Goal: Task Accomplishment & Management: Use online tool/utility

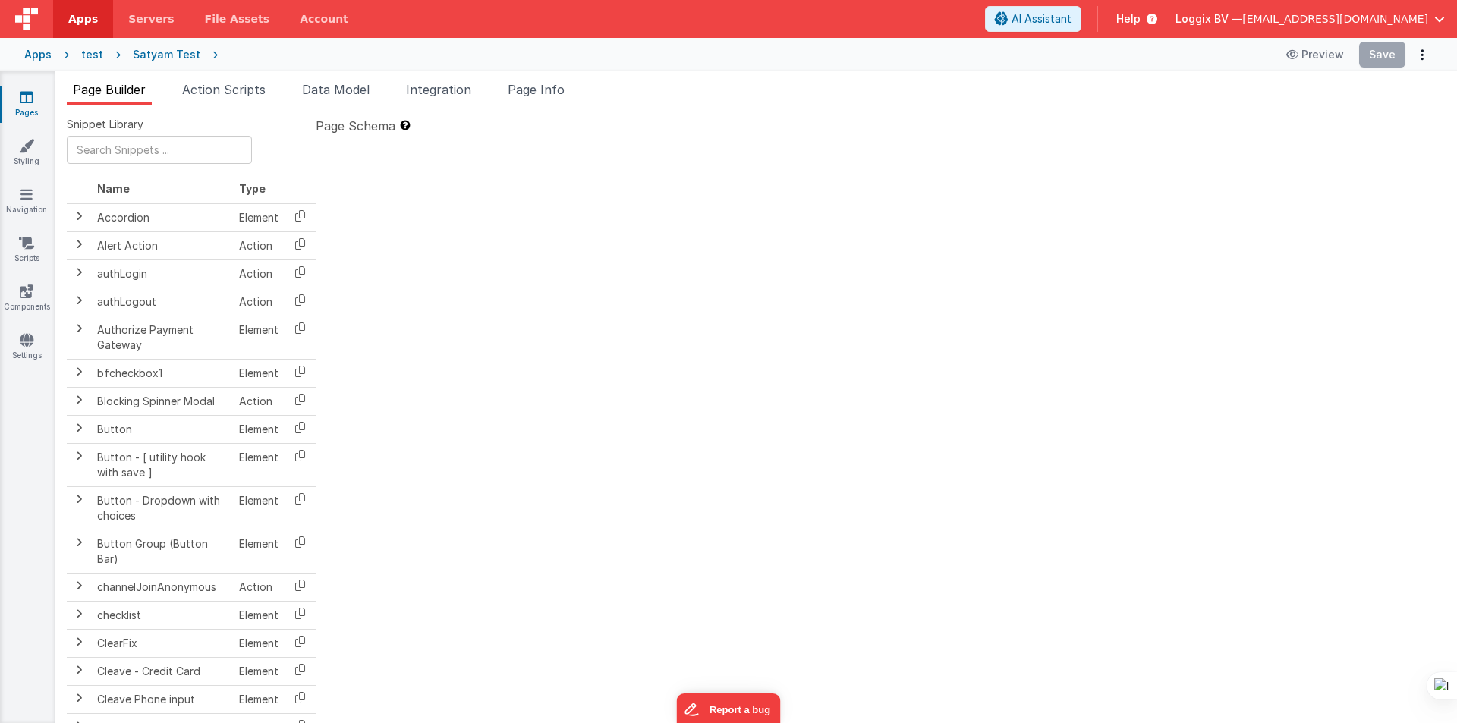
click at [85, 11] on span "Apps" at bounding box center [83, 18] width 30 height 15
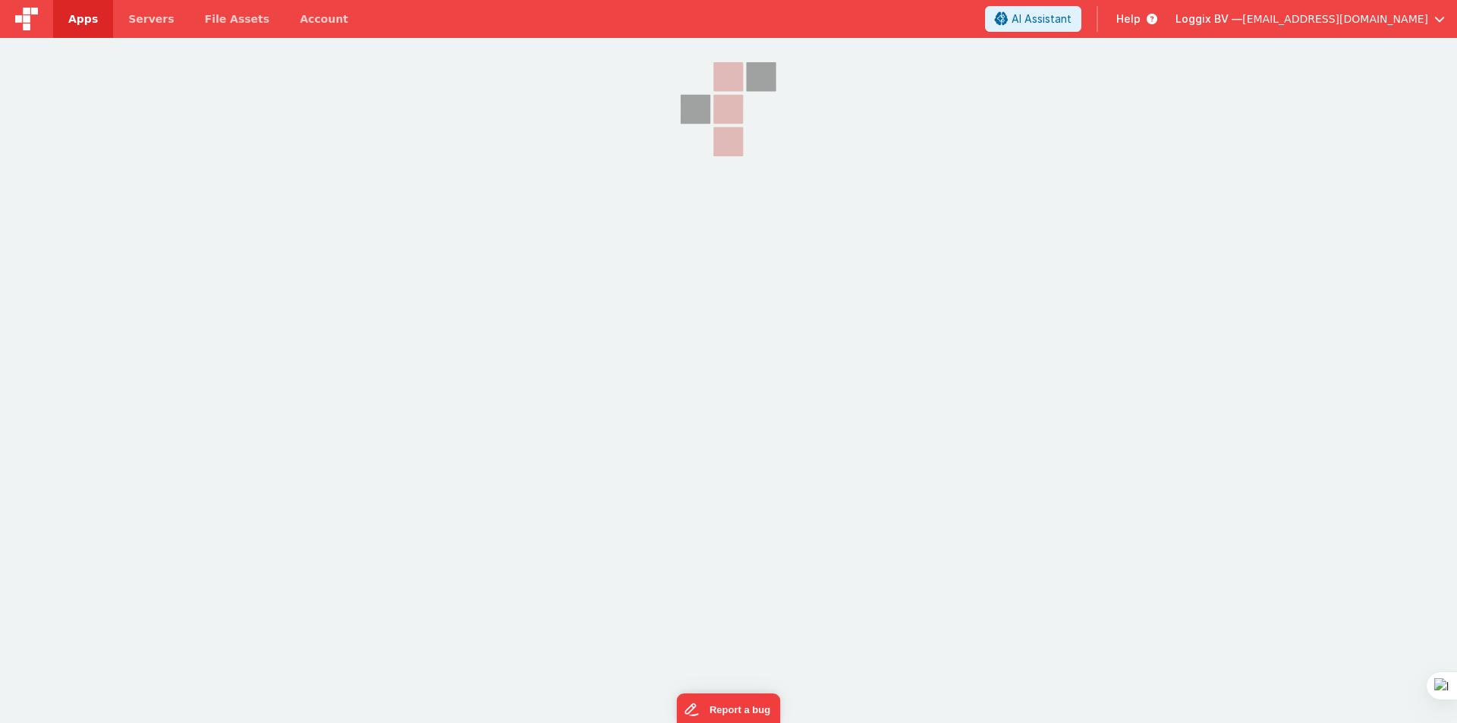
click at [85, 15] on span "Apps" at bounding box center [83, 18] width 30 height 15
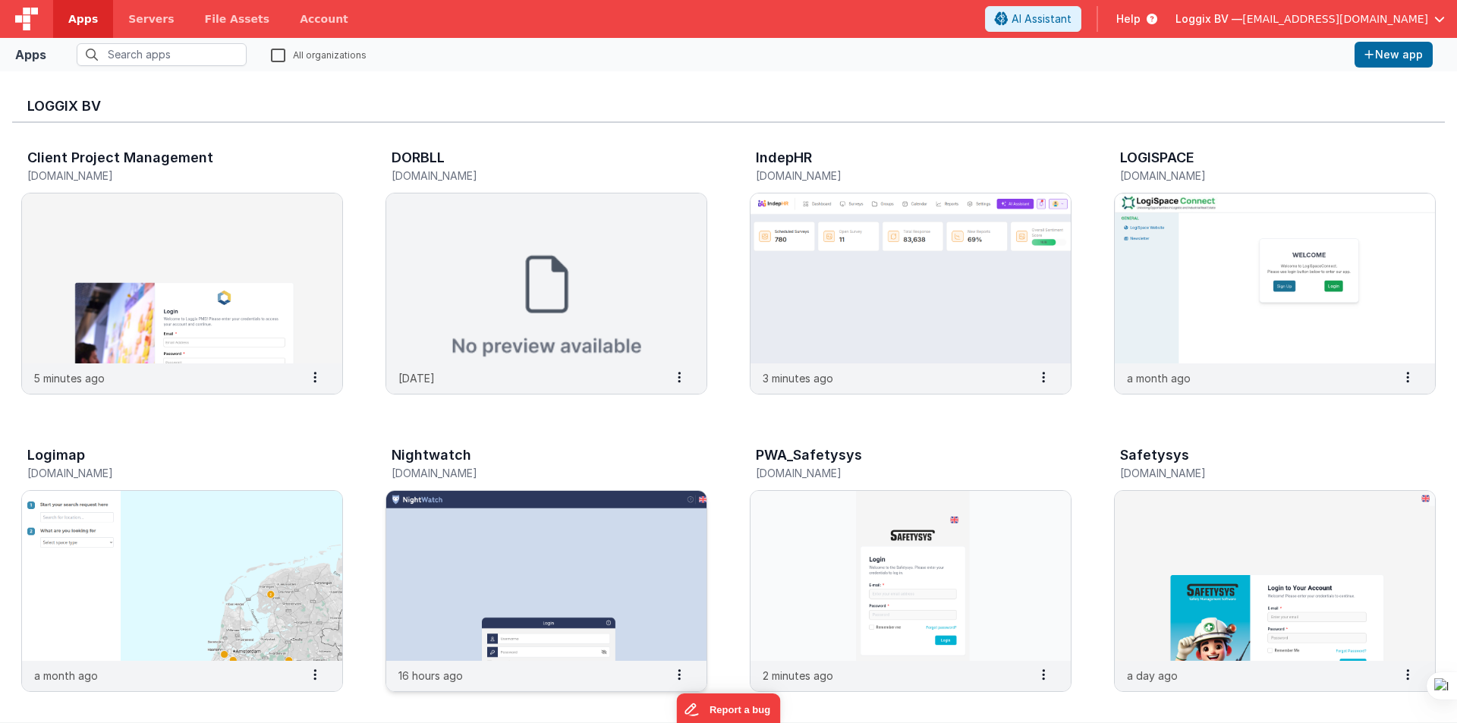
click at [659, 558] on img at bounding box center [546, 576] width 320 height 170
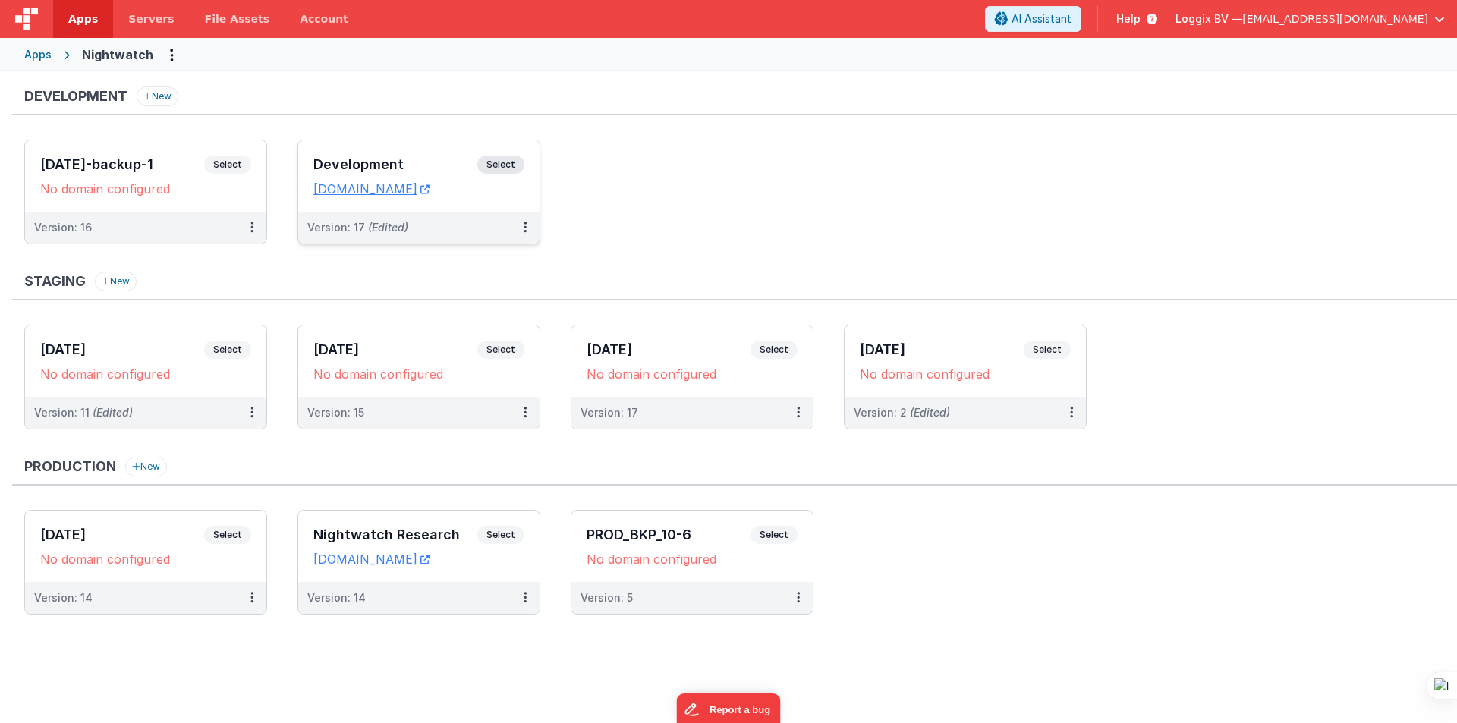
click at [407, 156] on div "Development Select" at bounding box center [418, 169] width 211 height 26
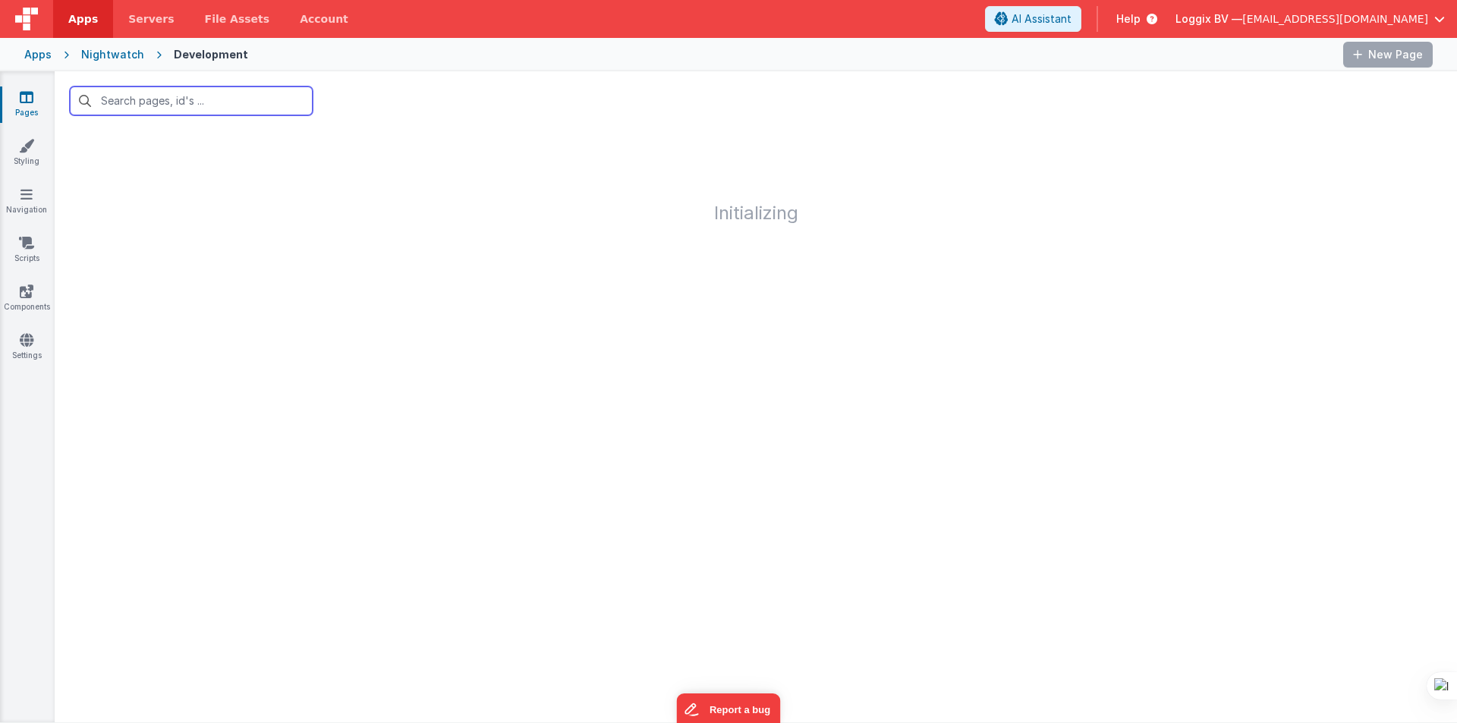
click at [137, 100] on input "text" at bounding box center [191, 100] width 243 height 29
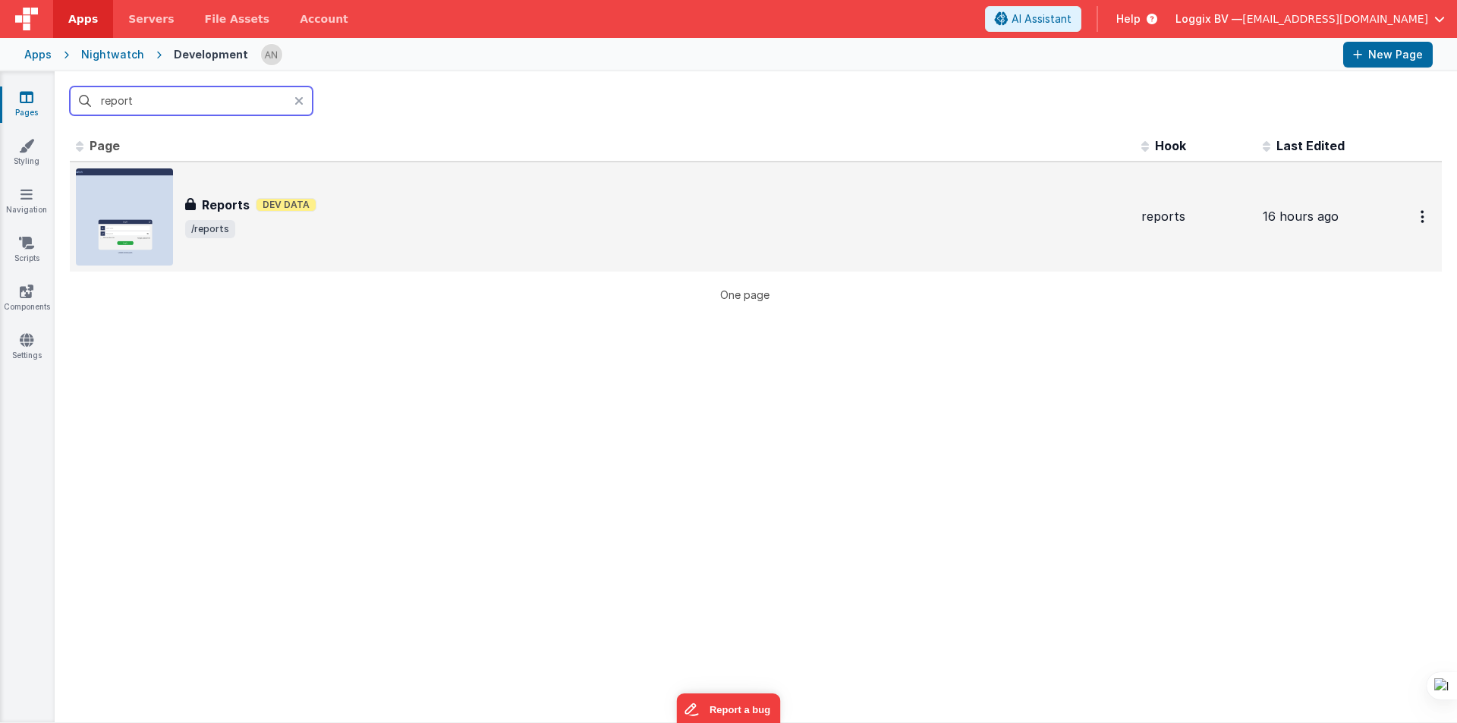
type input "report"
click at [498, 261] on div "Reports Reports Dev Data /reports" at bounding box center [602, 216] width 1053 height 97
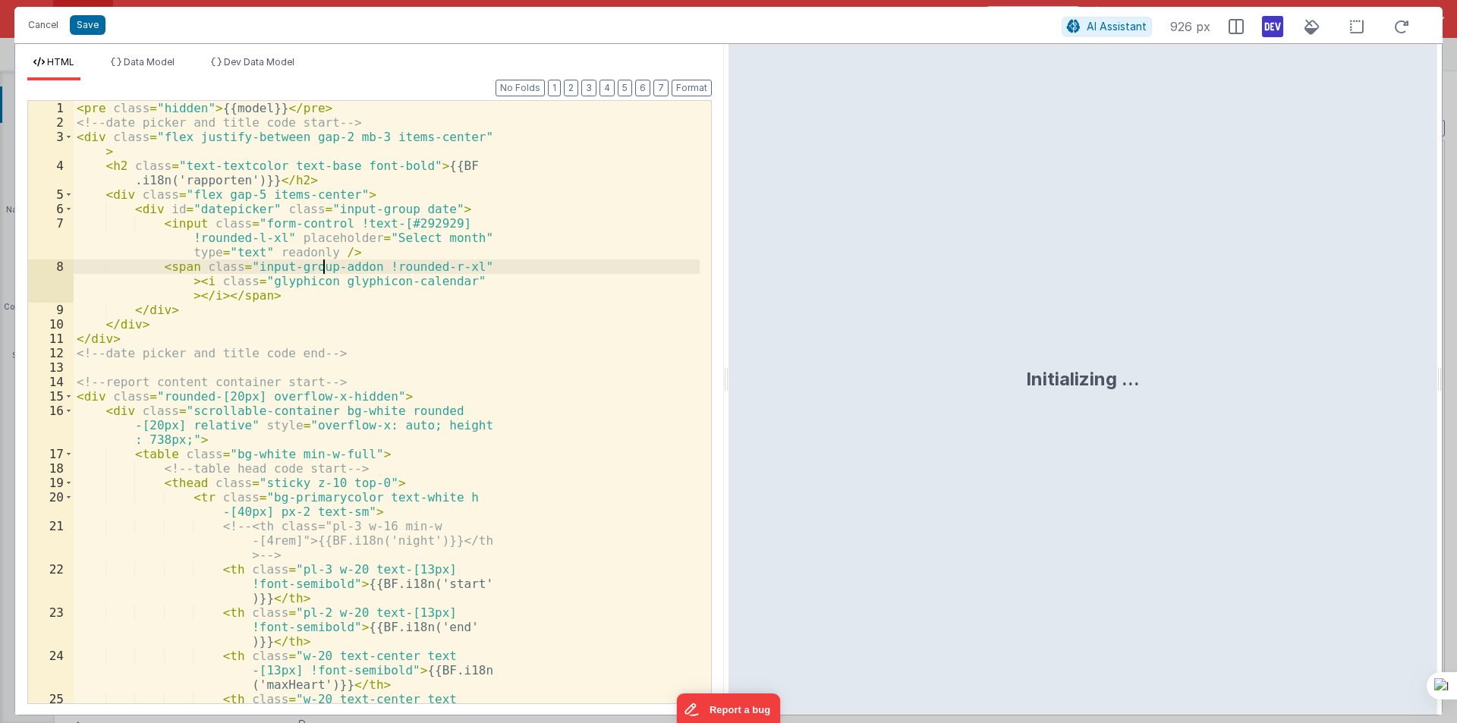
scroll to position [313, 0]
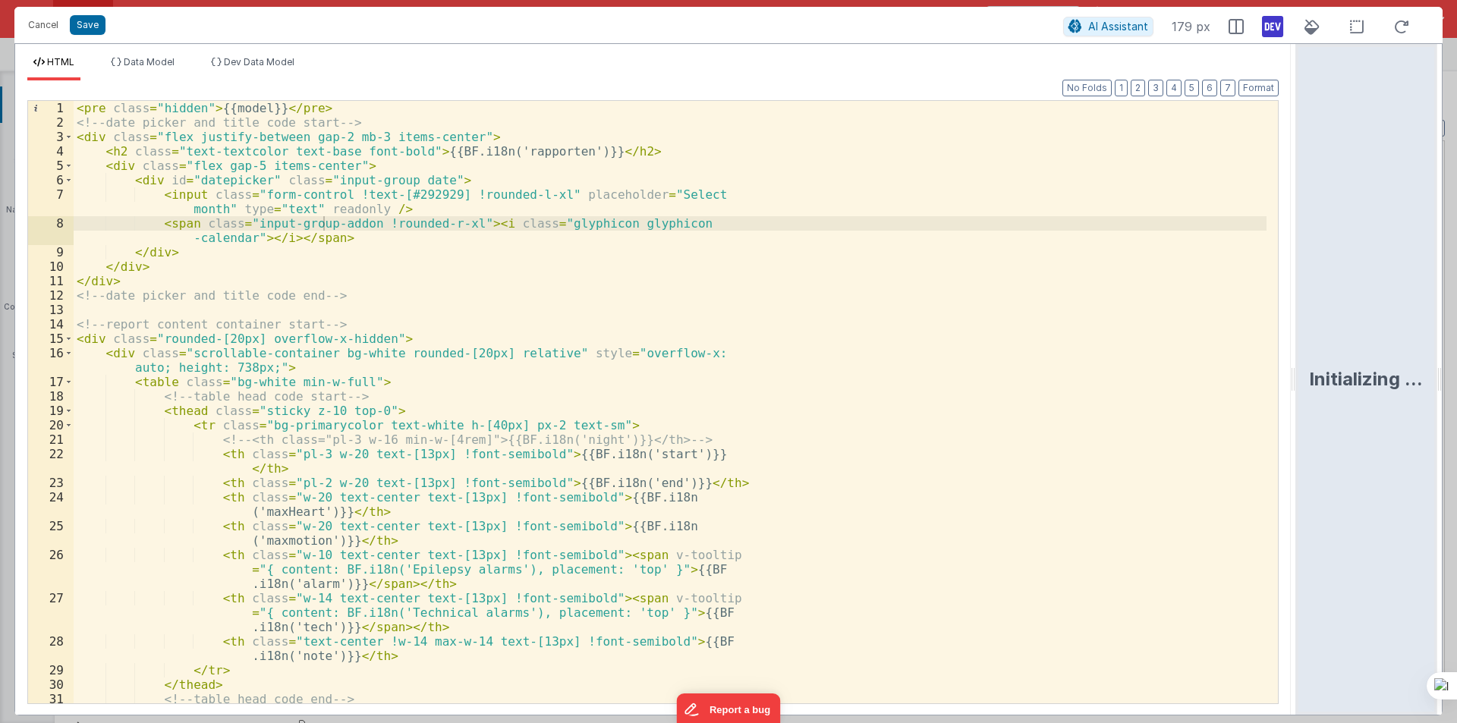
drag, startPoint x: 725, startPoint y: 375, endPoint x: 1456, endPoint y: 373, distance: 731.4
click at [1456, 373] on html "Cancel Save AI Assistant 179 px HTML Data Model Dev Data Model Format 7 6 5 4 3…" at bounding box center [728, 361] width 1457 height 723
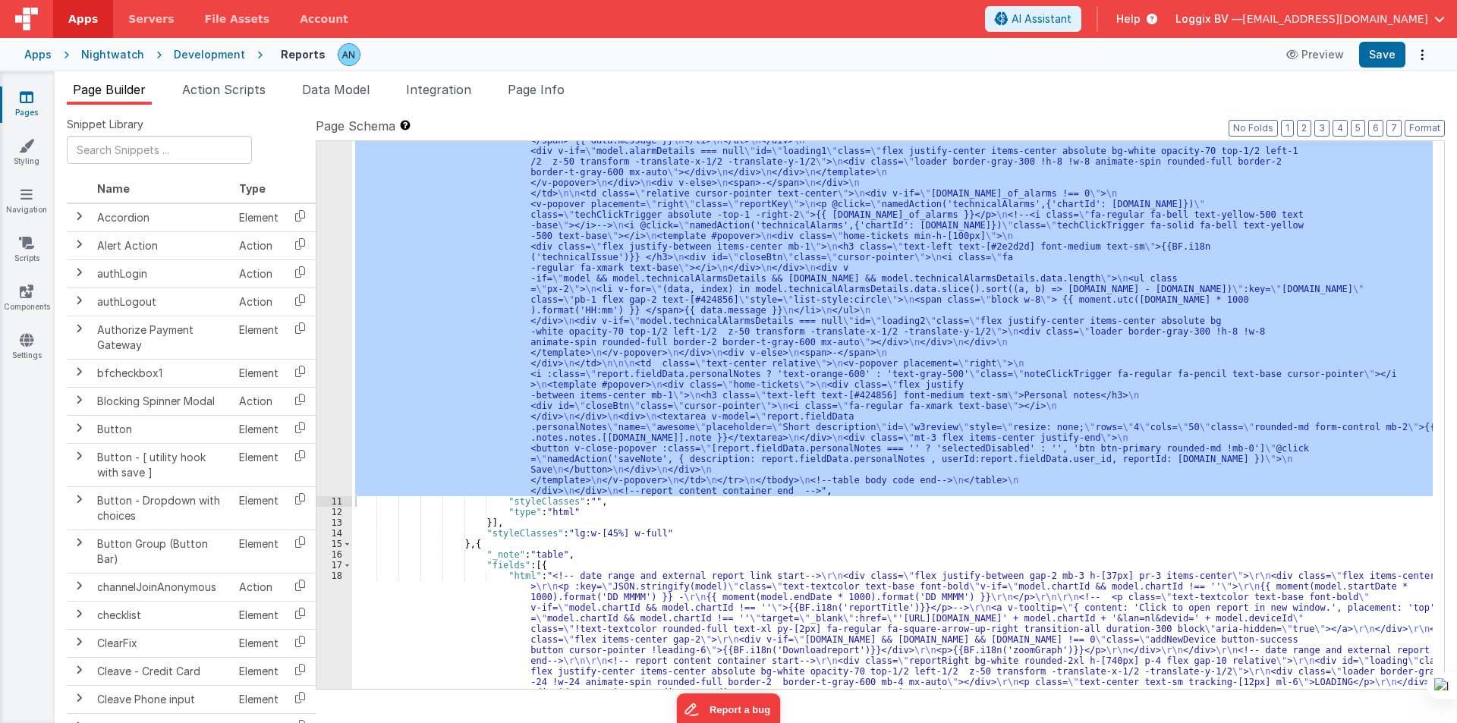
scroll to position [653, 0]
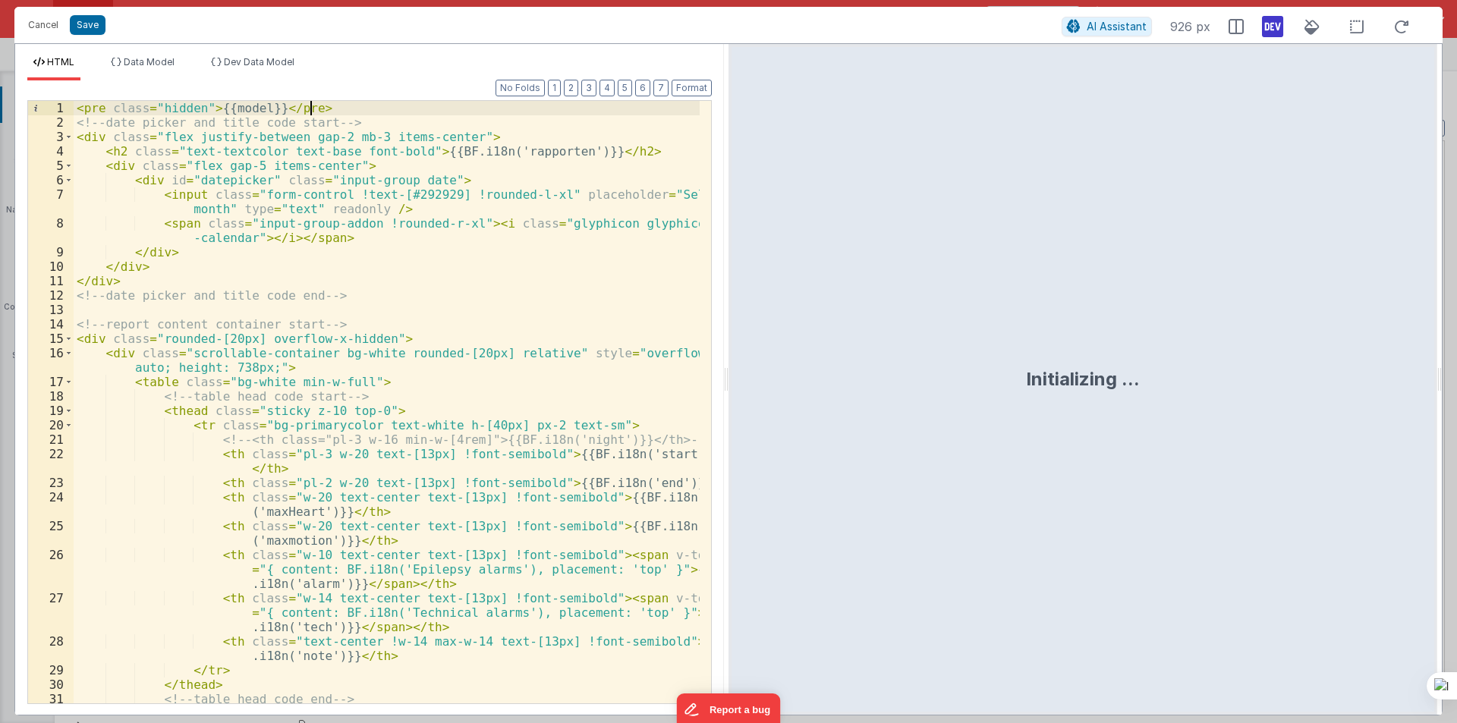
click at [338, 105] on div "< pre class = "hidden" > {{model}} </ pre > <!-- date picker and title code sta…" at bounding box center [387, 416] width 626 height 631
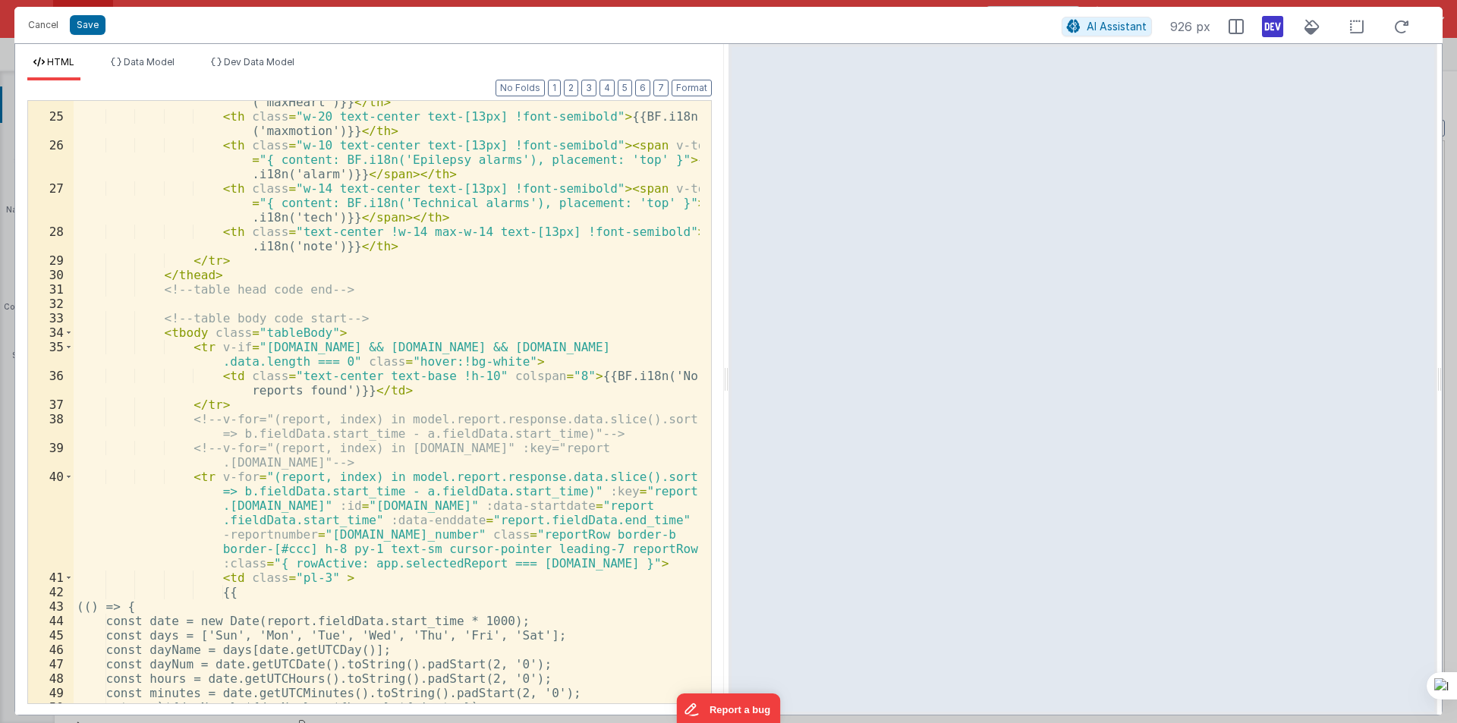
scroll to position [455, 0]
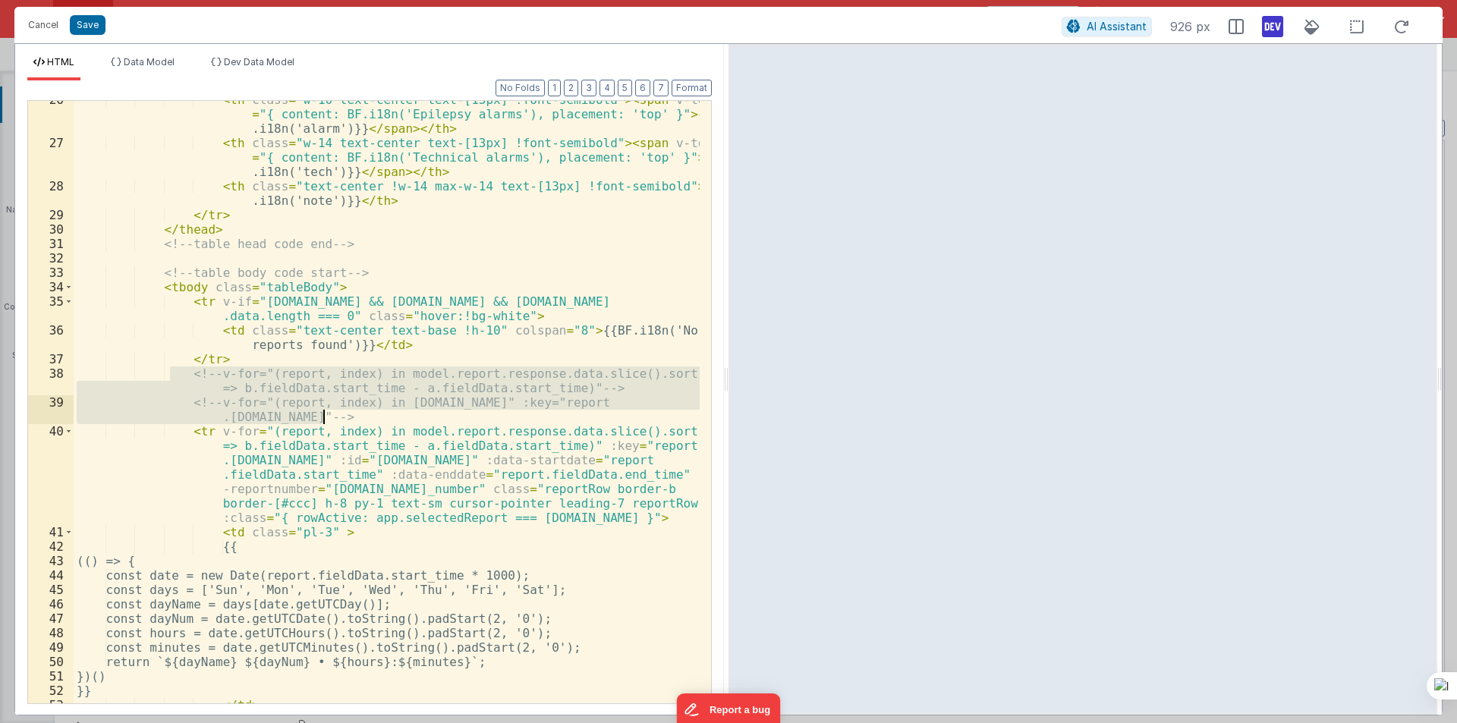
drag, startPoint x: 171, startPoint y: 373, endPoint x: 341, endPoint y: 412, distance: 173.7
click at [341, 412] on div "< th class = "w-10 text-center text-[13px] !font-semibold" > < span v-tooltip =…" at bounding box center [387, 423] width 626 height 660
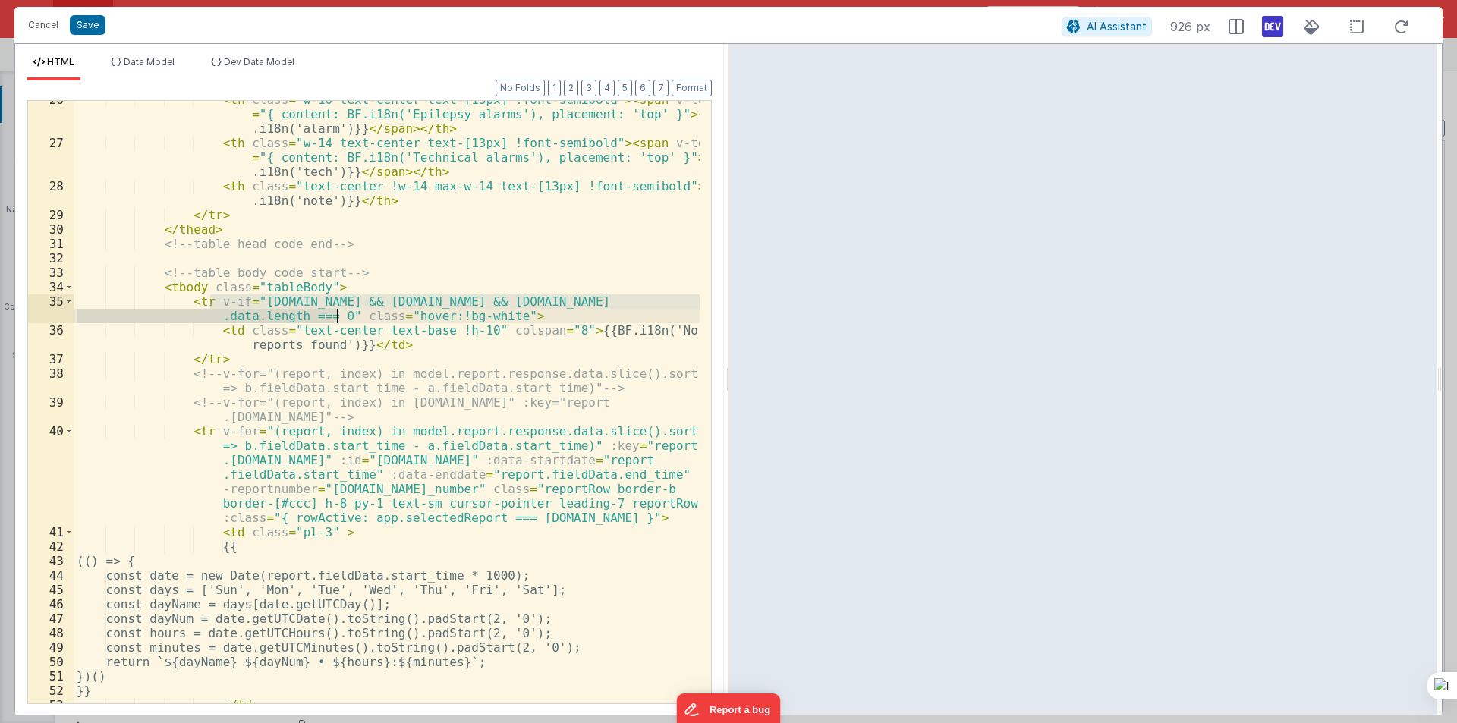
drag, startPoint x: 211, startPoint y: 300, endPoint x: 339, endPoint y: 314, distance: 129.0
click at [339, 314] on div "< th class = "w-10 text-center text-[13px] !font-semibold" > < span v-tooltip =…" at bounding box center [387, 423] width 626 height 660
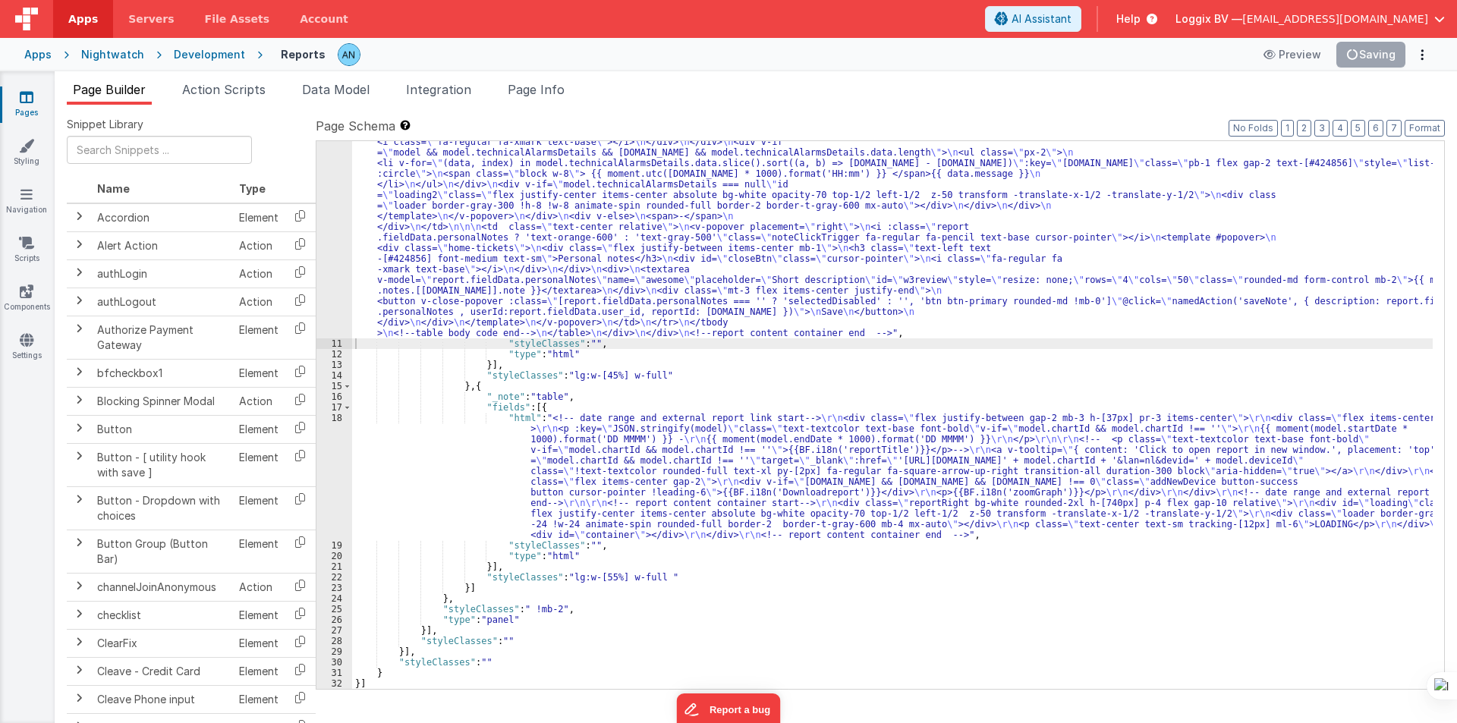
scroll to position [546, 0]
click at [603, 322] on div ""html" : "<pre class= \" hidden \" >{{model}}</pre> \n <!-- date picker and tit…" at bounding box center [892, 293] width 1080 height 1206
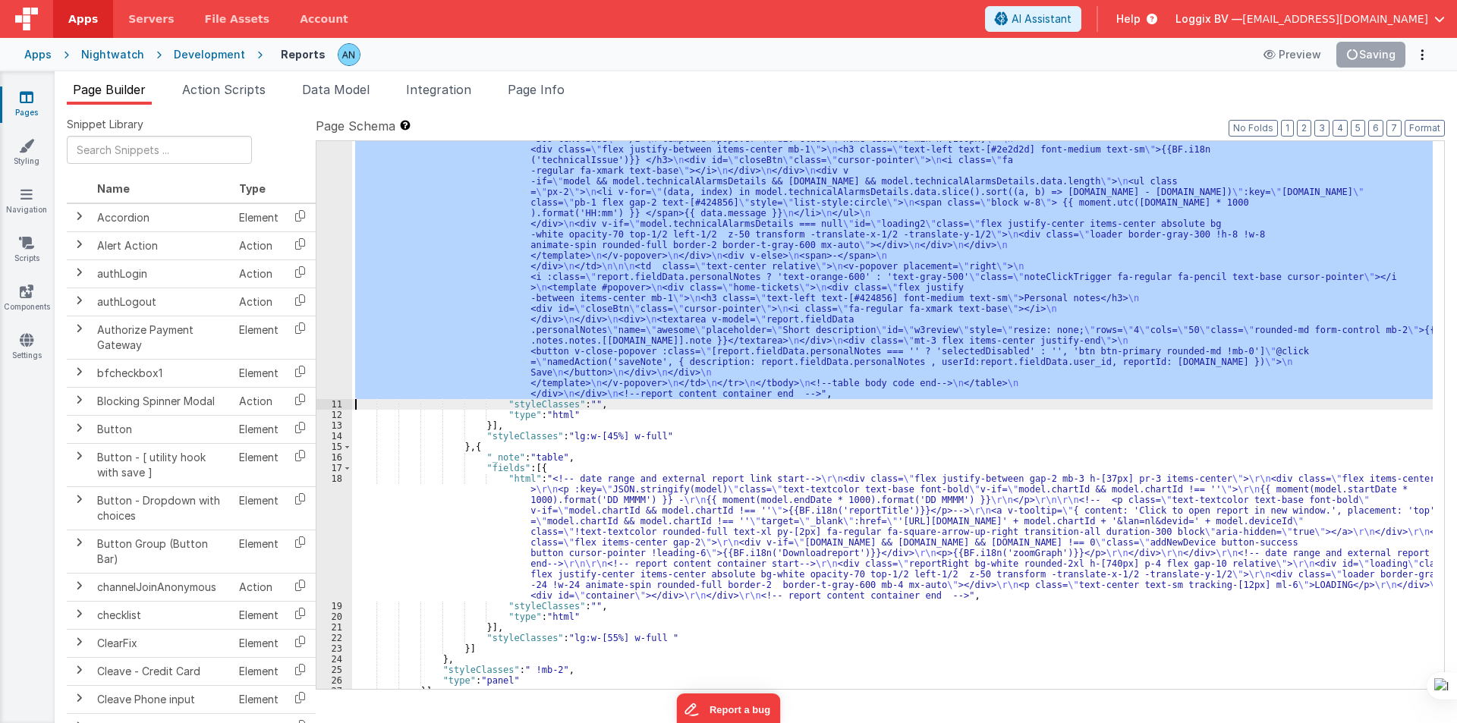
scroll to position [653, 0]
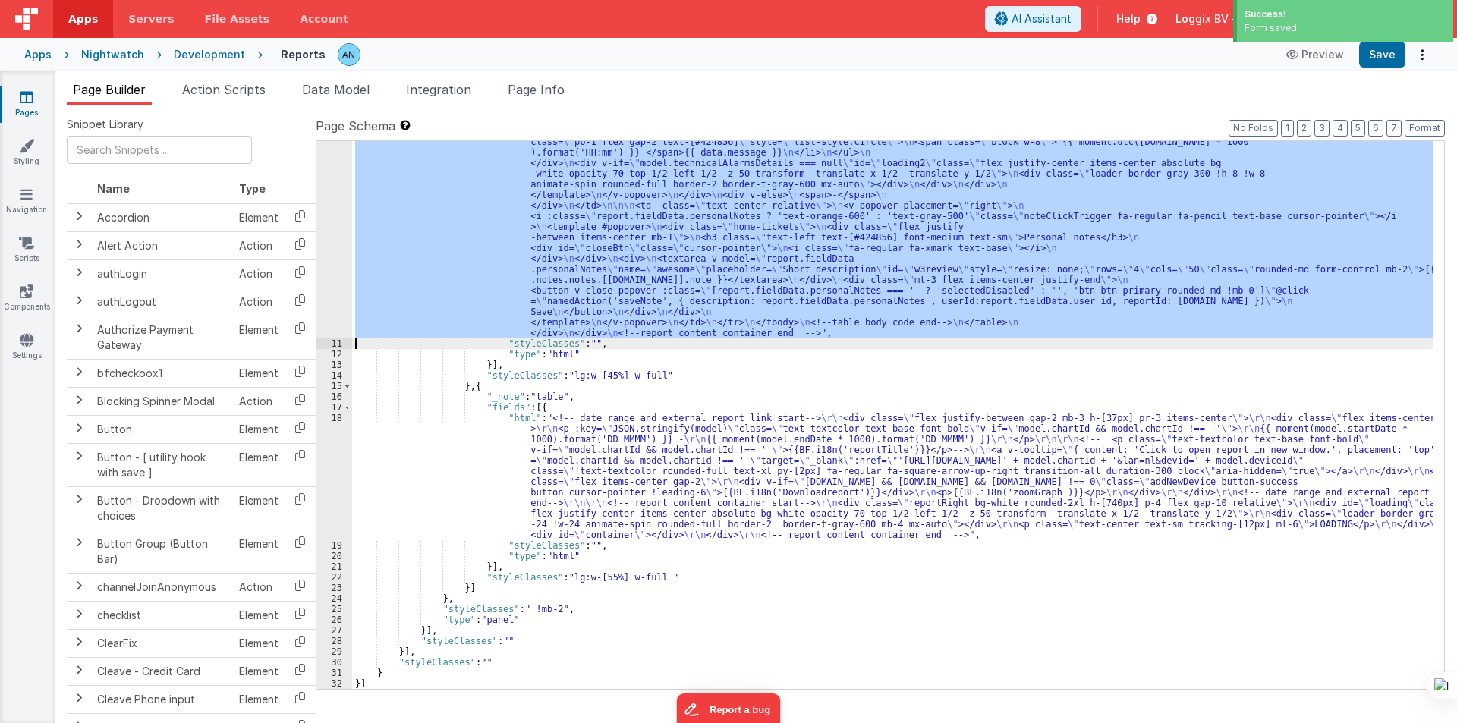
click at [316, 237] on div "10 11 12 13 14 15 16 17 18 19 20 21 22 23 24 25 26 27 28 29 30 31 32 "html" : "…" at bounding box center [880, 414] width 1129 height 549
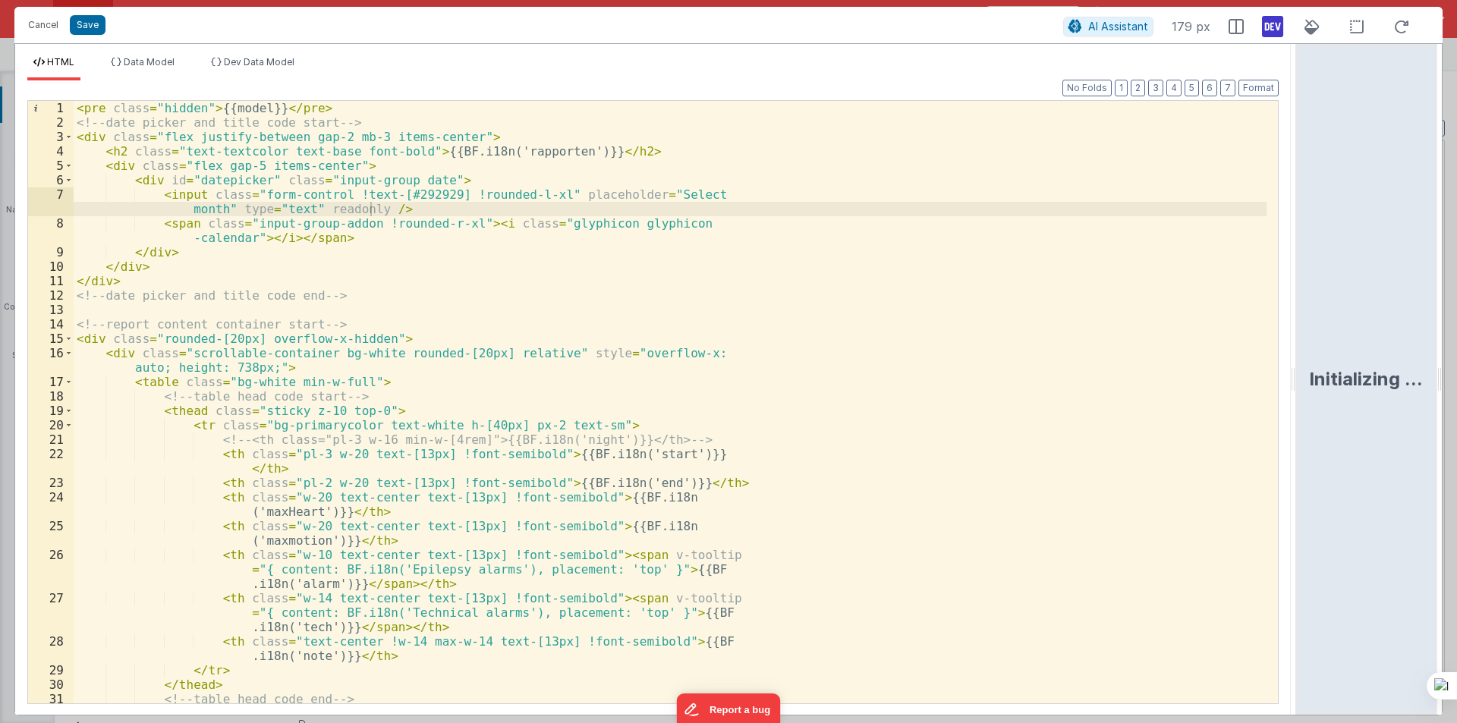
drag, startPoint x: 726, startPoint y: 379, endPoint x: 1456, endPoint y: 366, distance: 730.0
click at [1456, 366] on html "Cancel Save AI Assistant 179 px HTML Data Model Dev Data Model Format 7 6 5 4 3…" at bounding box center [728, 361] width 1457 height 723
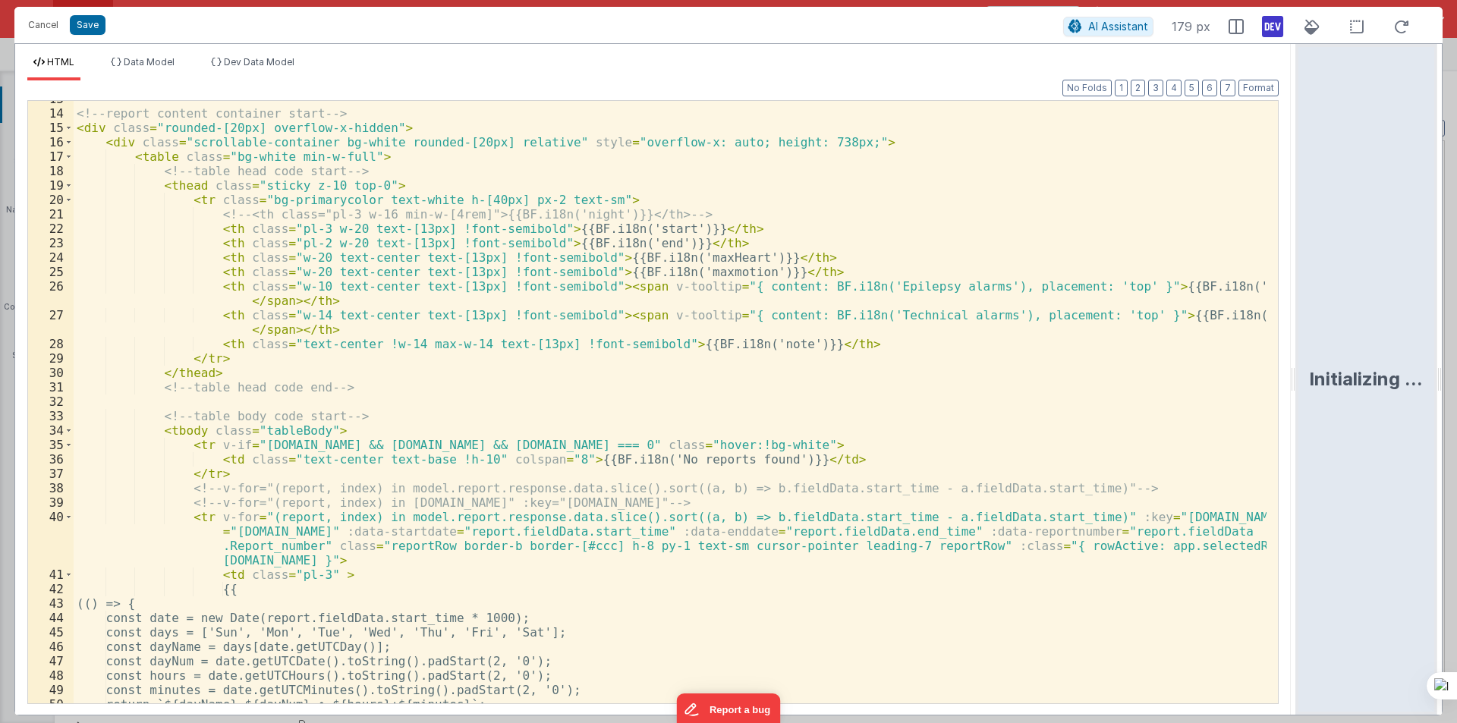
scroll to position [182, 0]
click at [536, 522] on div "<!-- report content container start --> < div class = "rounded-[20px] overflow-…" at bounding box center [670, 407] width 1193 height 631
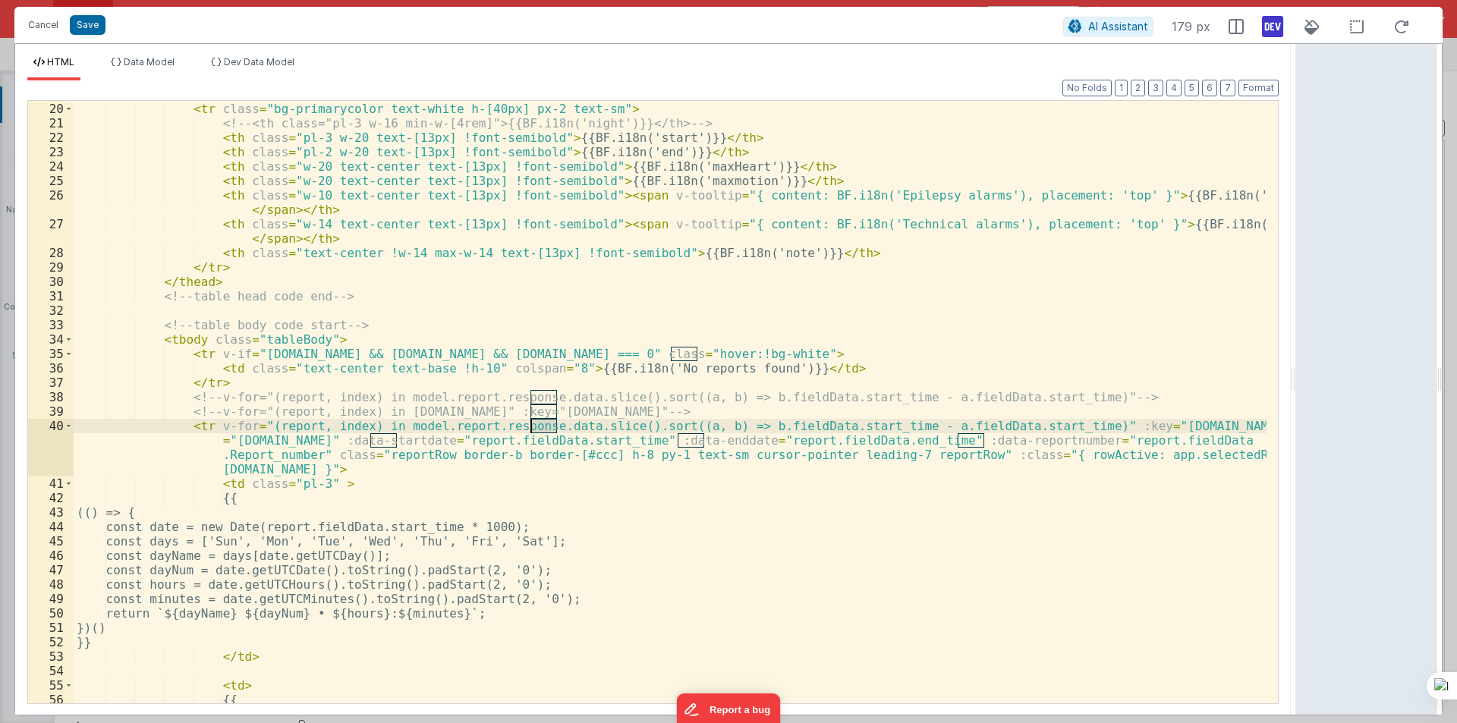
scroll to position [273, 0]
click at [67, 423] on span at bounding box center [68, 426] width 8 height 14
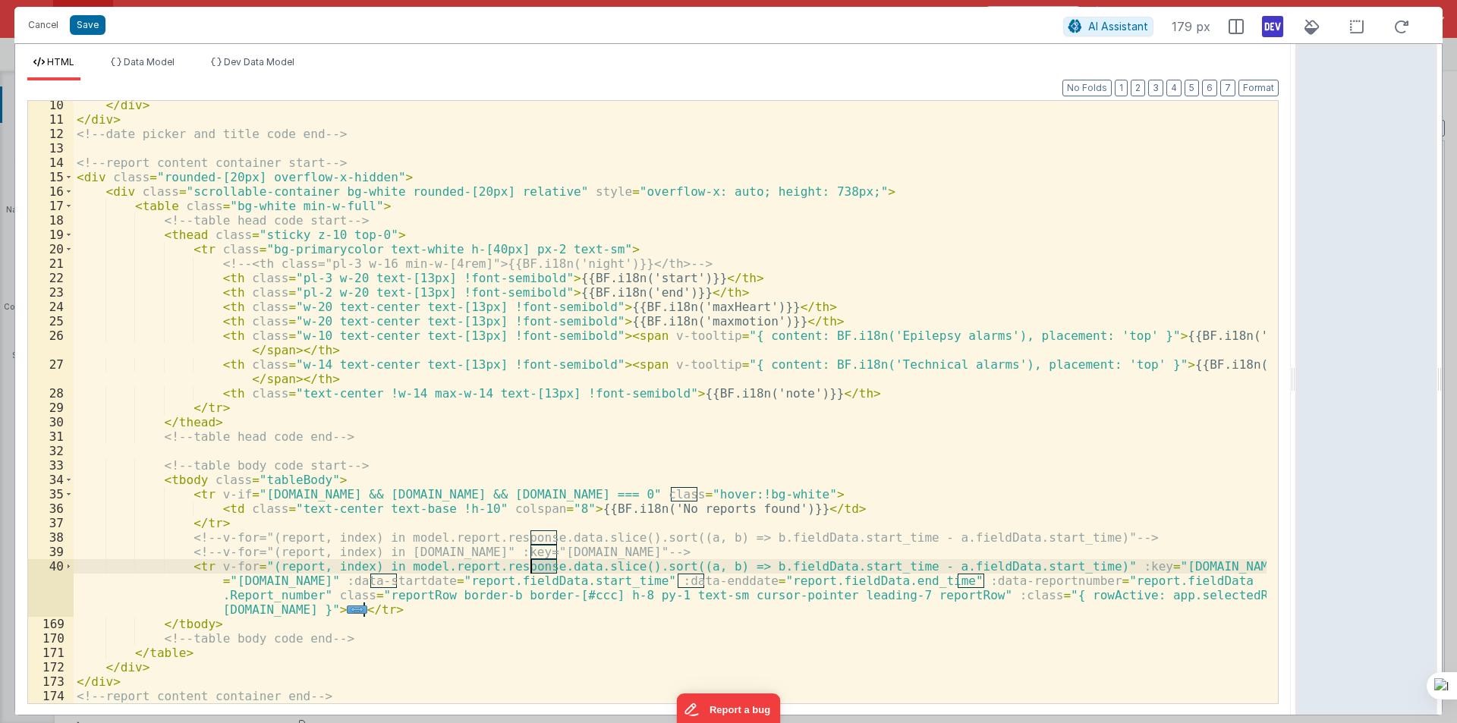
scroll to position [133, 0]
click at [66, 493] on span at bounding box center [68, 494] width 8 height 14
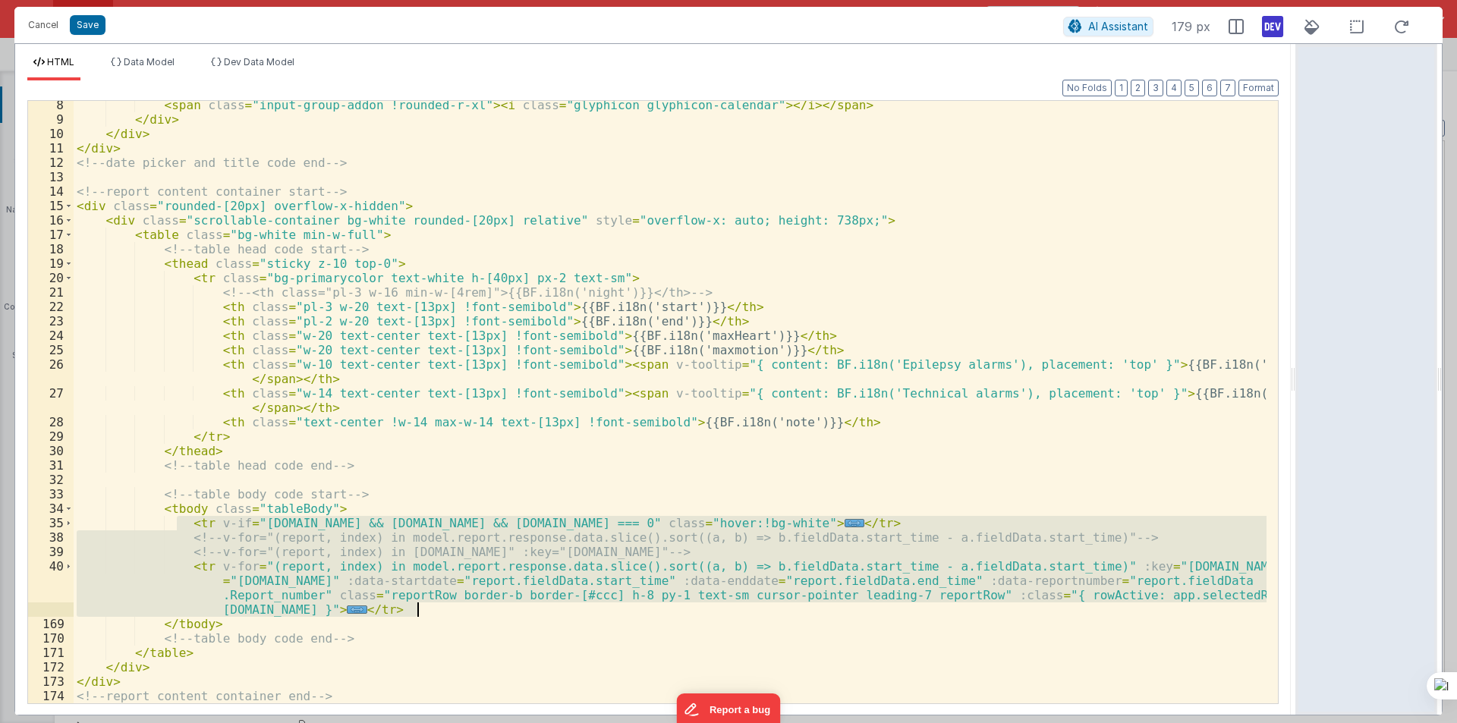
drag, startPoint x: 178, startPoint y: 523, endPoint x: 437, endPoint y: 608, distance: 273.0
click at [437, 608] on div "< span class = "input-group-addon !rounded-r-xl" > < i class = "glyphicon glyph…" at bounding box center [670, 413] width 1193 height 631
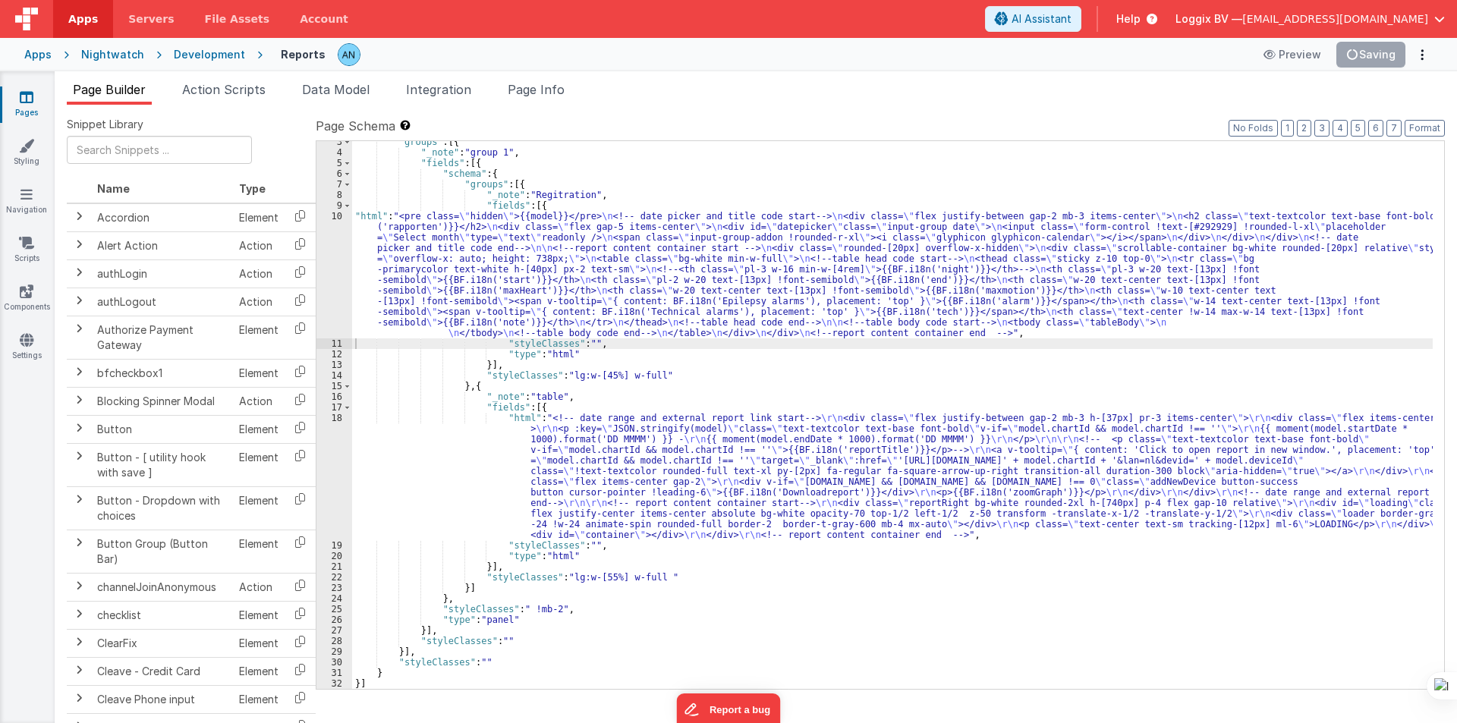
scroll to position [26, 0]
click at [599, 353] on div ""groups" : [{ "_note" : "group 1" , "fields" : [{ "schema" : { "groups" : [{ "_…" at bounding box center [892, 421] width 1080 height 569
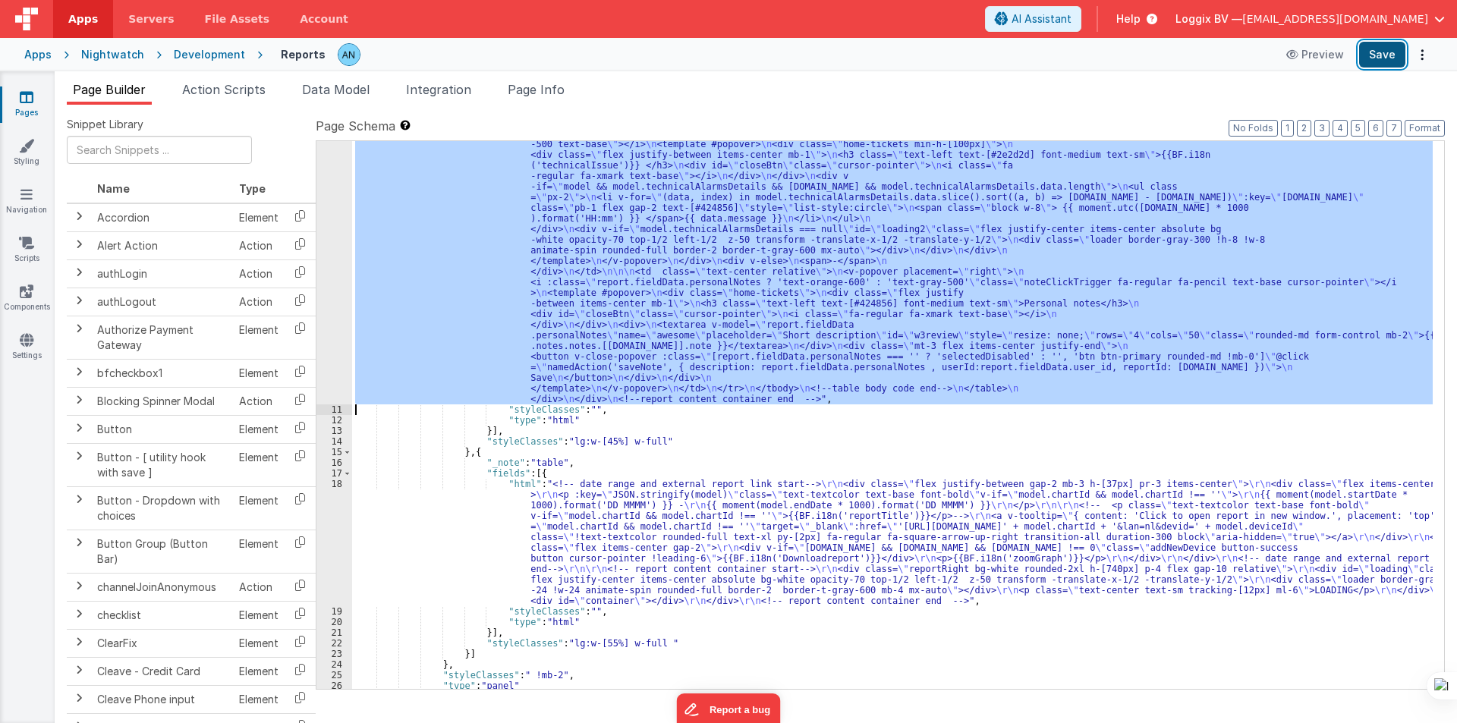
click at [1373, 49] on button "Save" at bounding box center [1382, 55] width 46 height 26
click at [1433, 127] on button "Format" at bounding box center [1424, 128] width 40 height 17
click at [325, 156] on div "10" at bounding box center [334, 27] width 36 height 754
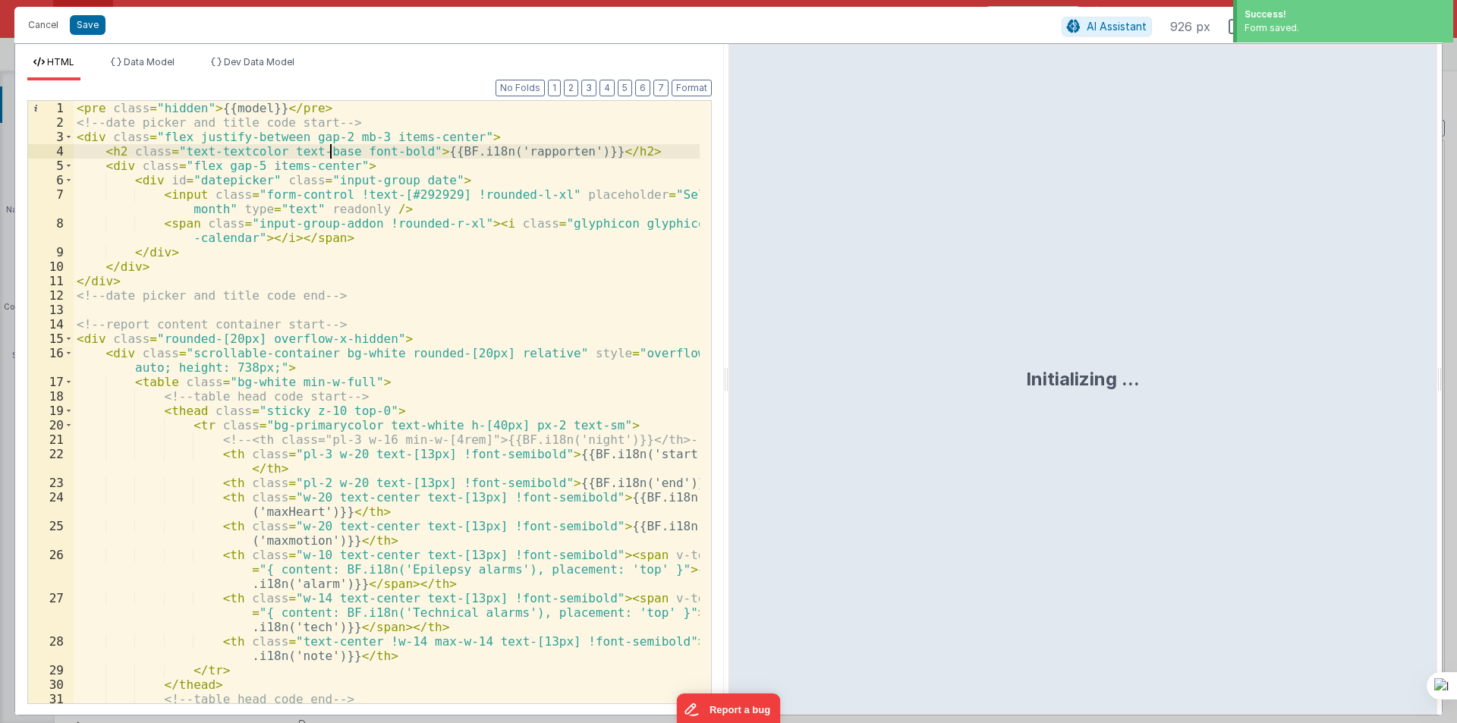
drag, startPoint x: 727, startPoint y: 374, endPoint x: 1453, endPoint y: 361, distance: 726.2
click at [1456, 361] on html "Success! Form saved. Cancel Save AI Assistant 926 px HTML Data Model Dev Data M…" at bounding box center [728, 361] width 1457 height 723
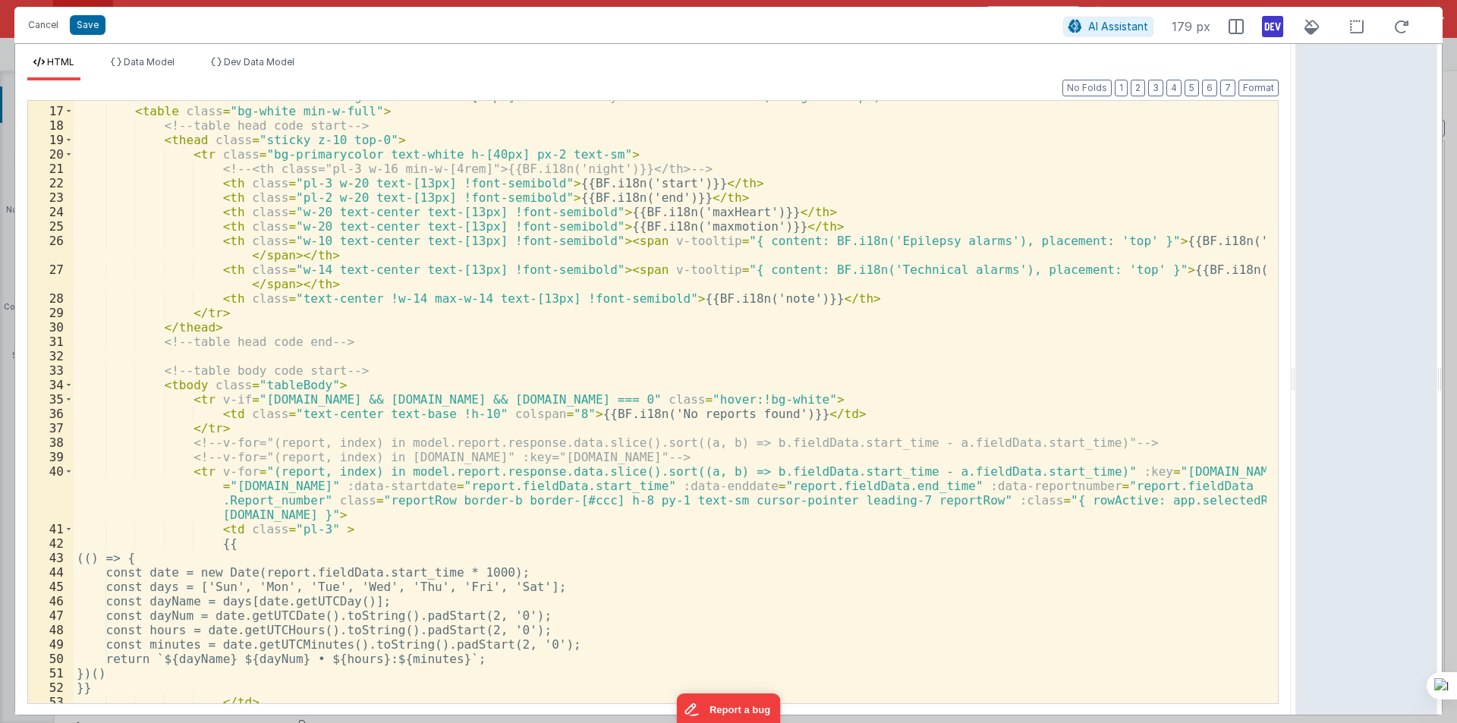
scroll to position [228, 0]
click at [71, 385] on span at bounding box center [68, 385] width 8 height 14
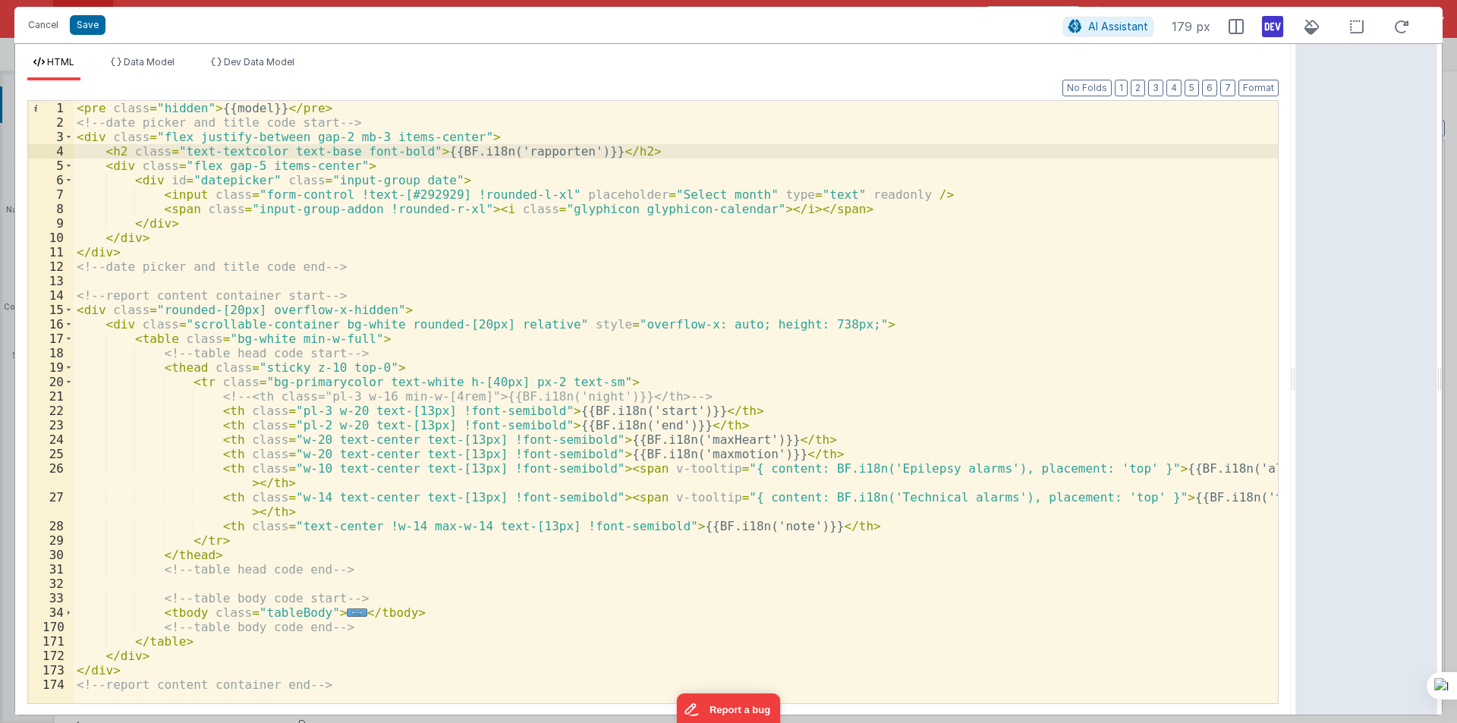
click at [64, 610] on div "34" at bounding box center [51, 612] width 46 height 14
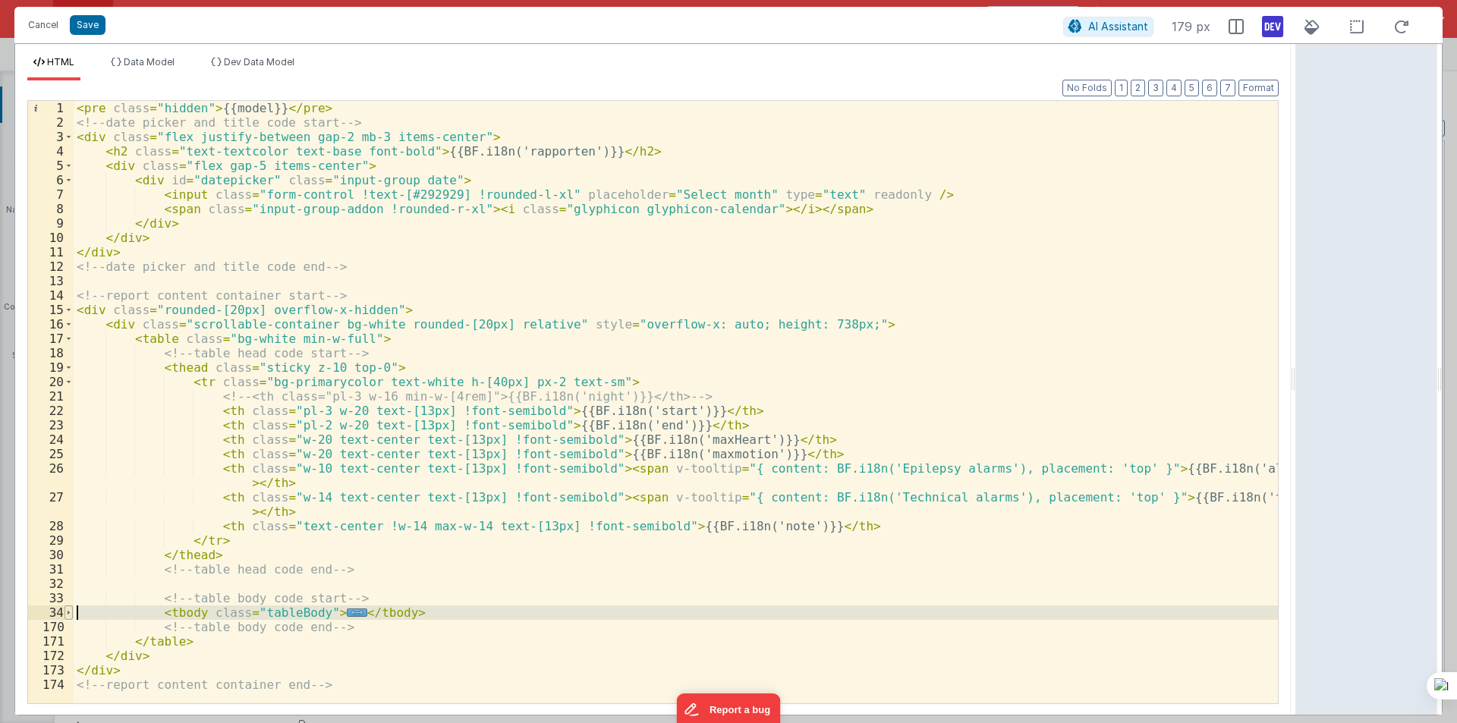
click at [64, 610] on span at bounding box center [68, 612] width 8 height 14
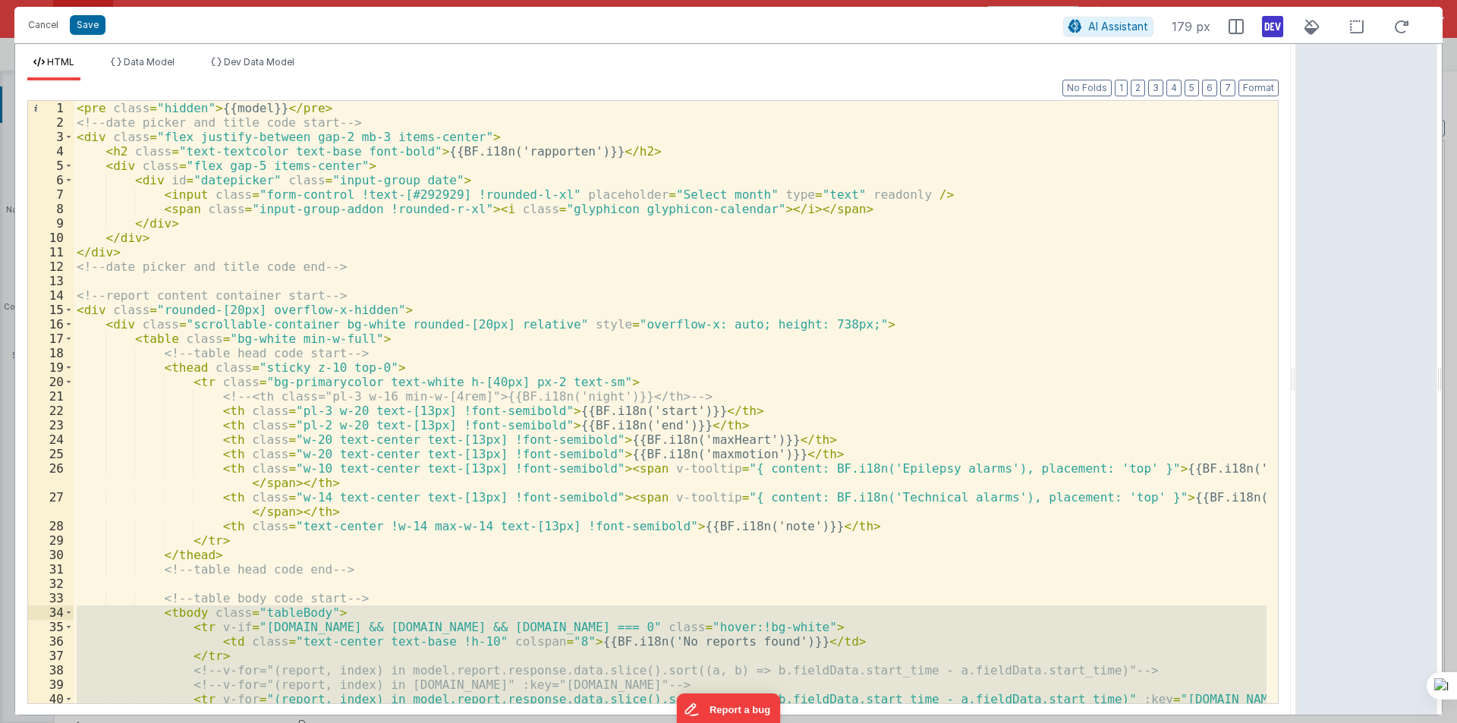
scroll to position [182, 0]
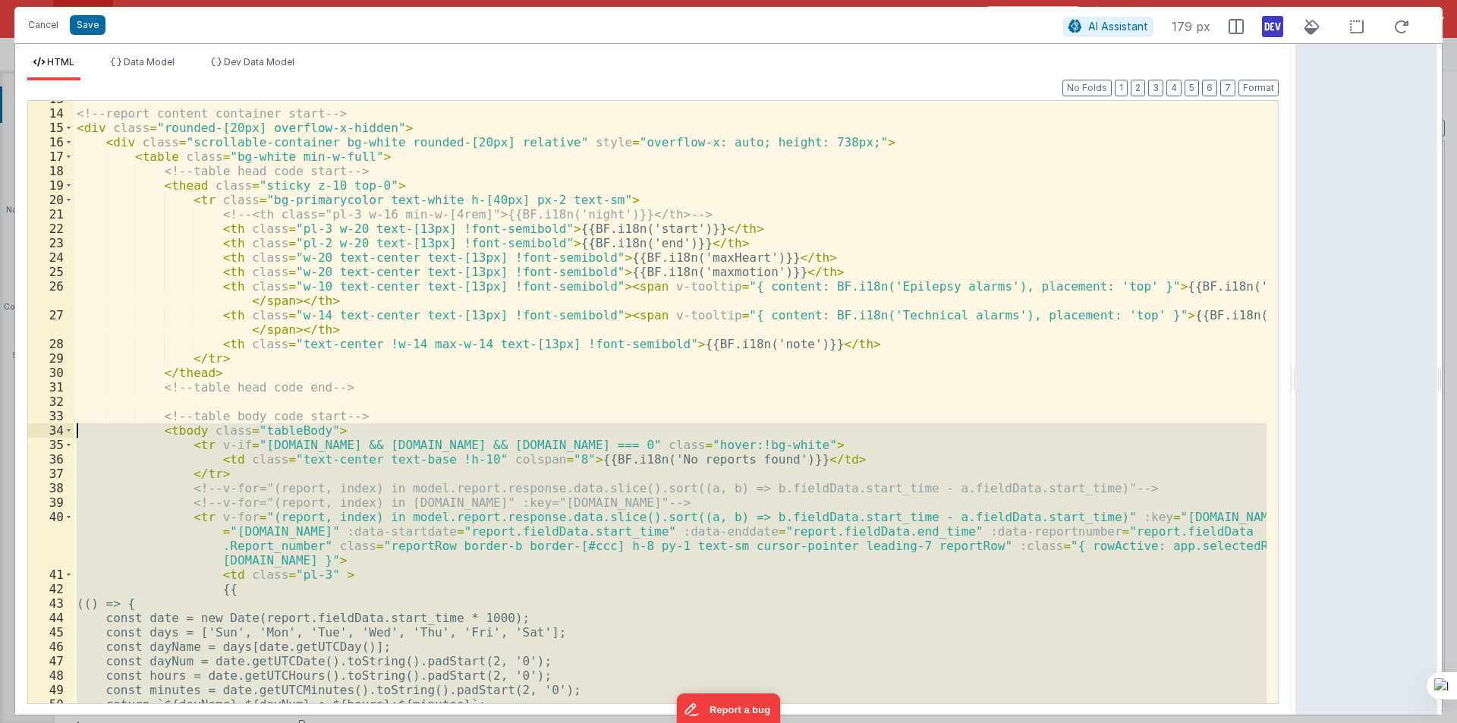
click at [204, 494] on div "<!-- report content container start --> < div class = "rounded-[20px] overflow-…" at bounding box center [670, 402] width 1193 height 602
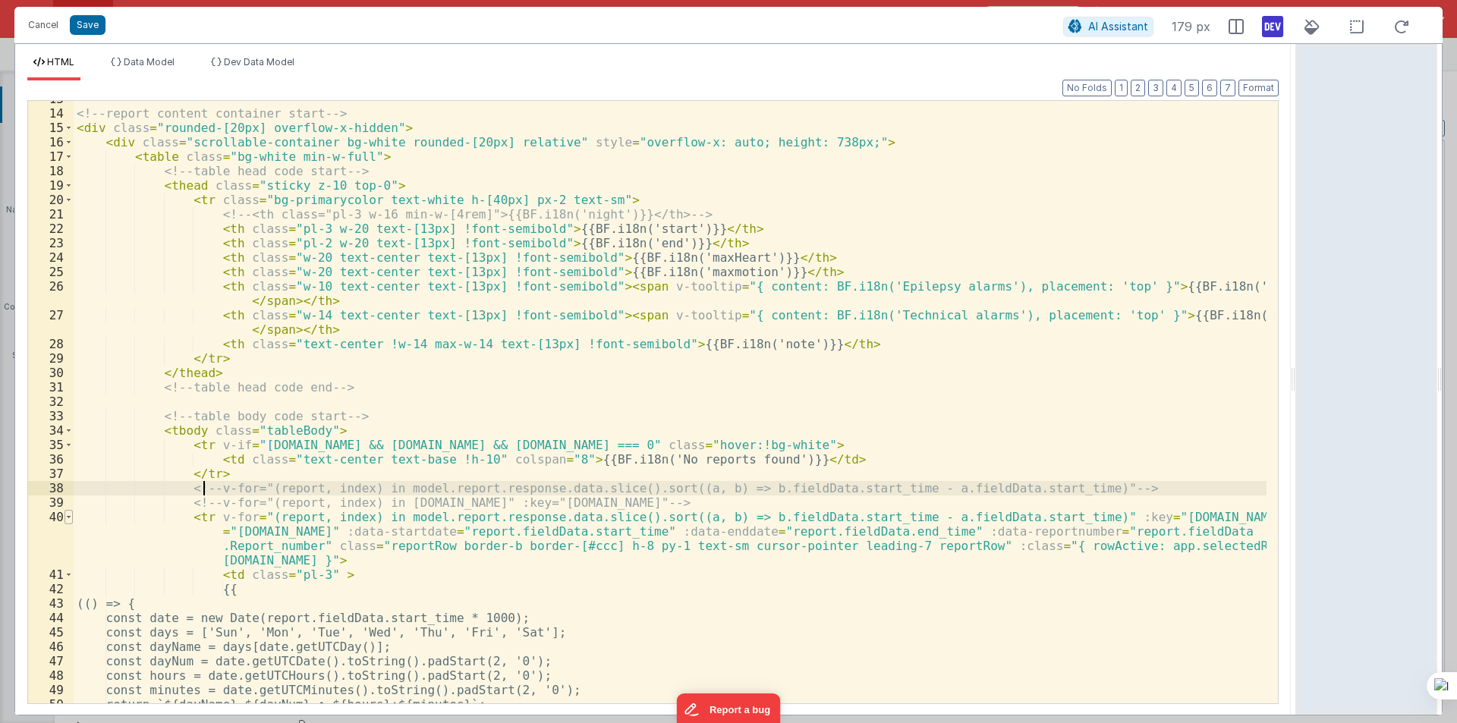
click at [68, 515] on span at bounding box center [68, 517] width 8 height 14
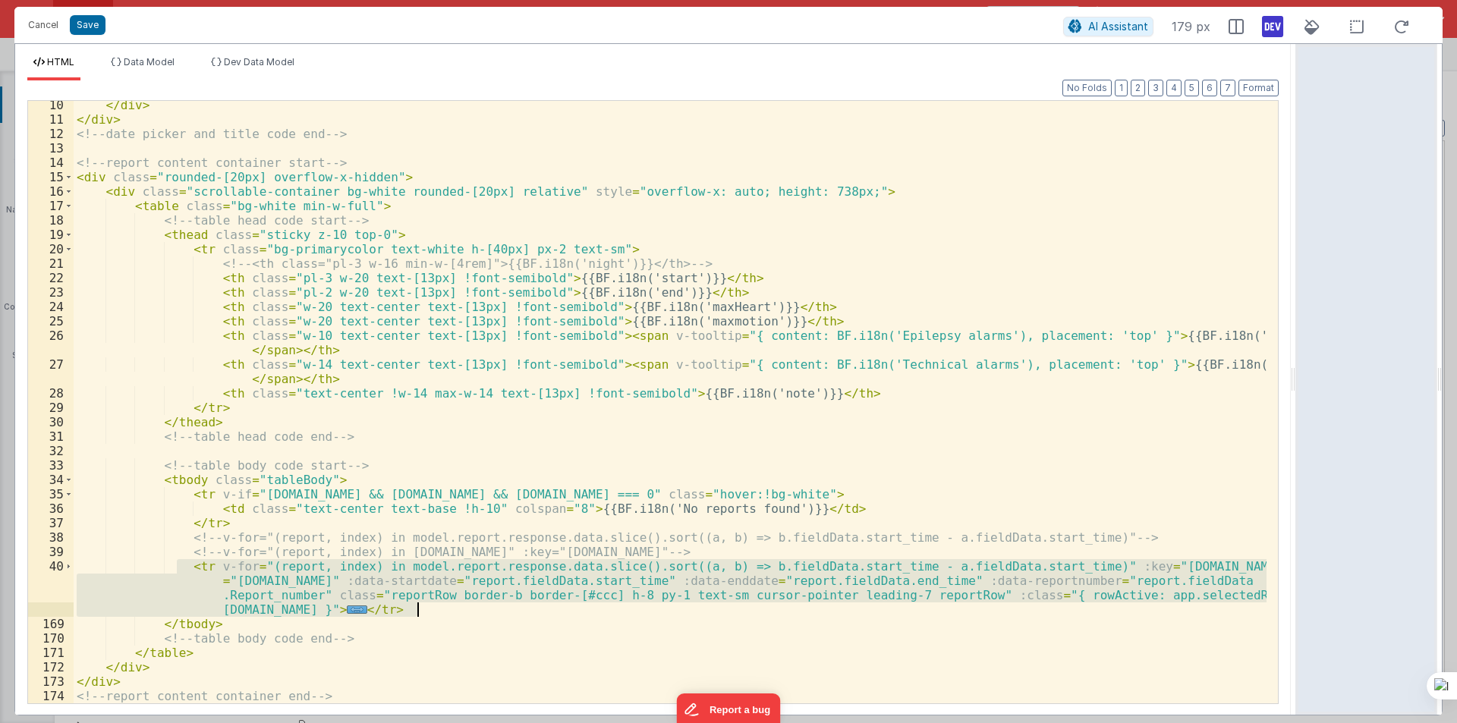
drag, startPoint x: 180, startPoint y: 565, endPoint x: 434, endPoint y: 609, distance: 258.0
click at [434, 609] on div "</ div > </ div > <!-- date picker and title code end --> <!-- report content c…" at bounding box center [670, 413] width 1193 height 631
click at [73, 567] on div "40" at bounding box center [51, 588] width 46 height 58
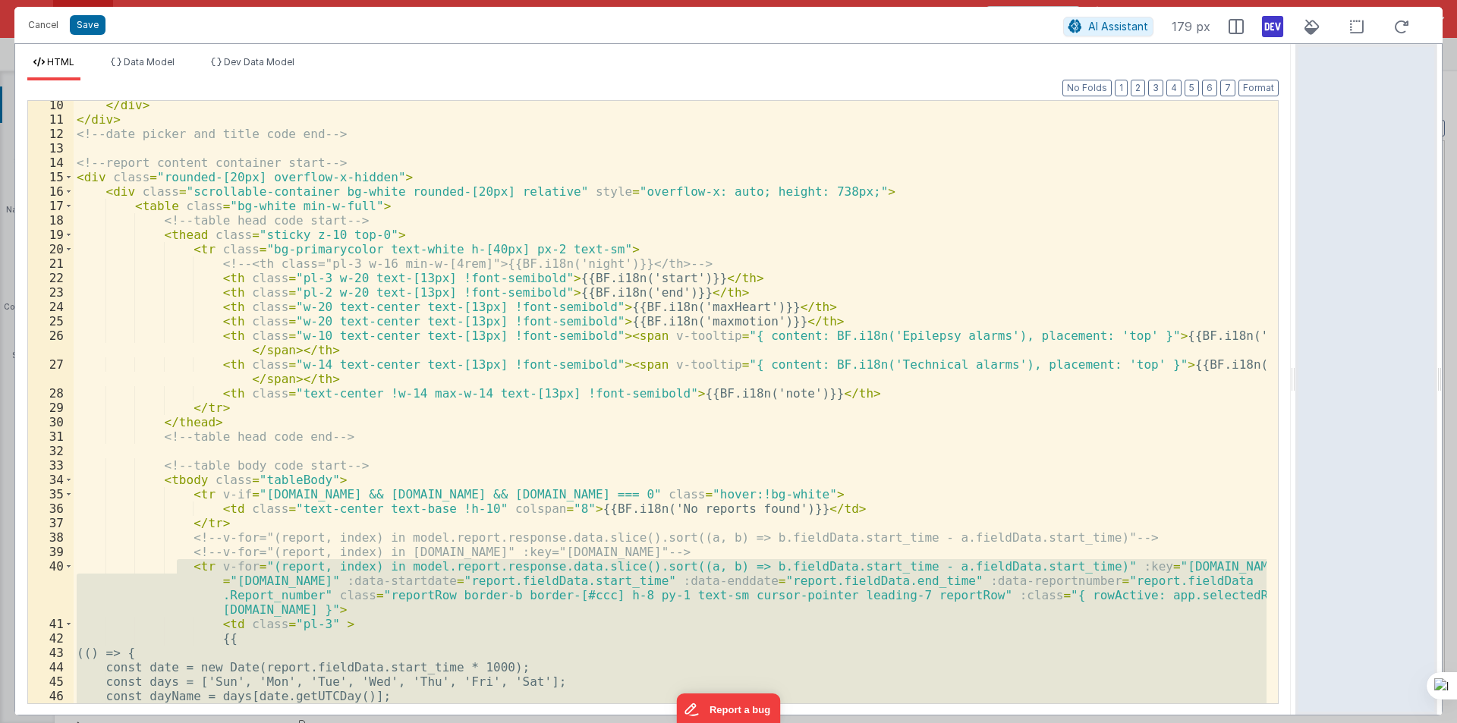
scroll to position [269, 0]
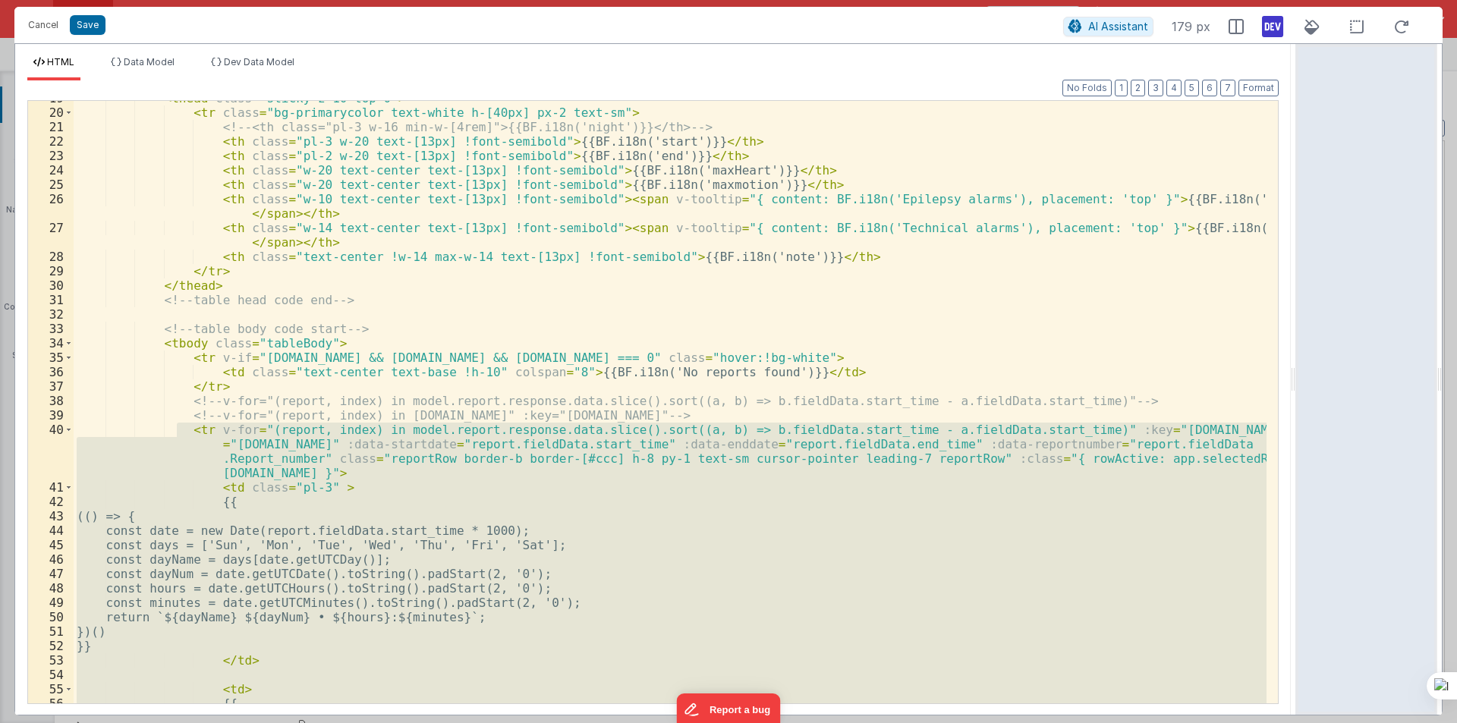
click at [420, 478] on div "< thead class = "sticky z-10 top-0" > < tr class = "bg-primarycolor text-white …" at bounding box center [670, 402] width 1193 height 602
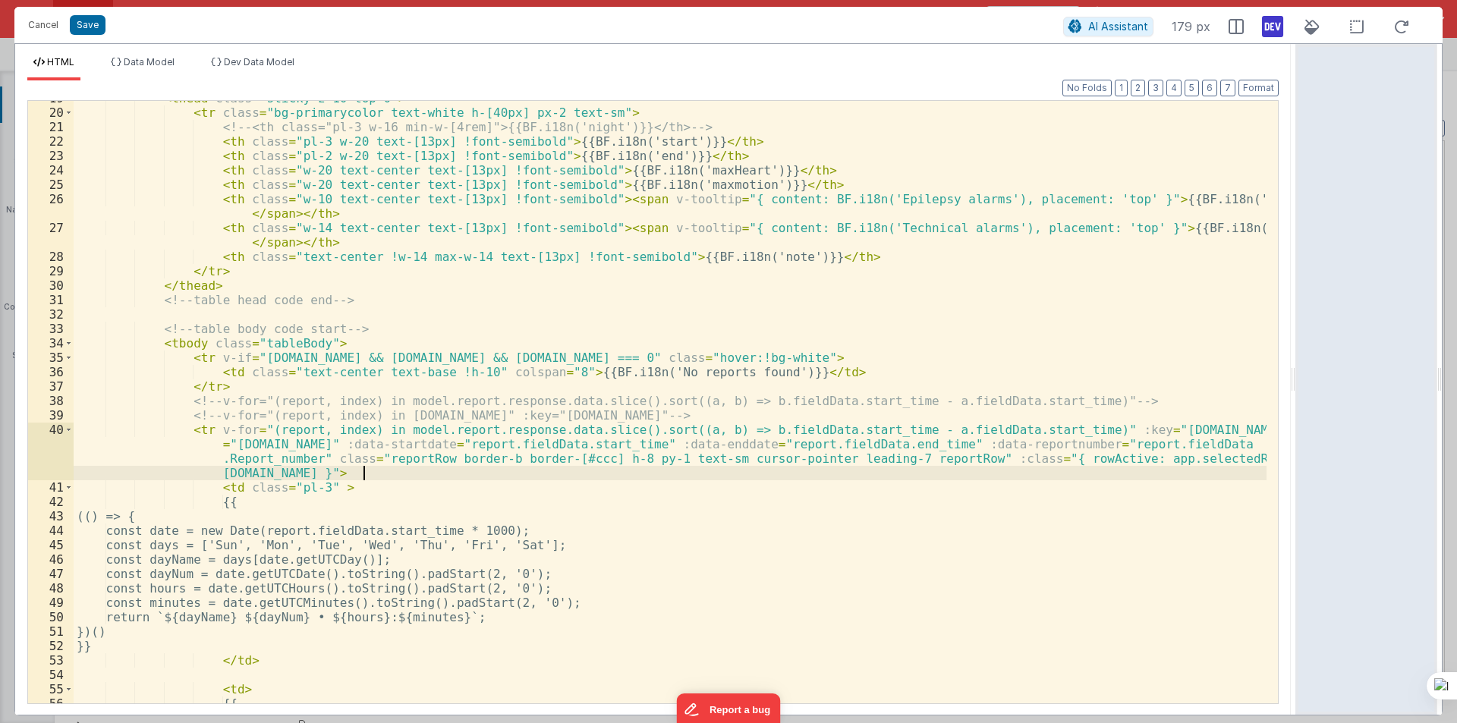
click at [210, 413] on div "< thead class = "sticky z-10 top-0" > < tr class = "bg-primarycolor text-white …" at bounding box center [670, 406] width 1193 height 631
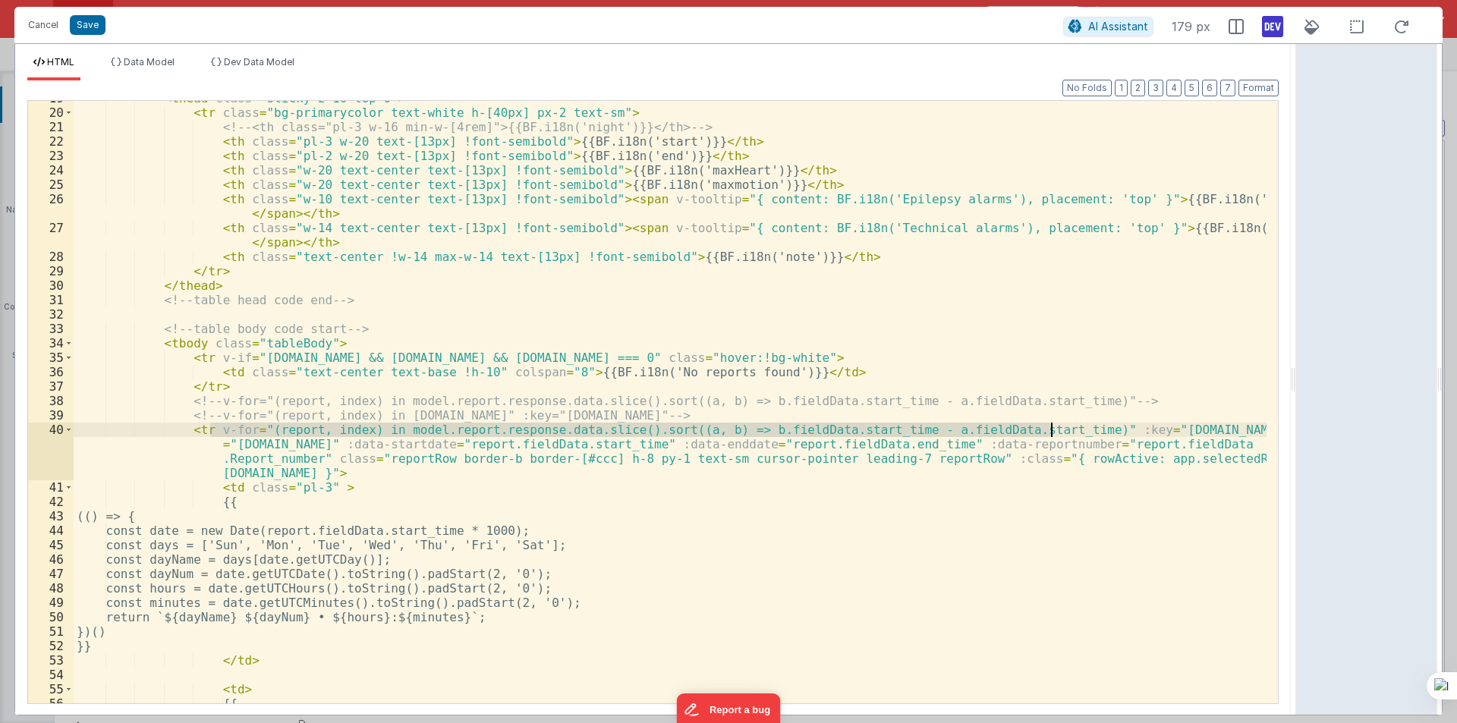
drag, startPoint x: 212, startPoint y: 428, endPoint x: 1052, endPoint y: 430, distance: 840.7
click at [1052, 430] on div "< thead class = "sticky z-10 top-0" > < tr class = "bg-primarycolor text-white …" at bounding box center [670, 406] width 1193 height 631
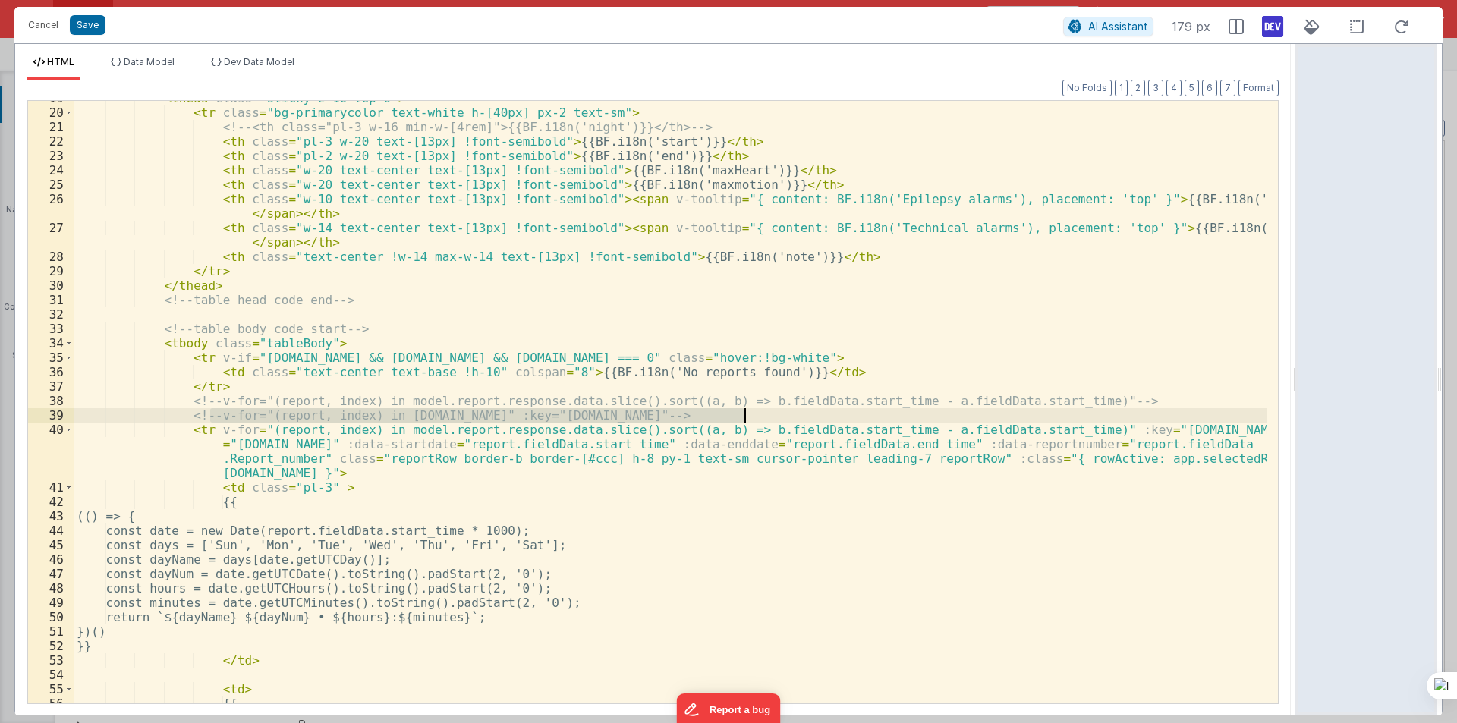
drag, startPoint x: 210, startPoint y: 414, endPoint x: 744, endPoint y: 415, distance: 534.2
click at [744, 415] on div "< thead class = "sticky z-10 top-0" > < tr class = "bg-primarycolor text-white …" at bounding box center [670, 406] width 1193 height 631
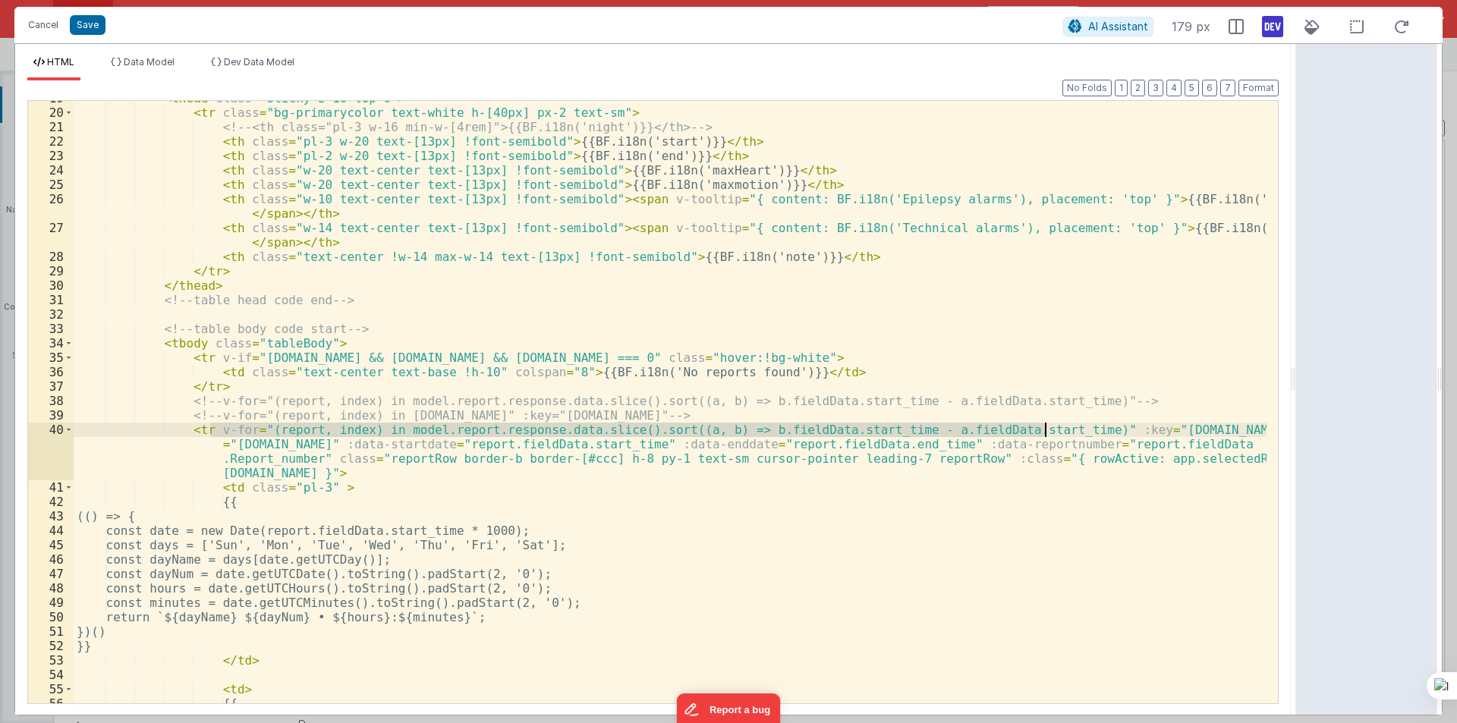
drag, startPoint x: 211, startPoint y: 430, endPoint x: 1047, endPoint y: 430, distance: 836.1
click at [1047, 430] on div "< thead class = "sticky z-10 top-0" > < tr class = "bg-primarycolor text-white …" at bounding box center [670, 406] width 1193 height 631
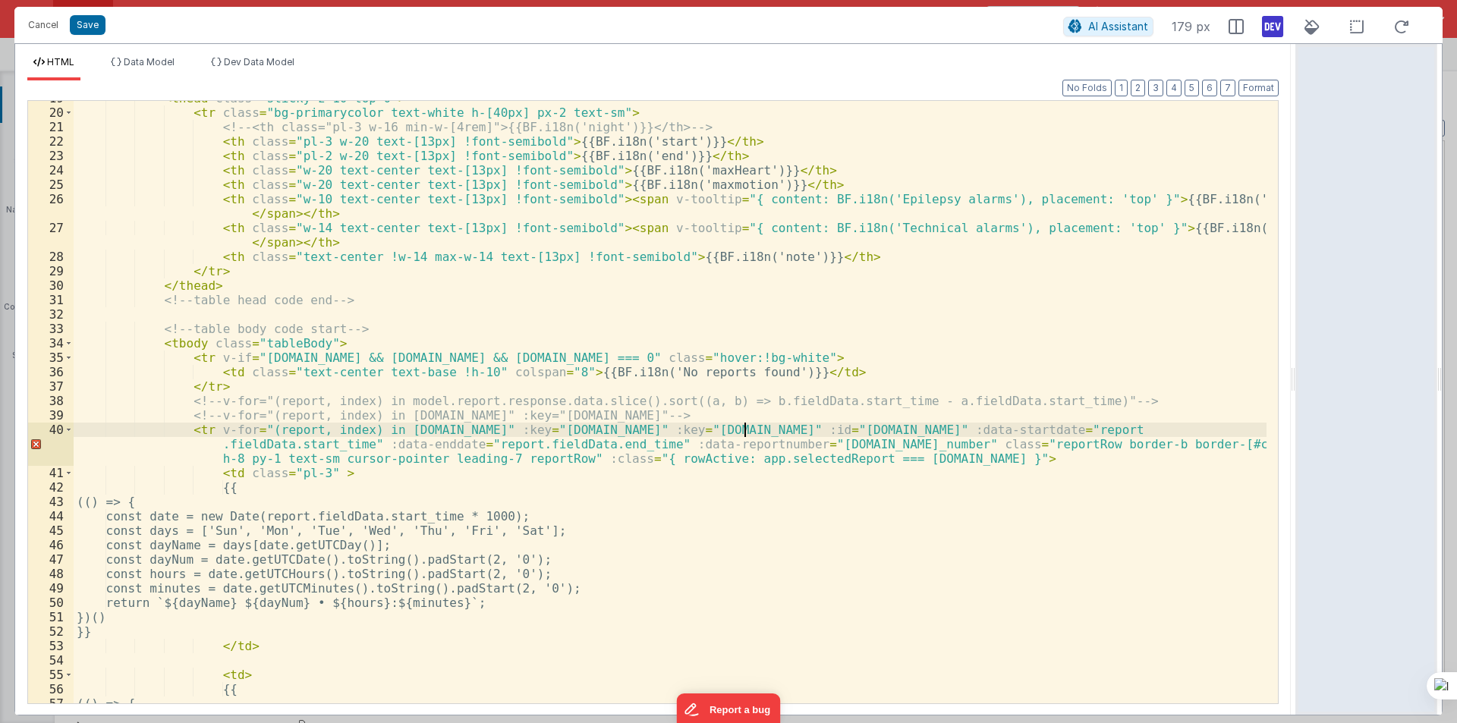
click at [569, 433] on div "< thead class = "sticky z-10 top-0" > < tr class = "bg-primarycolor text-white …" at bounding box center [670, 406] width 1193 height 631
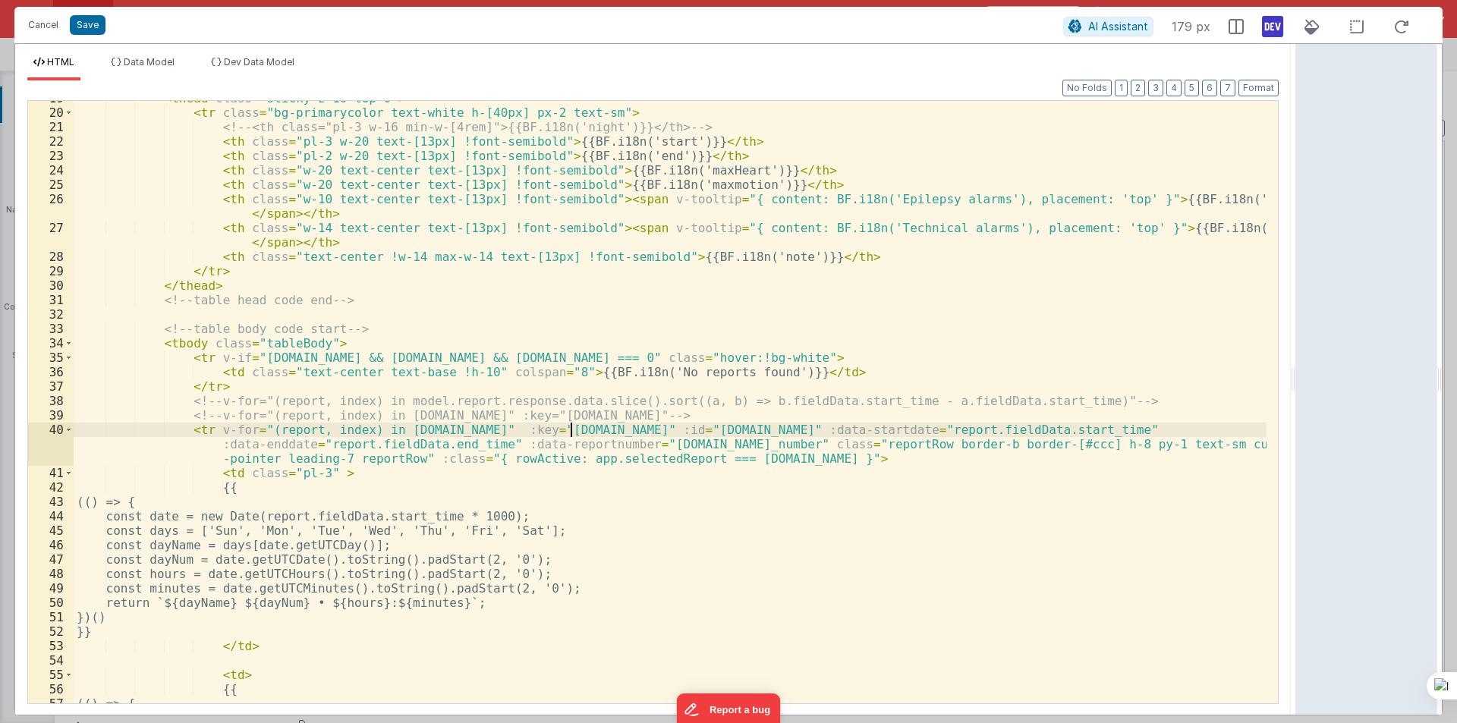
click at [541, 430] on div "< thead class = "sticky z-10 top-0" > < tr class = "bg-primarycolor text-white …" at bounding box center [670, 406] width 1193 height 631
click at [542, 431] on div "< thead class = "sticky z-10 top-0" > < tr class = "bg-primarycolor text-white …" at bounding box center [670, 406] width 1193 height 631
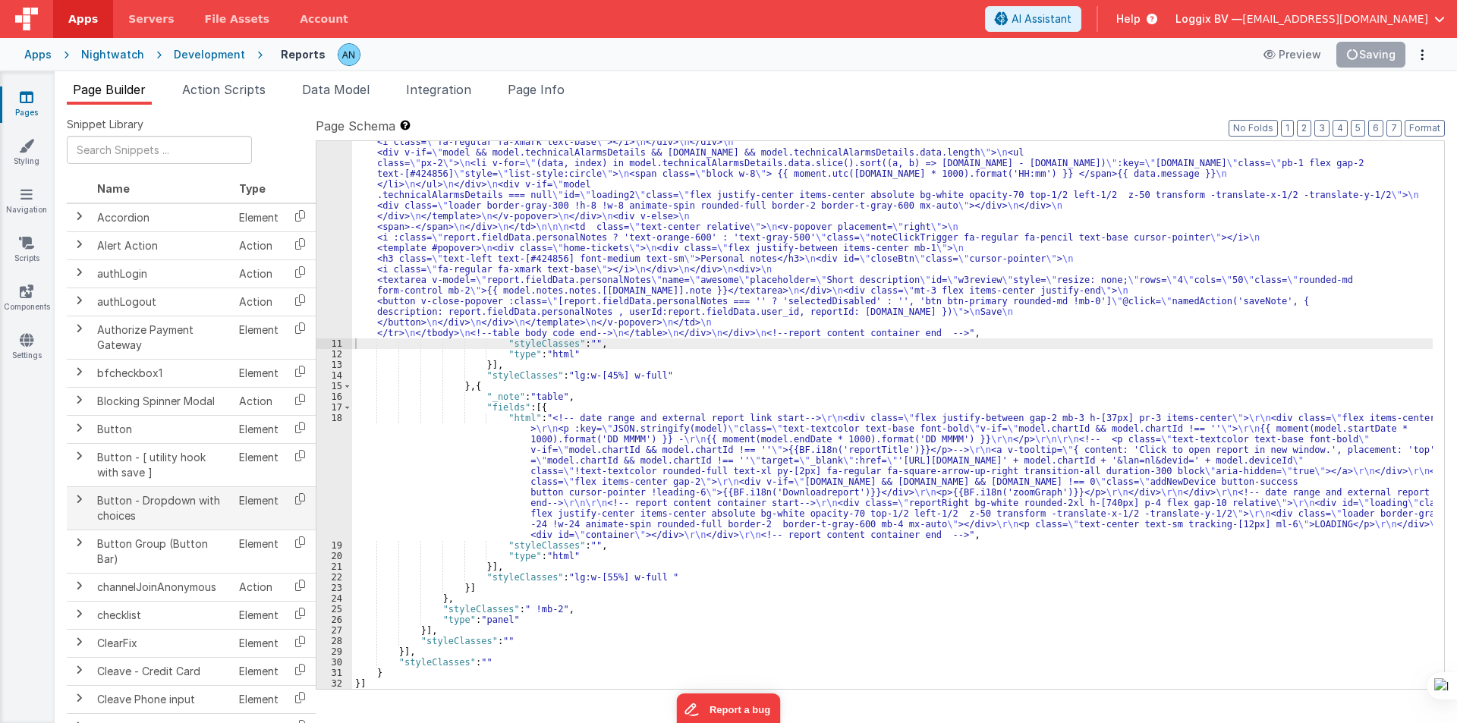
scroll to position [546, 0]
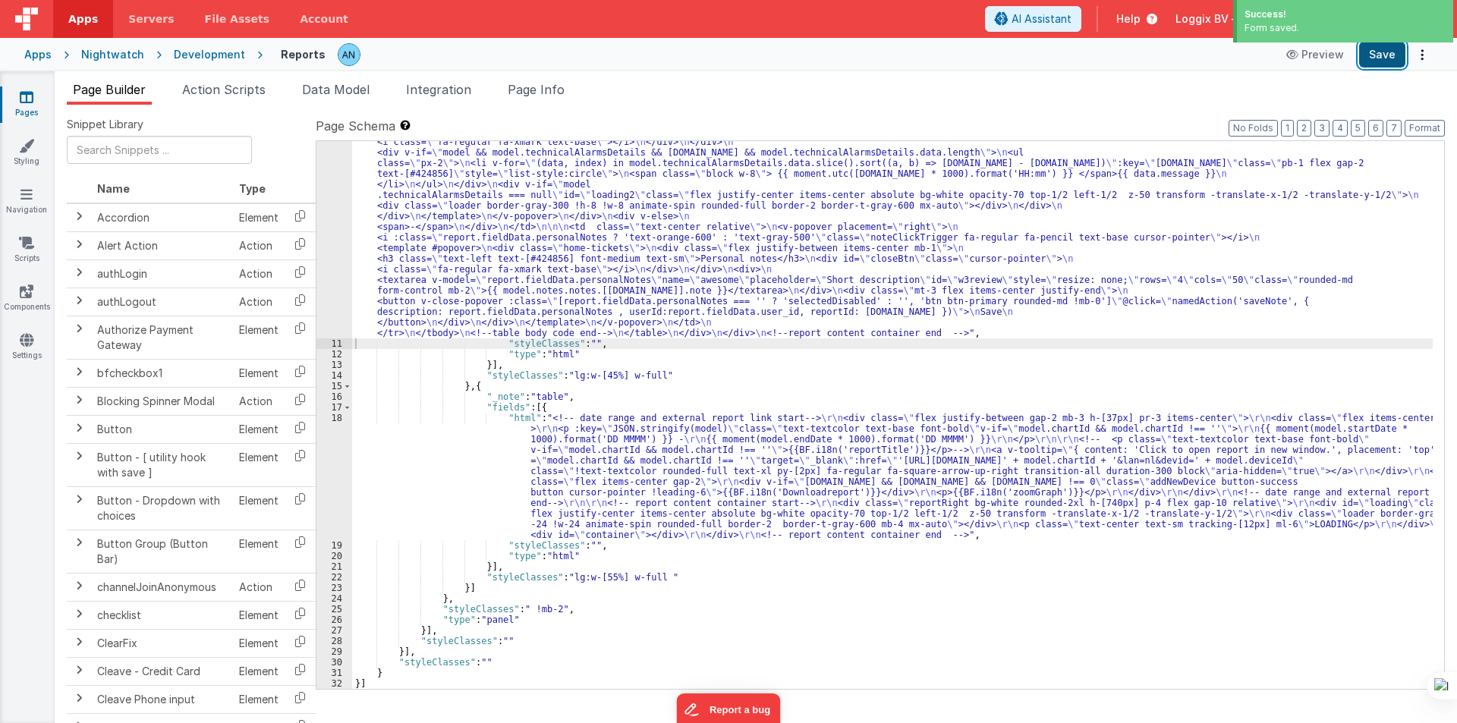
click at [1383, 52] on button "Save" at bounding box center [1382, 55] width 46 height 26
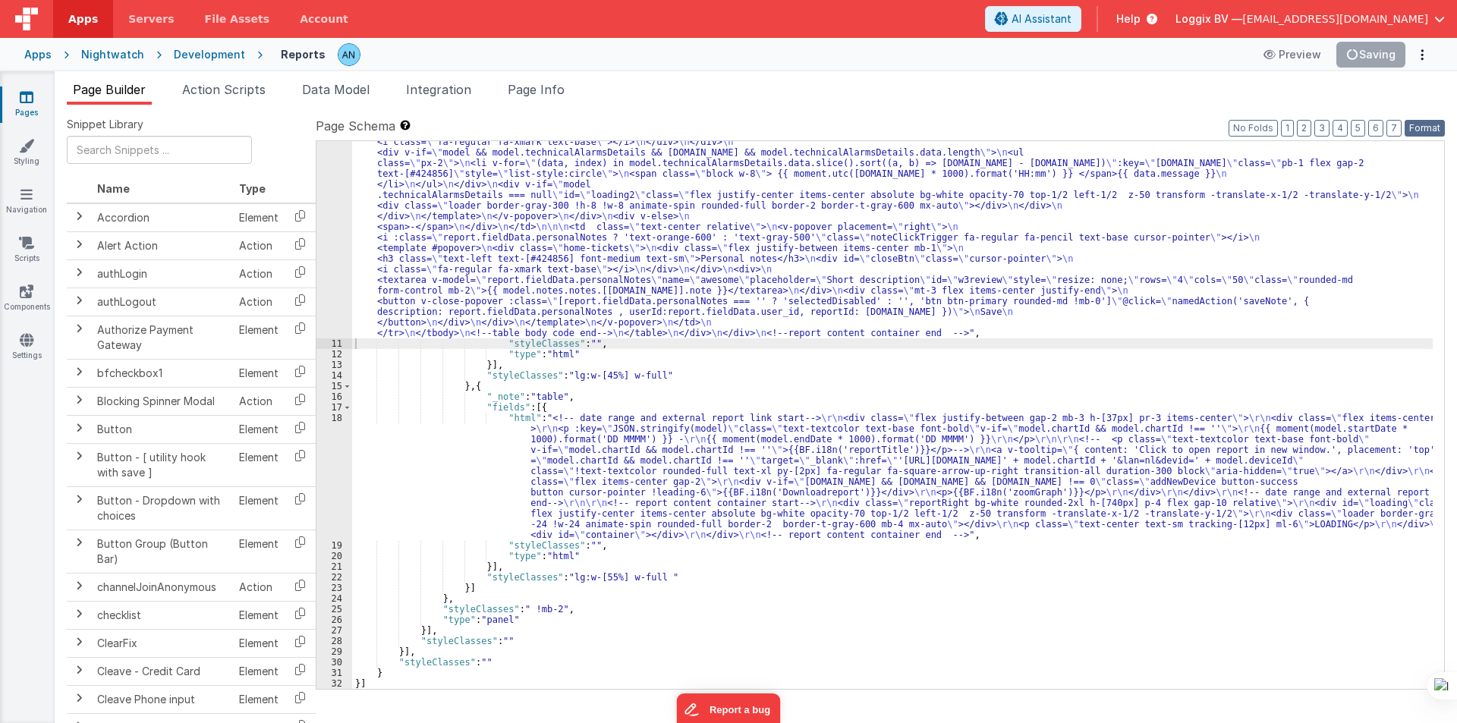
click at [1436, 127] on button "Format" at bounding box center [1424, 128] width 40 height 17
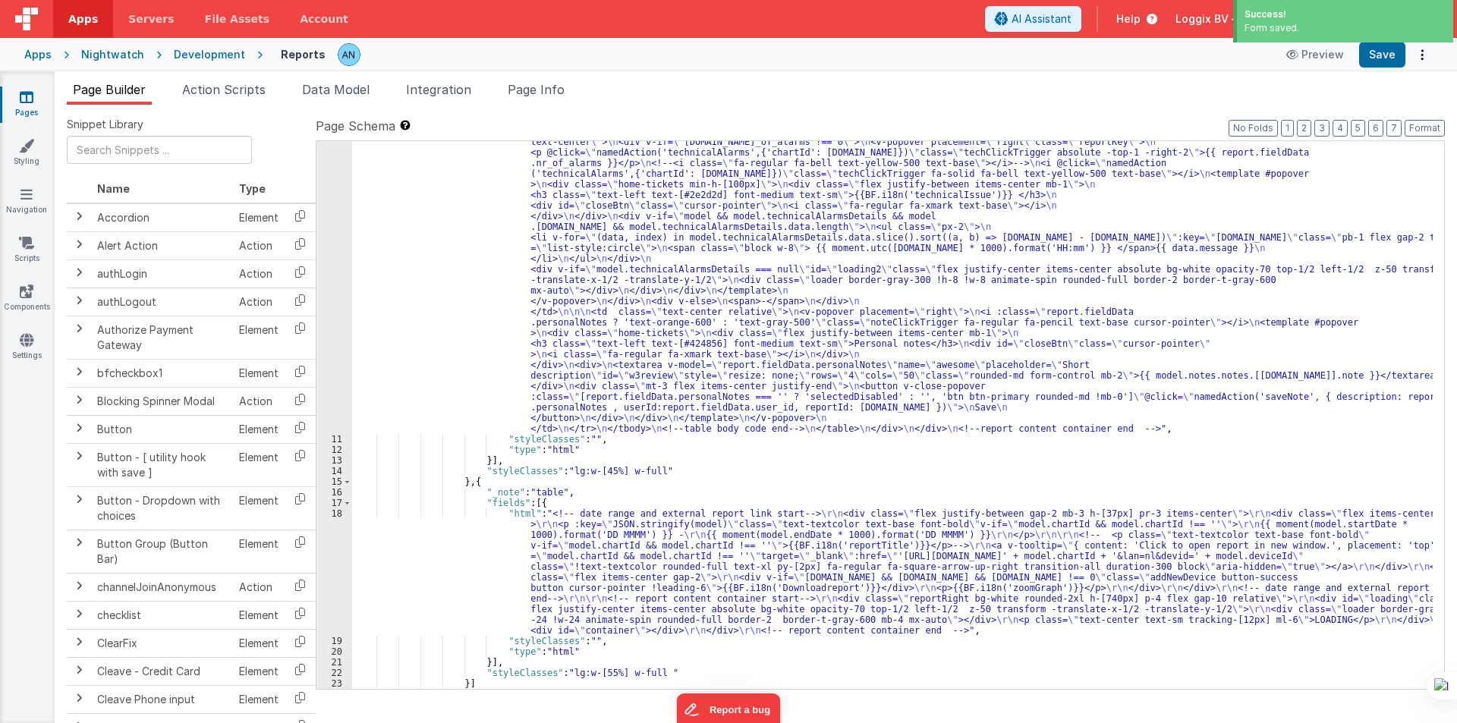
drag, startPoint x: 426, startPoint y: 269, endPoint x: 389, endPoint y: 269, distance: 37.2
click at [426, 269] on div ""html" : "<pre class= \" hidden \" >{{model}}</pre> \n <!-- date picker and tit…" at bounding box center [892, 341] width 1080 height 1302
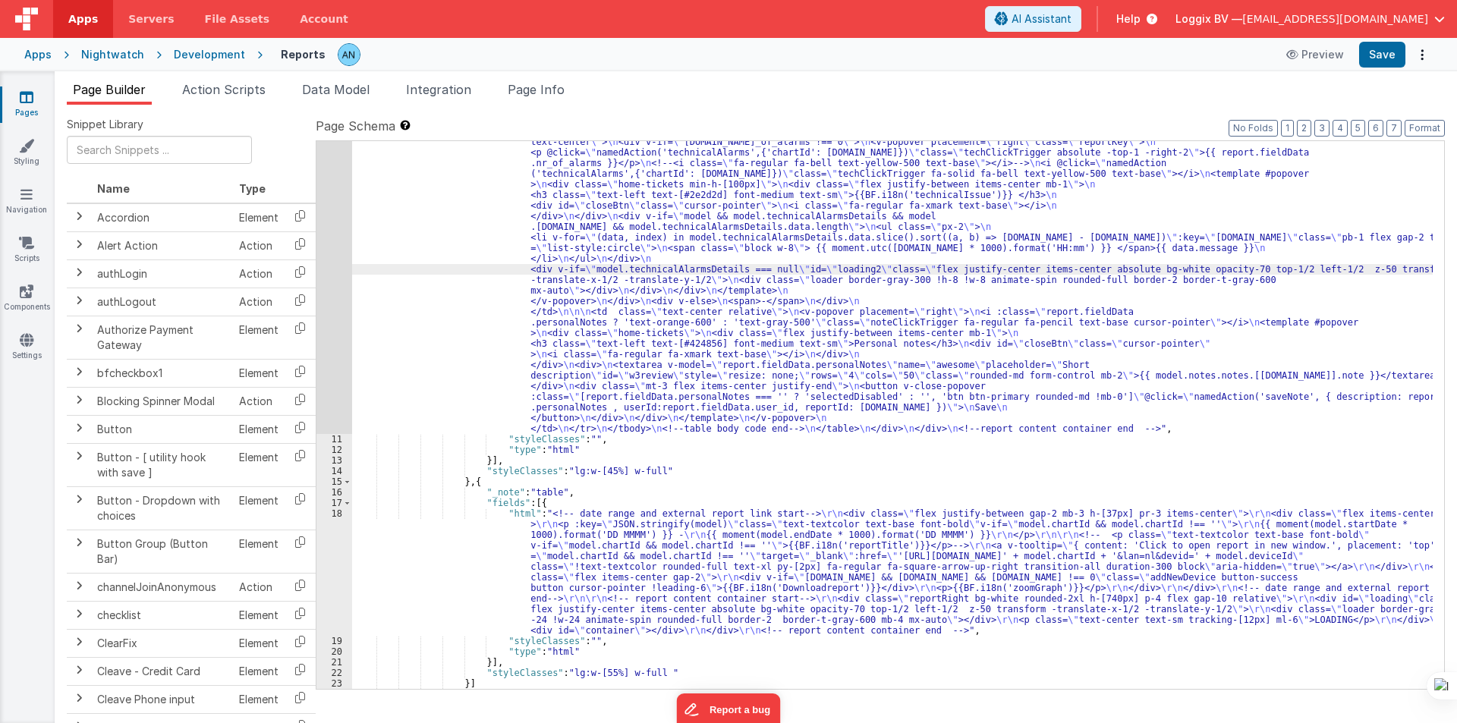
click at [325, 152] on div "10" at bounding box center [334, 62] width 36 height 744
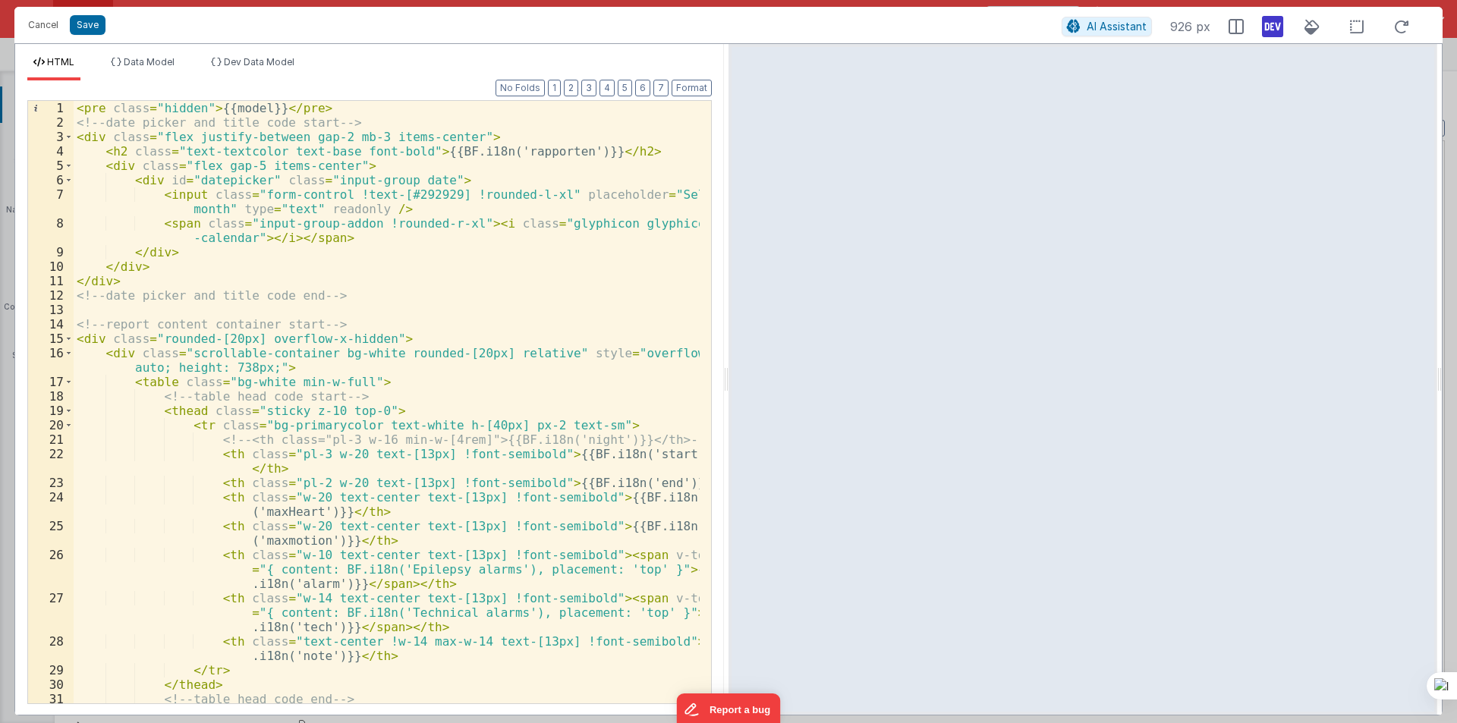
drag, startPoint x: 726, startPoint y: 376, endPoint x: 1253, endPoint y: 392, distance: 526.8
click at [1409, 376] on html "Cancel Save AI Assistant 926 px HTML Data Model Dev Data Model Format 7 6 5 4 3…" at bounding box center [728, 361] width 1457 height 723
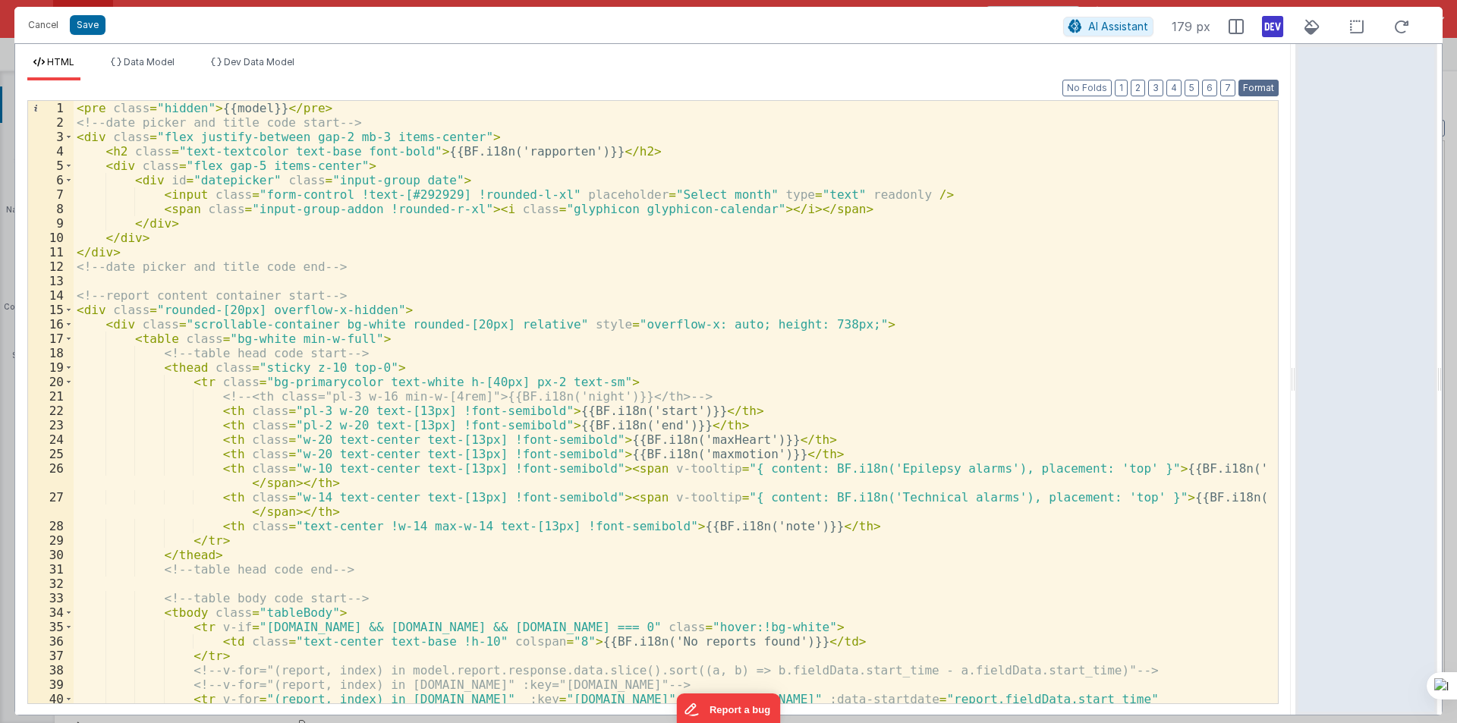
click at [1254, 93] on button "Format" at bounding box center [1258, 88] width 40 height 17
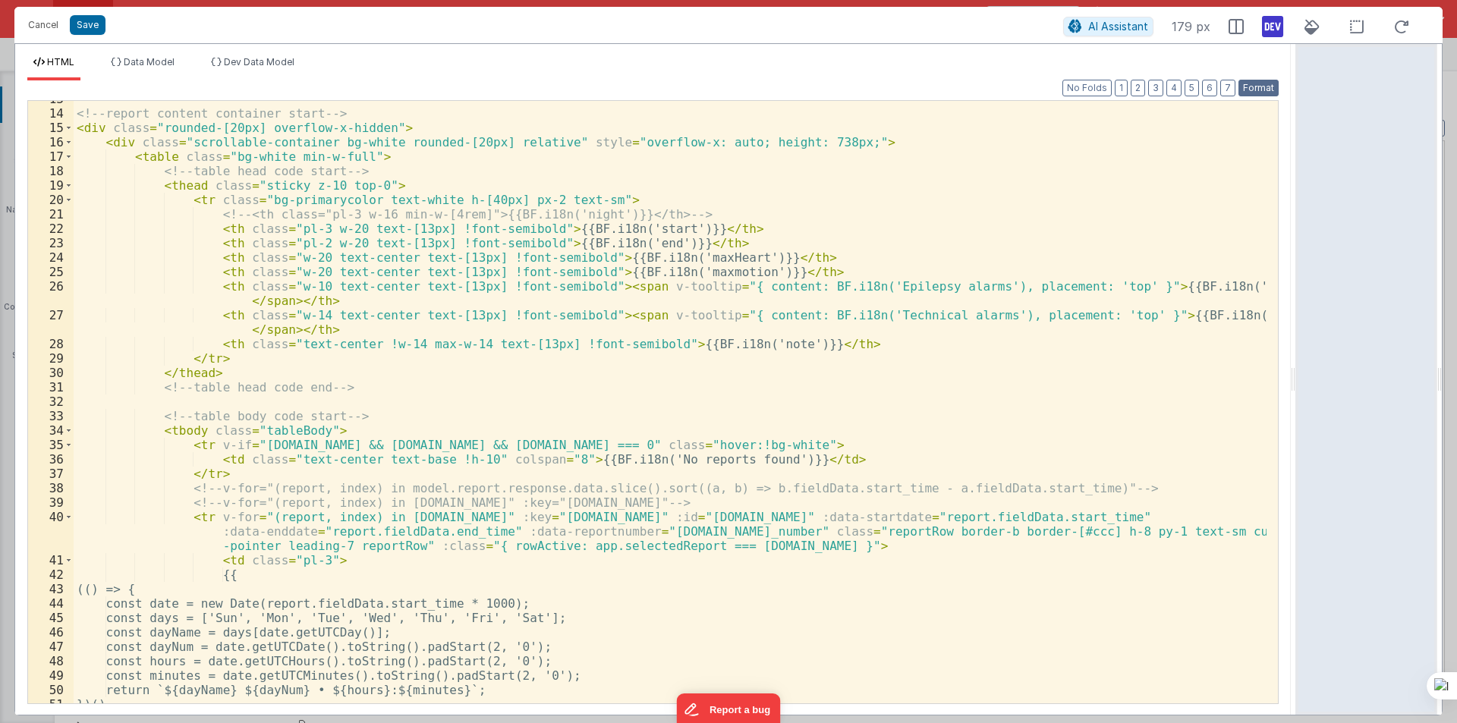
scroll to position [273, 0]
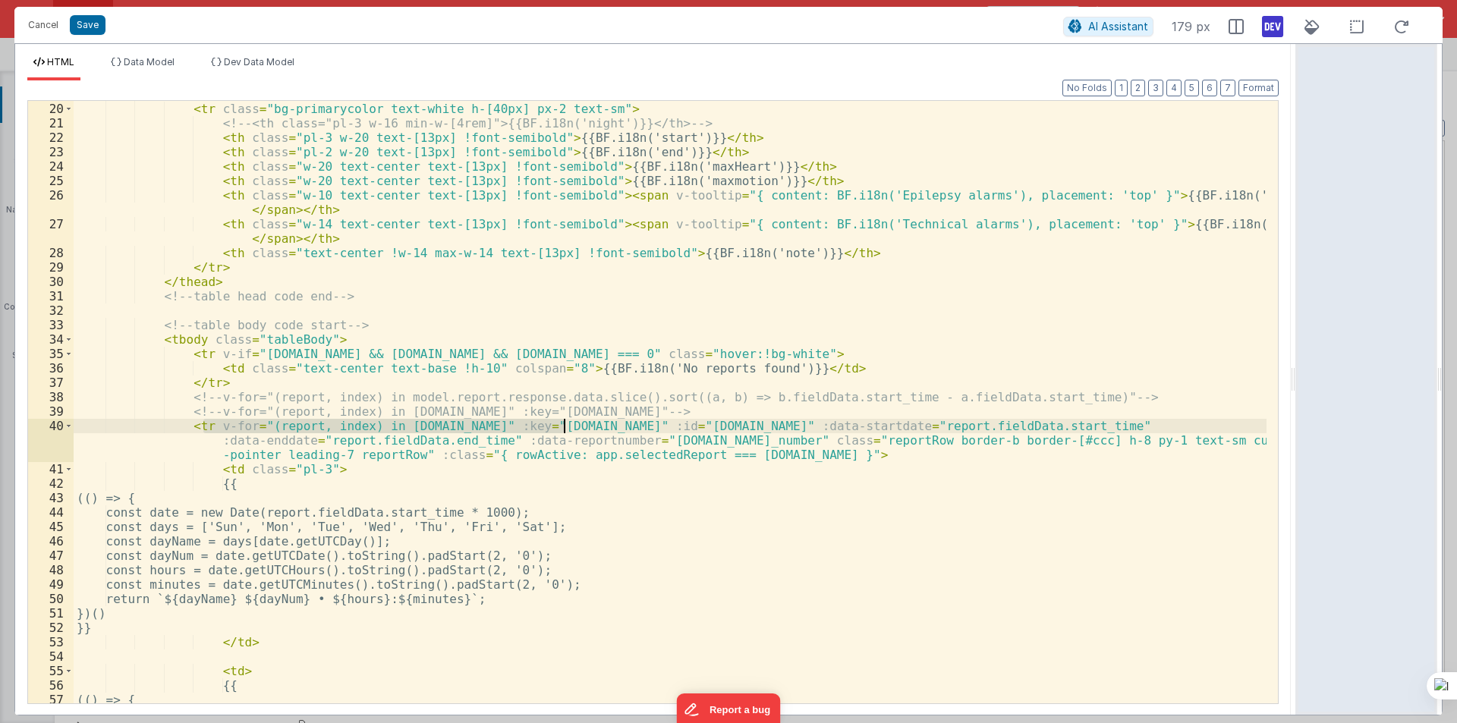
drag, startPoint x: 206, startPoint y: 426, endPoint x: 561, endPoint y: 429, distance: 355.9
click at [561, 429] on div "< thead class = "sticky z-10 top-0" > < tr class = "bg-primarycolor text-white …" at bounding box center [670, 402] width 1193 height 631
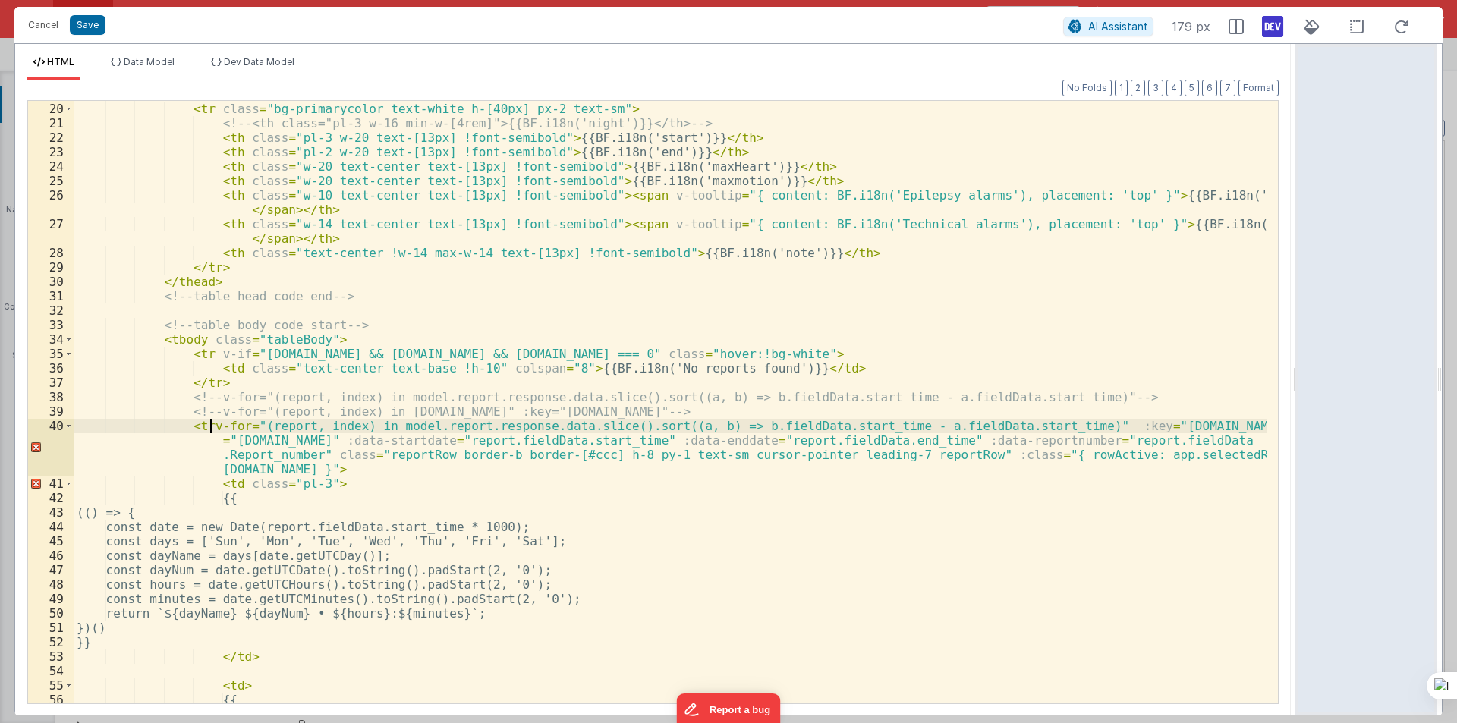
click at [209, 426] on div "< thead class = "sticky z-10 top-0" > < tr class = "bg-primarycolor text-white …" at bounding box center [670, 402] width 1193 height 631
click at [202, 426] on div "< thead class = "sticky z-10 top-0" > < tr class = "bg-primarycolor text-white …" at bounding box center [670, 402] width 1193 height 631
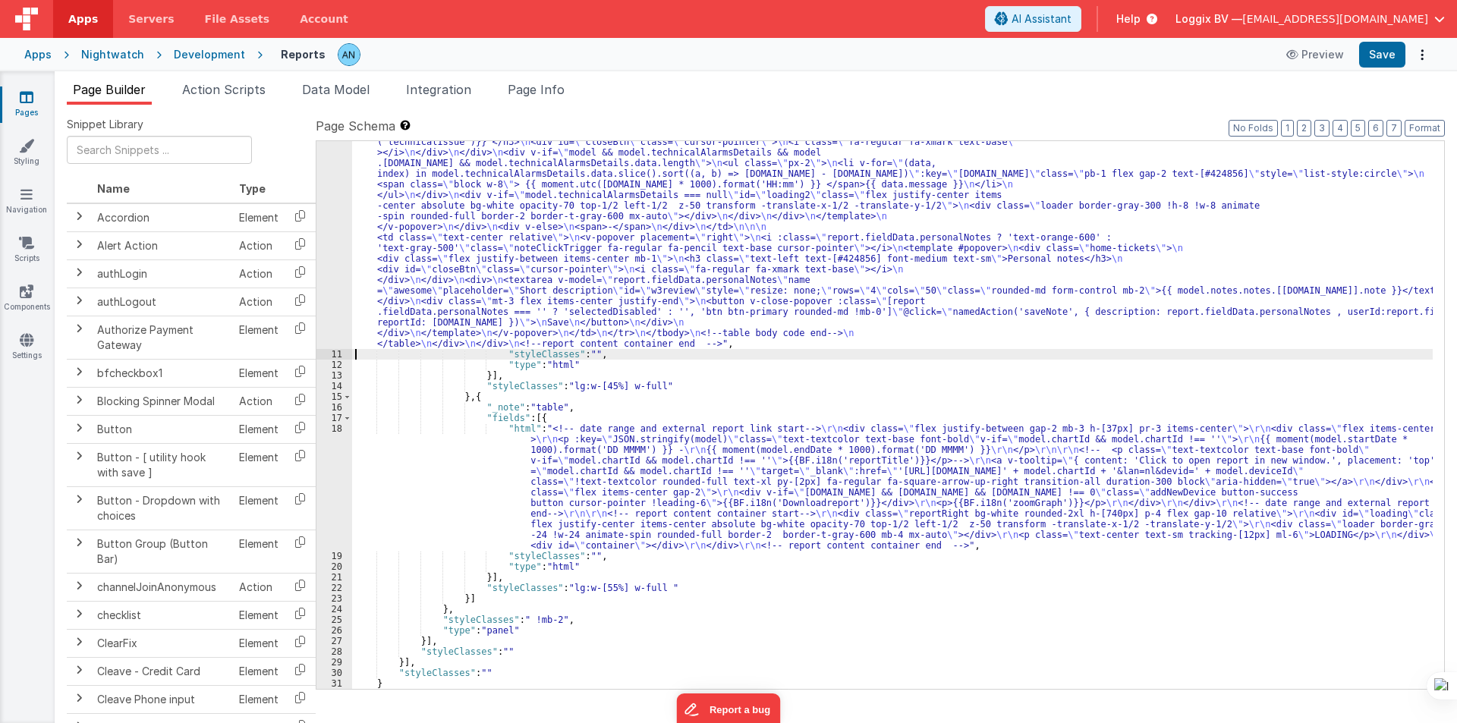
click at [325, 245] on div "10" at bounding box center [334, 19] width 36 height 659
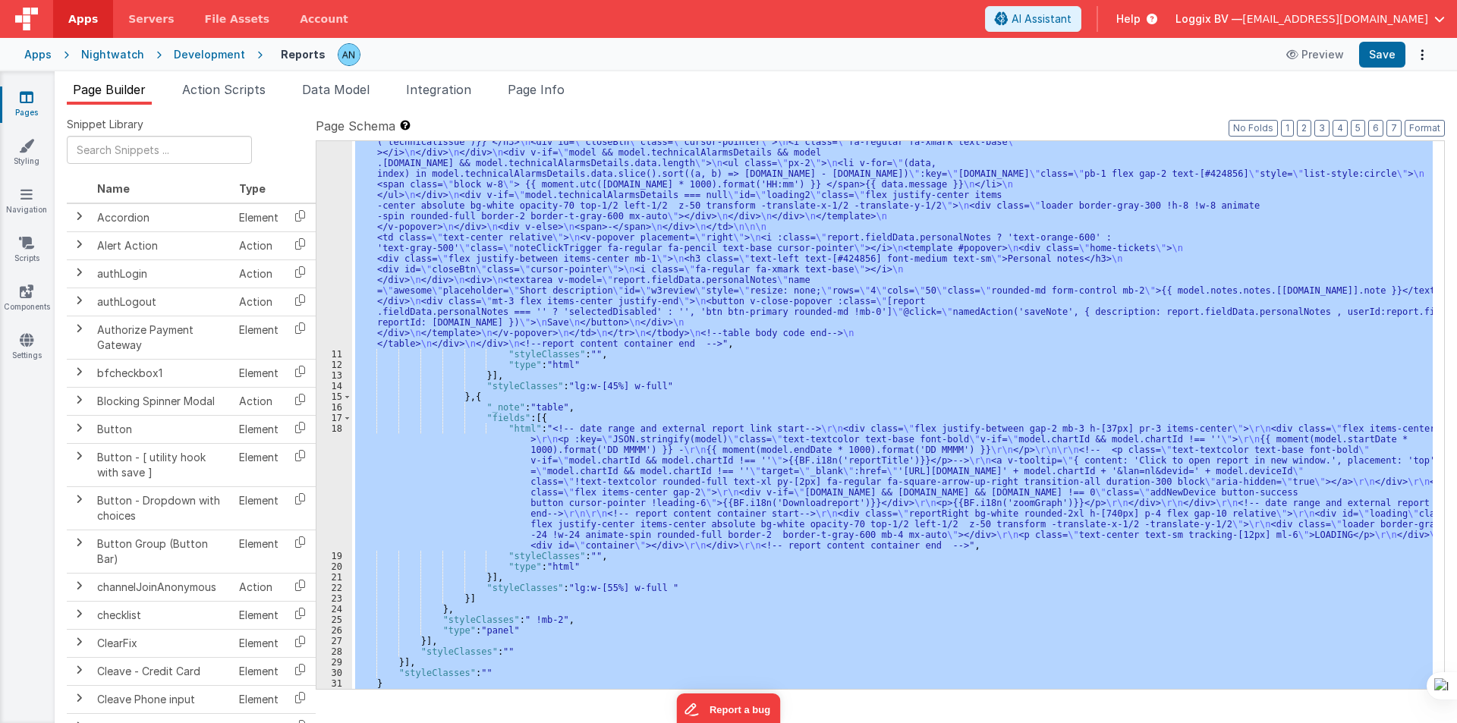
click at [325, 244] on div "10" at bounding box center [334, 19] width 36 height 659
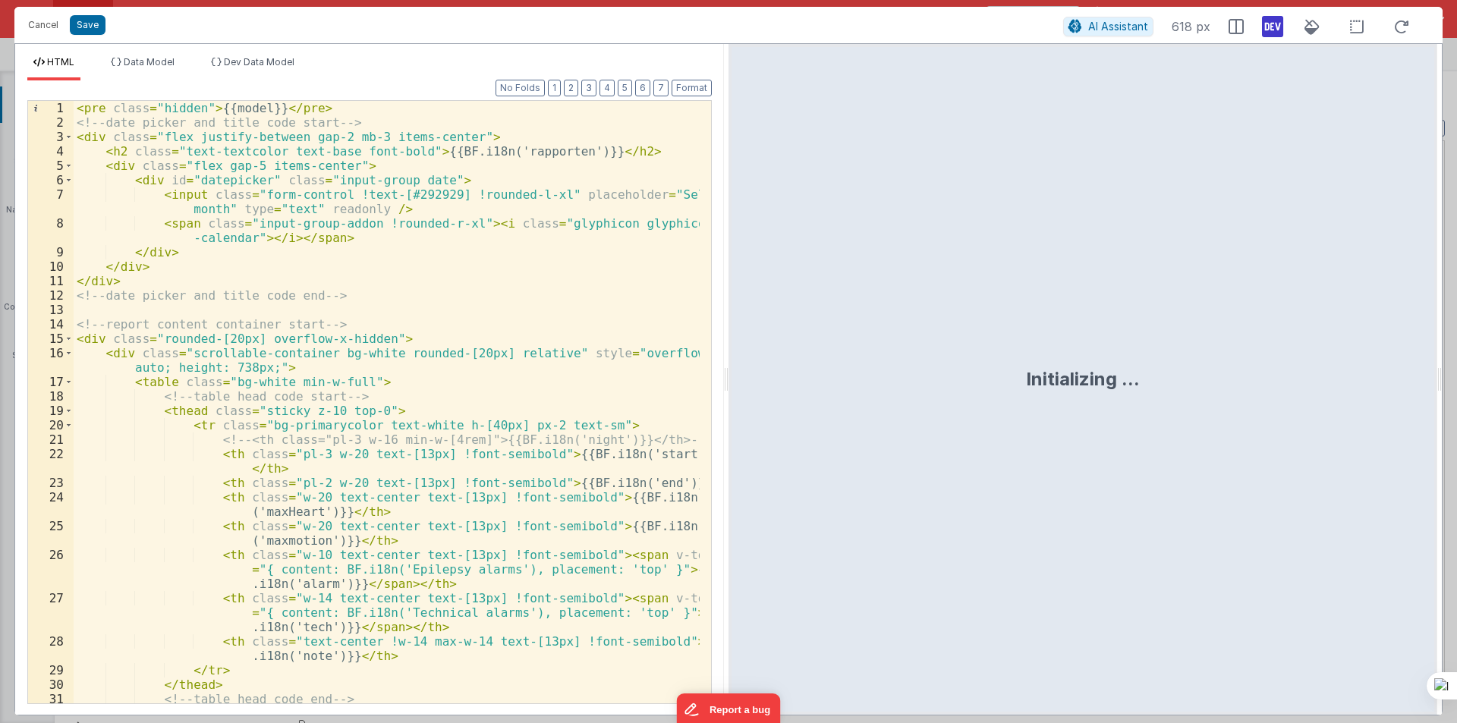
drag, startPoint x: 724, startPoint y: 370, endPoint x: 1398, endPoint y: 383, distance: 673.9
click at [1398, 383] on html "Cancel Save AI Assistant 618 px HTML Data Model Dev Data Model Format 7 6 5 4 3…" at bounding box center [728, 361] width 1457 height 723
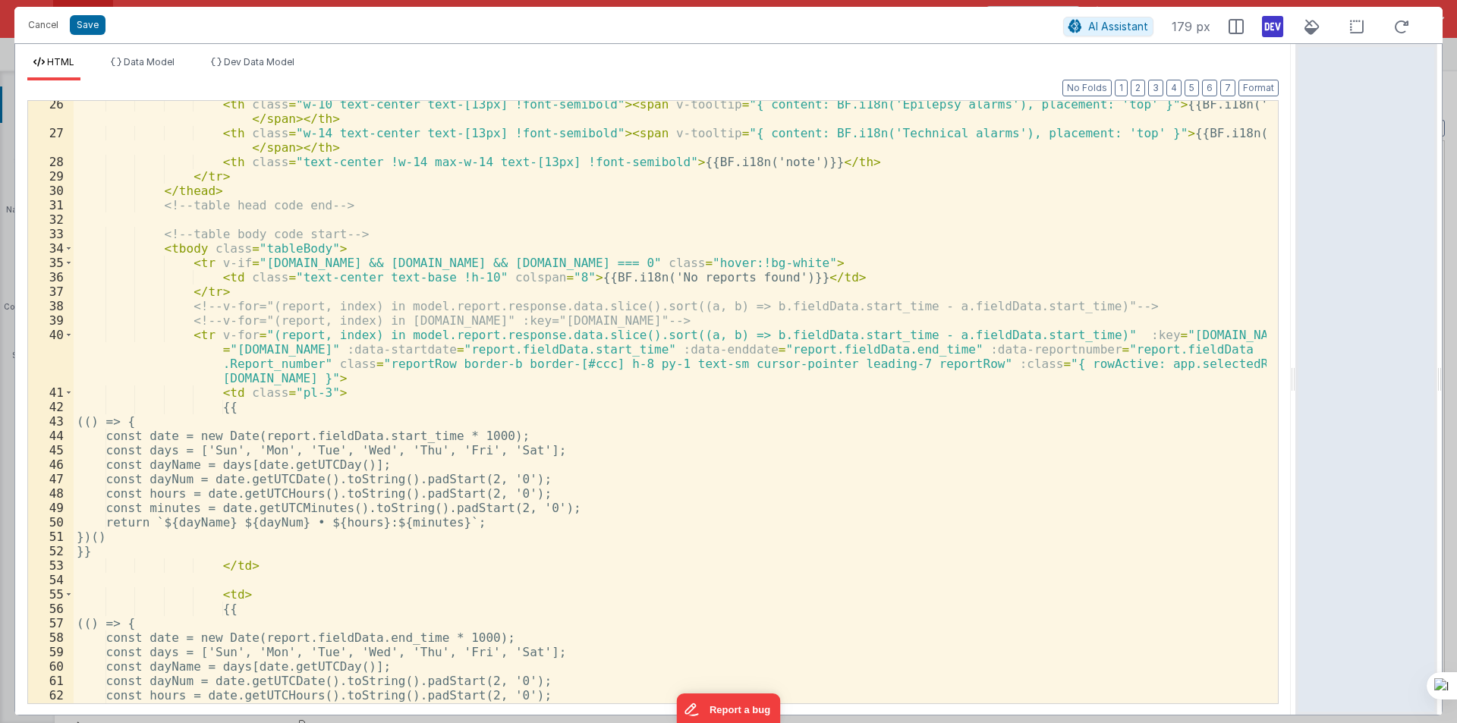
scroll to position [364, 0]
click at [67, 247] on span at bounding box center [68, 248] width 8 height 14
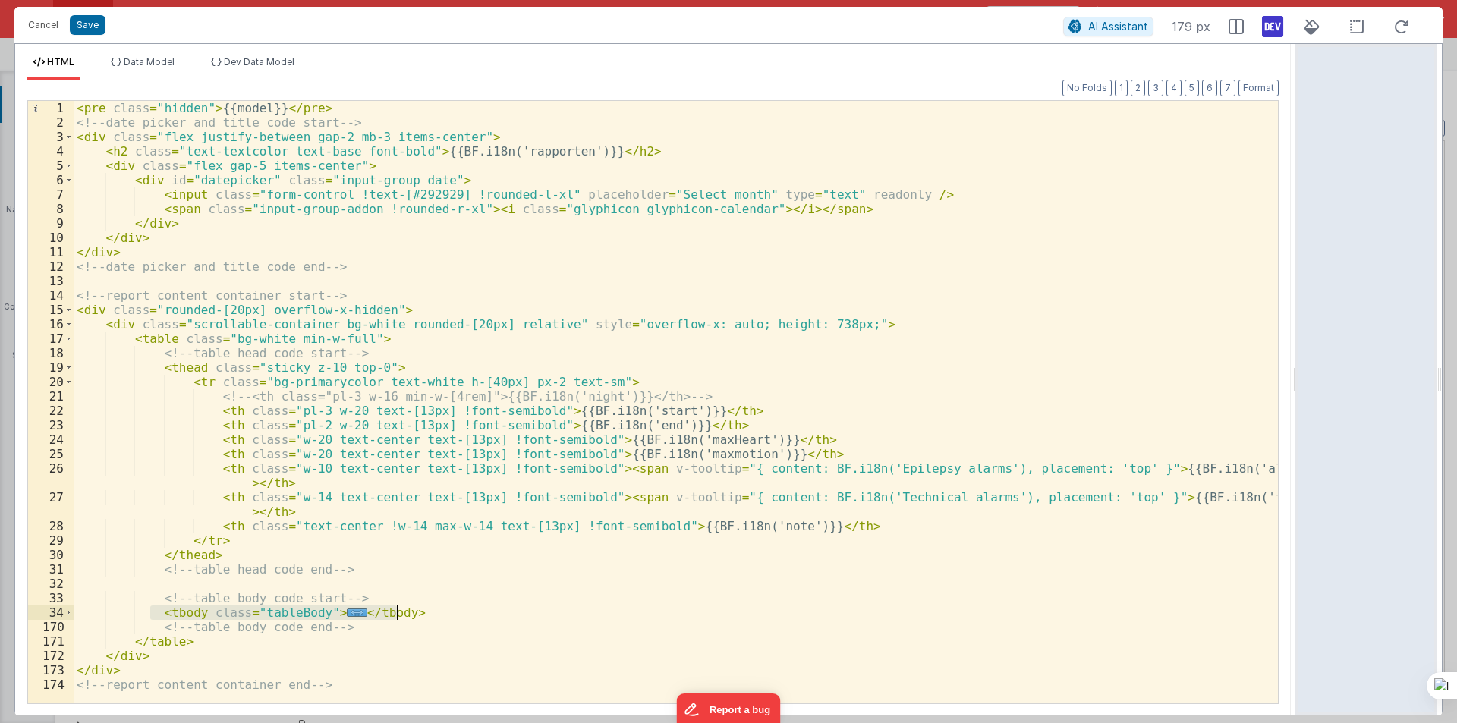
drag, startPoint x: 149, startPoint y: 610, endPoint x: 454, endPoint y: 609, distance: 305.8
click at [454, 609] on div "< pre class = "hidden" > {{model}} </ pre > <!-- date picker and title code sta…" at bounding box center [676, 416] width 1204 height 631
click at [70, 616] on span at bounding box center [68, 612] width 8 height 14
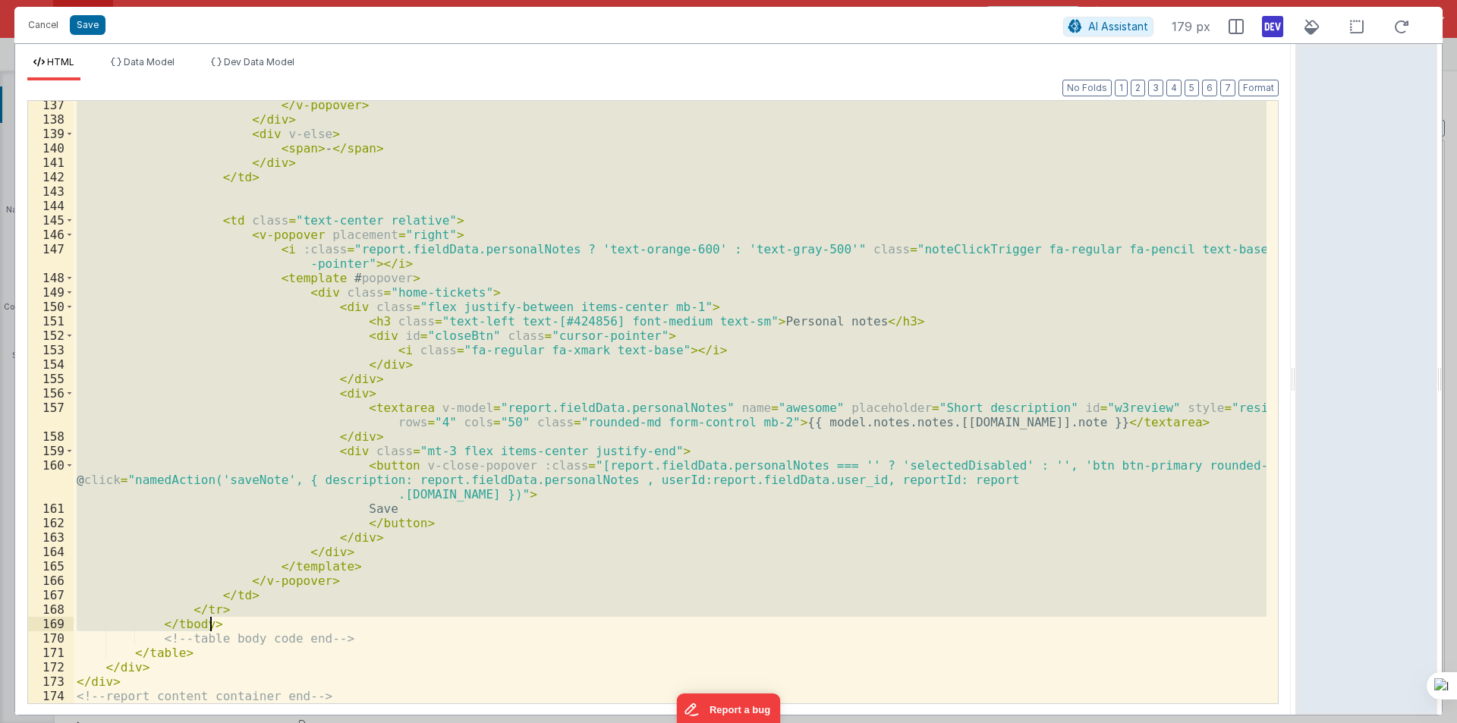
scroll to position [2137, 0]
click at [399, 407] on div "</ v-popover > </ div > < div v-else > < span > - </ span > </ div > </ td > < …" at bounding box center [670, 402] width 1193 height 602
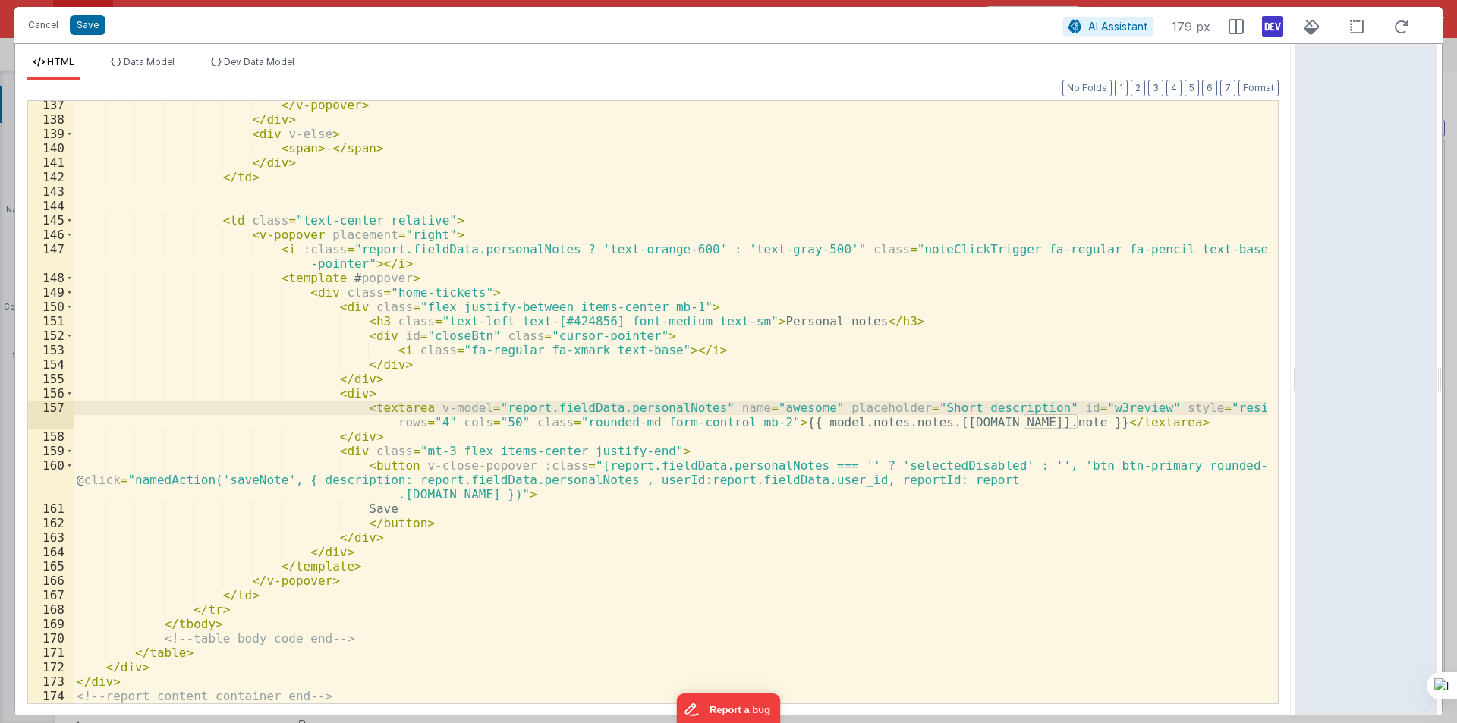
click at [612, 405] on div "</ v-popover > </ div > < div v-else > < span > - </ span > </ div > </ td > < …" at bounding box center [670, 413] width 1193 height 631
click at [543, 408] on div "</ v-popover > </ div > < div v-else > < span > - </ span > </ div > </ td > < …" at bounding box center [670, 413] width 1193 height 631
click at [492, 407] on div "</ v-popover > </ div > < div v-else > < span > - </ span > </ div > </ td > < …" at bounding box center [670, 413] width 1193 height 631
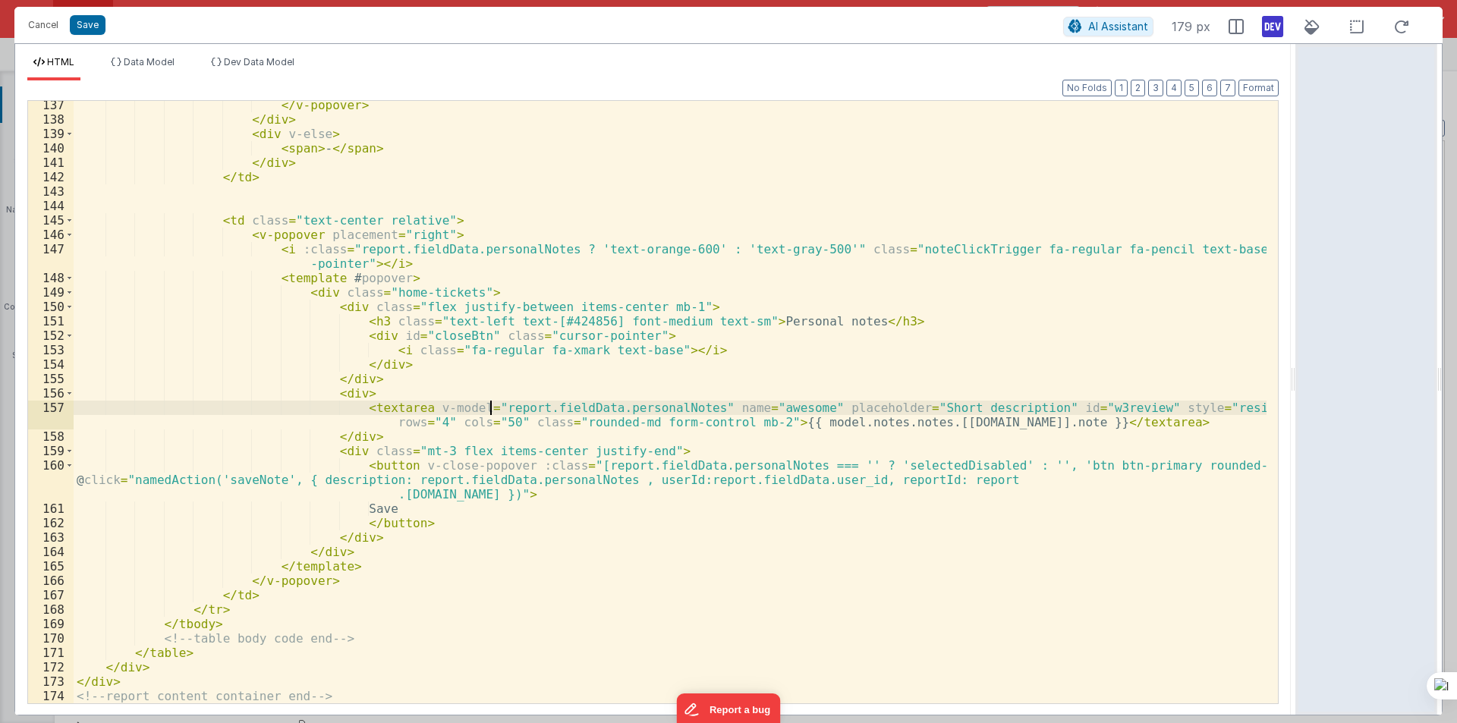
click at [492, 407] on div "</ v-popover > </ div > < div v-else > < span > - </ span > </ div > </ td > < …" at bounding box center [670, 413] width 1193 height 631
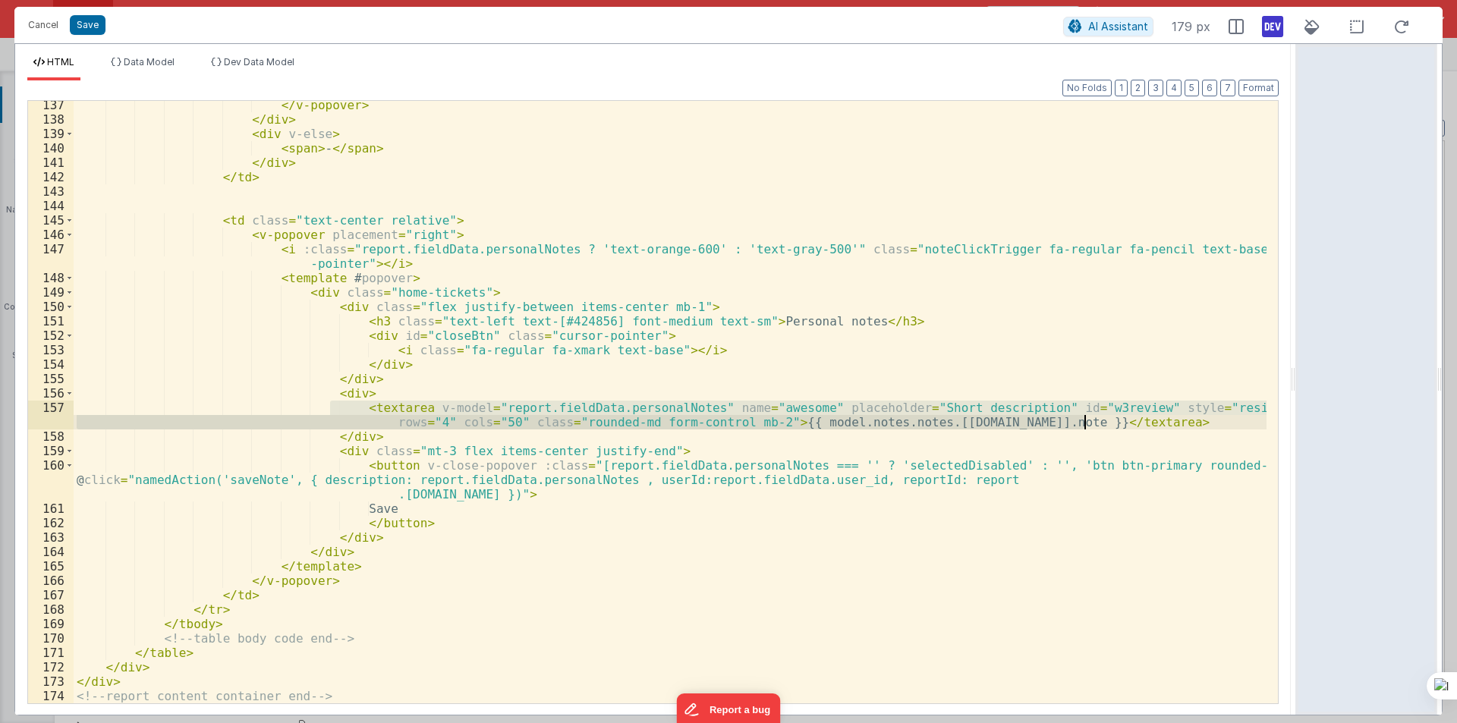
drag, startPoint x: 333, startPoint y: 403, endPoint x: 1146, endPoint y: 425, distance: 812.9
click at [1146, 425] on div "</ v-popover > </ div > < div v-else > < span > - </ span > </ div > </ td > < …" at bounding box center [670, 413] width 1193 height 631
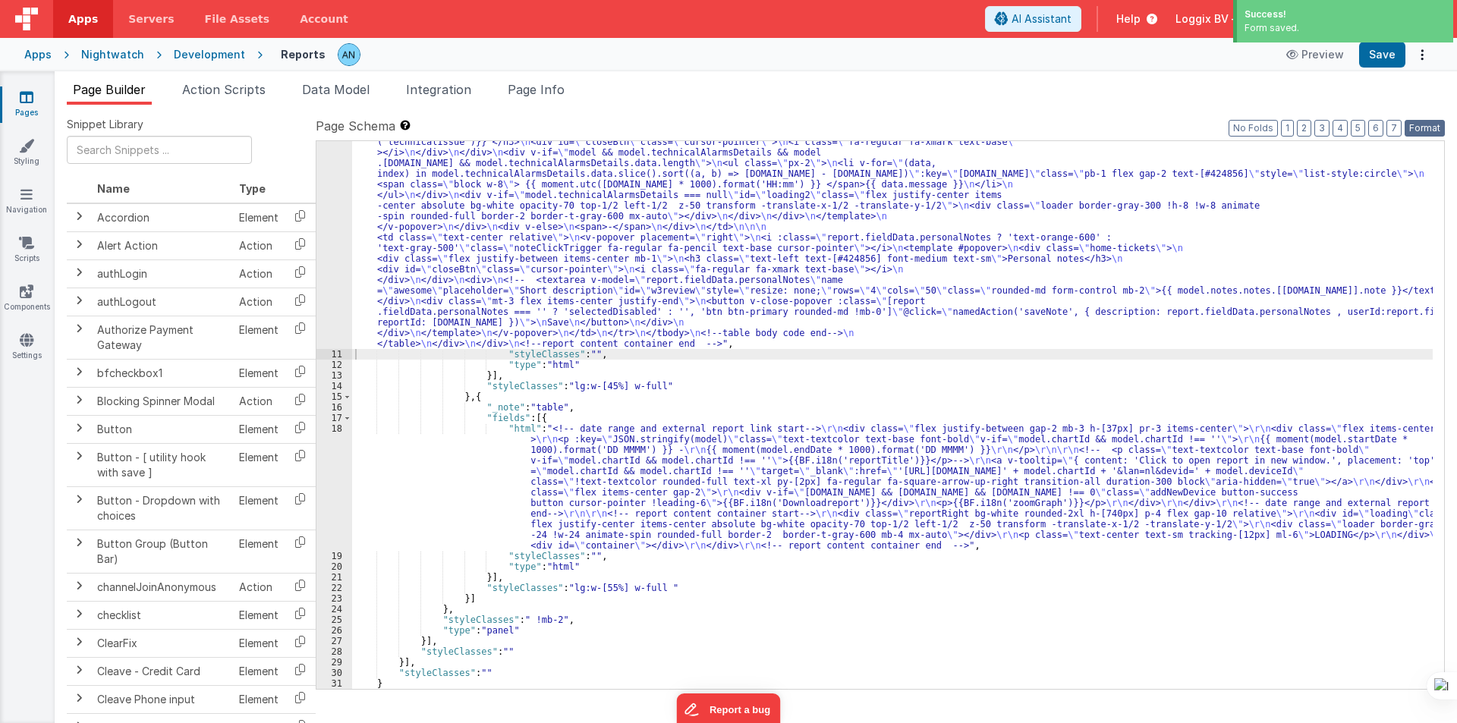
click at [1435, 126] on button "Format" at bounding box center [1424, 128] width 40 height 17
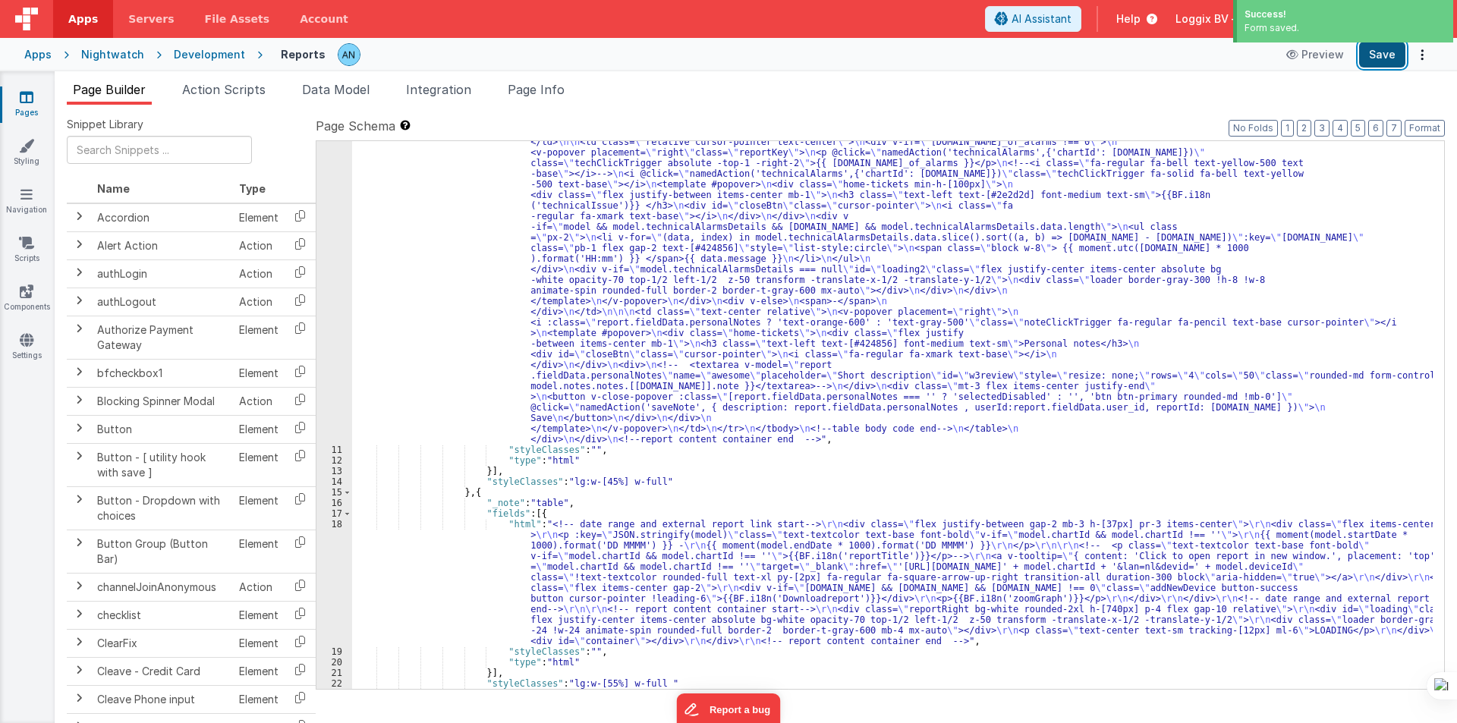
click at [1385, 57] on button "Save" at bounding box center [1382, 55] width 46 height 26
click at [1393, 49] on button "Save" at bounding box center [1382, 55] width 46 height 26
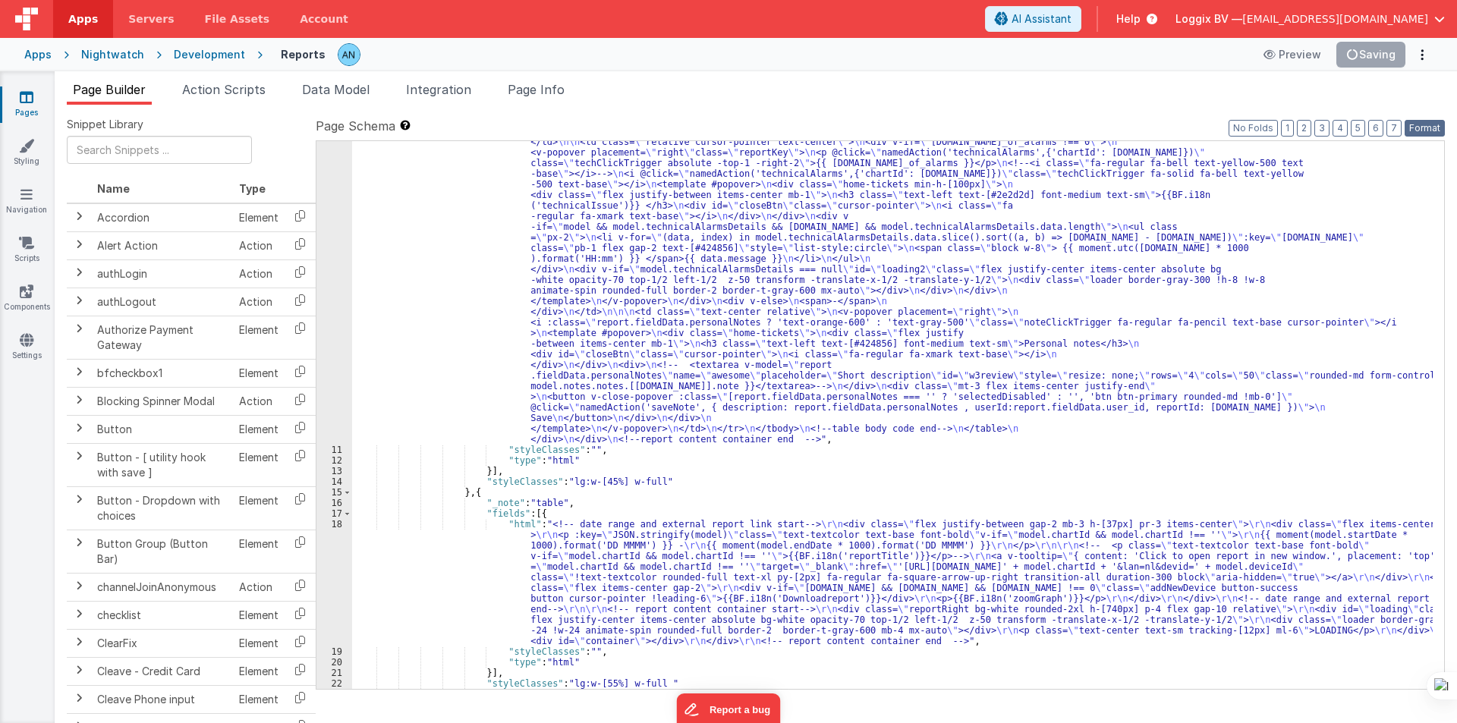
click at [1424, 130] on button "Format" at bounding box center [1424, 128] width 40 height 17
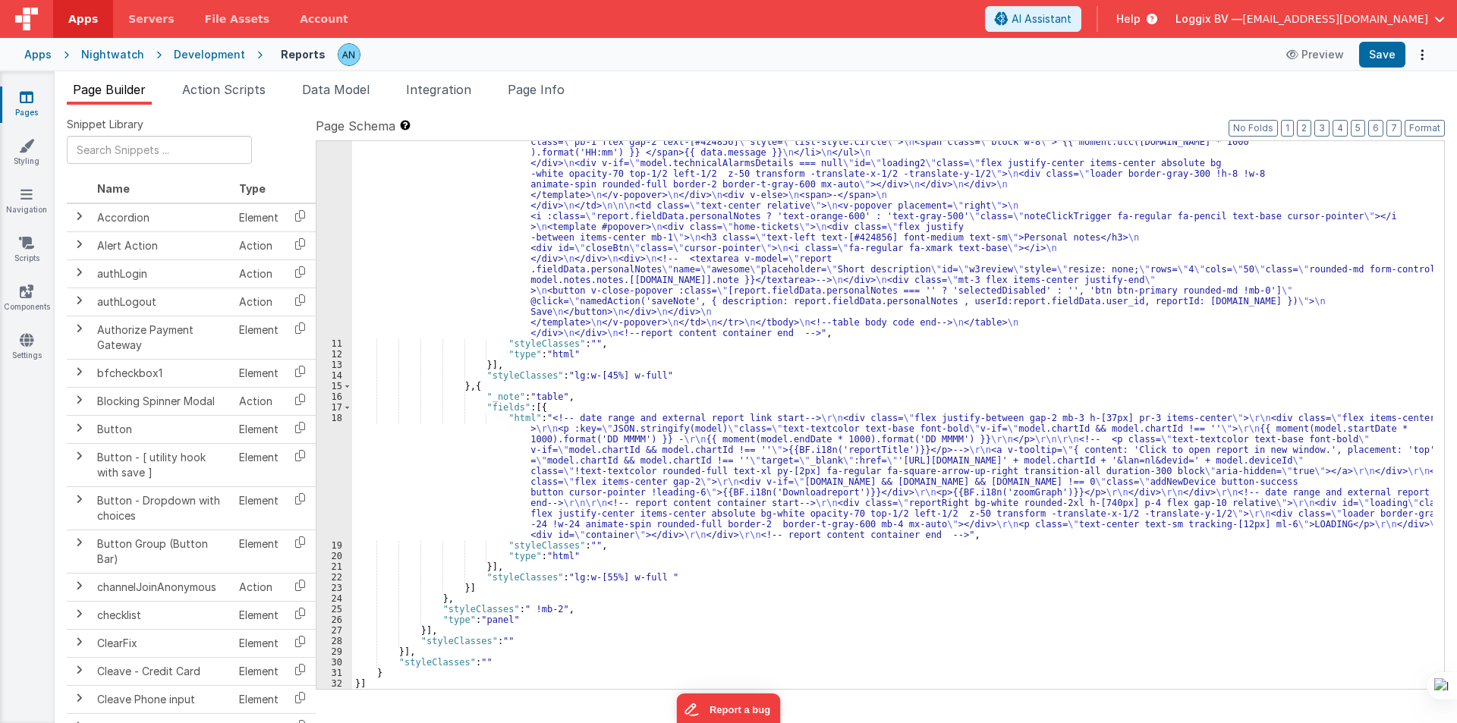
click at [459, 277] on div ""html" : "<pre class= \" hidden \" >{{model}}</pre> \n <!-- date picker and tit…" at bounding box center [892, 240] width 1080 height 1313
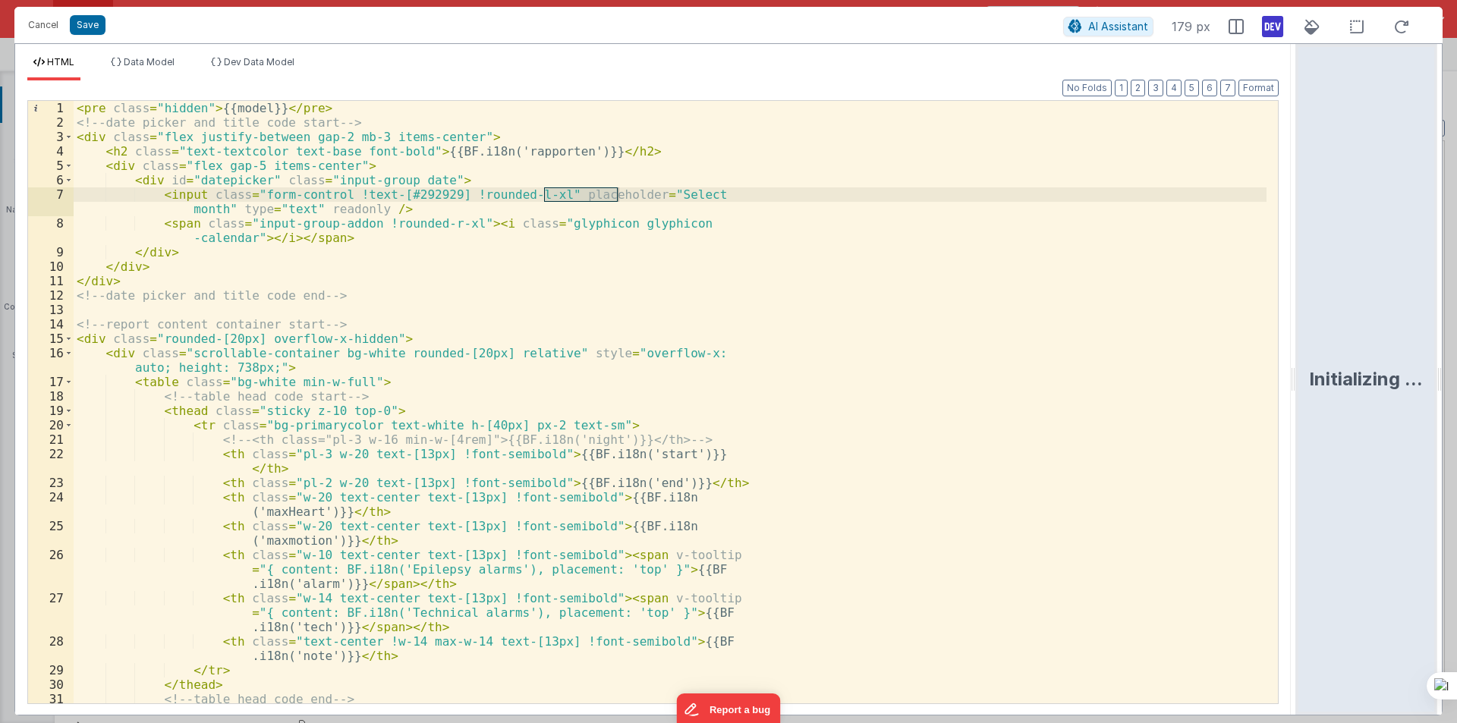
drag, startPoint x: 724, startPoint y: 370, endPoint x: 1456, endPoint y: 401, distance: 732.8
click at [1456, 401] on html "Cancel Save AI Assistant 179 px HTML Data Model Dev Data Model Format 7 6 5 4 3…" at bounding box center [728, 361] width 1457 height 723
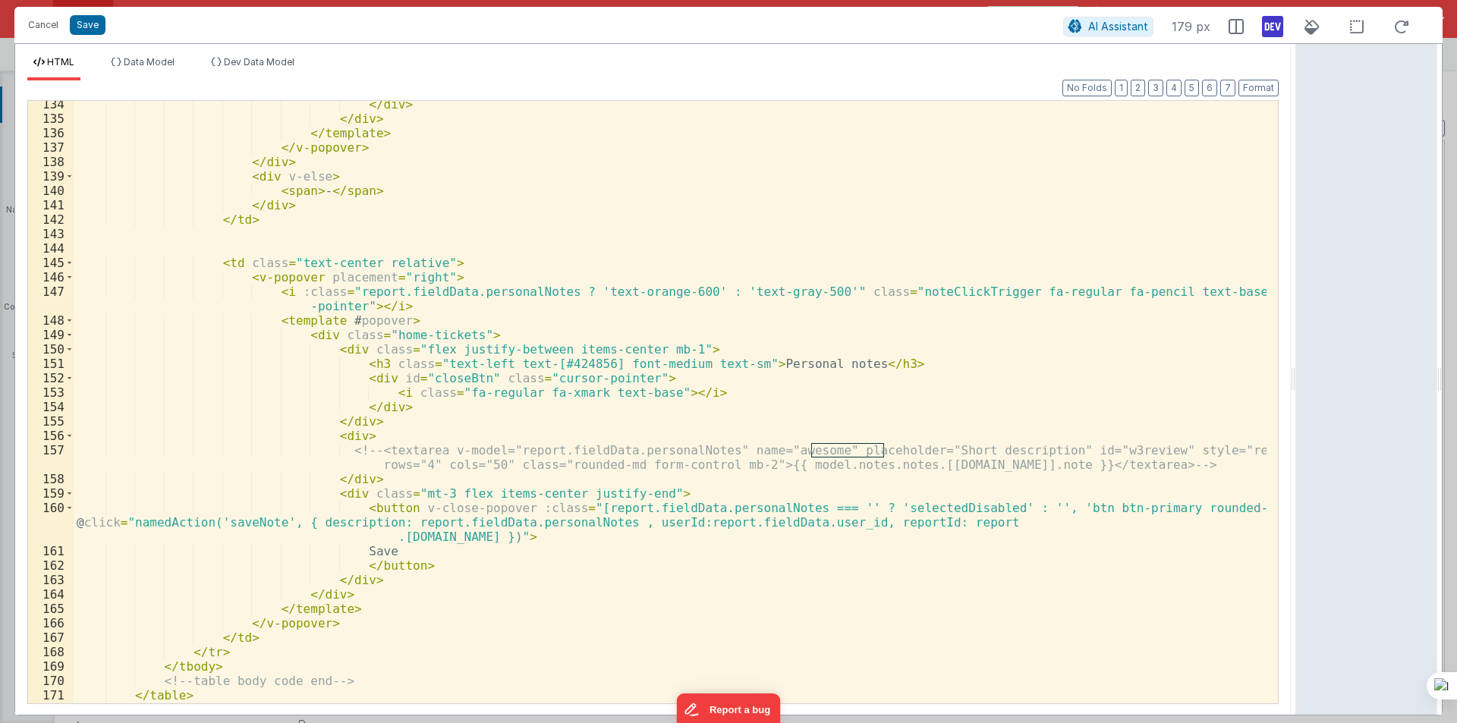
scroll to position [2137, 0]
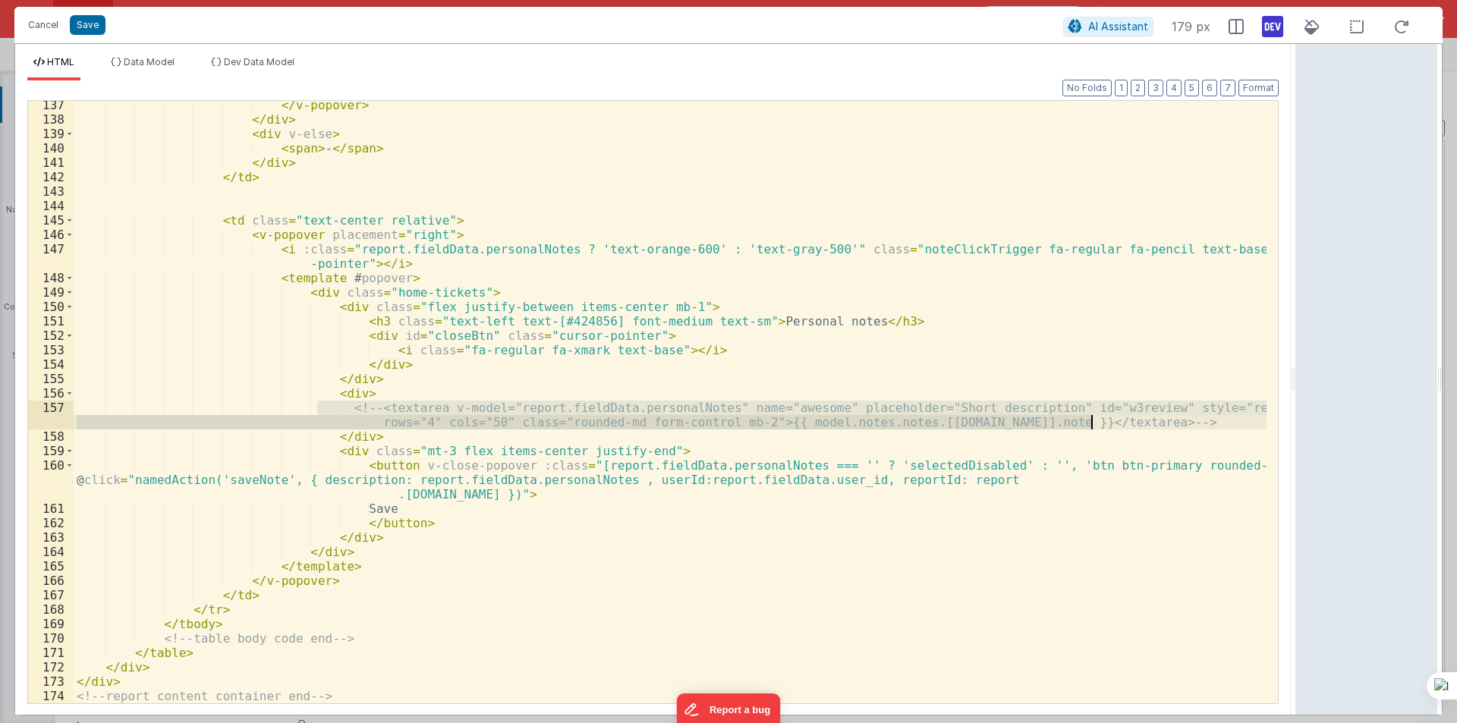
drag, startPoint x: 319, startPoint y: 404, endPoint x: 1105, endPoint y: 420, distance: 786.2
click at [1105, 420] on div "</ v-popover > </ div > < div v-else > < span > - </ span > </ div > </ td > < …" at bounding box center [670, 413] width 1193 height 631
click at [856, 456] on div "</ v-popover > </ div > < div v-else > < span > - </ span > </ div > </ td > < …" at bounding box center [670, 413] width 1193 height 631
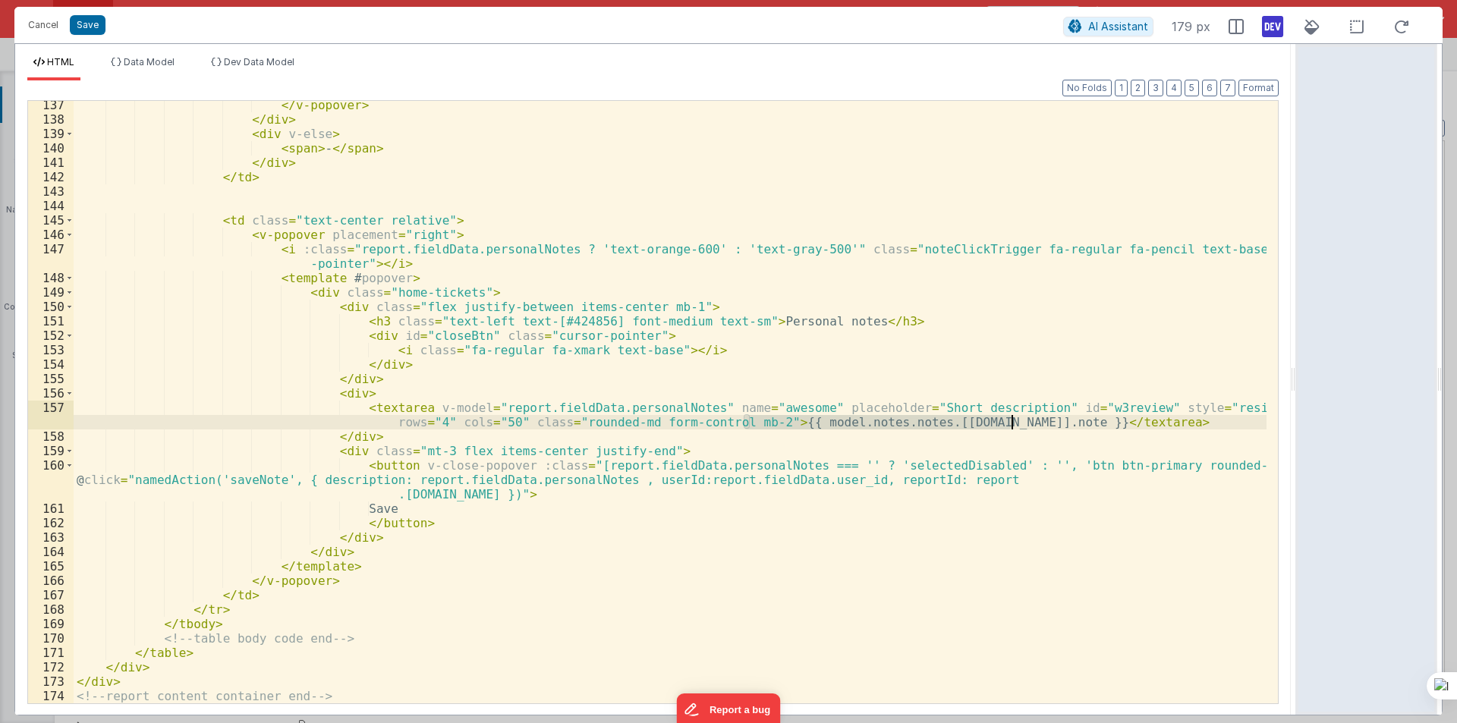
drag, startPoint x: 744, startPoint y: 420, endPoint x: 1014, endPoint y: 423, distance: 270.1
click at [1014, 423] on div "</ v-popover > </ div > < div v-else > < span > - </ span > </ div > </ td > < …" at bounding box center [670, 413] width 1193 height 631
click at [782, 448] on div "</ v-popover > </ div > < div v-else > < span > - </ span > </ div > </ td > < …" at bounding box center [670, 413] width 1193 height 631
click at [769, 420] on div "</ v-popover > </ div > < div v-else > < span > - </ span > </ div > </ td > < …" at bounding box center [670, 413] width 1193 height 631
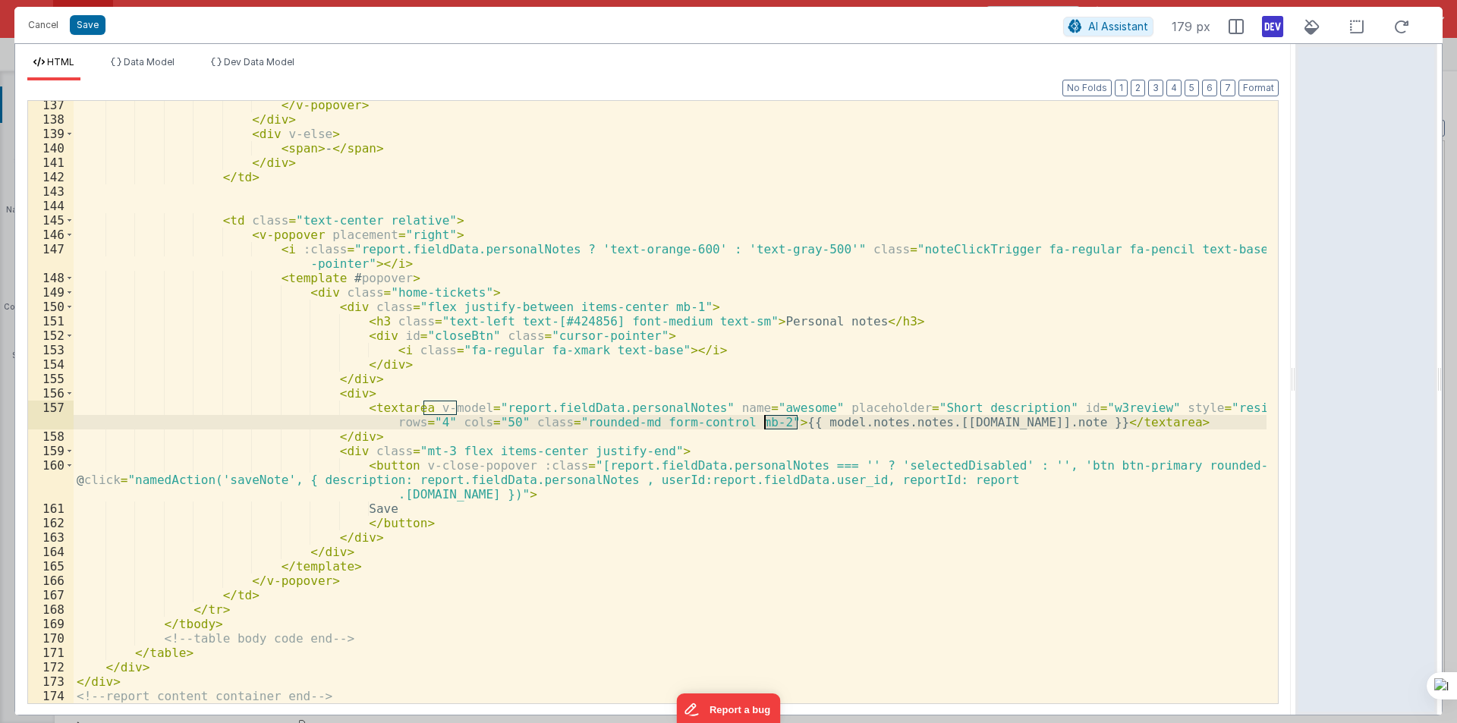
click at [818, 420] on div "</ v-popover > </ div > < div v-else > < span > - </ span > </ div > </ td > < …" at bounding box center [670, 413] width 1193 height 631
click at [920, 423] on div "</ v-popover > </ div > < div v-else > < span > - </ span > </ div > </ td > < …" at bounding box center [670, 413] width 1193 height 631
drag, startPoint x: 1011, startPoint y: 424, endPoint x: 744, endPoint y: 418, distance: 266.4
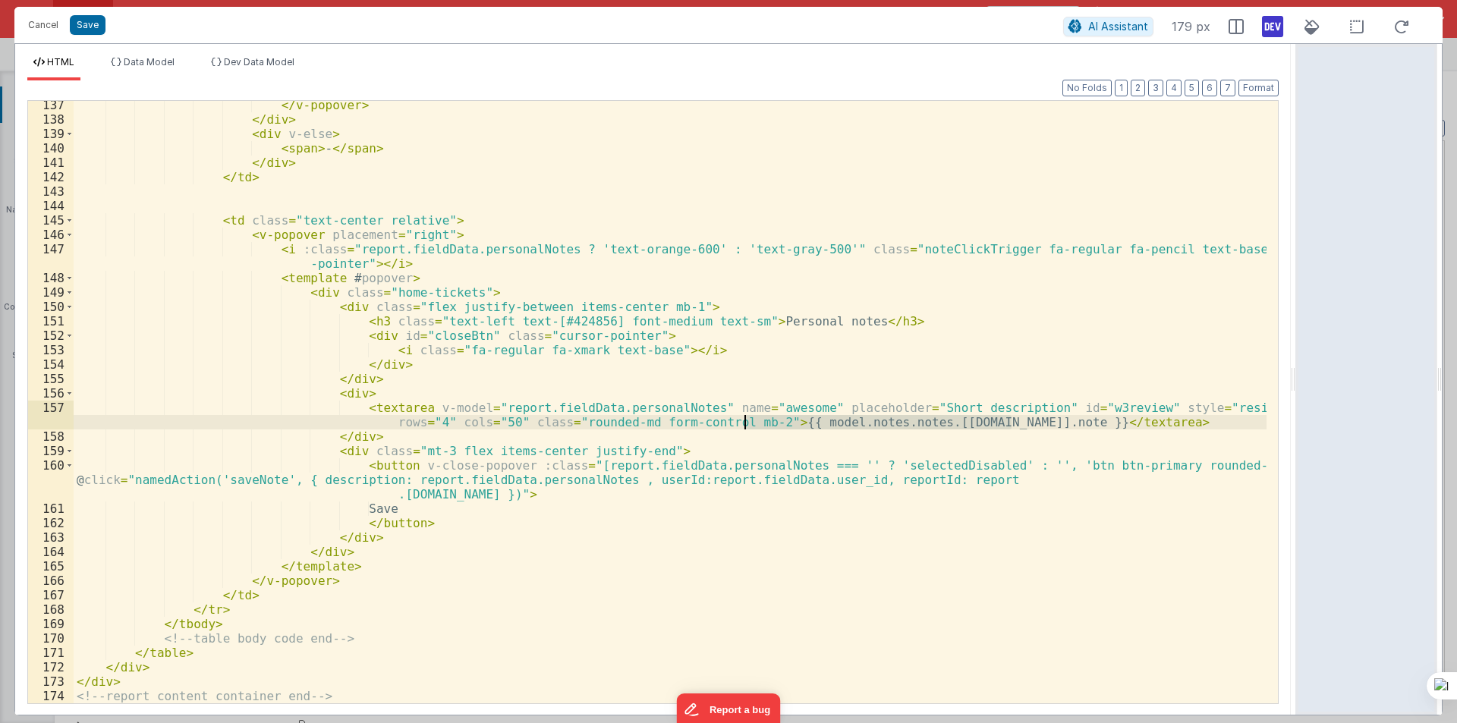
click at [744, 418] on div "</ v-popover > </ div > < div v-else > < span > - </ span > </ div > </ td > < …" at bounding box center [670, 413] width 1193 height 631
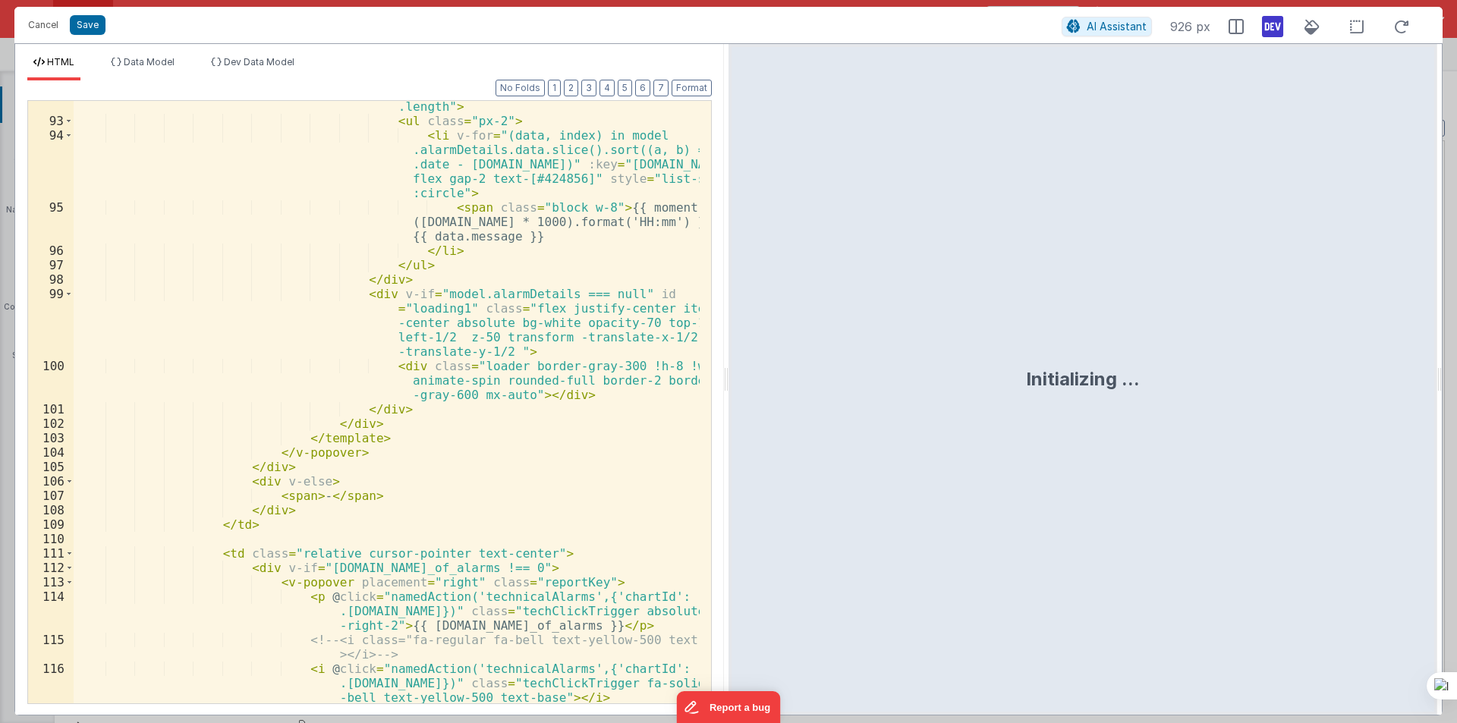
scroll to position [3002, 0]
drag, startPoint x: 707, startPoint y: 153, endPoint x: 31, endPoint y: 30, distance: 687.3
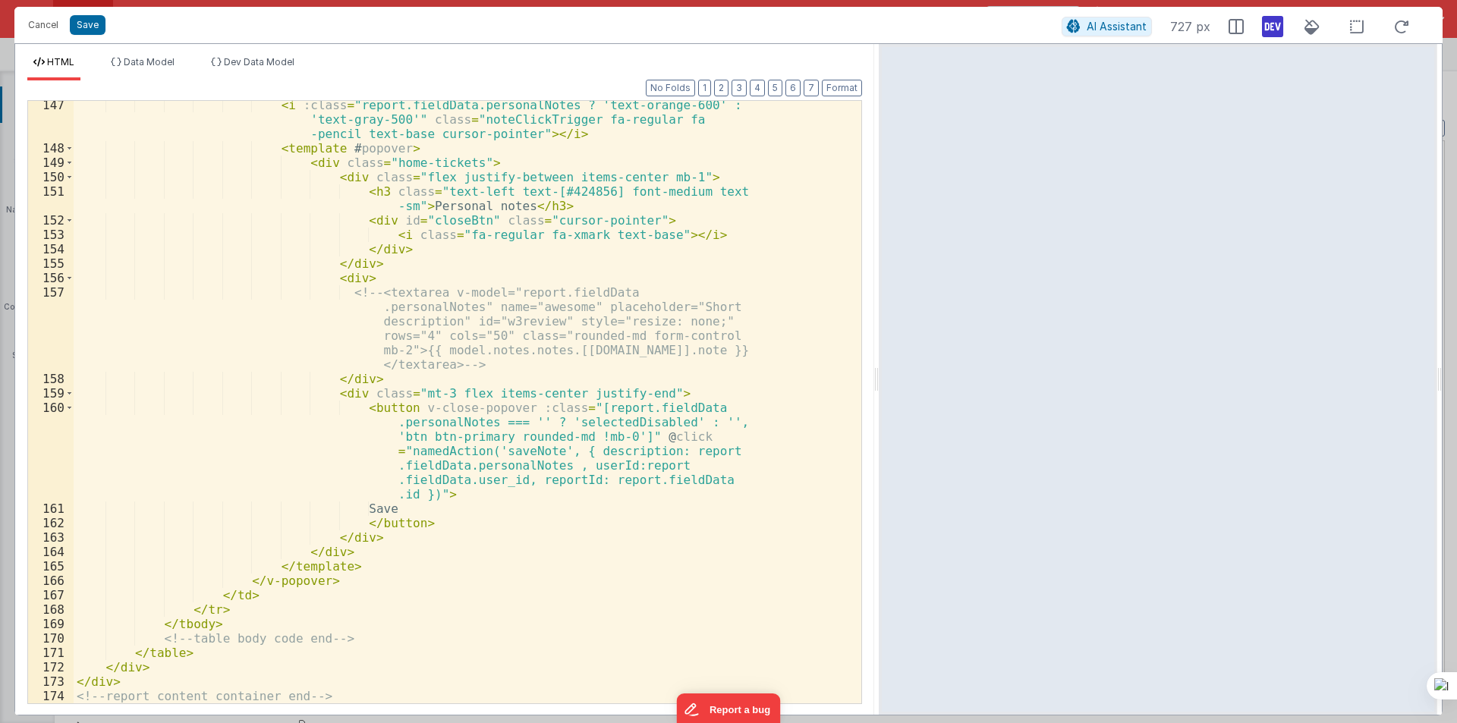
drag, startPoint x: 727, startPoint y: 376, endPoint x: 879, endPoint y: 368, distance: 152.7
click at [879, 368] on html "Cancel Save AI Assistant 727 px HTML Data Model Dev Data Model Format 7 6 5 4 3…" at bounding box center [728, 361] width 1457 height 723
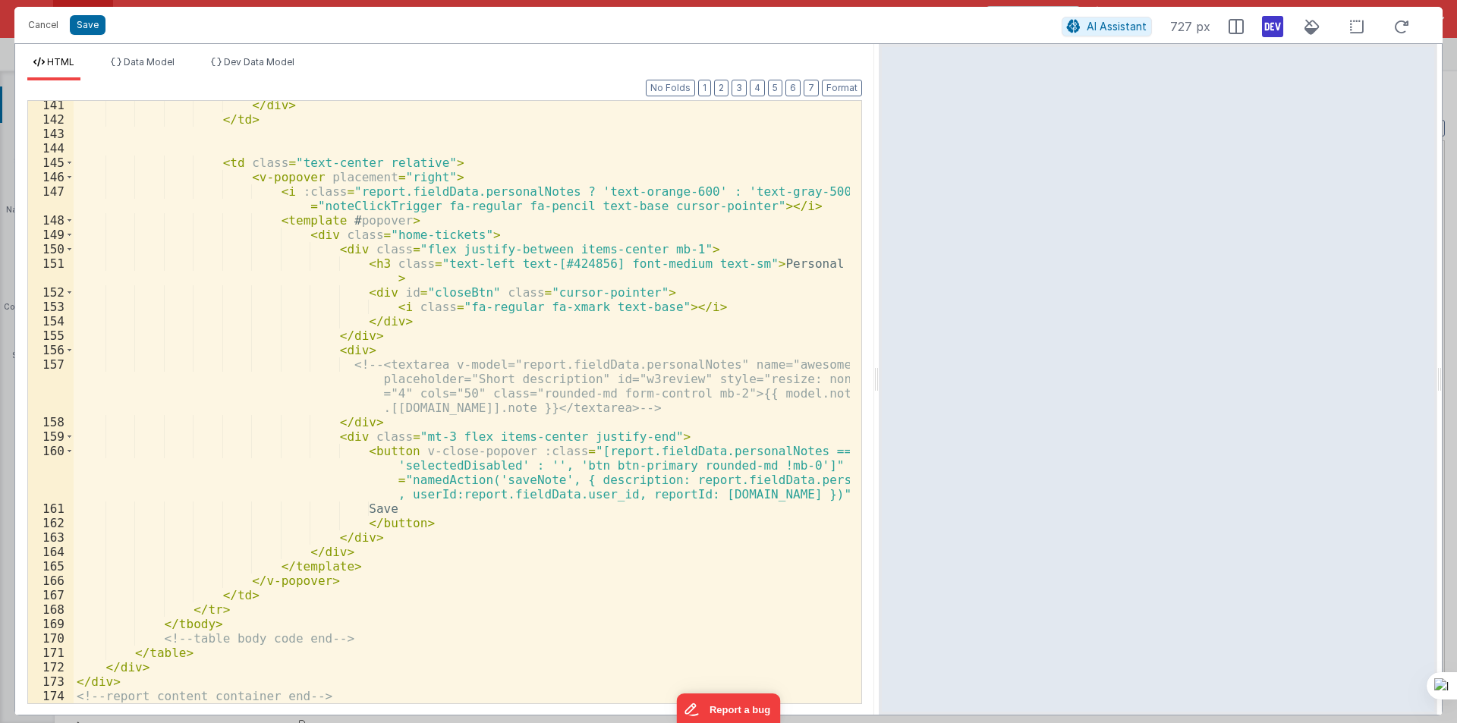
scroll to position [2483, 0]
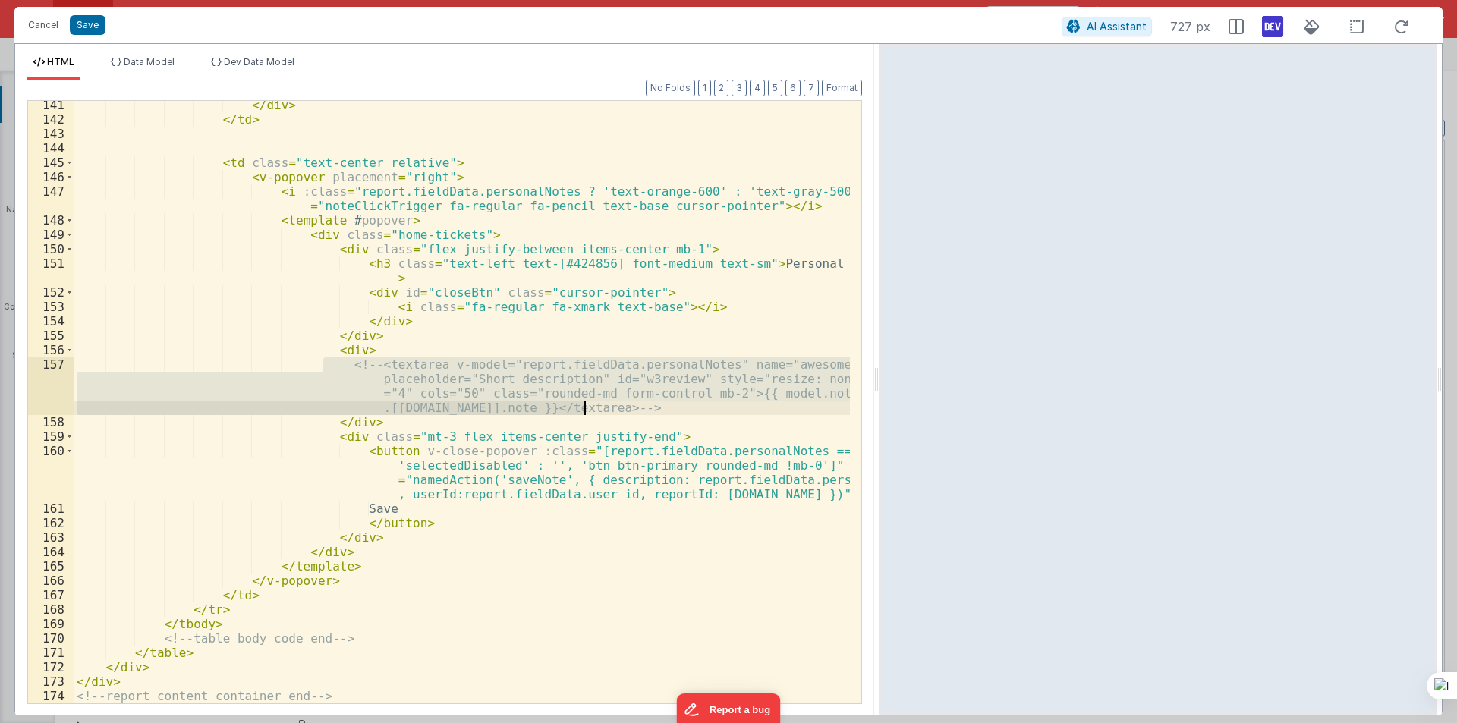
drag, startPoint x: 325, startPoint y: 364, endPoint x: 602, endPoint y: 401, distance: 279.3
click at [602, 401] on div "</ div > </ td > < td class = "text-center relative" > < v-popover placement = …" at bounding box center [462, 413] width 776 height 631
click at [785, 403] on div "</ div > </ td > < td class = "text-center relative" > < v-popover placement = …" at bounding box center [462, 402] width 776 height 602
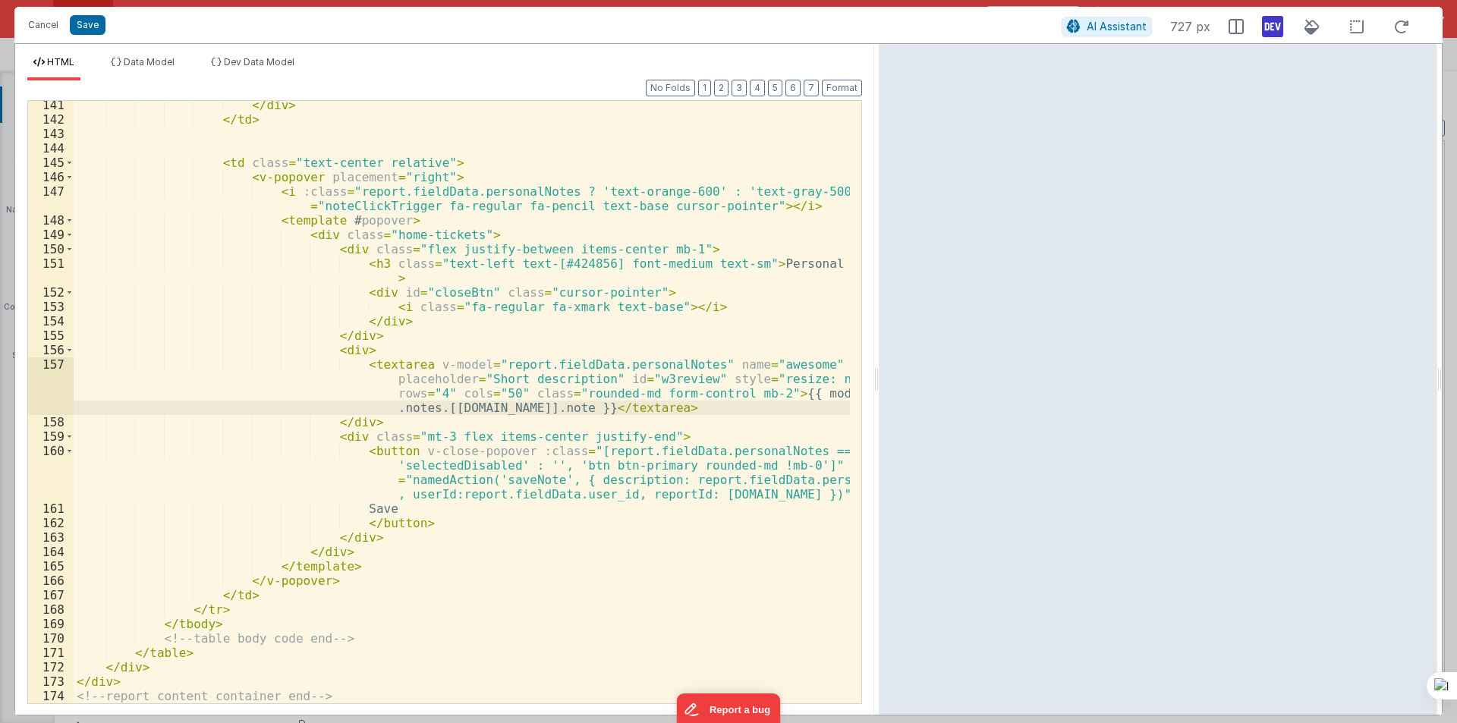
click at [431, 409] on div "</ div > </ td > < td class = "text-center relative" > < v-popover placement = …" at bounding box center [462, 413] width 776 height 631
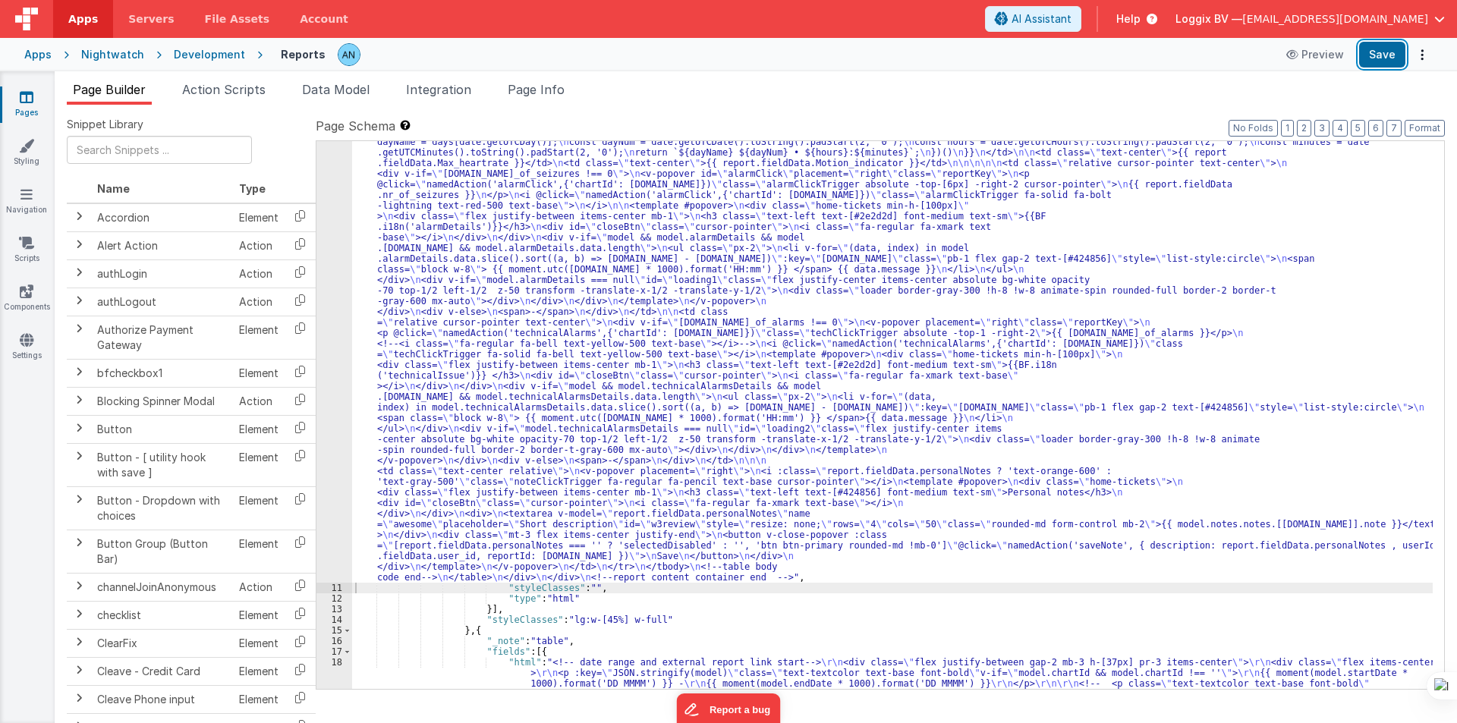
click at [1373, 56] on button "Save" at bounding box center [1382, 55] width 46 height 26
click at [1422, 122] on button "Format" at bounding box center [1424, 128] width 40 height 17
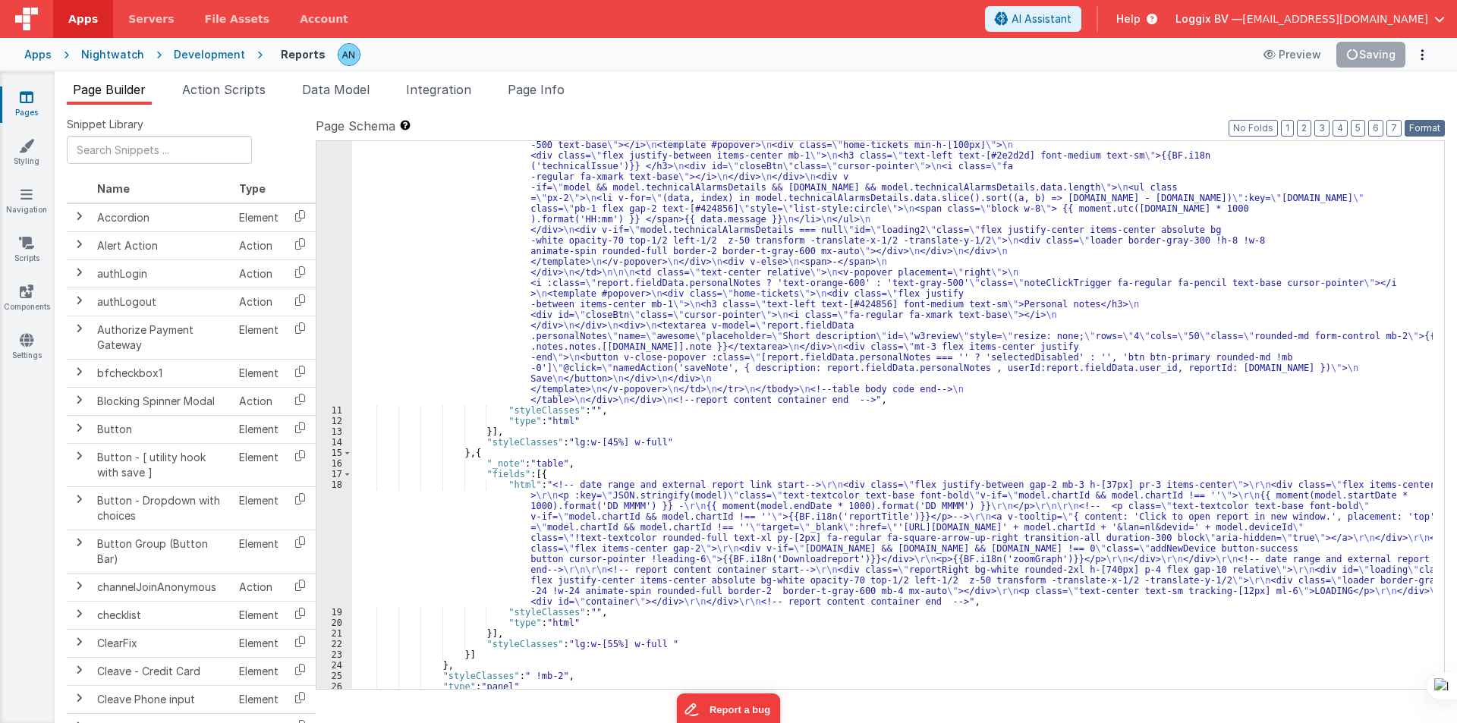
scroll to position [586, 0]
click at [455, 275] on div ""html" : "<pre class= \" hidden \" >{{model}}</pre> \n <!-- date picker and tit…" at bounding box center [892, 307] width 1080 height 1313
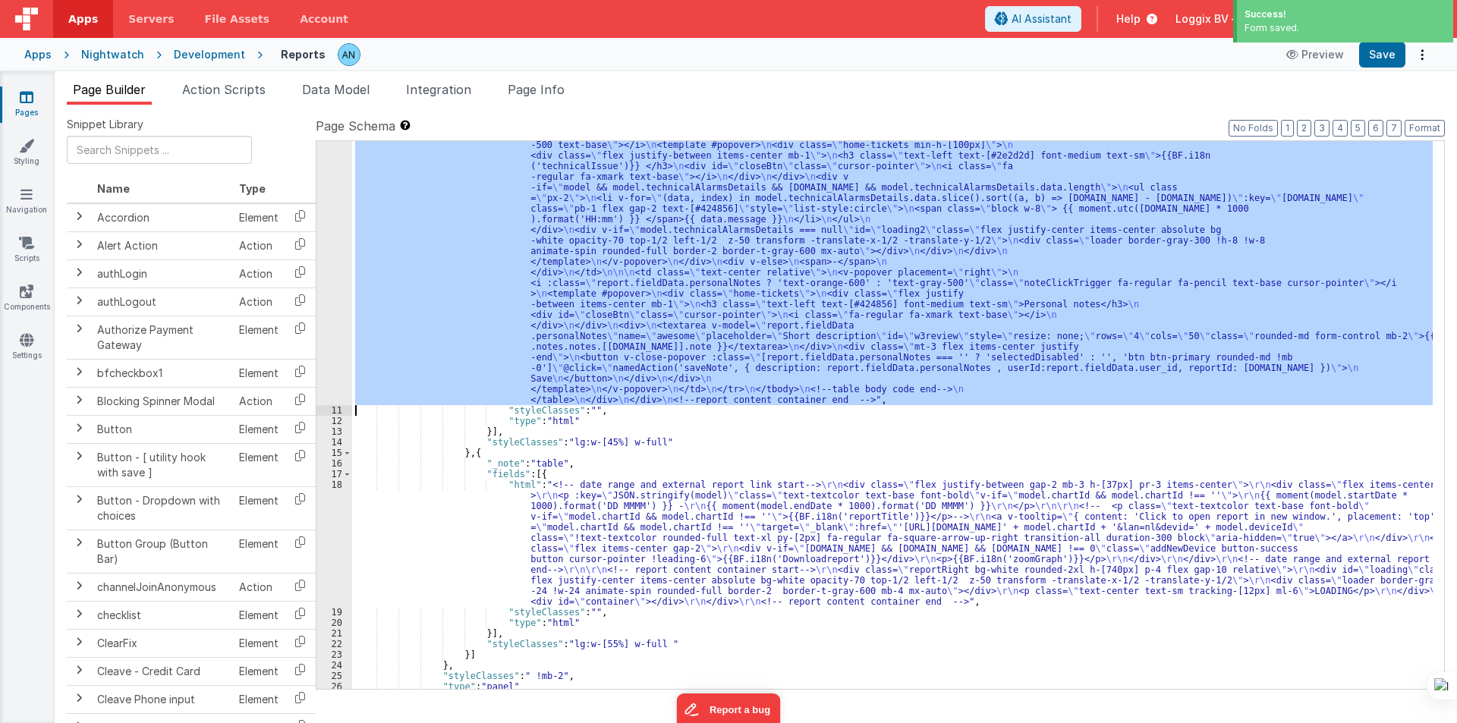
click at [326, 245] on div "10" at bounding box center [334, 28] width 36 height 754
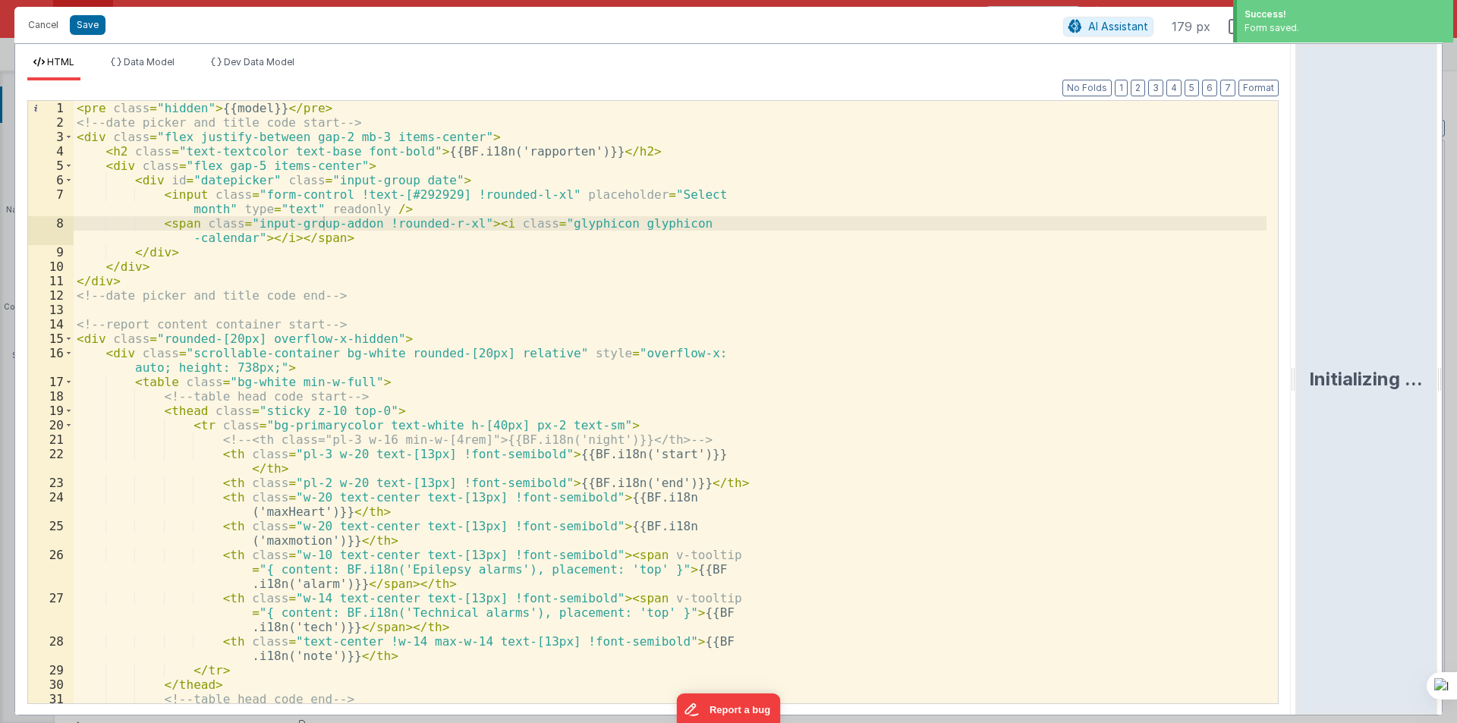
drag, startPoint x: 724, startPoint y: 368, endPoint x: 1456, endPoint y: 379, distance: 732.3
click at [1456, 379] on html "Success! Form saved. Cancel Save AI Assistant 179 px HTML Data Model Dev Data M…" at bounding box center [728, 361] width 1457 height 723
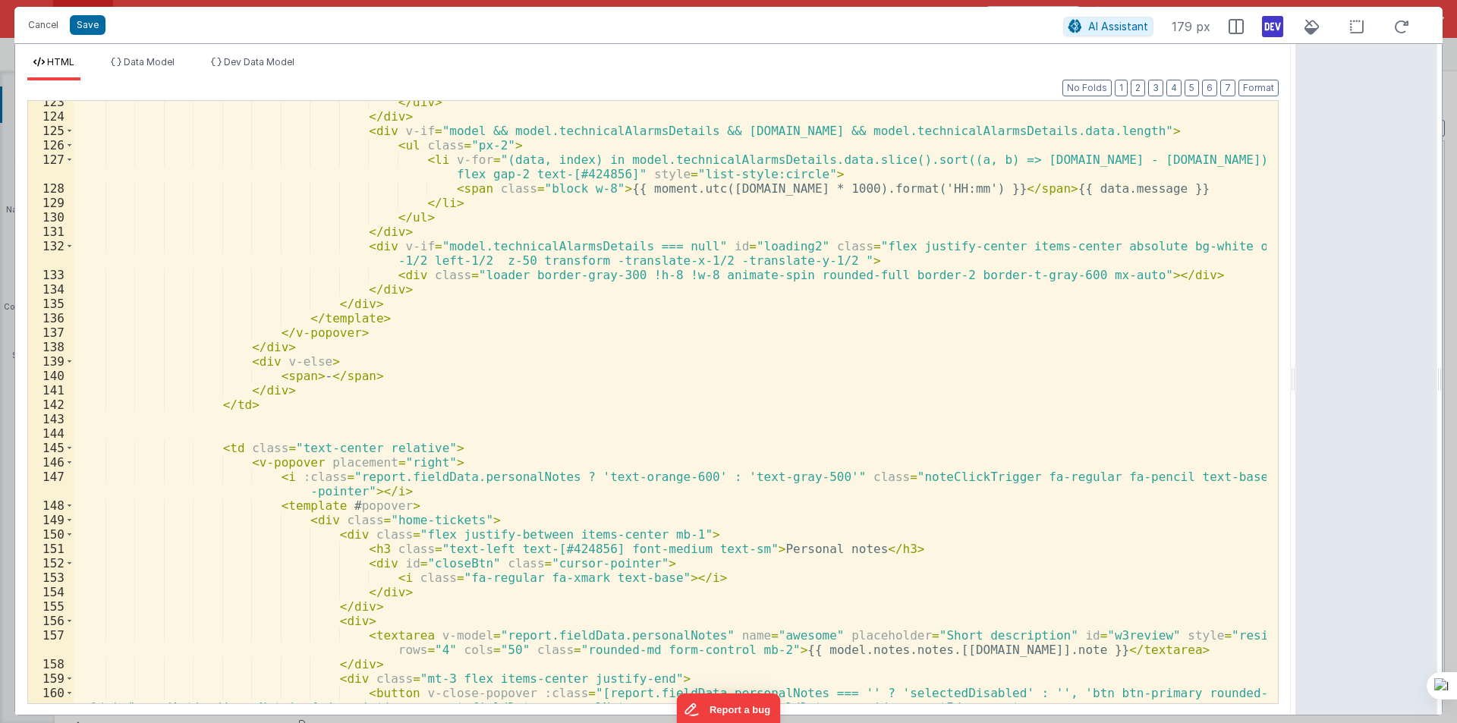
scroll to position [2091, 0]
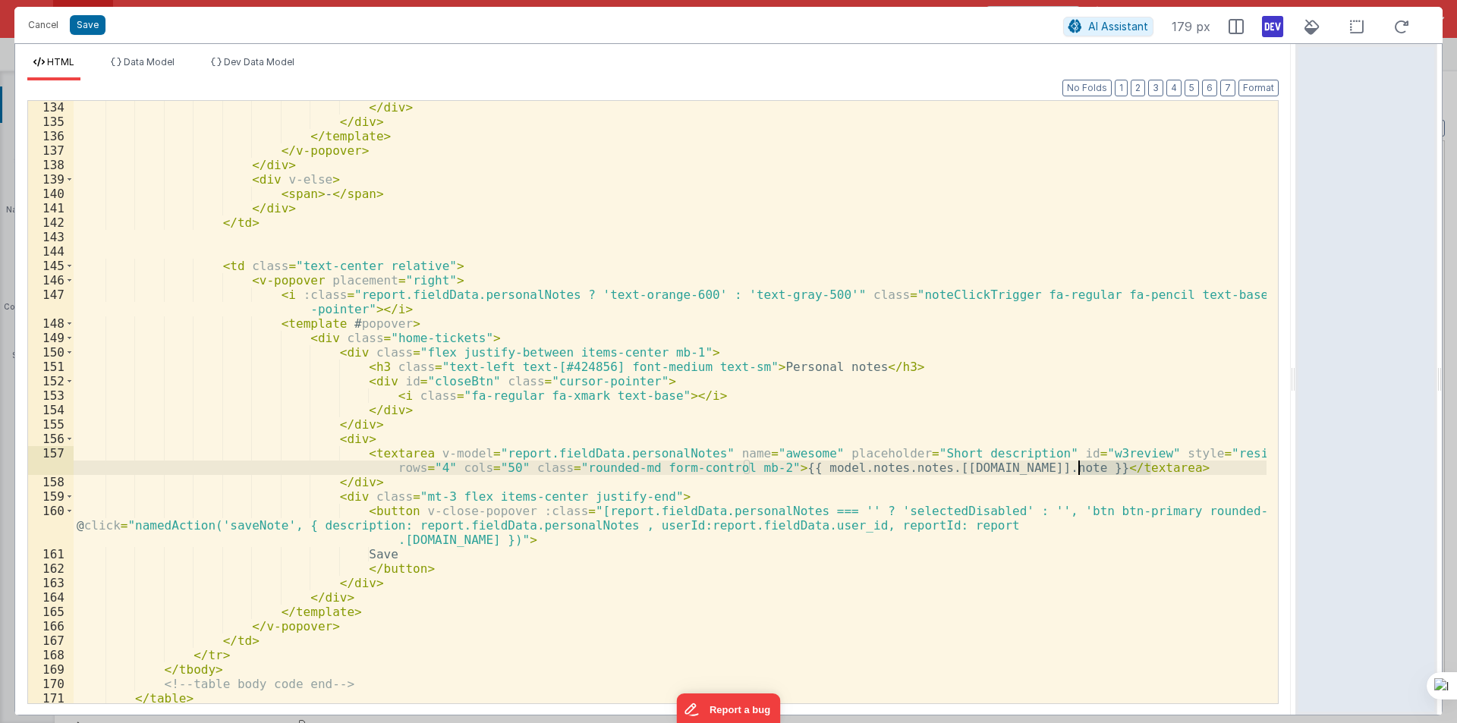
drag, startPoint x: 1154, startPoint y: 469, endPoint x: 1022, endPoint y: 466, distance: 132.1
click at [1022, 466] on div "</ div > </ div > </ template > </ v-popover > </ div > < div v-else > < span >…" at bounding box center [670, 415] width 1193 height 631
click at [988, 497] on div "</ div > </ div > </ template > </ v-popover > </ div > < div v-else > < span >…" at bounding box center [670, 415] width 1193 height 631
drag, startPoint x: 744, startPoint y: 468, endPoint x: 1077, endPoint y: 467, distance: 332.3
click at [1077, 467] on div "</ div > </ div > </ template > </ v-popover > </ div > < div v-else > < span >…" at bounding box center [670, 415] width 1193 height 631
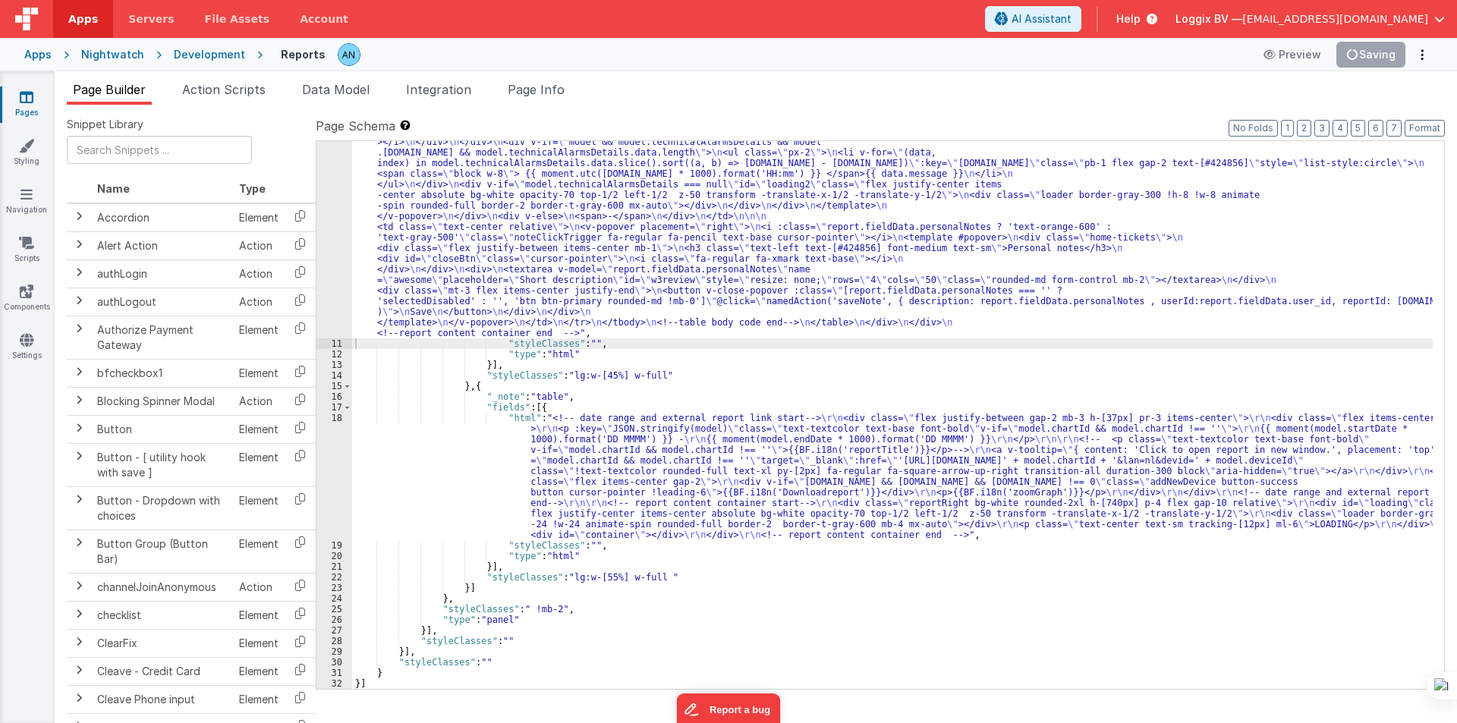
scroll to position [557, 0]
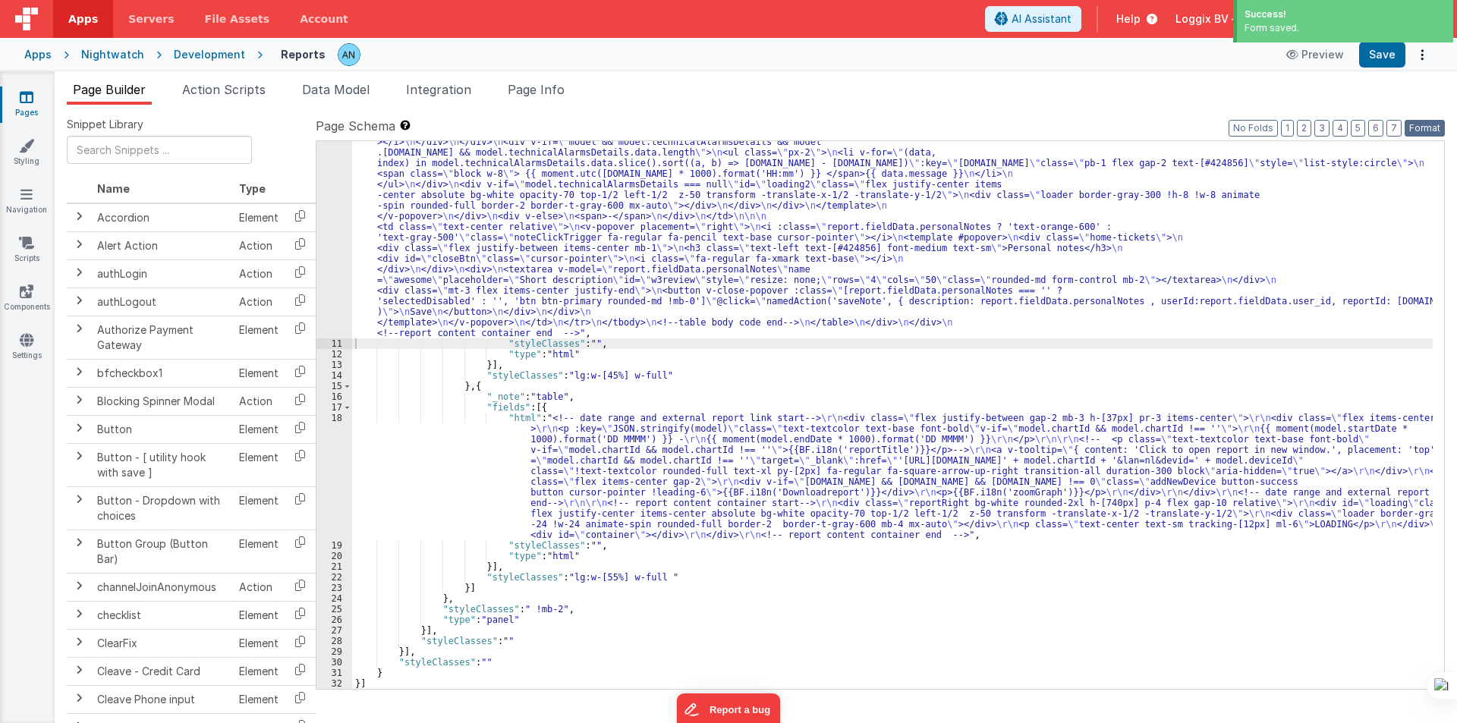
click at [1422, 131] on button "Format" at bounding box center [1424, 128] width 40 height 17
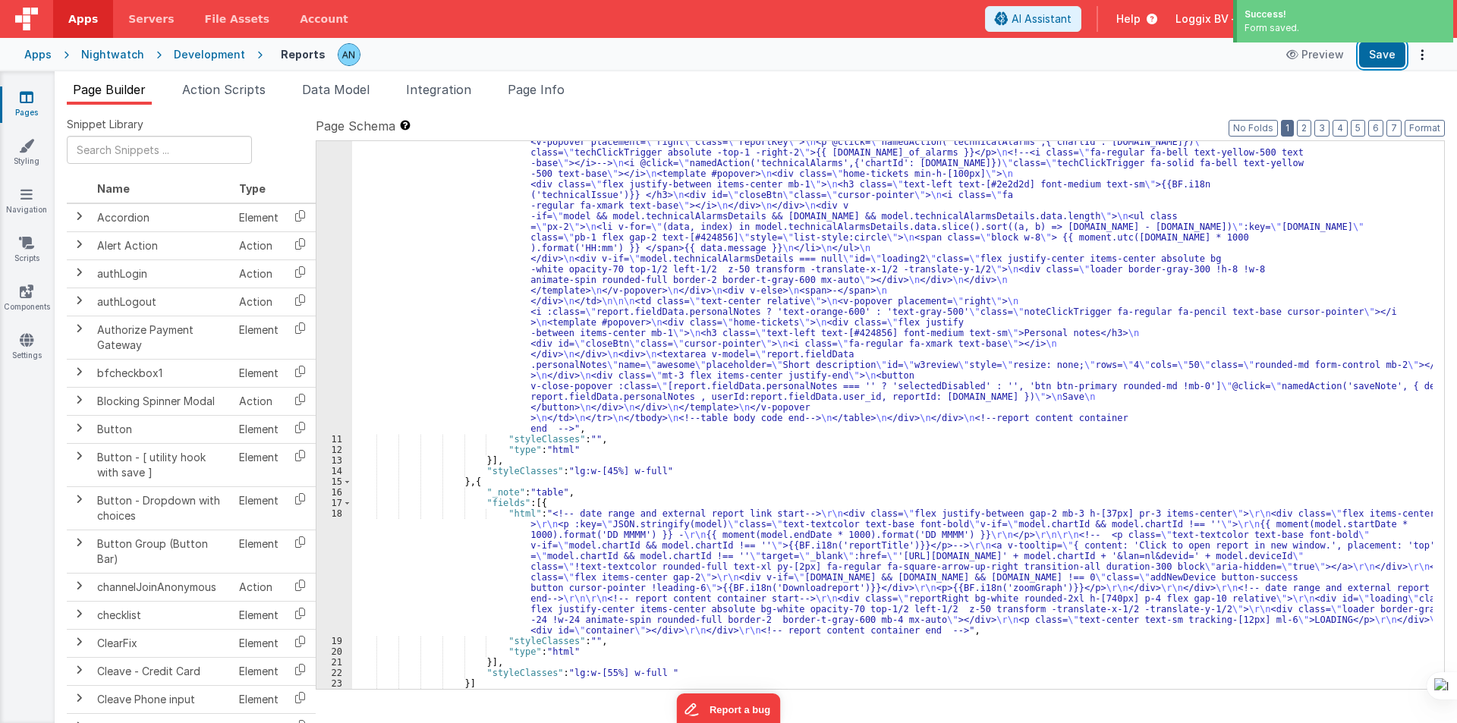
drag, startPoint x: 1381, startPoint y: 51, endPoint x: 1288, endPoint y: 136, distance: 125.7
click at [1382, 52] on button "Save" at bounding box center [1382, 55] width 46 height 26
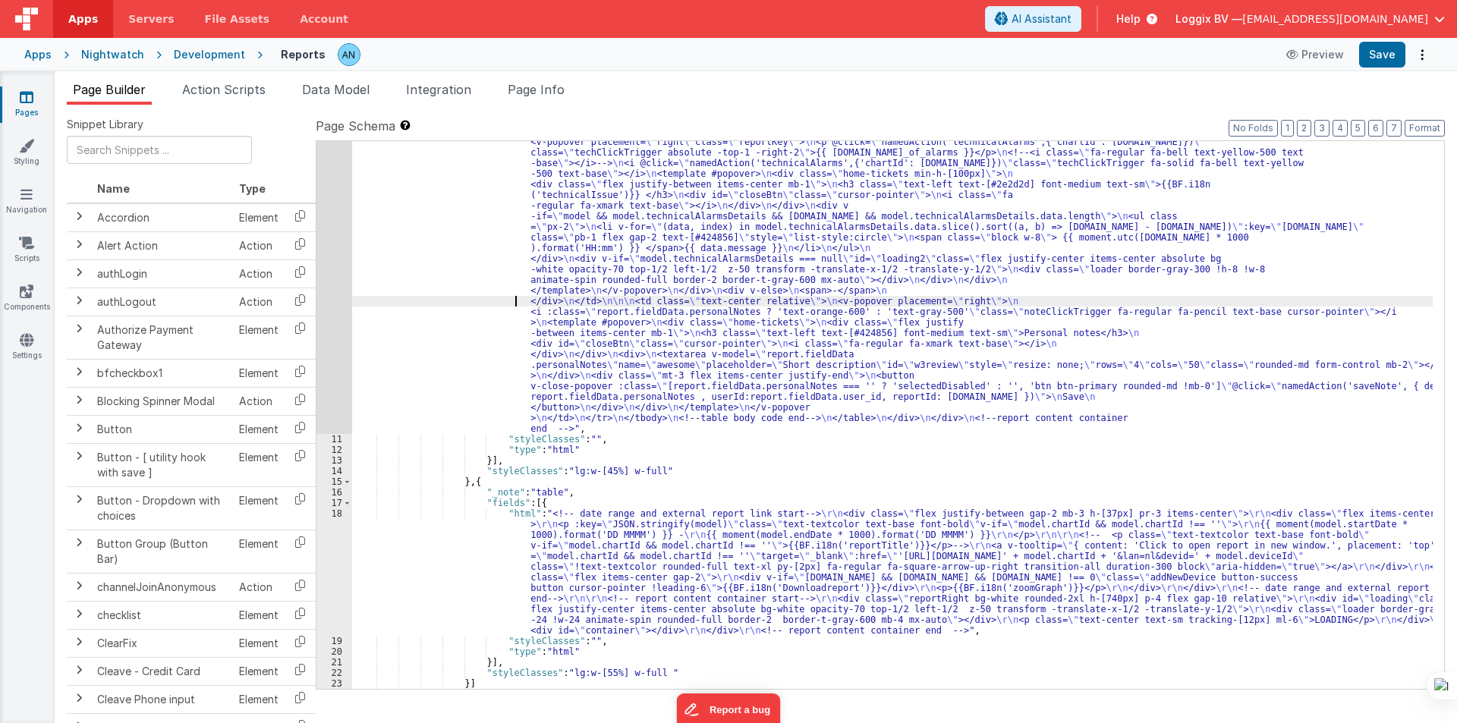
click at [398, 303] on div ""html" : "<pre class= \" hidden \" >{{model}}</pre> \n <!-- date picker and tit…" at bounding box center [892, 336] width 1080 height 1313
click at [329, 267] on div "10" at bounding box center [334, 57] width 36 height 754
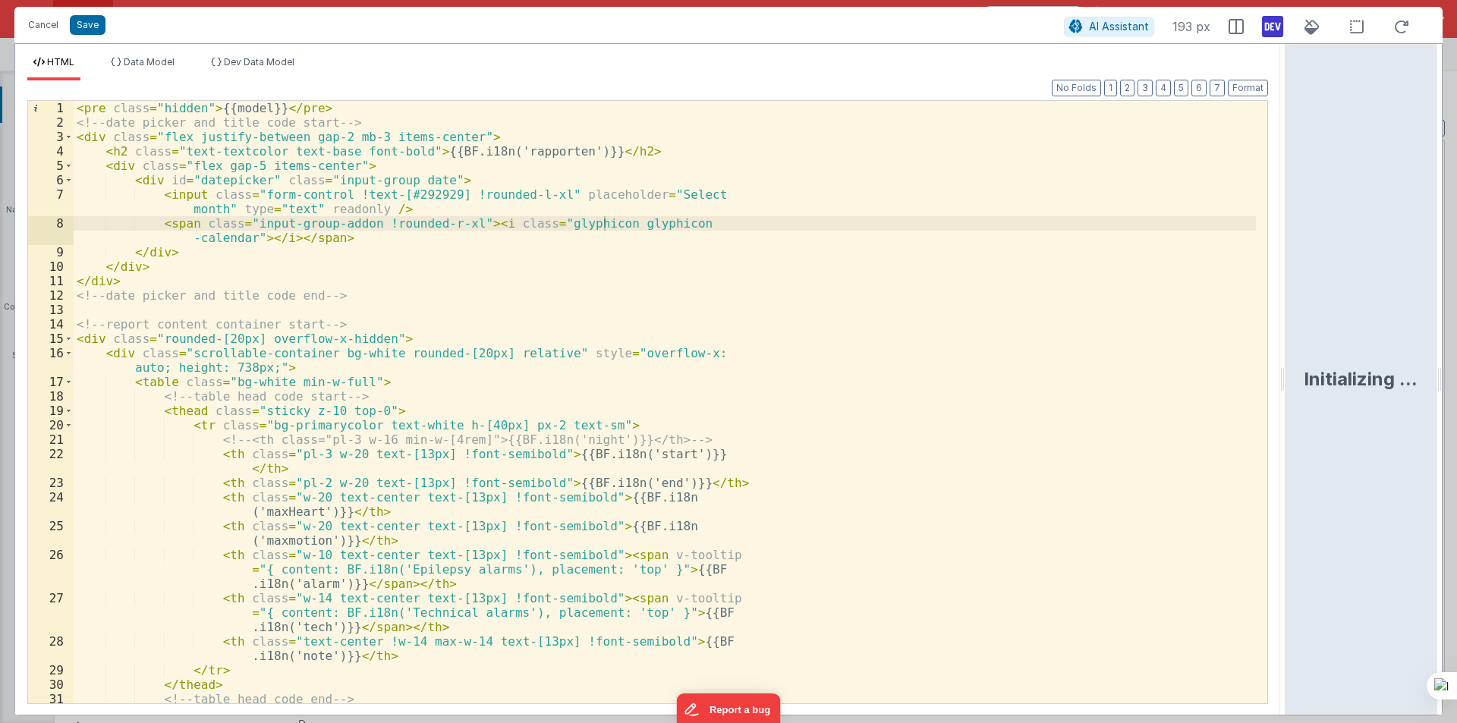
drag, startPoint x: 728, startPoint y: 371, endPoint x: 1297, endPoint y: 370, distance: 569.8
click at [1305, 370] on html "Cancel Save AI Assistant 193 px HTML Data Model Dev Data Model Format 7 6 5 4 3…" at bounding box center [728, 361] width 1457 height 723
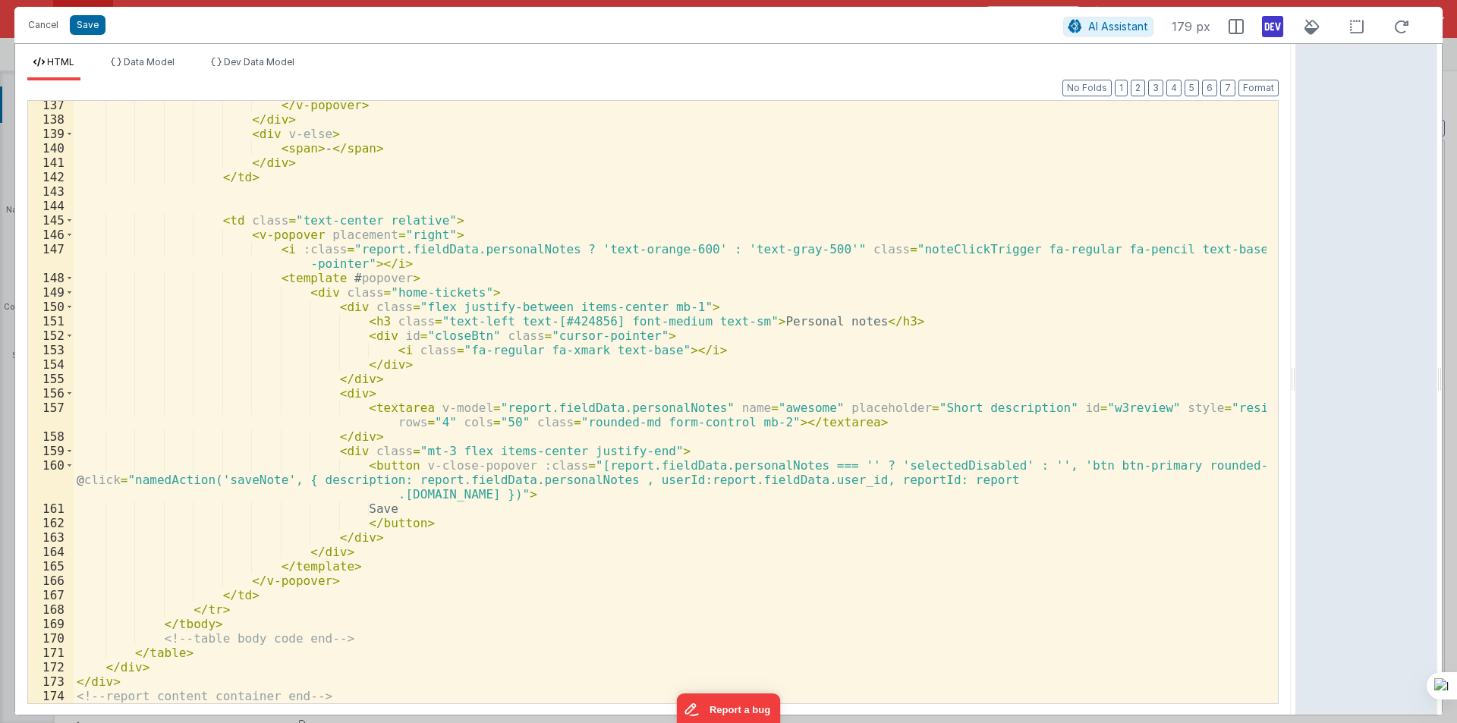
scroll to position [2000, 0]
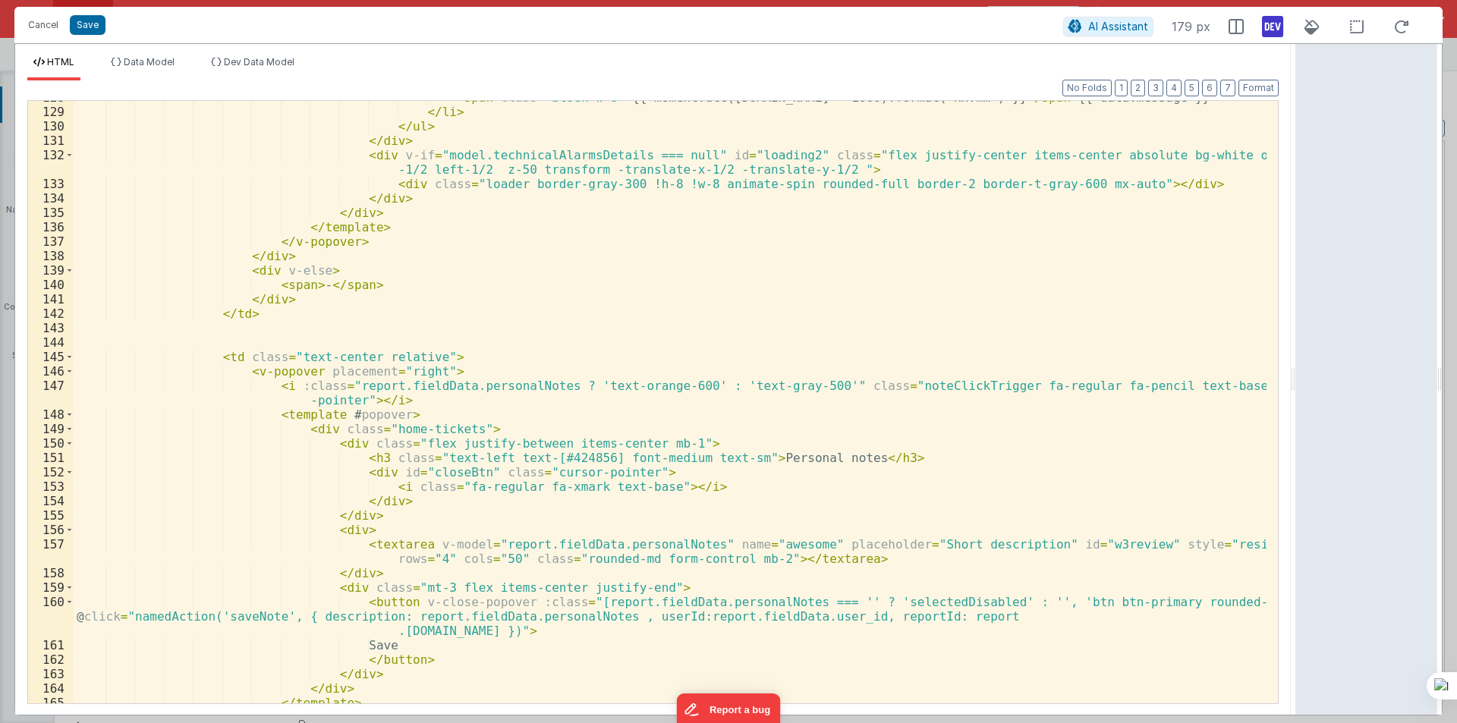
click at [473, 532] on div "< span class = "block w-8" > {{ moment.utc(data.date * 1000).format('HH:mm') }}…" at bounding box center [670, 405] width 1193 height 631
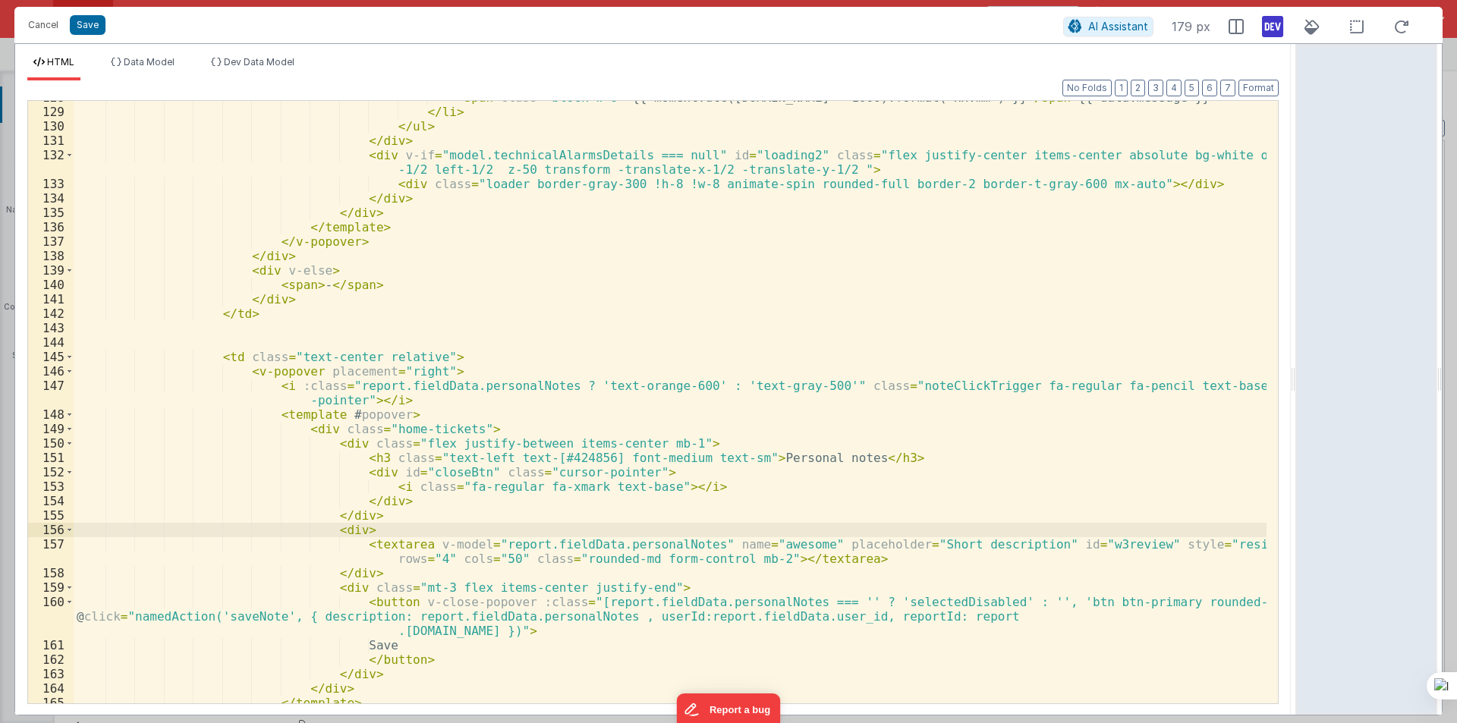
paste textarea
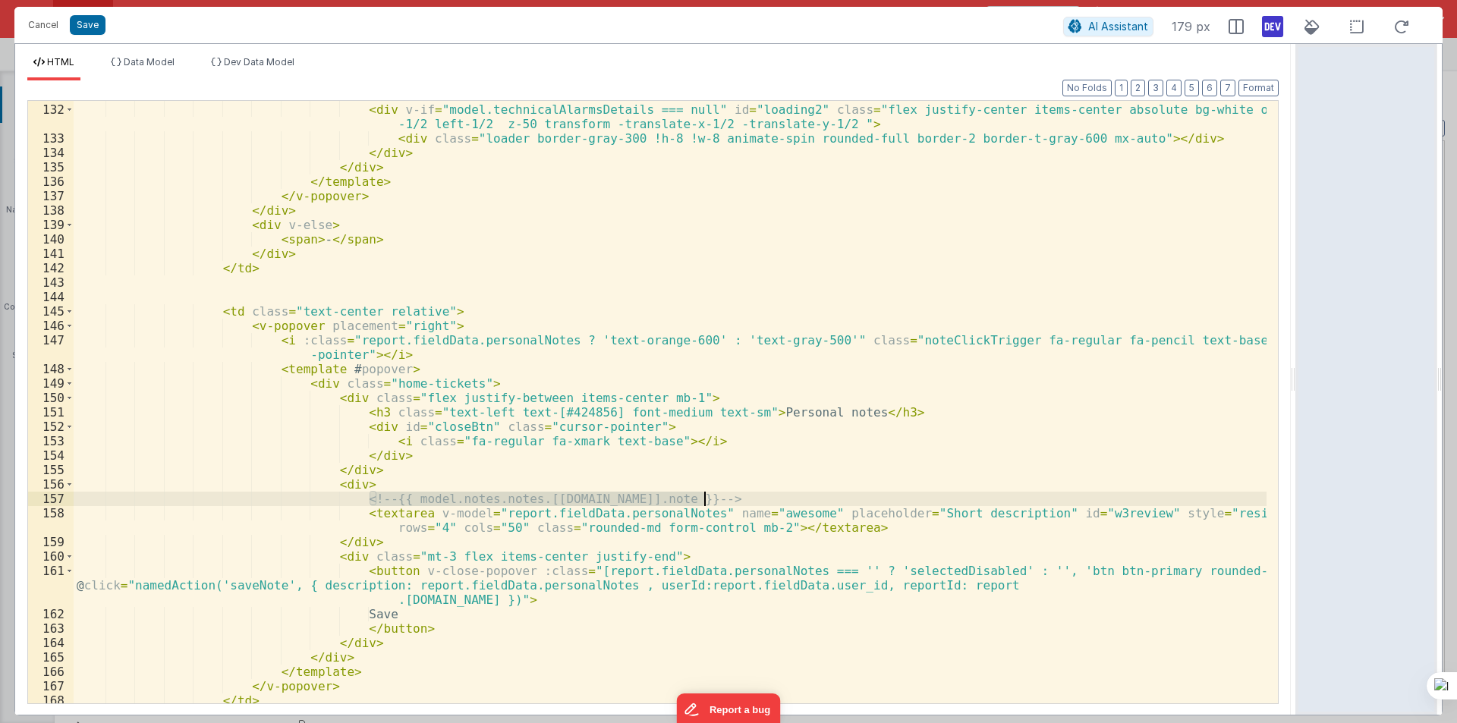
scroll to position [2137, 0]
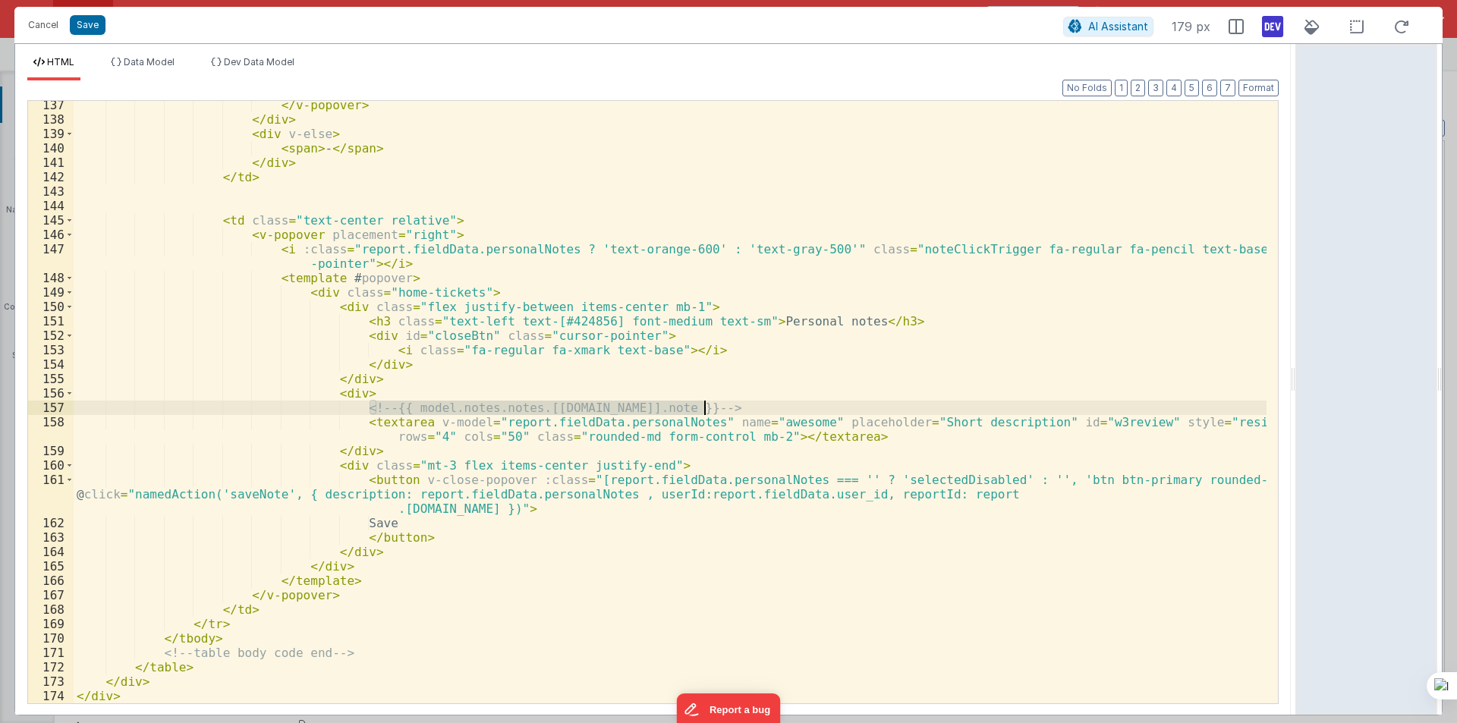
click at [467, 442] on div "</ v-popover > </ div > < div v-else > < span > - </ span > </ div > </ td > < …" at bounding box center [670, 413] width 1193 height 631
drag, startPoint x: 392, startPoint y: 410, endPoint x: 687, endPoint y: 410, distance: 295.1
click at [687, 410] on div "</ v-popover > </ div > < div v-else > < span > - </ span > </ div > </ td > < …" at bounding box center [670, 413] width 1193 height 631
drag, startPoint x: 470, startPoint y: 423, endPoint x: 671, endPoint y: 421, distance: 201.1
click at [671, 421] on div "</ v-popover > </ div > < div v-else > < span > - </ span > </ div > </ td > < …" at bounding box center [670, 413] width 1193 height 631
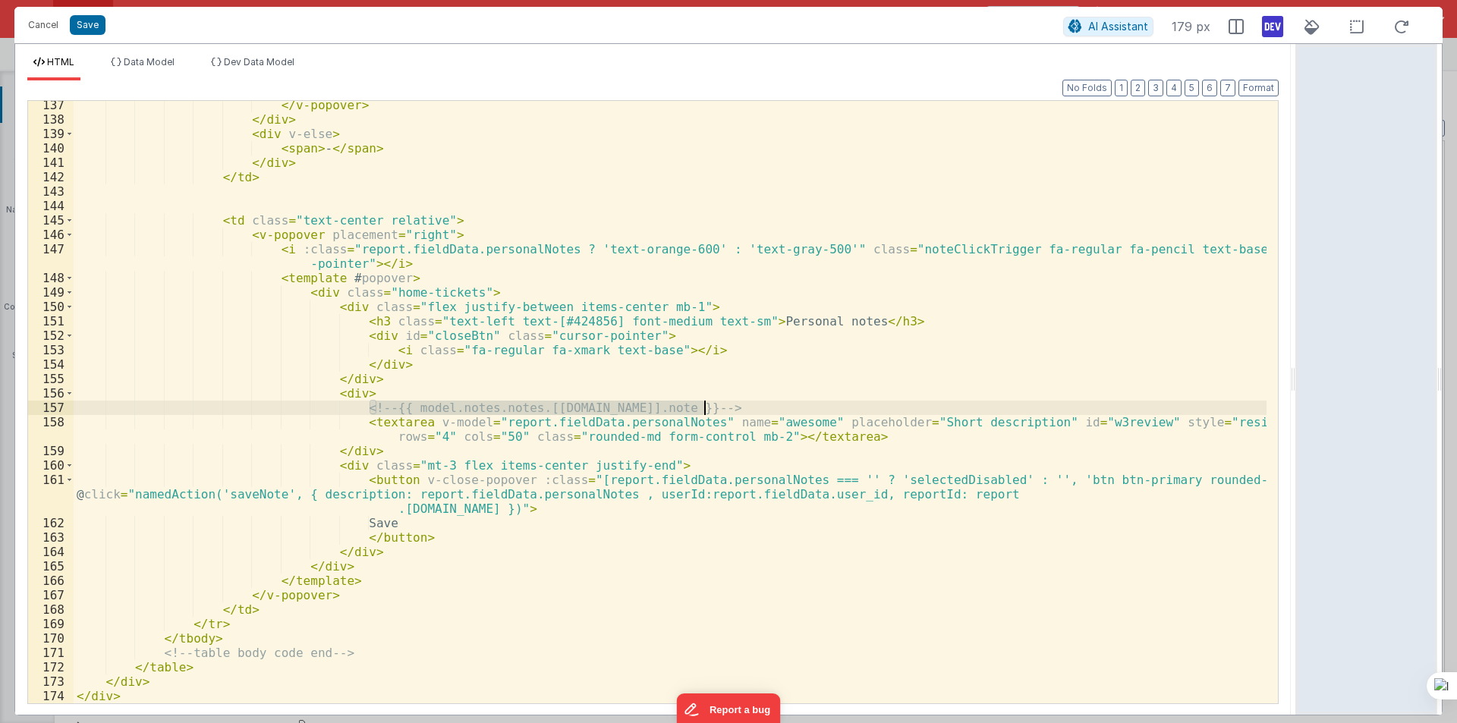
drag, startPoint x: 372, startPoint y: 407, endPoint x: 706, endPoint y: 406, distance: 334.6
click at [706, 406] on div "</ v-popover > </ div > < div v-else > < span > - </ span > </ div > </ td > < …" at bounding box center [670, 413] width 1193 height 631
click at [741, 434] on div "</ v-popover > </ div > < div v-else > < span > - </ span > </ div > </ td > < …" at bounding box center [670, 413] width 1193 height 631
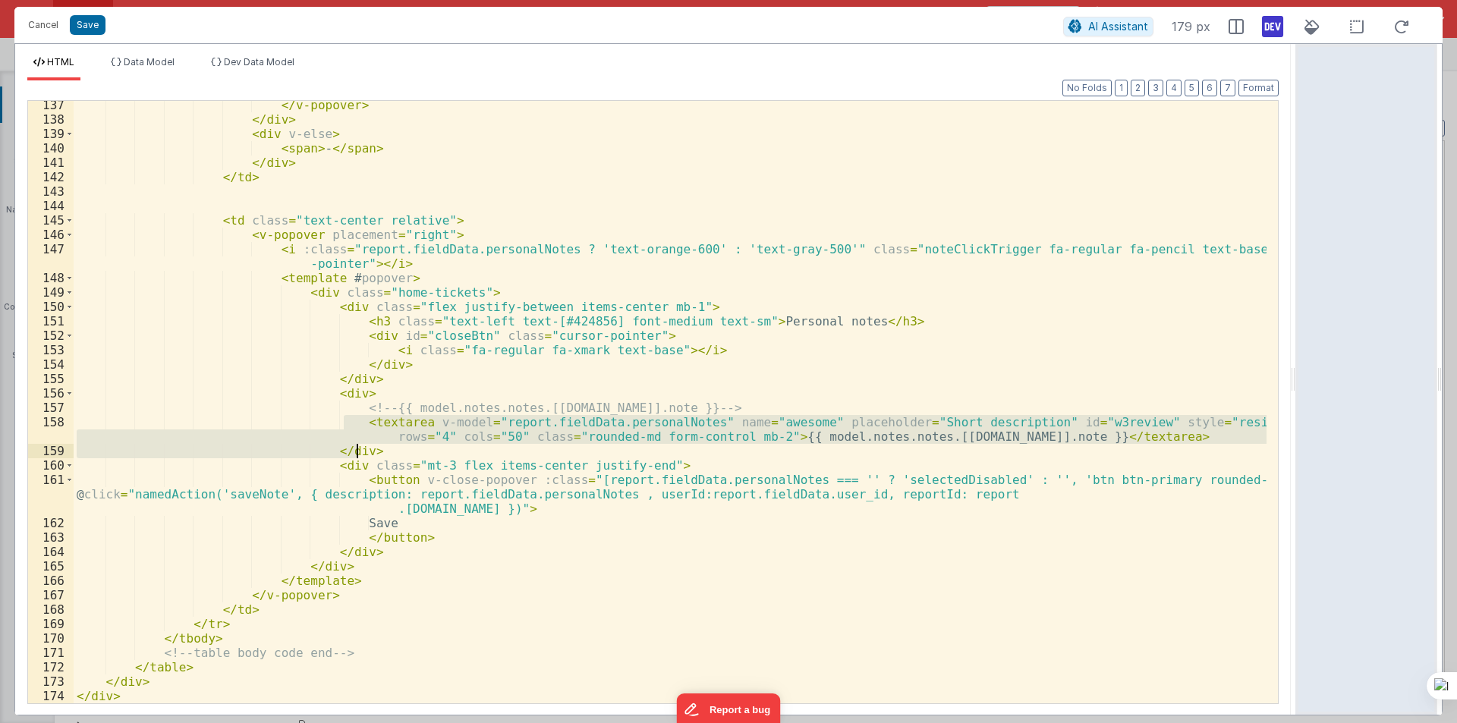
drag, startPoint x: 343, startPoint y: 423, endPoint x: 1175, endPoint y: 445, distance: 831.9
click at [1175, 445] on div "</ v-popover > </ div > < div v-else > < span > - </ span > </ div > </ td > < …" at bounding box center [670, 413] width 1193 height 631
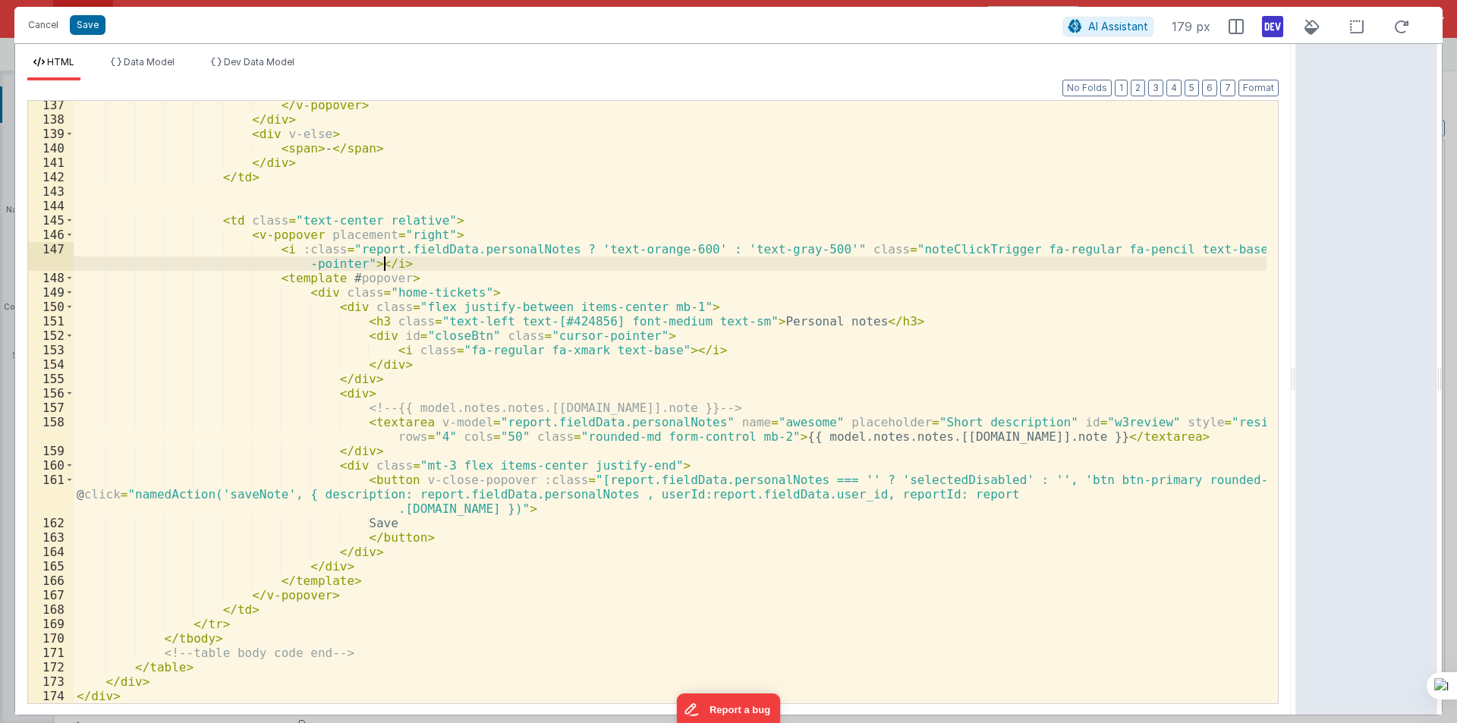
click at [429, 269] on div "</ v-popover > </ div > < div v-else > < span > - </ span > </ div > </ td > < …" at bounding box center [670, 413] width 1193 height 631
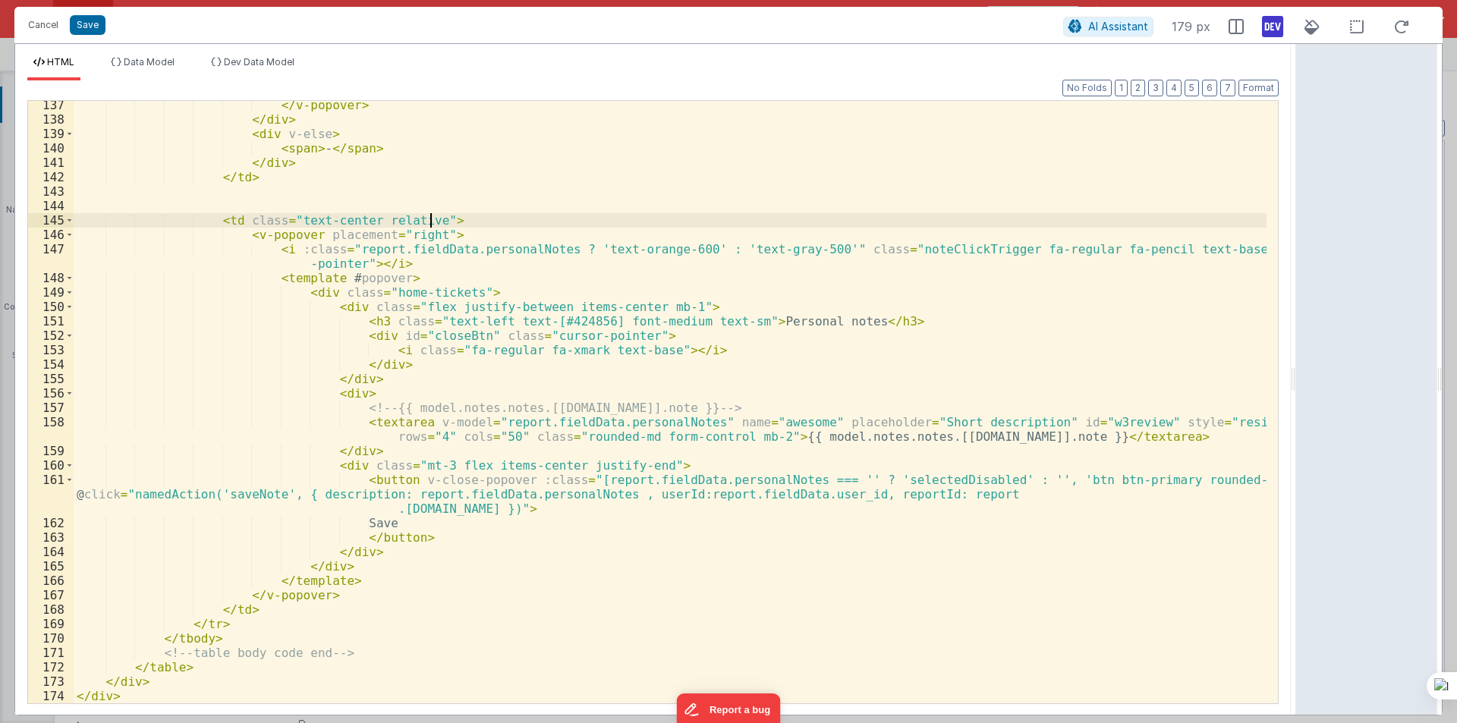
click at [444, 219] on div "</ v-popover > </ div > < div v-else > < span > - </ span > </ div > </ td > < …" at bounding box center [670, 413] width 1193 height 631
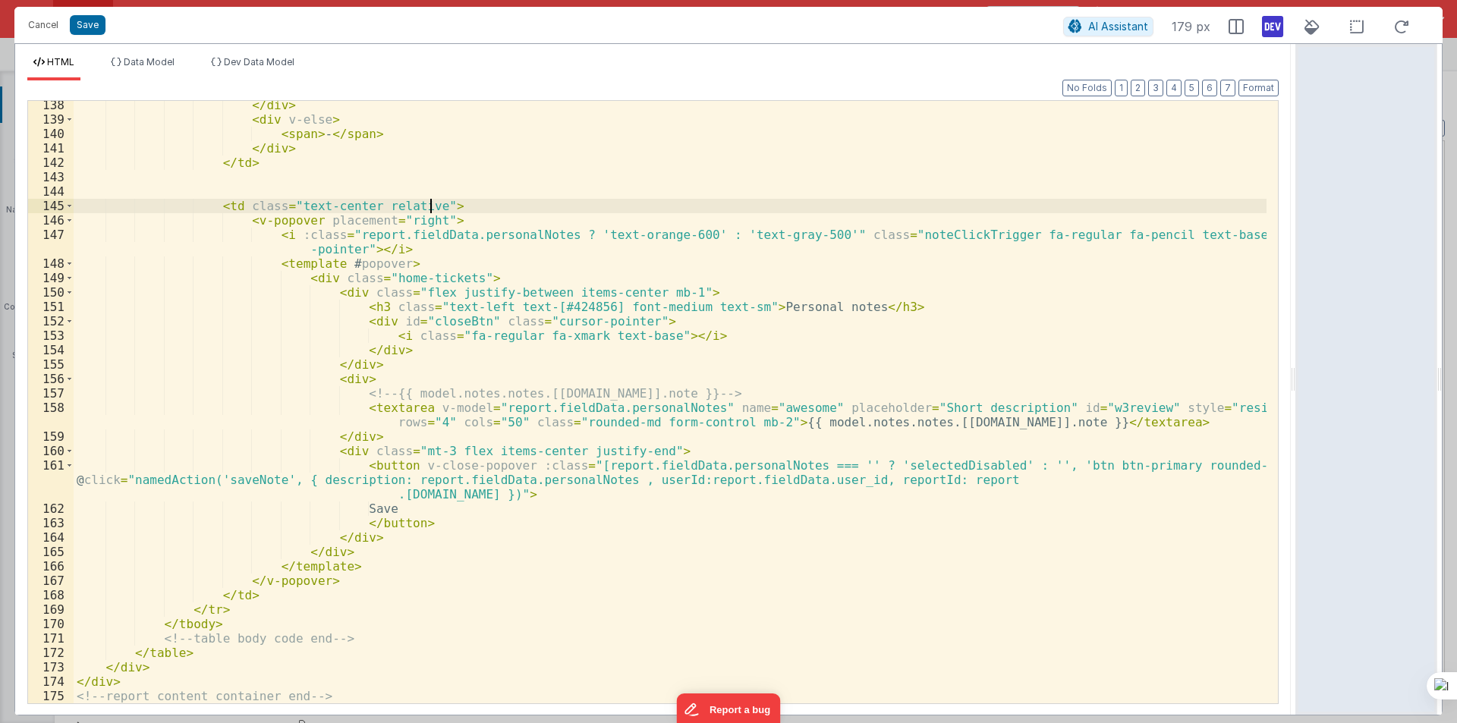
scroll to position [2151, 0]
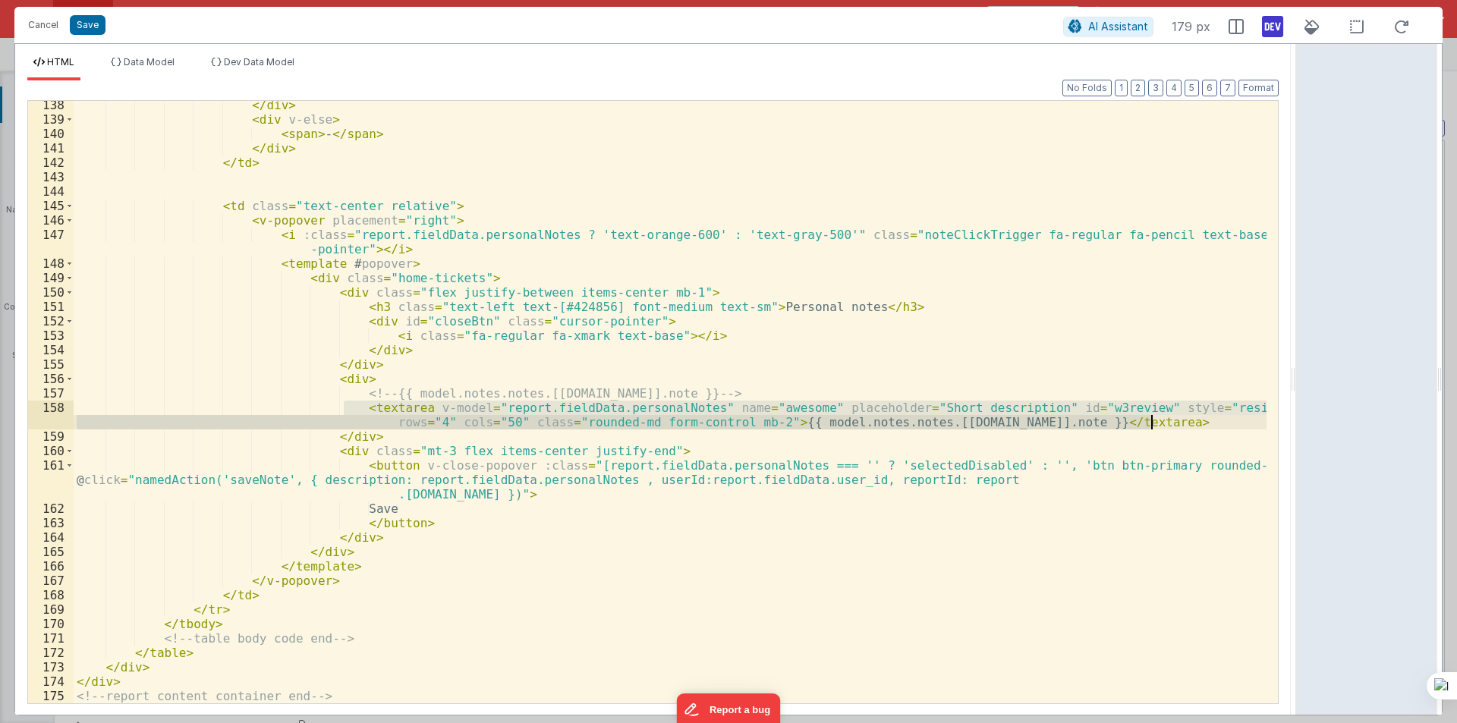
drag, startPoint x: 345, startPoint y: 405, endPoint x: 1168, endPoint y: 417, distance: 823.3
click at [1168, 417] on div "</ div > < div v-else > < span > - </ span > </ div > </ td > < td class = "tex…" at bounding box center [670, 413] width 1193 height 631
click at [642, 406] on div "</ div > < div v-else > < span > - </ span > </ div > </ td > < td class = "tex…" at bounding box center [670, 402] width 1193 height 602
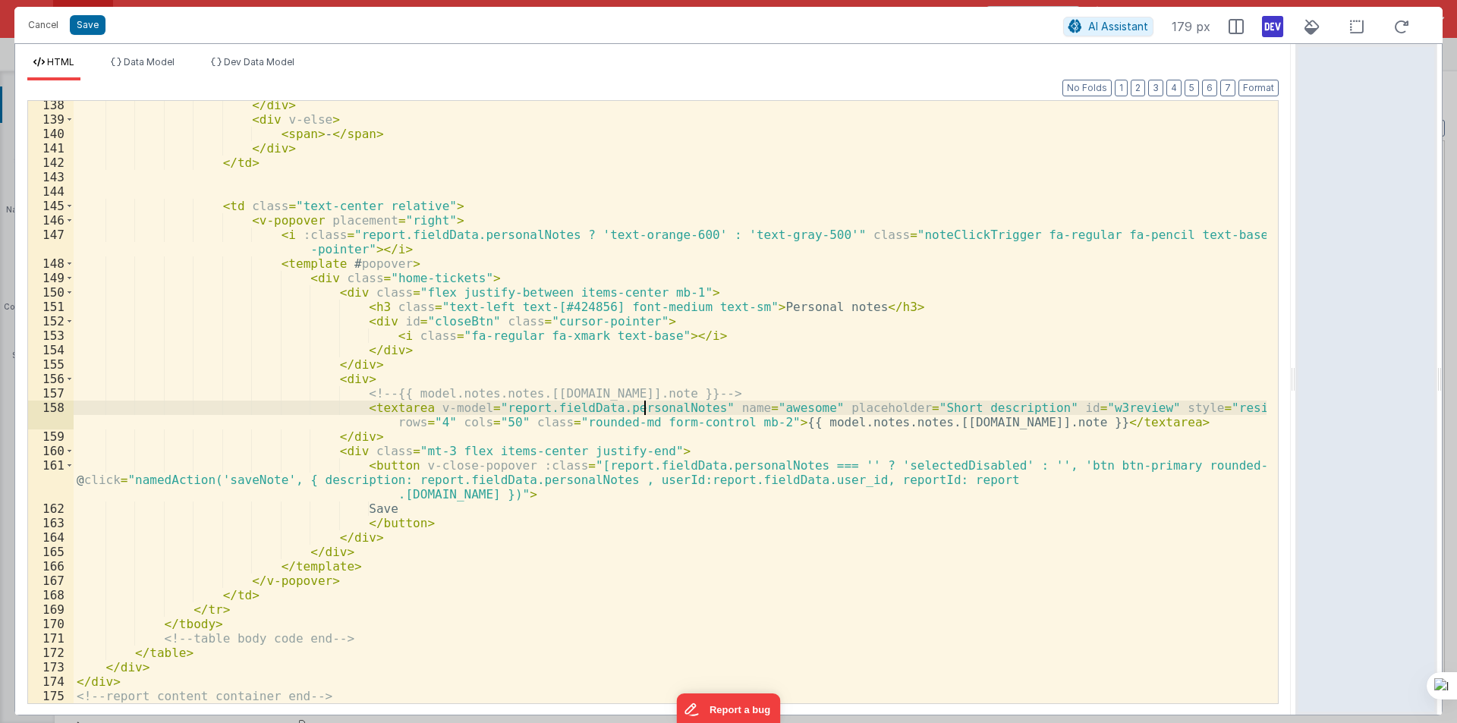
click at [642, 406] on div "</ div > < div v-else > < span > - </ span > </ div > </ td > < td class = "tex…" at bounding box center [670, 413] width 1193 height 631
click at [706, 481] on div "</ div > < div v-else > < span > - </ span > </ div > </ td > < td class = "tex…" at bounding box center [670, 413] width 1193 height 631
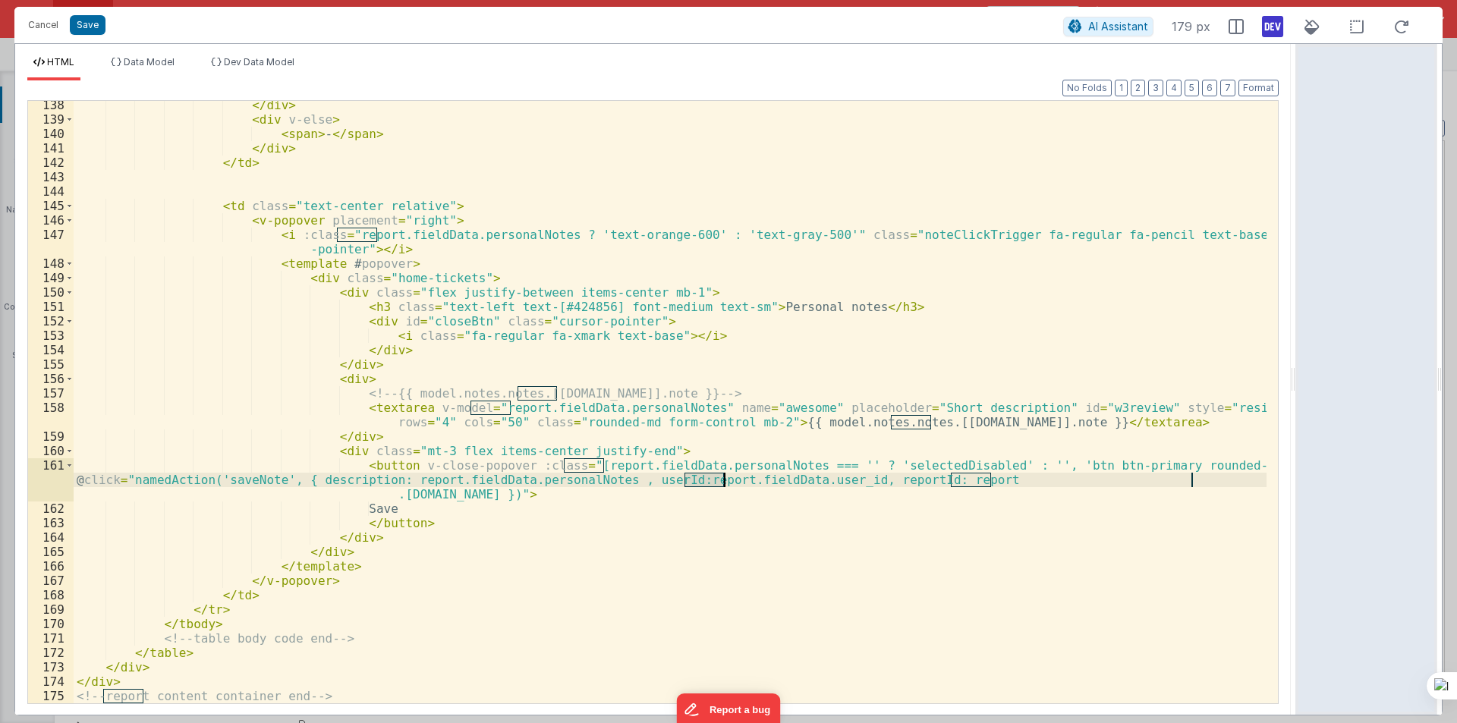
click at [773, 423] on div "</ div > < div v-else > < span > - </ span > </ div > </ td > < td class = "tex…" at bounding box center [670, 413] width 1193 height 631
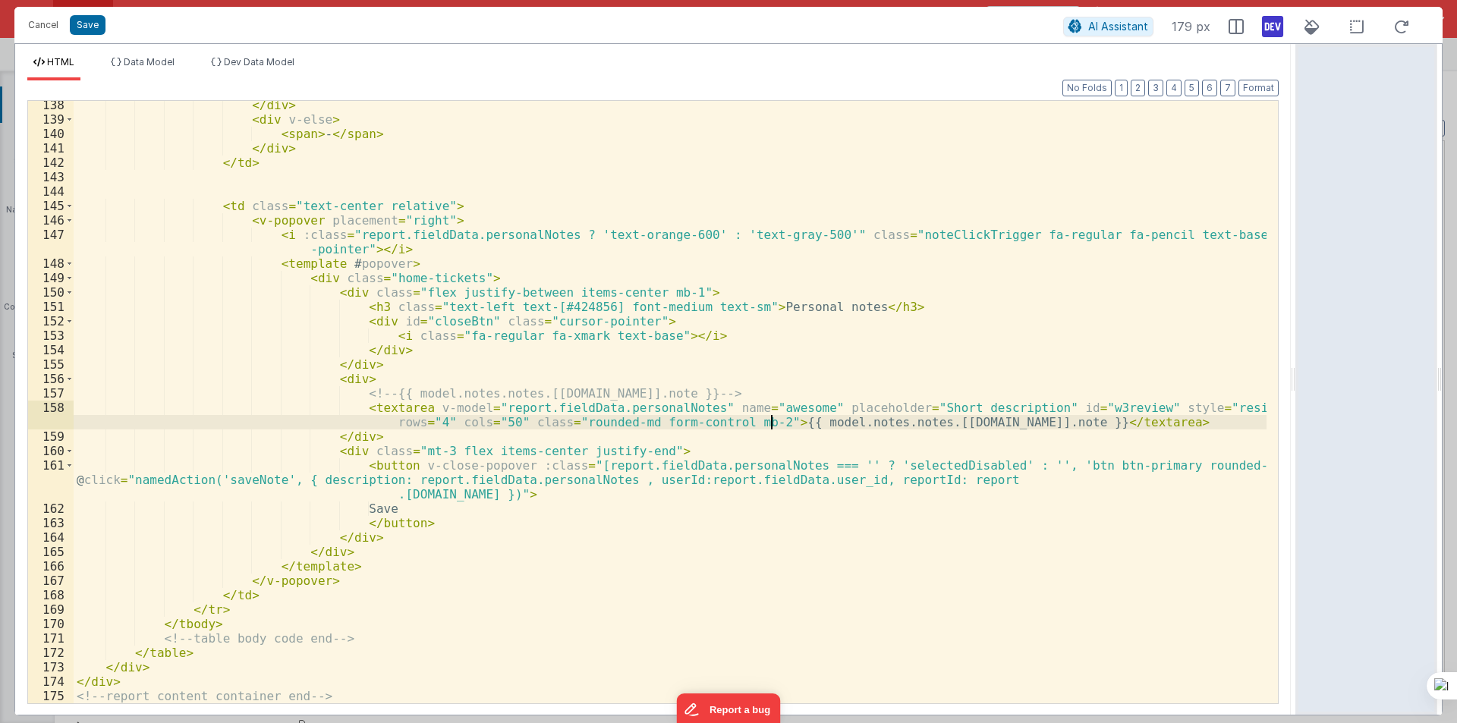
click at [773, 423] on div "</ div > < div v-else > < span > - </ span > </ div > </ td > < td class = "tex…" at bounding box center [670, 413] width 1193 height 631
click at [921, 422] on div "</ div > < div v-else > < span > - </ span > </ div > </ td > < td class = "tex…" at bounding box center [670, 413] width 1193 height 631
click at [966, 432] on div "</ div > < div v-else > < span > - </ span > </ div > </ td > < td class = "tex…" at bounding box center [670, 413] width 1193 height 631
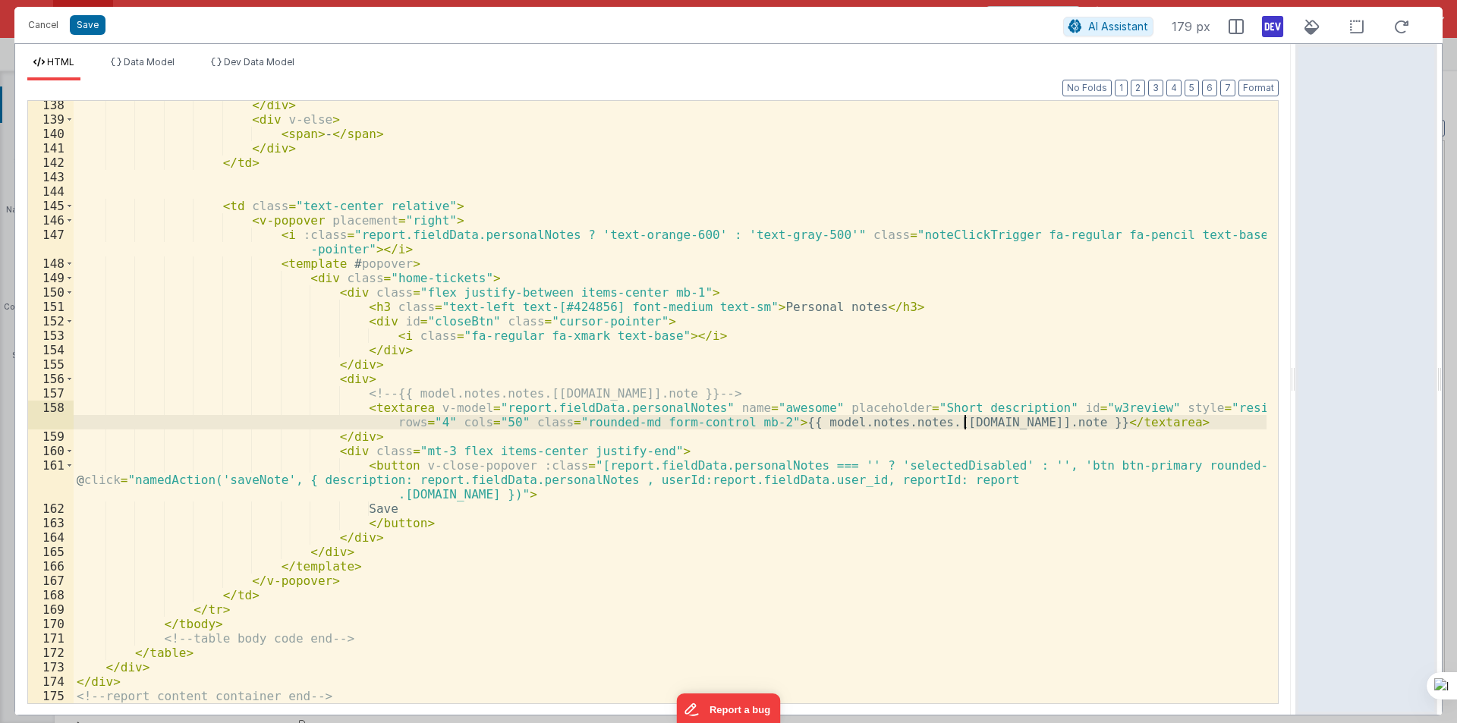
click at [964, 423] on div "</ div > < div v-else > < span > - </ span > </ div > </ td > < td class = "tex…" at bounding box center [670, 413] width 1193 height 631
click at [904, 422] on div "</ div > < div v-else > < span > - </ span > </ div > </ td > < td class = "tex…" at bounding box center [670, 413] width 1193 height 631
click at [956, 424] on div "</ div > < div v-else > < span > - </ span > </ div > </ td > < td class = "tex…" at bounding box center [670, 413] width 1193 height 631
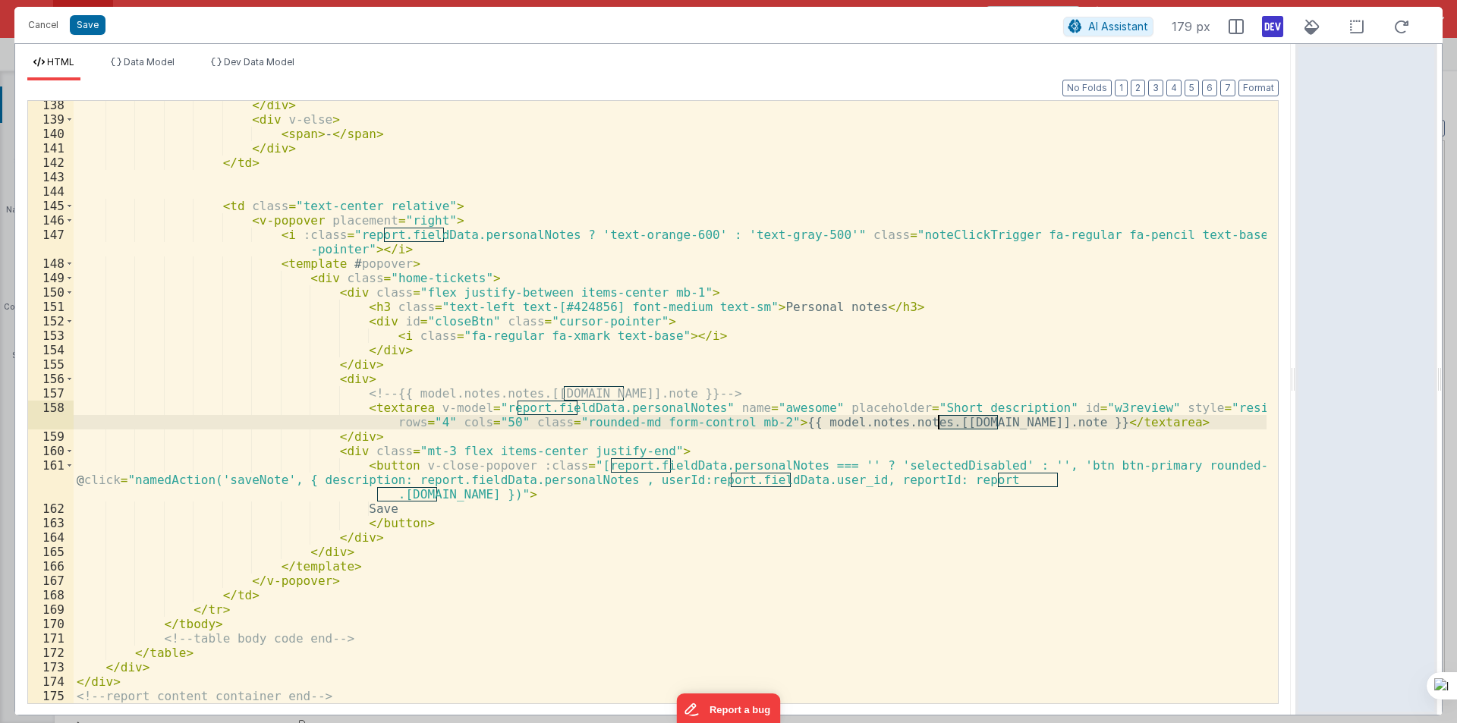
click at [956, 424] on div "</ div > < div v-else > < span > - </ span > </ div > </ td > < td class = "tex…" at bounding box center [670, 413] width 1193 height 631
click at [868, 431] on div "</ div > < div v-else > < span > - </ span > </ div > </ td > < td class = "tex…" at bounding box center [670, 413] width 1193 height 631
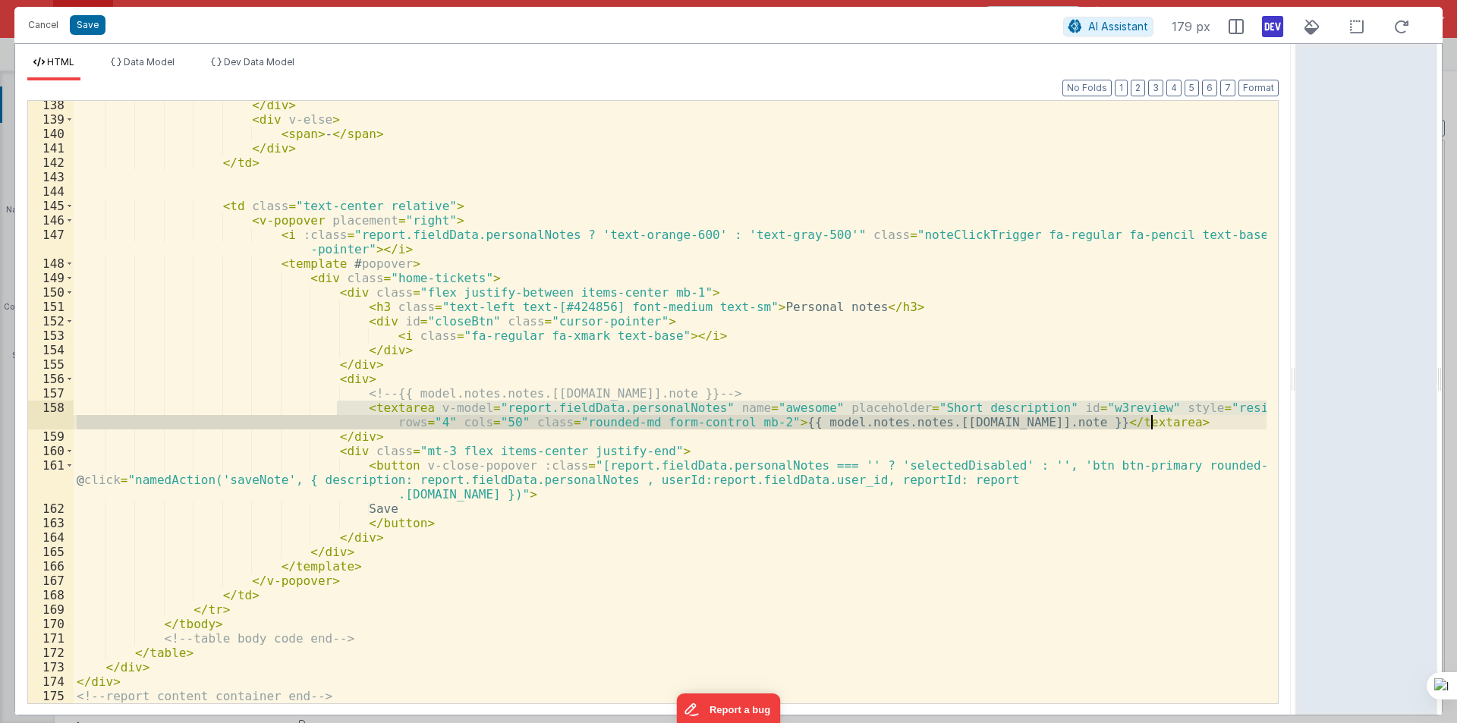
drag, startPoint x: 338, startPoint y: 407, endPoint x: 1187, endPoint y: 420, distance: 849.1
click at [1187, 420] on div "</ div > < div v-else > < span > - </ span > </ div > </ td > < td class = "tex…" at bounding box center [670, 413] width 1193 height 631
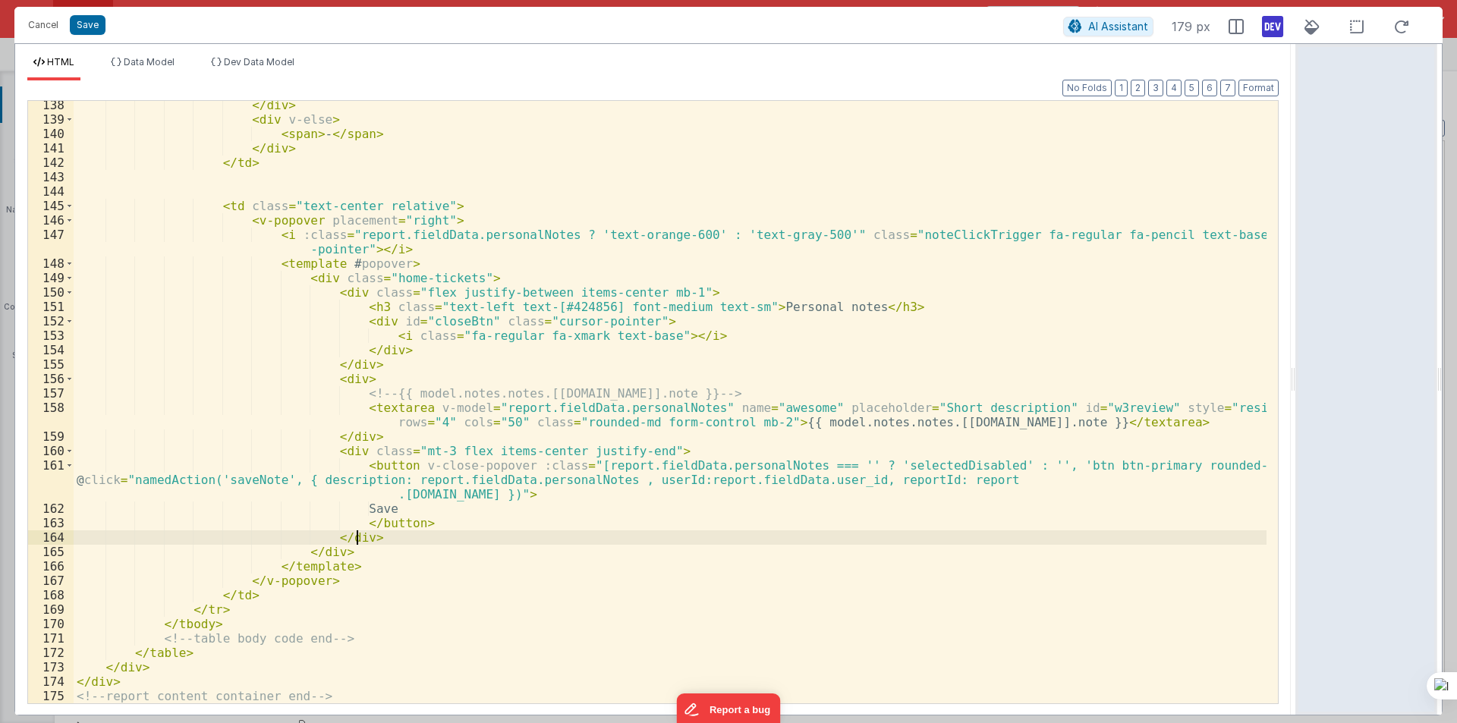
click at [856, 532] on div "</ div > < div v-else > < span > - </ span > </ div > </ td > < td class = "tex…" at bounding box center [670, 413] width 1193 height 631
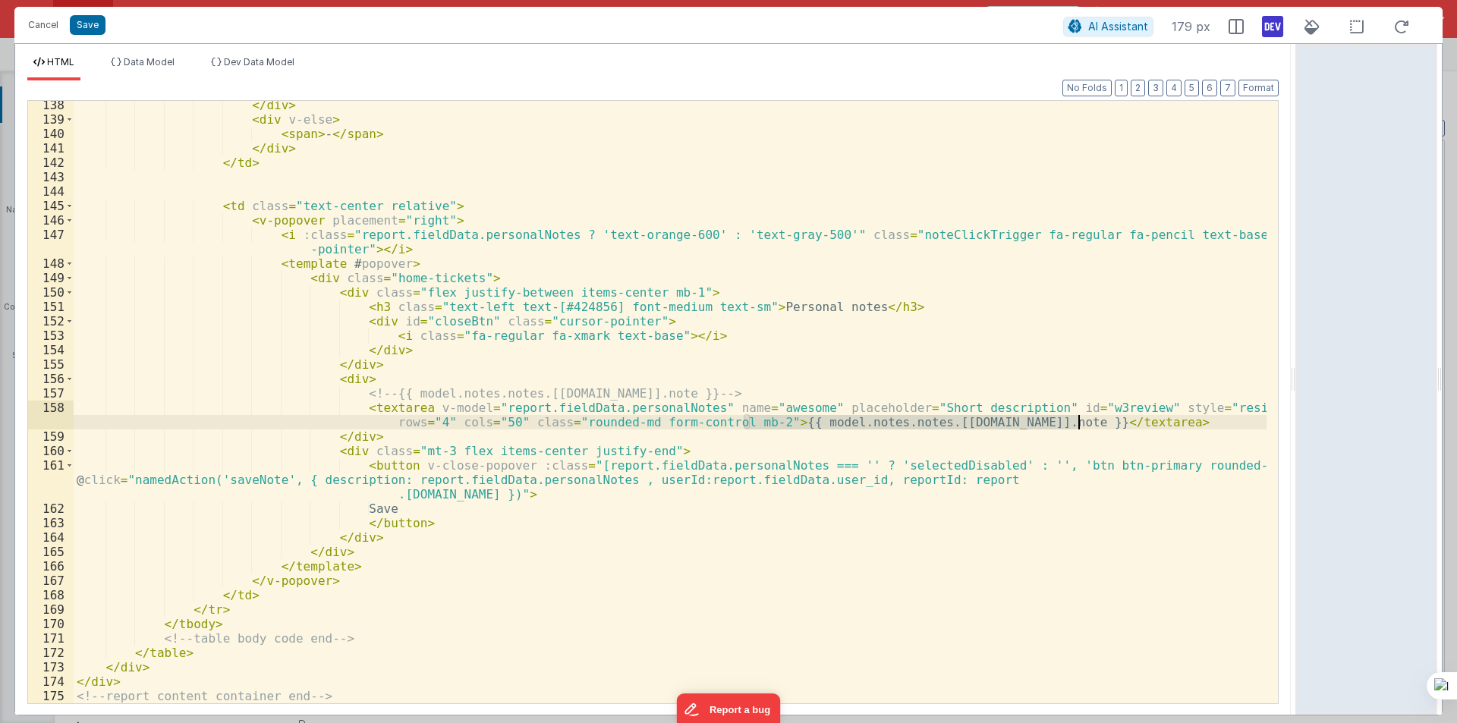
drag, startPoint x: 744, startPoint y: 422, endPoint x: 1052, endPoint y: 424, distance: 308.8
click at [1069, 424] on div "</ div > < div v-else > < span > - </ span > </ div > </ td > < td class = "tex…" at bounding box center [670, 413] width 1193 height 631
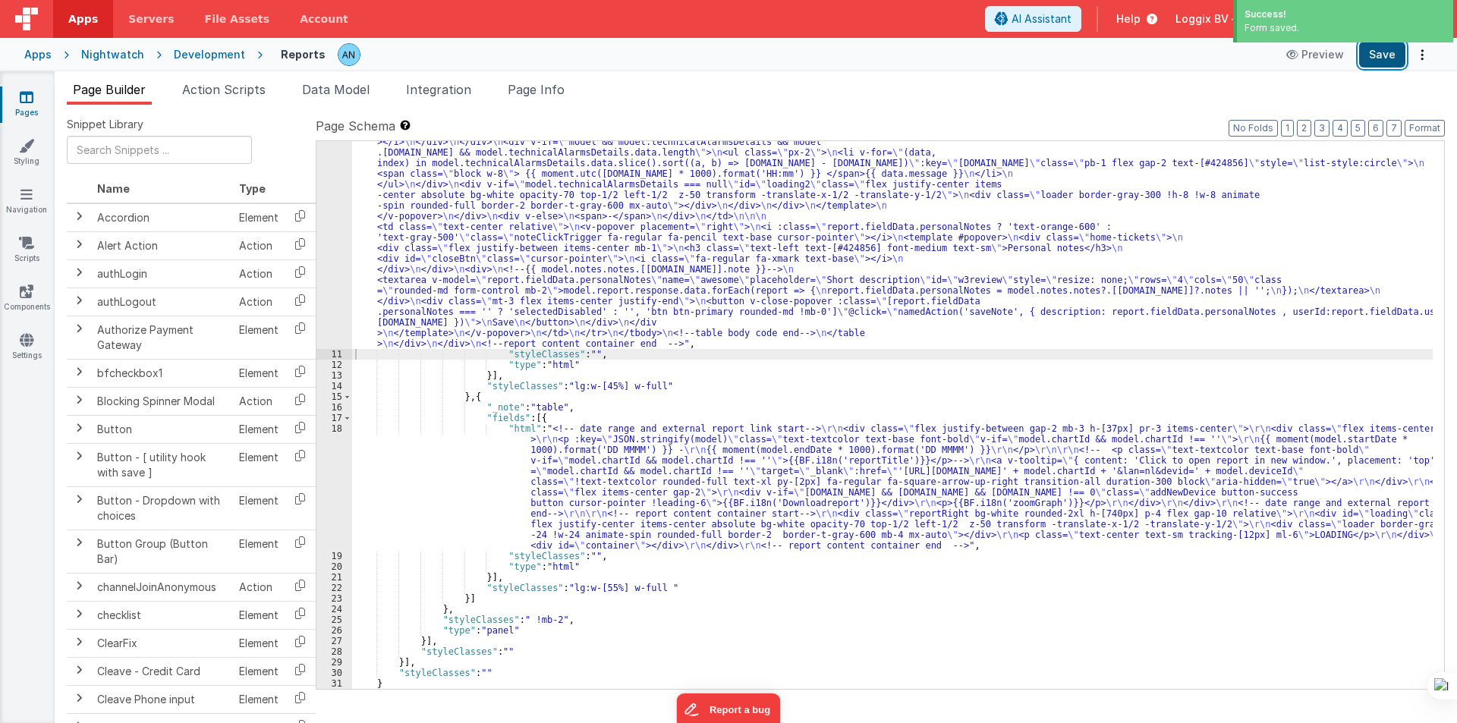
click at [1375, 49] on button "Save" at bounding box center [1382, 55] width 46 height 26
click at [1433, 122] on button "Format" at bounding box center [1424, 128] width 40 height 17
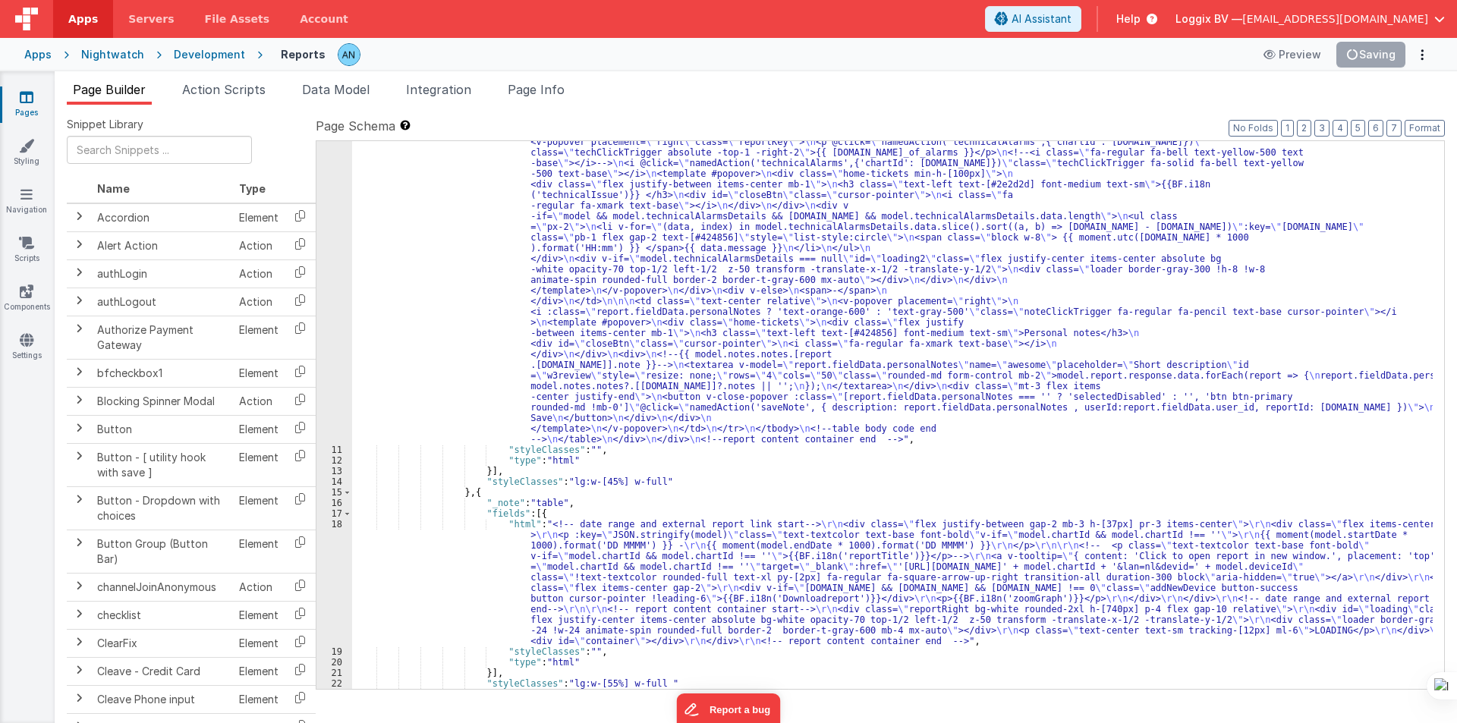
click at [416, 321] on div ""html" : "<pre class= \" hidden \" >{{model}}</pre> \n <!-- date picker and tit…" at bounding box center [892, 341] width 1080 height 1323
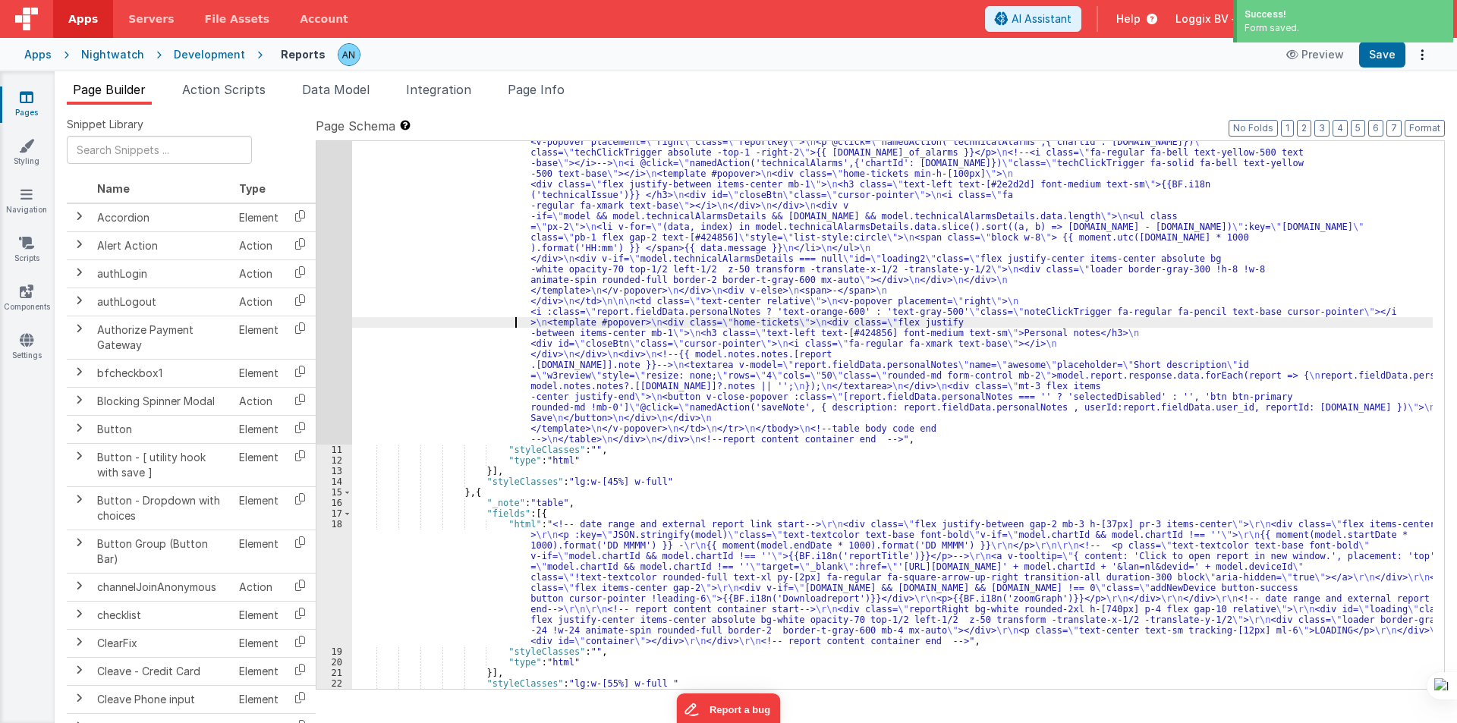
click at [332, 285] on div "10" at bounding box center [334, 62] width 36 height 765
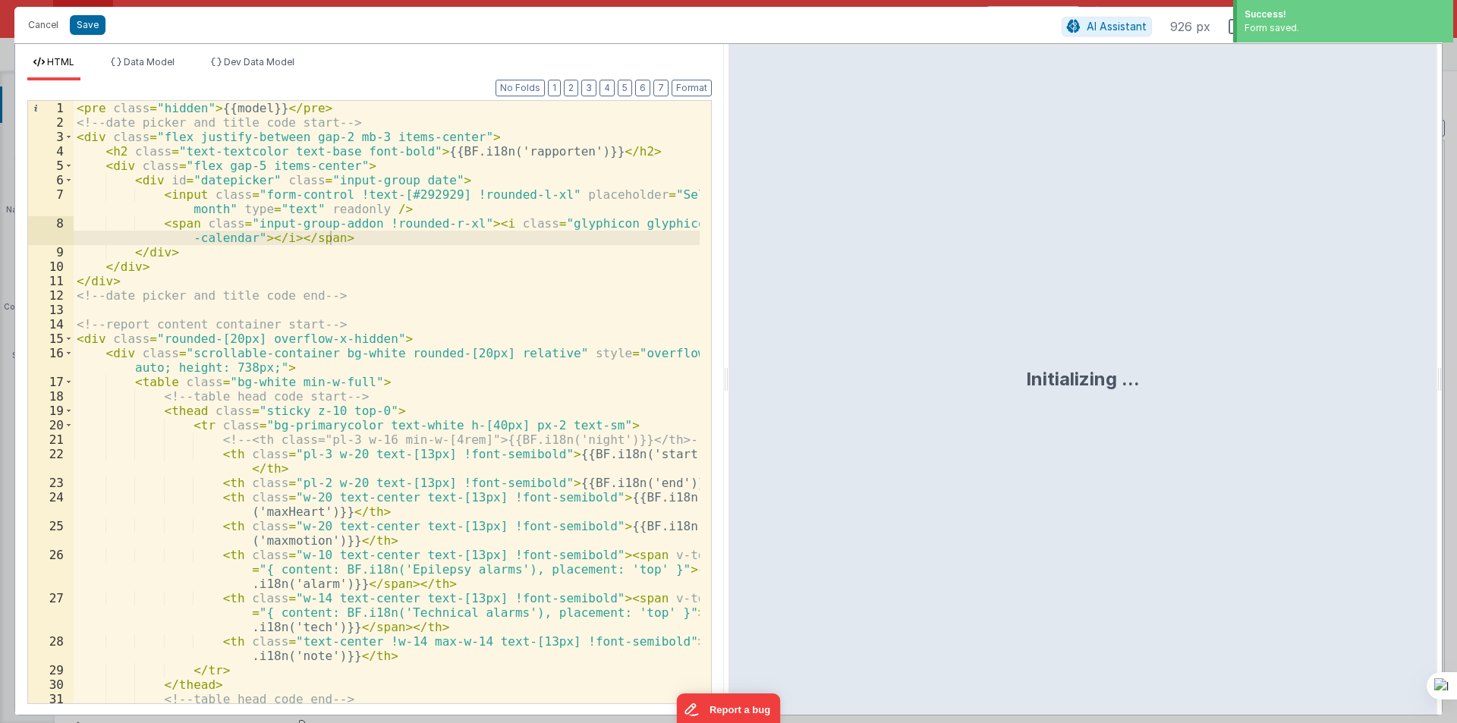
drag, startPoint x: 723, startPoint y: 373, endPoint x: 1056, endPoint y: 373, distance: 333.1
click at [1062, 373] on html "Success! Form saved. Cancel Save AI Assistant 926 px HTML Data Model Dev Data M…" at bounding box center [728, 361] width 1457 height 723
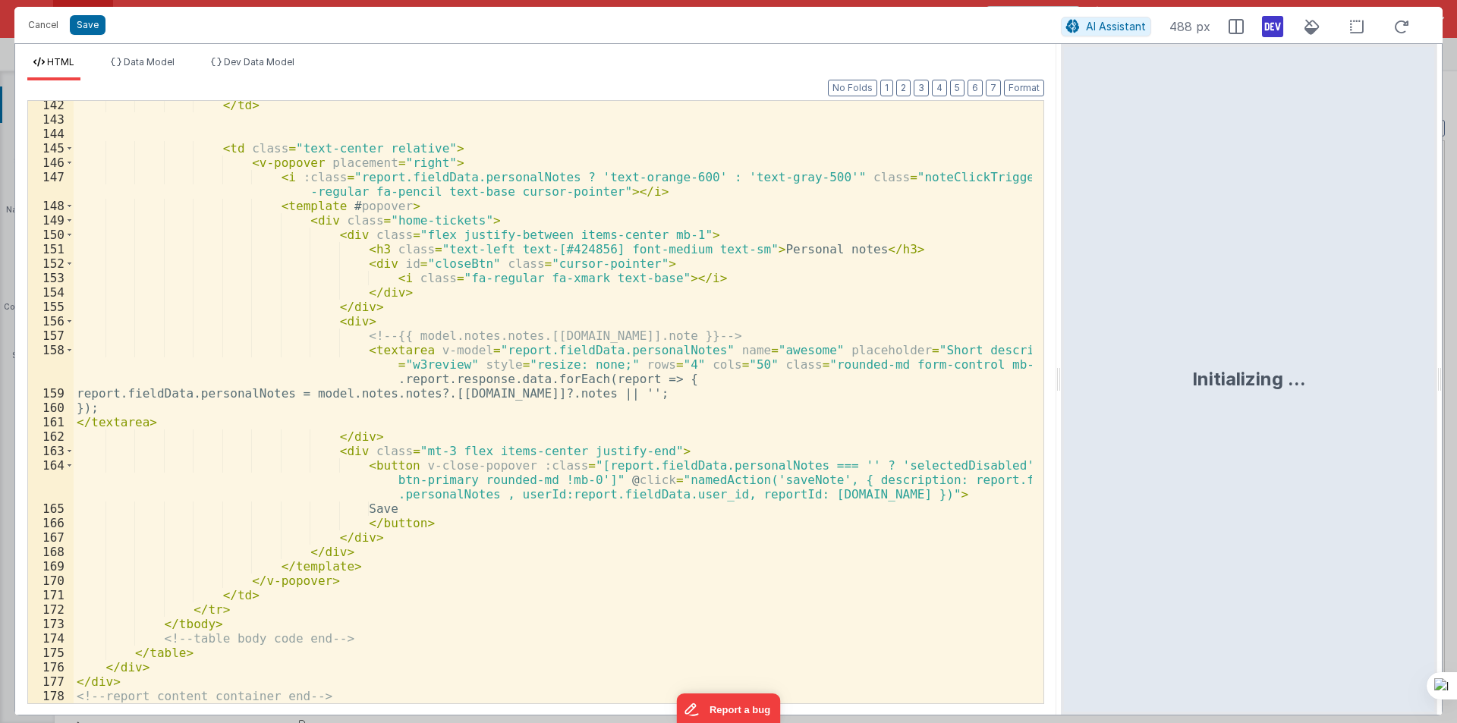
scroll to position [2338, 0]
click at [1036, 85] on button "Format" at bounding box center [1024, 88] width 40 height 17
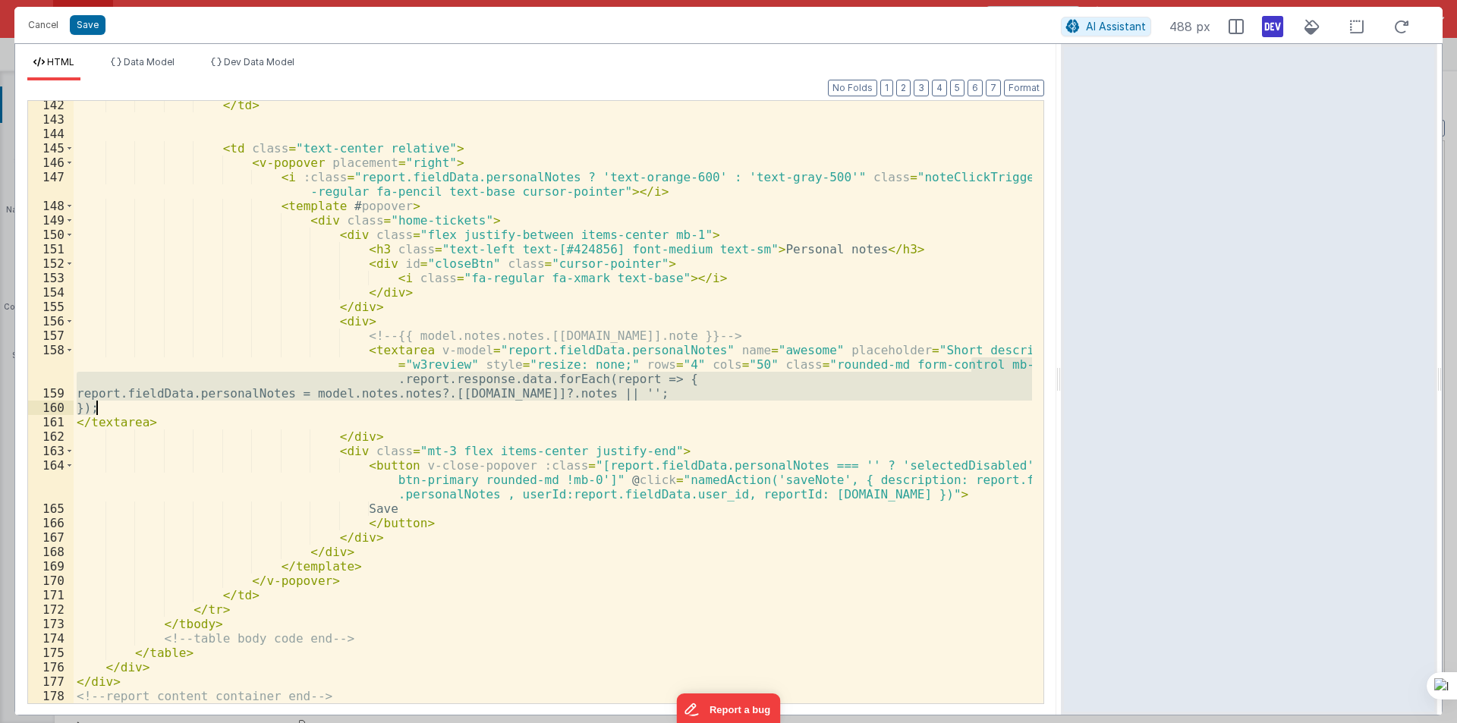
drag, startPoint x: 974, startPoint y: 363, endPoint x: 114, endPoint y: 412, distance: 861.8
click at [114, 412] on div "</ td > < td class = "text-center relative" > < v-popover placement = "right" >…" at bounding box center [553, 413] width 958 height 631
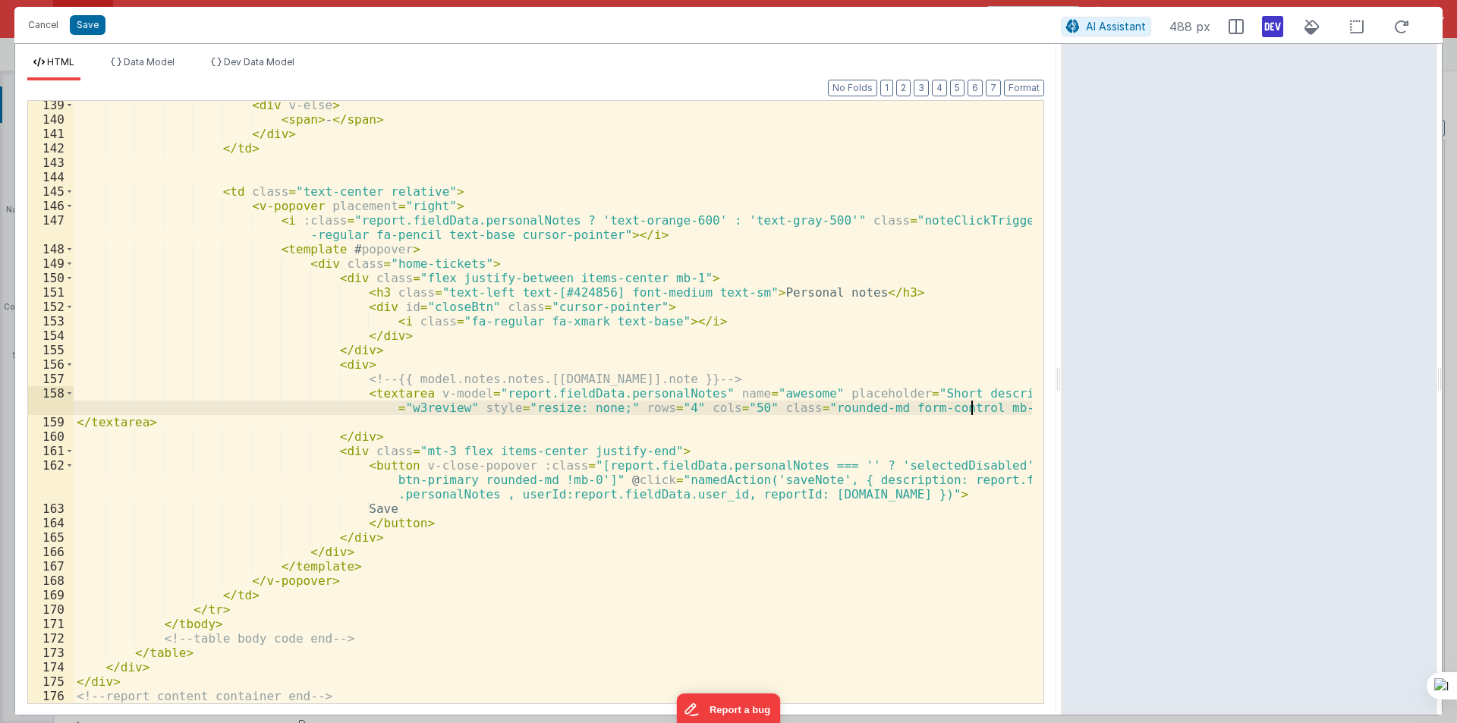
scroll to position [2295, 0]
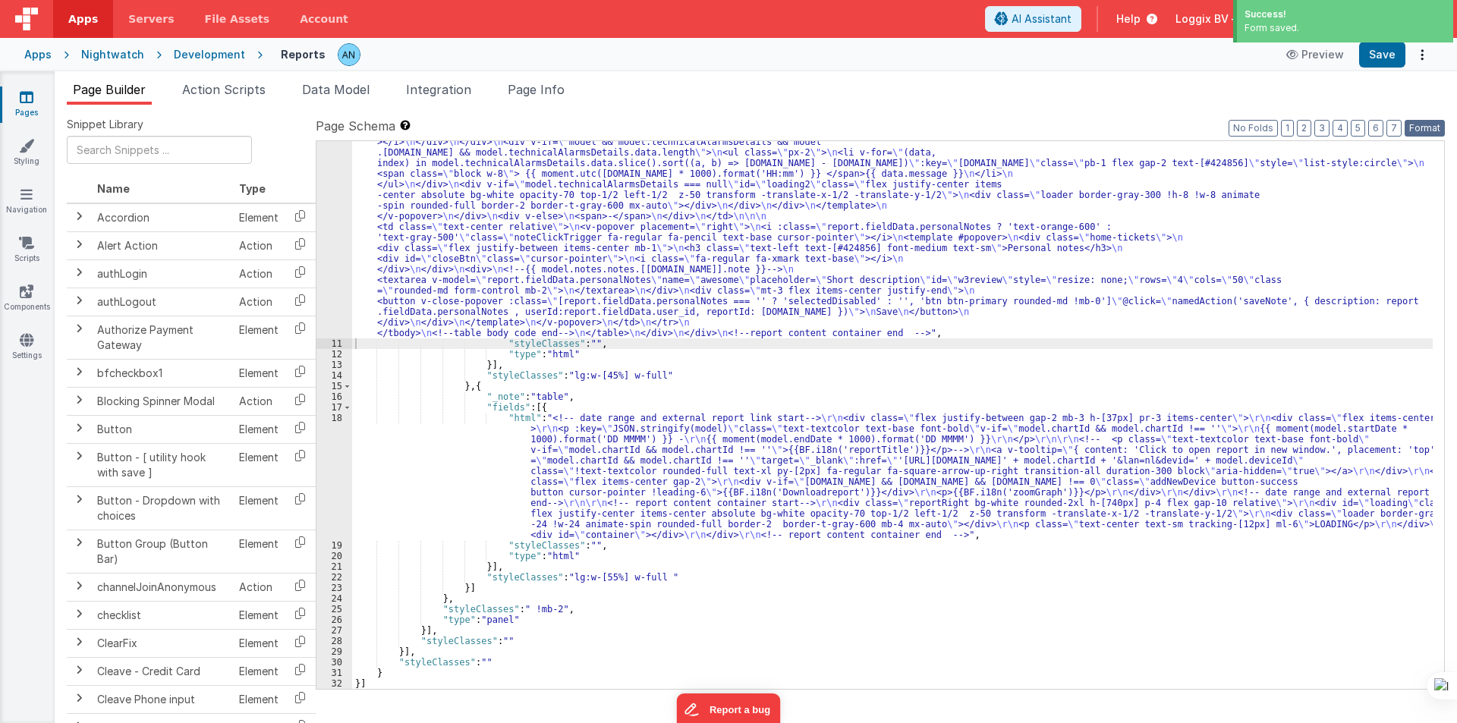
click at [1414, 121] on button "Format" at bounding box center [1424, 128] width 40 height 17
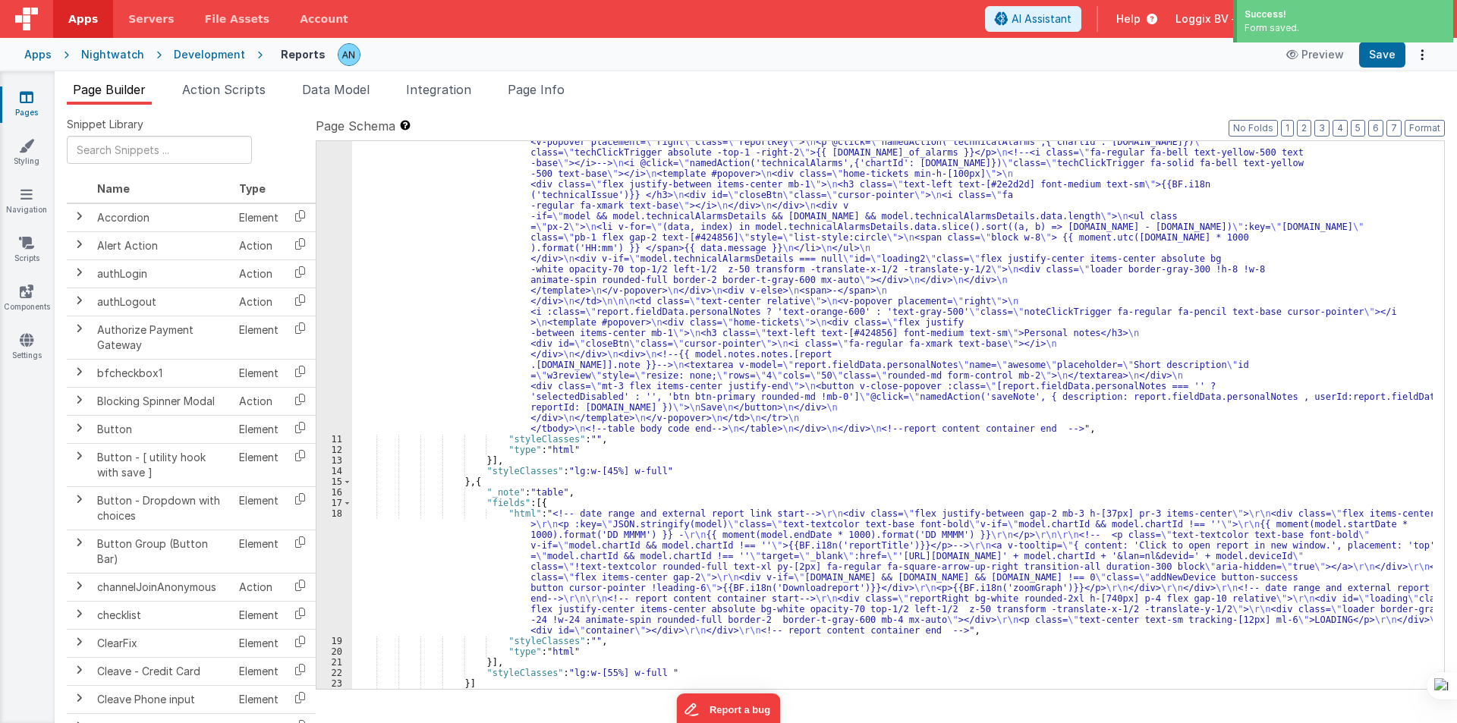
click at [1386, 42] on div "Success! Form saved." at bounding box center [1343, 23] width 228 height 46
click at [1385, 50] on button "Save" at bounding box center [1382, 55] width 46 height 26
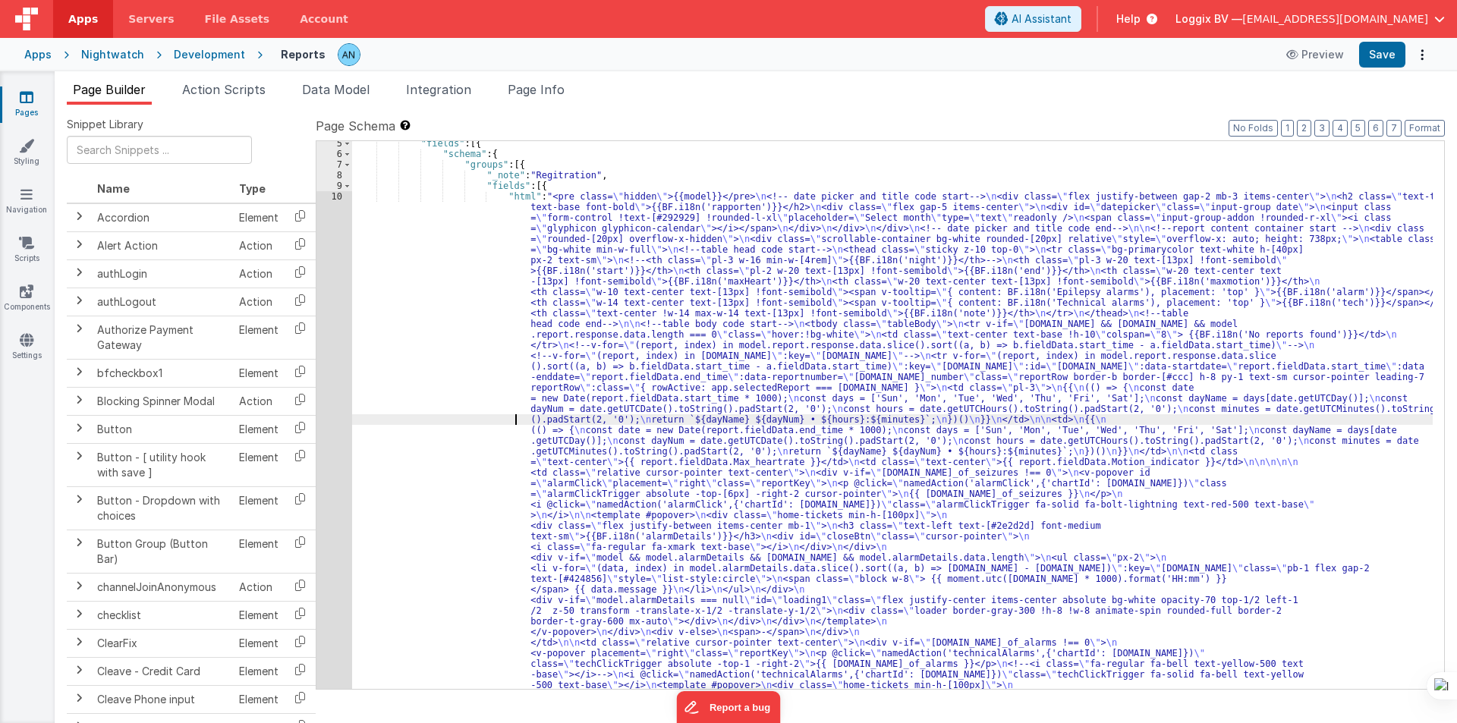
scroll to position [182, 0]
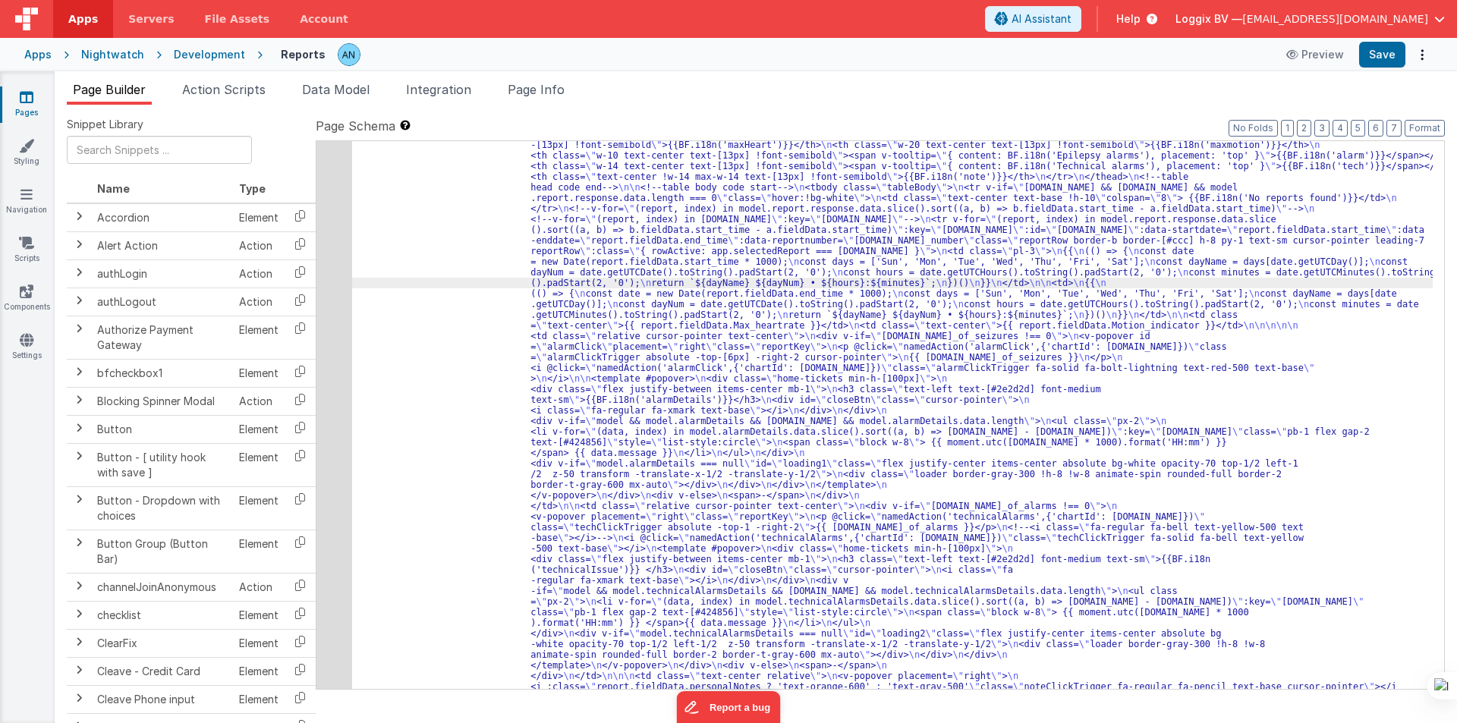
click at [326, 330] on div "10" at bounding box center [334, 432] width 36 height 754
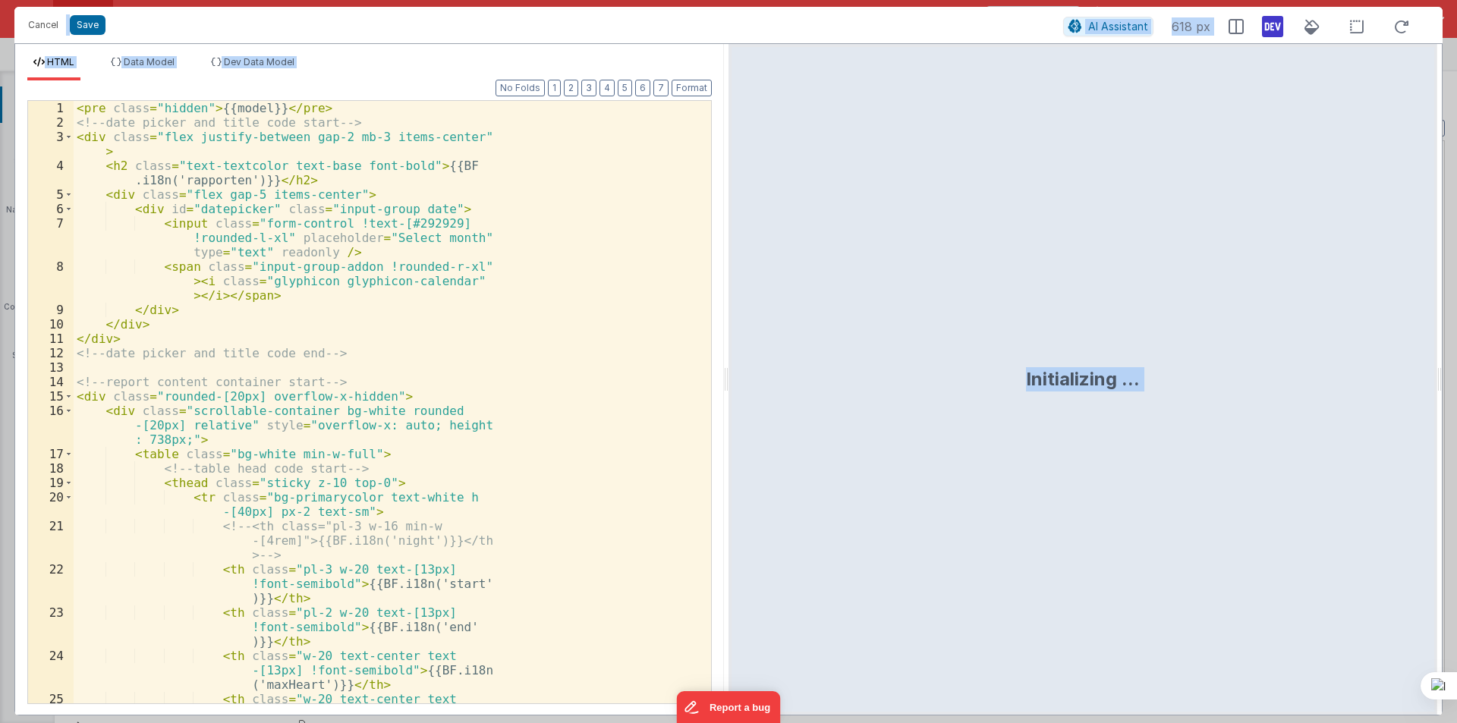
scroll to position [313, 0]
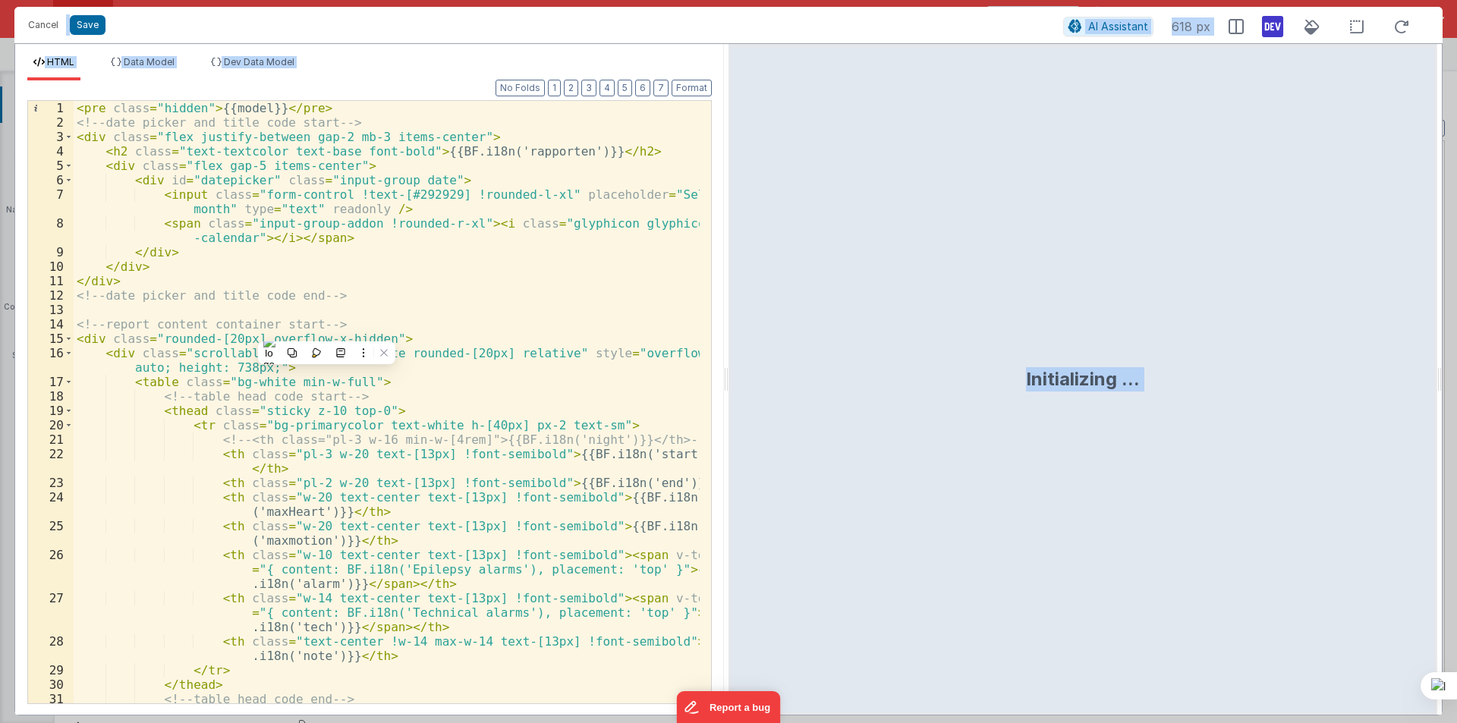
drag, startPoint x: 725, startPoint y: 373, endPoint x: 1417, endPoint y: 376, distance: 692.0
click at [1440, 373] on html "Cancel Save AI Assistant 618 px HTML Data Model Dev Data Model Format 7 6 5 4 3…" at bounding box center [728, 361] width 1457 height 723
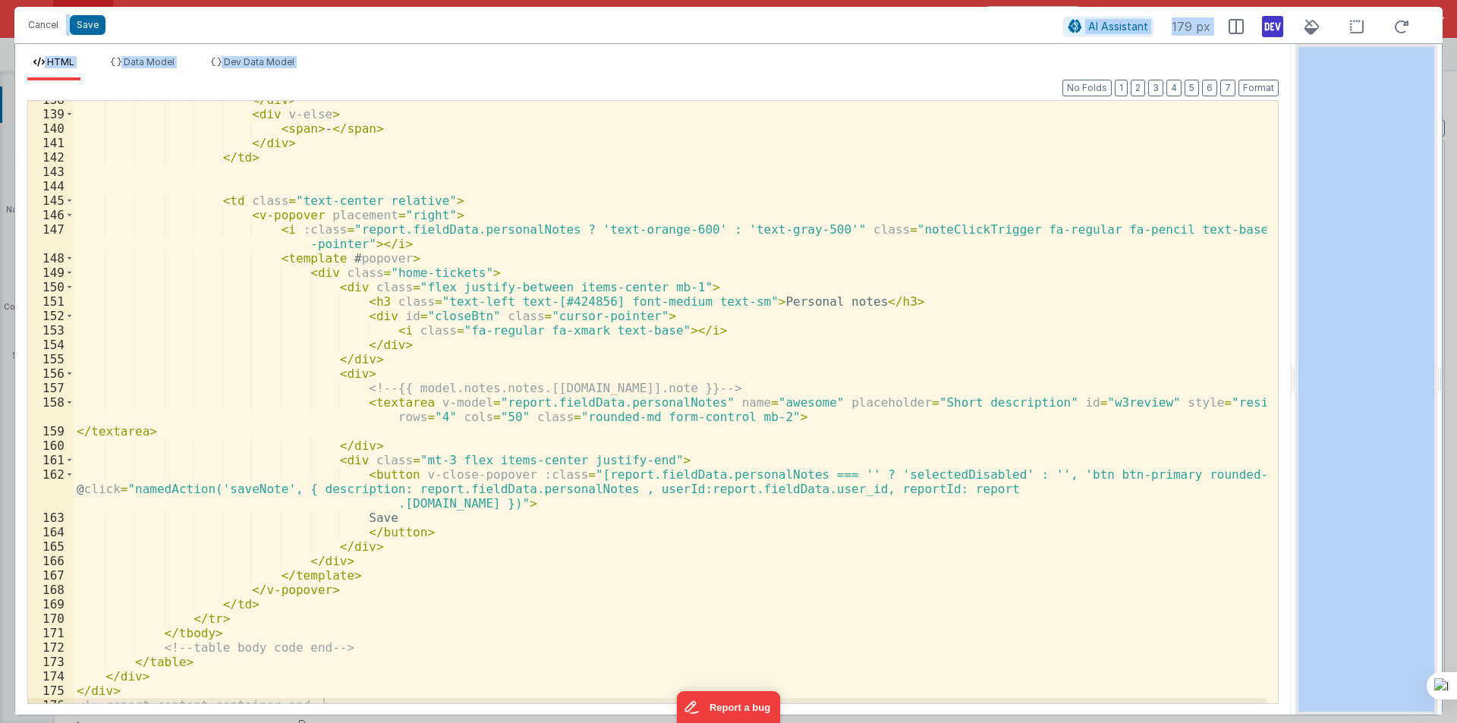
scroll to position [2165, 0]
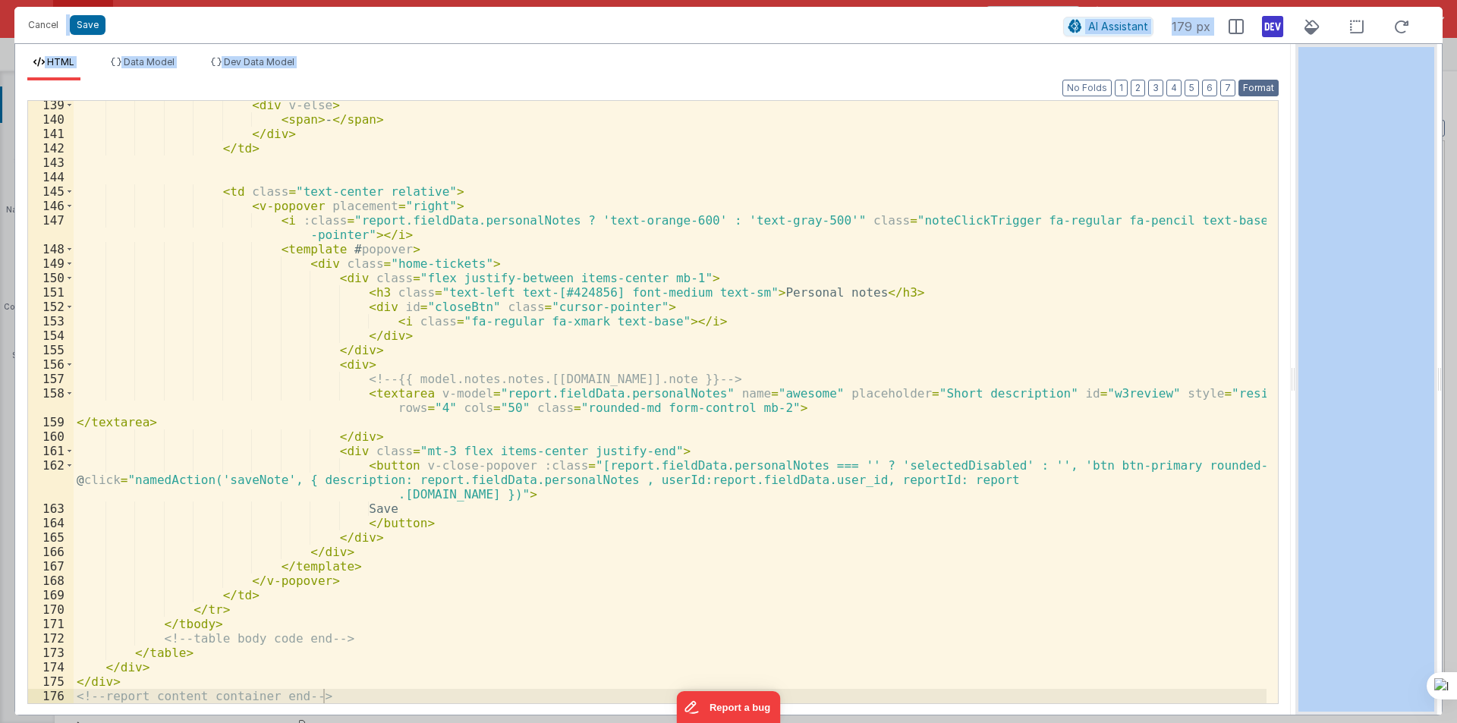
click at [1266, 83] on button "Format" at bounding box center [1258, 88] width 40 height 17
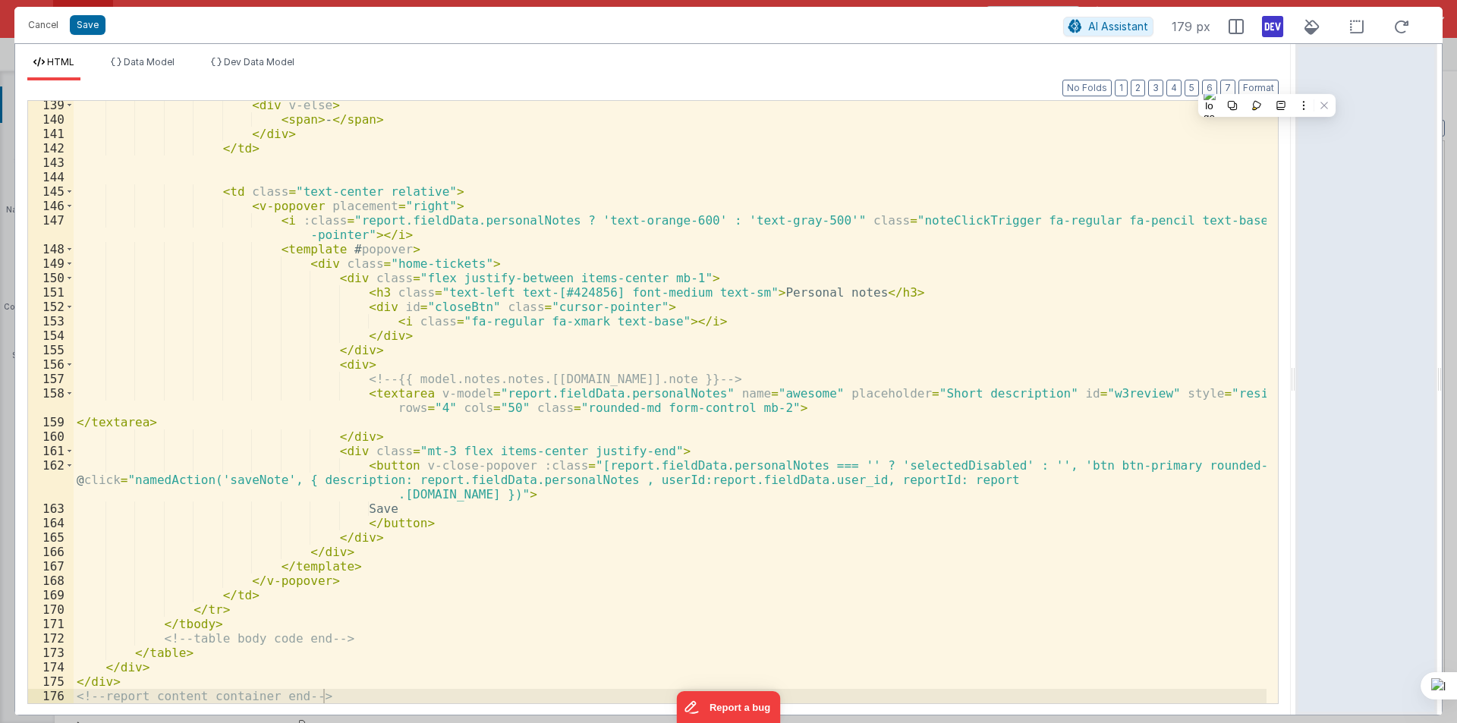
click at [74, 423] on div "< div v-else > < span > - </ span > </ div > </ td > < td class = "text-center …" at bounding box center [670, 413] width 1193 height 631
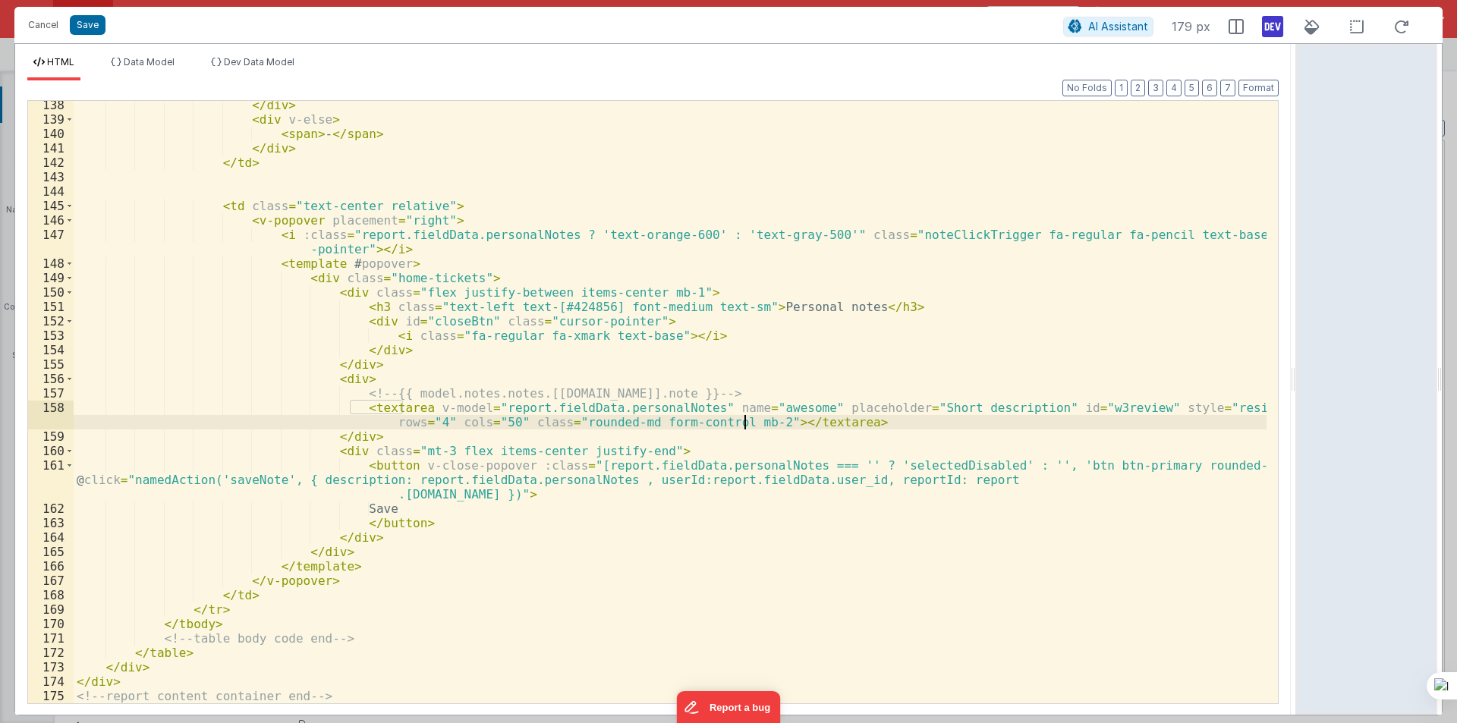
scroll to position [2151, 0]
click at [837, 420] on div "</ div > < div v-else > < span > - </ span > </ div > </ td > < td class = "tex…" at bounding box center [670, 413] width 1193 height 631
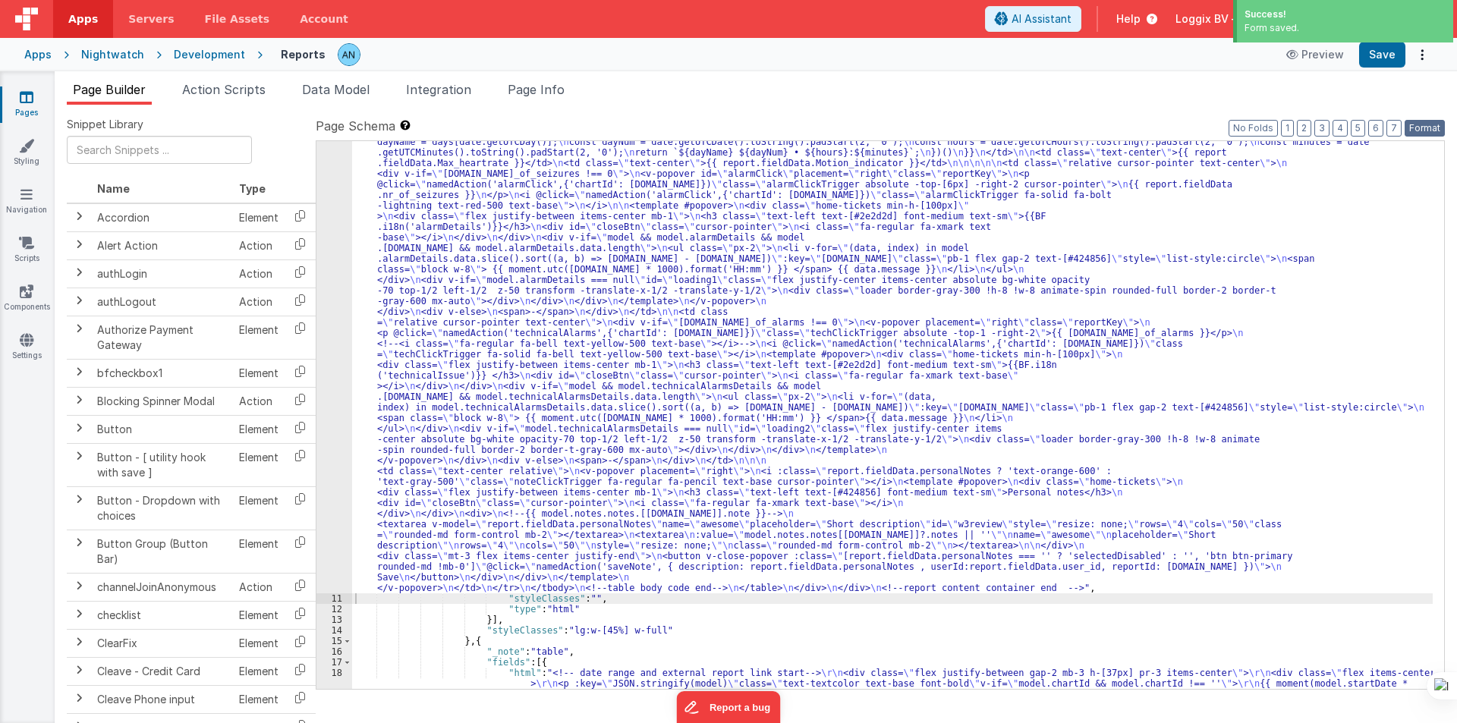
click at [1433, 127] on button "Format" at bounding box center [1424, 128] width 40 height 17
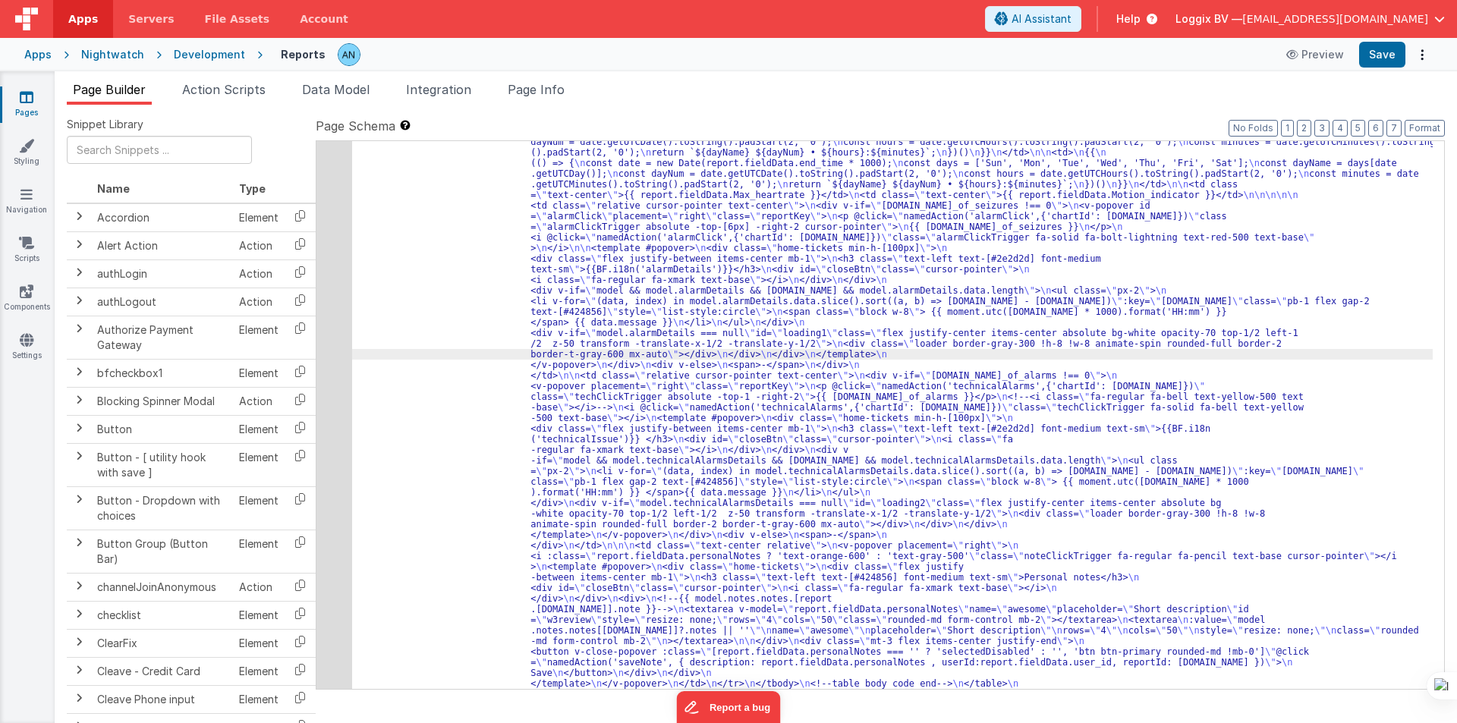
click at [338, 281] on div "10" at bounding box center [334, 311] width 36 height 775
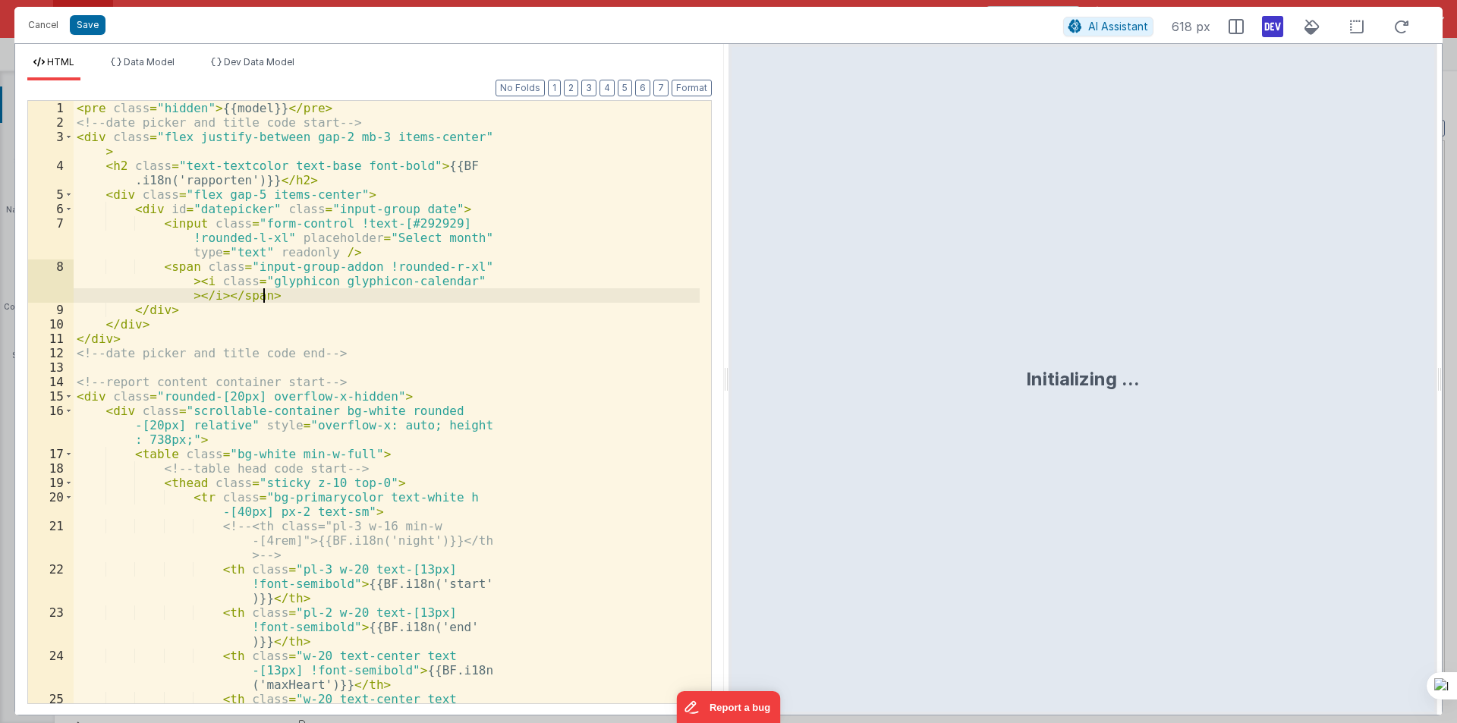
scroll to position [334, 0]
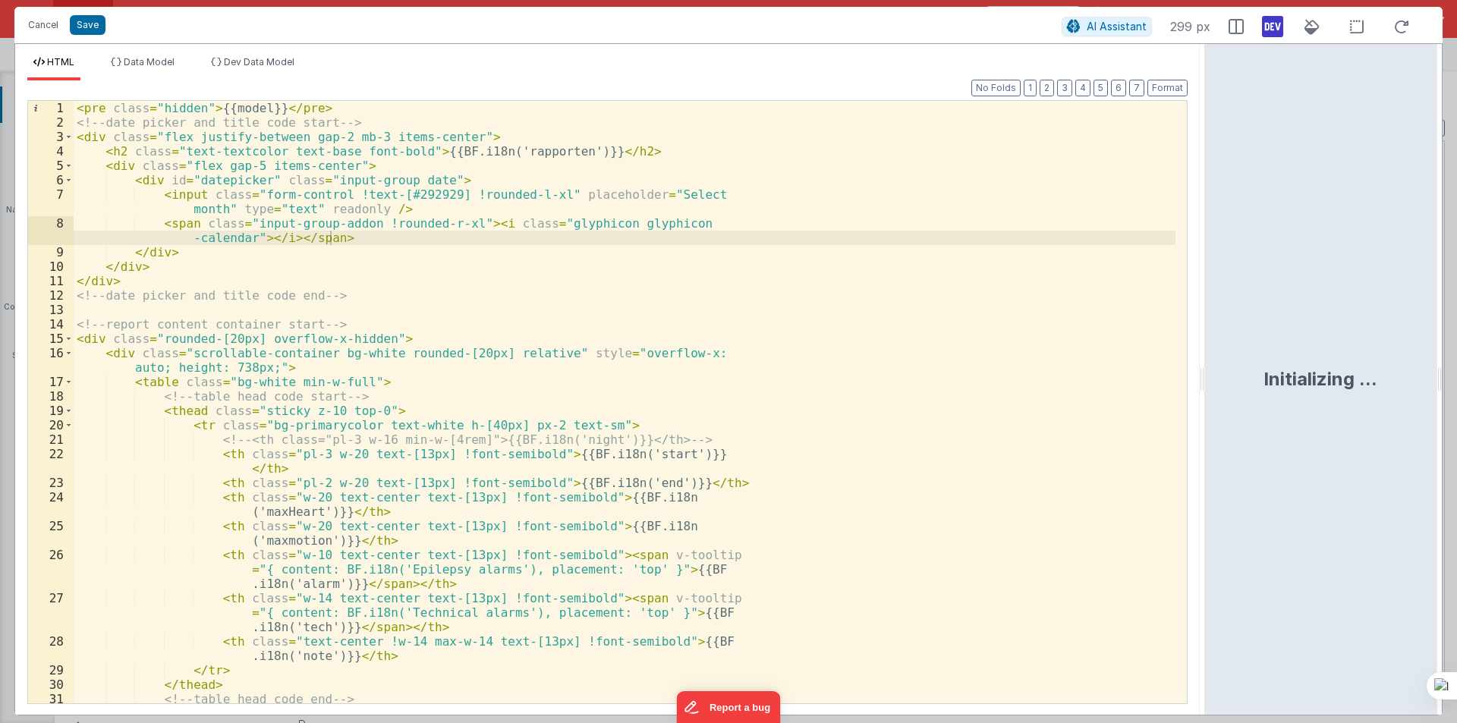
drag, startPoint x: 723, startPoint y: 373, endPoint x: 1310, endPoint y: 356, distance: 587.5
click at [1425, 400] on html "Cancel Save AI Assistant 299 px HTML Data Model Dev Data Model Format 7 6 5 4 3…" at bounding box center [728, 361] width 1457 height 723
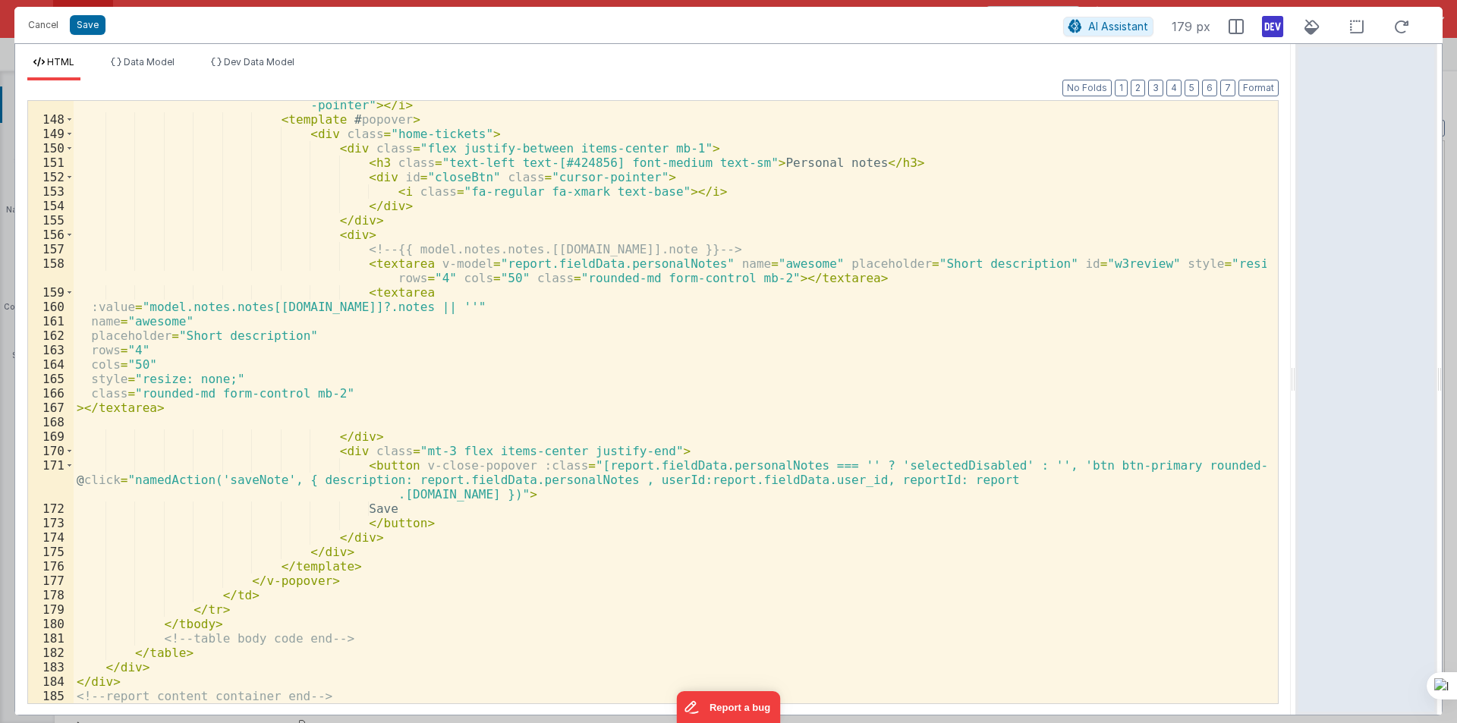
scroll to position [2295, 0]
click at [1266, 81] on button "Format" at bounding box center [1258, 88] width 40 height 17
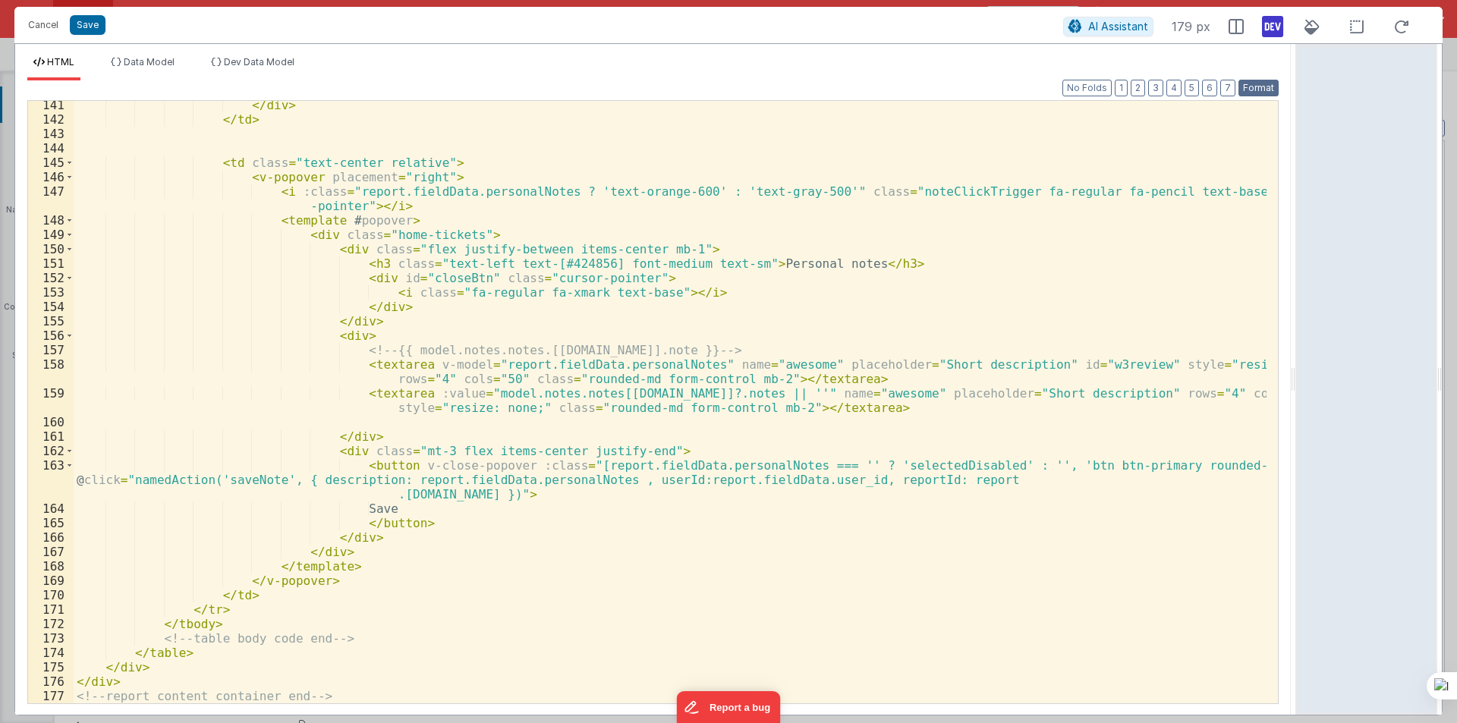
scroll to position [2194, 0]
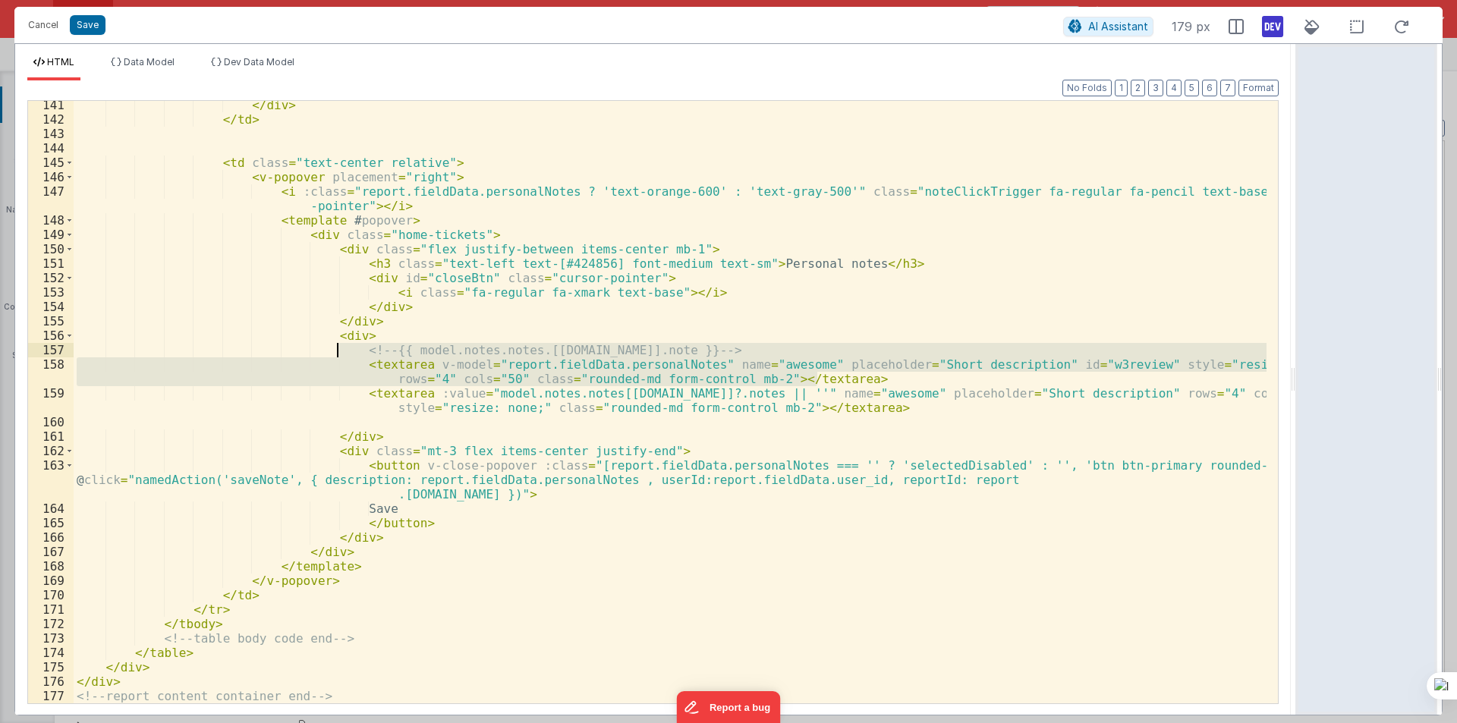
drag, startPoint x: 829, startPoint y: 379, endPoint x: 338, endPoint y: 351, distance: 491.0
click at [338, 351] on div "</ div > </ td > < td class = "text-center relative" > < v-popover placement = …" at bounding box center [670, 413] width 1193 height 631
click at [341, 363] on div "</ div > </ td > < td class = "text-center relative" > < v-popover placement = …" at bounding box center [670, 402] width 1193 height 602
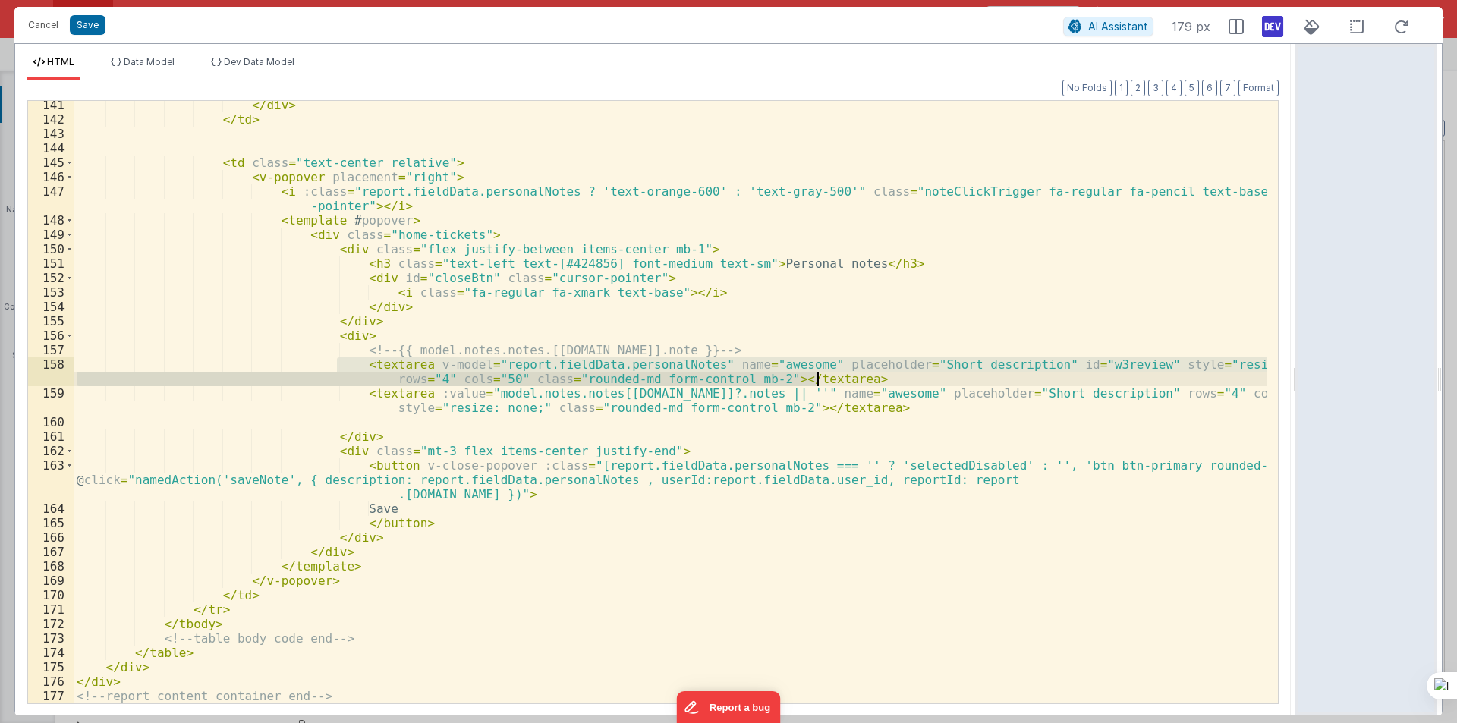
drag, startPoint x: 335, startPoint y: 362, endPoint x: 840, endPoint y: 378, distance: 504.8
click at [840, 378] on div "</ div > </ td > < td class = "text-center relative" > < v-popover placement = …" at bounding box center [670, 413] width 1193 height 631
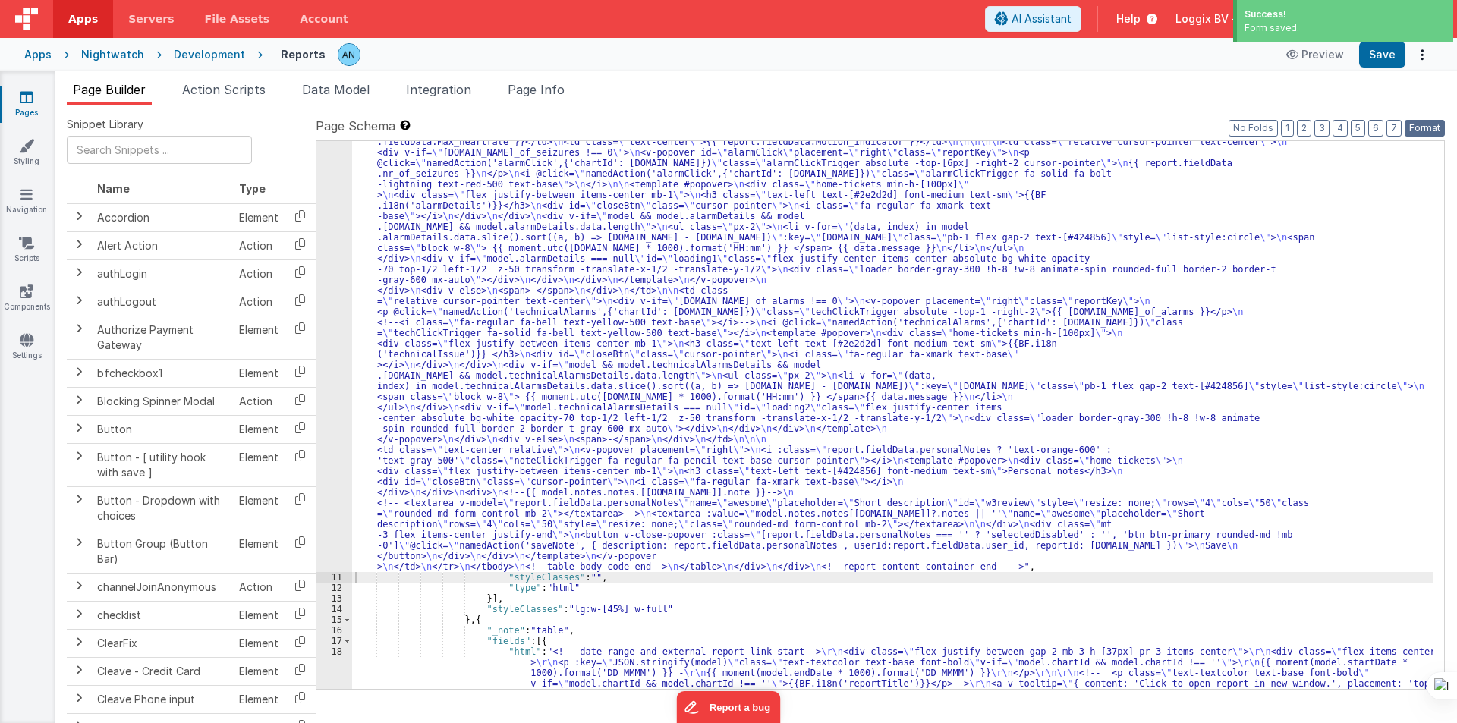
click at [1427, 121] on button "Format" at bounding box center [1424, 128] width 40 height 17
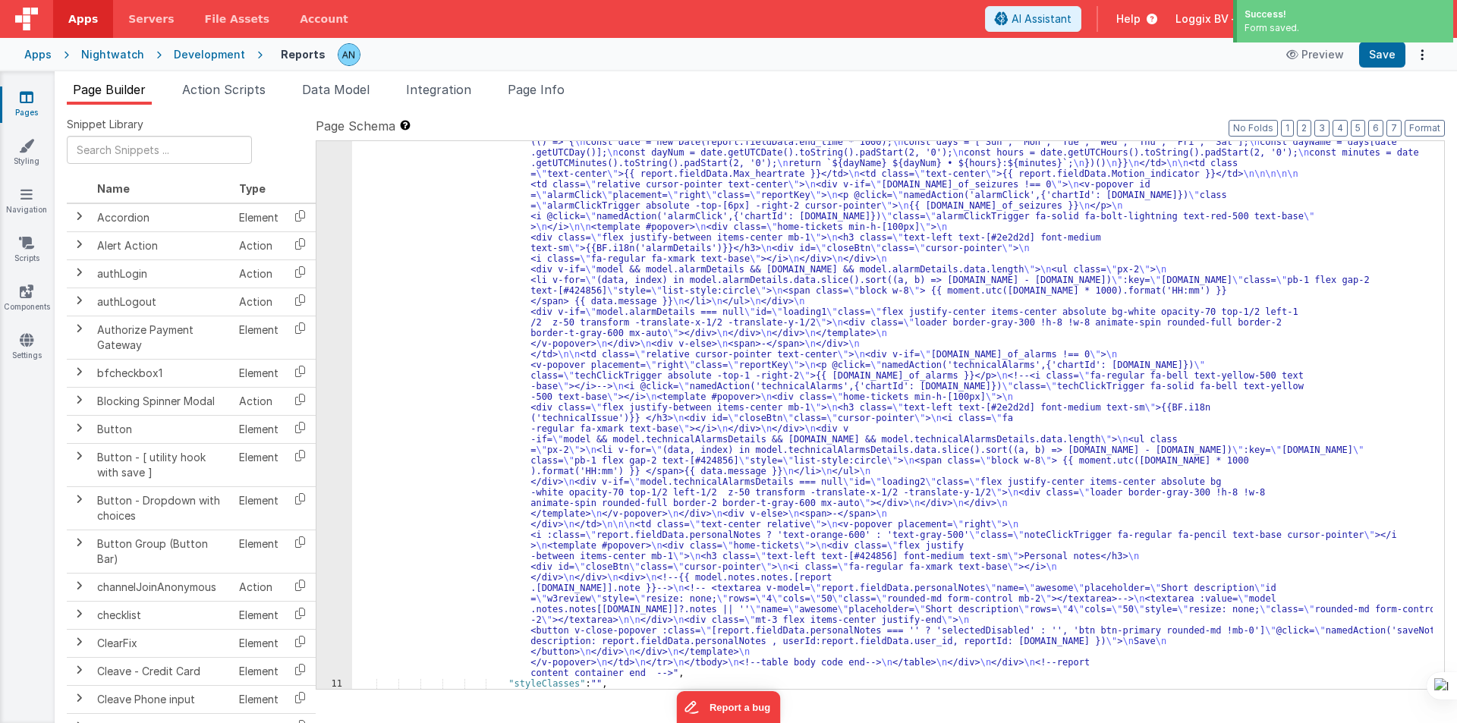
click at [407, 384] on div ""html" : "<pre class= \" hidden \" >{{model}}</pre> \n <!-- date picker and tit…" at bounding box center [892, 570] width 1080 height 1334
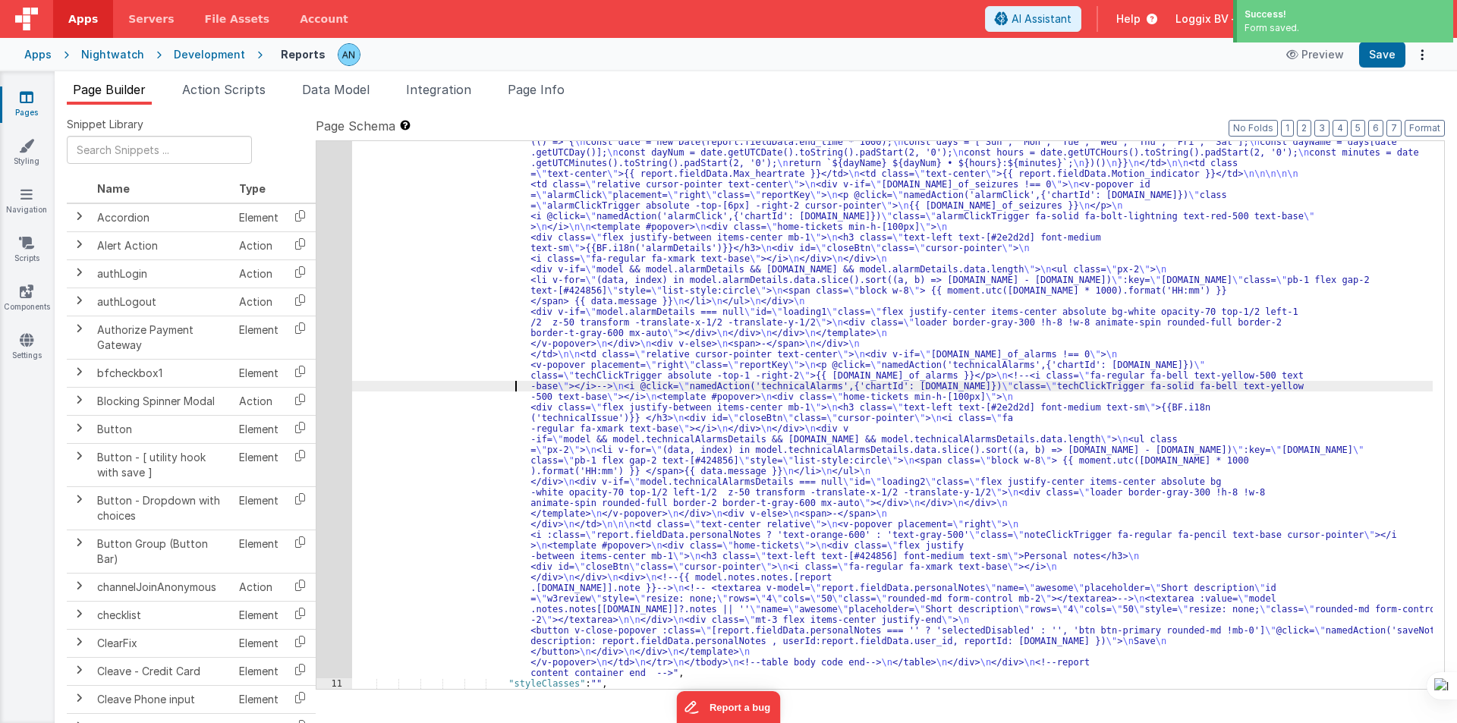
click at [330, 352] on div "10" at bounding box center [334, 290] width 36 height 775
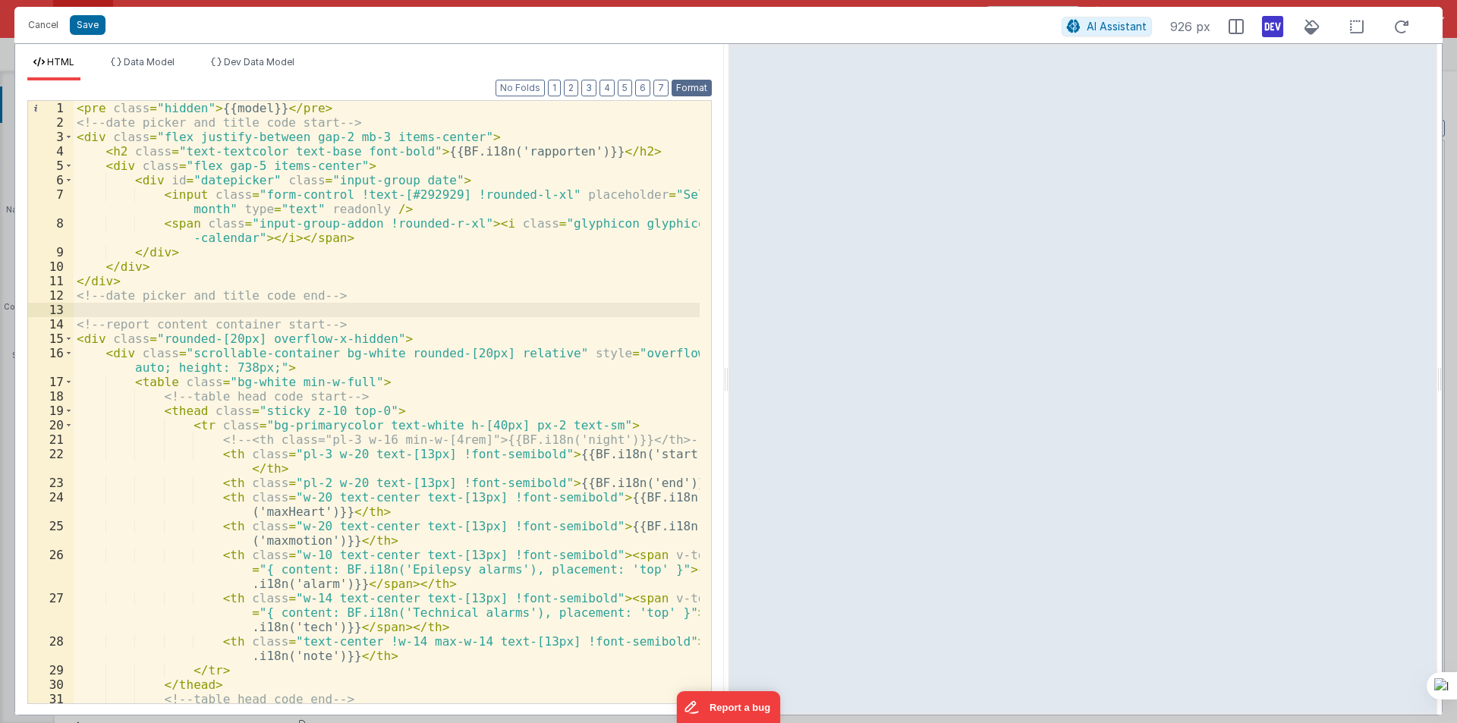
click at [698, 82] on button "Format" at bounding box center [691, 88] width 40 height 17
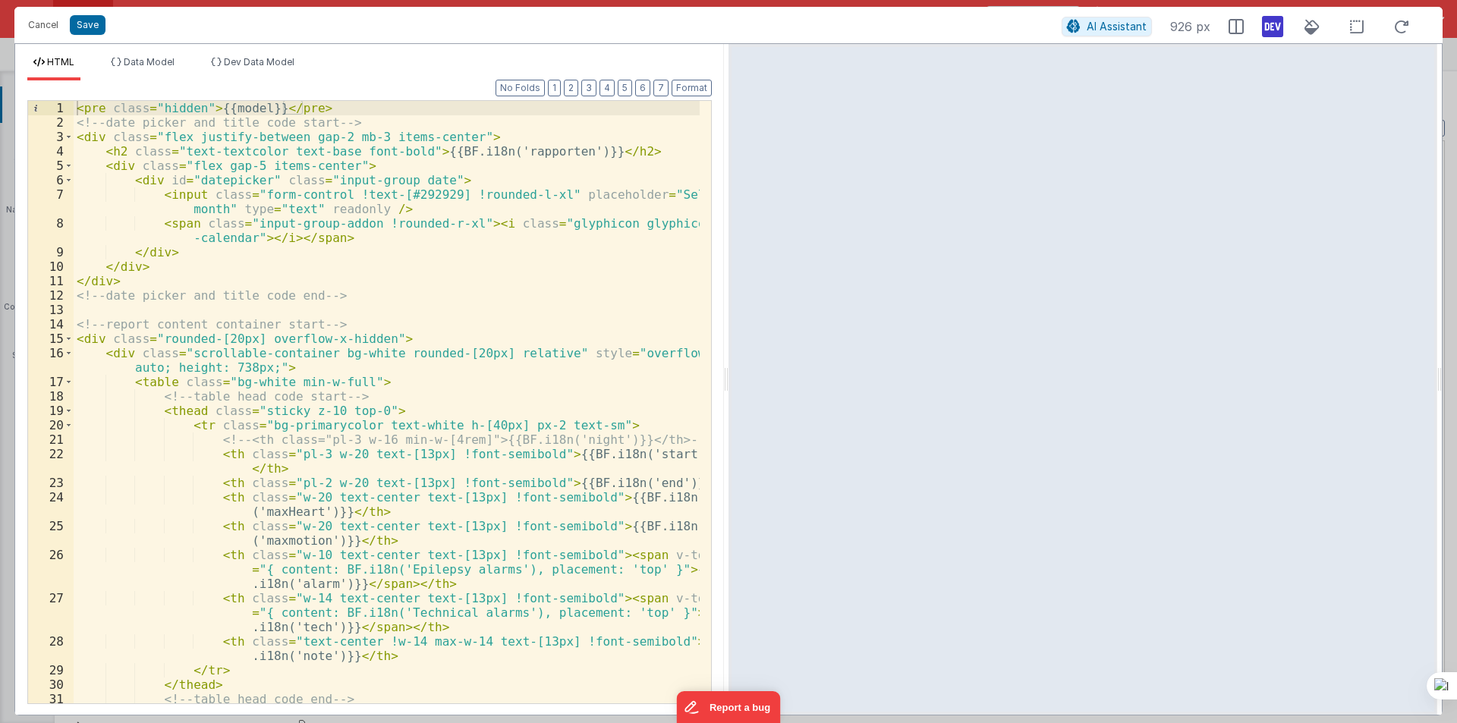
drag, startPoint x: 727, startPoint y: 370, endPoint x: 1121, endPoint y: 390, distance: 395.0
click at [1136, 385] on html "Cancel Save AI Assistant 926 px HTML Data Model Dev Data Model Format 7 6 5 4 3…" at bounding box center [728, 361] width 1457 height 723
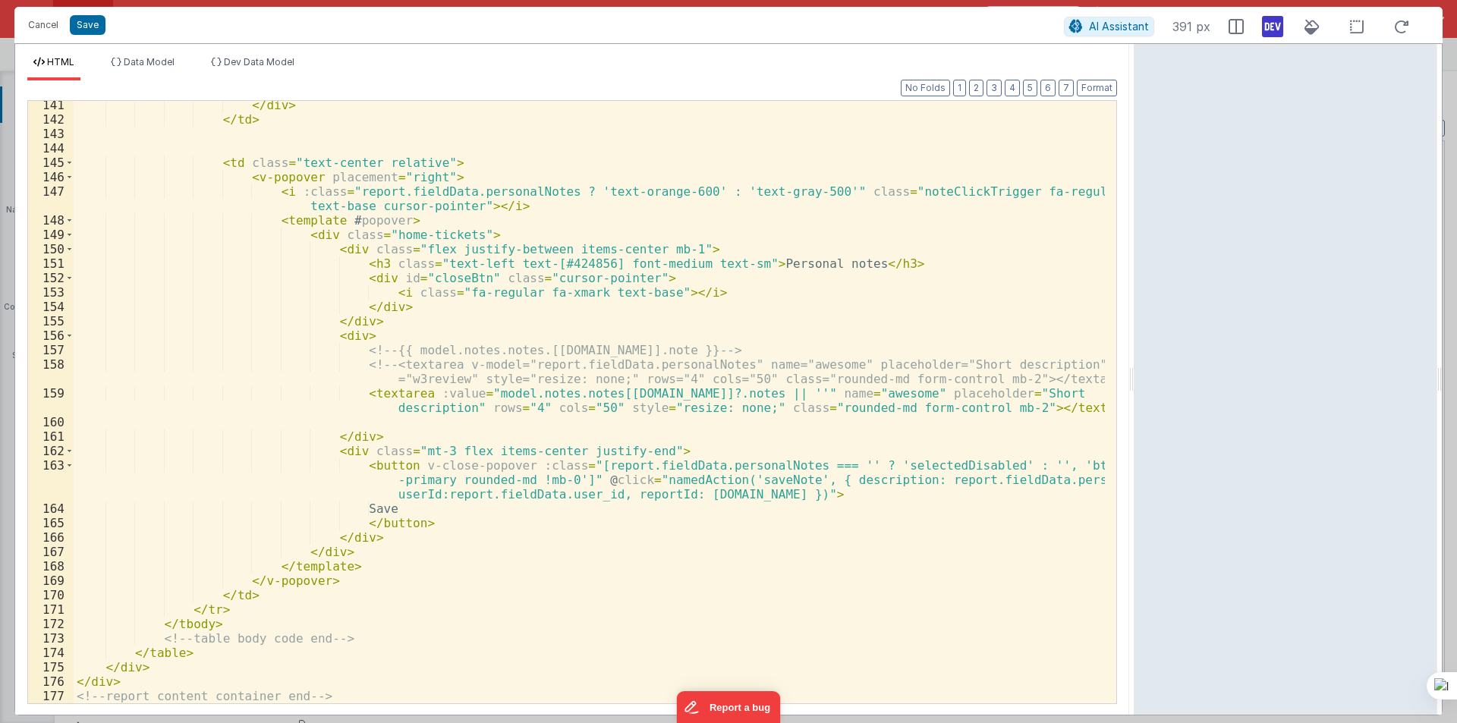
scroll to position [2266, 0]
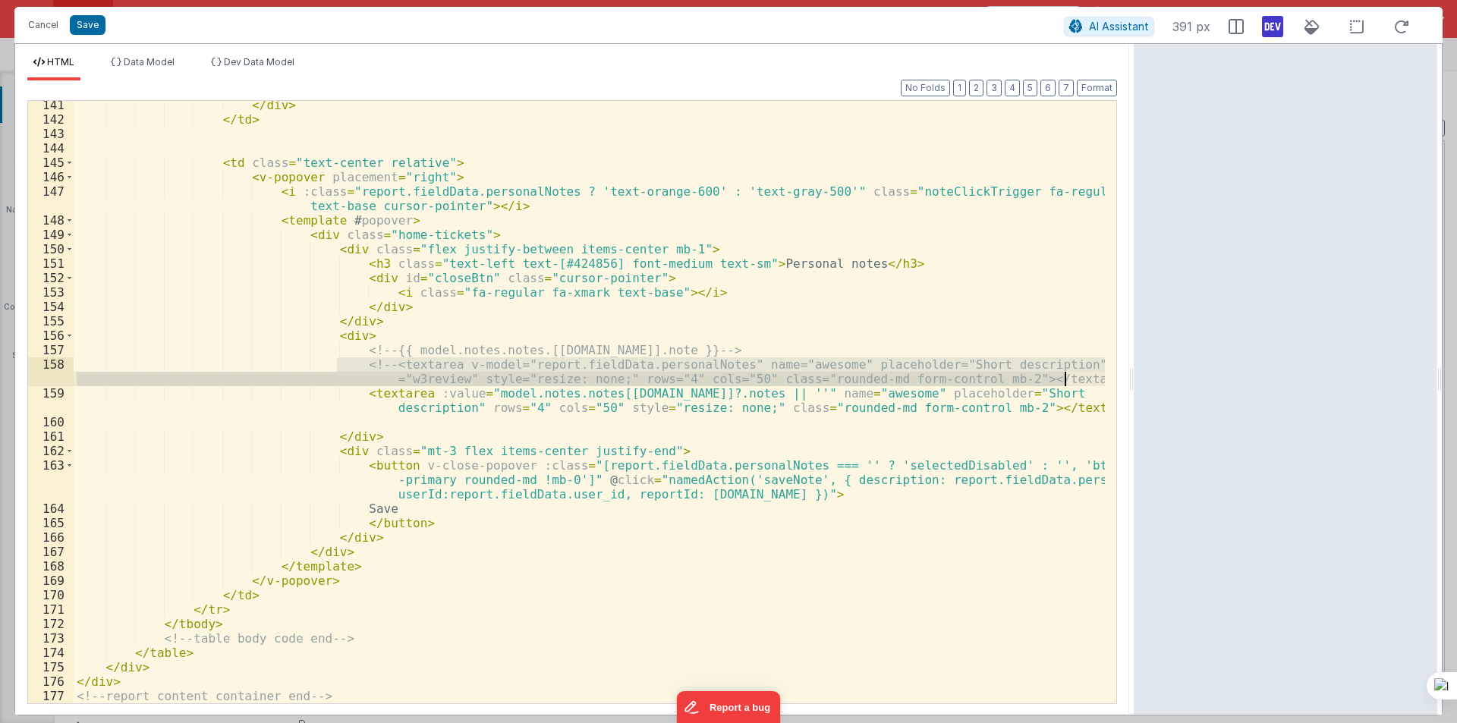
drag, startPoint x: 338, startPoint y: 363, endPoint x: 1080, endPoint y: 381, distance: 742.3
click at [1090, 381] on div "</ div > </ td > < td class = "text-center relative" > < v-popover placement = …" at bounding box center [589, 413] width 1031 height 631
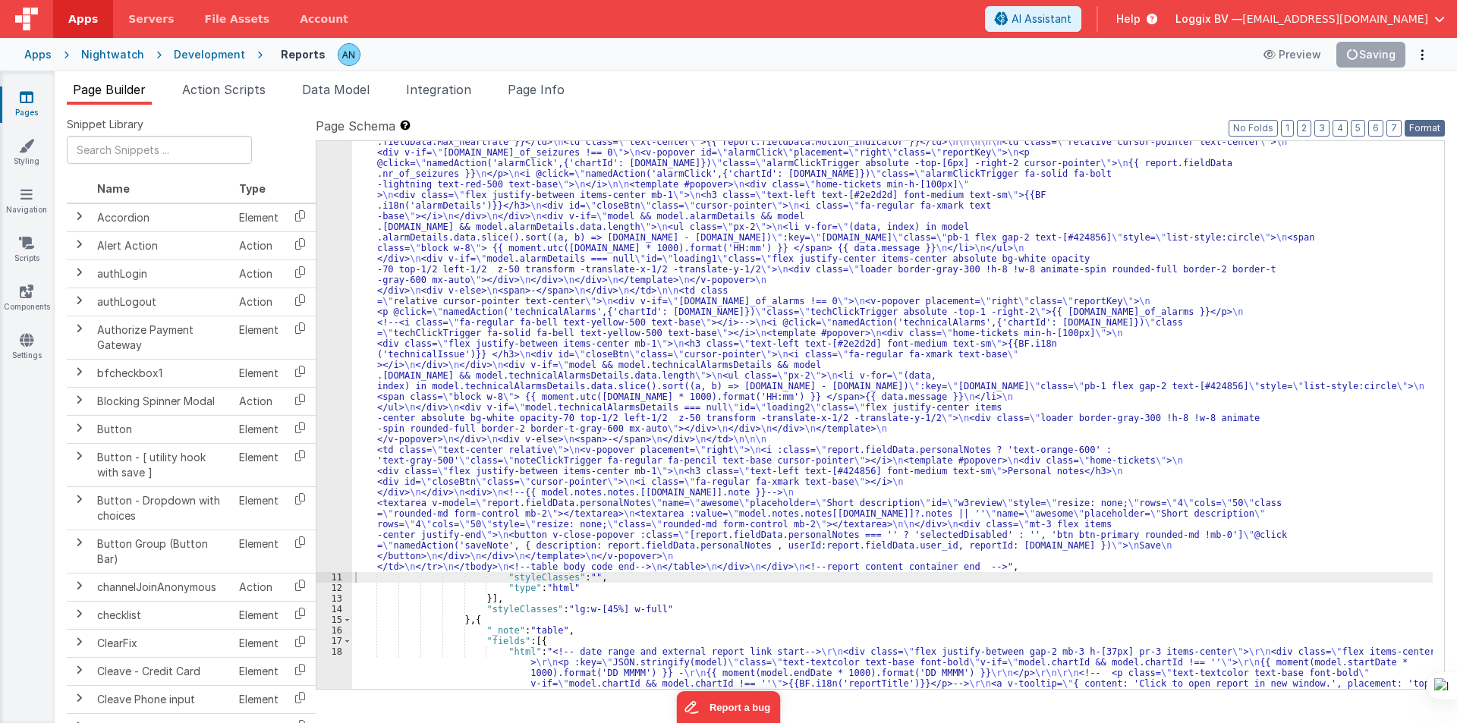
click at [1416, 121] on button "Format" at bounding box center [1424, 128] width 40 height 17
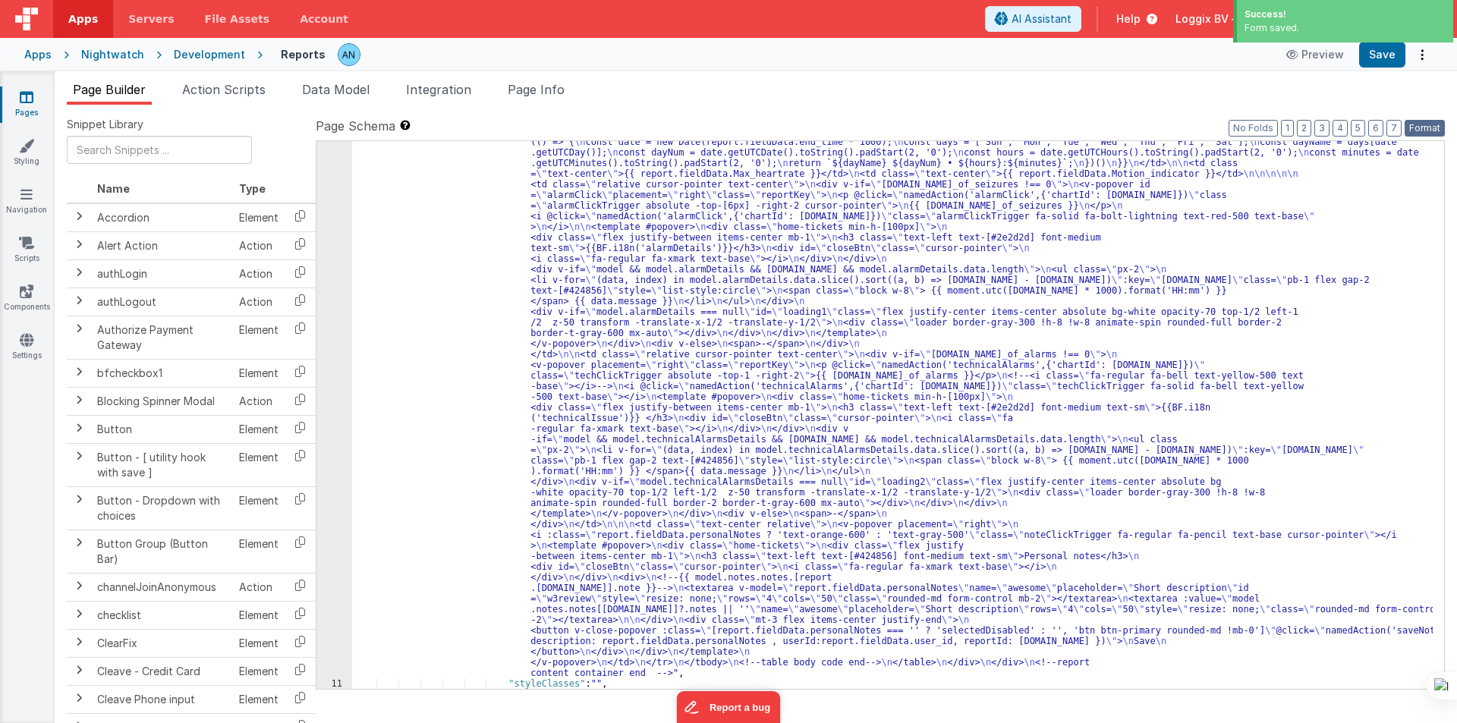
click at [1423, 124] on button "Format" at bounding box center [1424, 128] width 40 height 17
click at [1395, 46] on button "Save" at bounding box center [1382, 55] width 46 height 26
click at [1420, 127] on button "Format" at bounding box center [1424, 128] width 40 height 17
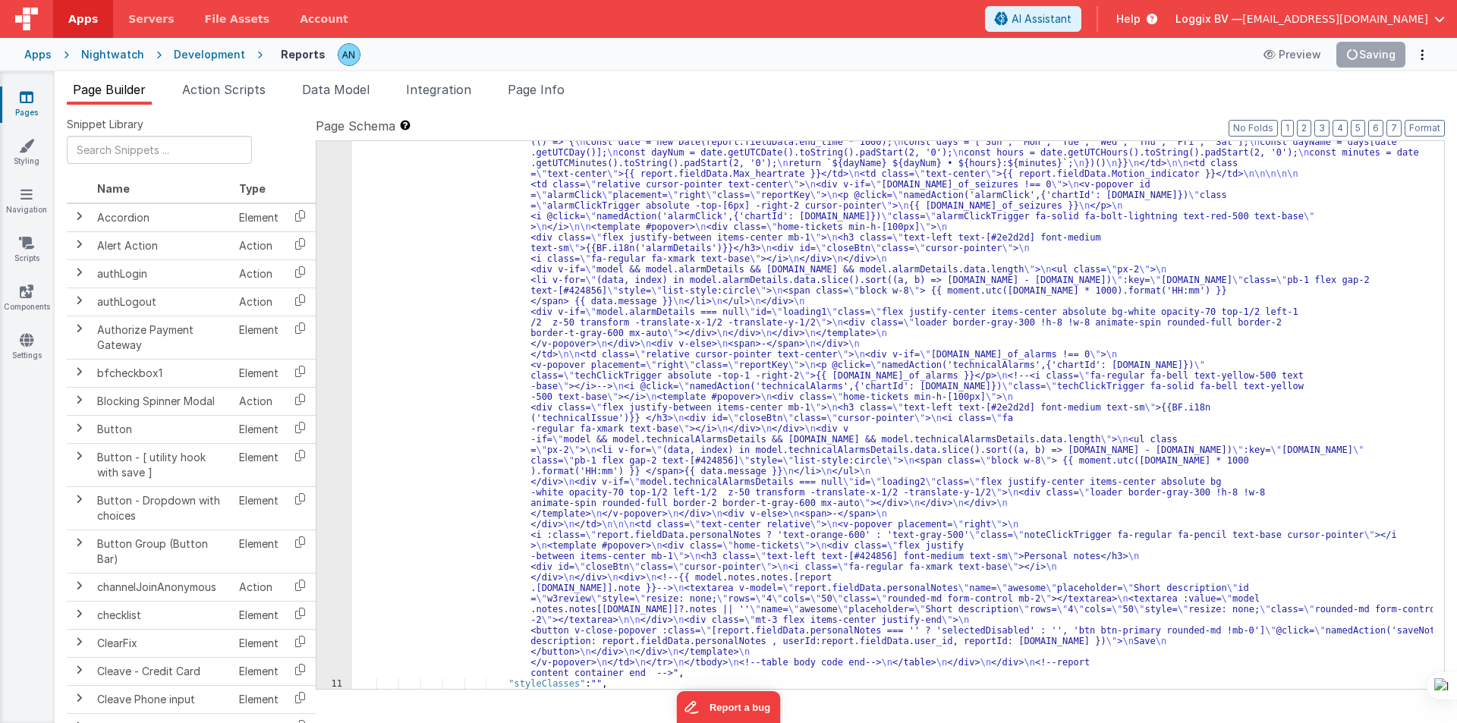
click at [438, 206] on div ""html" : "<pre class= \" hidden \" >{{model}}</pre> \n <!-- date picker and tit…" at bounding box center [892, 570] width 1080 height 1334
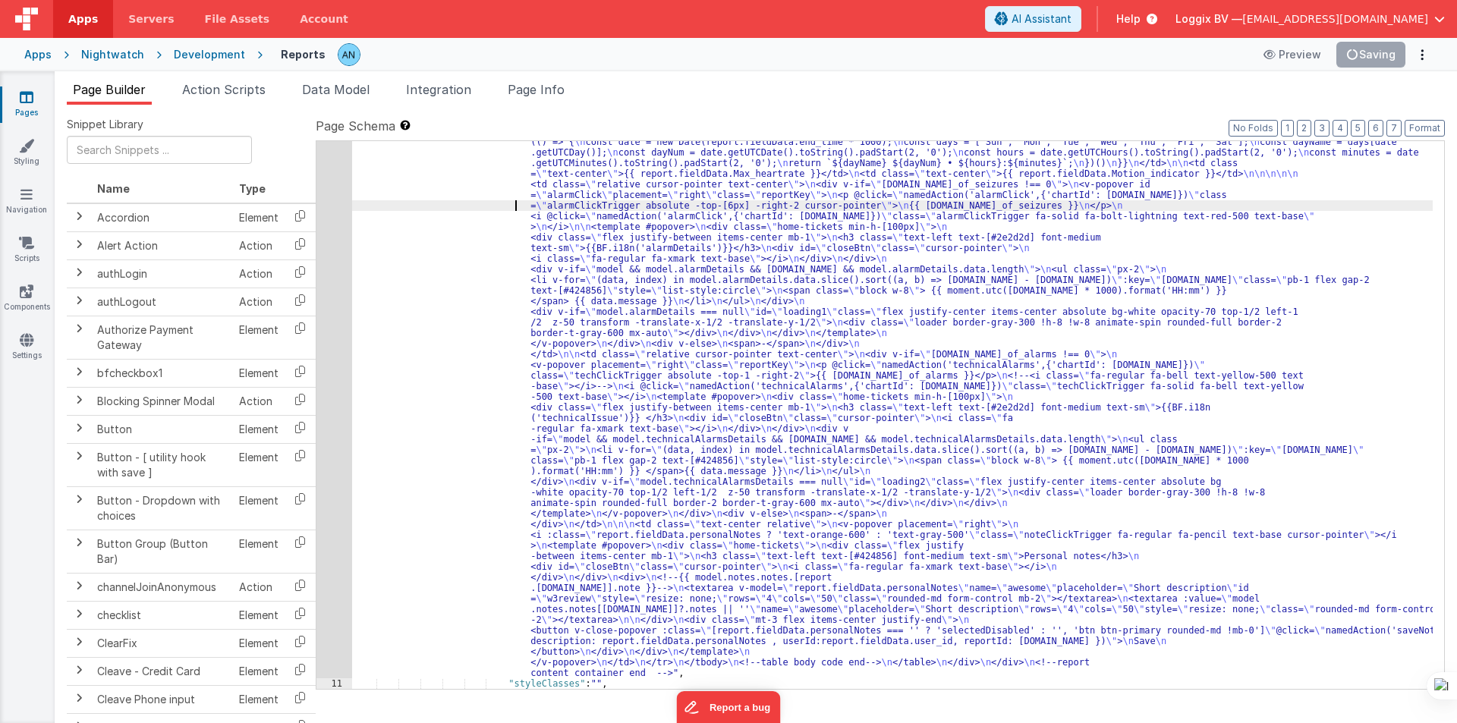
click at [335, 159] on div "10" at bounding box center [334, 290] width 36 height 775
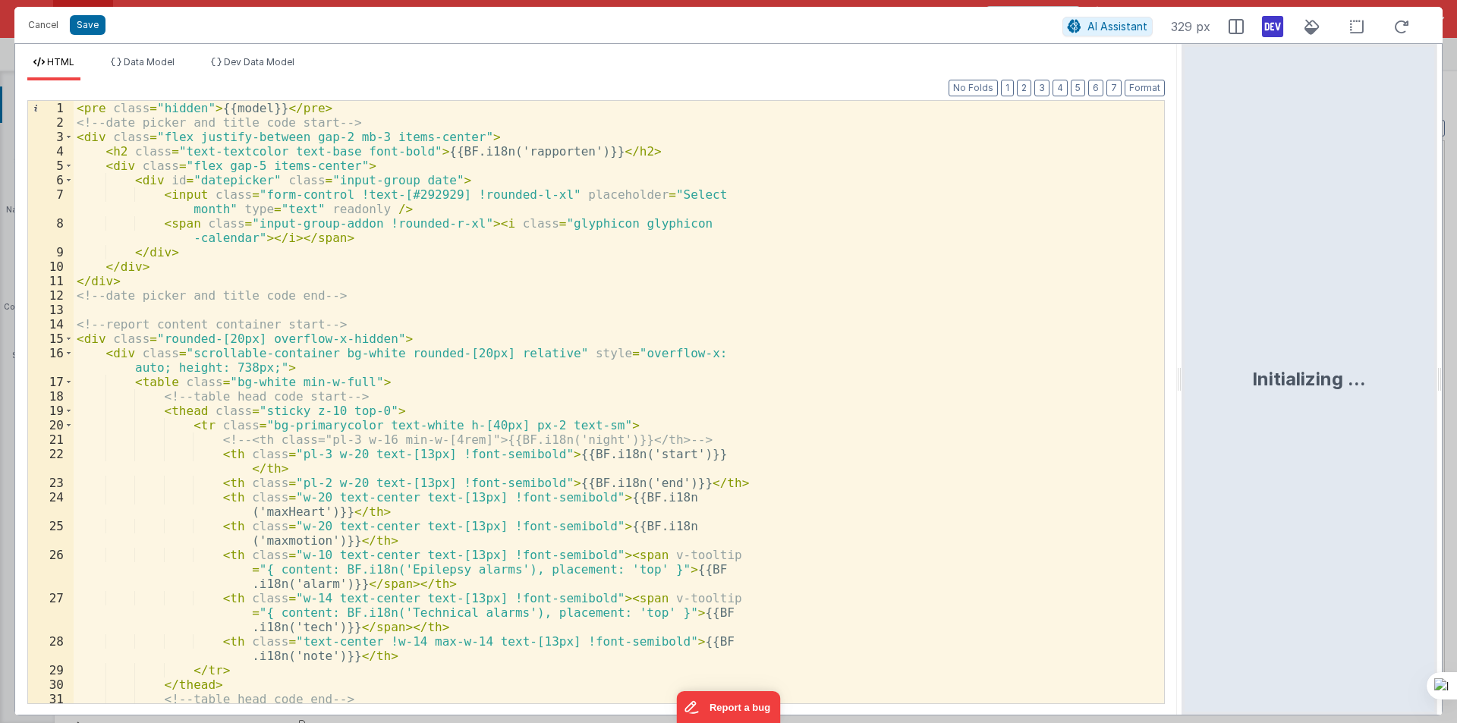
drag, startPoint x: 727, startPoint y: 385, endPoint x: 1184, endPoint y: 390, distance: 456.8
click at [1184, 390] on html "Success! Form saved. Cancel Save AI Assistant 329 px HTML Data Model Dev Data M…" at bounding box center [728, 361] width 1457 height 723
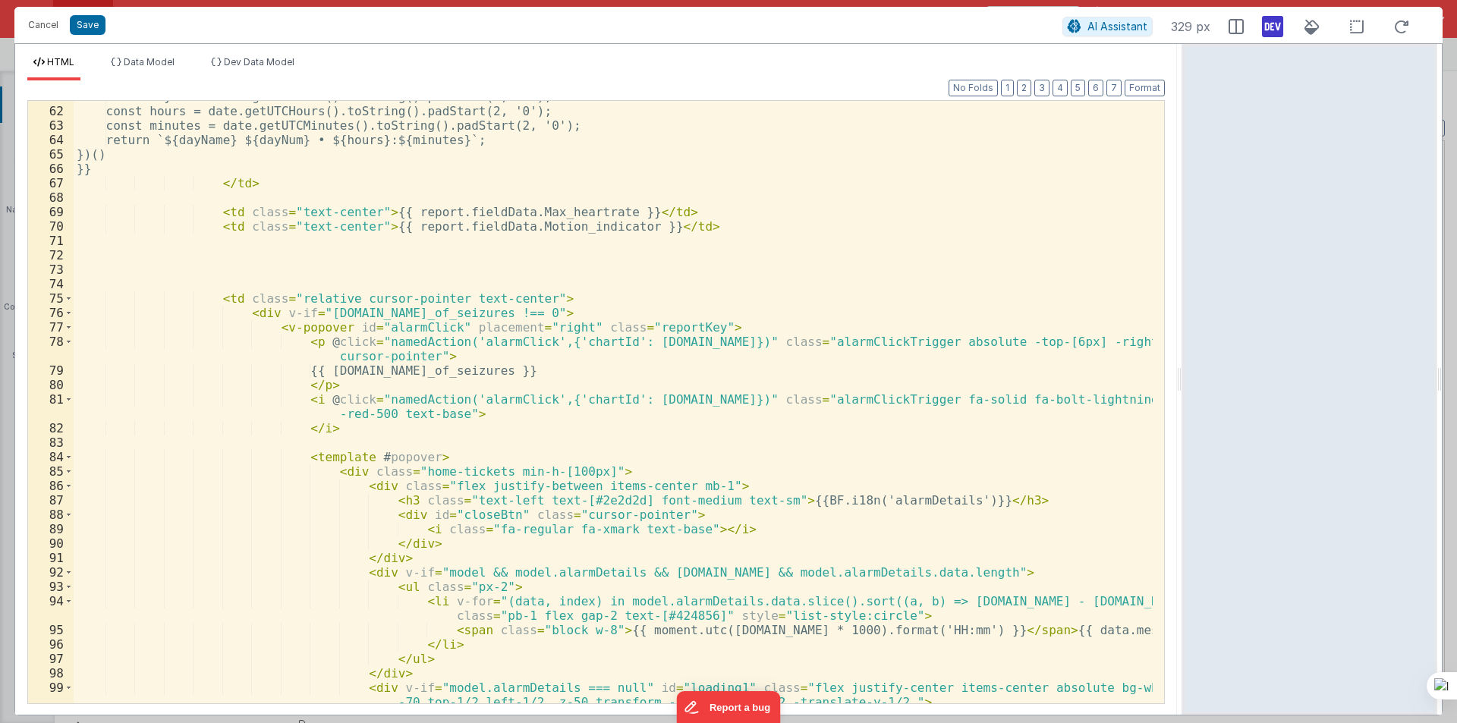
scroll to position [812, 0]
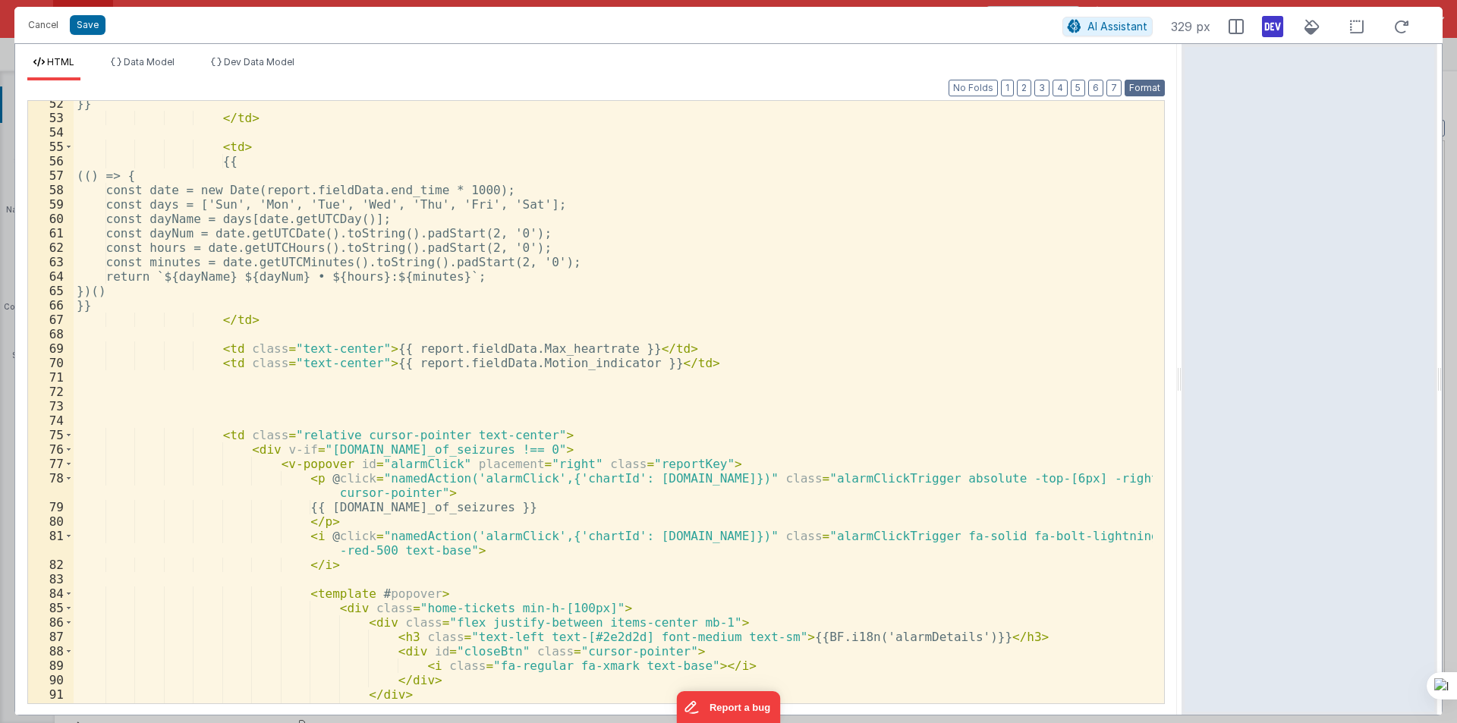
click at [1149, 85] on button "Format" at bounding box center [1144, 88] width 40 height 17
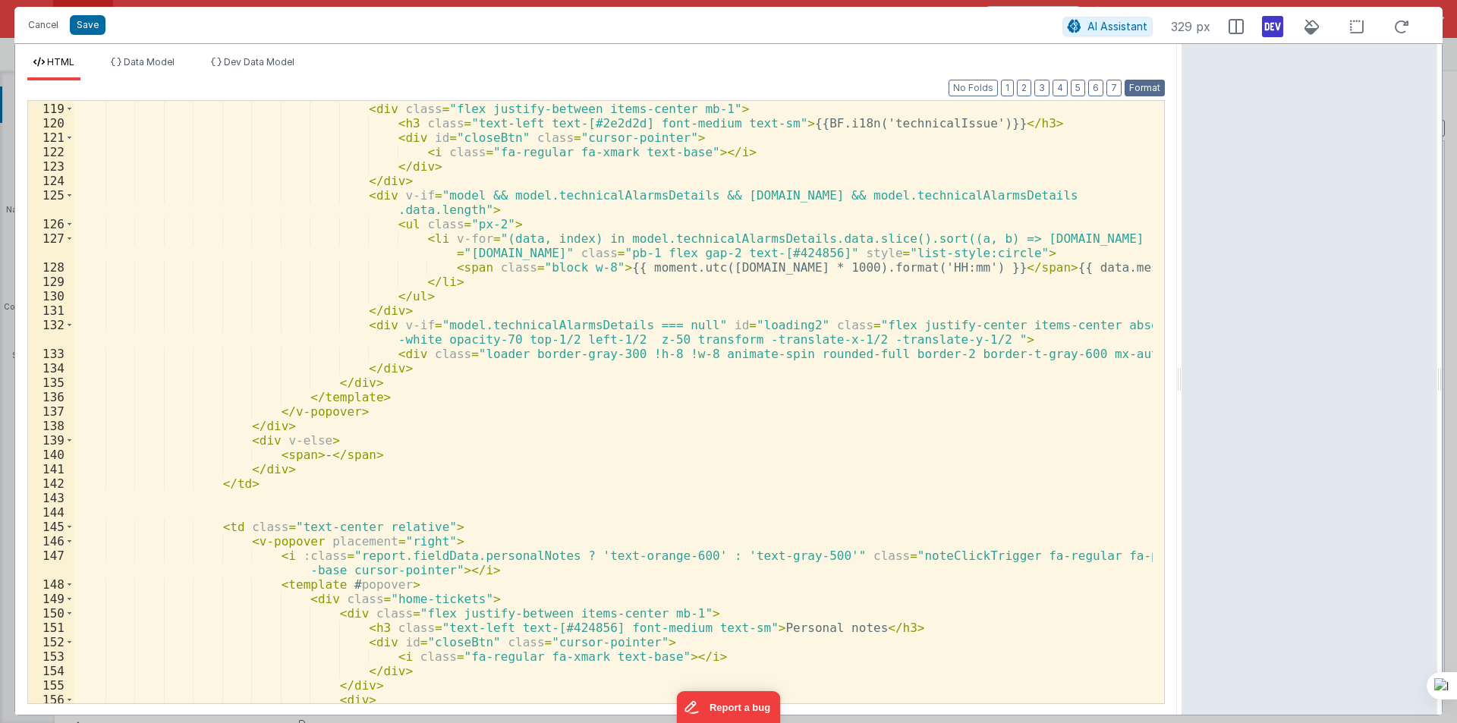
scroll to position [2223, 0]
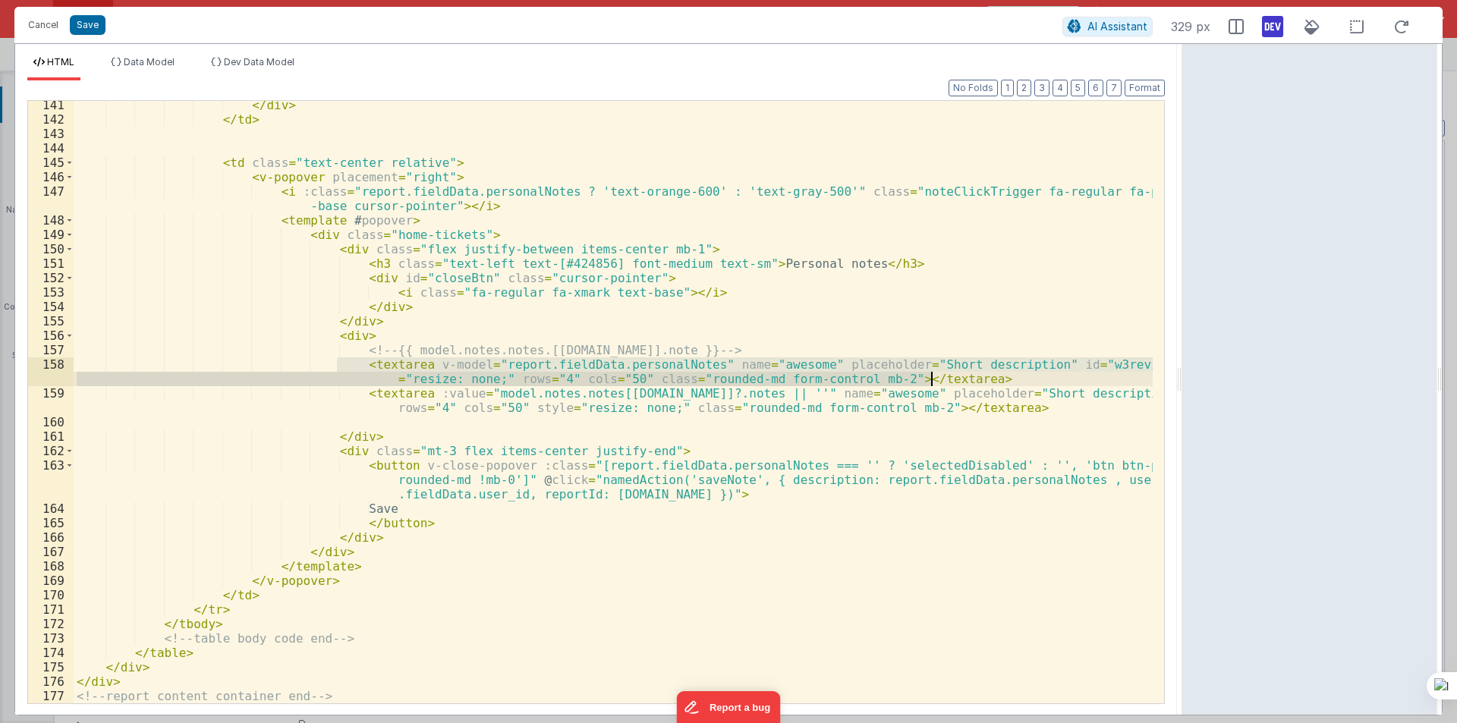
drag, startPoint x: 338, startPoint y: 365, endPoint x: 945, endPoint y: 379, distance: 607.1
click at [945, 379] on div "</ div > </ td > < td class = "text-center relative" > < v-popover placement = …" at bounding box center [613, 413] width 1079 height 631
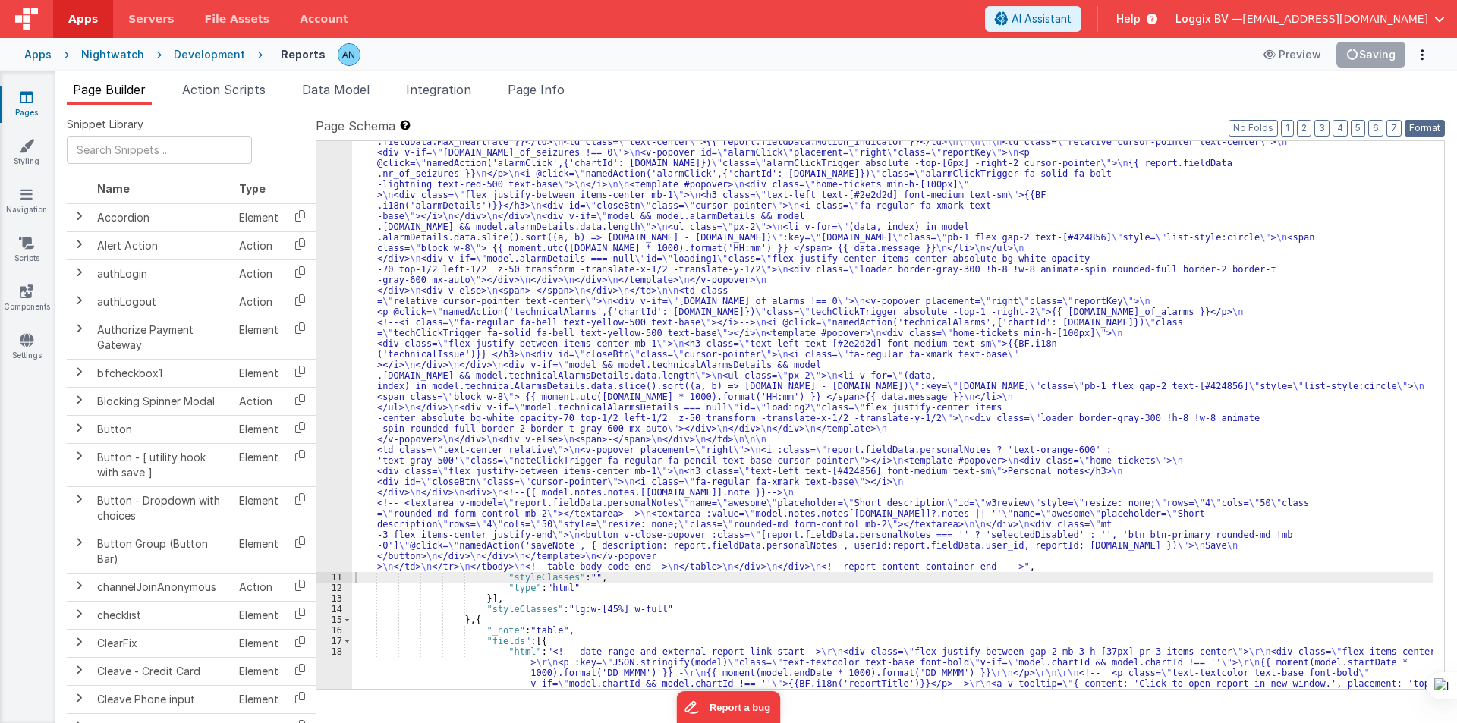
click at [1423, 126] on button "Format" at bounding box center [1424, 128] width 40 height 17
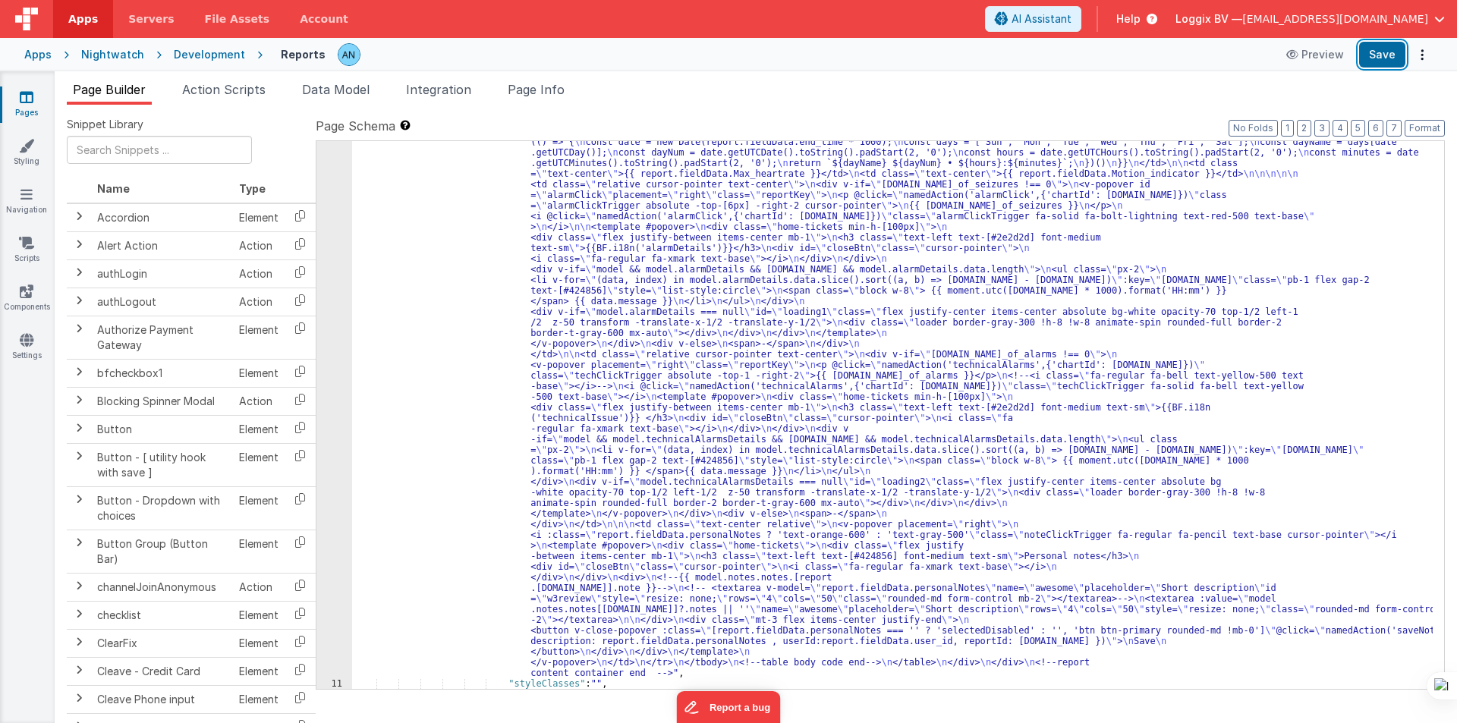
click at [1388, 57] on button "Save" at bounding box center [1382, 55] width 46 height 26
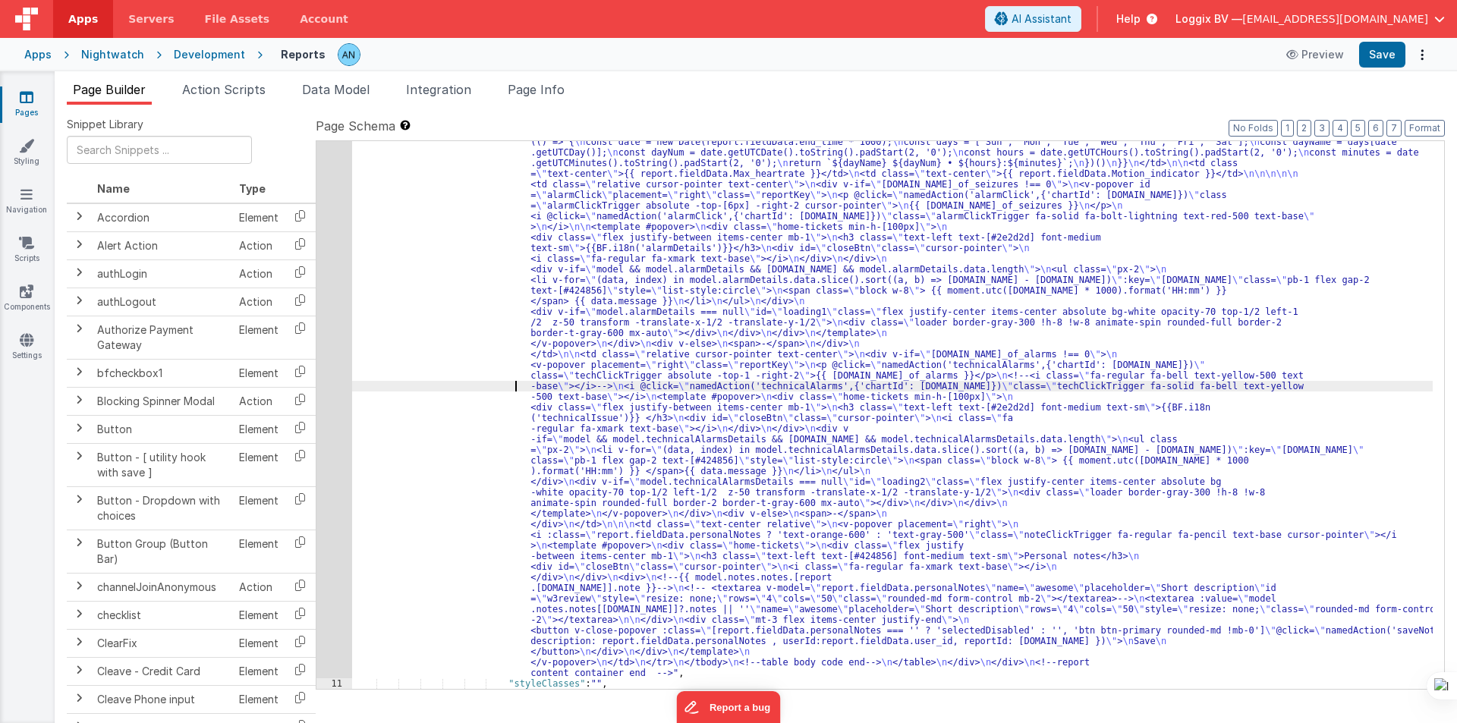
click at [396, 385] on div ""html" : "<pre class= \" hidden \" >{{model}}</pre> \n <!-- date picker and tit…" at bounding box center [892, 570] width 1080 height 1334
click at [331, 335] on div "10" at bounding box center [334, 290] width 36 height 775
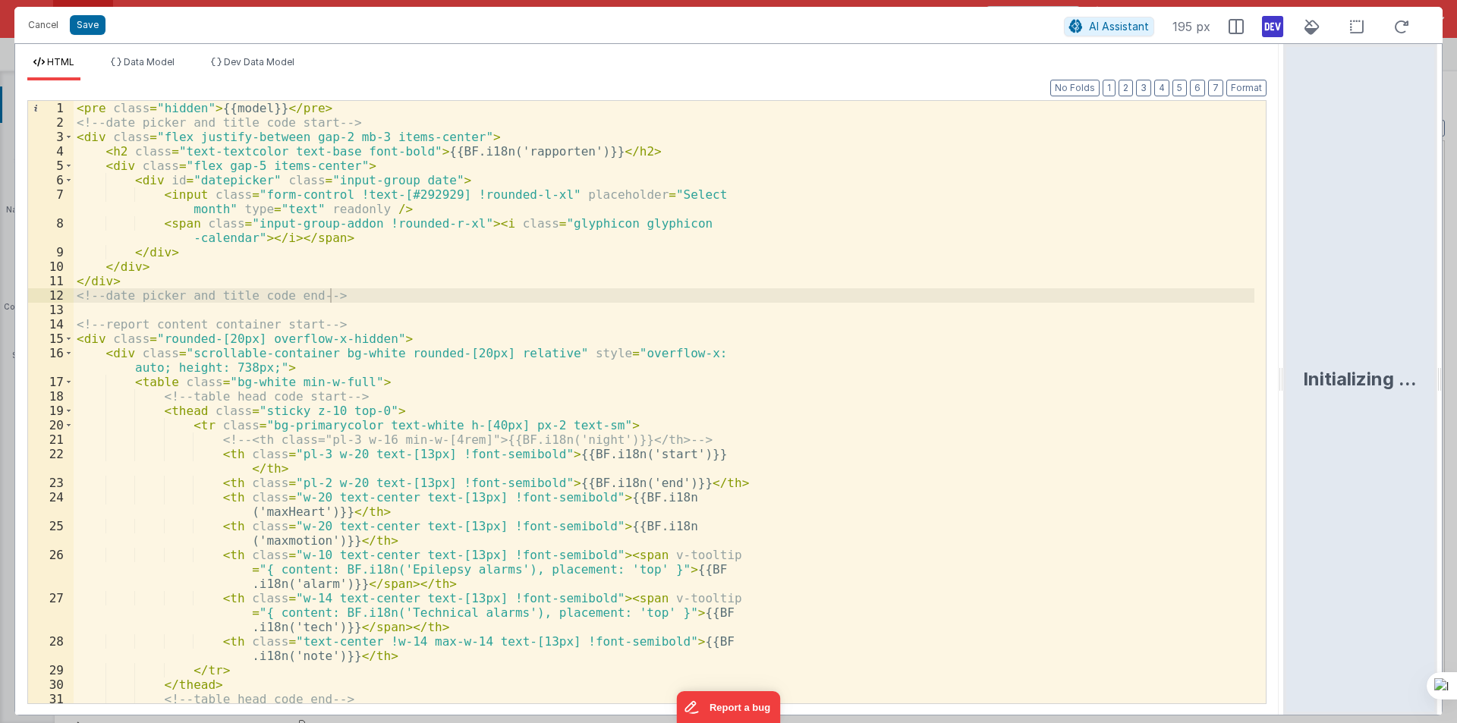
drag, startPoint x: 728, startPoint y: 382, endPoint x: 1456, endPoint y: 393, distance: 728.5
click at [1456, 393] on html "Cancel Save AI Assistant 195 px HTML Data Model Dev Data Model Format 7 6 5 4 3…" at bounding box center [728, 361] width 1457 height 723
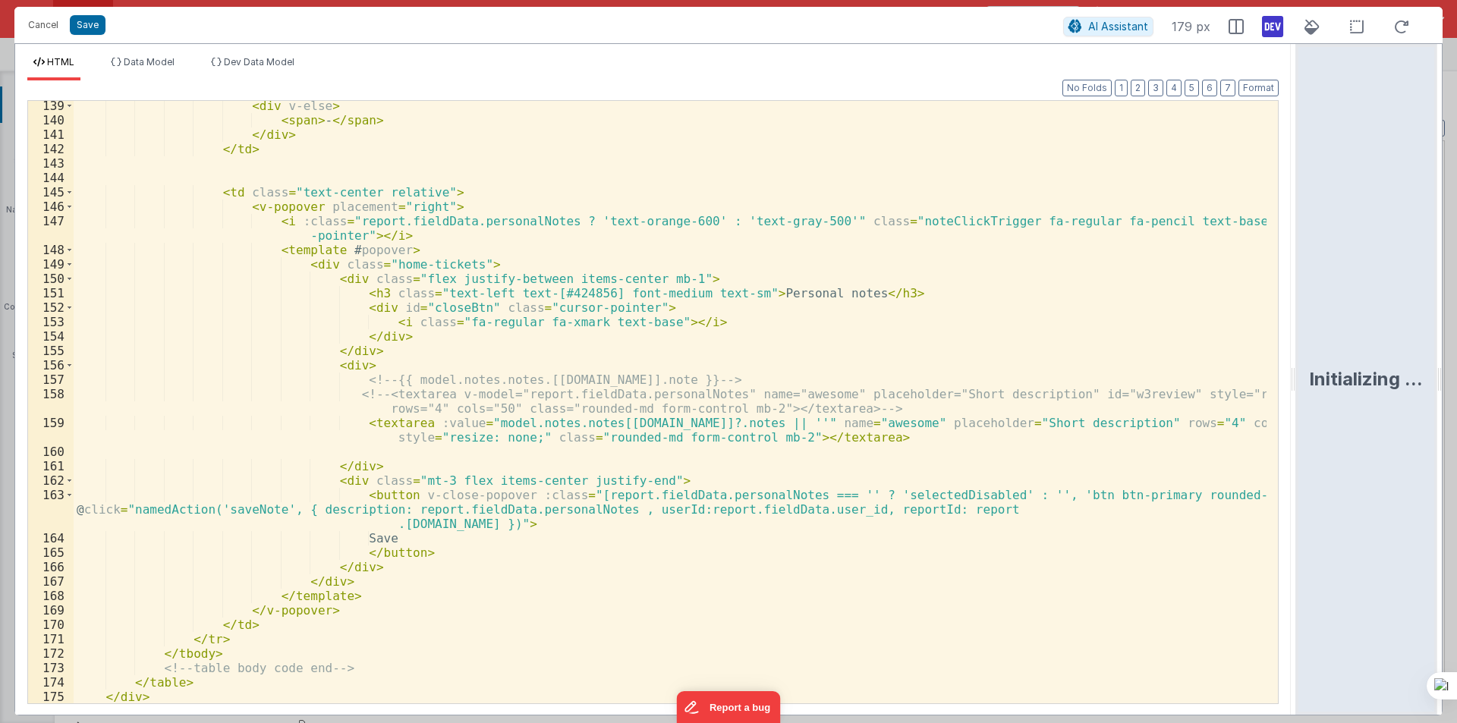
scroll to position [2194, 0]
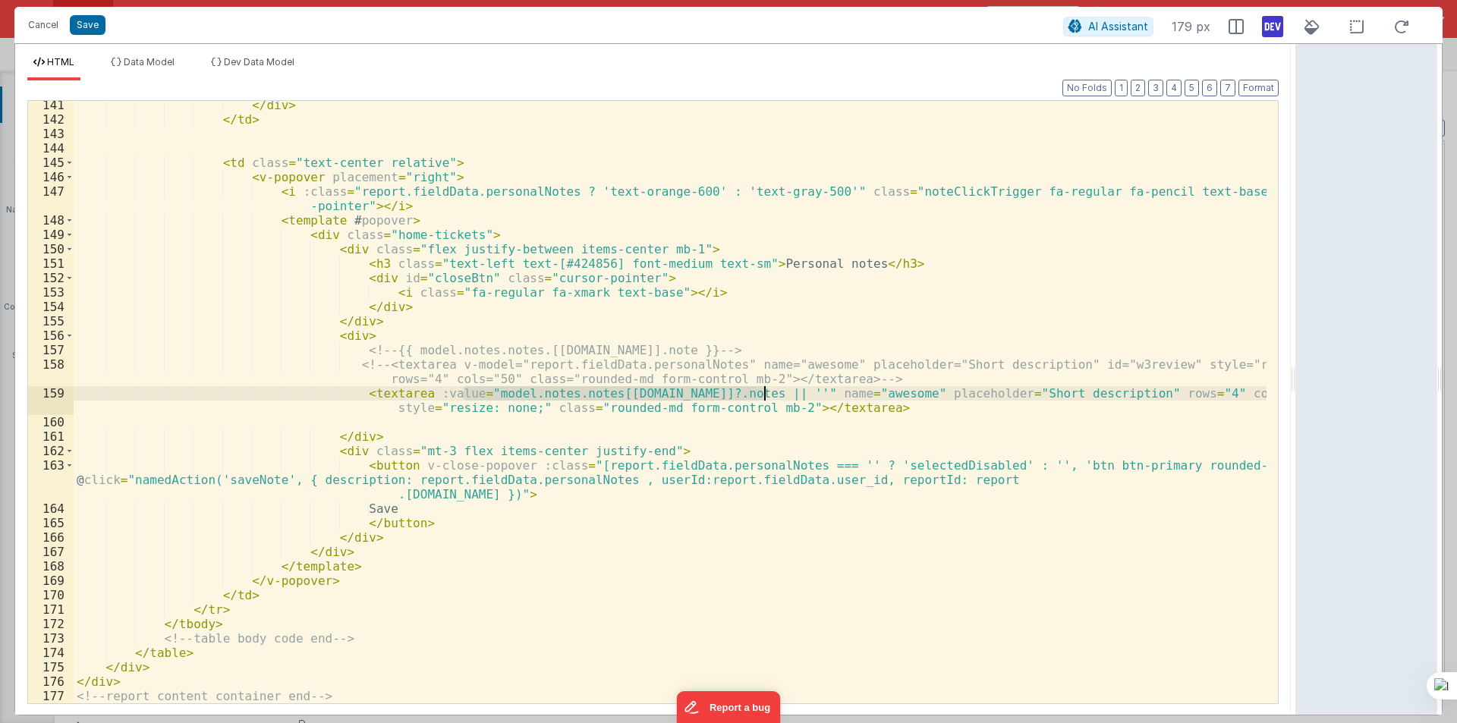
drag, startPoint x: 465, startPoint y: 394, endPoint x: 763, endPoint y: 393, distance: 298.2
click at [763, 393] on div "</ div > </ td > < td class = "text-center relative" > < v-popover placement = …" at bounding box center [670, 413] width 1193 height 631
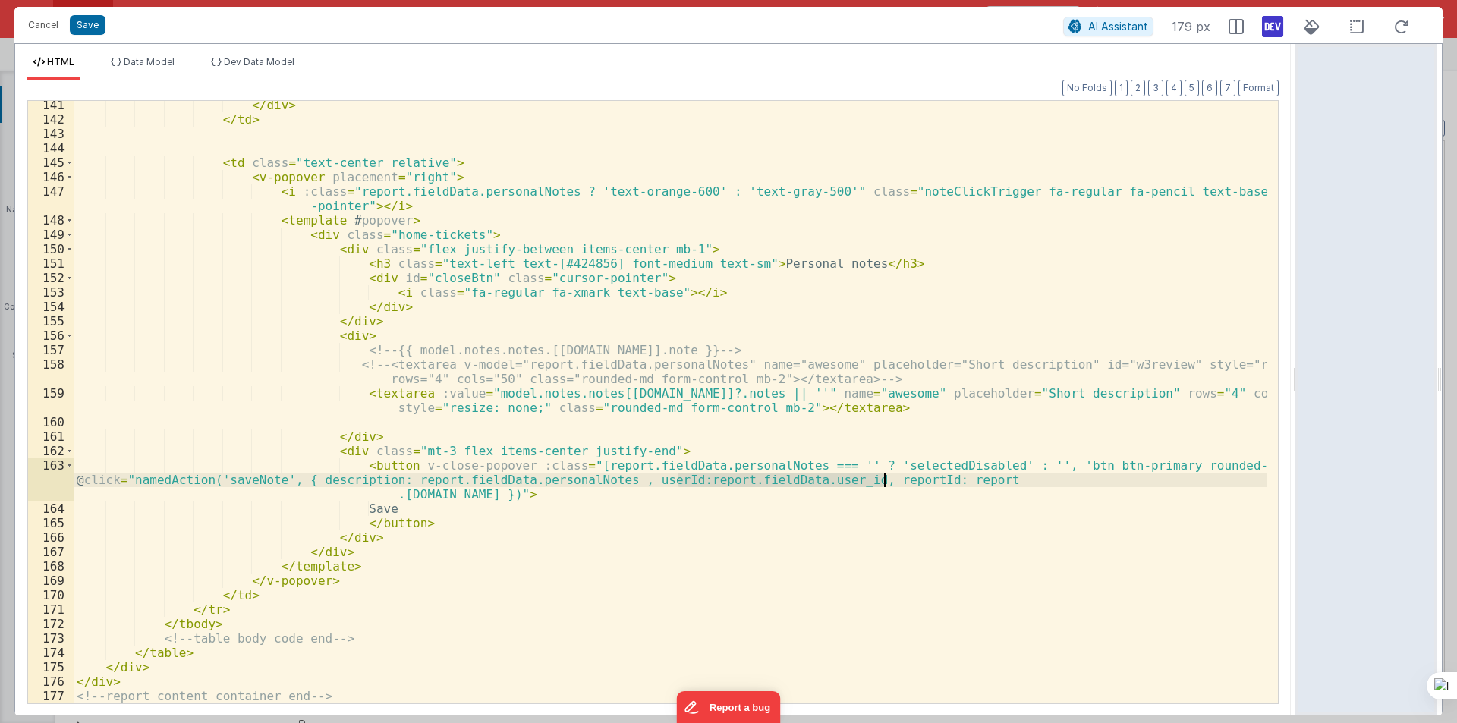
drag, startPoint x: 681, startPoint y: 480, endPoint x: 883, endPoint y: 479, distance: 202.6
click at [883, 479] on div "</ div > </ td > < td class = "text-center relative" > < v-popover placement = …" at bounding box center [670, 413] width 1193 height 631
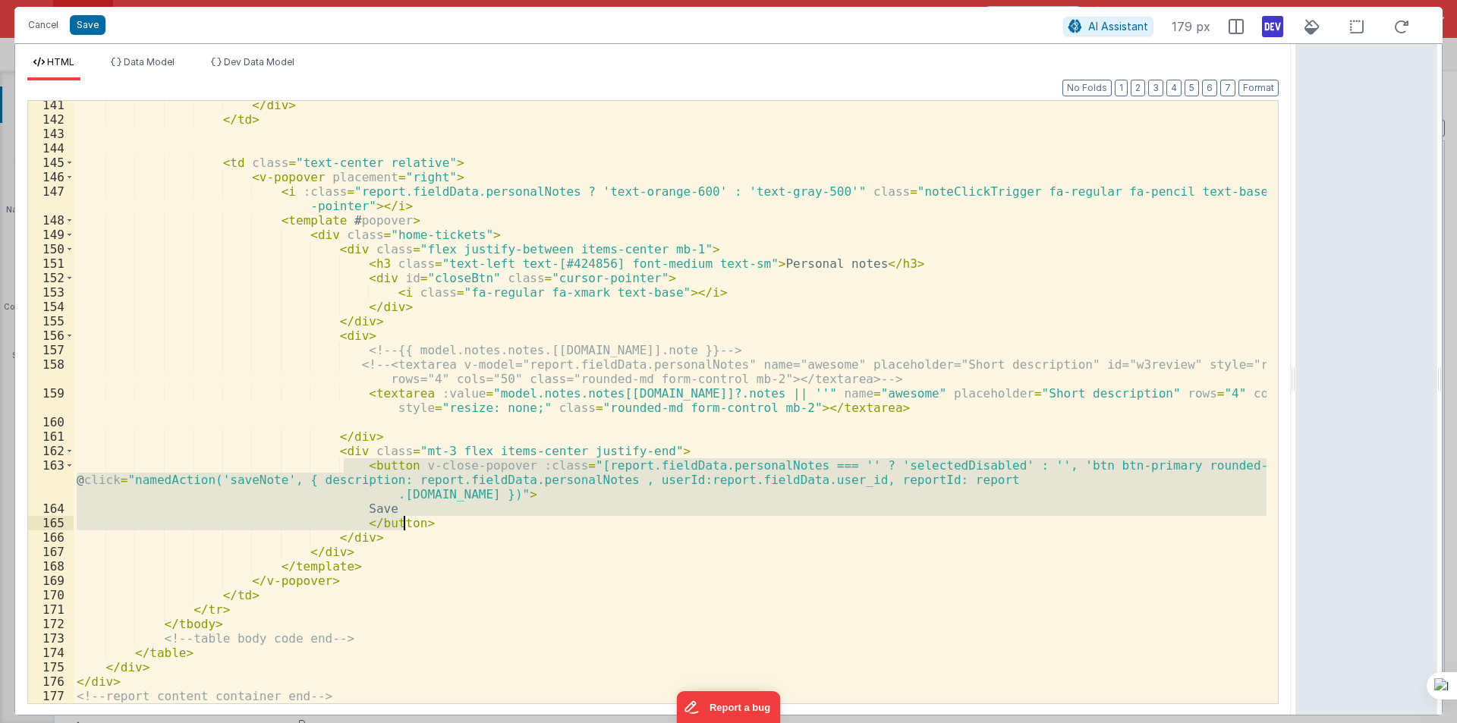
drag, startPoint x: 346, startPoint y: 466, endPoint x: 424, endPoint y: 524, distance: 97.1
click at [424, 524] on div "</ div > </ td > < td class = "text-center relative" > < v-popover placement = …" at bounding box center [670, 413] width 1193 height 631
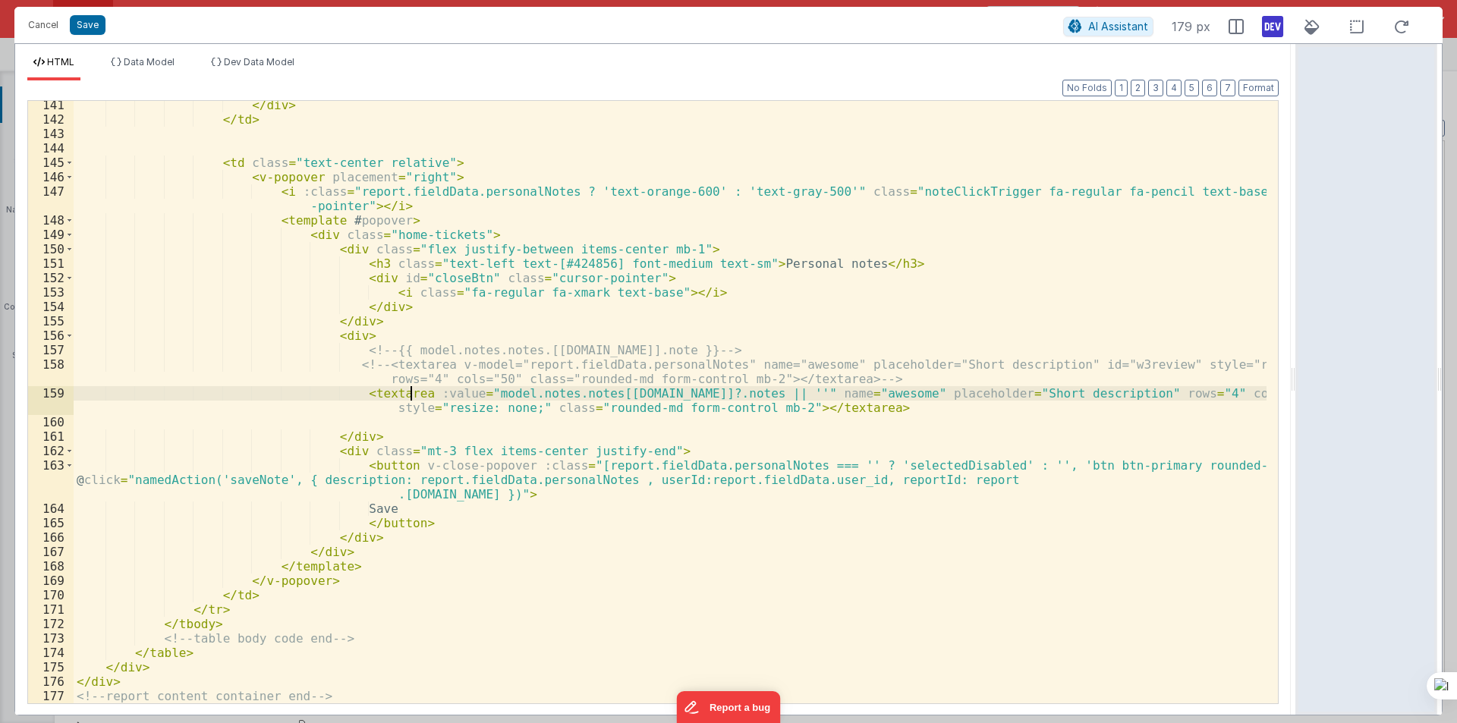
click at [410, 395] on div "</ div > </ td > < td class = "text-center relative" > < v-popover placement = …" at bounding box center [670, 413] width 1193 height 631
drag, startPoint x: 463, startPoint y: 393, endPoint x: 769, endPoint y: 393, distance: 306.5
click at [769, 393] on div "</ div > </ td > < td class = "text-center relative" > < v-popover placement = …" at bounding box center [670, 413] width 1193 height 631
click at [430, 392] on div "</ div > </ td > < td class = "text-center relative" > < v-popover placement = …" at bounding box center [670, 413] width 1193 height 631
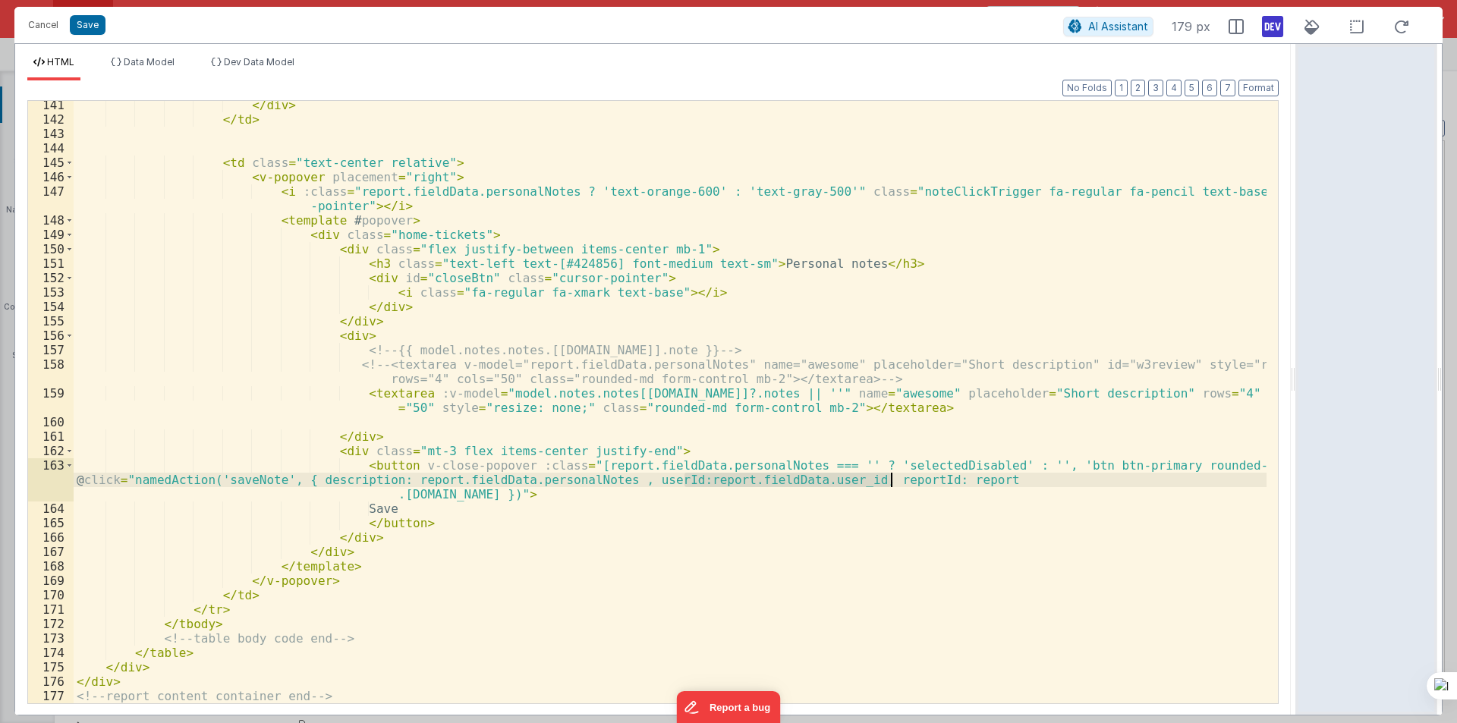
drag, startPoint x: 684, startPoint y: 479, endPoint x: 888, endPoint y: 480, distance: 203.3
click at [888, 480] on div "</ div > </ td > < td class = "text-center relative" > < v-popover placement = …" at bounding box center [670, 413] width 1193 height 631
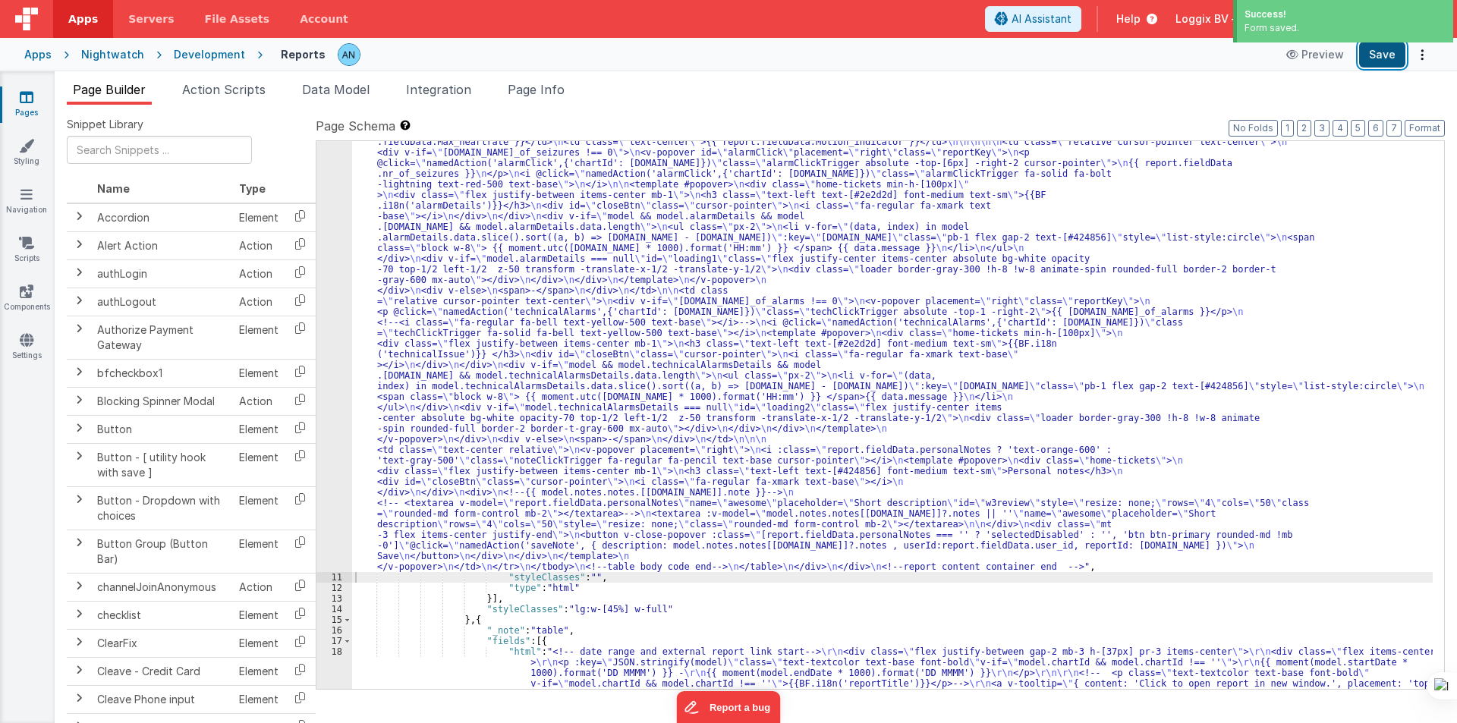
click at [1380, 56] on button "Save" at bounding box center [1382, 55] width 46 height 26
click at [332, 218] on div "10" at bounding box center [334, 237] width 36 height 669
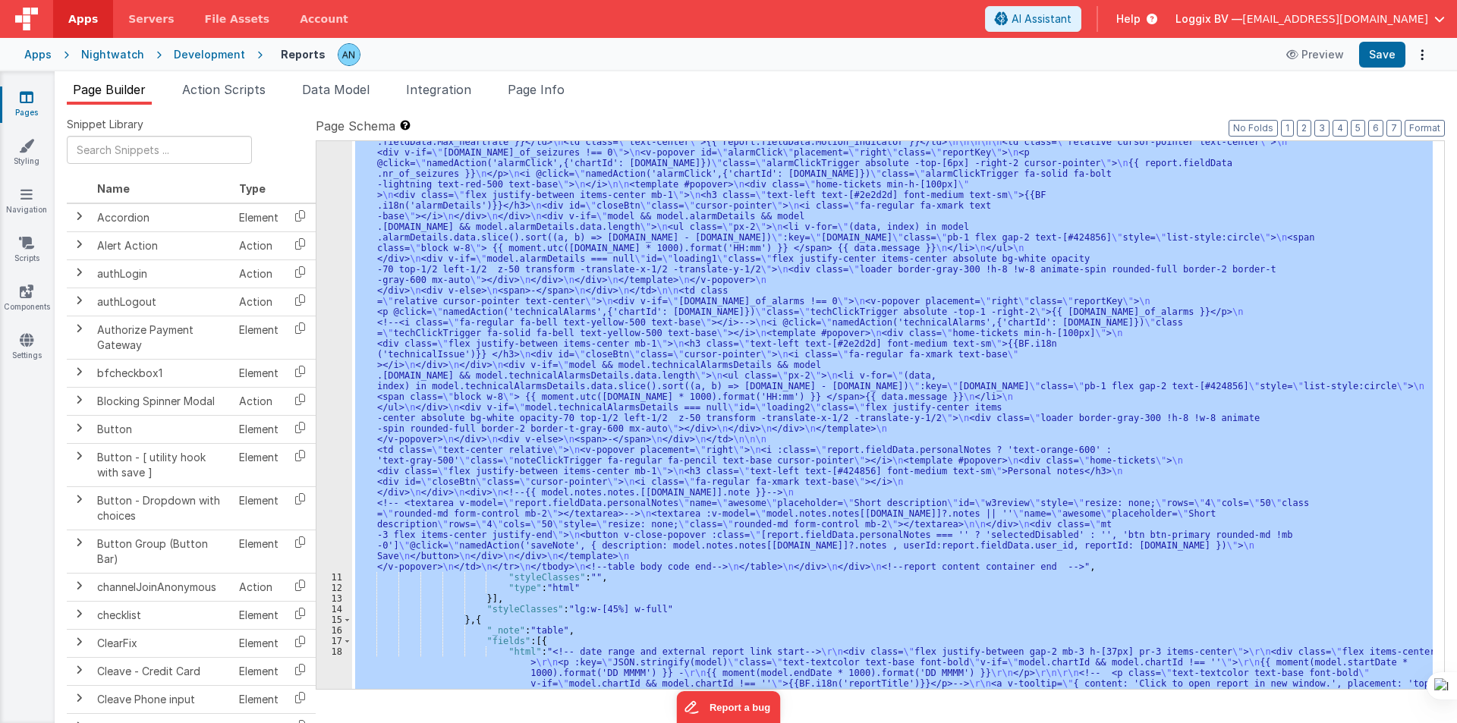
click at [332, 218] on div "10" at bounding box center [334, 237] width 36 height 669
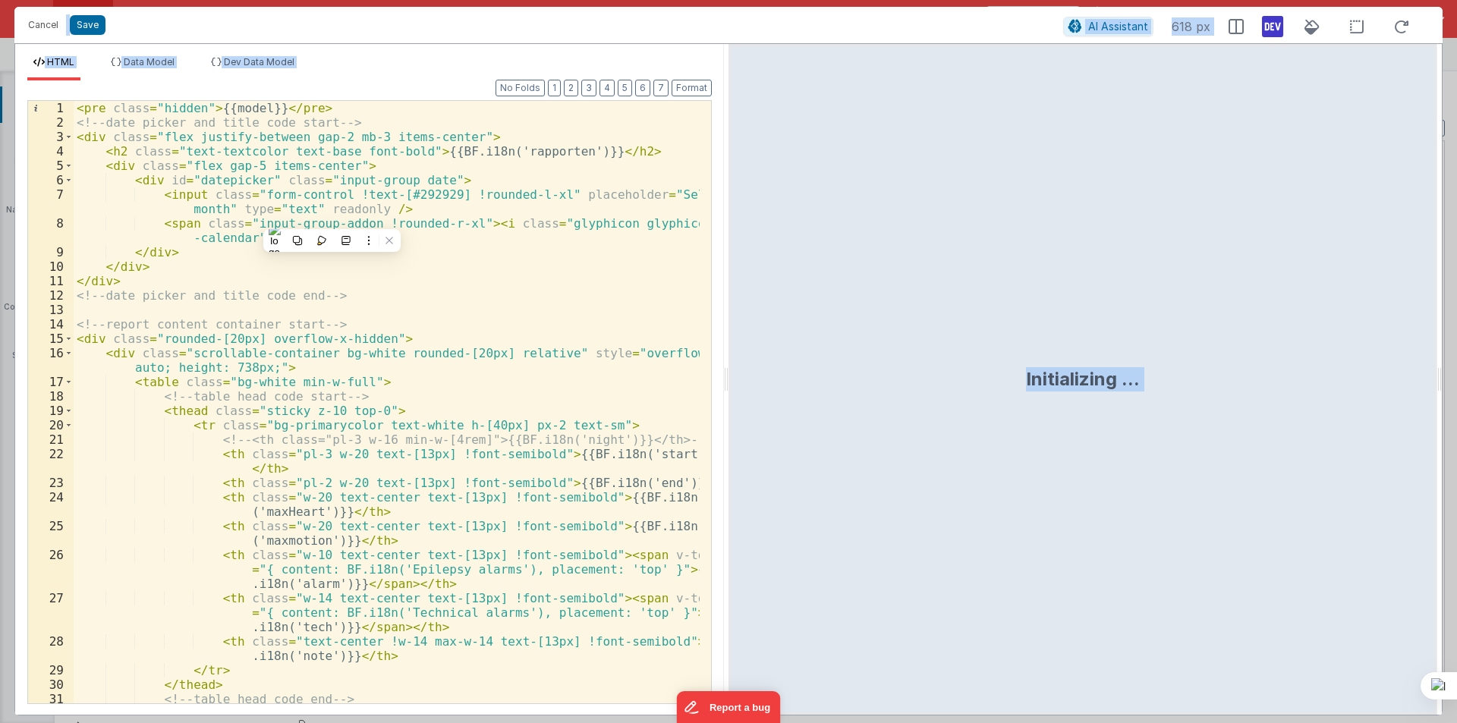
drag, startPoint x: 724, startPoint y: 373, endPoint x: 1456, endPoint y: 442, distance: 735.5
click at [1456, 442] on html "Cancel Save AI Assistant 618 px HTML Data Model Dev Data Model Format 7 6 5 4 3…" at bounding box center [728, 361] width 1457 height 723
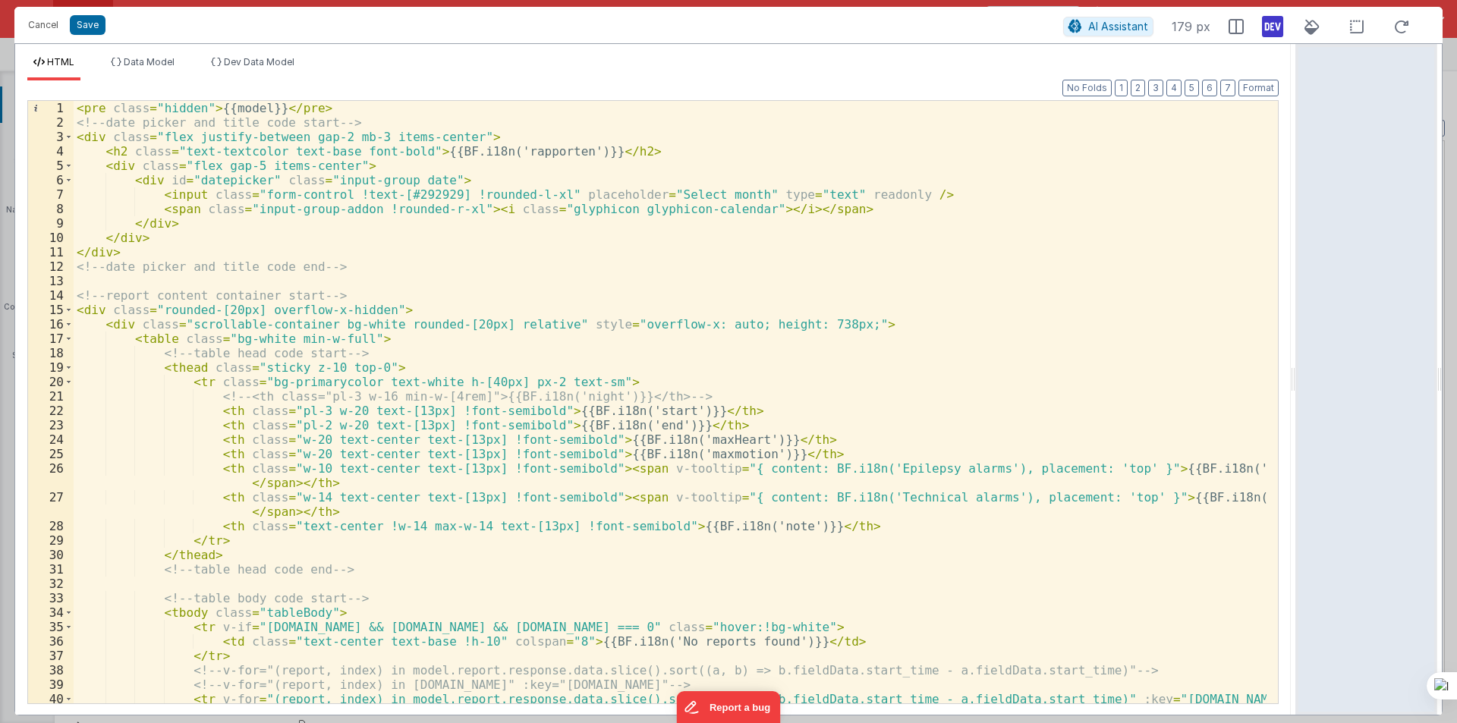
click at [491, 408] on div "< pre class = "hidden" > {{model}} </ pre > <!-- date picker and title code sta…" at bounding box center [670, 438] width 1193 height 675
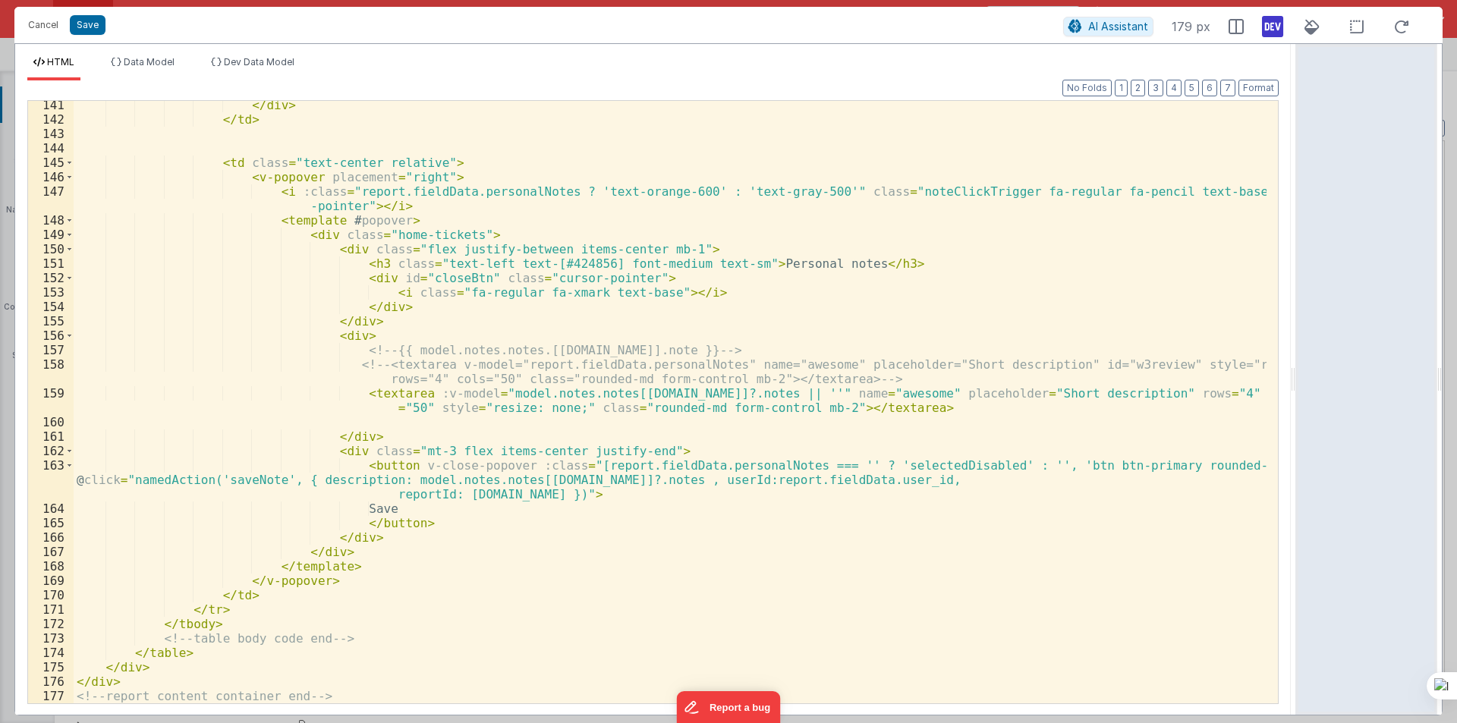
click at [417, 389] on div "</ div > </ td > < td class = "text-center relative" > < v-popover placement = …" at bounding box center [670, 413] width 1193 height 631
click at [813, 392] on div "</ div > </ td > < td class = "text-center relative" > < v-popover placement = …" at bounding box center [670, 413] width 1193 height 631
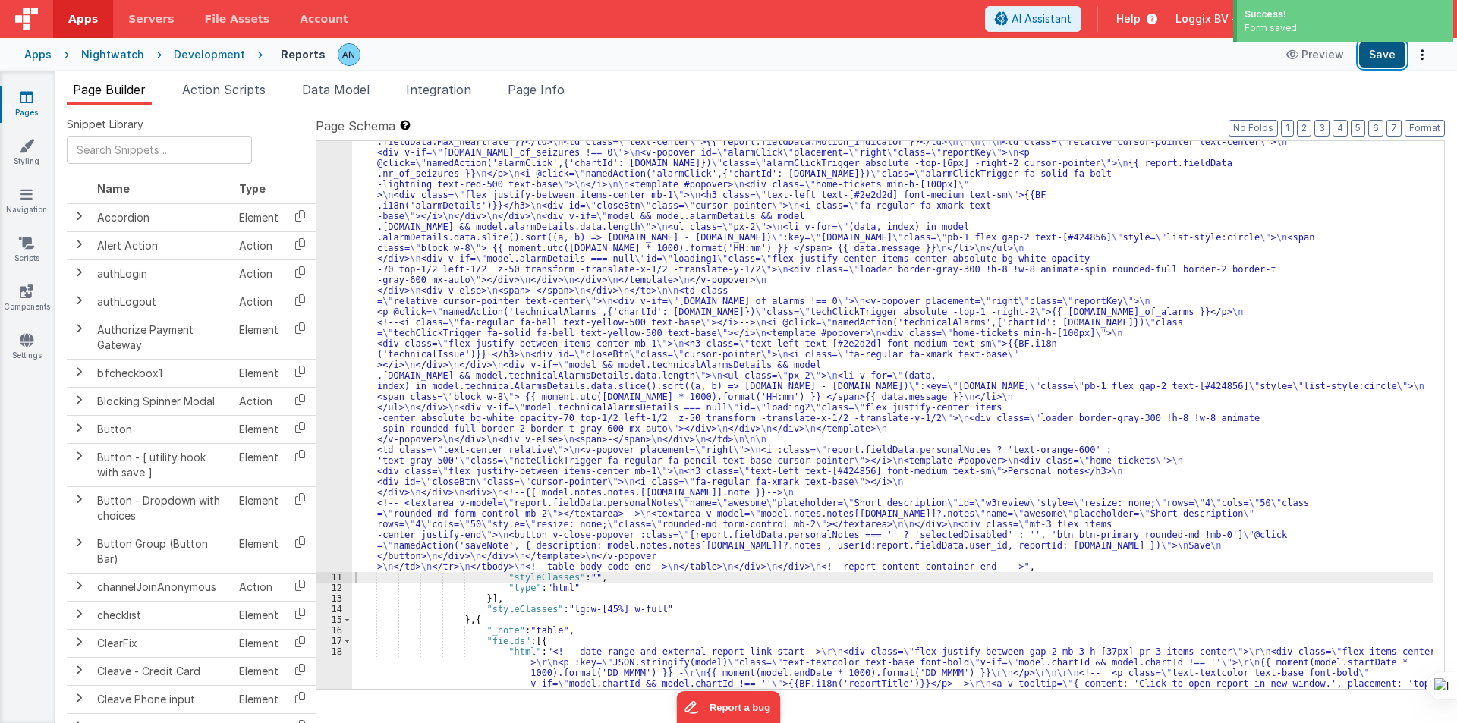
click at [1385, 54] on button "Save" at bounding box center [1382, 55] width 46 height 26
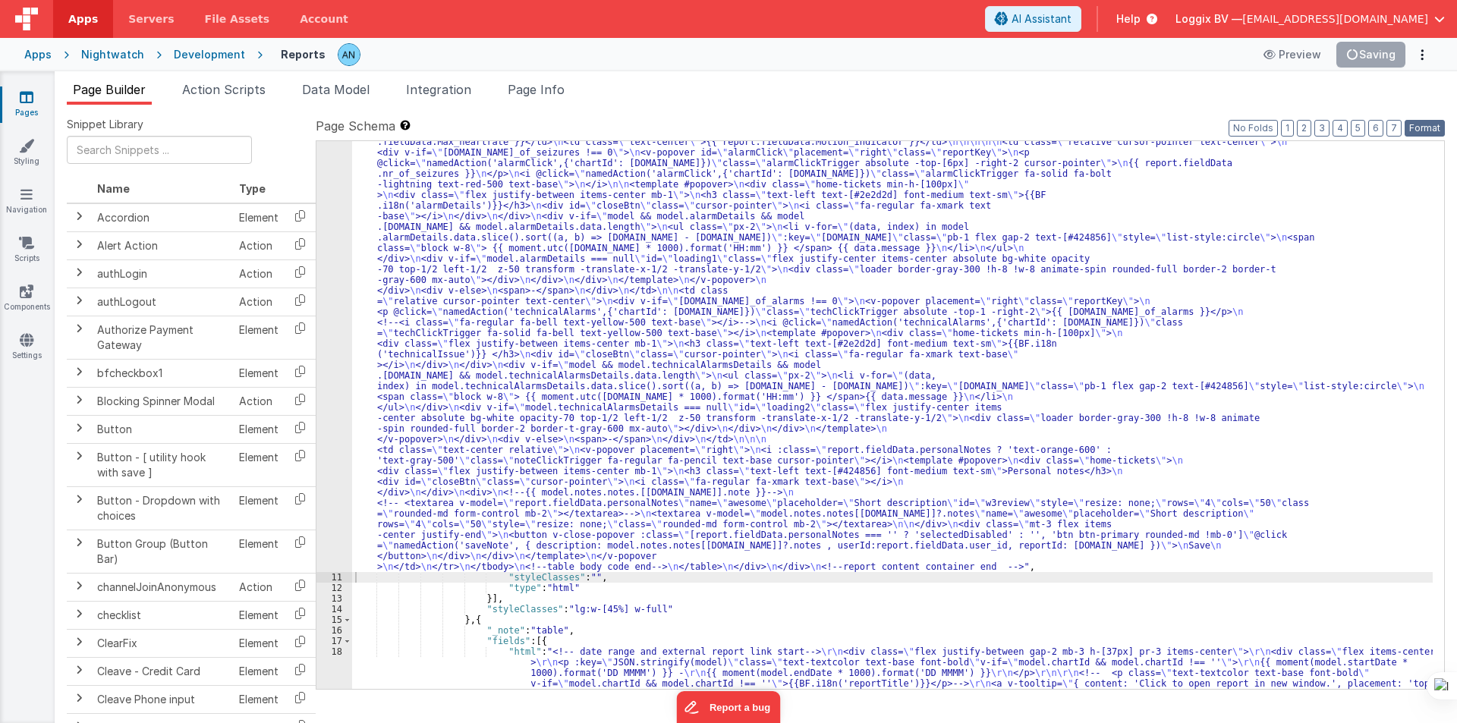
click at [1433, 127] on button "Format" at bounding box center [1424, 128] width 40 height 17
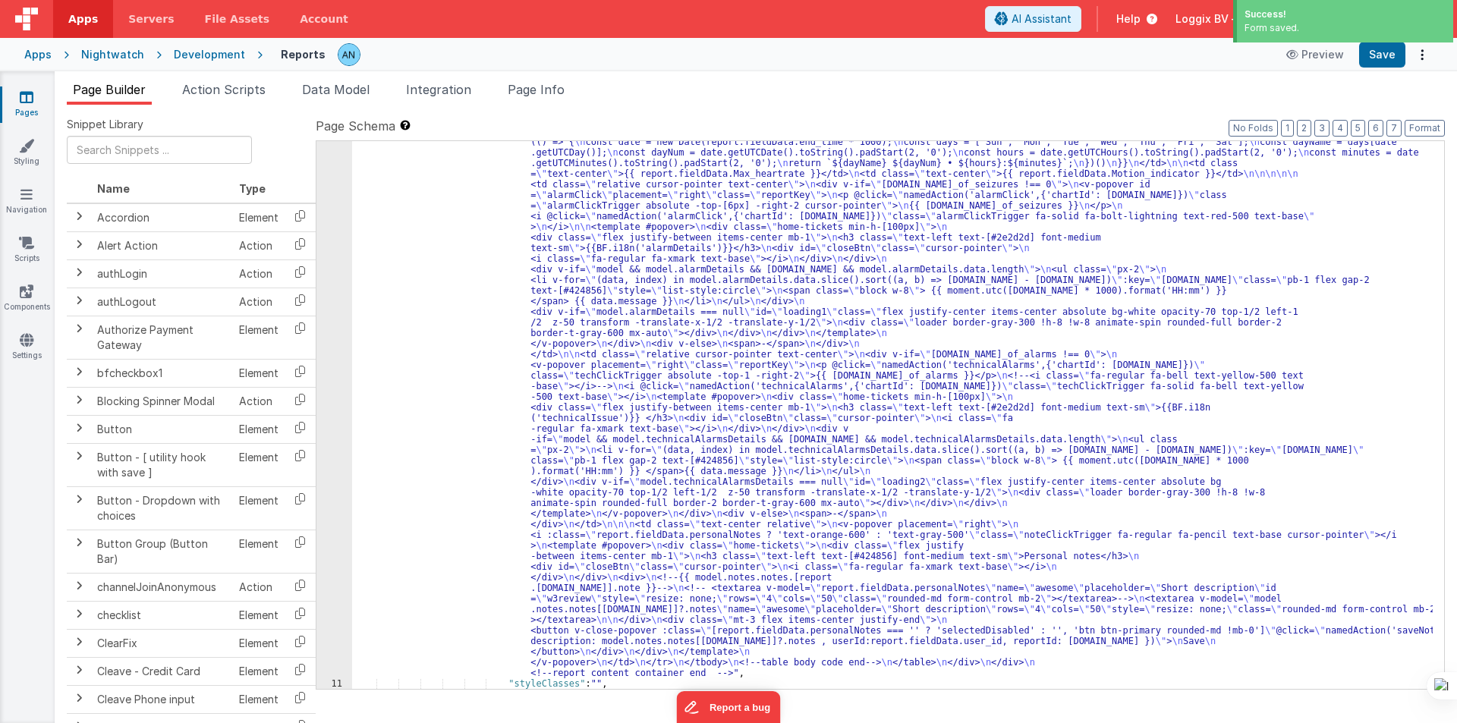
click at [434, 228] on div ""html" : "<pre class= \" hidden \" >{{model}}</pre> \n <!-- date picker and tit…" at bounding box center [892, 570] width 1080 height 1334
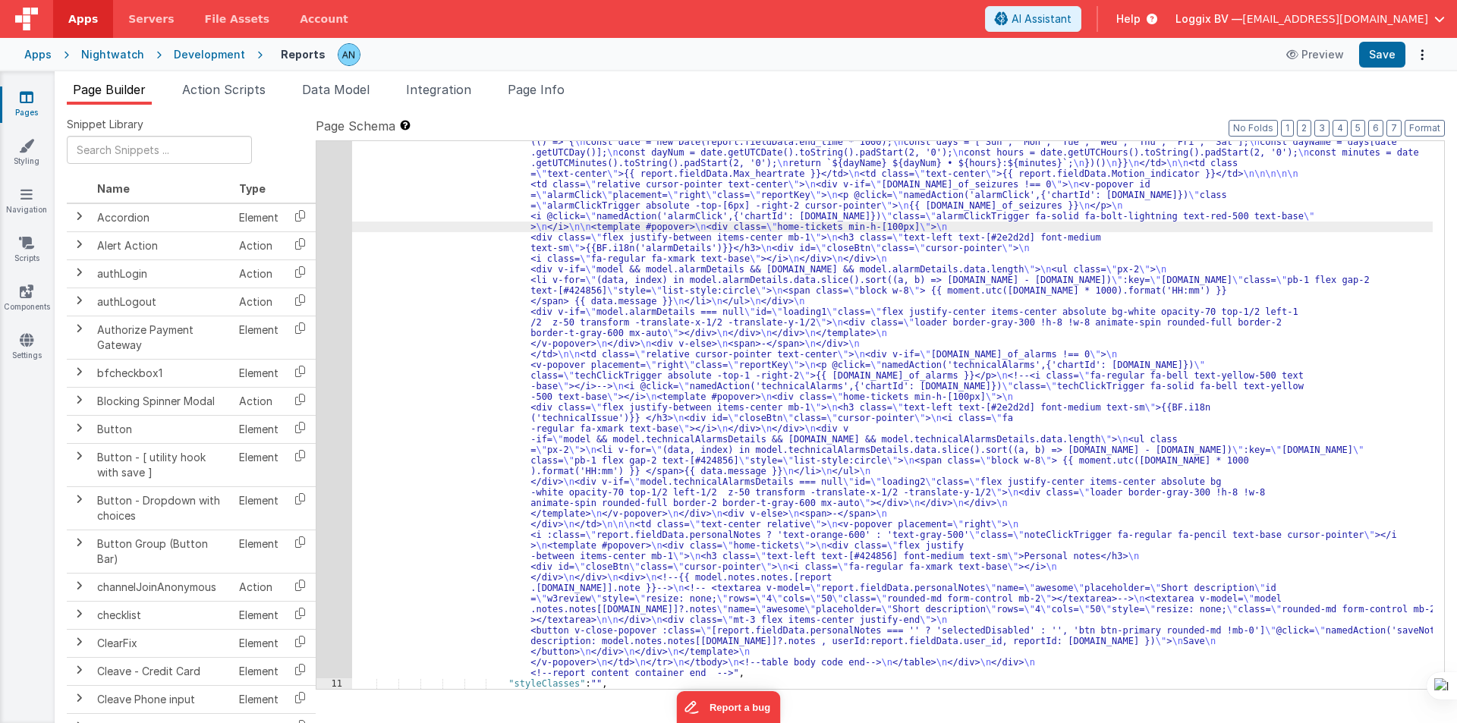
click at [332, 182] on div "10" at bounding box center [334, 290] width 36 height 775
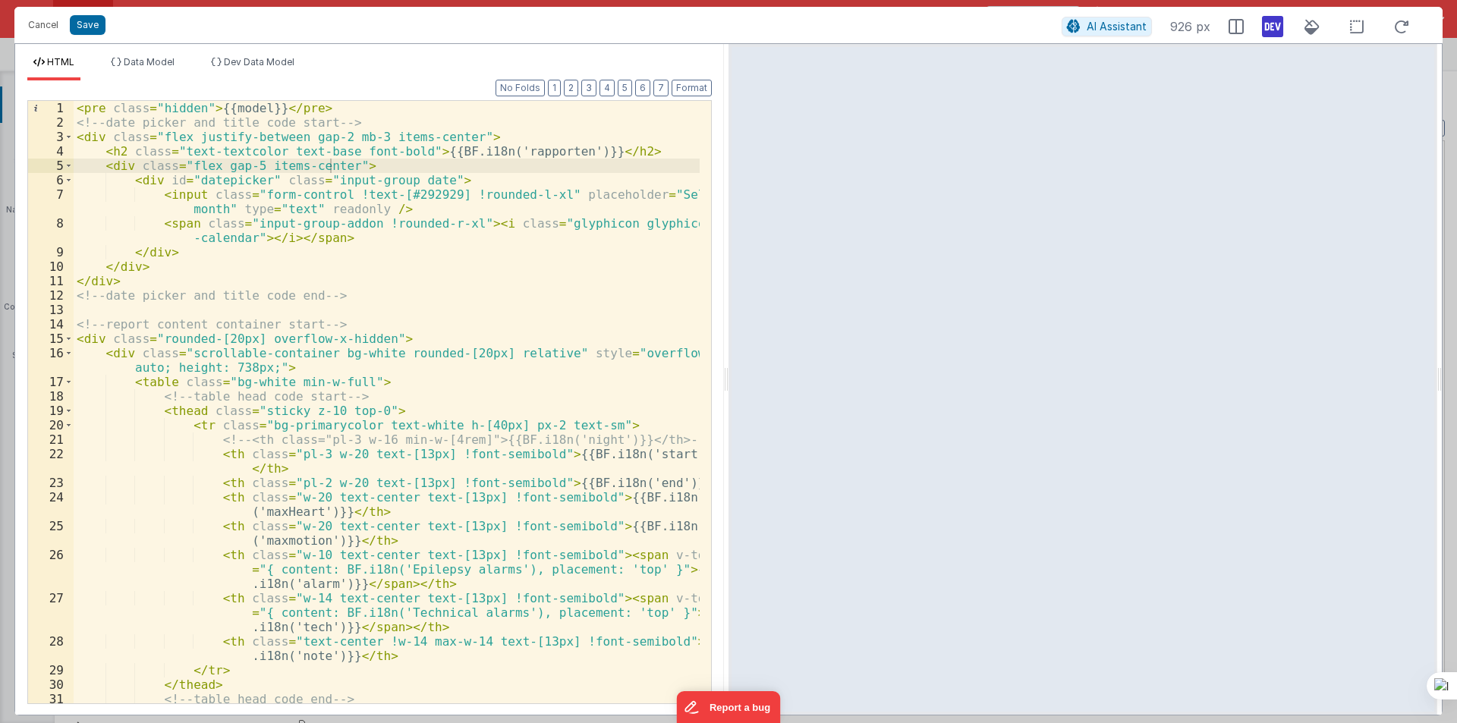
click at [721, 367] on div "Format 7 6 5 4 3 2 1 No Folds 1 2 3 4 5 6 7 8 9 10 11 12 13 14 15 16 17 18 19 2…" at bounding box center [369, 397] width 709 height 634
drag, startPoint x: 725, startPoint y: 373, endPoint x: 1294, endPoint y: 478, distance: 578.6
click at [1456, 452] on html "Cancel Save AI Assistant 925 px HTML Data Model Dev Data Model Format 7 6 5 4 3…" at bounding box center [728, 361] width 1457 height 723
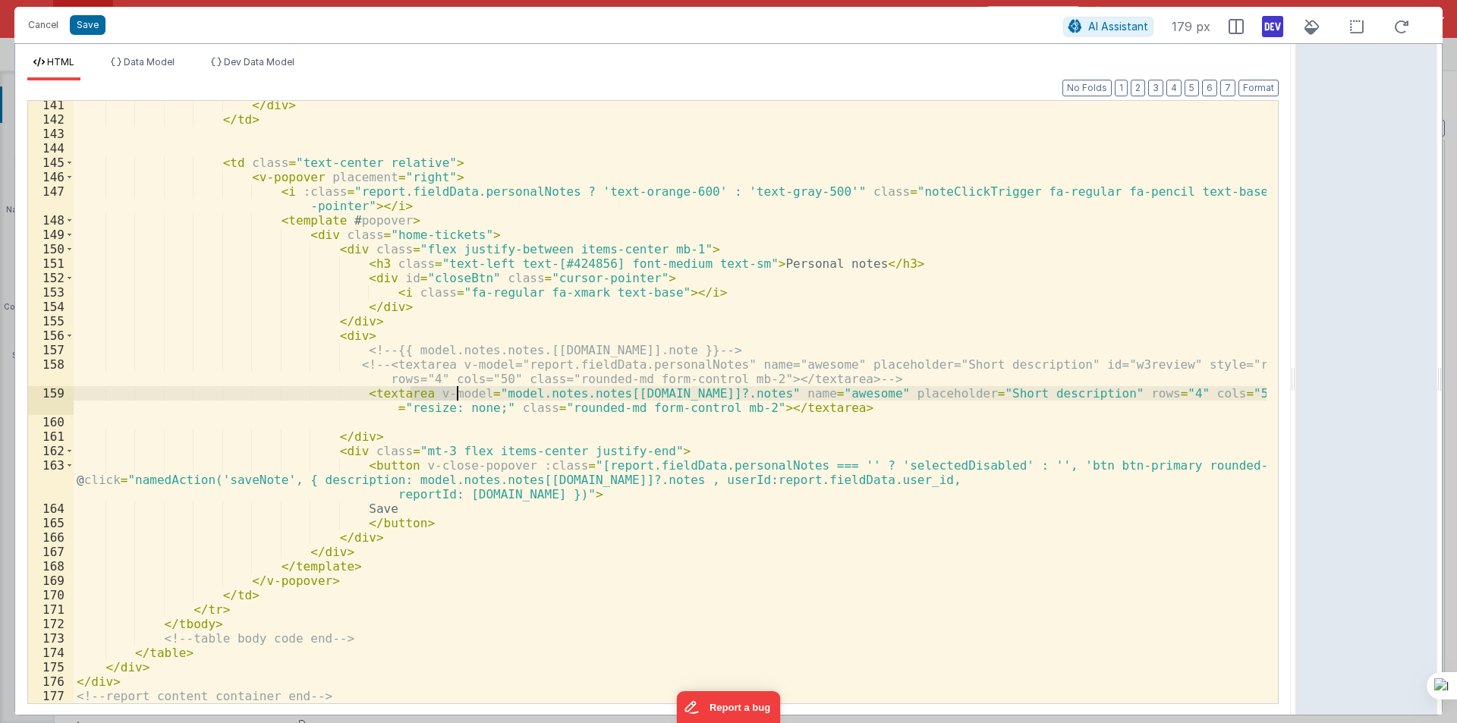
drag, startPoint x: 410, startPoint y: 389, endPoint x: 459, endPoint y: 392, distance: 48.7
click at [459, 392] on div "</ div > </ td > < td class = "text-center relative" > < v-popover placement = …" at bounding box center [670, 413] width 1193 height 631
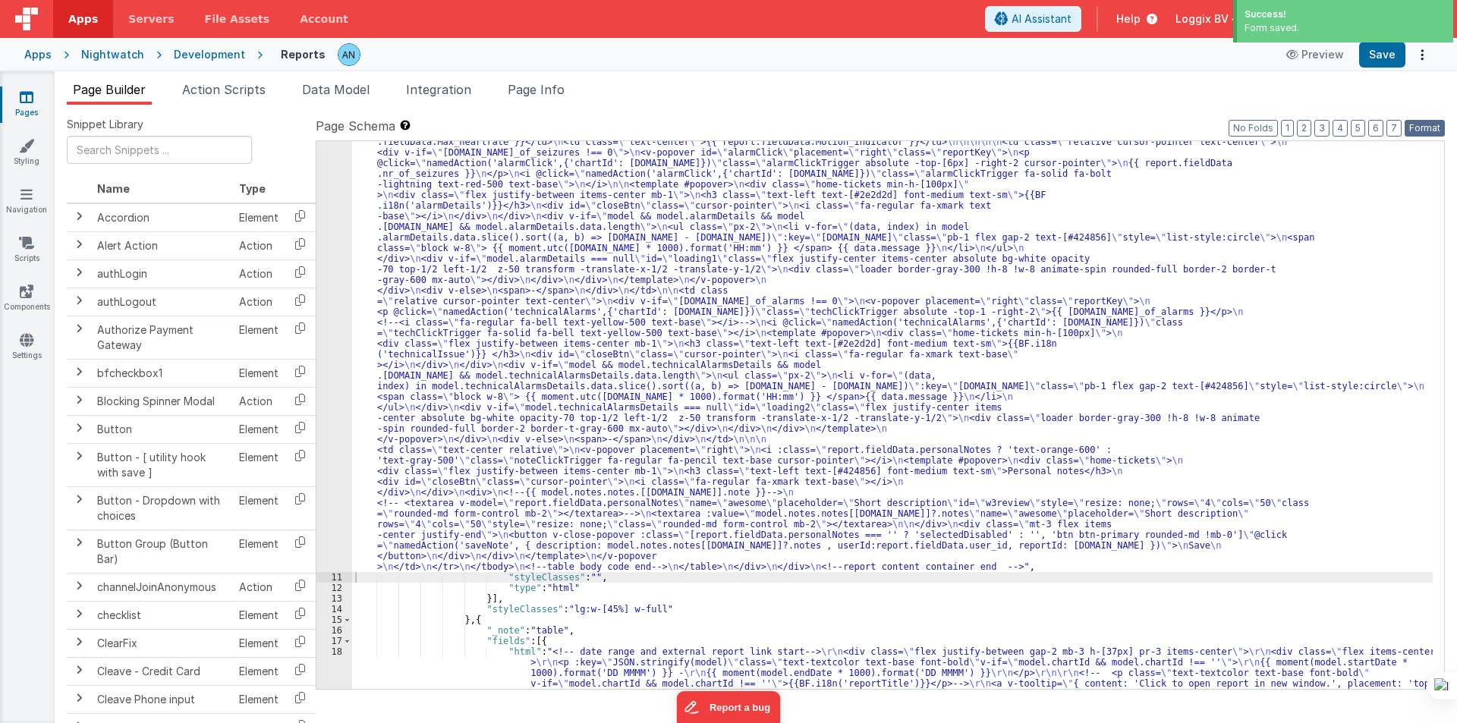
click at [1431, 127] on button "Format" at bounding box center [1424, 128] width 40 height 17
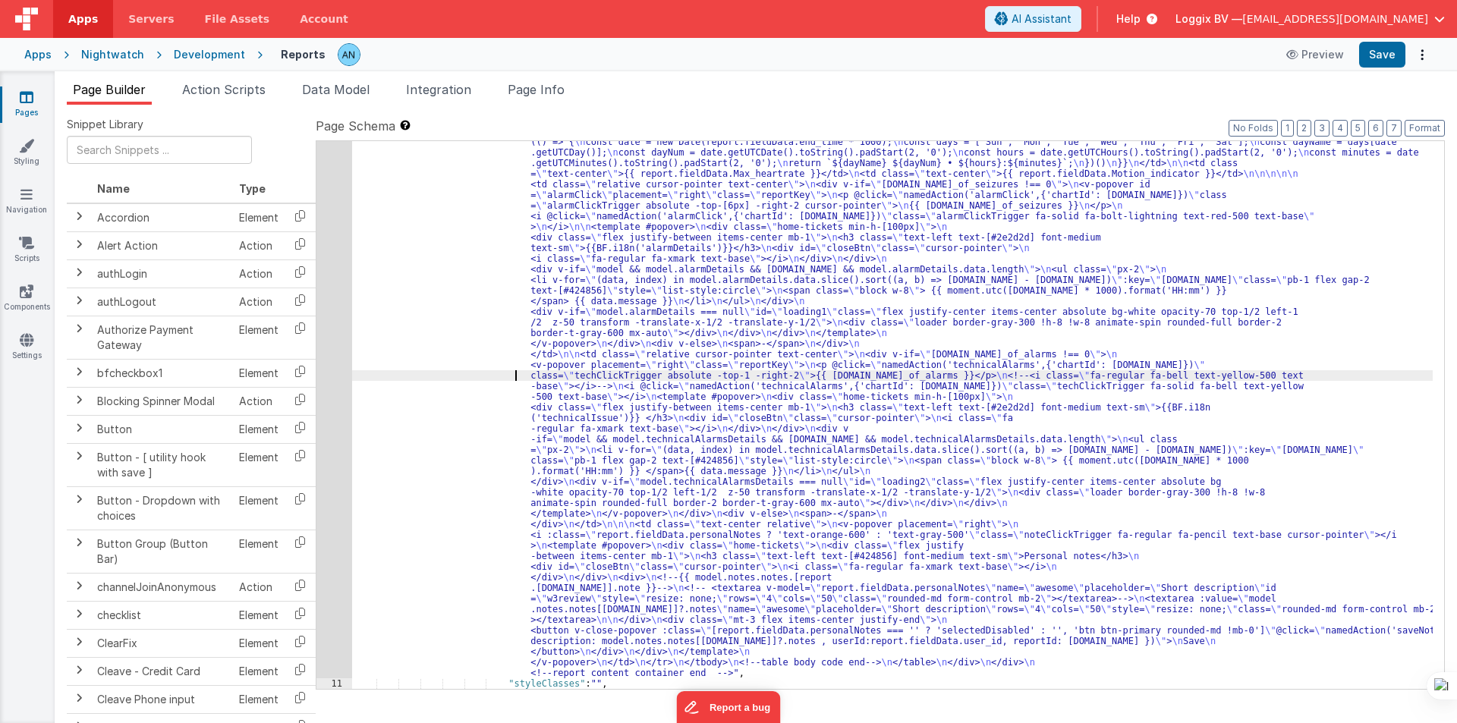
click at [505, 373] on div ""html" : "<pre class= \" hidden \" >{{model}}</pre> \n <!-- date picker and tit…" at bounding box center [892, 570] width 1080 height 1334
click at [329, 284] on div "10" at bounding box center [334, 290] width 36 height 775
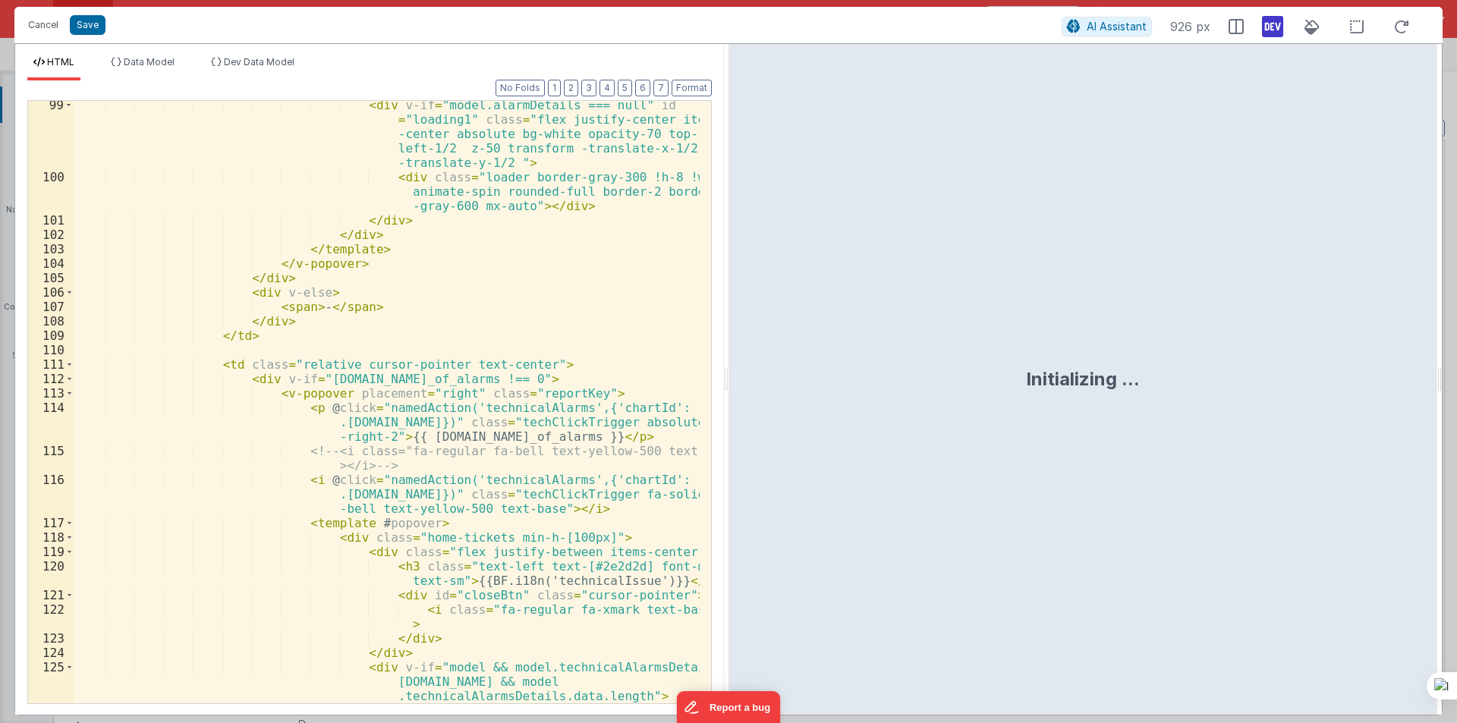
scroll to position [3102, 0]
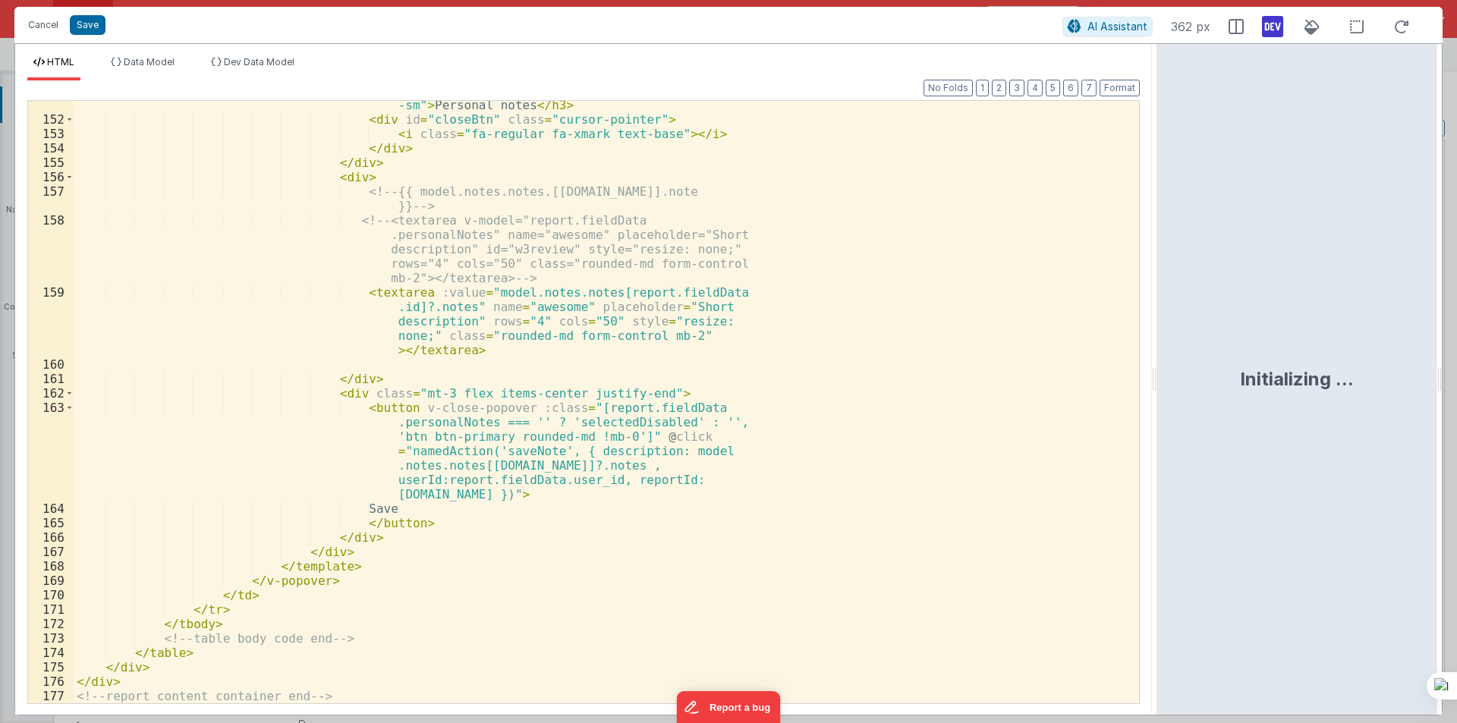
drag, startPoint x: 728, startPoint y: 370, endPoint x: 1287, endPoint y: 393, distance: 559.7
click at [1313, 385] on html "Cancel Save AI Assistant 362 px HTML Data Model Dev Data Model Format 7 6 5 4 3…" at bounding box center [728, 361] width 1457 height 723
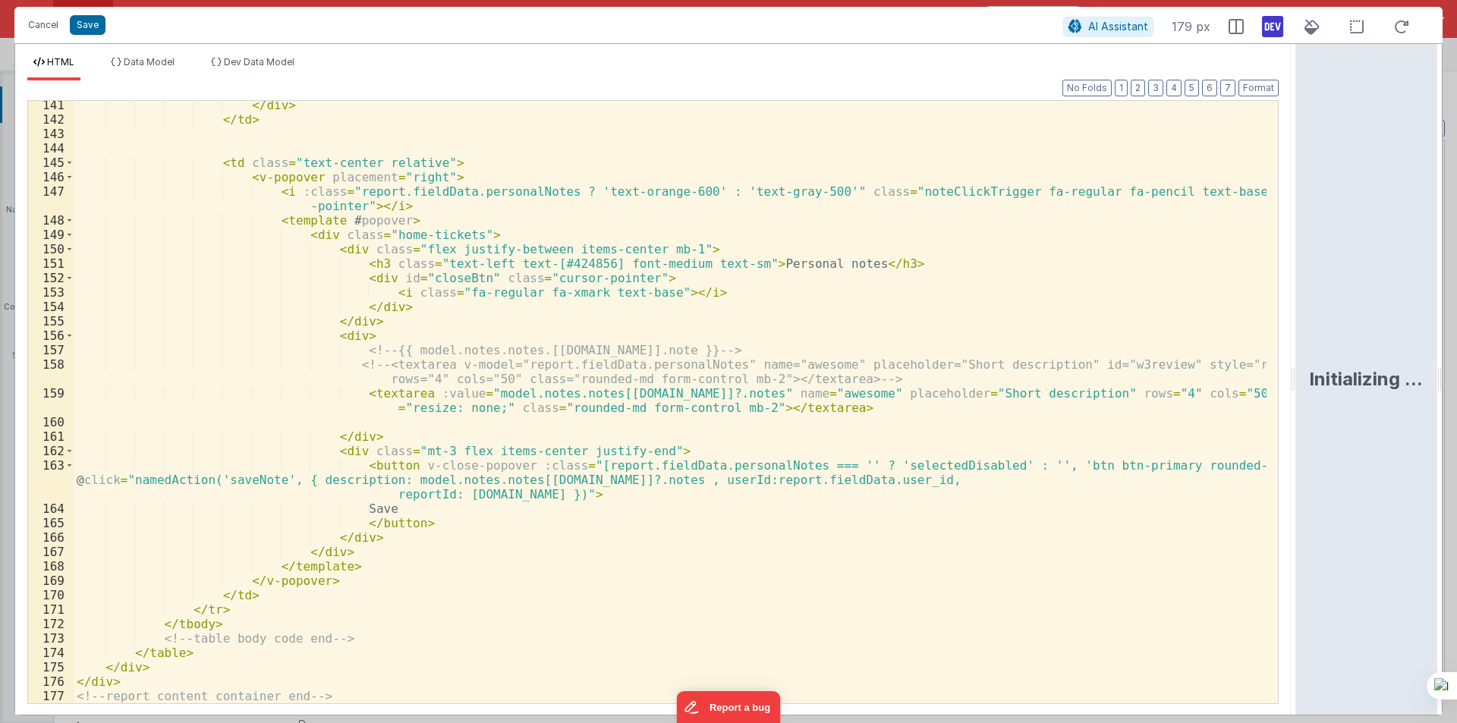
scroll to position [2194, 0]
click at [538, 476] on div "</ div > </ td > < td class = "text-center relative" > < v-popover placement = …" at bounding box center [670, 413] width 1193 height 631
click at [530, 405] on div "</ div > </ td > < td class = "text-center relative" > < v-popover placement = …" at bounding box center [670, 413] width 1193 height 631
click at [551, 417] on div "</ div > </ td > < td class = "text-center relative" > < v-popover placement = …" at bounding box center [670, 413] width 1193 height 631
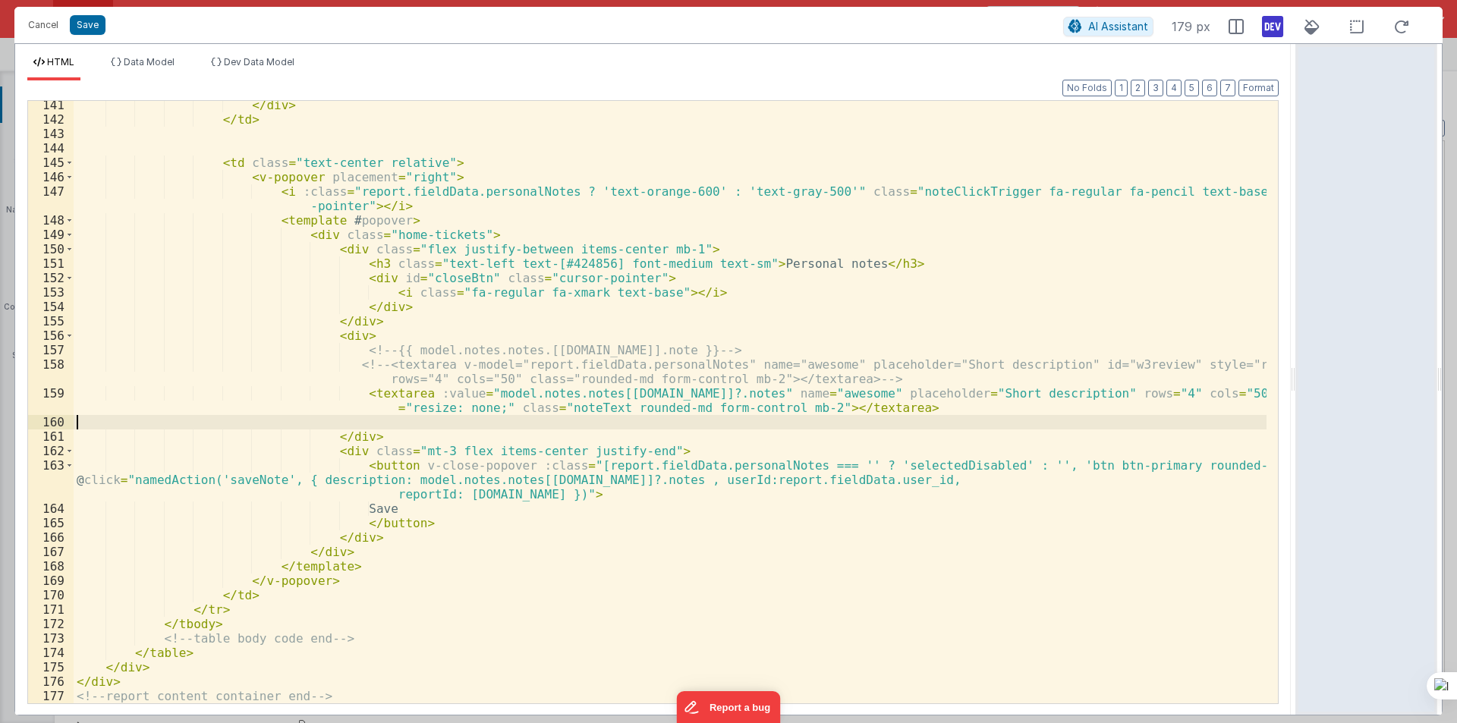
click at [551, 417] on div "</ div > </ td > < td class = "text-center relative" > < v-popover placement = …" at bounding box center [670, 413] width 1193 height 631
click at [554, 411] on div "</ div > </ td > < td class = "text-center relative" > < v-popover placement = …" at bounding box center [670, 413] width 1193 height 631
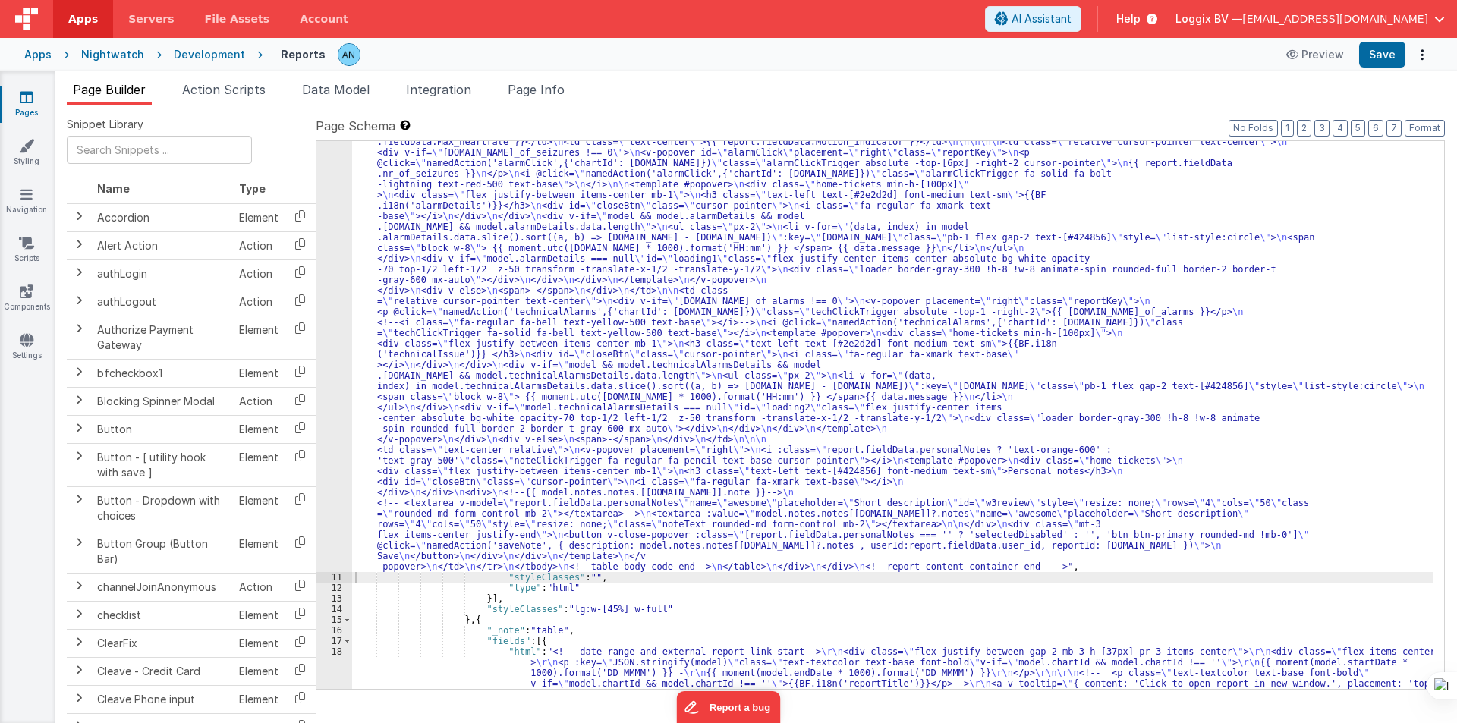
click at [1423, 117] on label "Page Schema Shortcuts: Find: command-f Fold: command-option-L Unfold: command-o…" at bounding box center [880, 126] width 1129 height 18
click at [1430, 126] on button "Format" at bounding box center [1424, 128] width 40 height 17
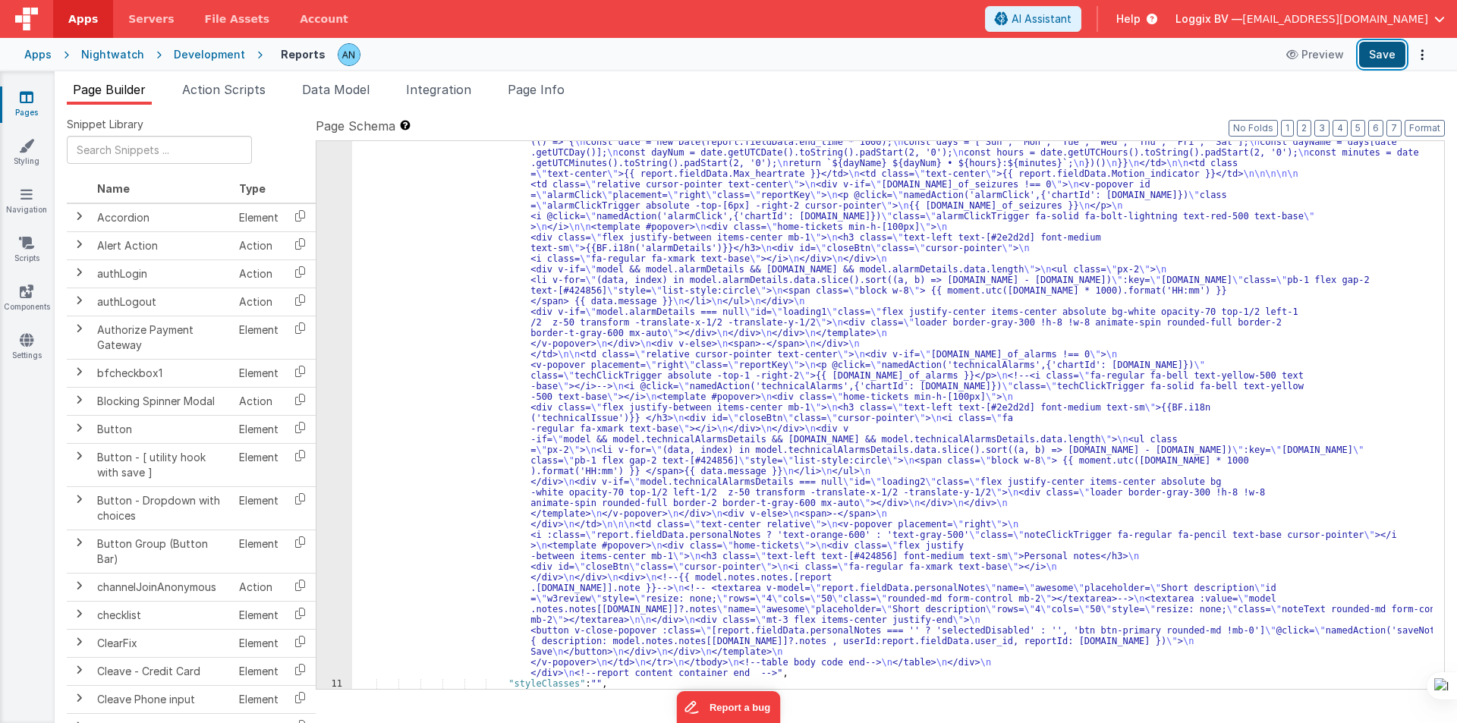
click at [1385, 44] on button "Save" at bounding box center [1382, 55] width 46 height 26
click at [1366, 53] on button "Save" at bounding box center [1382, 55] width 46 height 26
click at [1421, 126] on button "Format" at bounding box center [1424, 128] width 40 height 17
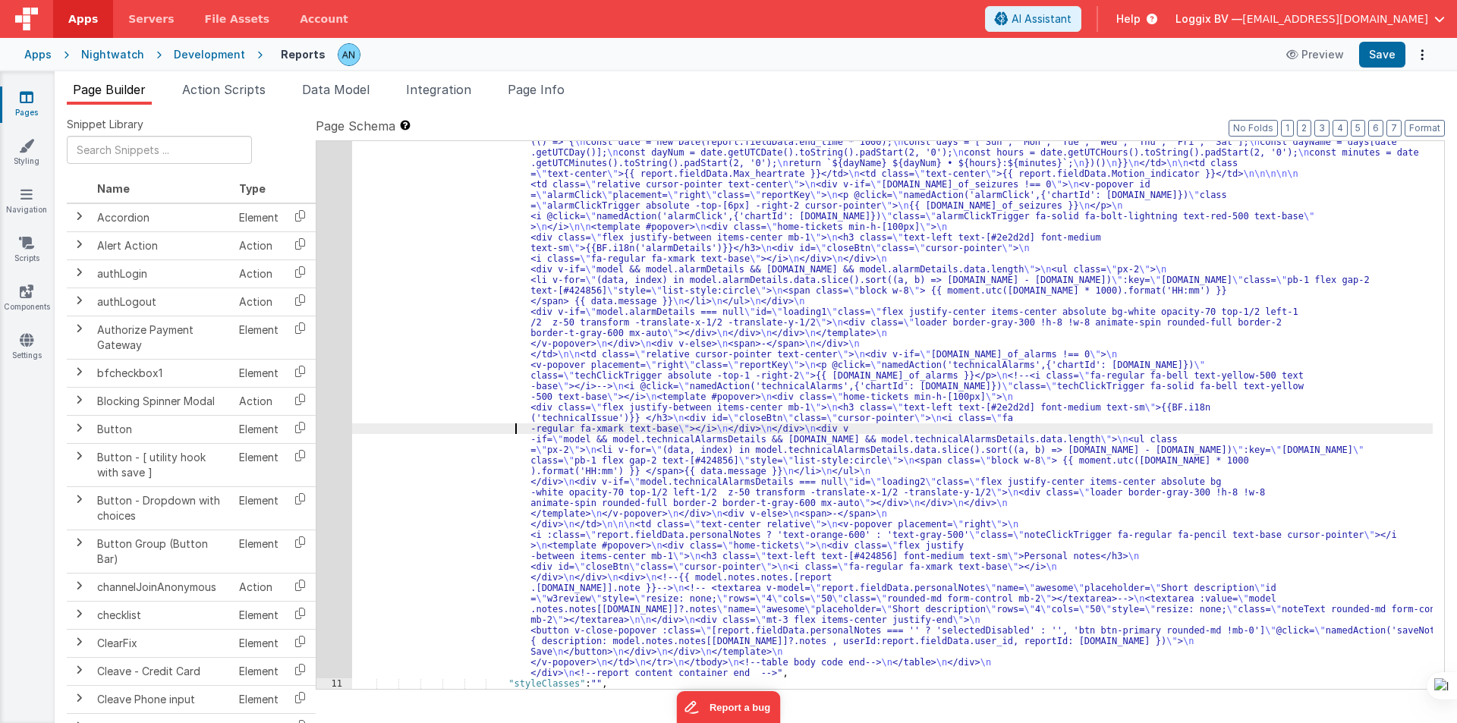
click at [448, 428] on div ""html" : "<pre class= \" hidden \" >{{model}}</pre> \n <!-- date picker and tit…" at bounding box center [892, 570] width 1080 height 1334
click at [319, 342] on div "10" at bounding box center [334, 290] width 36 height 775
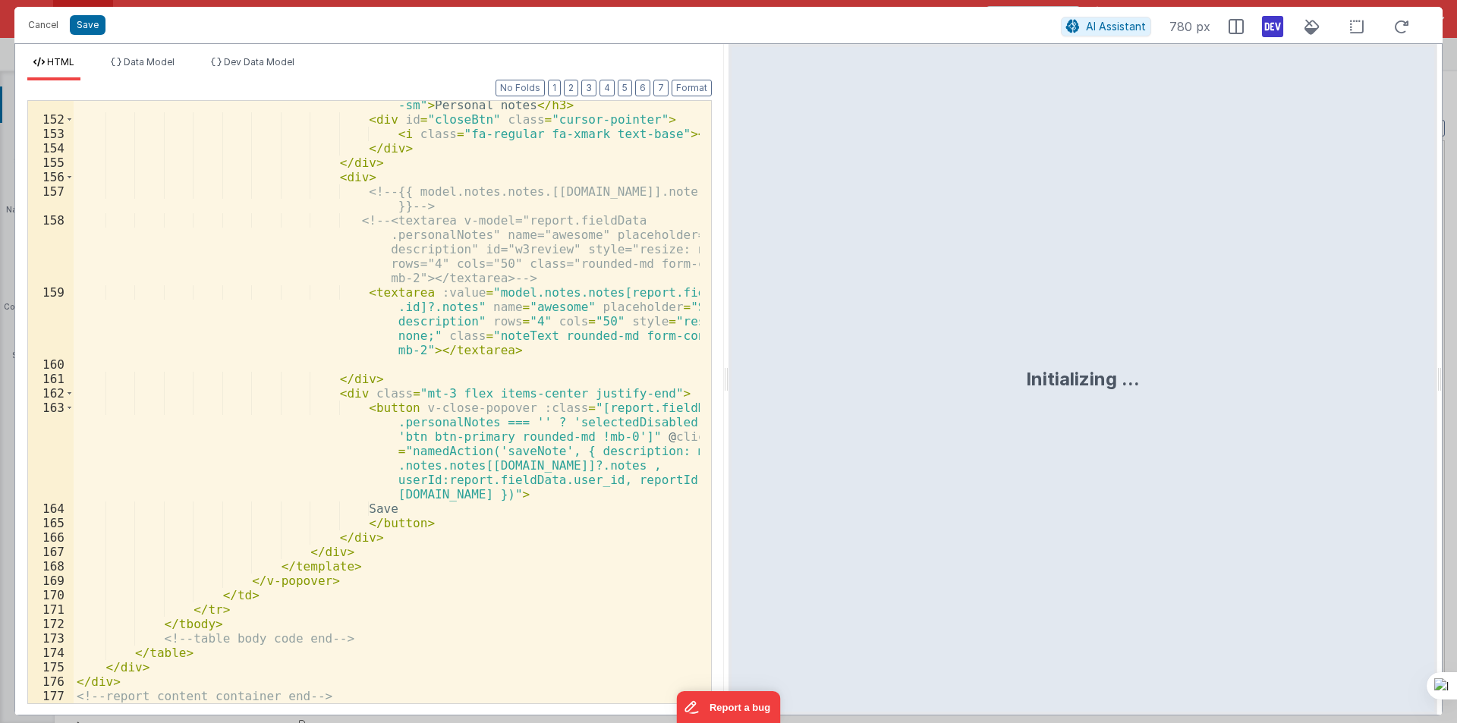
scroll to position [3102, 0]
drag, startPoint x: 709, startPoint y: 163, endPoint x: 14, endPoint y: 0, distance: 713.2
drag, startPoint x: 723, startPoint y: 373, endPoint x: 1340, endPoint y: 440, distance: 620.5
click at [1456, 458] on html "Cancel Save AI Assistant 780 px HTML Data Model Dev Data Model Format 7 6 5 4 3…" at bounding box center [728, 361] width 1457 height 723
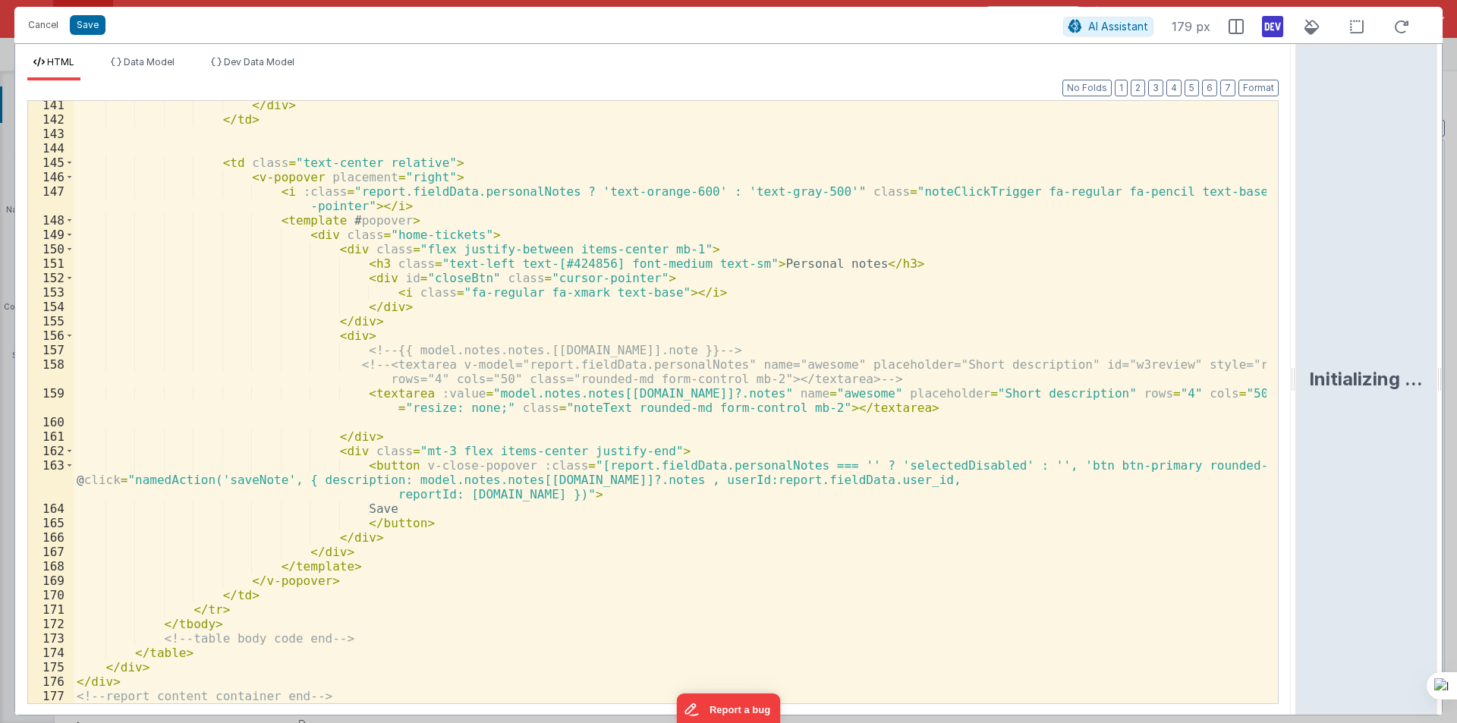
scroll to position [2194, 0]
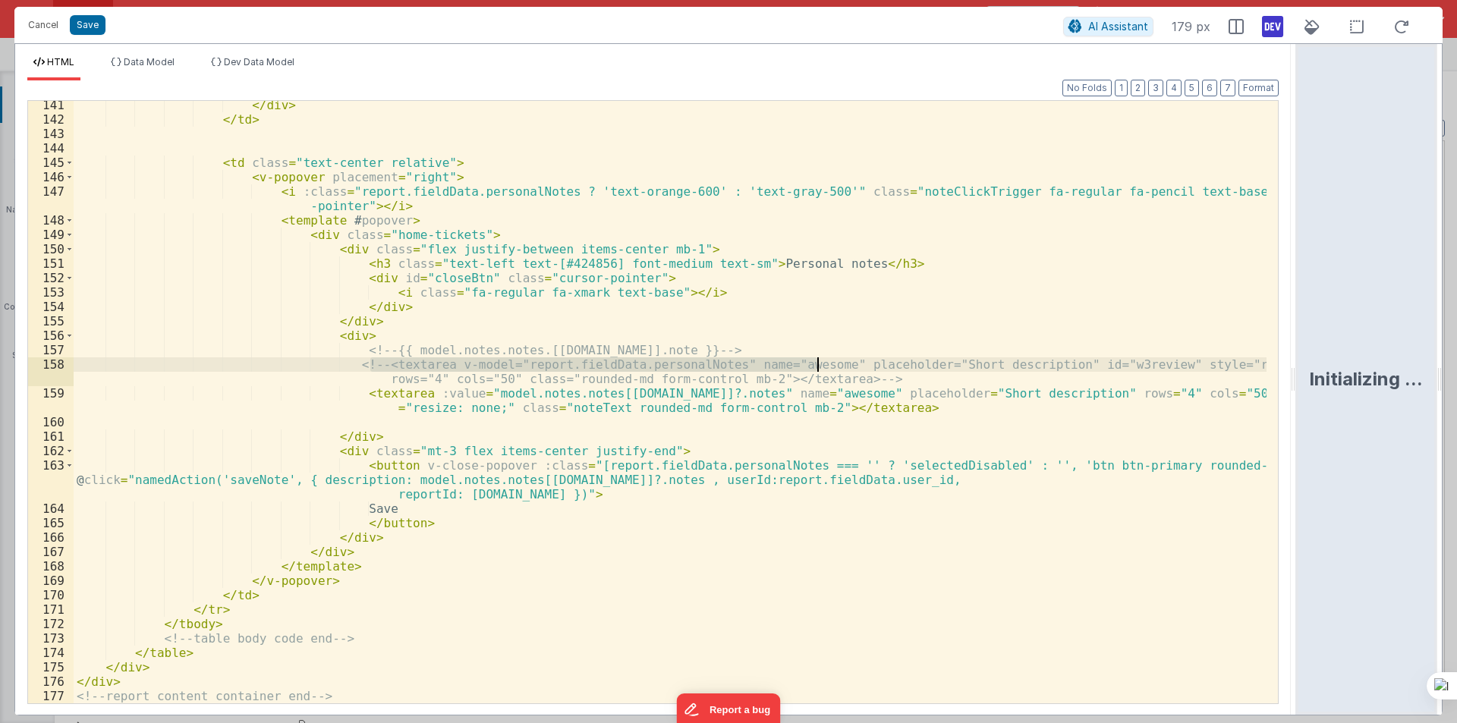
drag, startPoint x: 373, startPoint y: 363, endPoint x: 772, endPoint y: 379, distance: 400.1
click at [850, 371] on div "</ div > </ td > < td class = "text-center relative" > < v-popover placement = …" at bounding box center [670, 413] width 1193 height 631
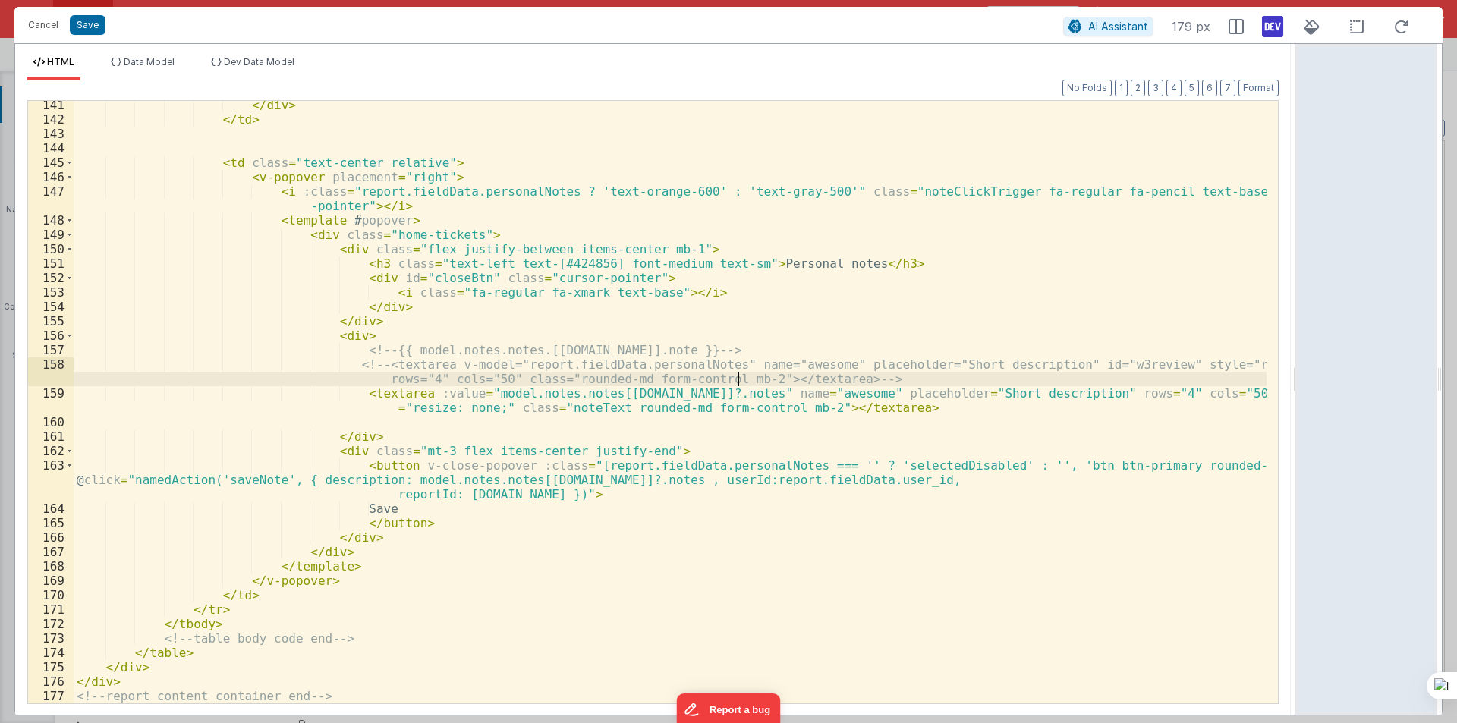
click at [740, 380] on div "</ div > </ td > < td class = "text-center relative" > < v-popover placement = …" at bounding box center [670, 413] width 1193 height 631
drag, startPoint x: 468, startPoint y: 392, endPoint x: 498, endPoint y: 389, distance: 30.5
click at [470, 392] on div "</ div > </ td > < td class = "text-center relative" > < v-popover placement = …" at bounding box center [670, 413] width 1193 height 631
click at [494, 404] on div "</ div > </ td > < td class = "text-center relative" > < v-popover placement = …" at bounding box center [670, 413] width 1193 height 631
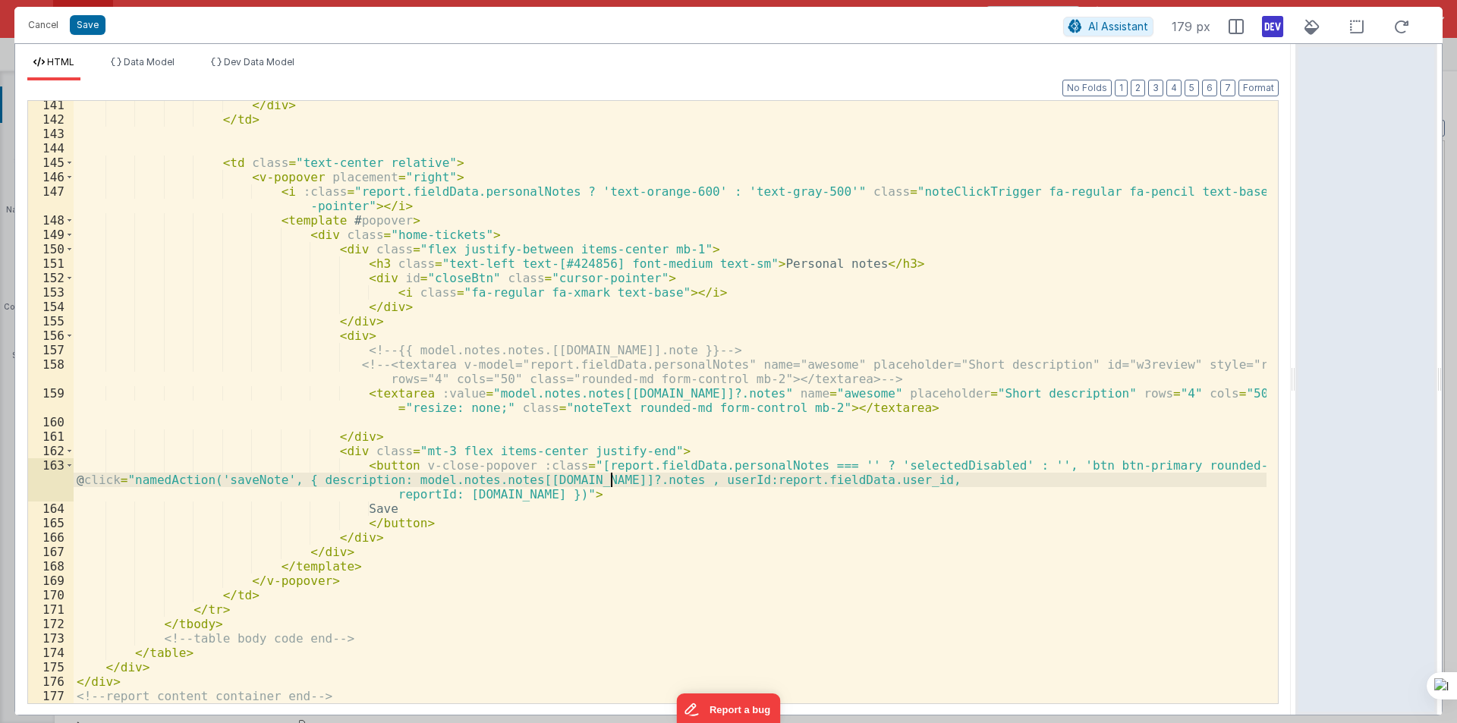
click at [612, 483] on div "</ div > </ td > < td class = "text-center relative" > < v-popover placement = …" at bounding box center [670, 413] width 1193 height 631
drag, startPoint x: 467, startPoint y: 395, endPoint x: 666, endPoint y: 398, distance: 199.6
click at [666, 398] on div "</ div > </ td > < td class = "text-center relative" > < v-popover placement = …" at bounding box center [670, 413] width 1193 height 631
drag, startPoint x: 983, startPoint y: 481, endPoint x: 686, endPoint y: 477, distance: 297.5
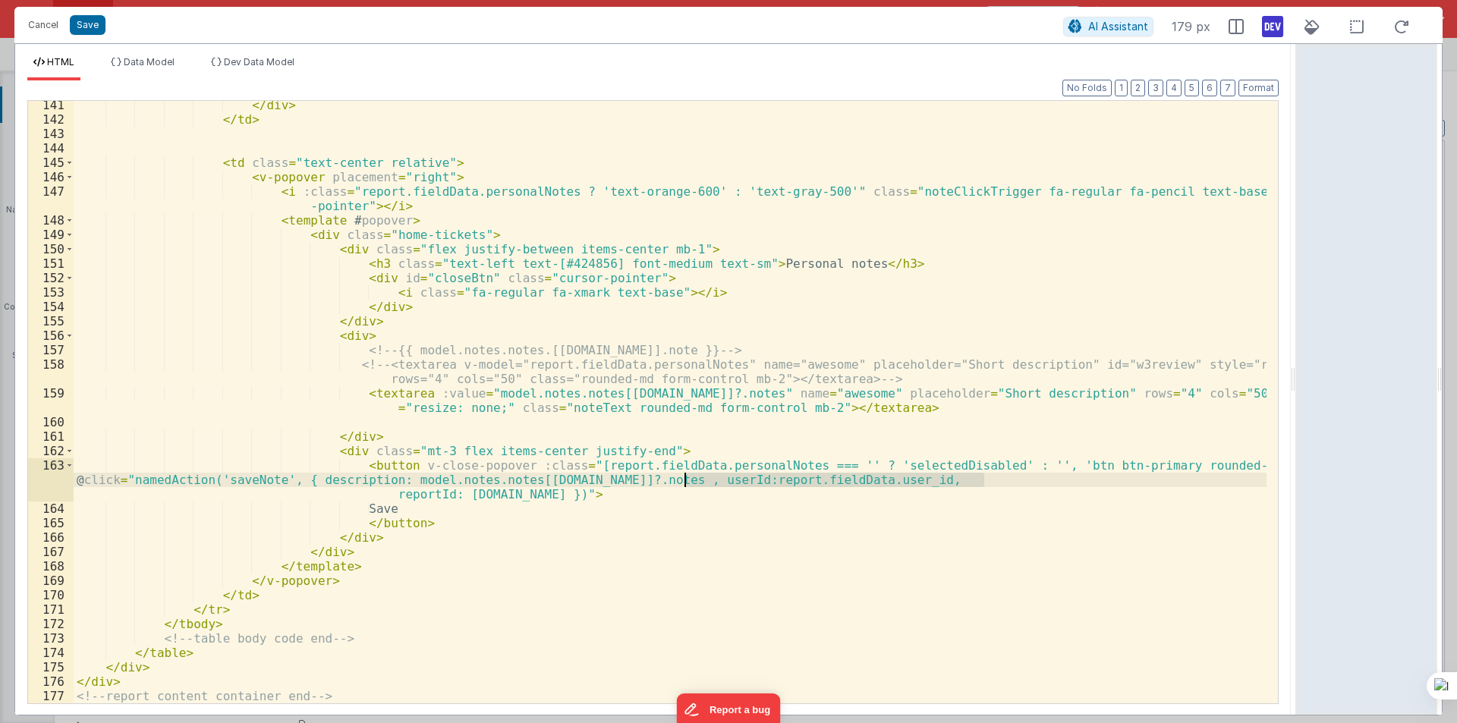
click at [686, 477] on div "</ div > </ td > < td class = "text-center relative" > < v-popover placement = …" at bounding box center [670, 413] width 1193 height 631
click at [624, 479] on div "</ div > </ td > < td class = "text-center relative" > < v-popover placement = …" at bounding box center [670, 413] width 1193 height 631
drag, startPoint x: 684, startPoint y: 476, endPoint x: 983, endPoint y: 486, distance: 298.4
click at [983, 486] on div "</ div > </ td > < td class = "text-center relative" > < v-popover placement = …" at bounding box center [670, 413] width 1193 height 631
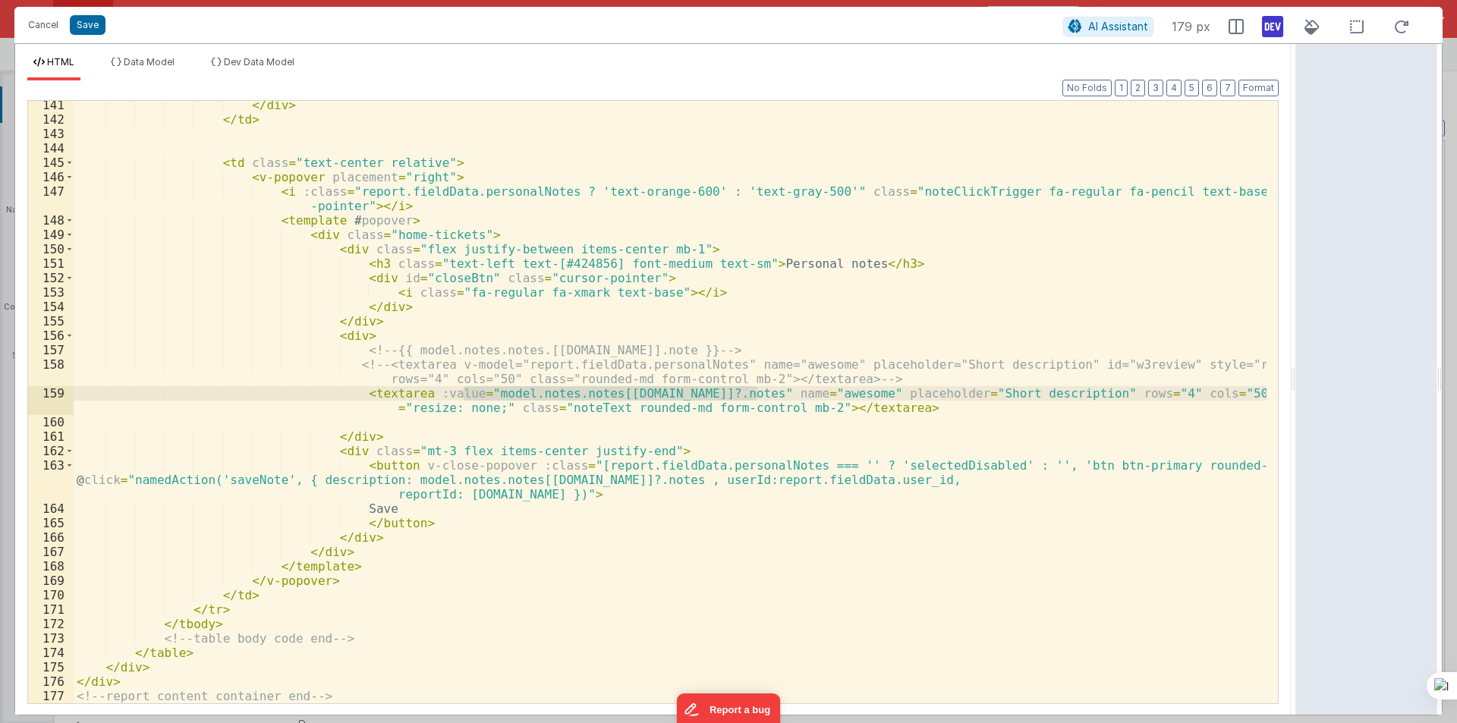
drag, startPoint x: 464, startPoint y: 395, endPoint x: 760, endPoint y: 391, distance: 295.9
click at [760, 391] on div "</ div > </ td > < td class = "text-center relative" > < v-popover placement = …" at bounding box center [670, 413] width 1193 height 631
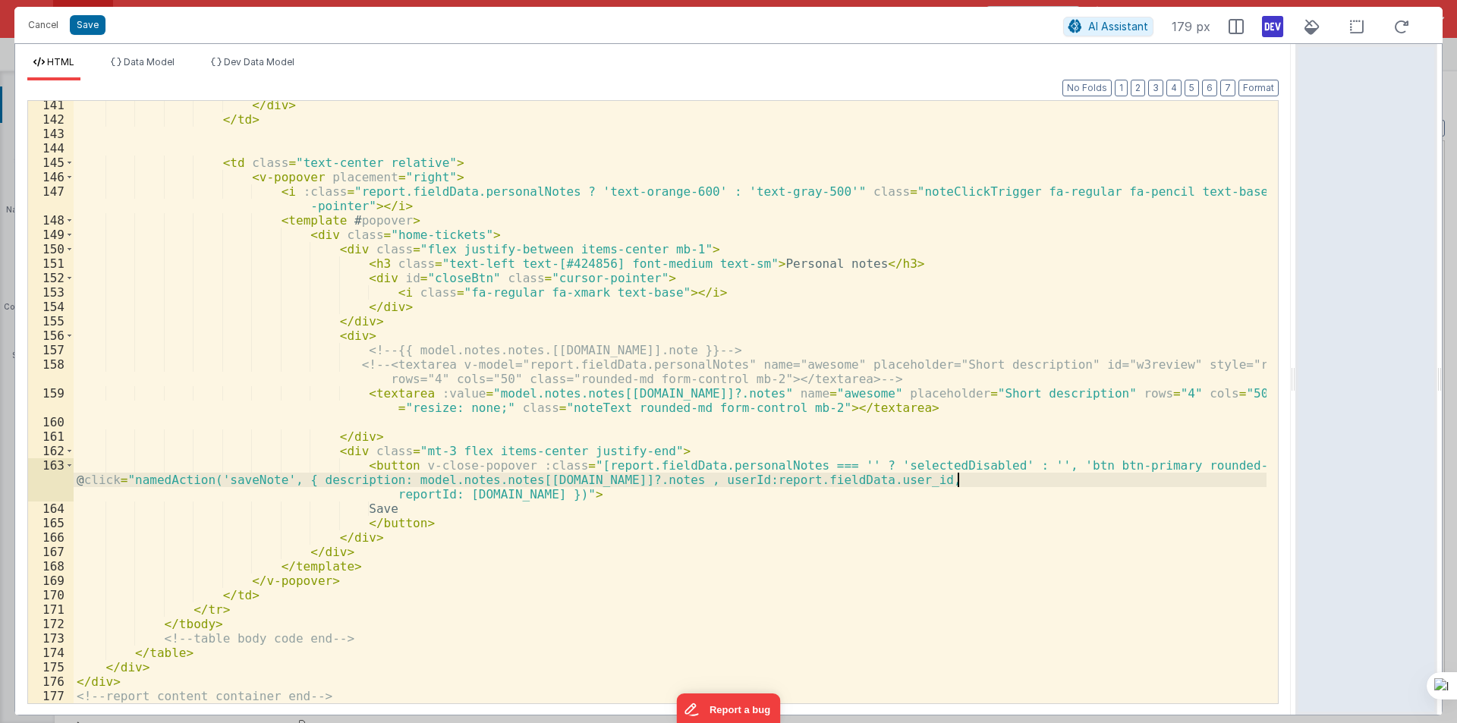
click at [959, 480] on div "</ div > </ td > < td class = "text-center relative" > < v-popover placement = …" at bounding box center [670, 413] width 1193 height 631
click at [645, 473] on div "</ div > </ td > < td class = "text-center relative" > < v-popover placement = …" at bounding box center [670, 413] width 1193 height 631
click at [640, 479] on div "</ div > </ td > < td class = "text-center relative" > < v-popover placement = …" at bounding box center [670, 402] width 1193 height 602
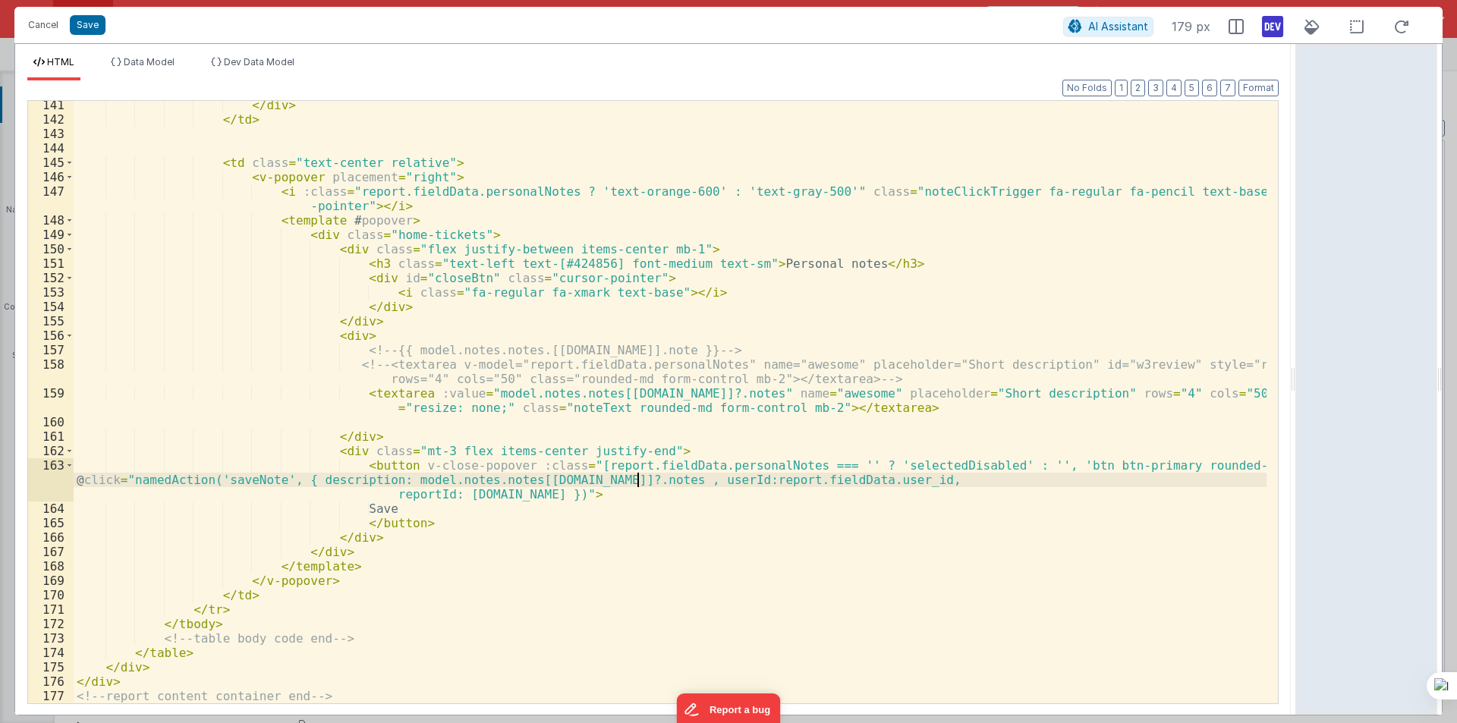
click at [640, 479] on div "</ div > </ td > < td class = "text-center relative" > < v-popover placement = …" at bounding box center [670, 413] width 1193 height 631
click at [640, 479] on div "</ div > </ td > < td class = "text-center relative" > < v-popover placement = …" at bounding box center [670, 402] width 1193 height 602
click at [640, 479] on div "</ div > </ td > < td class = "text-center relative" > < v-popover placement = …" at bounding box center [670, 413] width 1193 height 631
click at [637, 487] on div "</ div > </ td > < td class = "text-center relative" > < v-popover placement = …" at bounding box center [670, 413] width 1193 height 631
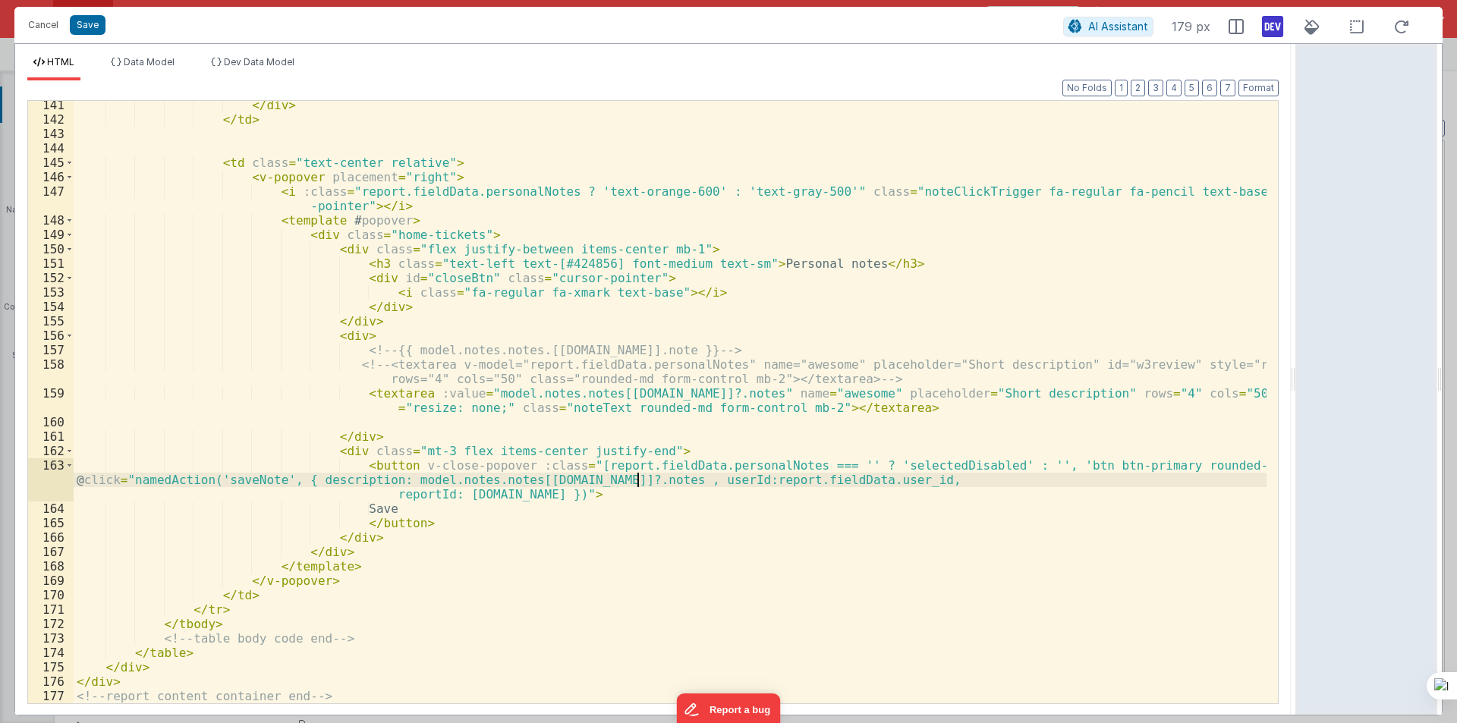
click at [637, 480] on div "</ div > </ td > < td class = "text-center relative" > < v-popover placement = …" at bounding box center [670, 413] width 1193 height 631
click at [628, 485] on div "</ div > </ td > < td class = "text-center relative" > < v-popover placement = …" at bounding box center [670, 413] width 1193 height 631
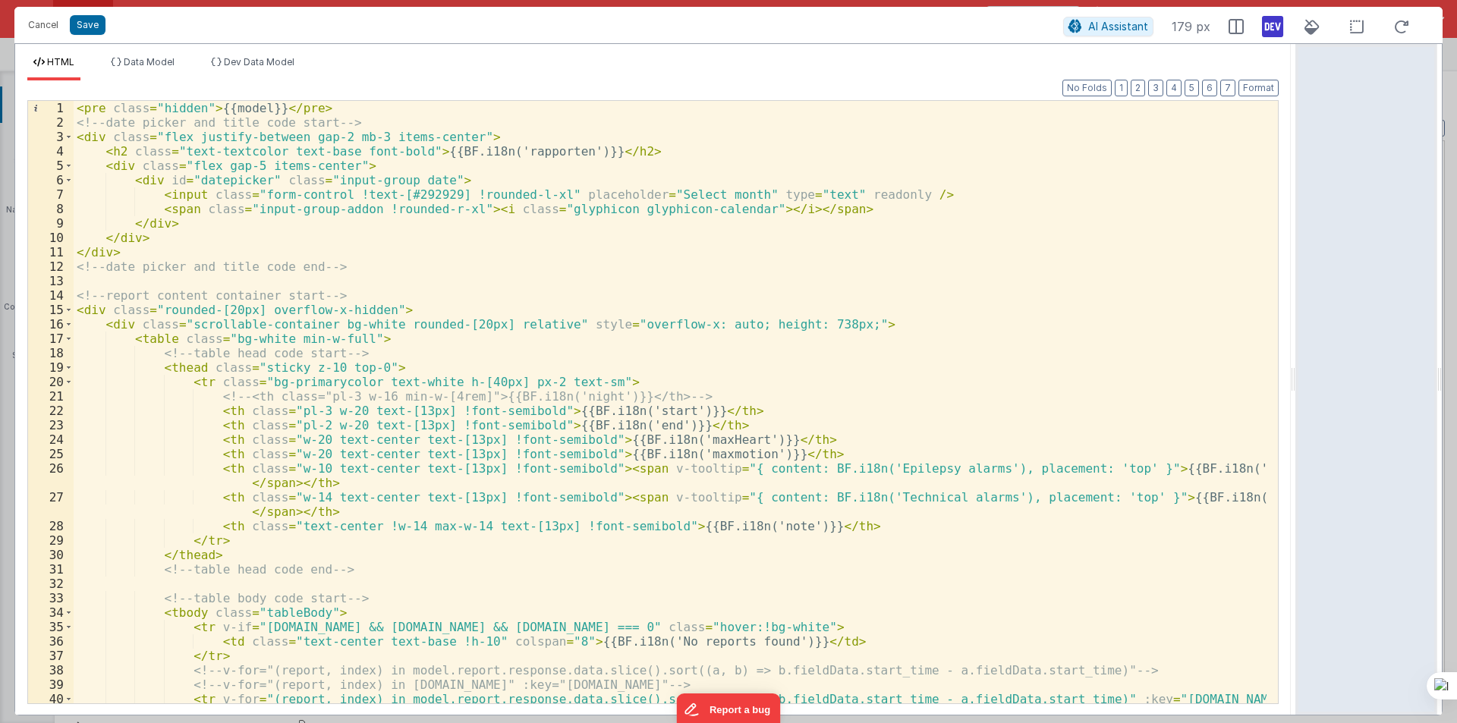
scroll to position [0, 0]
click at [190, 112] on div "< pre class = "hidden" > {{model}} </ pre > <!-- date picker and title code sta…" at bounding box center [670, 438] width 1193 height 675
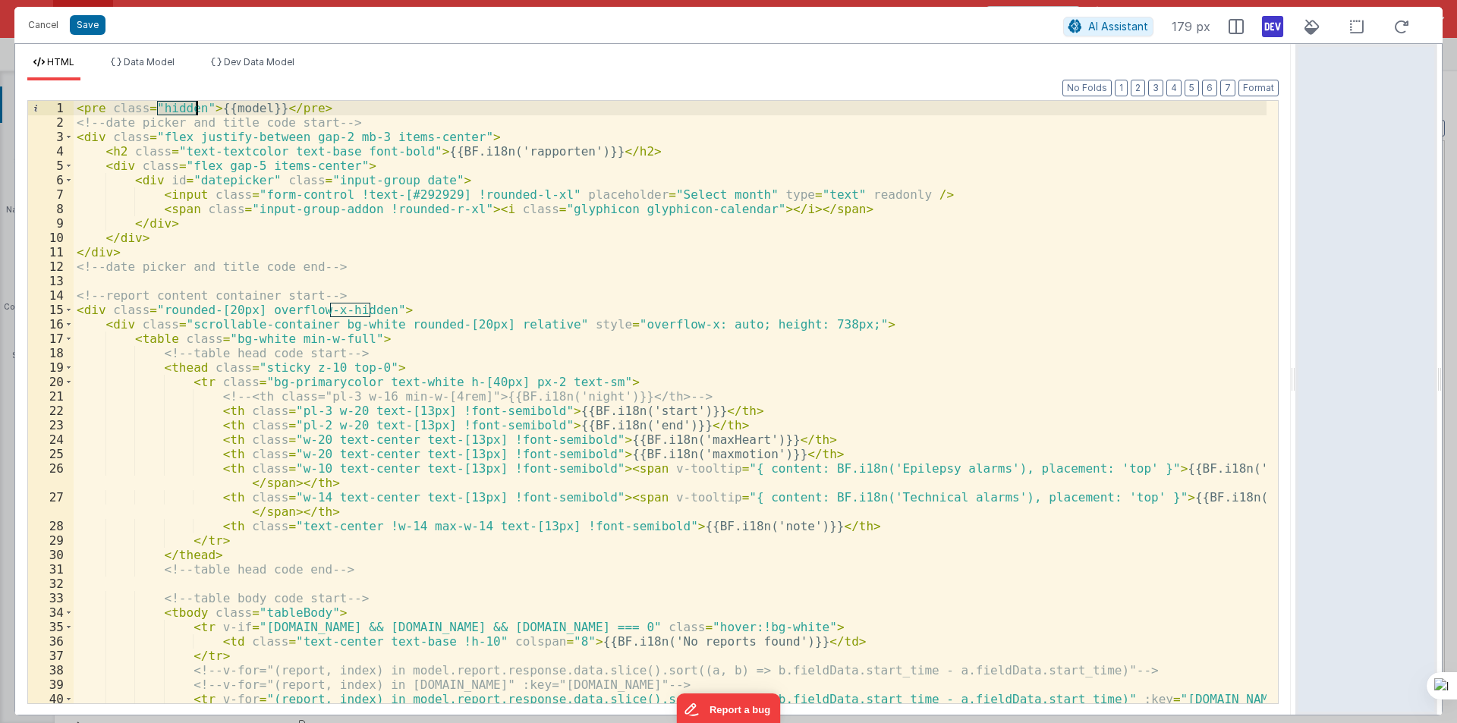
click at [190, 112] on div "< pre class = "hidden" > {{model}} </ pre > <!-- date picker and title code sta…" at bounding box center [670, 438] width 1193 height 675
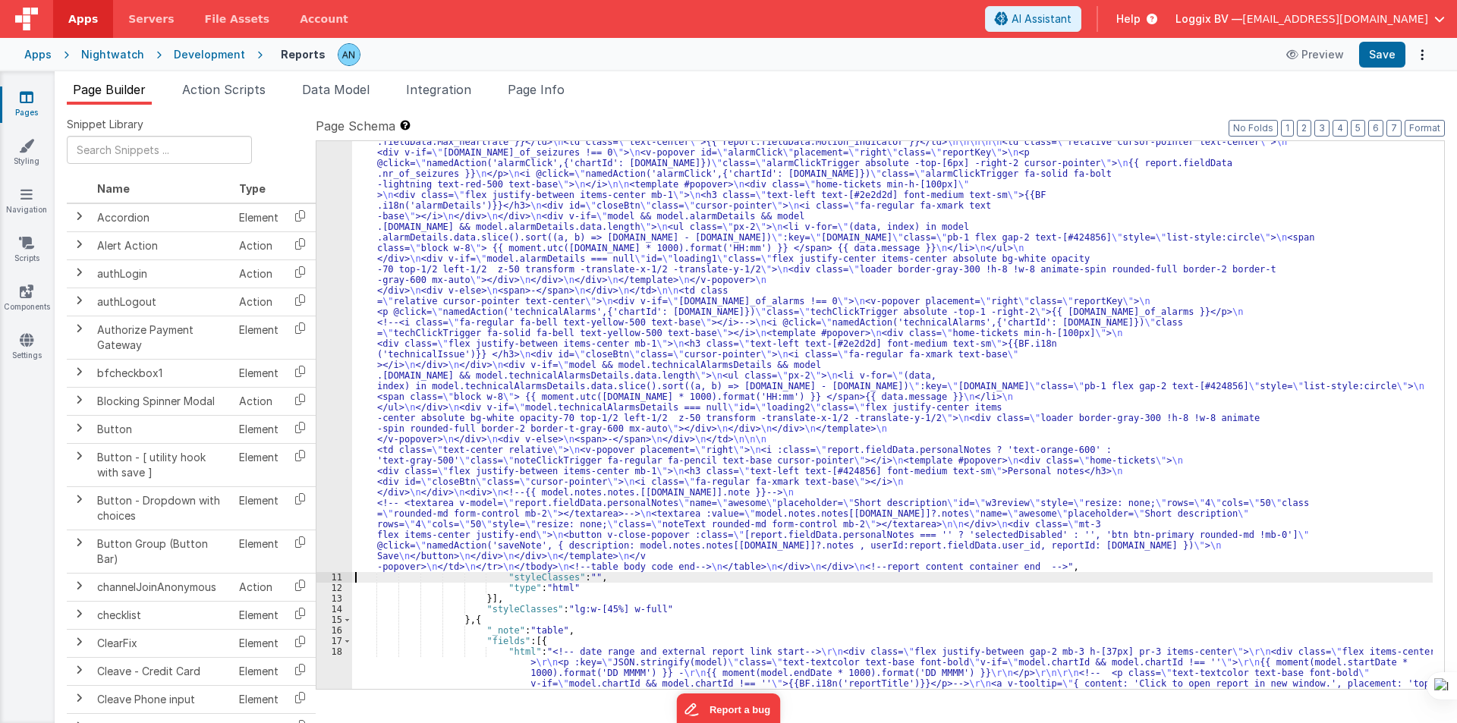
click at [333, 361] on div "10" at bounding box center [334, 237] width 36 height 669
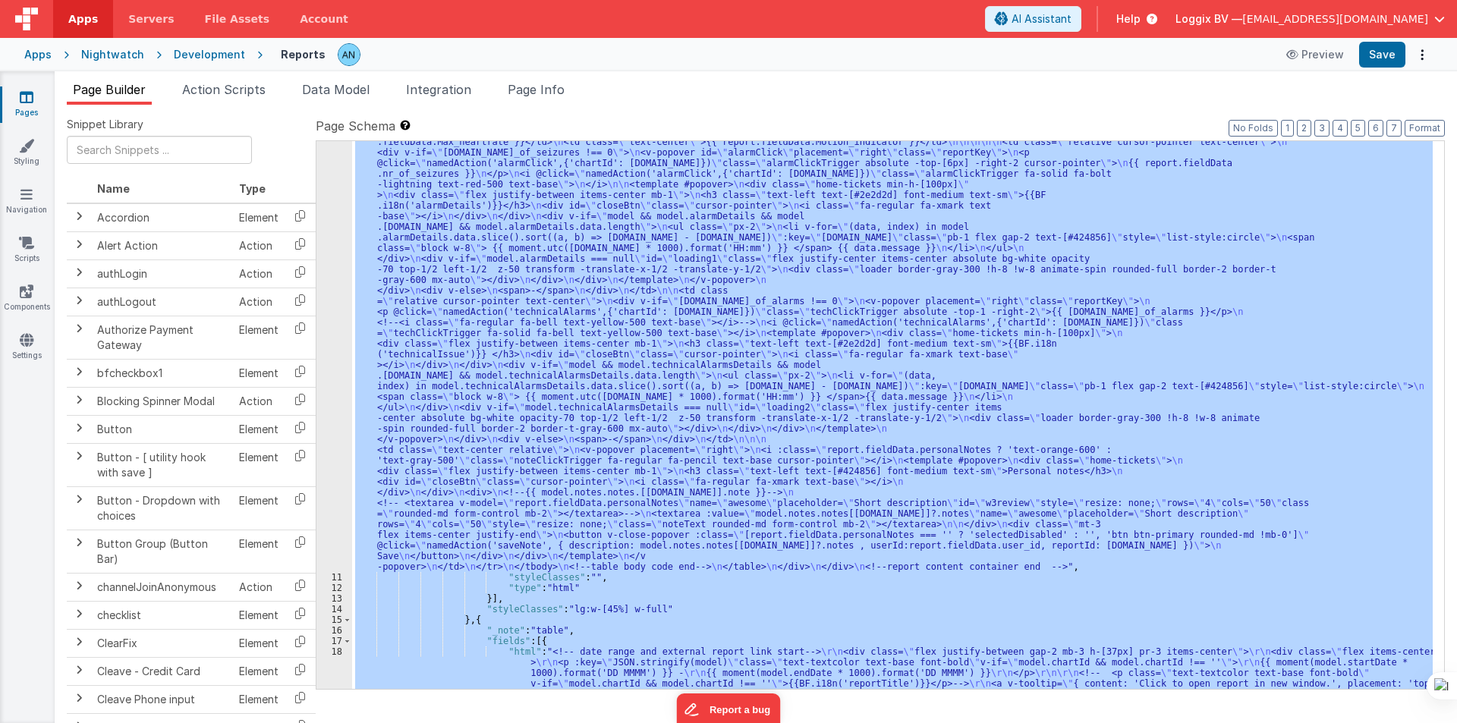
click at [333, 361] on div "10" at bounding box center [334, 237] width 36 height 669
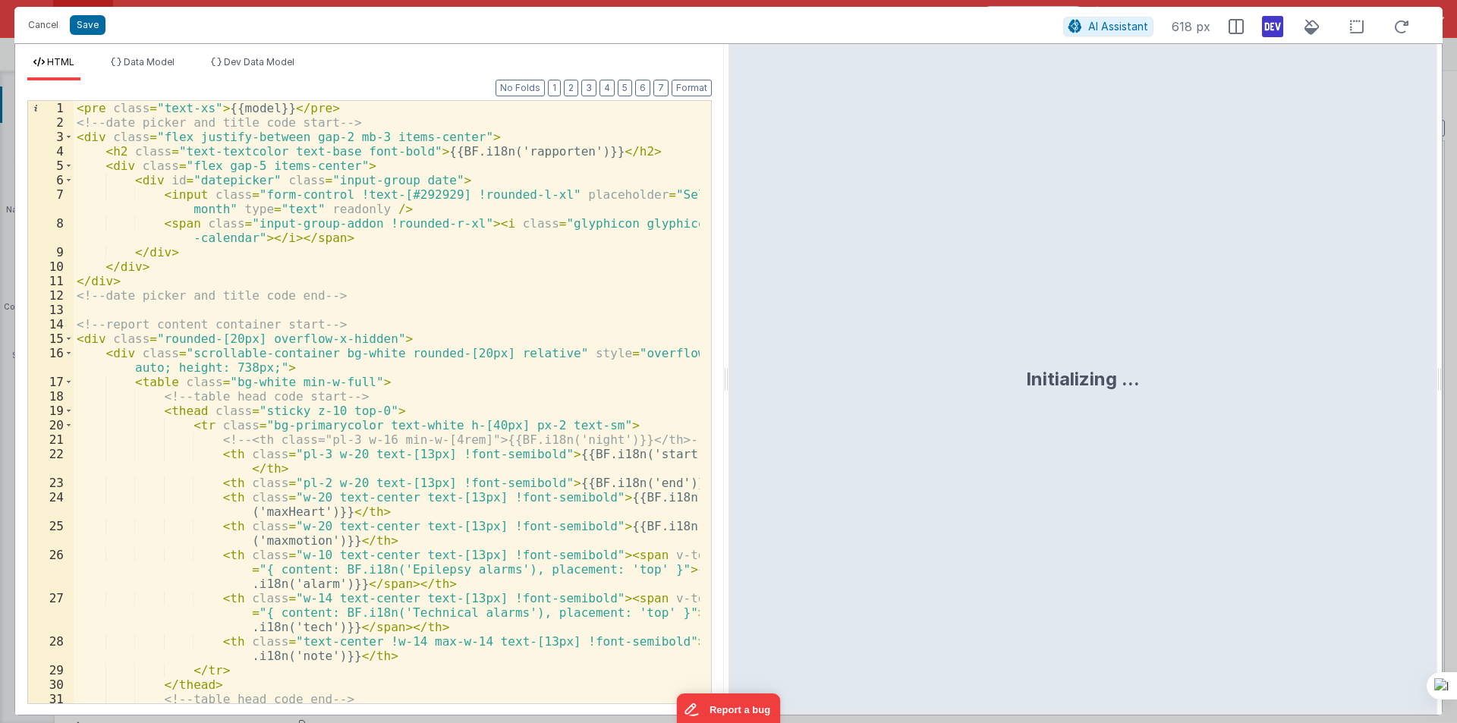
click at [291, 265] on div "< pre class = "text-xs" > {{model}} </ pre > <!-- date picker and title code st…" at bounding box center [387, 416] width 626 height 631
drag, startPoint x: 725, startPoint y: 369, endPoint x: 1014, endPoint y: 432, distance: 295.3
click at [1184, 366] on html "Cancel Save AI Assistant 926 px HTML Data Model Dev Data Model Format 7 6 5 4 3…" at bounding box center [728, 361] width 1457 height 723
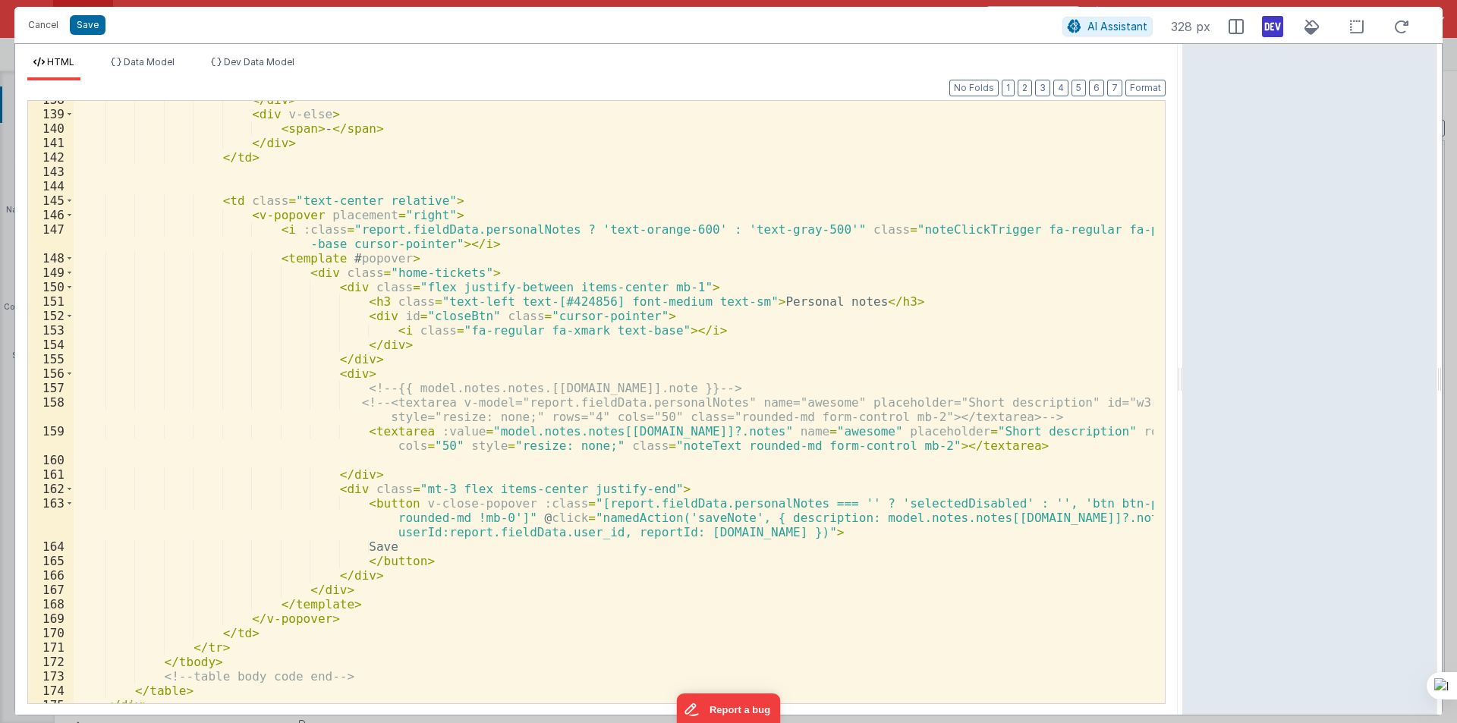
scroll to position [2223, 0]
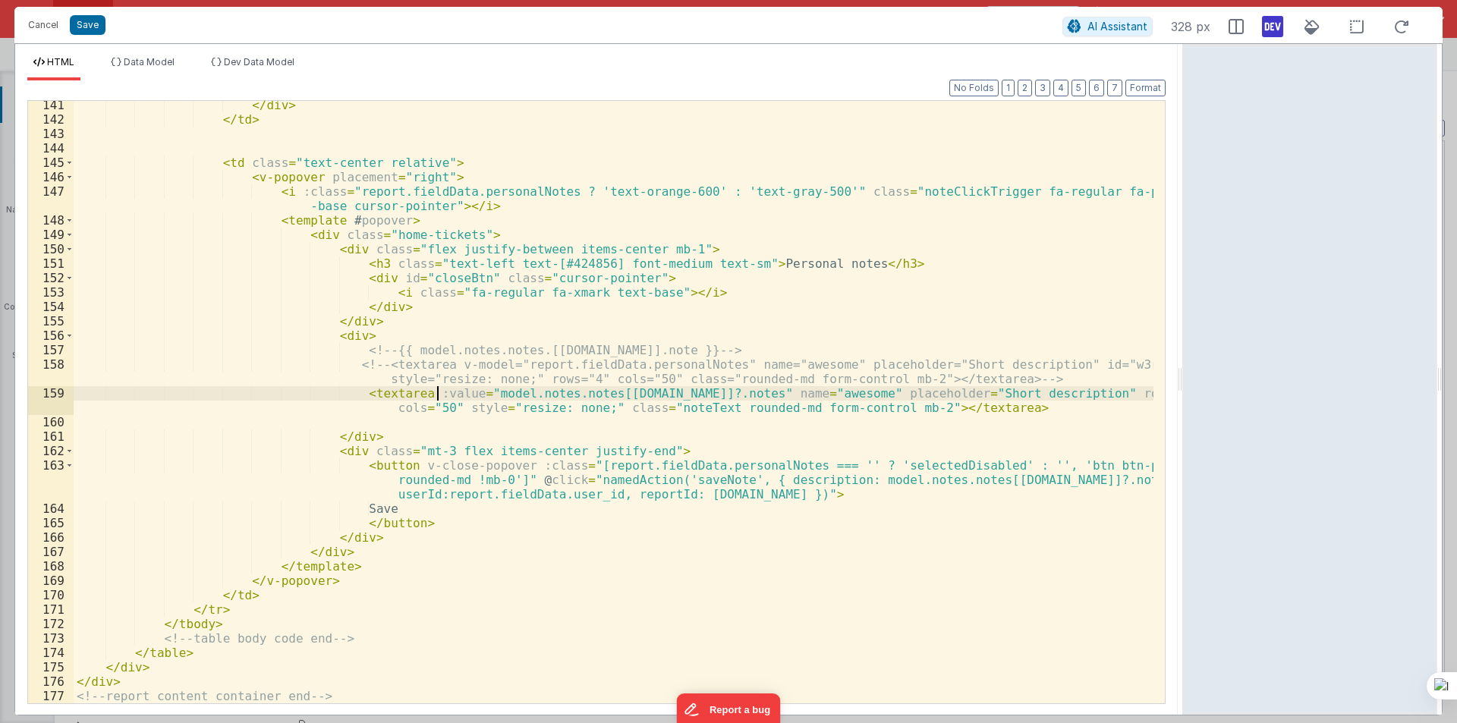
click at [438, 390] on div "</ div > </ td > < td class = "text-center relative" > < v-popover placement = …" at bounding box center [614, 413] width 1080 height 631
click at [488, 392] on div "</ div > </ td > < td class = "text-center relative" > < v-popover placement = …" at bounding box center [614, 413] width 1080 height 631
click at [578, 396] on div "</ div > </ td > < td class = "text-center relative" > < v-popover placement = …" at bounding box center [614, 413] width 1080 height 631
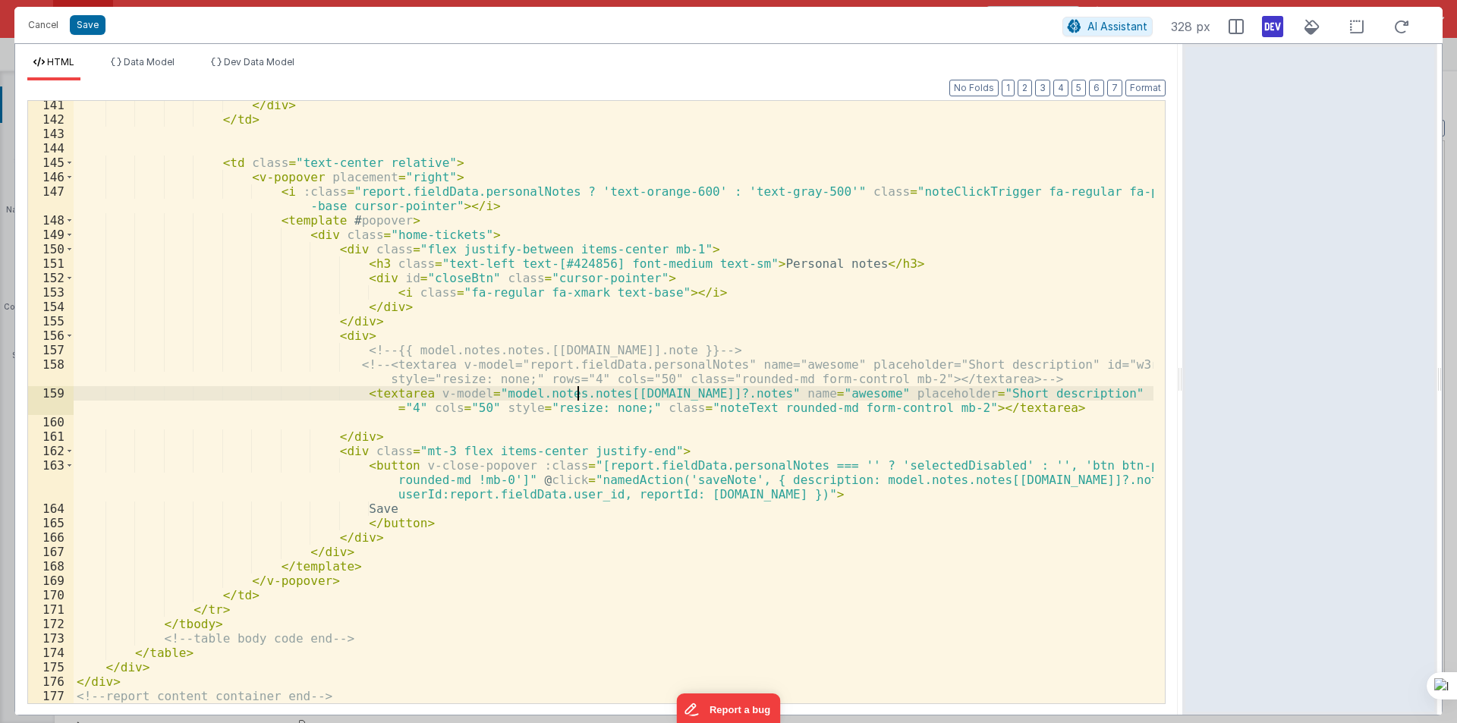
click at [578, 396] on div "</ div > </ td > < td class = "text-center relative" > < v-popover placement = …" at bounding box center [614, 413] width 1080 height 631
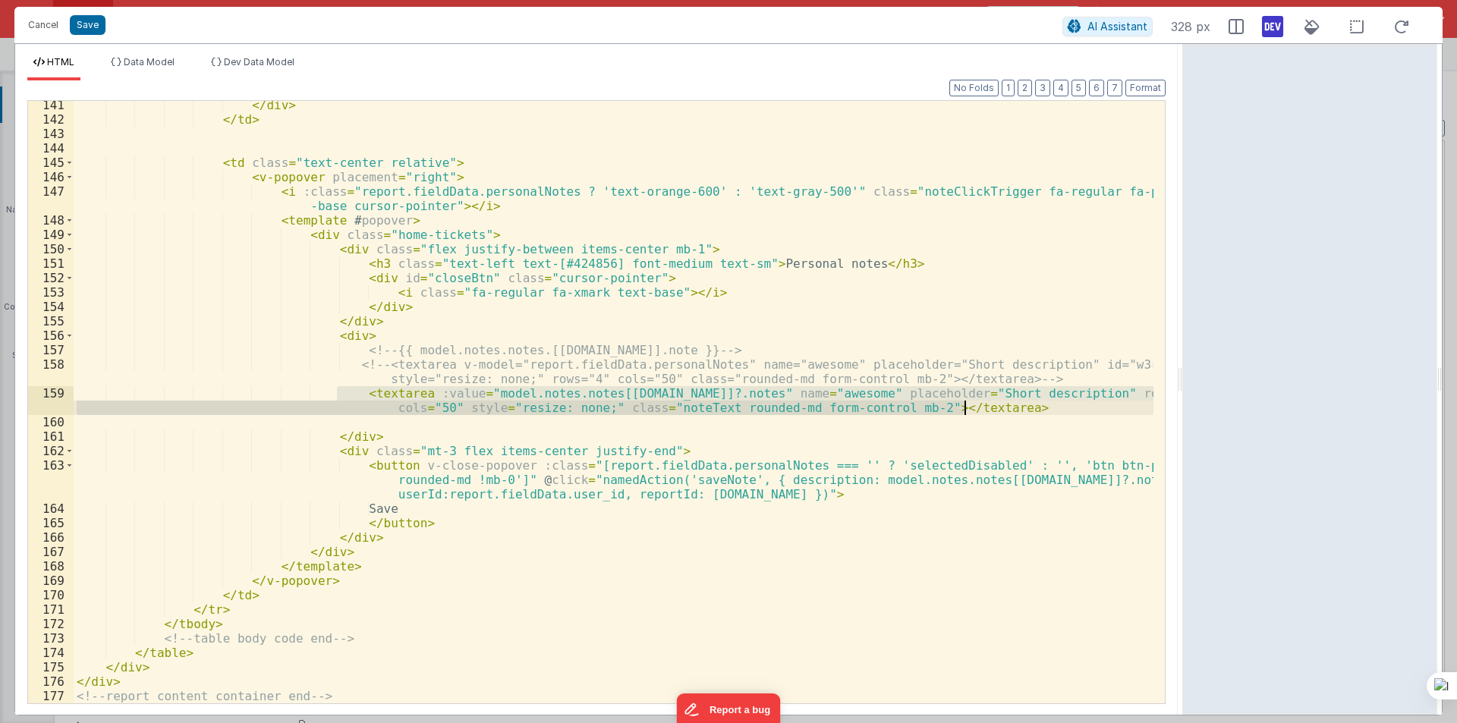
drag, startPoint x: 334, startPoint y: 393, endPoint x: 973, endPoint y: 404, distance: 639.0
click at [973, 404] on div "</ div > </ td > < td class = "text-center relative" > < v-popover placement = …" at bounding box center [614, 413] width 1080 height 631
click at [455, 409] on div "</ div > </ td > < td class = "text-center relative" > < v-popover placement = …" at bounding box center [614, 402] width 1080 height 602
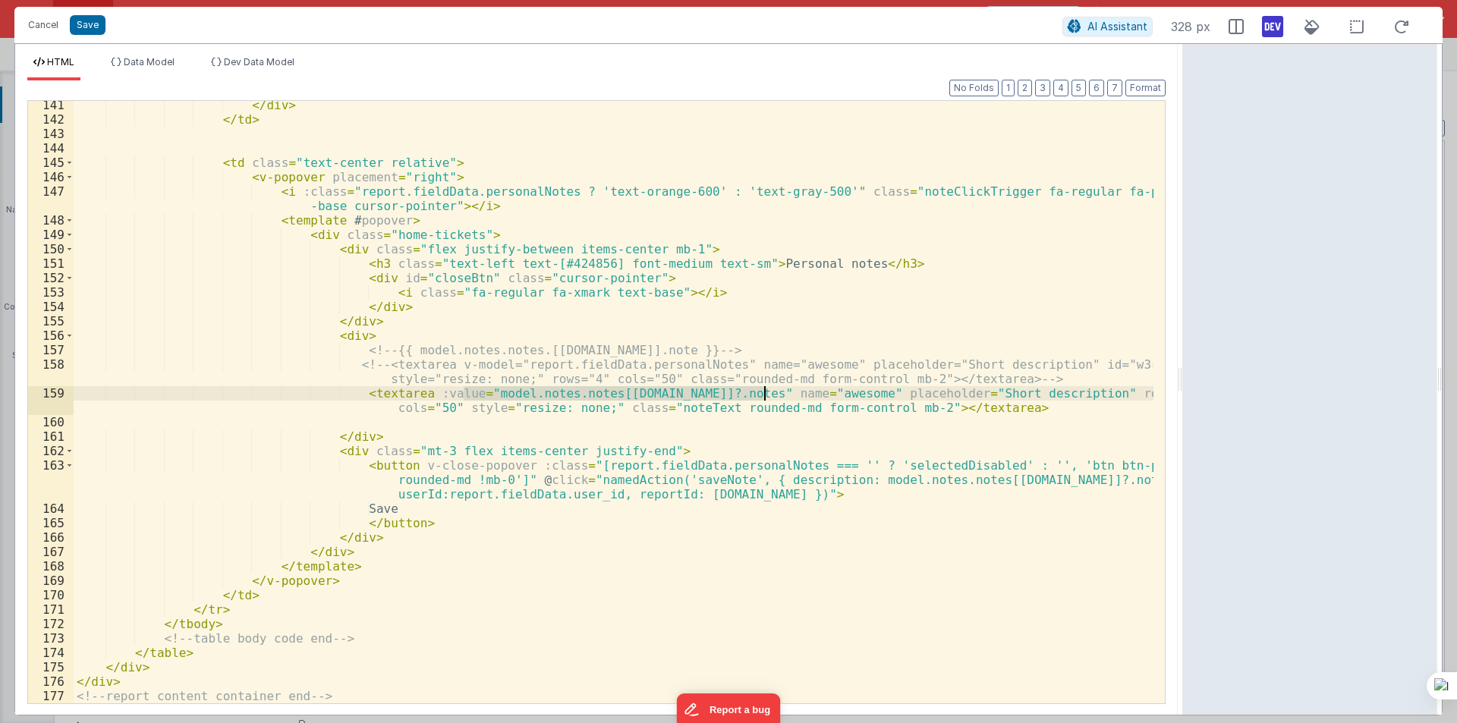
drag, startPoint x: 466, startPoint y: 396, endPoint x: 763, endPoint y: 388, distance: 297.5
click at [763, 388] on div "</ div > </ td > < td class = "text-center relative" > < v-popover placement = …" at bounding box center [614, 413] width 1080 height 631
click at [670, 483] on div "</ div > </ td > < td class = "text-center relative" > < v-popover placement = …" at bounding box center [614, 413] width 1080 height 631
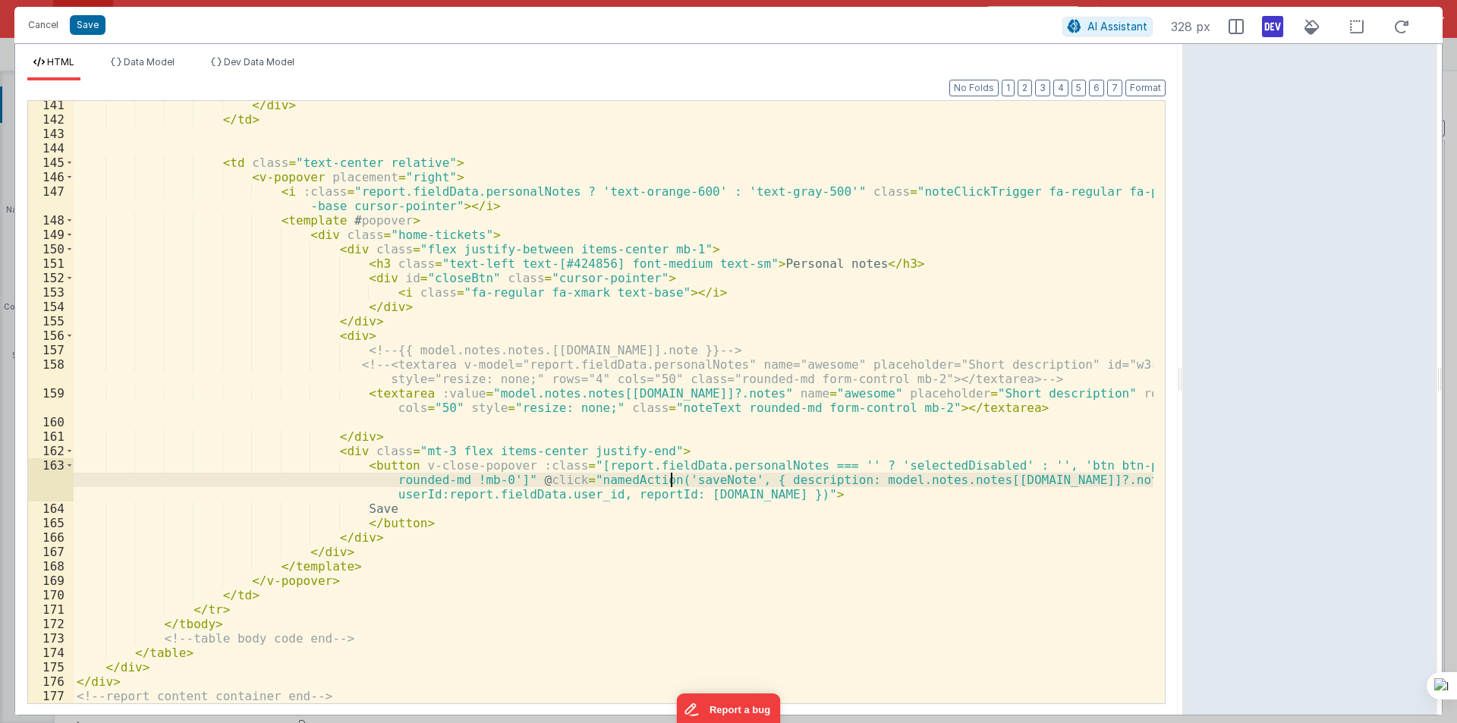
click at [670, 483] on div "</ div > </ td > < td class = "text-center relative" > < v-popover placement = …" at bounding box center [614, 413] width 1080 height 631
click at [52, 24] on button "Cancel" at bounding box center [43, 24] width 46 height 21
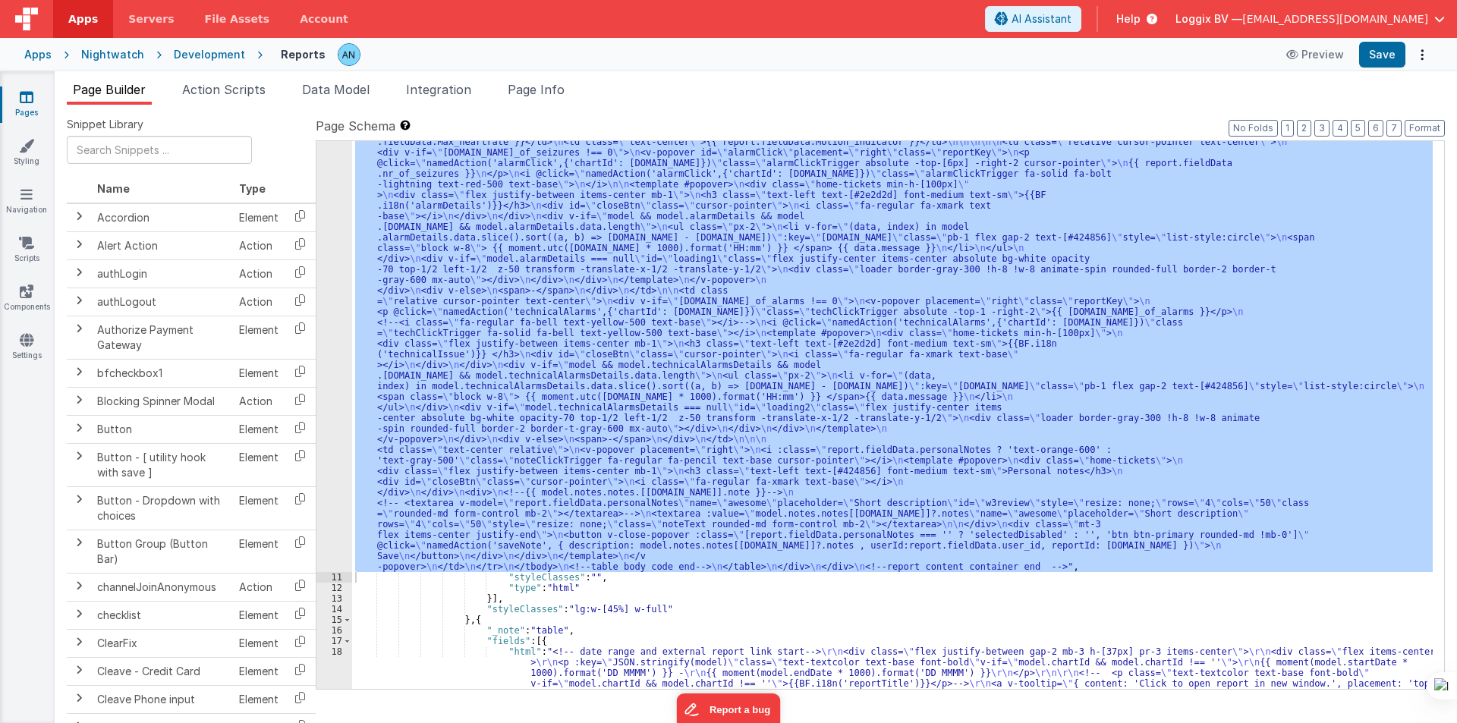
click at [245, 88] on span "Action Scripts" at bounding box center [223, 89] width 83 height 15
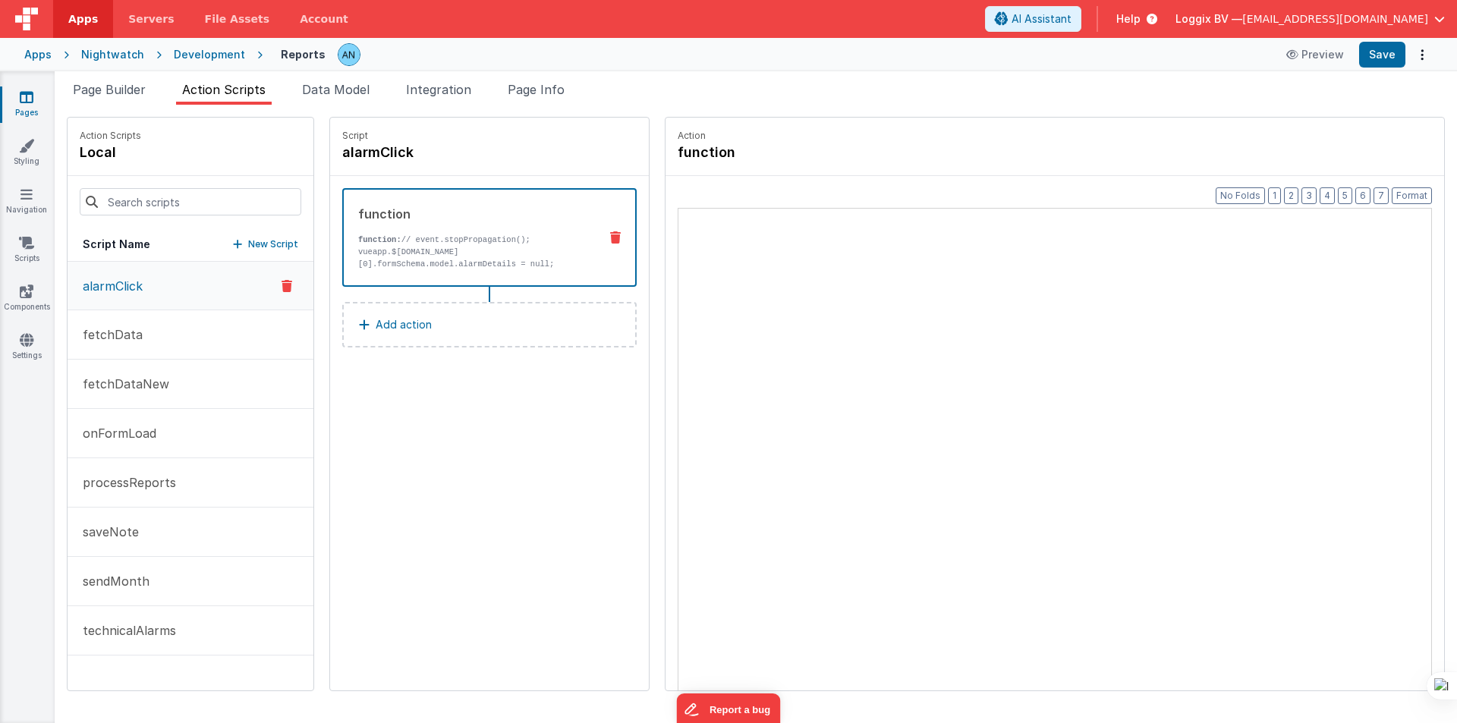
click at [245, 88] on span "Action Scripts" at bounding box center [223, 89] width 83 height 15
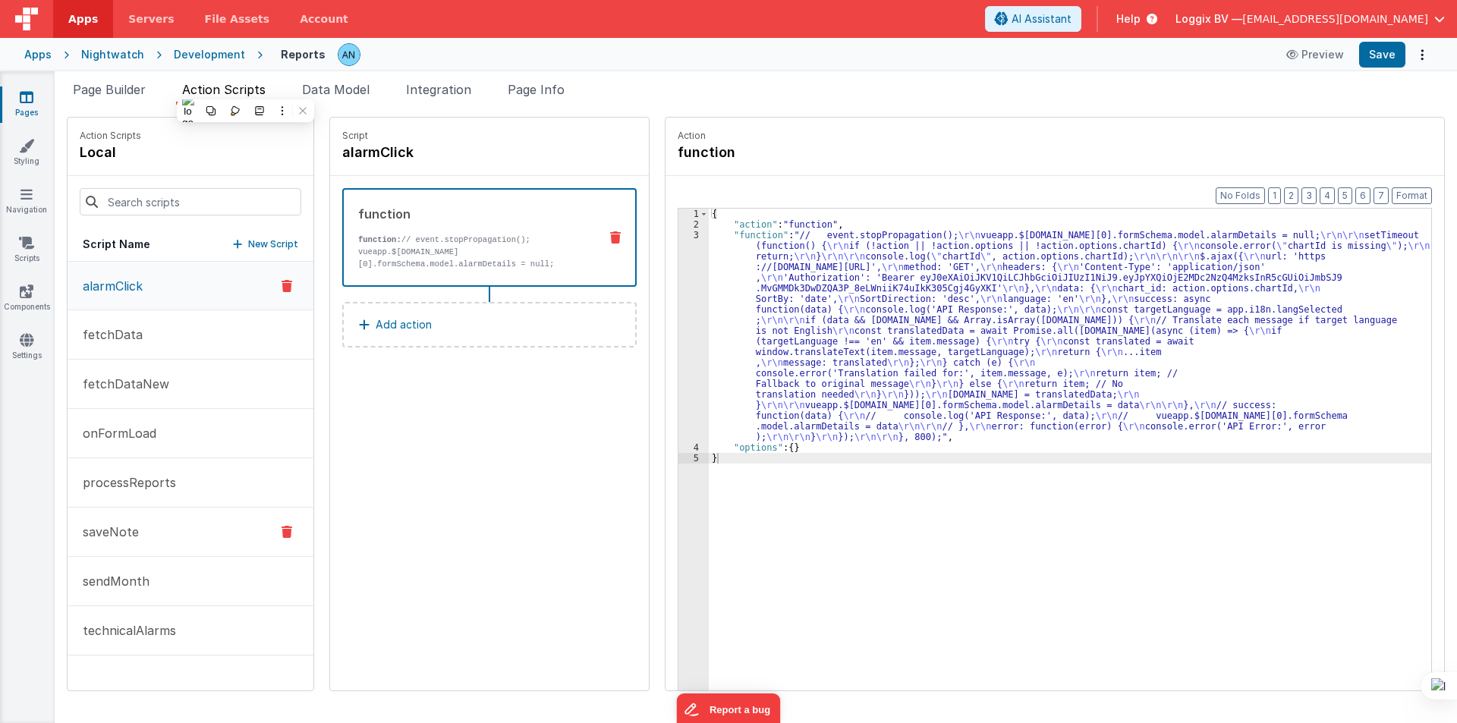
click at [183, 536] on button "saveNote" at bounding box center [191, 532] width 246 height 49
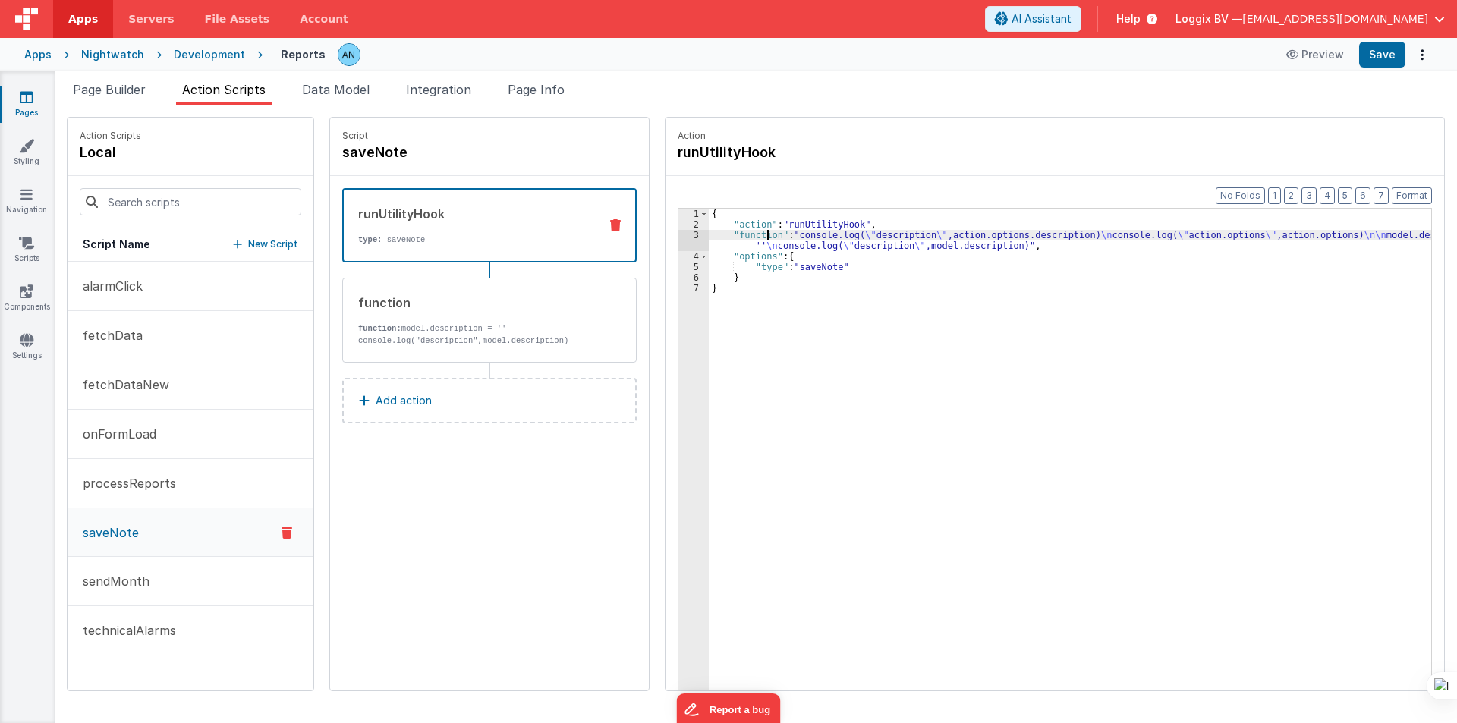
click at [754, 240] on div "{ "action" : "runUtilityHook" , "function" : "console.log( \" description \" ,a…" at bounding box center [1077, 484] width 737 height 550
click at [683, 241] on div "3" at bounding box center [693, 240] width 30 height 21
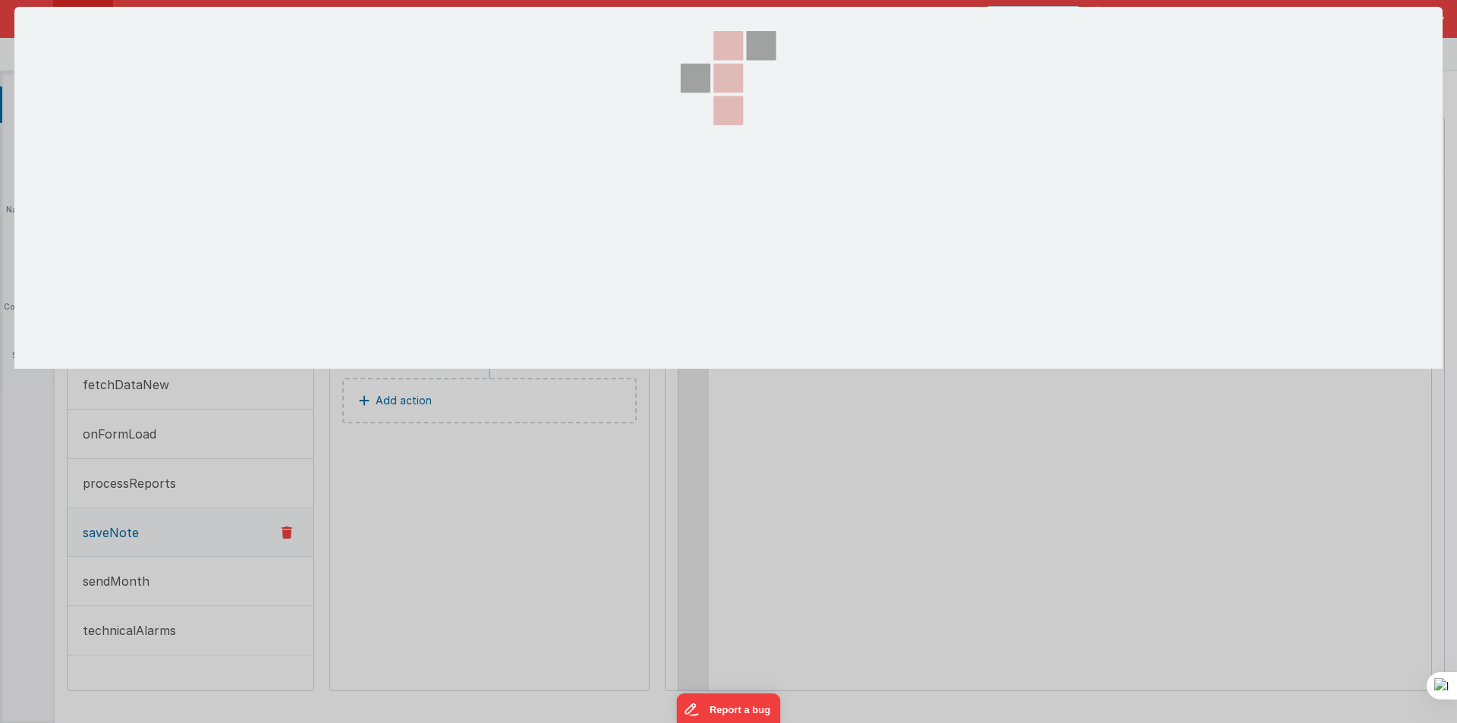
click at [683, 241] on div at bounding box center [729, 188] width 152 height 362
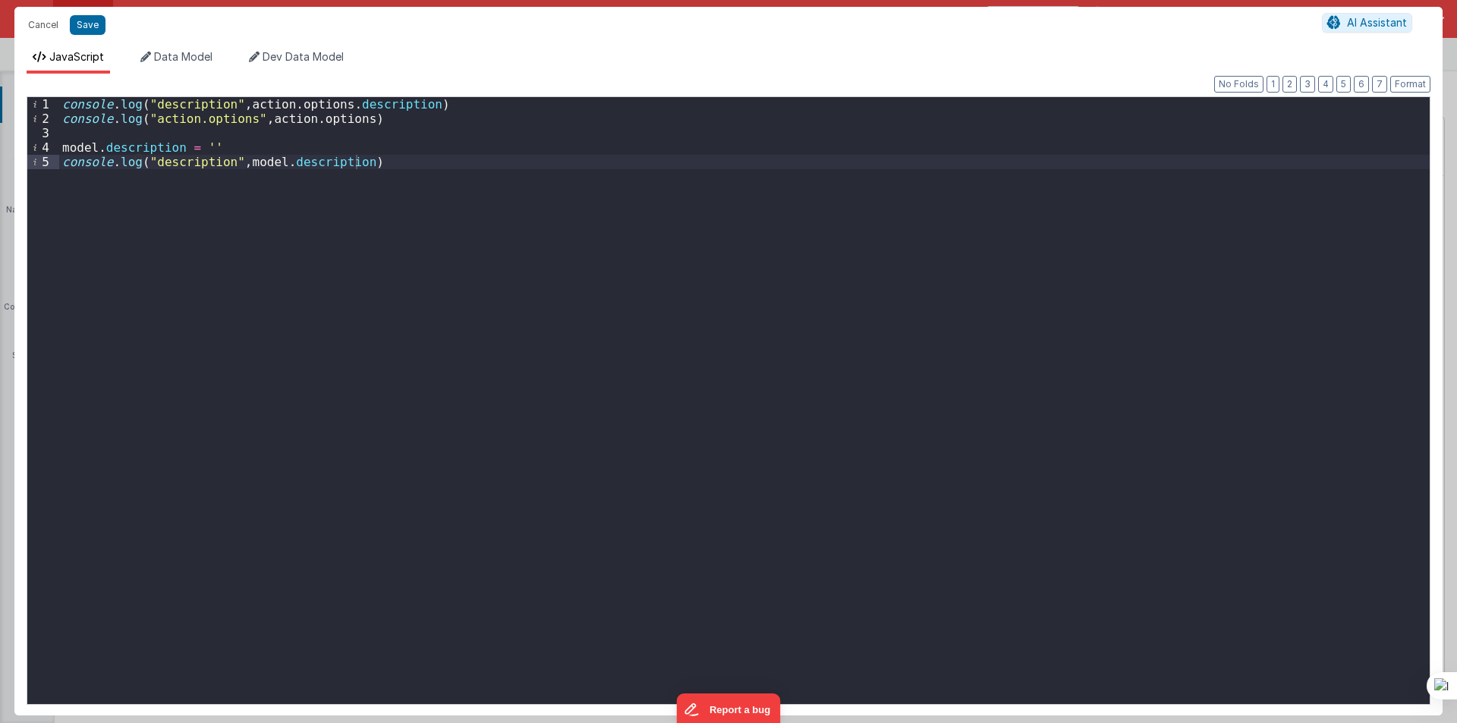
click at [376, 165] on div "console . log ( "description" , action . options . description ) console . log …" at bounding box center [744, 415] width 1370 height 636
click at [79, 187] on div "console . log ( "description" , action . options . description ) console . log …" at bounding box center [744, 415] width 1370 height 636
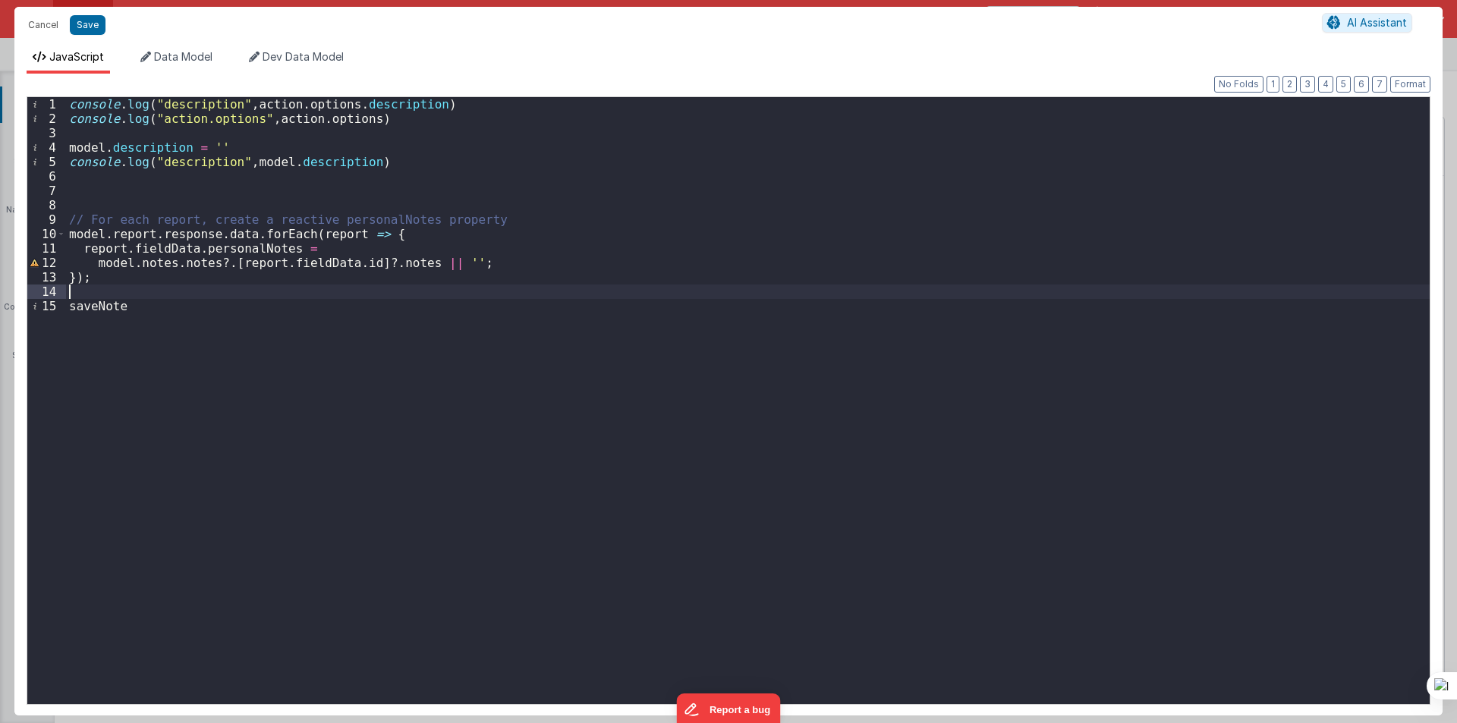
click at [310, 234] on div "console . log ( "description" , action . options . description ) console . log …" at bounding box center [747, 415] width 1363 height 636
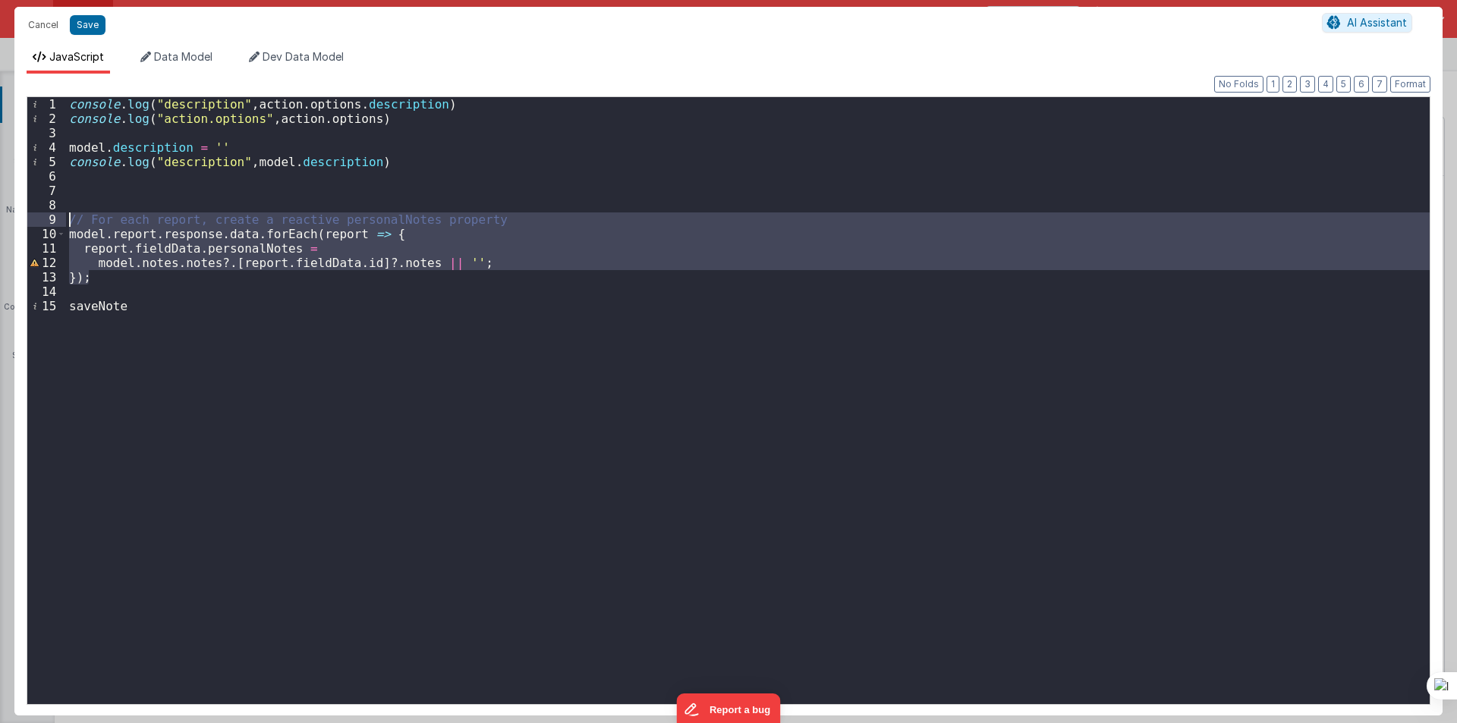
drag, startPoint x: 99, startPoint y: 279, endPoint x: 50, endPoint y: 217, distance: 78.9
click at [50, 217] on div "1 2 3 4 5 6 7 8 9 10 11 12 13 14 15 console . log ( "description" , action . op…" at bounding box center [729, 400] width 1404 height 609
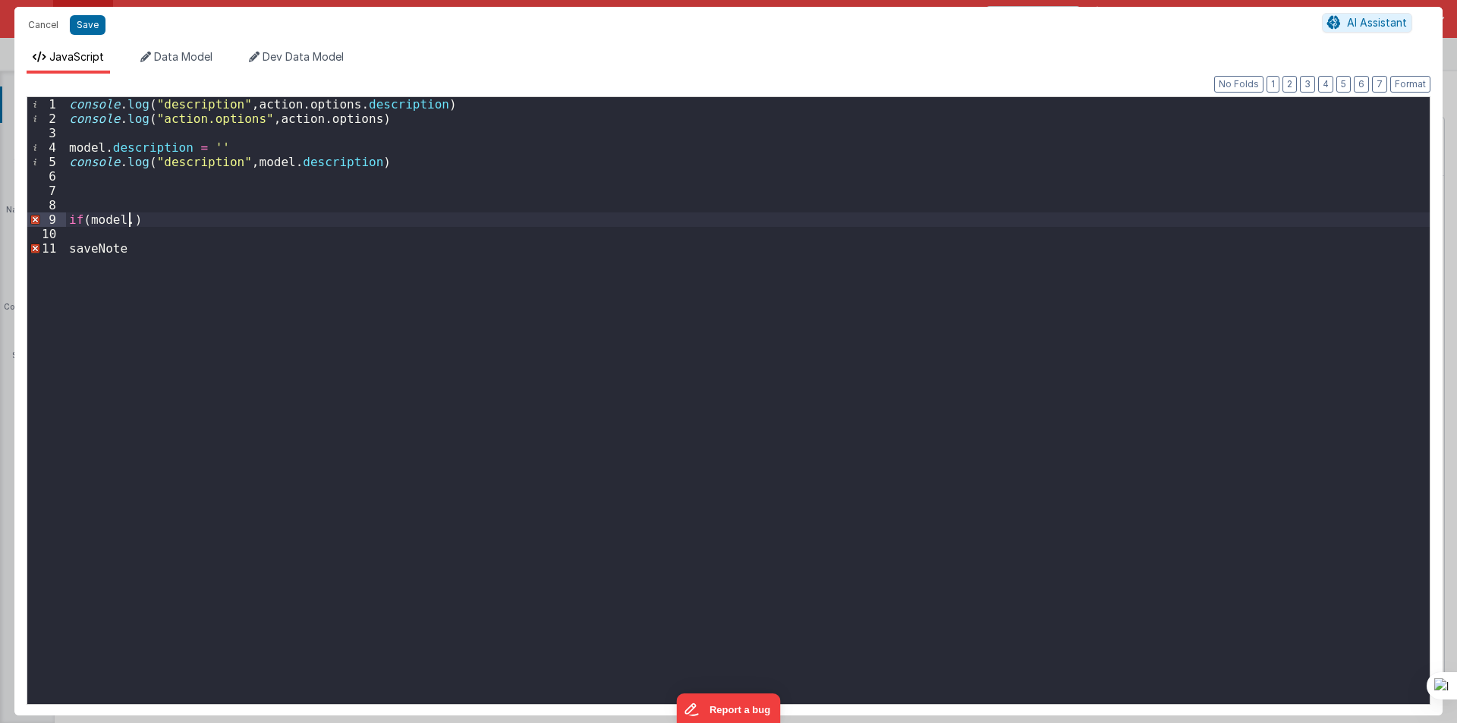
paste textarea
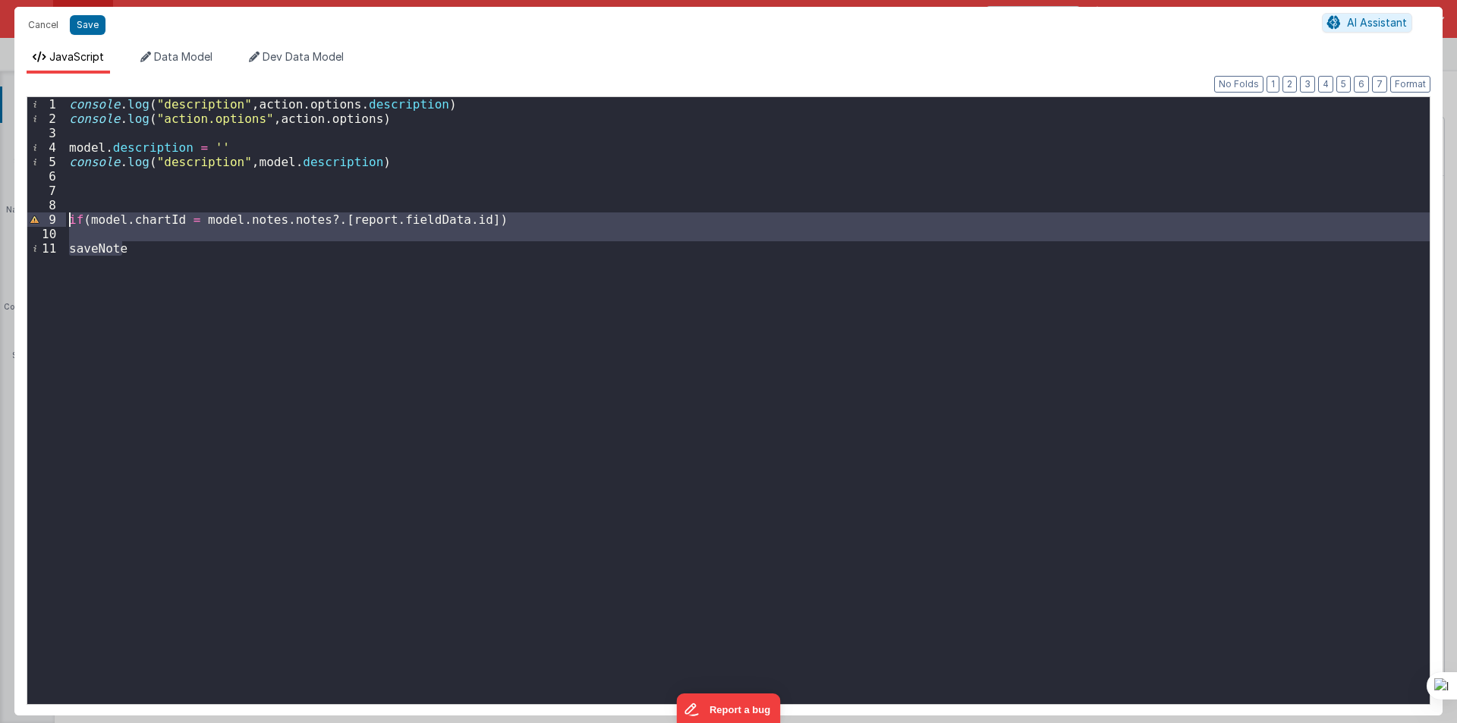
drag, startPoint x: 129, startPoint y: 244, endPoint x: 43, endPoint y: 215, distance: 90.5
click at [43, 215] on div "1 2 3 4 5 6 7 8 9 10 11 console . log ( "description" , action . options . desc…" at bounding box center [729, 400] width 1404 height 609
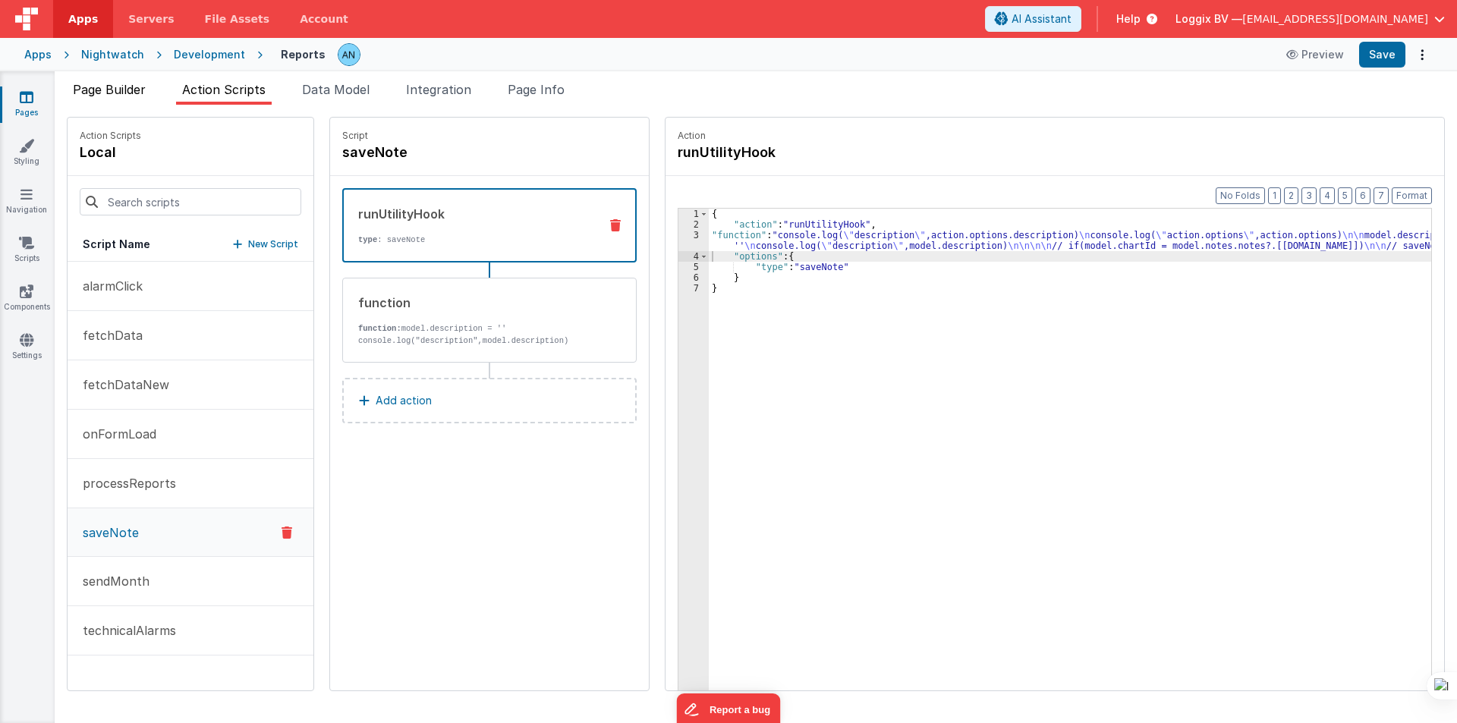
click at [96, 99] on li "Page Builder" at bounding box center [109, 92] width 85 height 24
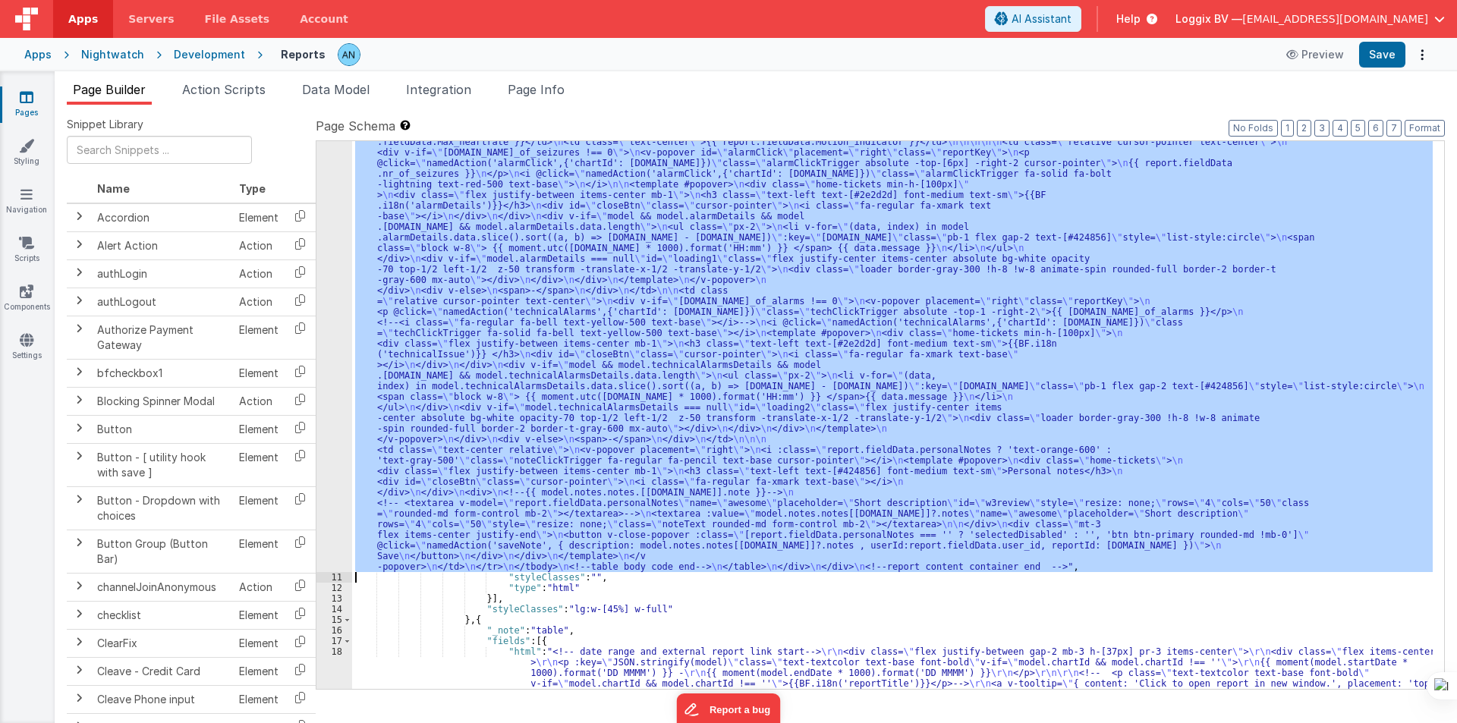
click at [334, 326] on div "10" at bounding box center [334, 237] width 36 height 669
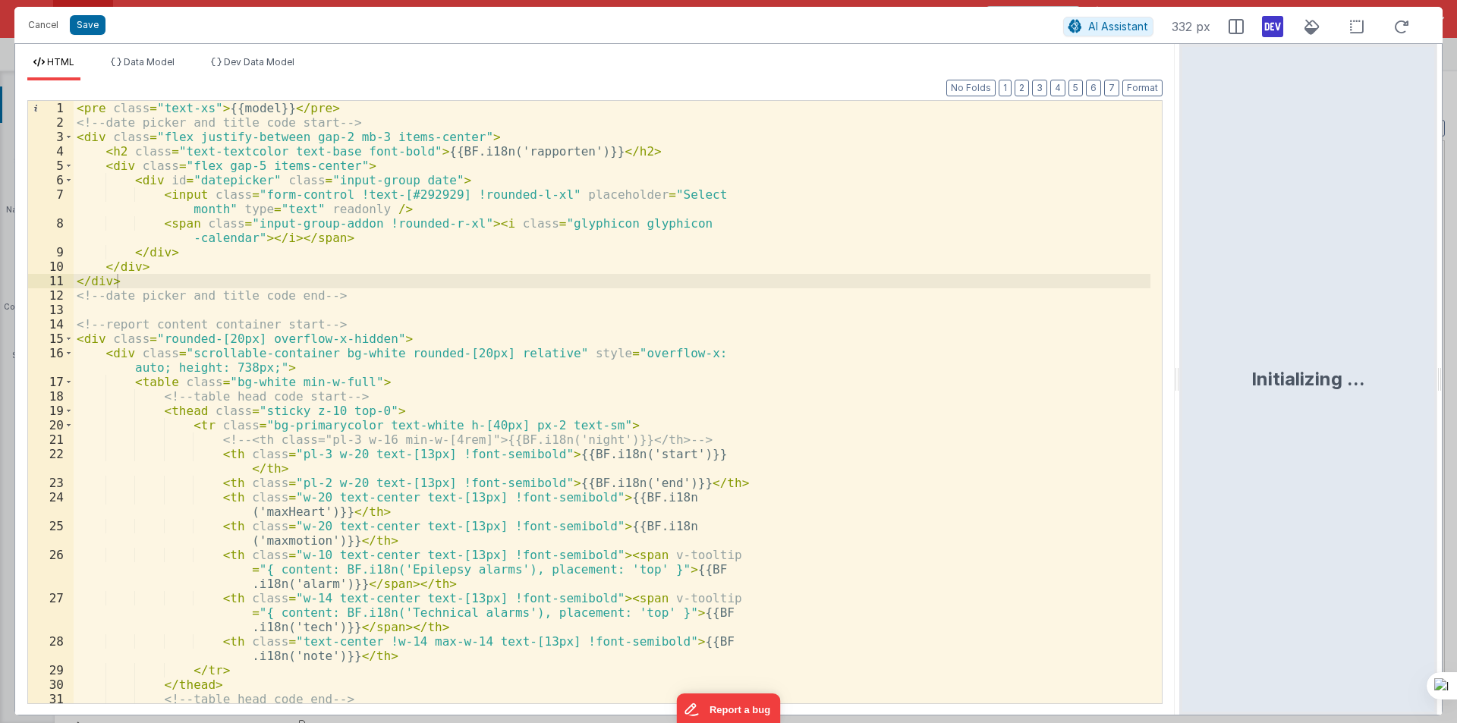
drag, startPoint x: 726, startPoint y: 382, endPoint x: 1341, endPoint y: 382, distance: 615.3
click at [1341, 382] on html "Cancel Save AI Assistant 332 px HTML Data Model Dev Data Model Format 7 6 5 4 3…" at bounding box center [728, 361] width 1457 height 723
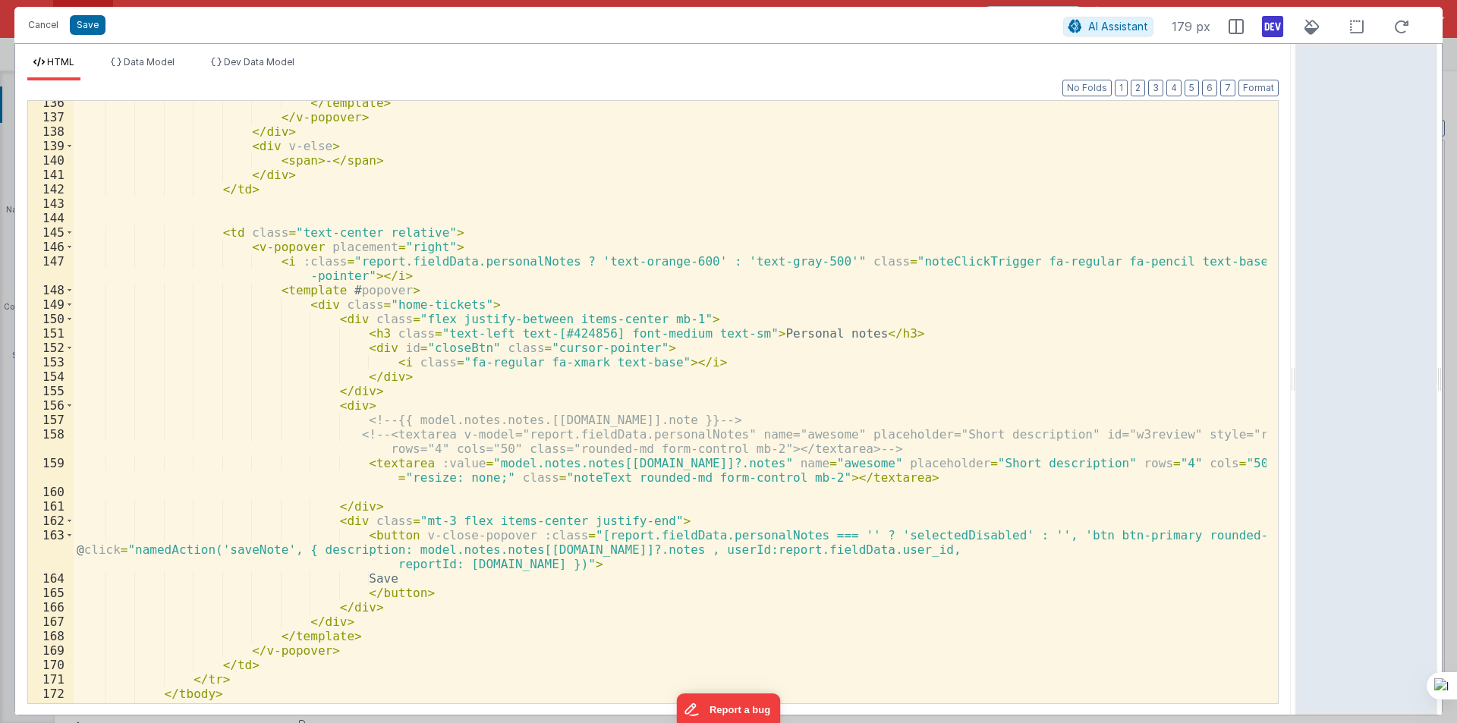
scroll to position [2194, 0]
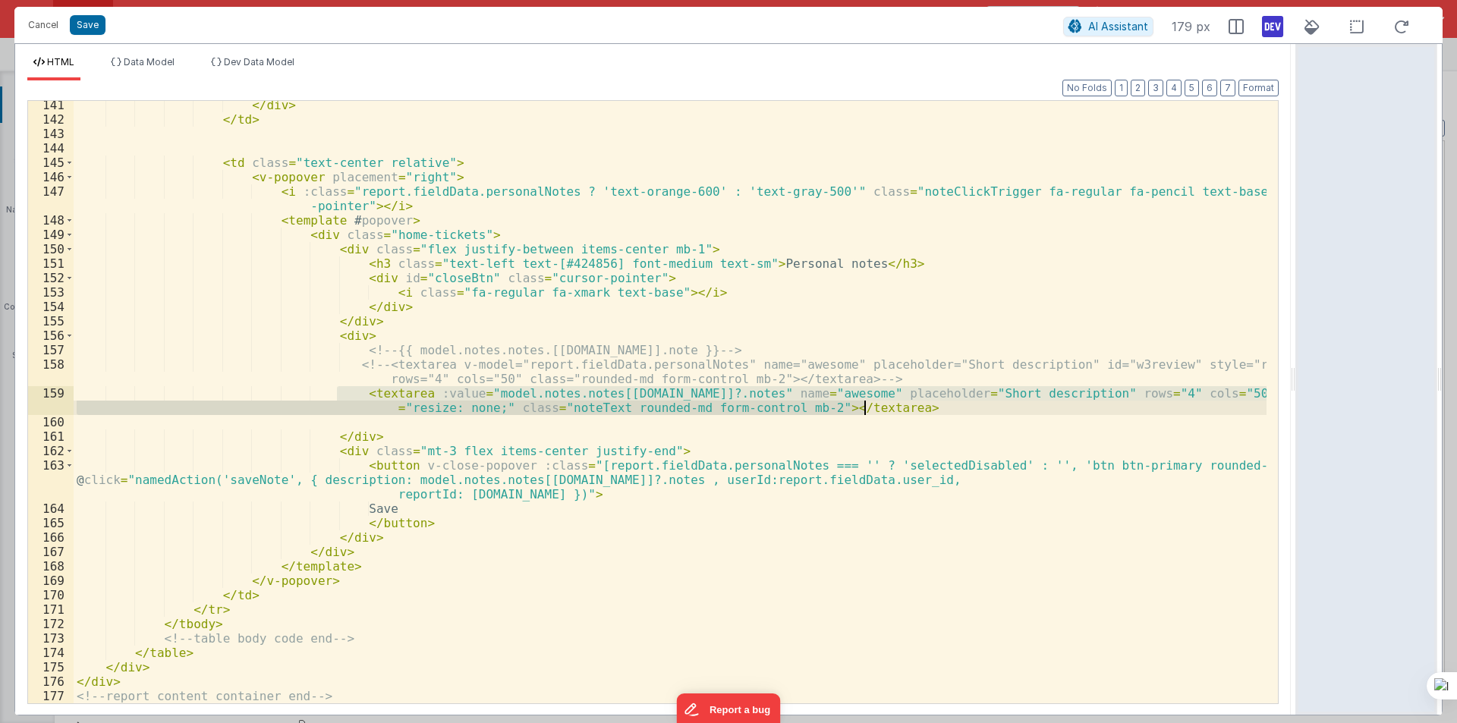
drag, startPoint x: 338, startPoint y: 389, endPoint x: 907, endPoint y: 410, distance: 569.5
click at [907, 410] on div "</ div > </ td > < td class = "text-center relative" > < v-popover placement = …" at bounding box center [670, 413] width 1193 height 631
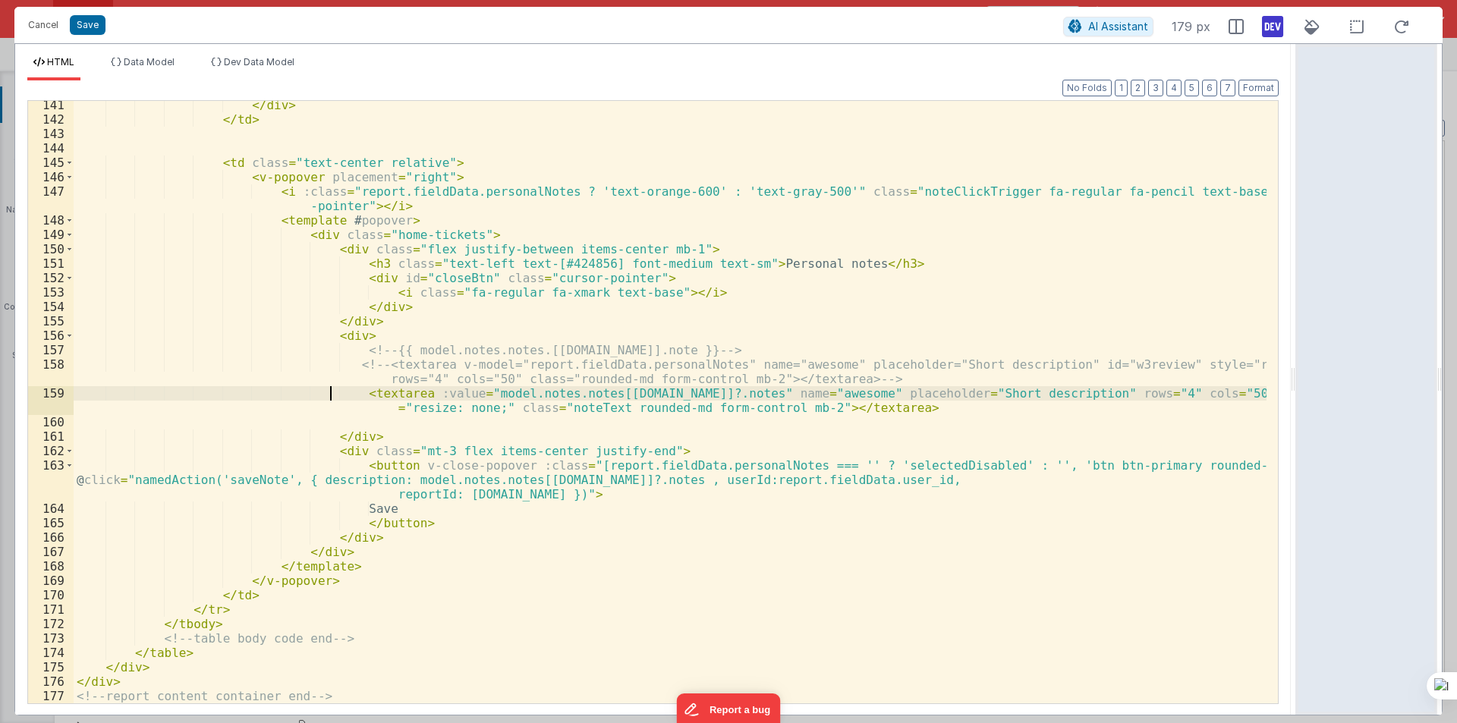
click at [333, 391] on div "</ div > </ td > < td class = "text-center relative" > < v-popover placement = …" at bounding box center [670, 413] width 1193 height 631
click at [866, 411] on div "</ div > </ td > < td class = "text-center relative" > < v-popover placement = …" at bounding box center [670, 413] width 1193 height 631
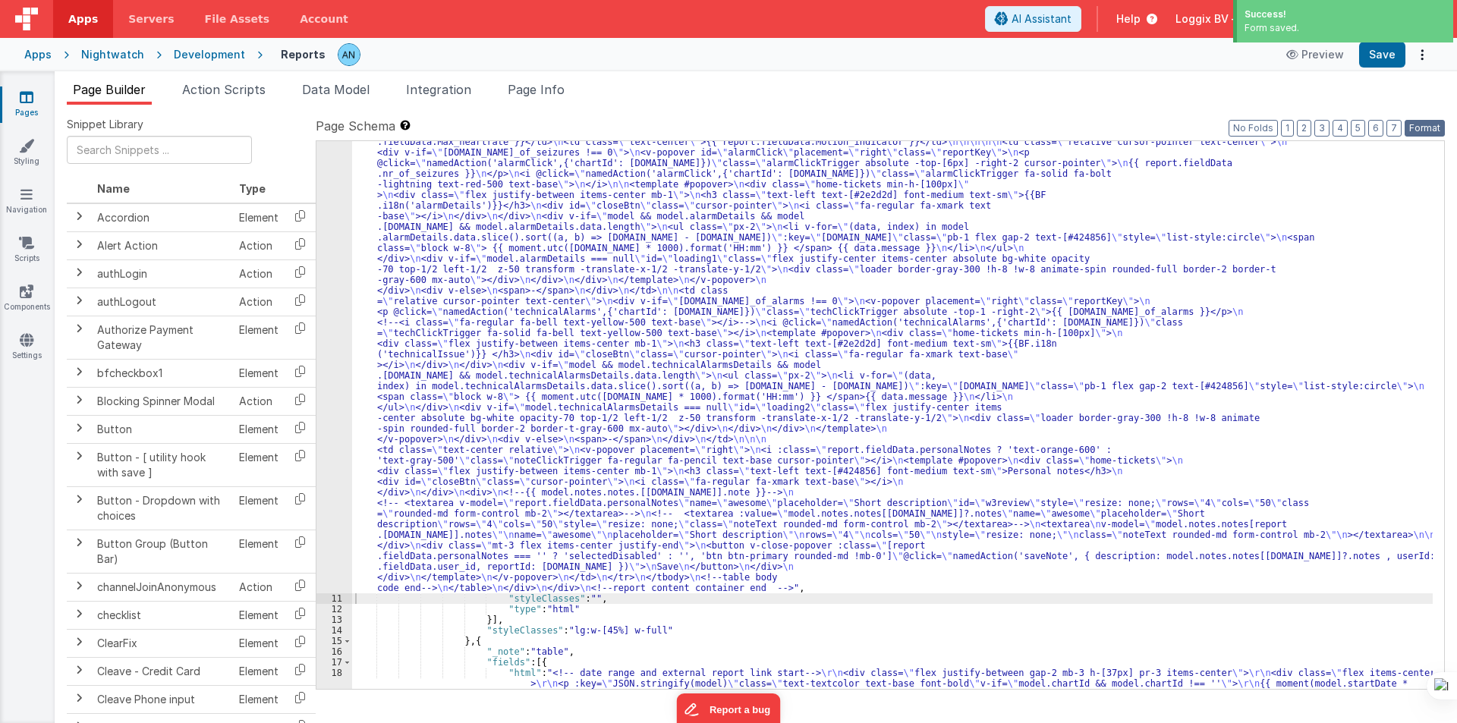
click at [1422, 124] on button "Format" at bounding box center [1424, 128] width 40 height 17
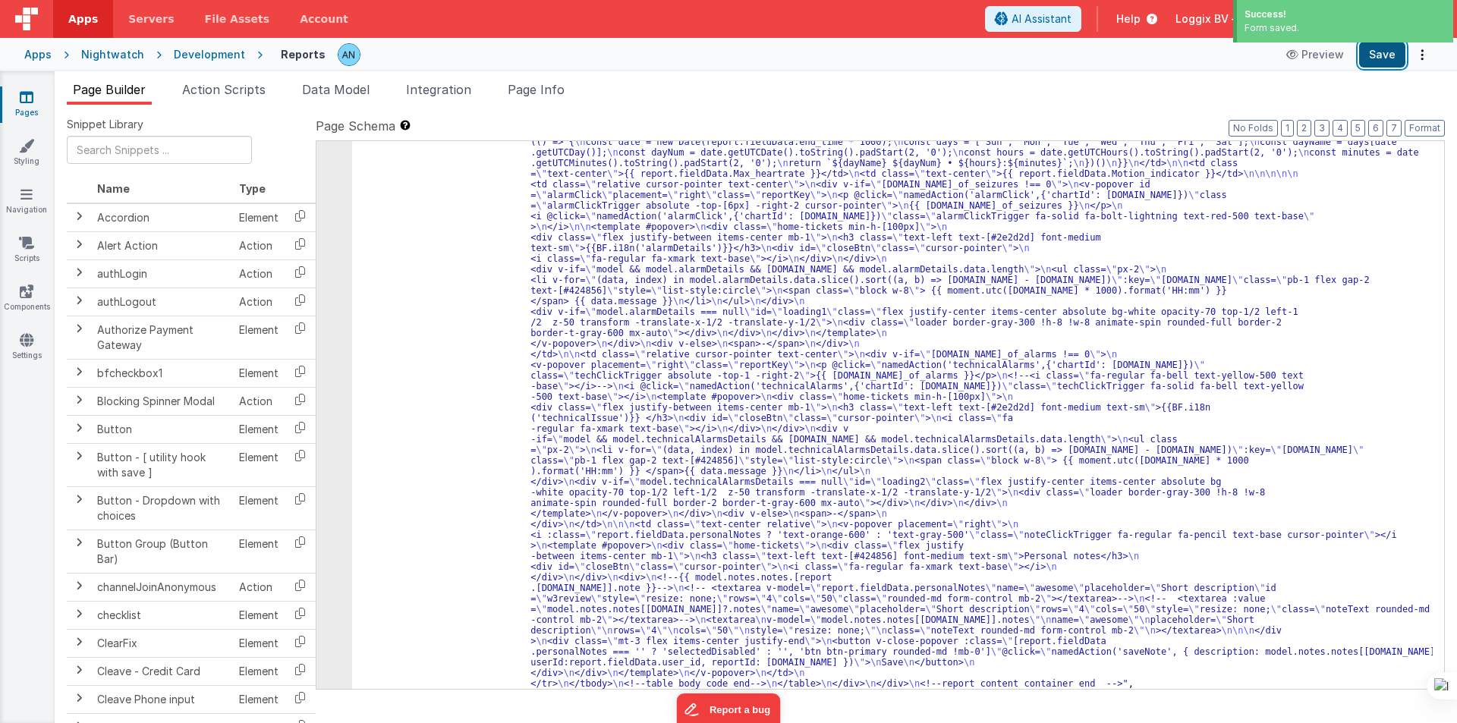
click at [1390, 55] on button "Save" at bounding box center [1382, 55] width 46 height 26
click at [1383, 57] on button "Save" at bounding box center [1382, 55] width 46 height 26
click at [373, 353] on div ""html" : "<pre class= \" text-xs \" >{{model}}</pre> \n <!-- date picker and ti…" at bounding box center [892, 575] width 1080 height 1344
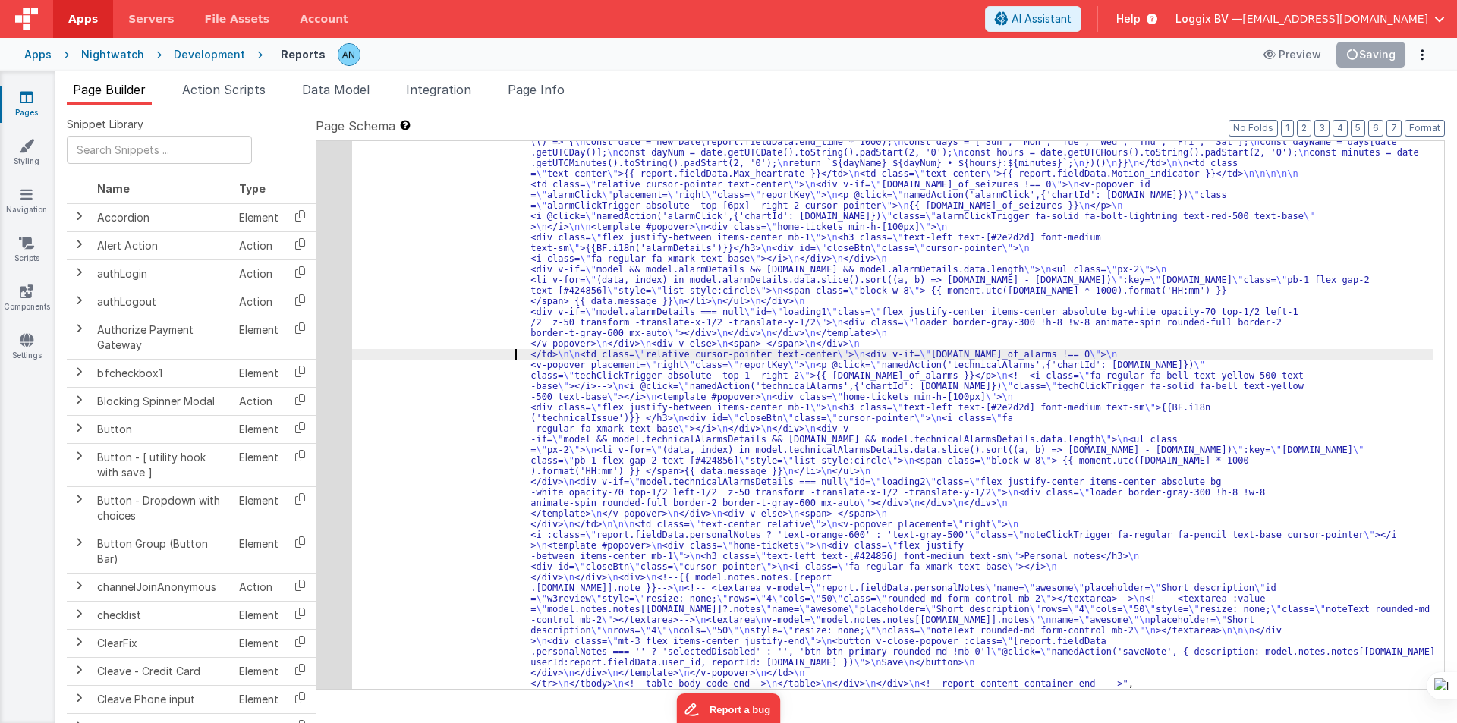
click at [339, 325] on div "10" at bounding box center [334, 296] width 36 height 786
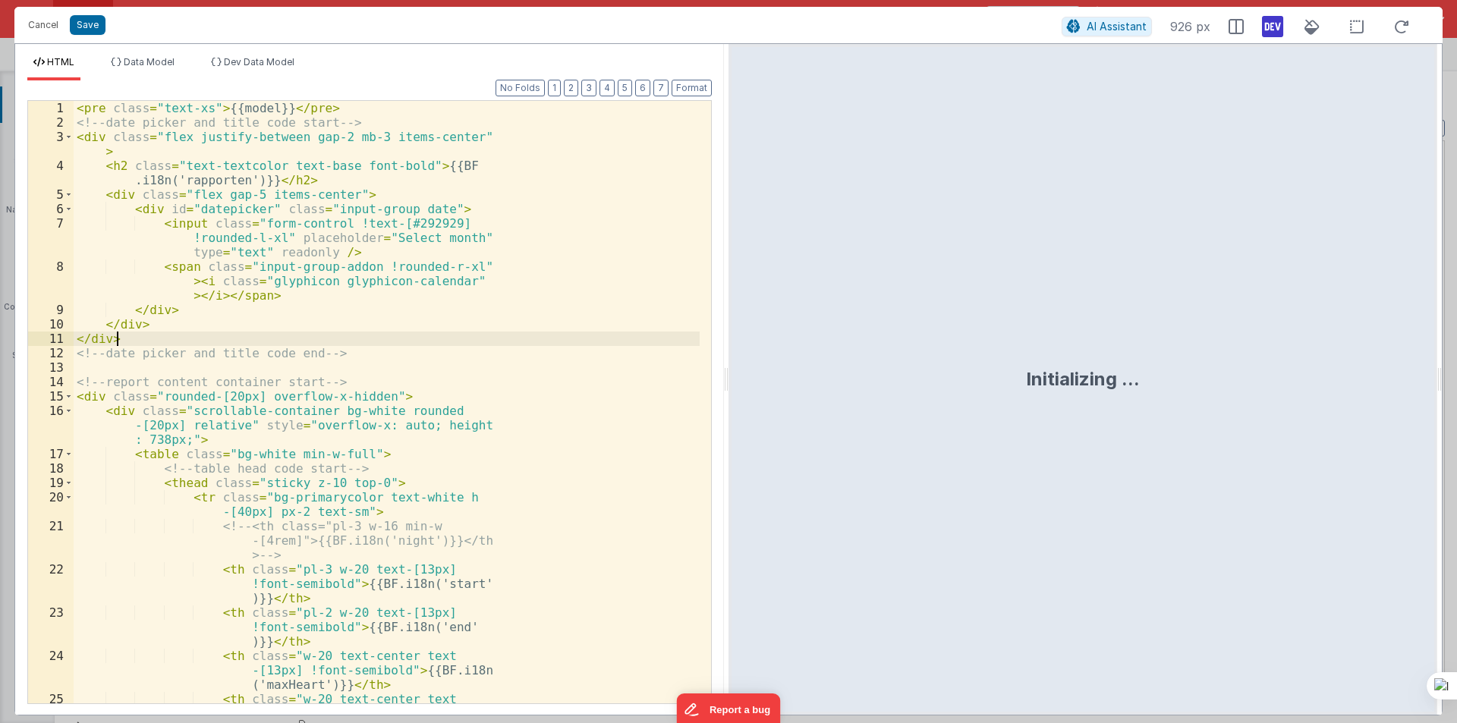
scroll to position [344, 0]
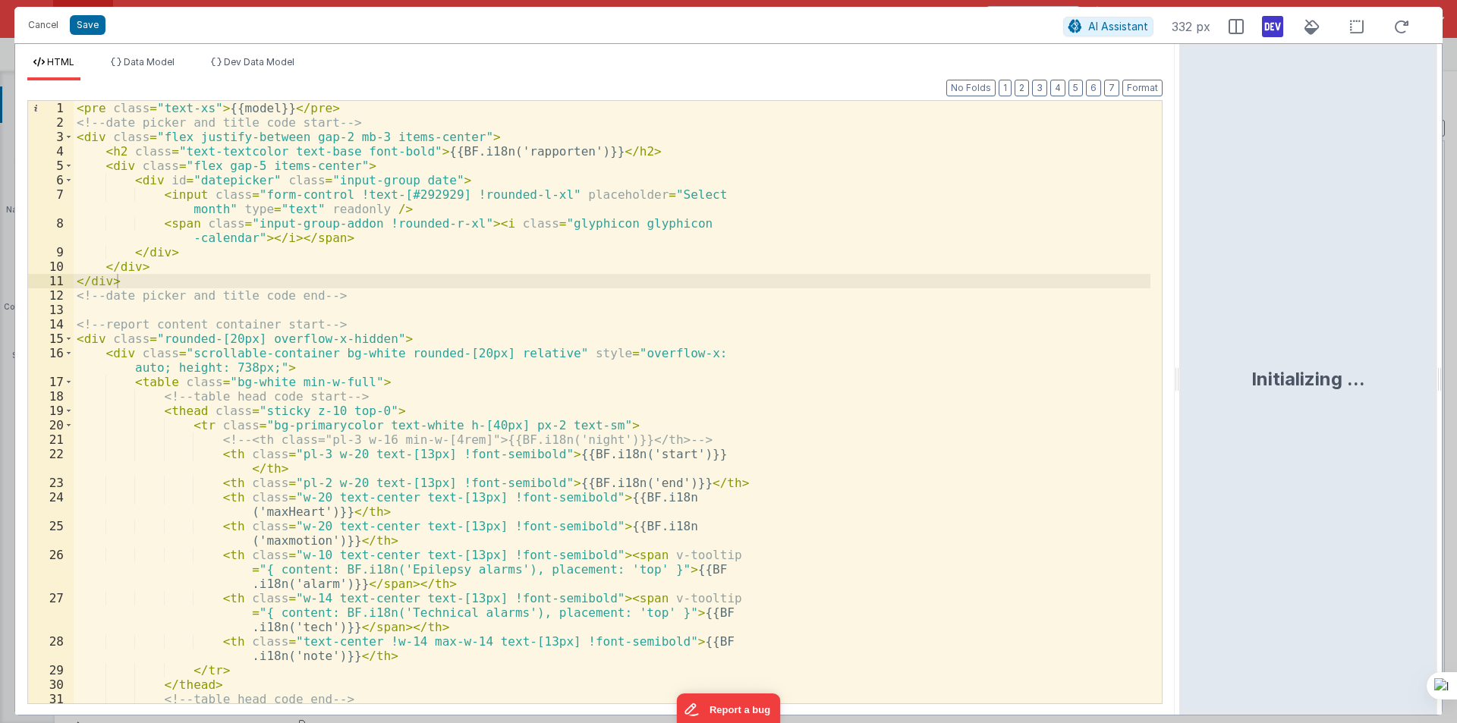
drag, startPoint x: 722, startPoint y: 373, endPoint x: 1420, endPoint y: 404, distance: 698.0
click at [1456, 395] on html "Cancel Save AI Assistant 332 px HTML Data Model Dev Data Model Format 7 6 5 4 3…" at bounding box center [728, 361] width 1457 height 723
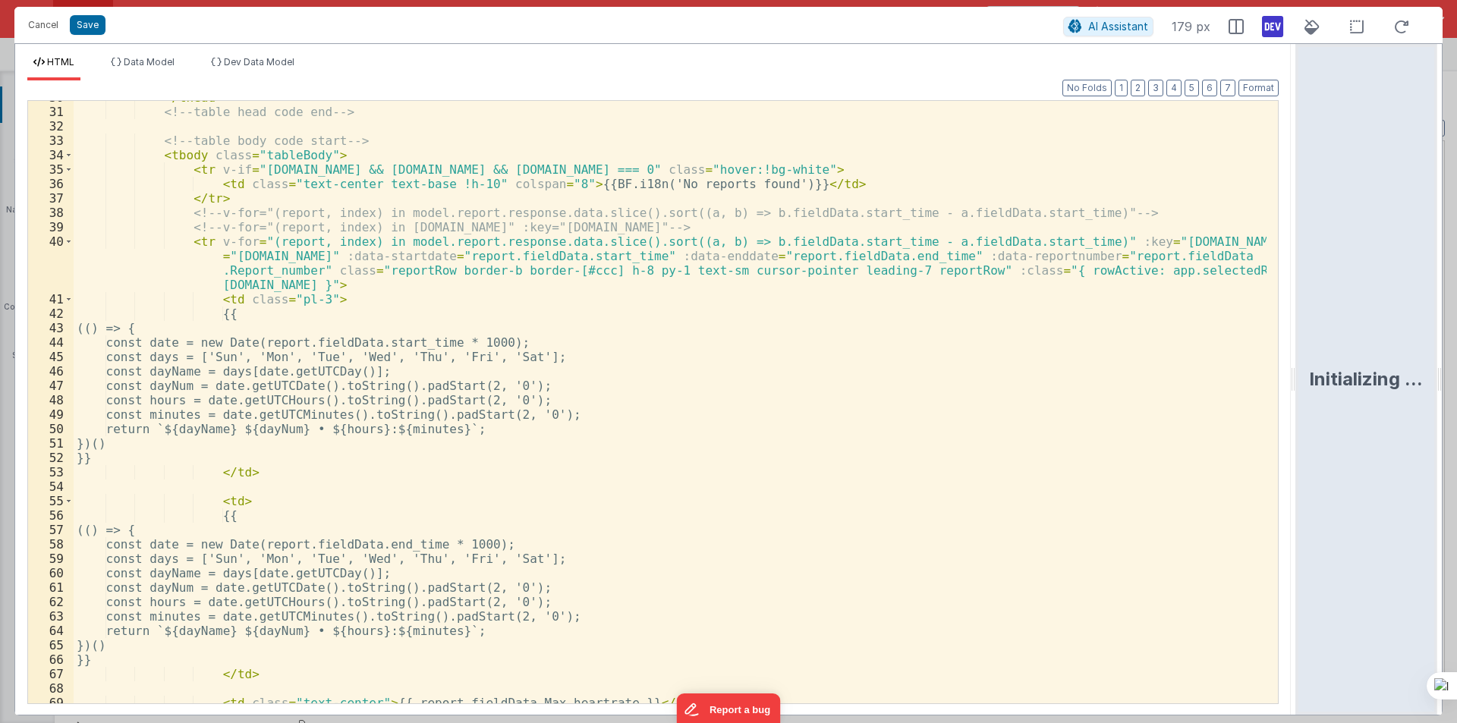
scroll to position [594, 0]
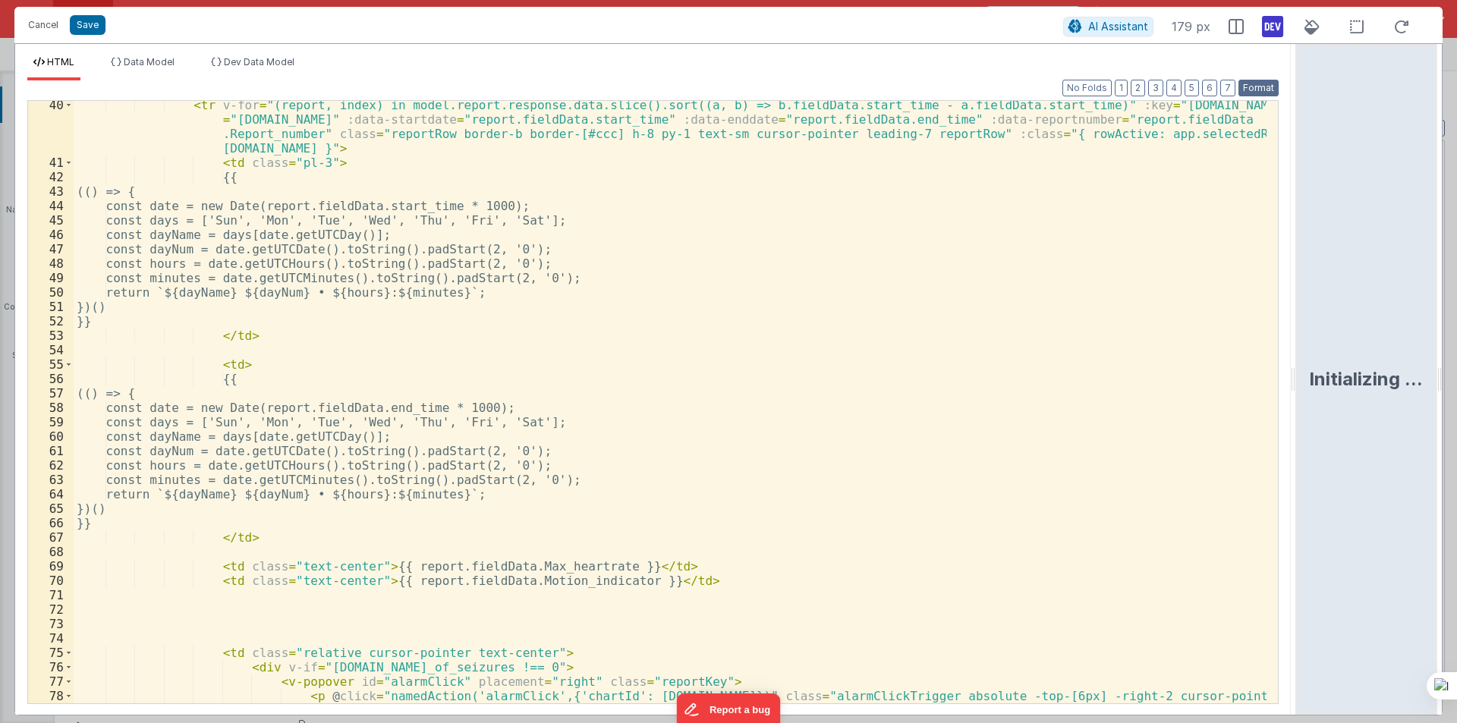
click at [1263, 86] on button "Format" at bounding box center [1258, 88] width 40 height 17
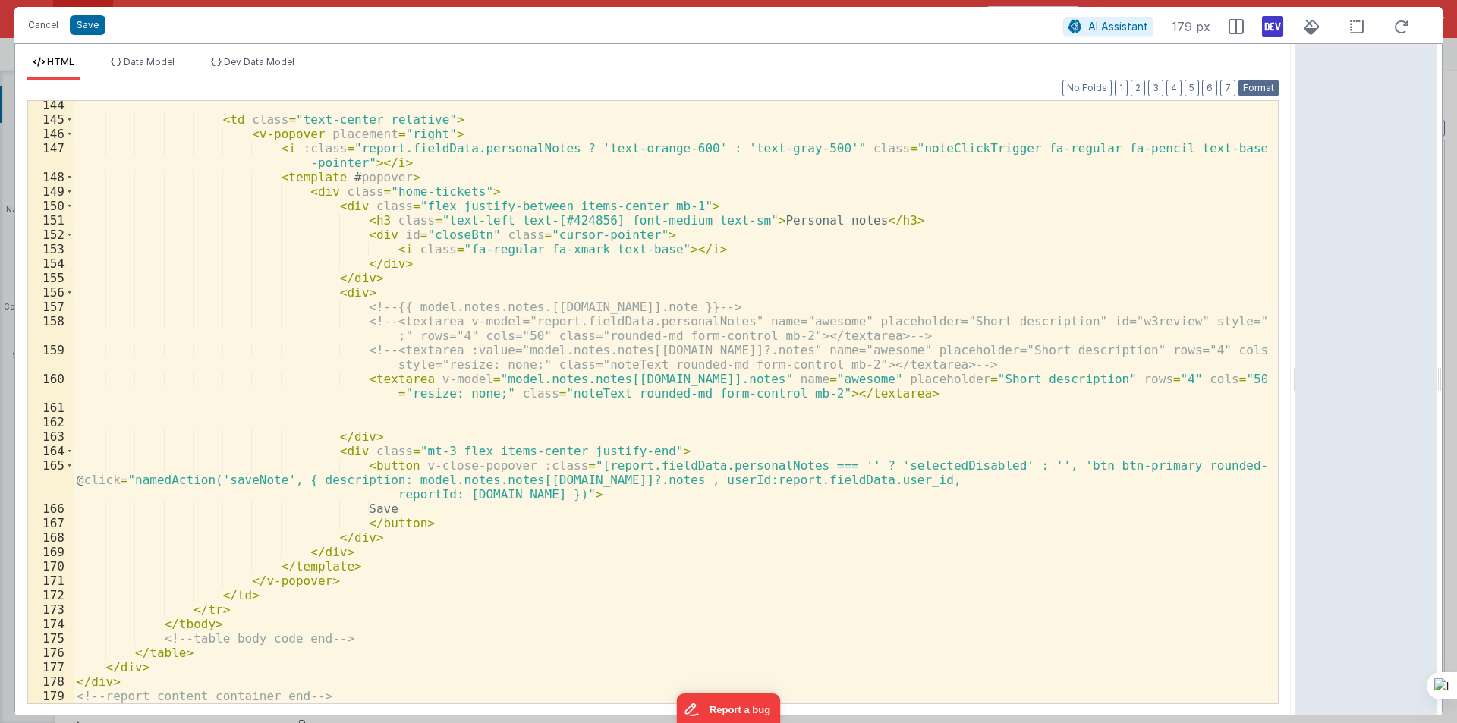
scroll to position [2238, 0]
click at [927, 363] on div "< td class = "text-center relative" > < v-popover placement = "right" > < i :cl…" at bounding box center [670, 413] width 1193 height 631
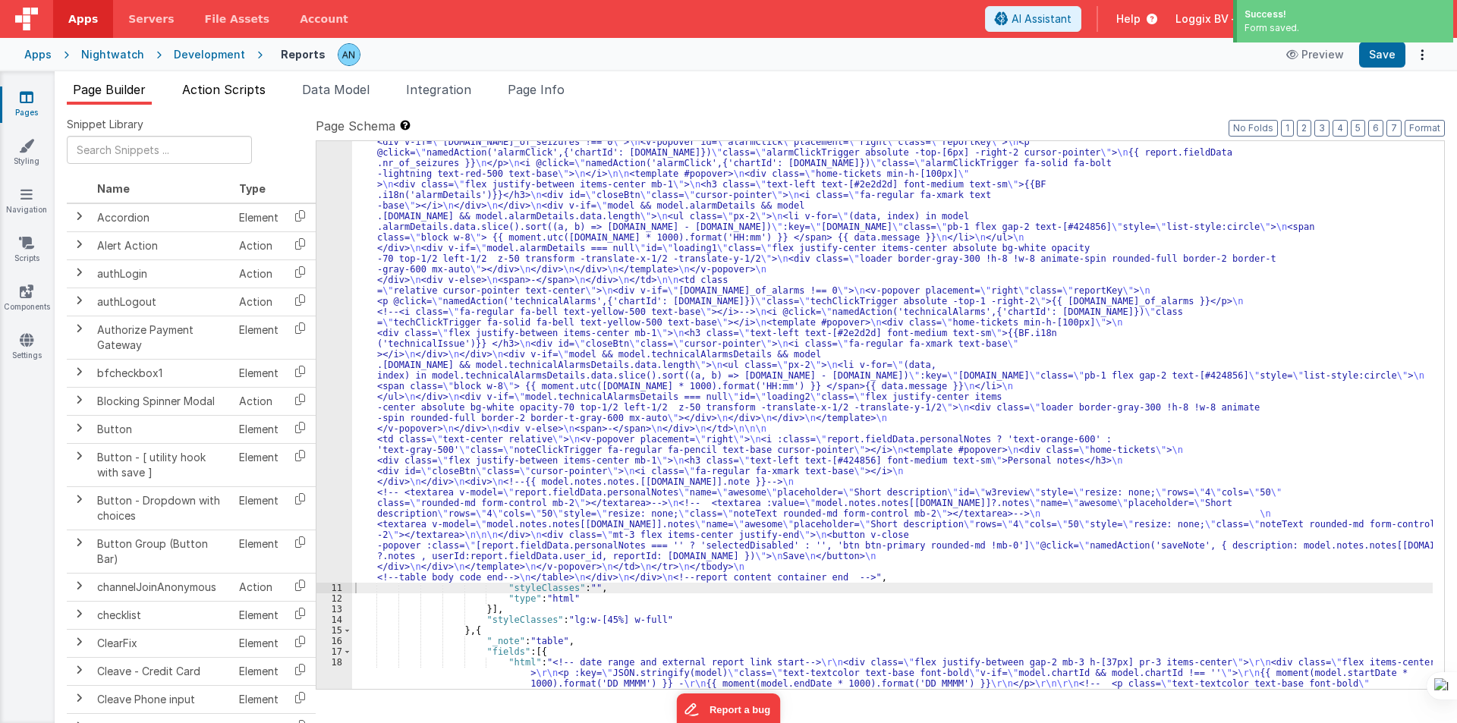
click at [200, 83] on span "Action Scripts" at bounding box center [223, 89] width 83 height 15
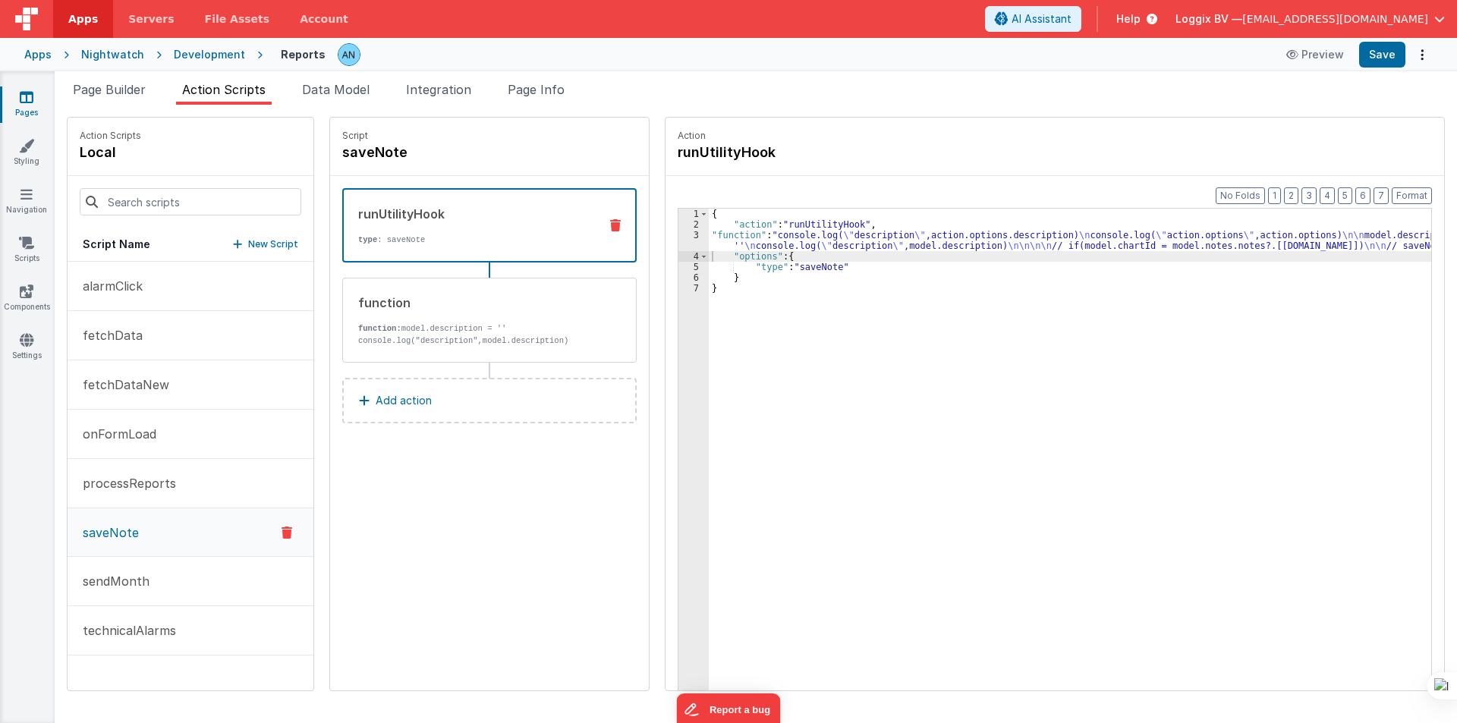
click at [720, 235] on div "{ "action" : "runUtilityHook" , "function" : "console.log( \" description \" ,a…" at bounding box center [1077, 484] width 737 height 550
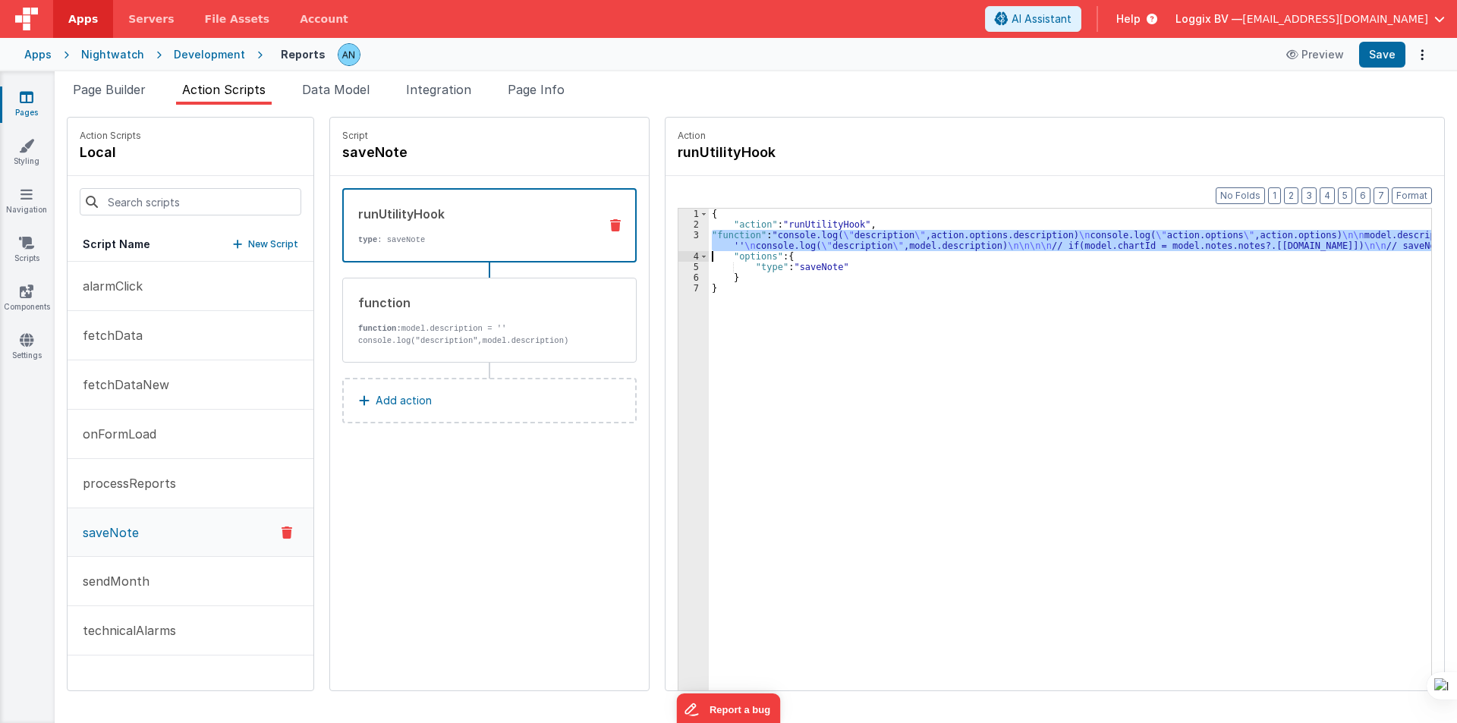
click at [678, 241] on div "3" at bounding box center [693, 240] width 30 height 21
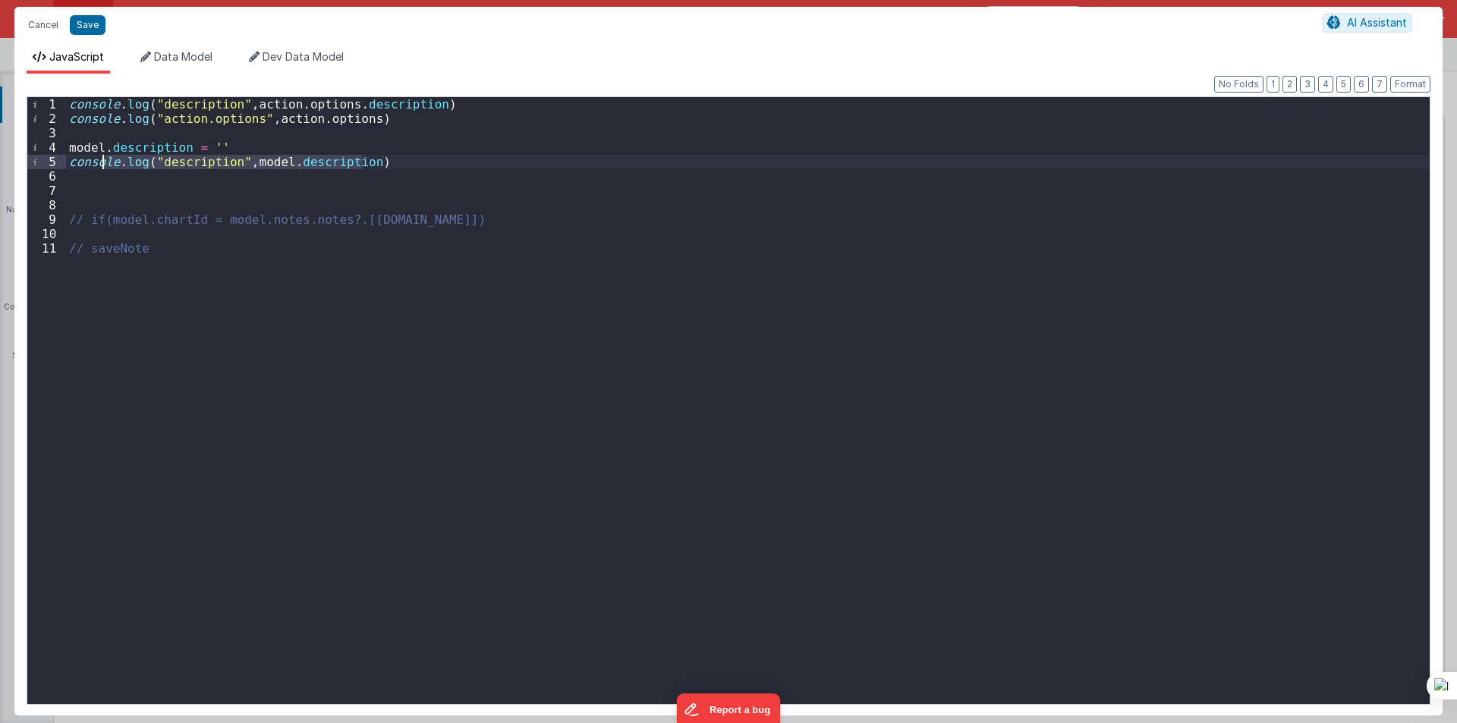
drag, startPoint x: 366, startPoint y: 159, endPoint x: 105, endPoint y: 163, distance: 261.0
click at [105, 163] on div "console . log ( "description" , action . options . description ) console . log …" at bounding box center [747, 415] width 1363 height 636
click at [373, 156] on div "console . log ( "description" , action . options . description ) console . log …" at bounding box center [747, 400] width 1363 height 607
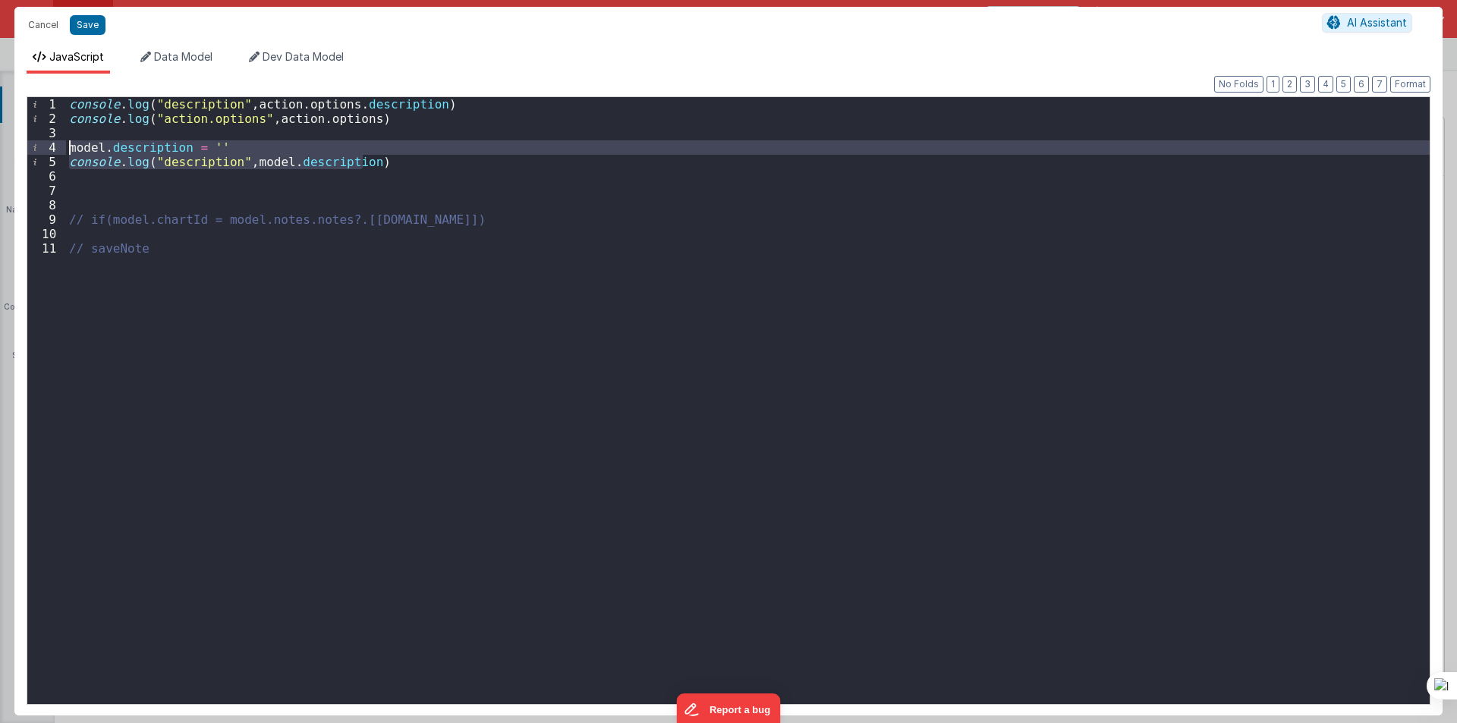
drag, startPoint x: 373, startPoint y: 159, endPoint x: 37, endPoint y: 144, distance: 335.7
click at [37, 144] on div "1 2 3 4 5 6 7 8 9 10 11 console . log ( "description" , action . options . desc…" at bounding box center [729, 400] width 1404 height 609
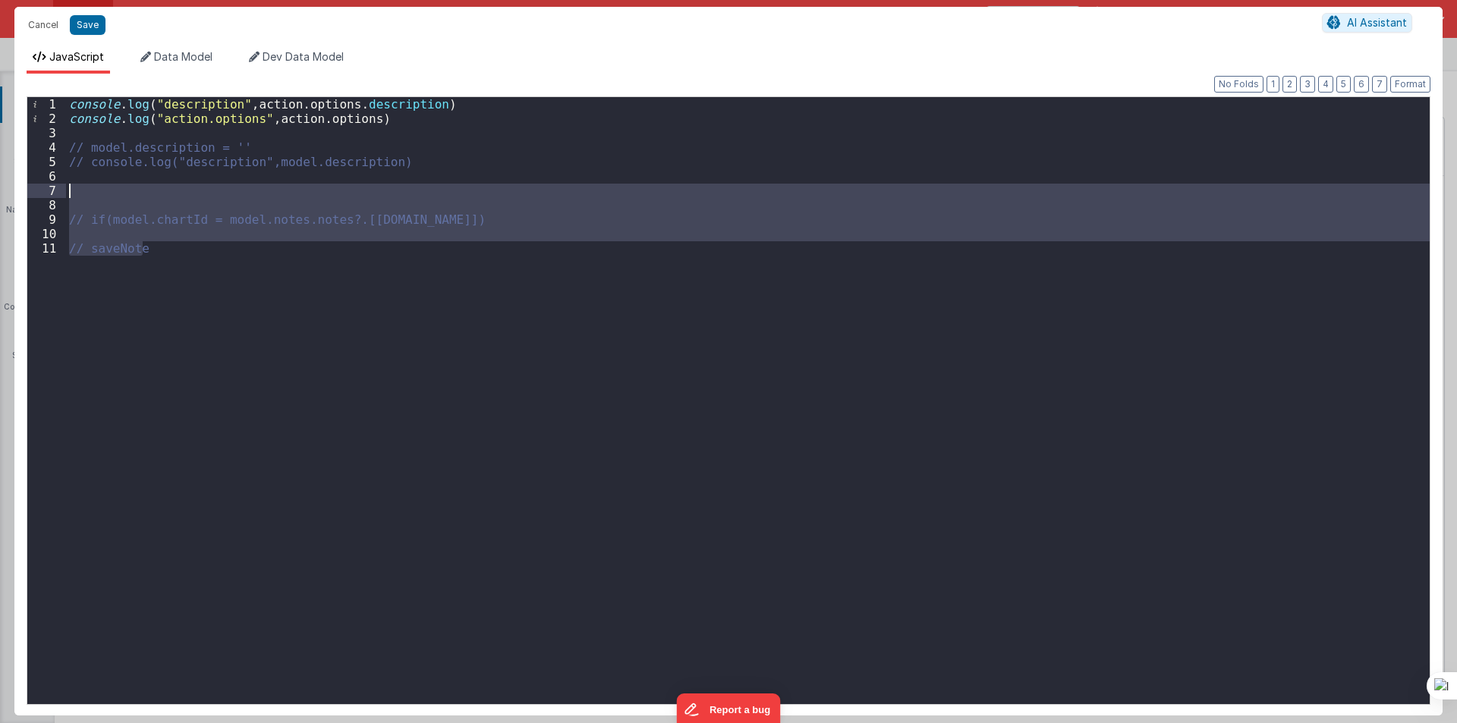
drag, startPoint x: 175, startPoint y: 247, endPoint x: 59, endPoint y: 196, distance: 126.7
click at [59, 196] on div "1 2 3 4 5 6 7 8 9 10 11 console . log ( "description" , action . options . desc…" at bounding box center [729, 400] width 1404 height 609
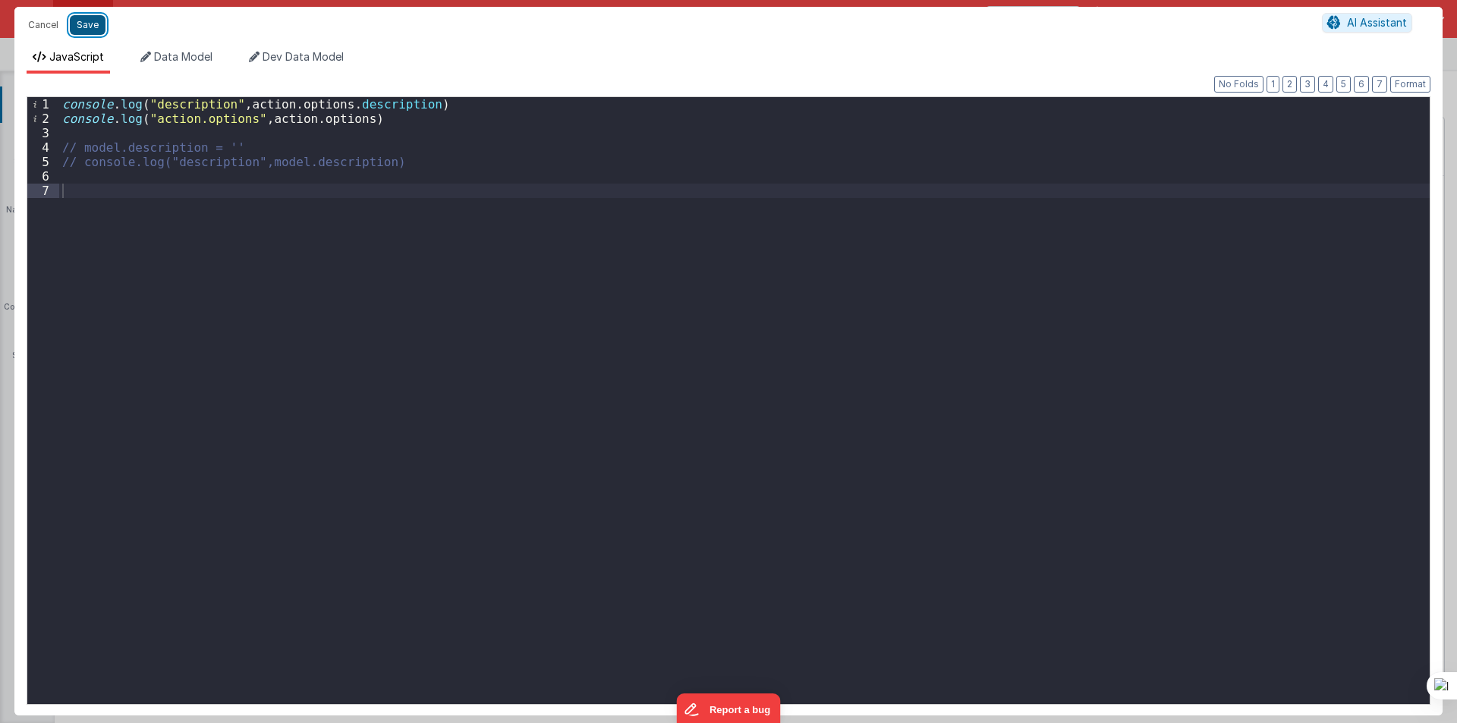
click at [94, 27] on button "Save" at bounding box center [88, 25] width 36 height 20
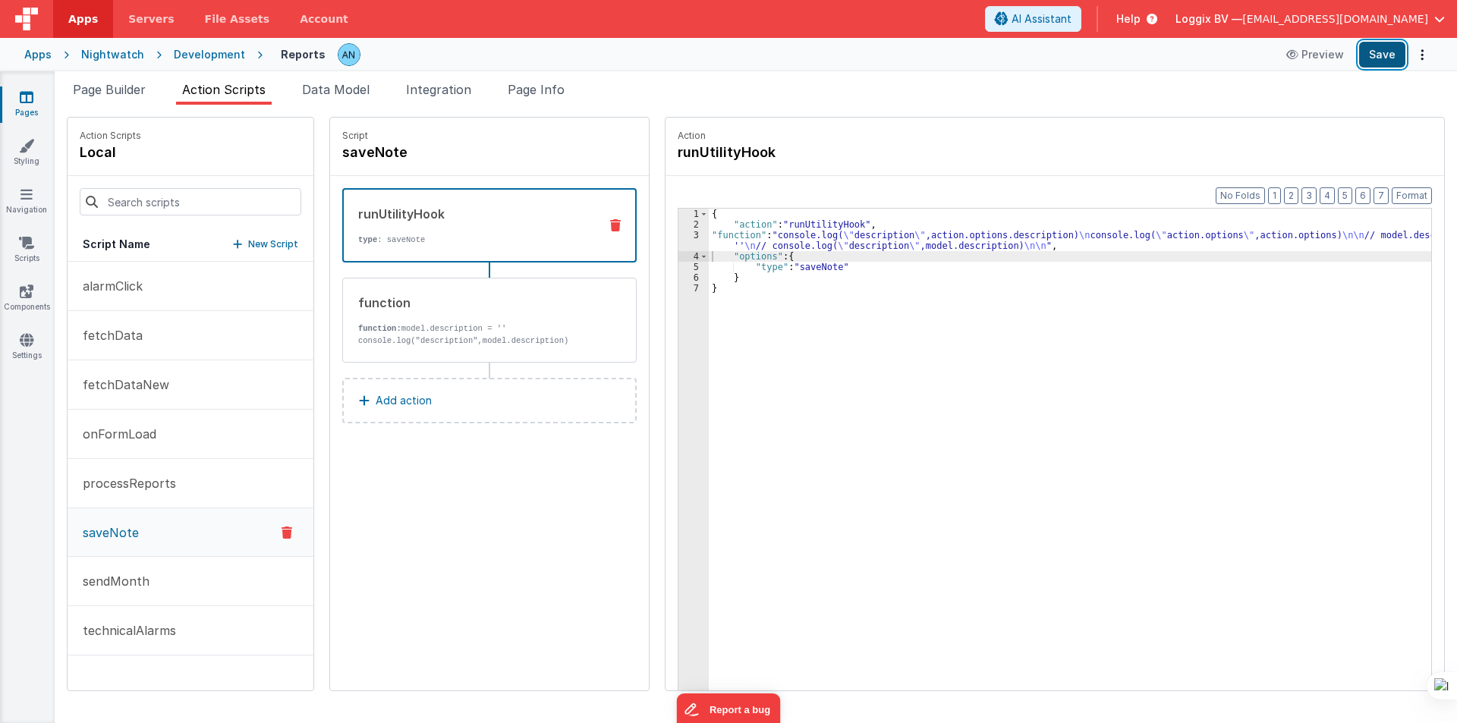
click at [1391, 49] on button "Save" at bounding box center [1382, 55] width 46 height 26
click at [392, 316] on div "function function: model.description = '' console.log("description",model.descr…" at bounding box center [465, 320] width 244 height 53
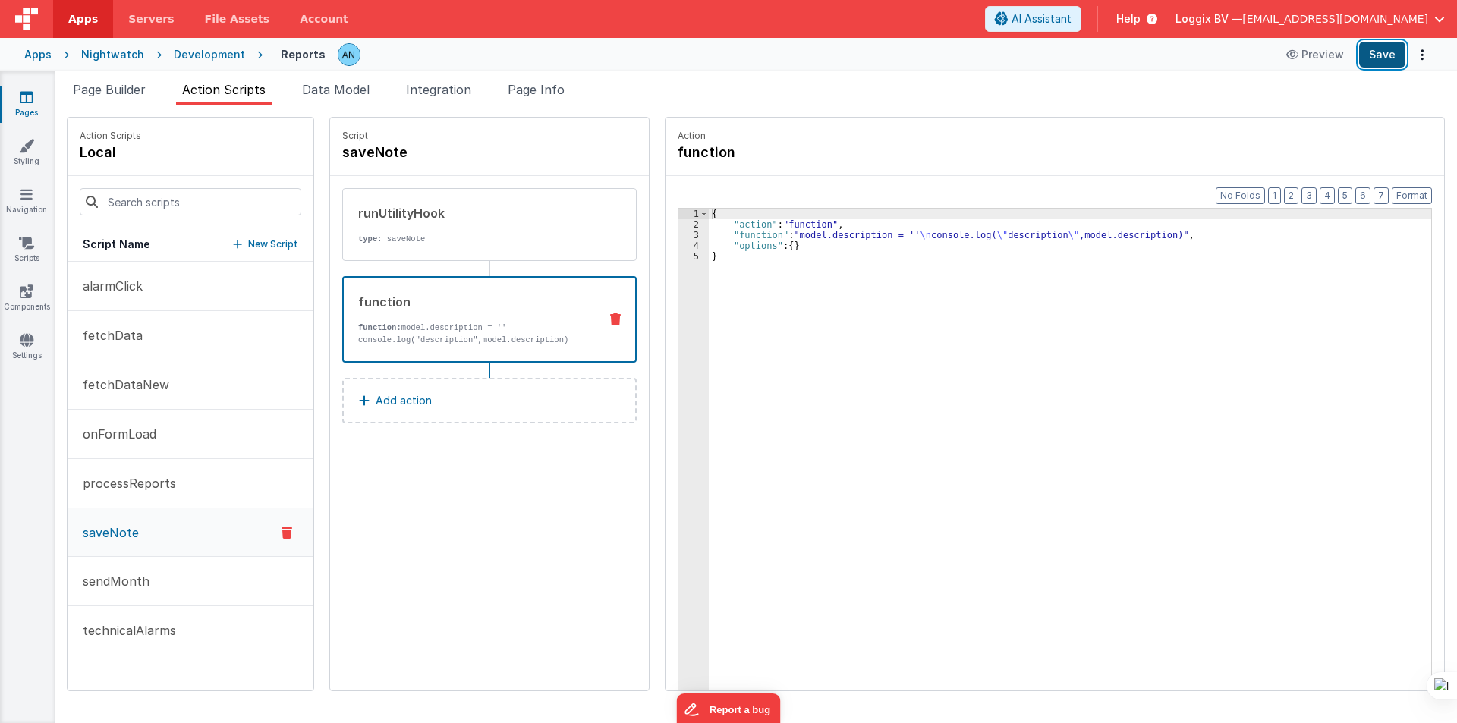
click at [1396, 52] on button "Save" at bounding box center [1382, 55] width 46 height 26
click at [443, 303] on div "function" at bounding box center [472, 302] width 228 height 18
click at [1405, 193] on button "Format" at bounding box center [1412, 195] width 40 height 17
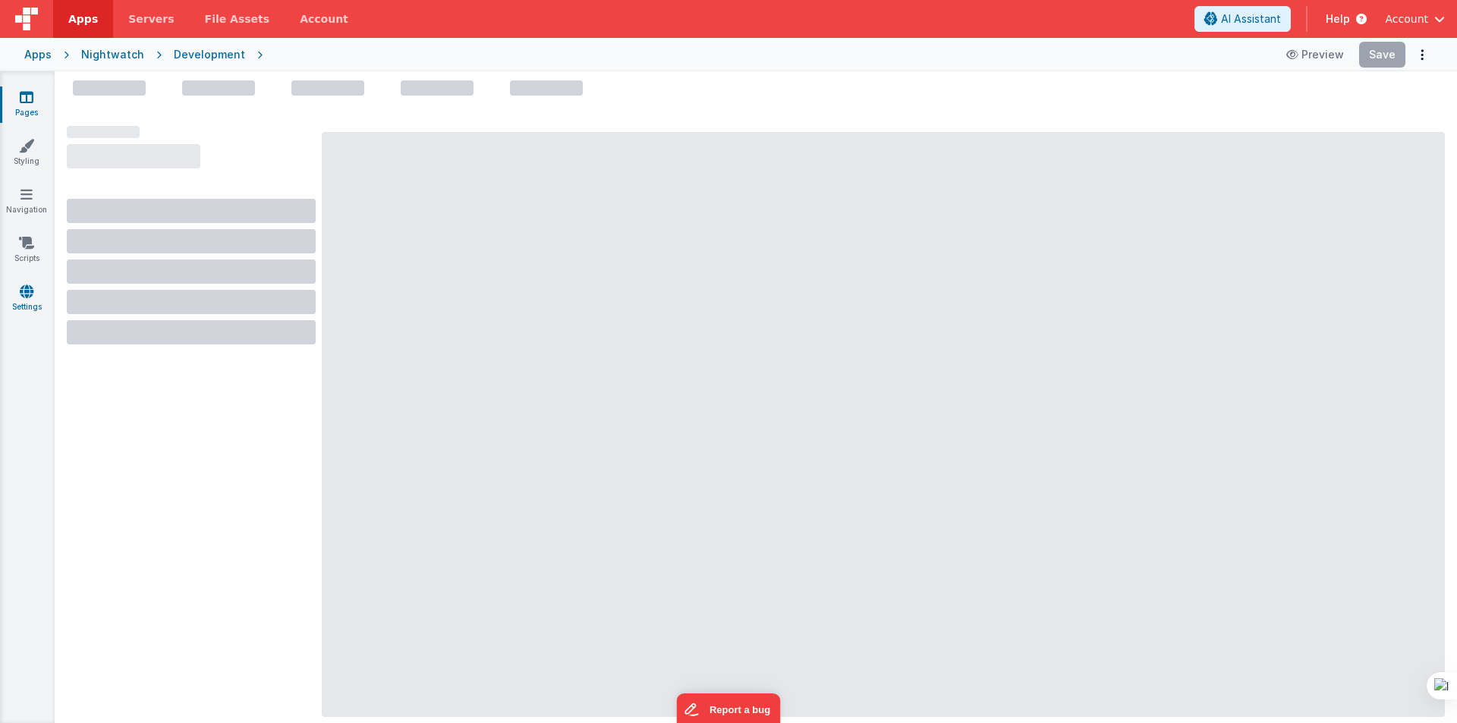
click at [24, 294] on icon at bounding box center [27, 291] width 14 height 15
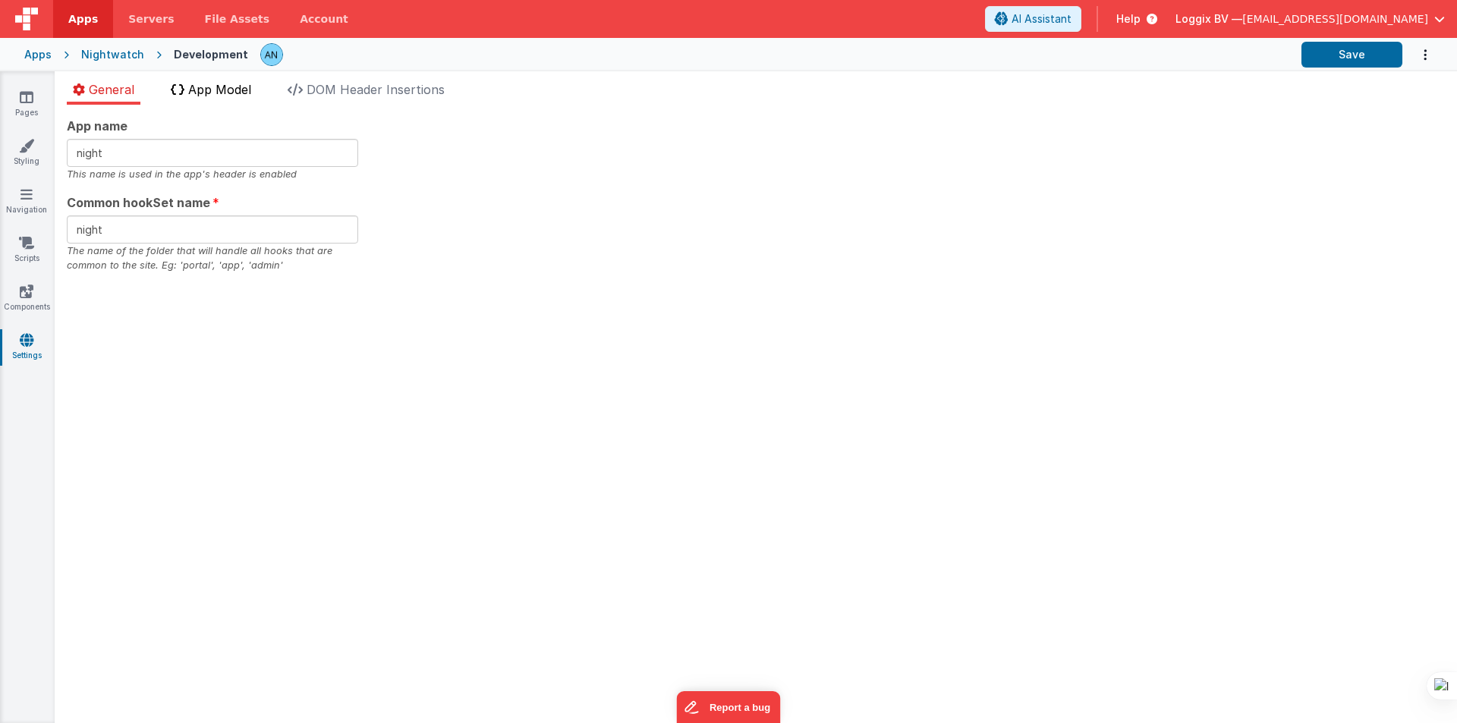
click at [232, 85] on span "App Model" at bounding box center [219, 89] width 63 height 15
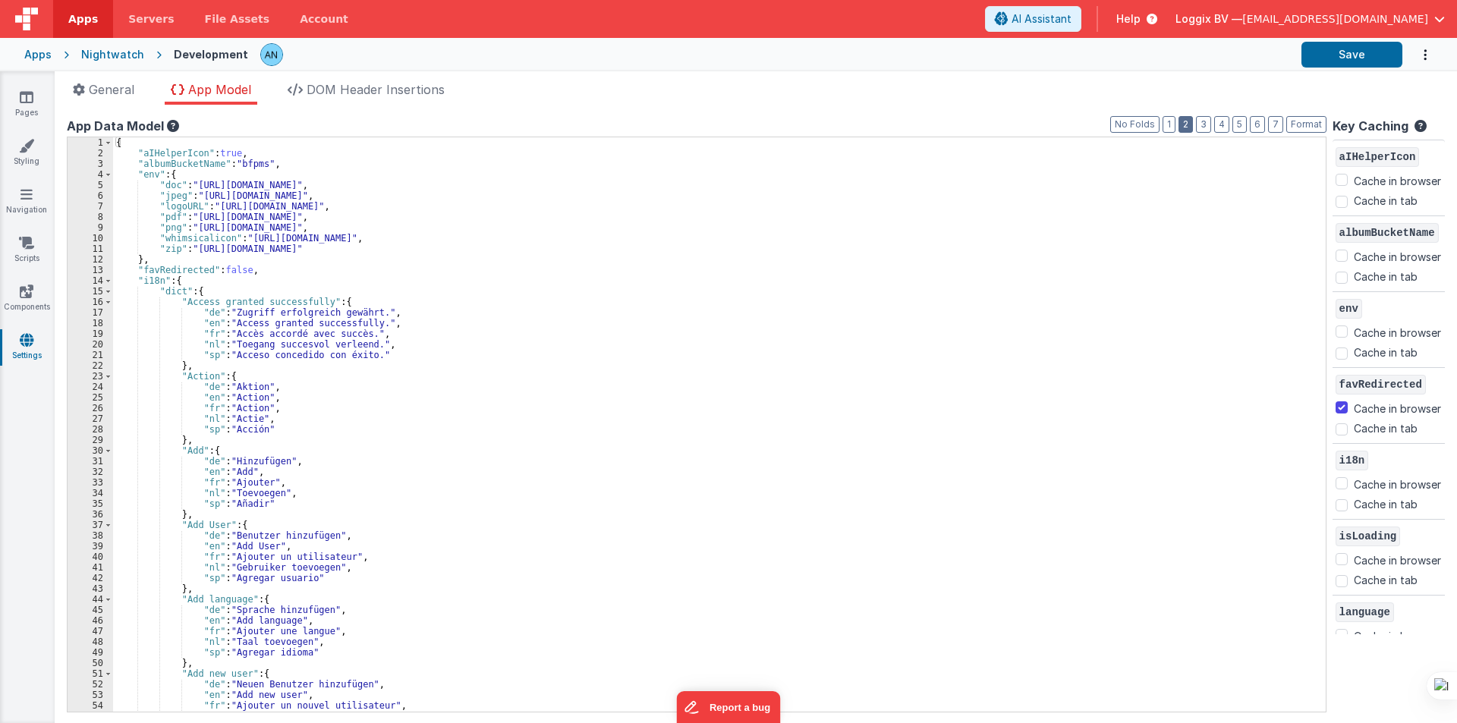
click at [1179, 118] on button "2" at bounding box center [1185, 124] width 14 height 17
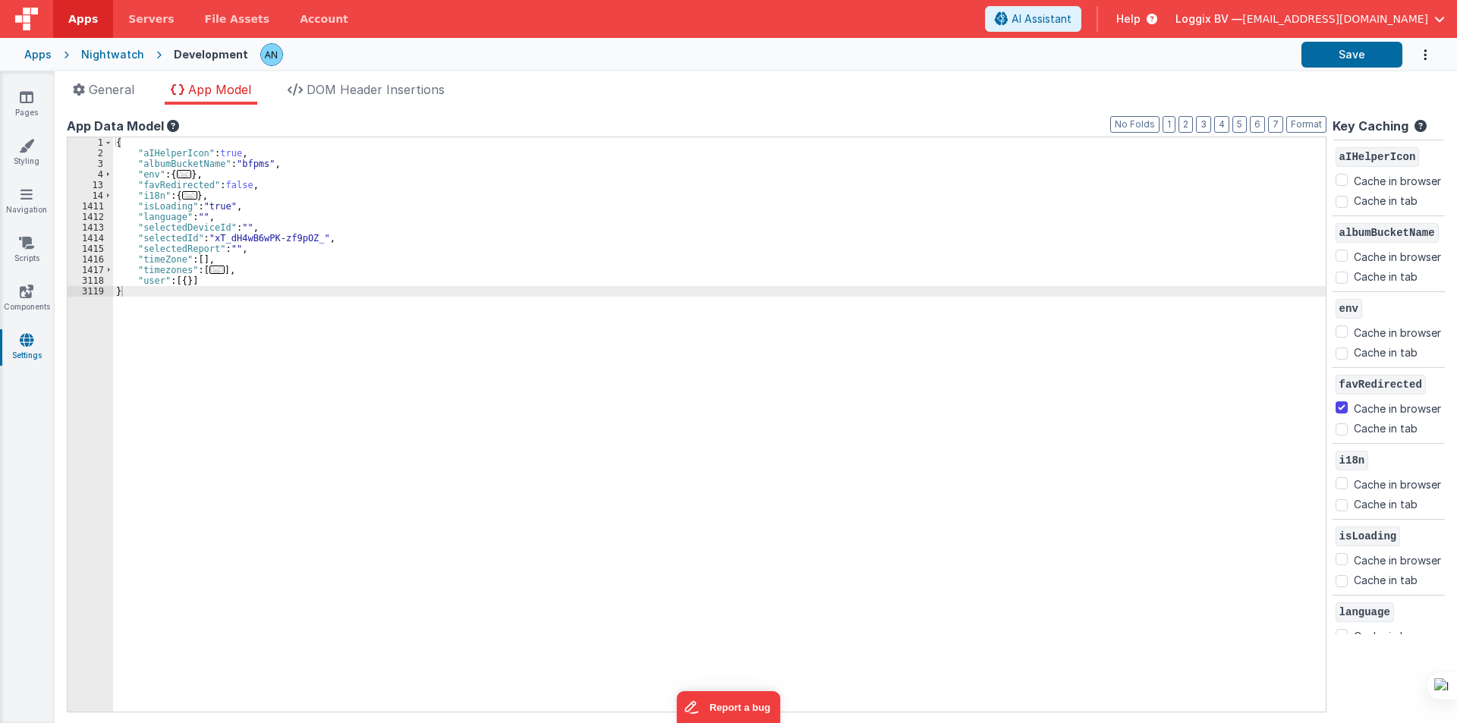
click at [177, 229] on div "{ "aIHelperIcon" : true , "albumBucketName" : "bfpms" , "env" : { ... } , "favR…" at bounding box center [719, 435] width 1212 height 596
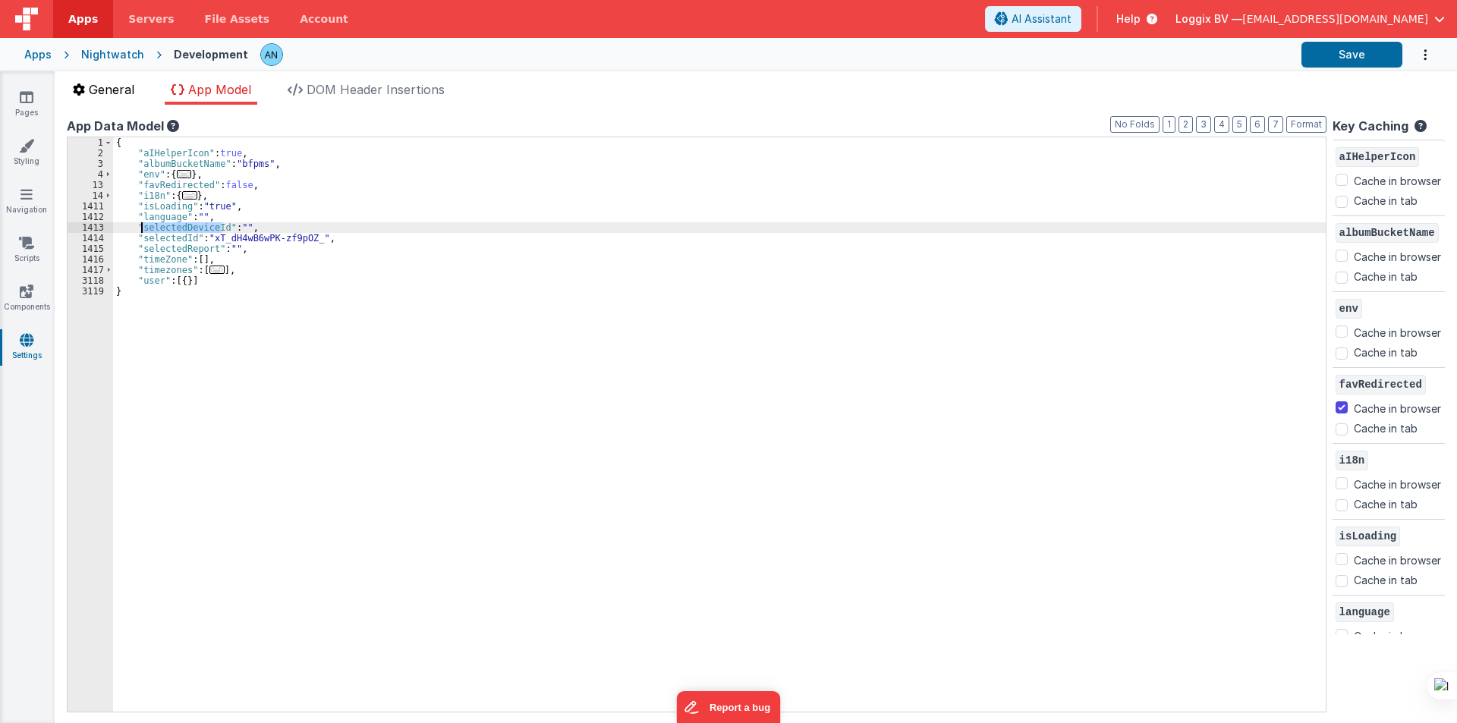
click at [116, 86] on span "General" at bounding box center [112, 89] width 46 height 15
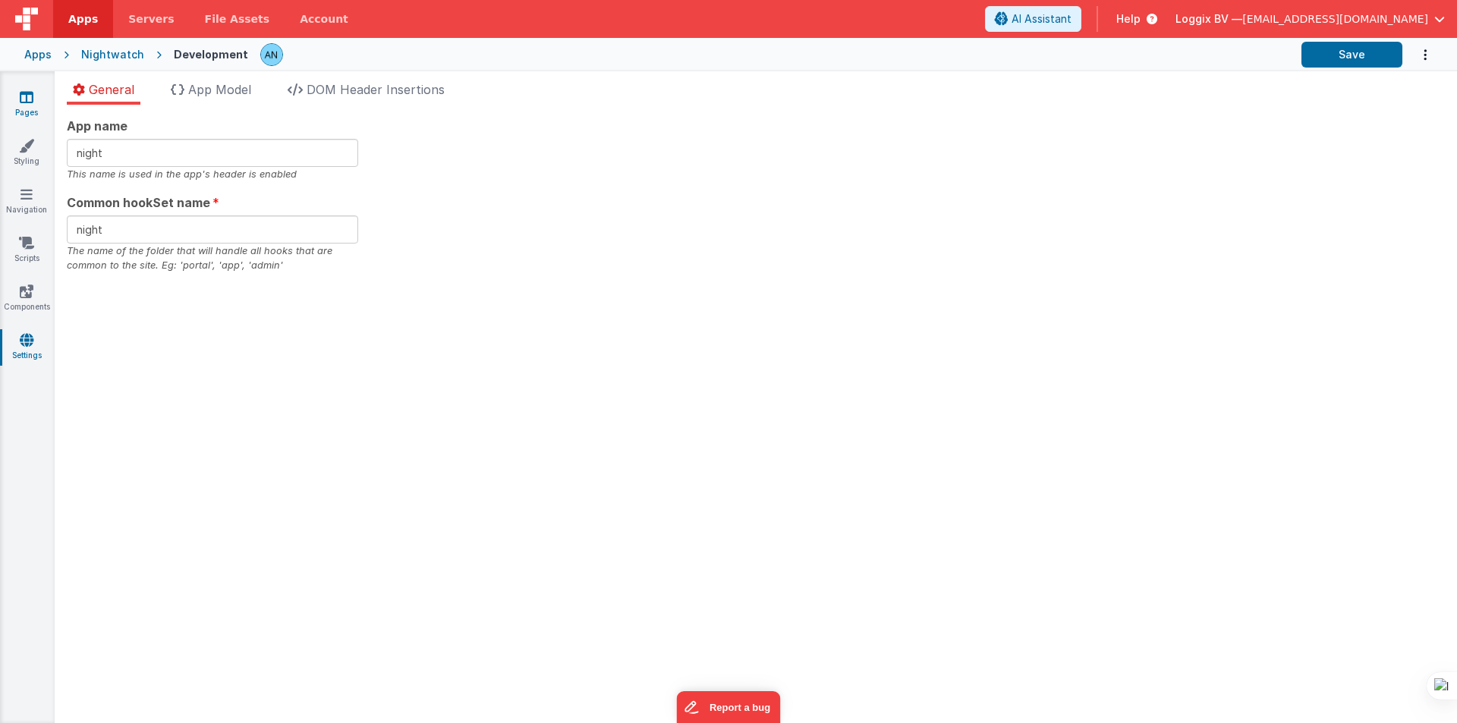
click at [20, 102] on icon at bounding box center [27, 97] width 14 height 15
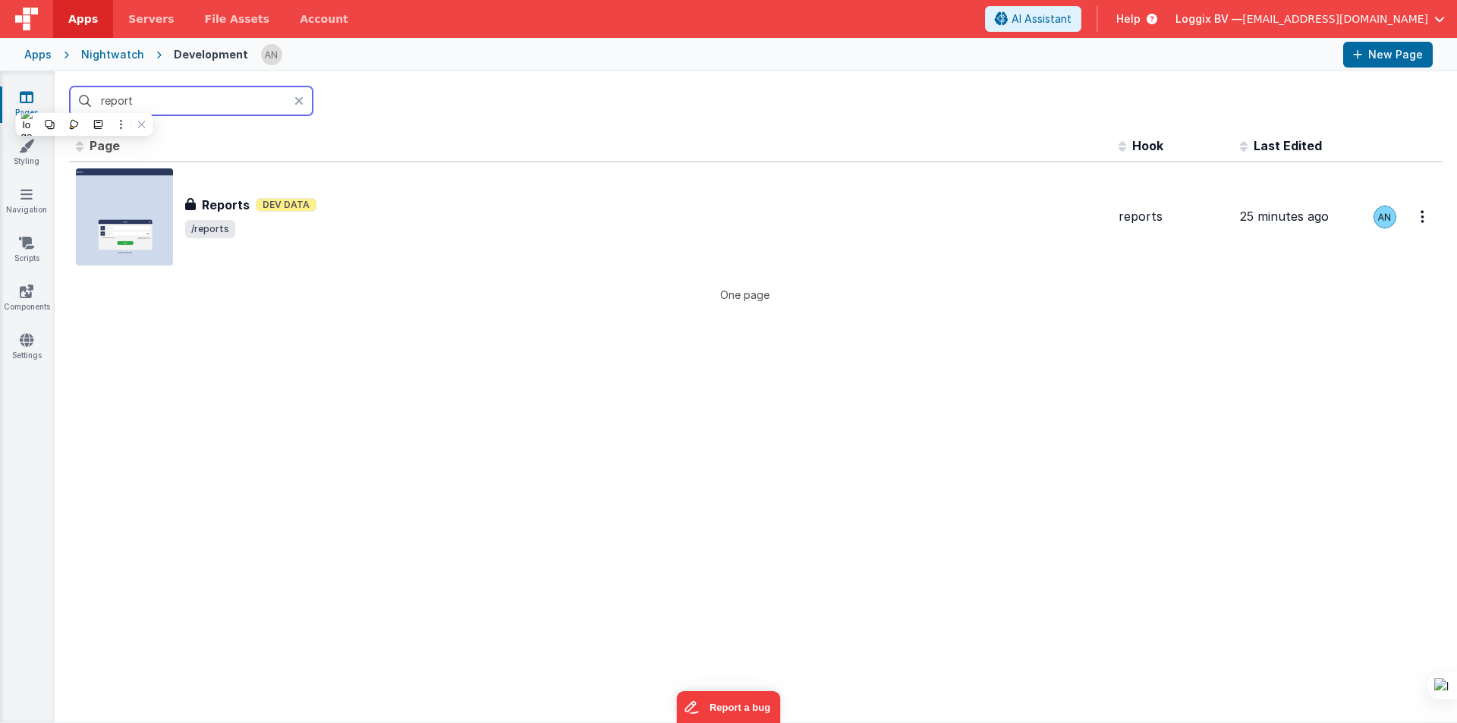
click at [148, 105] on input "report" at bounding box center [191, 100] width 243 height 29
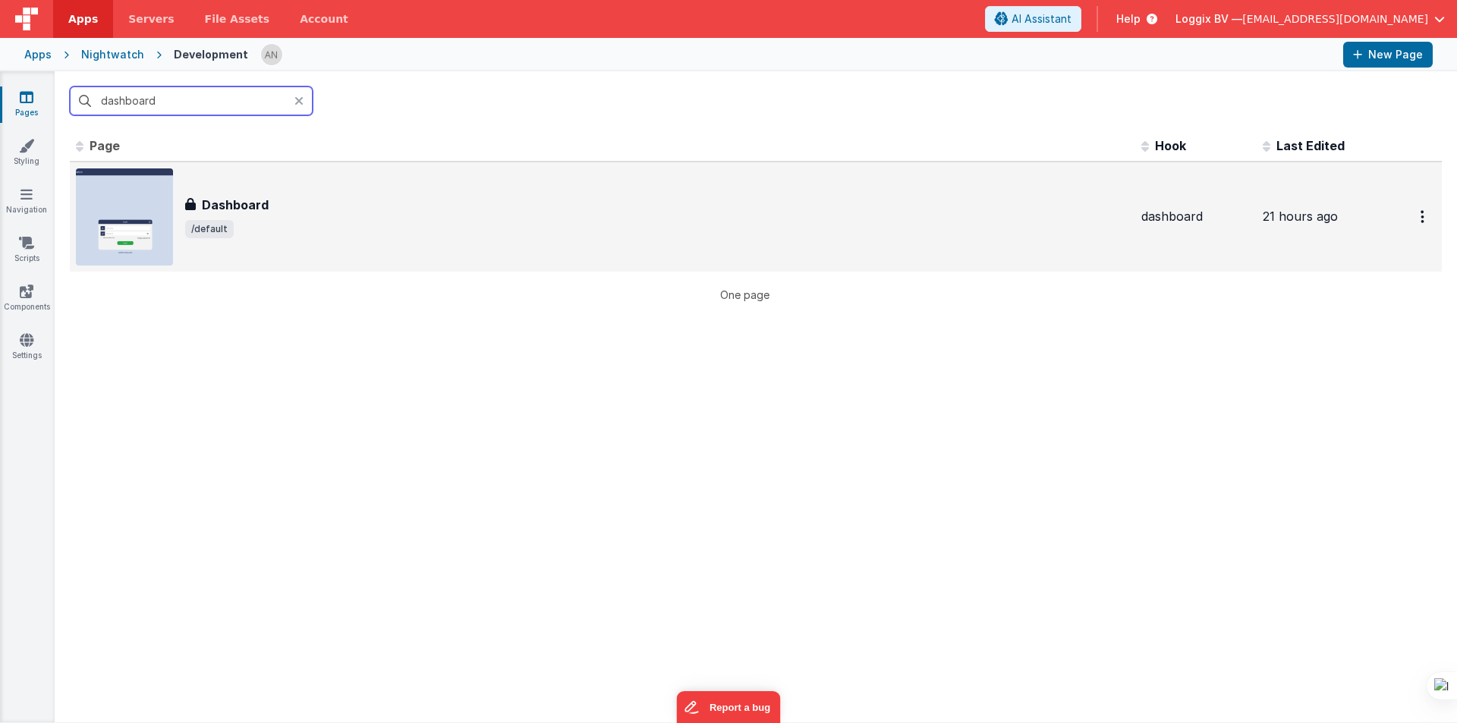
type input "dashboard"
click at [236, 215] on div "Dashboard Dashboard /default" at bounding box center [657, 217] width 944 height 42
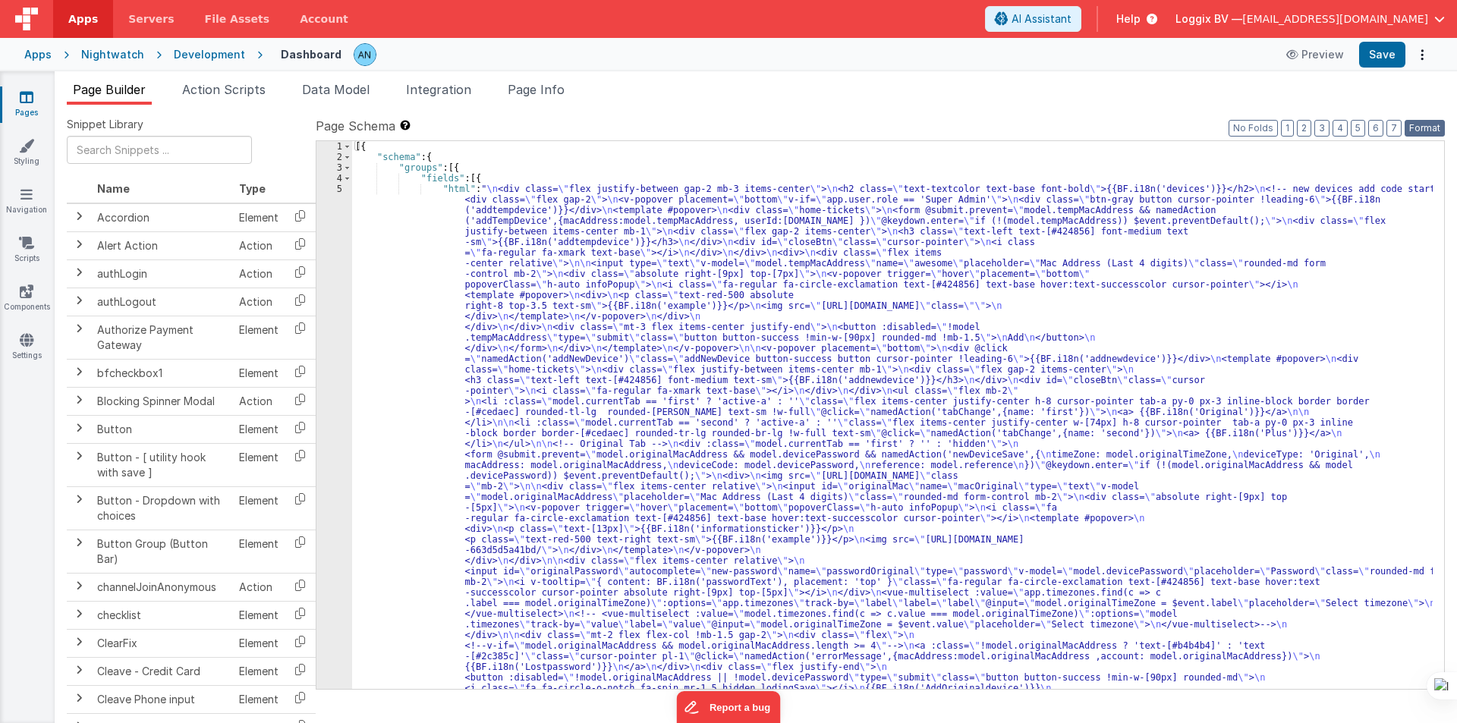
click at [1420, 131] on button "Format" at bounding box center [1424, 128] width 40 height 17
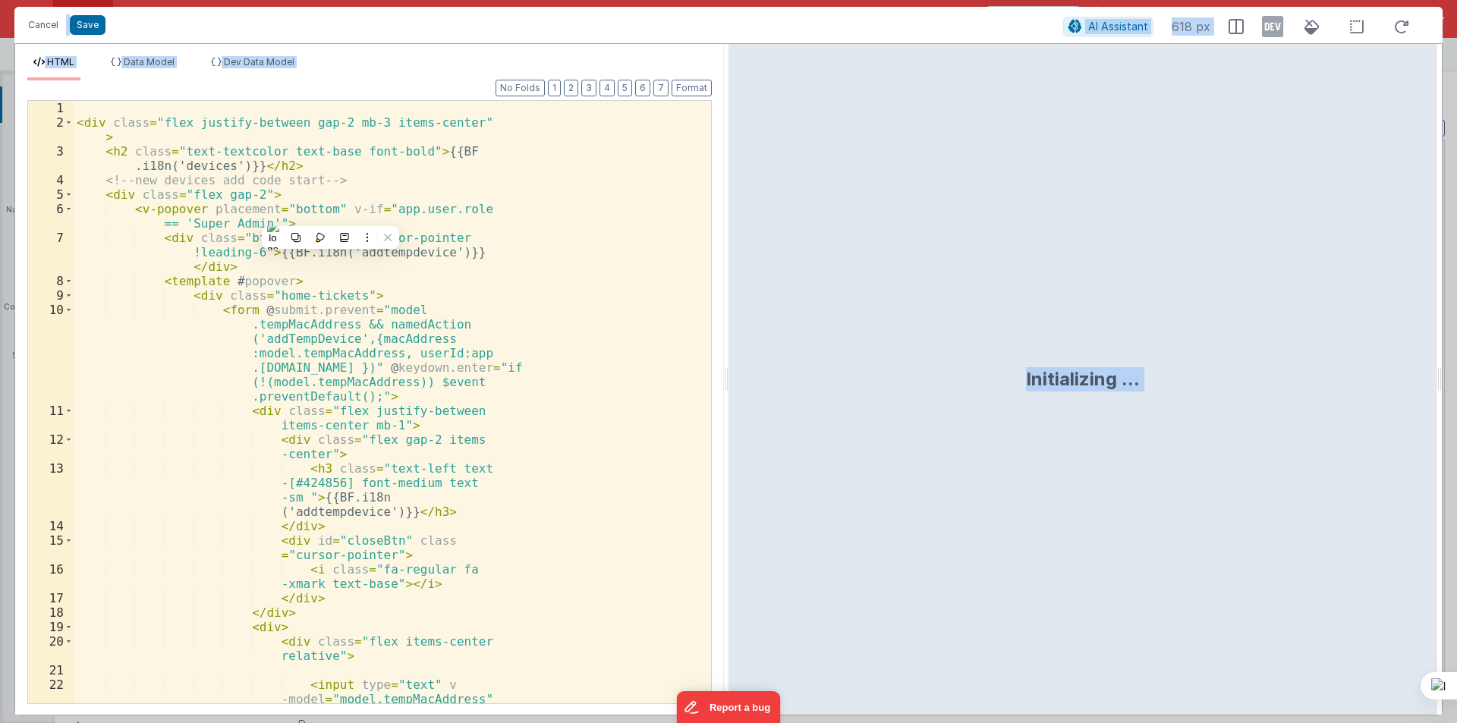
scroll to position [568, 0]
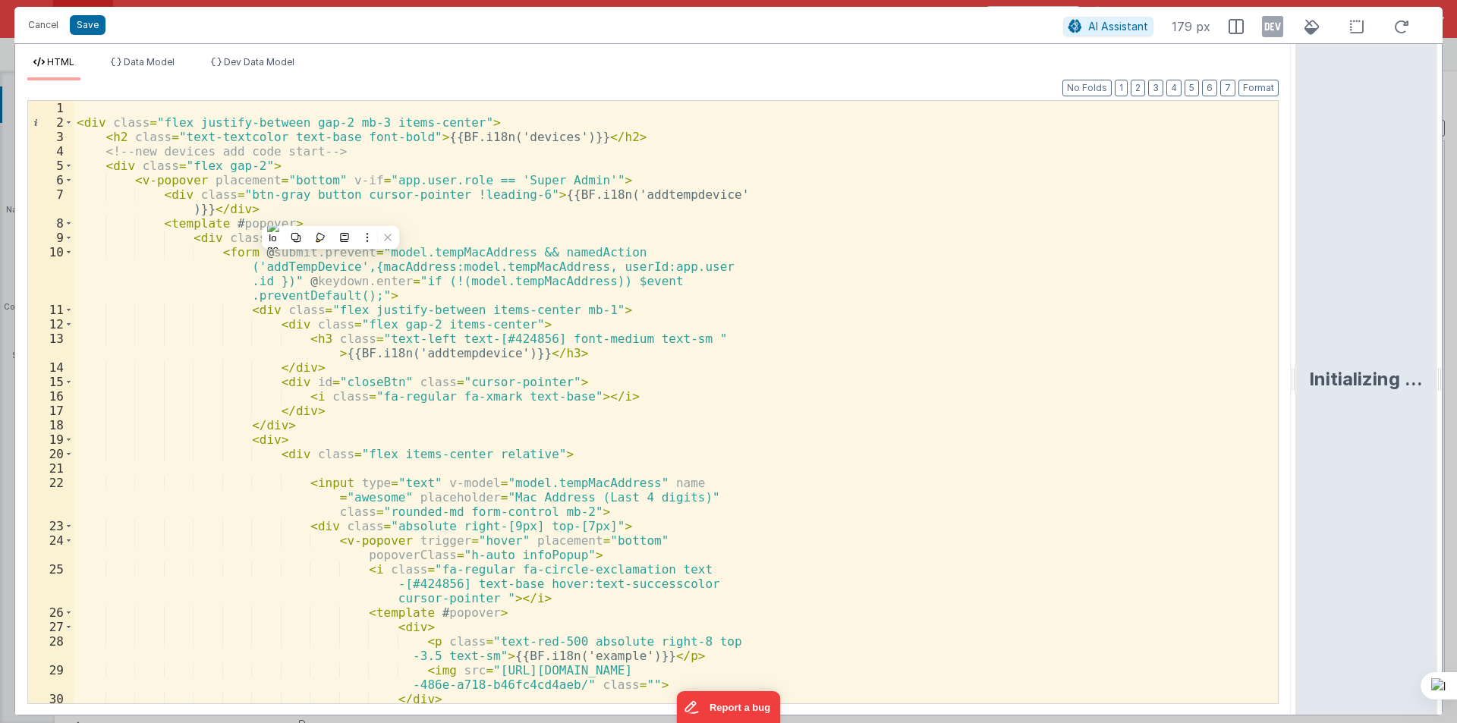
drag, startPoint x: 725, startPoint y: 375, endPoint x: 1392, endPoint y: 398, distance: 666.6
click at [1392, 398] on html "Cancel Save AI Assistant 179 px HTML Data Model Dev Data Model Format 7 6 5 4 3…" at bounding box center [728, 361] width 1457 height 723
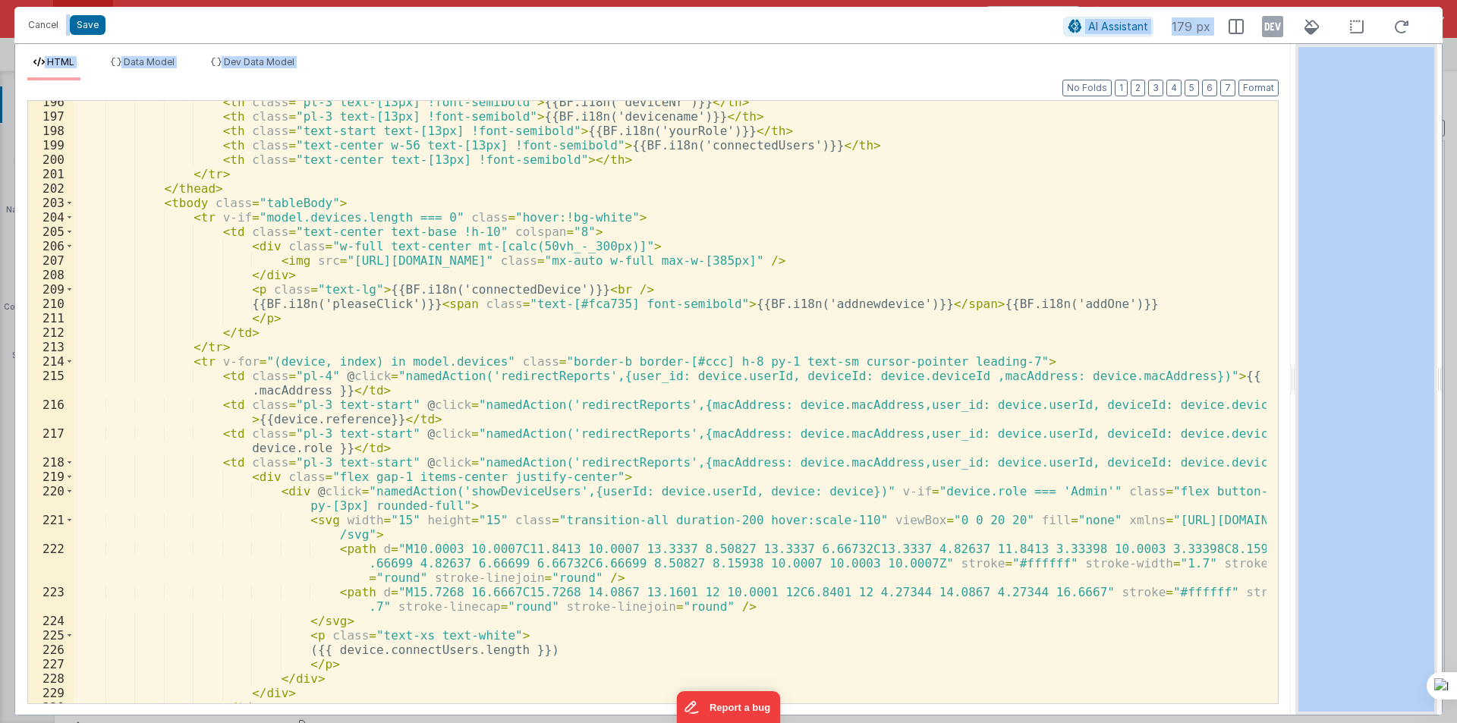
scroll to position [3005, 0]
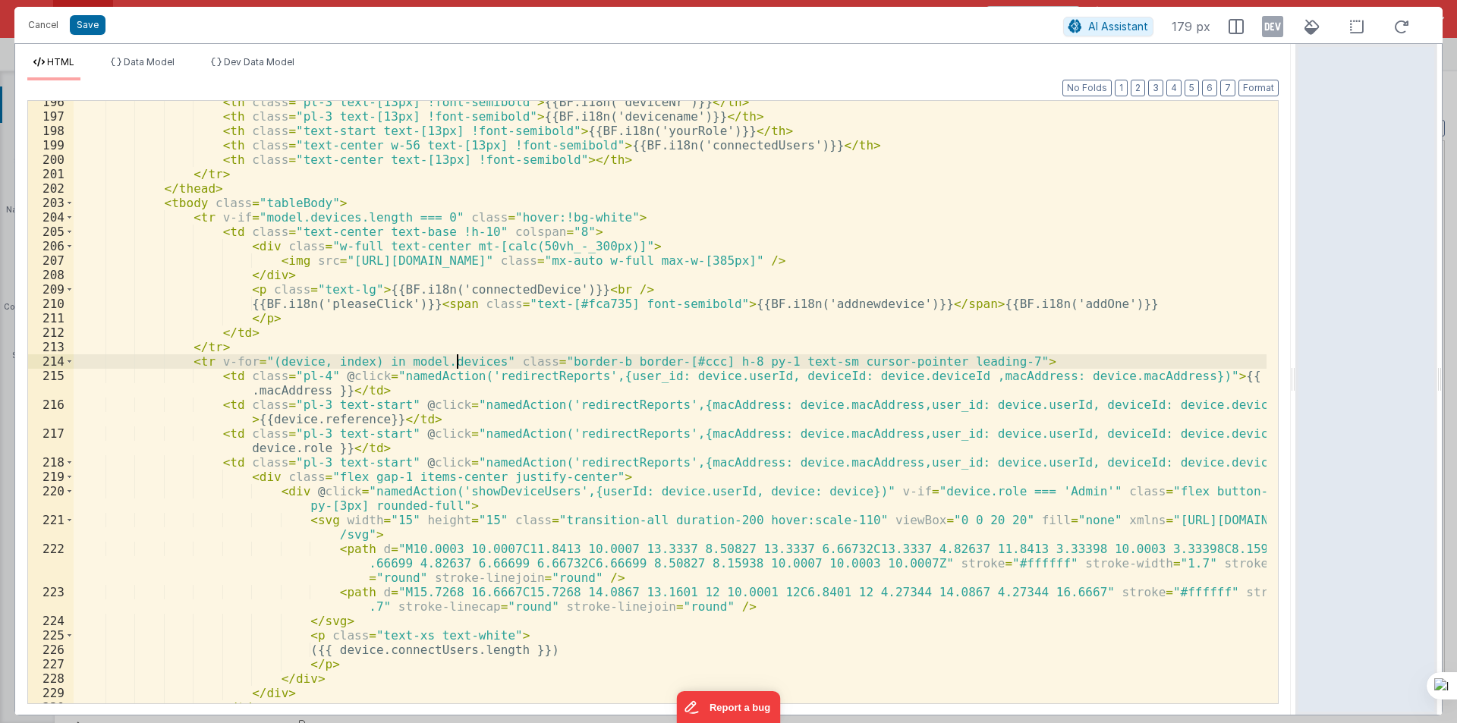
click at [455, 364] on div "< th class = "pl-3 text-[13px] !font-semibold" > {{BF.i18n('deviceNr')}} </ th …" at bounding box center [670, 410] width 1193 height 631
click at [609, 405] on div "< th class = "pl-3 text-[13px] !font-semibold" > {{BF.i18n('deviceNr')}} </ th …" at bounding box center [670, 410] width 1193 height 631
click at [608, 405] on div "< th class = "pl-3 text-[13px] !font-semibold" > {{BF.i18n('deviceNr')}} </ th …" at bounding box center [670, 410] width 1193 height 631
click at [497, 368] on div "< th class = "pl-3 text-[13px] !font-semibold" > {{BF.i18n('deviceNr')}} </ th …" at bounding box center [670, 410] width 1193 height 631
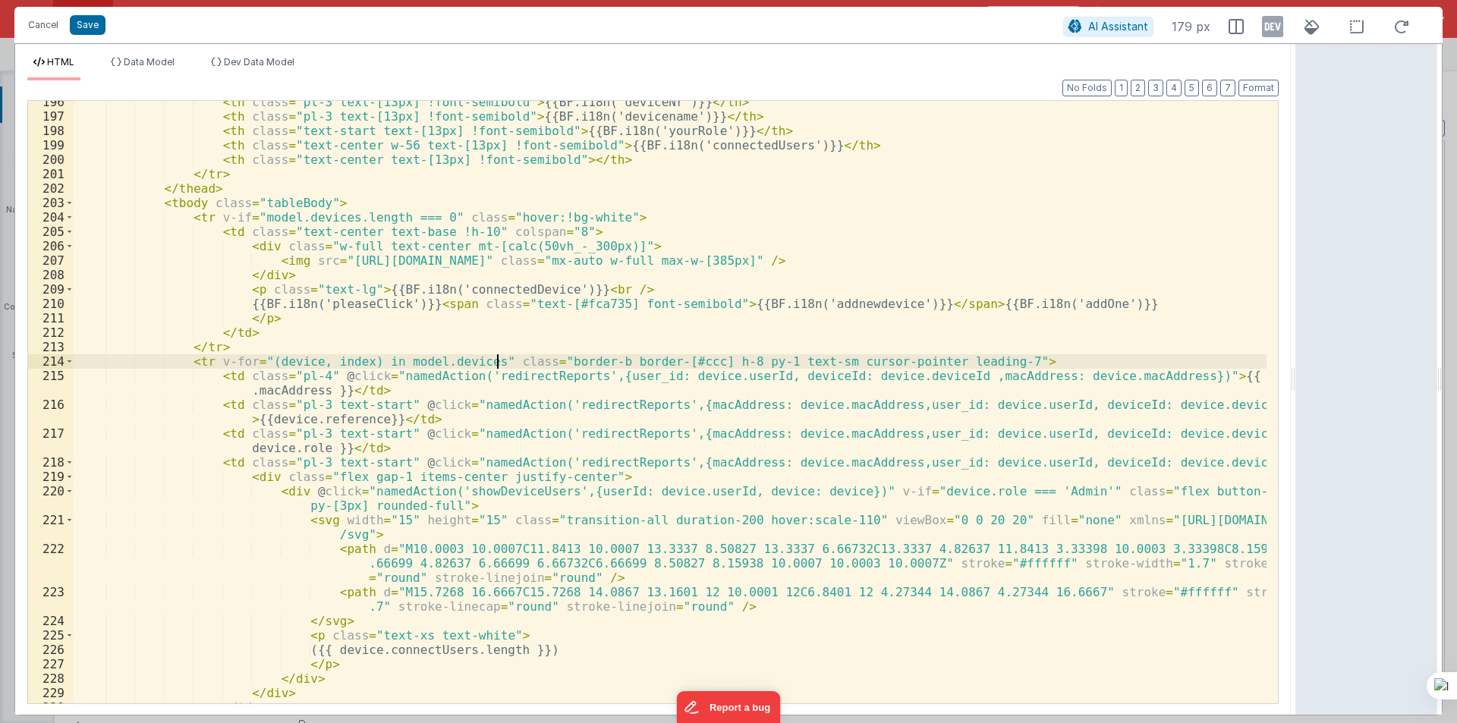
click at [493, 376] on div "< th class = "pl-3 text-[13px] !font-semibold" > {{BF.i18n('deviceNr')}} </ th …" at bounding box center [670, 410] width 1193 height 631
click at [40, 26] on button "Cancel" at bounding box center [43, 24] width 46 height 21
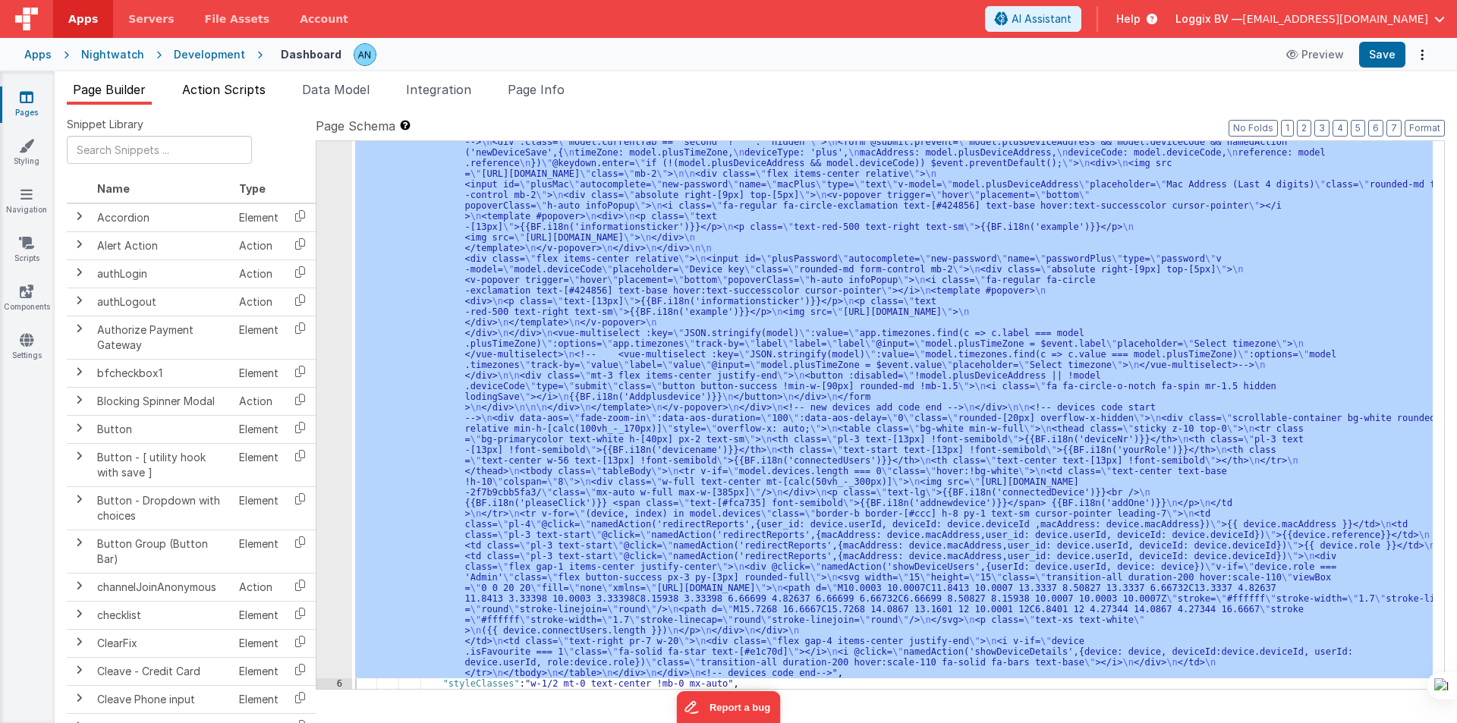
click at [190, 87] on span "Action Scripts" at bounding box center [223, 89] width 83 height 15
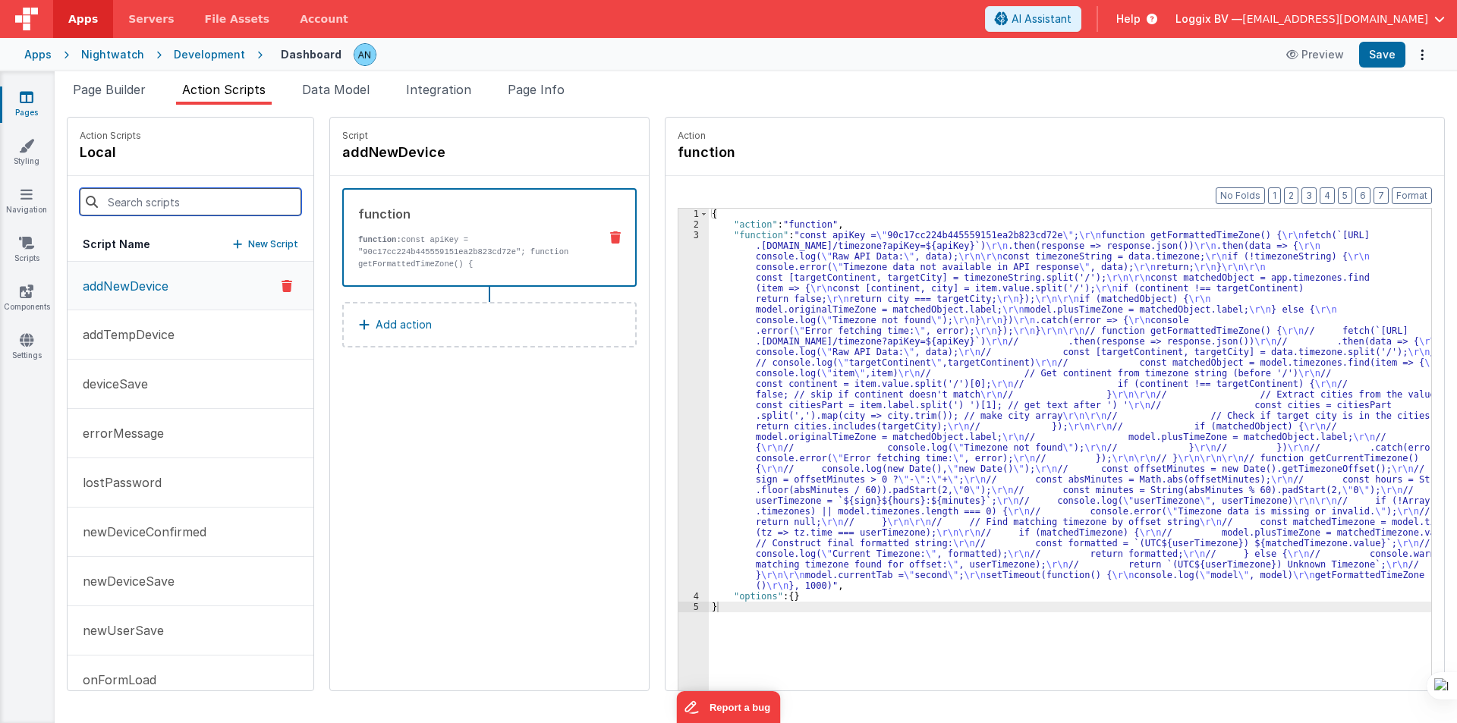
click at [156, 210] on input at bounding box center [191, 201] width 222 height 27
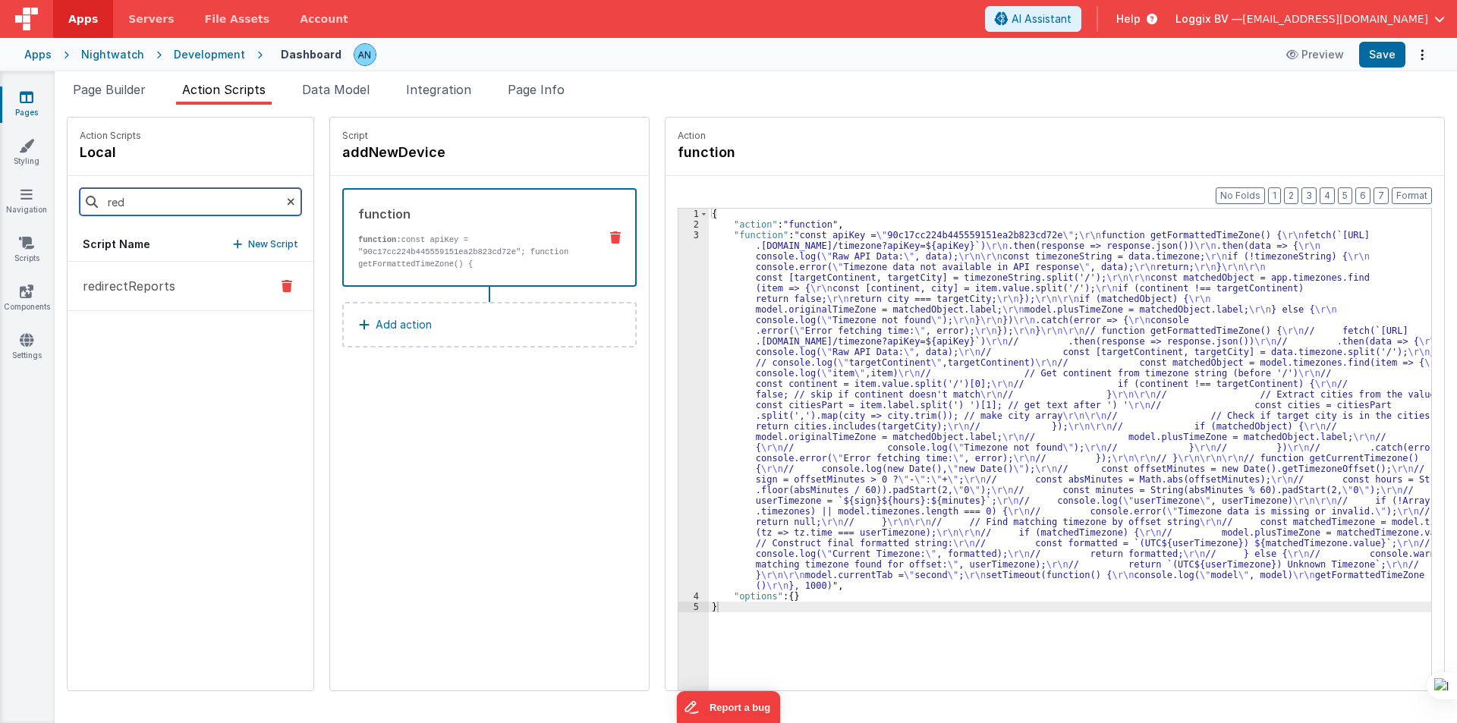
type input "red"
click at [153, 269] on button "redirectReports" at bounding box center [191, 286] width 246 height 49
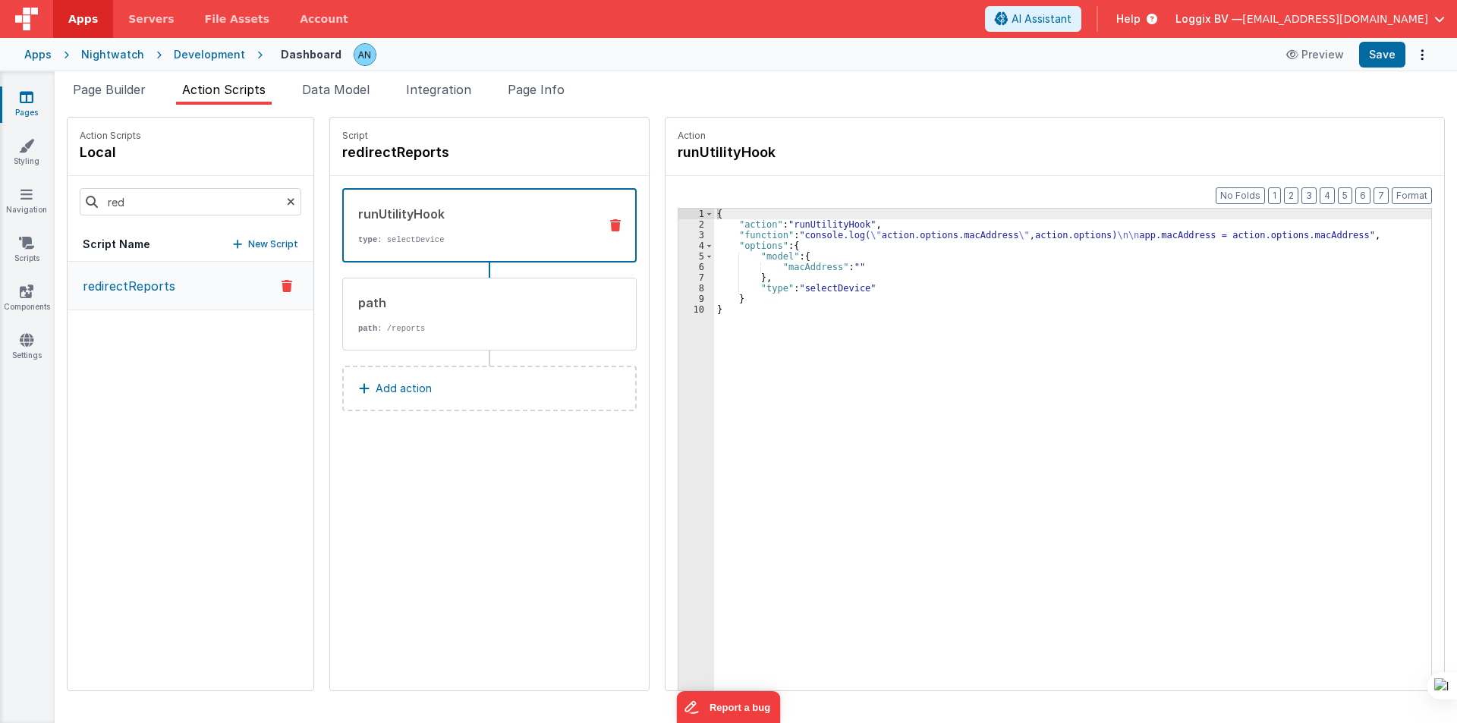
click at [738, 235] on div "{ "action" : "runUtilityHook" , "function" : "console.log( \" action.options.ma…" at bounding box center [1079, 484] width 731 height 550
click at [678, 230] on div "3" at bounding box center [696, 235] width 36 height 11
click at [436, 294] on div "path" at bounding box center [472, 303] width 229 height 18
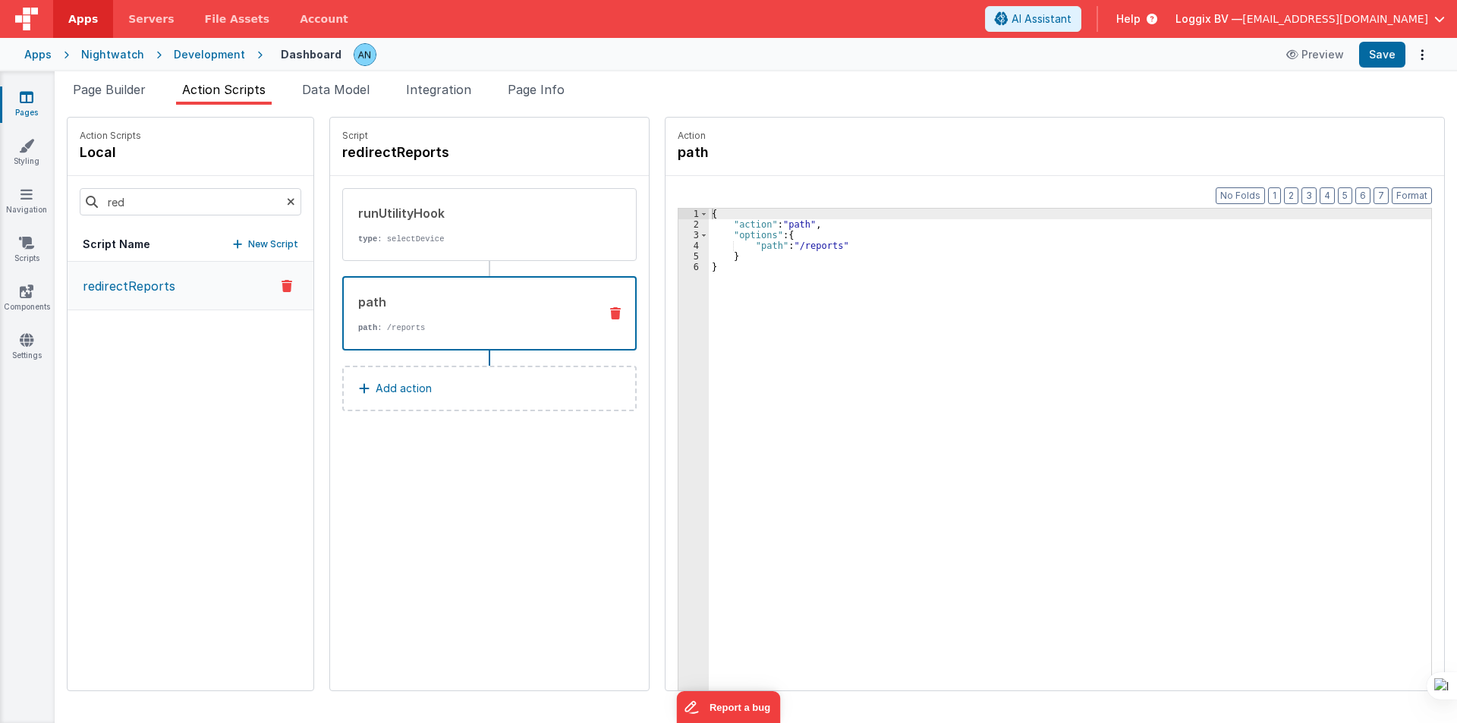
click at [436, 294] on div "path" at bounding box center [472, 302] width 228 height 18
click at [107, 90] on span "Page Builder" at bounding box center [109, 89] width 73 height 15
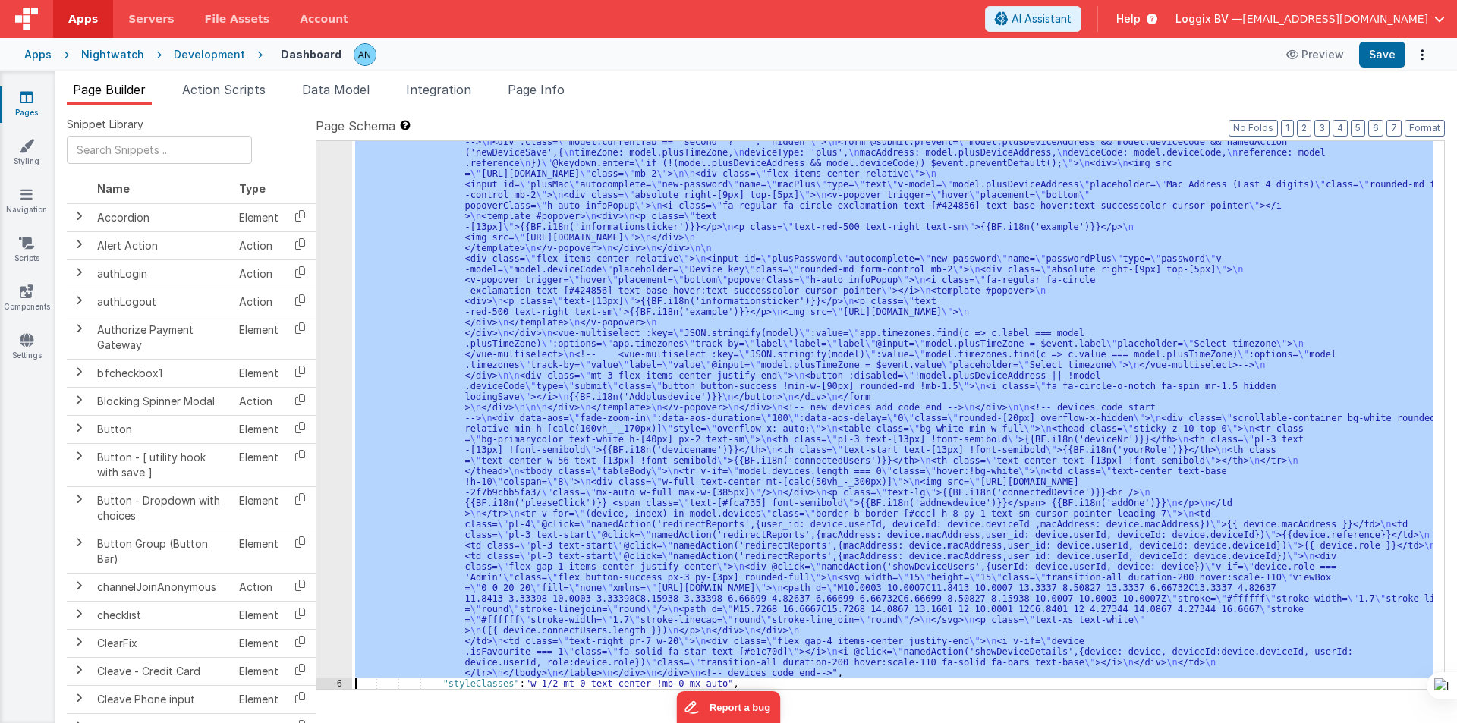
click at [329, 344] on div "5" at bounding box center [334, 147] width 36 height 1062
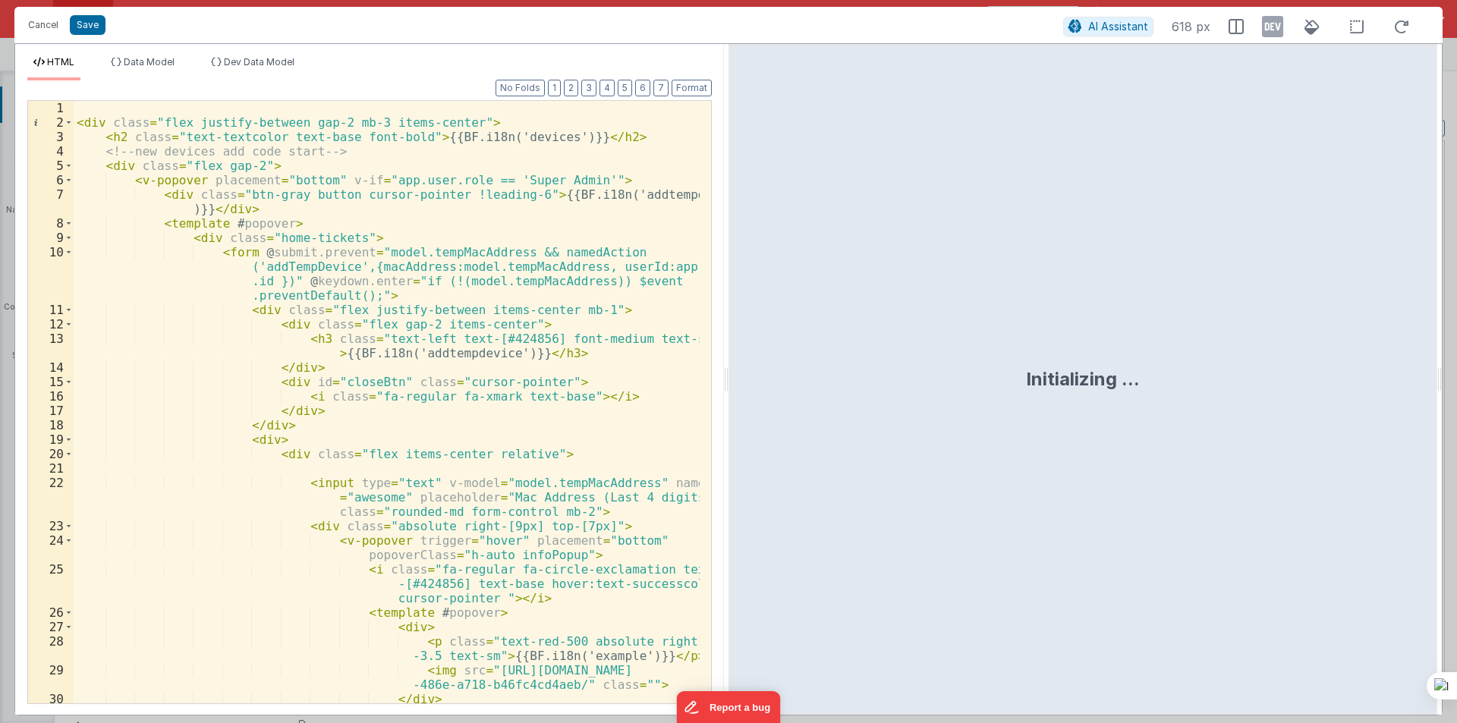
drag, startPoint x: 726, startPoint y: 374, endPoint x: 1231, endPoint y: 382, distance: 504.6
click at [1359, 393] on html "Cancel Save AI Assistant 618 px HTML Data Model Dev Data Model Format 7 6 5 4 3…" at bounding box center [728, 361] width 1457 height 723
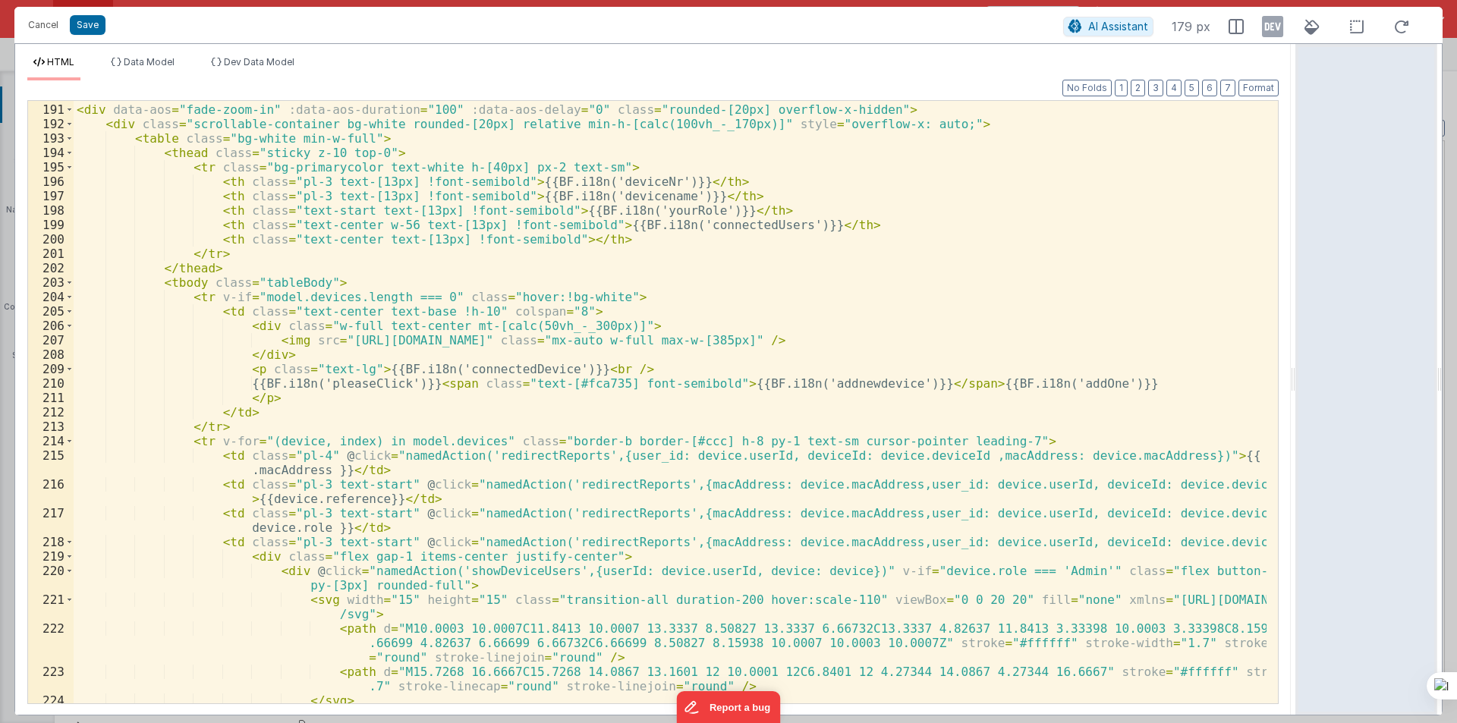
scroll to position [2925, 0]
click at [476, 454] on div "<!-- devices code start --> < div data-aos = "fade-zoom-in" :data-aos-duration …" at bounding box center [670, 403] width 1193 height 631
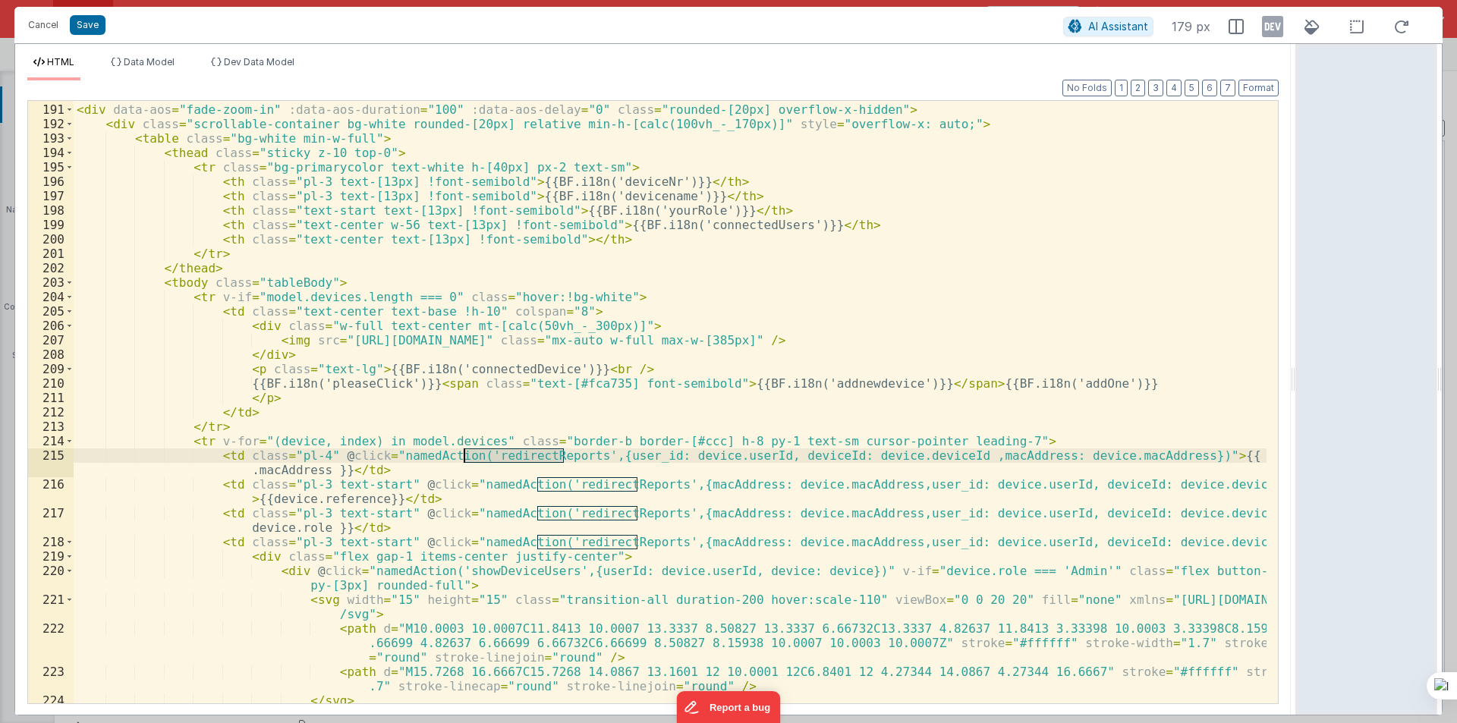
click at [476, 454] on div "<!-- devices code start --> < div data-aos = "fade-zoom-in" :data-aos-duration …" at bounding box center [670, 403] width 1193 height 631
click at [1119, 456] on div "<!-- devices code start --> < div data-aos = "fade-zoom-in" :data-aos-duration …" at bounding box center [670, 403] width 1193 height 631
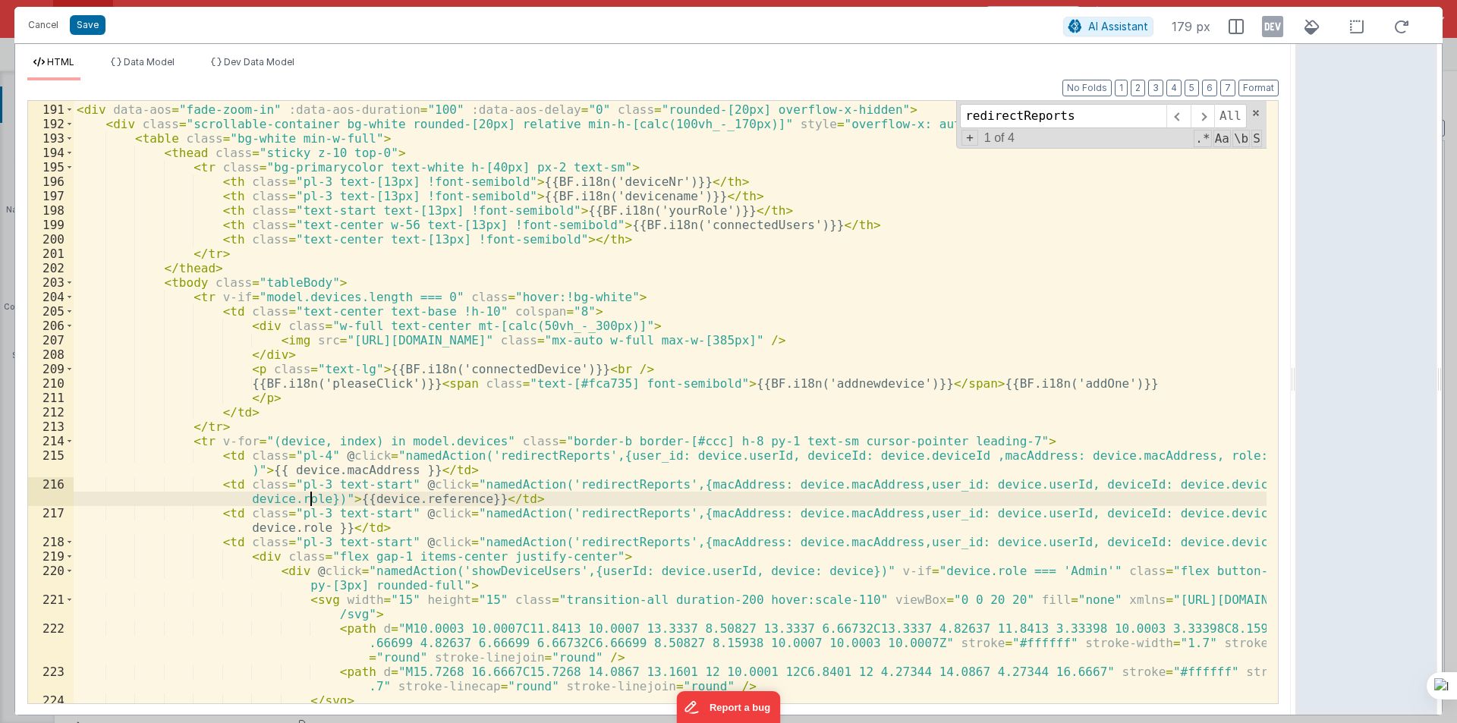
click at [497, 449] on div "<!-- devices code start --> < div data-aos = "fade-zoom-in" :data-aos-duration …" at bounding box center [670, 403] width 1193 height 631
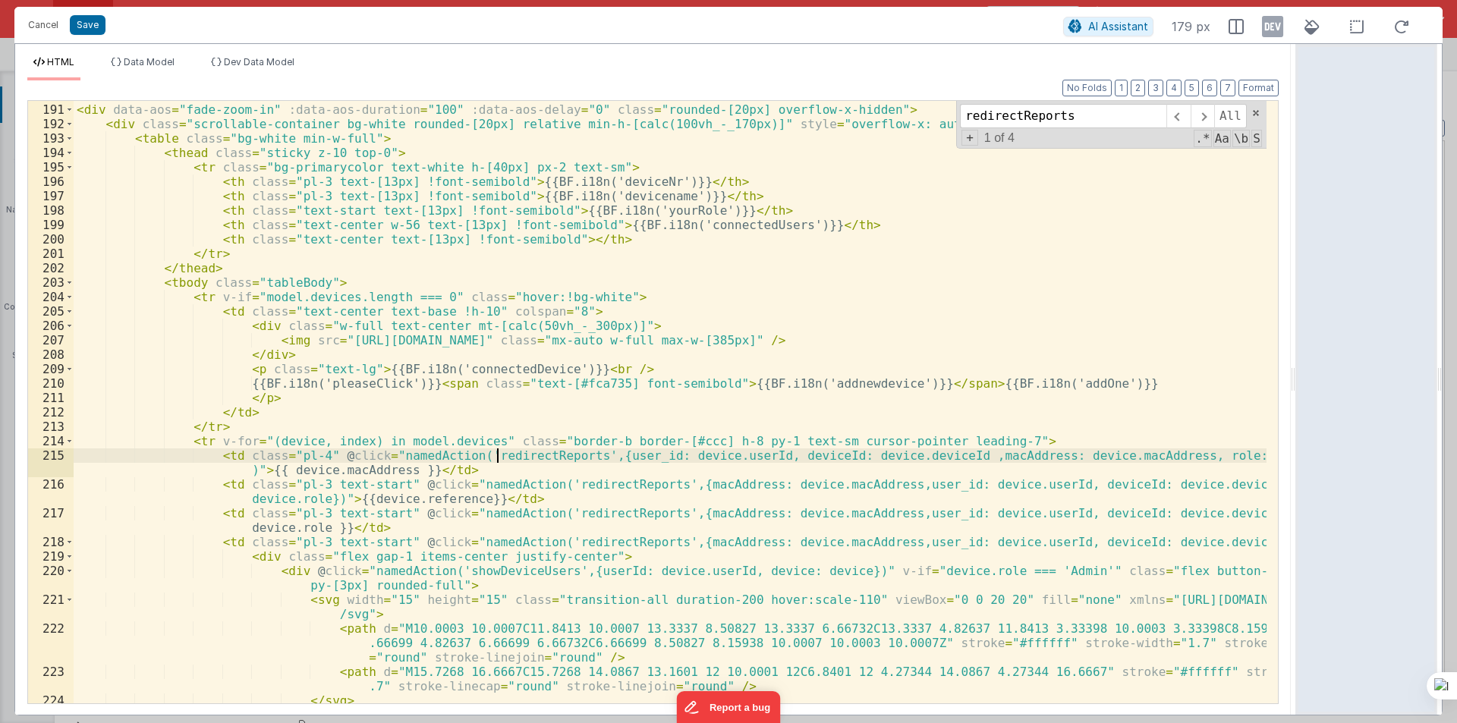
click at [497, 449] on div "<!-- devices code start --> < div data-aos = "fade-zoom-in" :data-aos-duration …" at bounding box center [670, 403] width 1193 height 631
click at [582, 516] on div "<!-- devices code start --> < div data-aos = "fade-zoom-in" :data-aos-duration …" at bounding box center [670, 403] width 1193 height 631
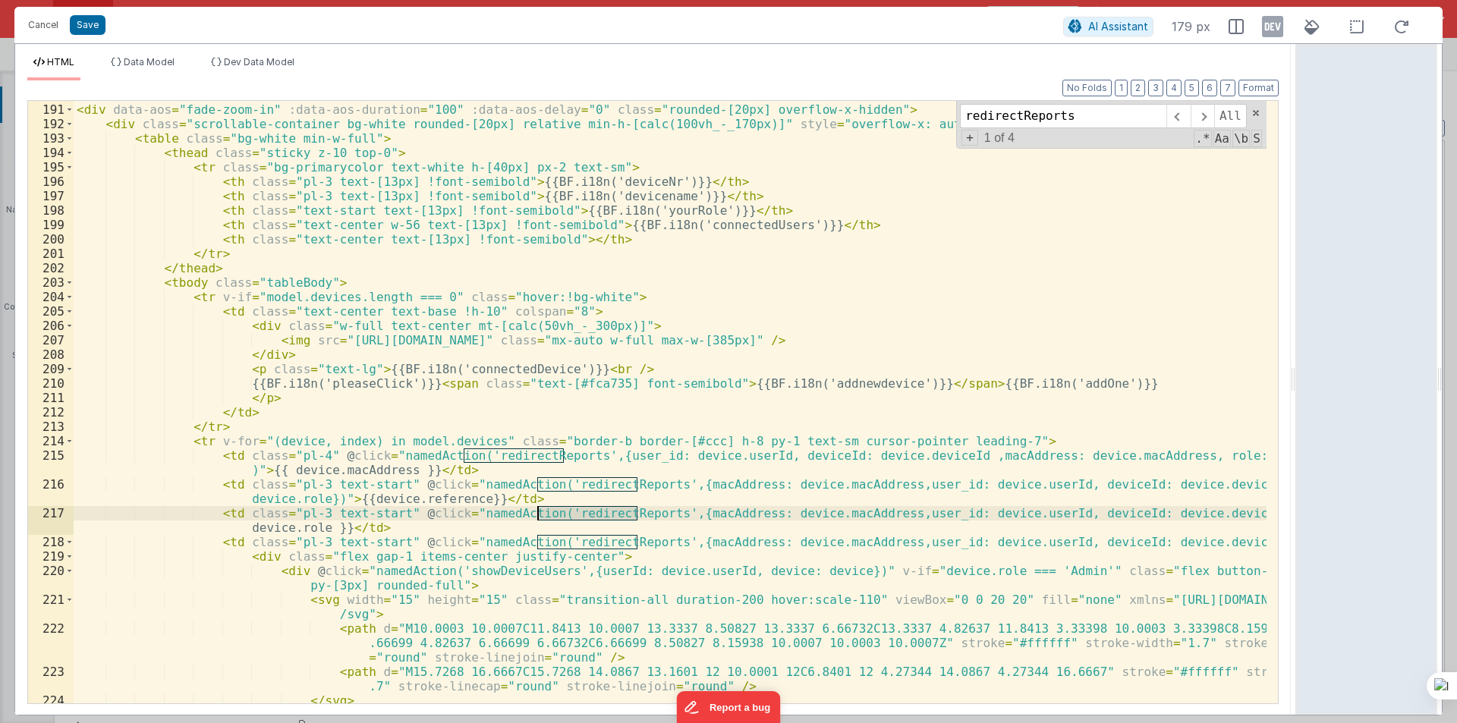
click at [582, 516] on div "<!-- devices code start --> < div data-aos = "fade-zoom-in" :data-aos-duration …" at bounding box center [670, 403] width 1193 height 631
click at [1184, 514] on div "<!-- devices code start --> < div data-aos = "fade-zoom-in" :data-aos-duration …" at bounding box center [670, 403] width 1193 height 631
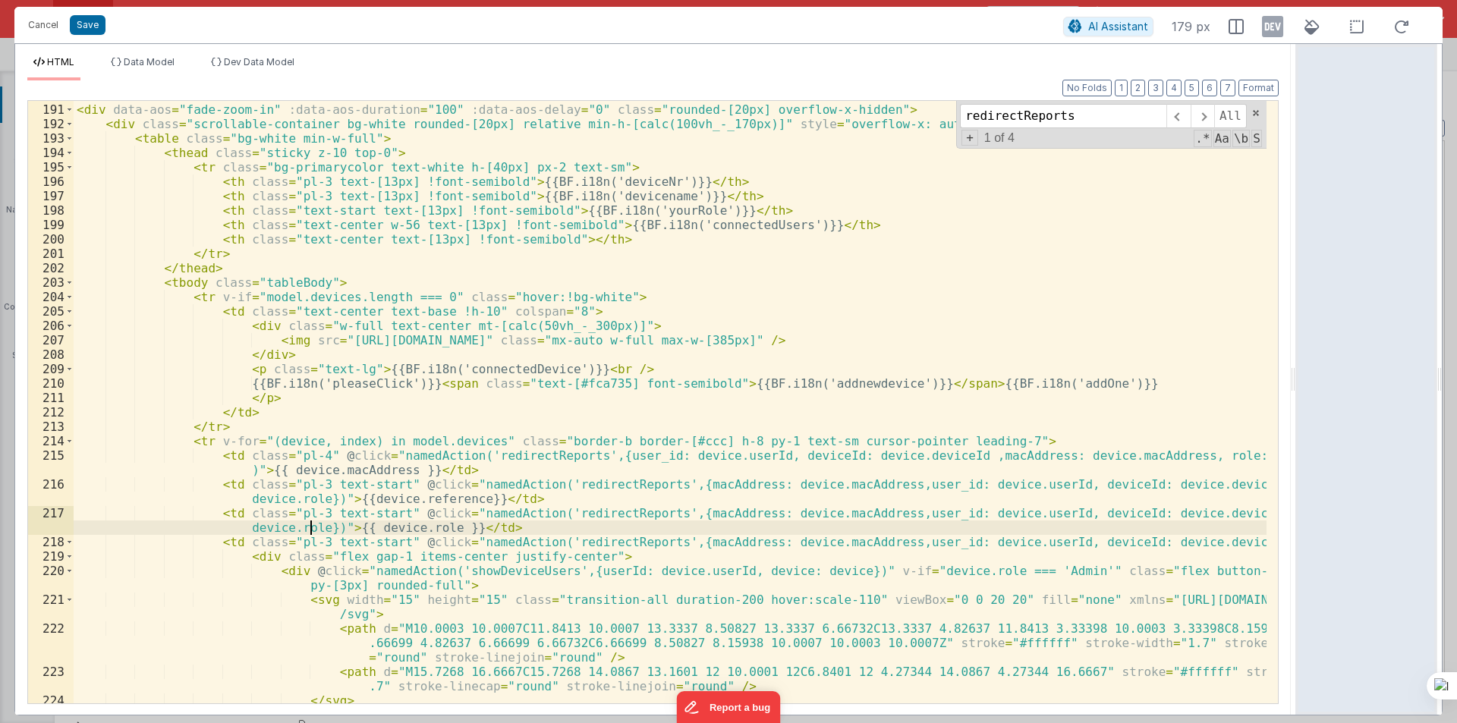
click at [1185, 539] on div "<!-- devices code start --> < div data-aos = "fade-zoom-in" :data-aos-duration …" at bounding box center [670, 403] width 1193 height 631
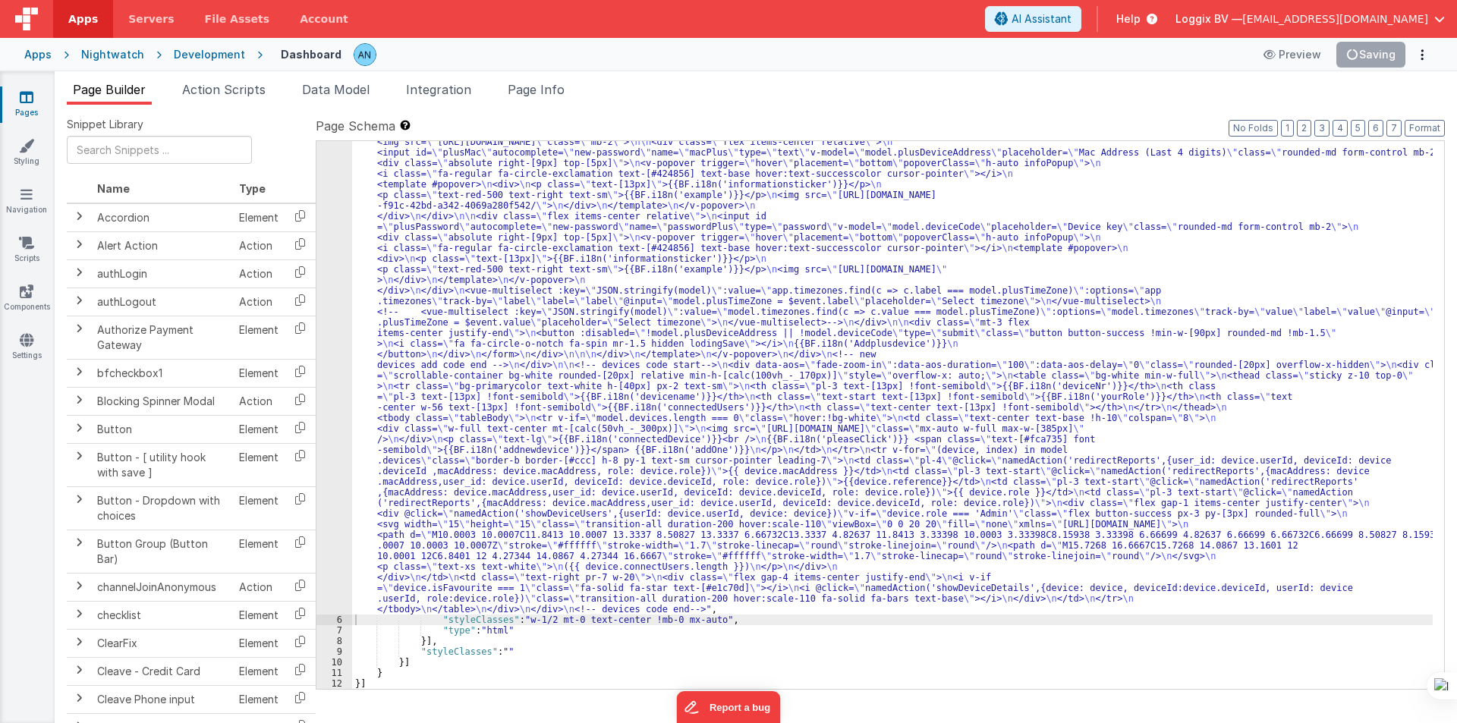
scroll to position [557, 0]
click at [204, 88] on span "Action Scripts" at bounding box center [223, 89] width 83 height 15
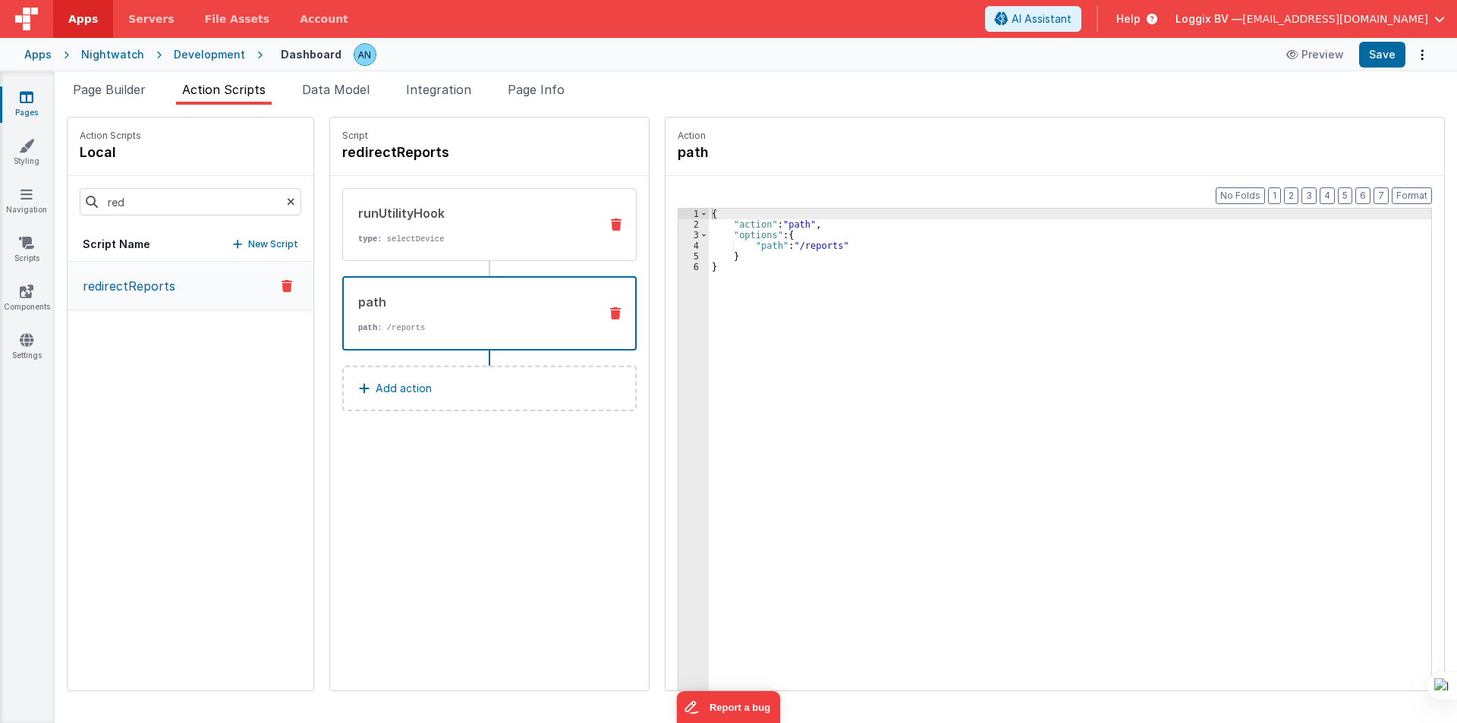
click at [436, 242] on p "type : selectDevice" at bounding box center [472, 239] width 229 height 12
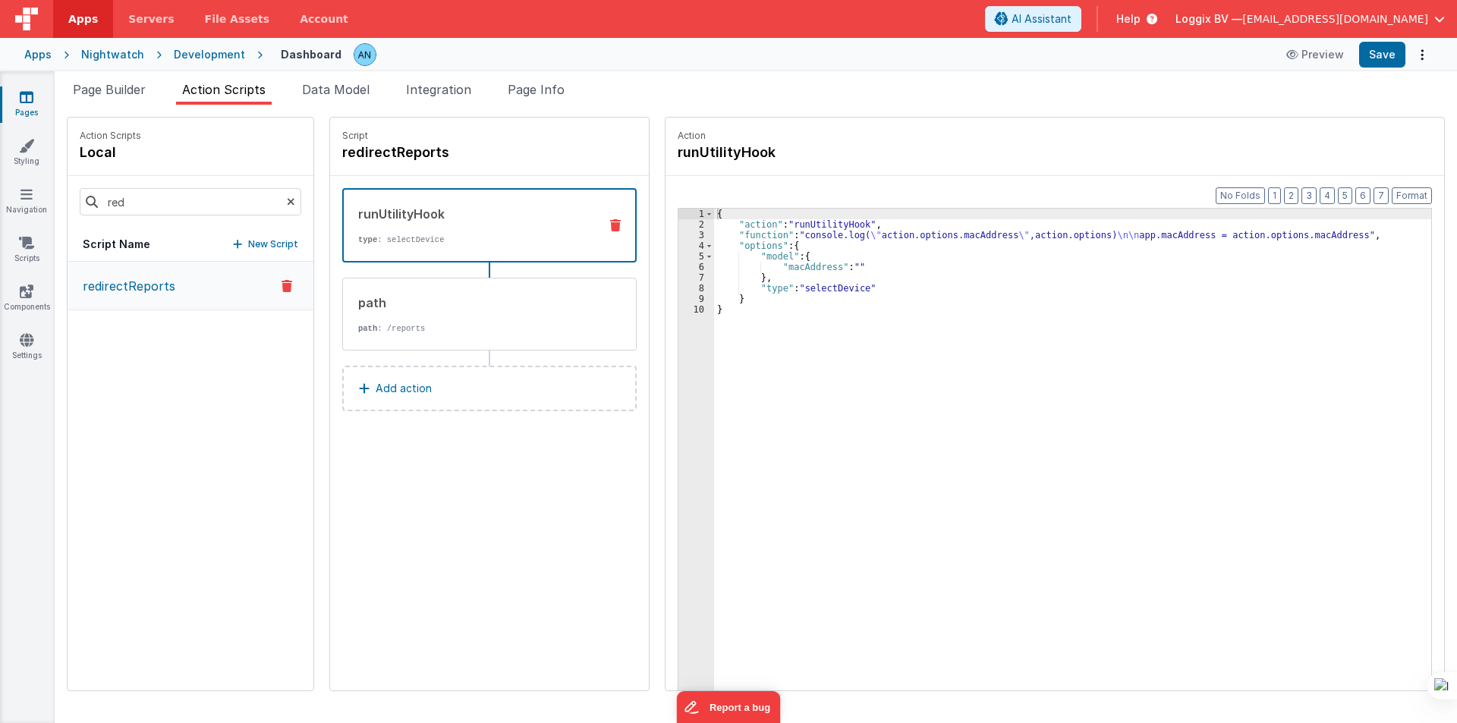
click at [721, 240] on div "{ "action" : "runUtilityHook" , "function" : "console.log( \" action.options.ma…" at bounding box center [1079, 484] width 731 height 550
click at [678, 234] on div "3" at bounding box center [696, 235] width 36 height 11
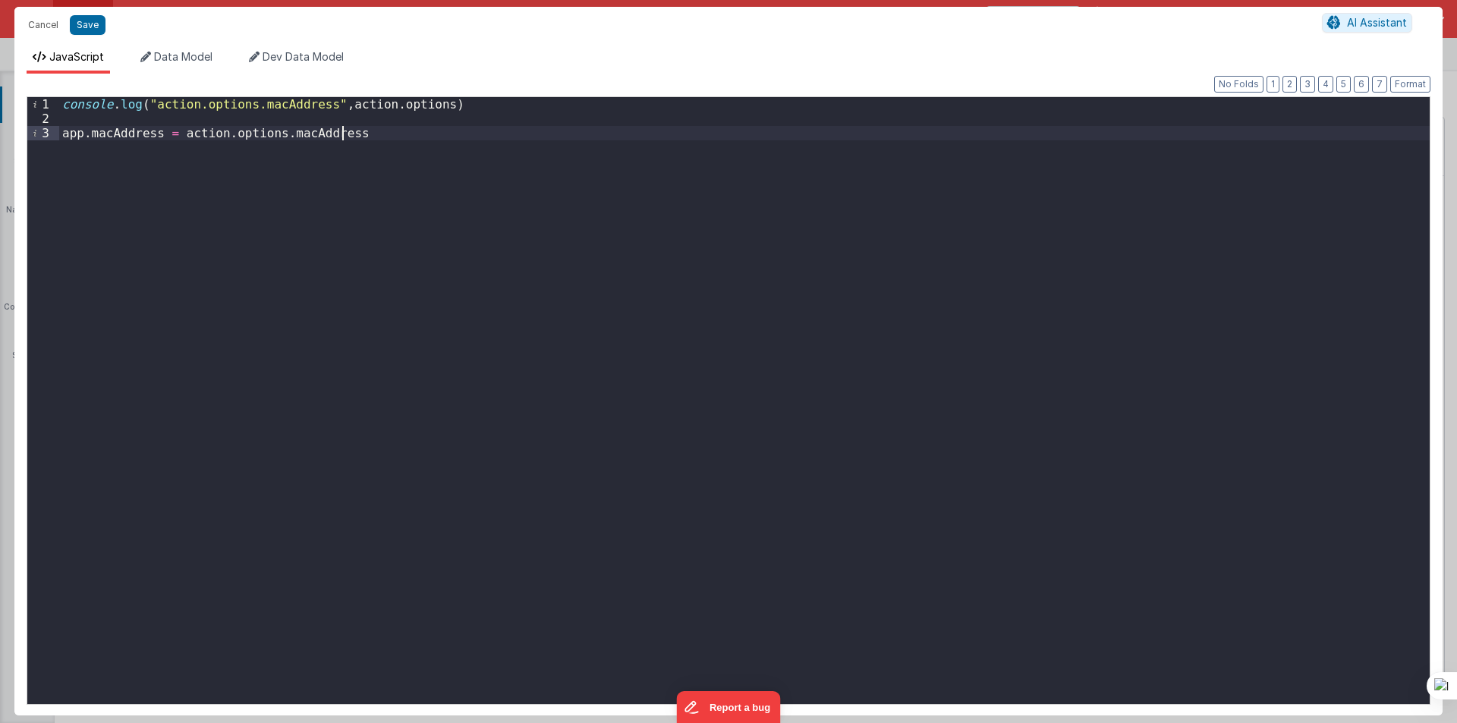
click at [360, 130] on div "console . log ( "action.options.macAddress" , action . options ) app . macAddre…" at bounding box center [744, 415] width 1370 height 636
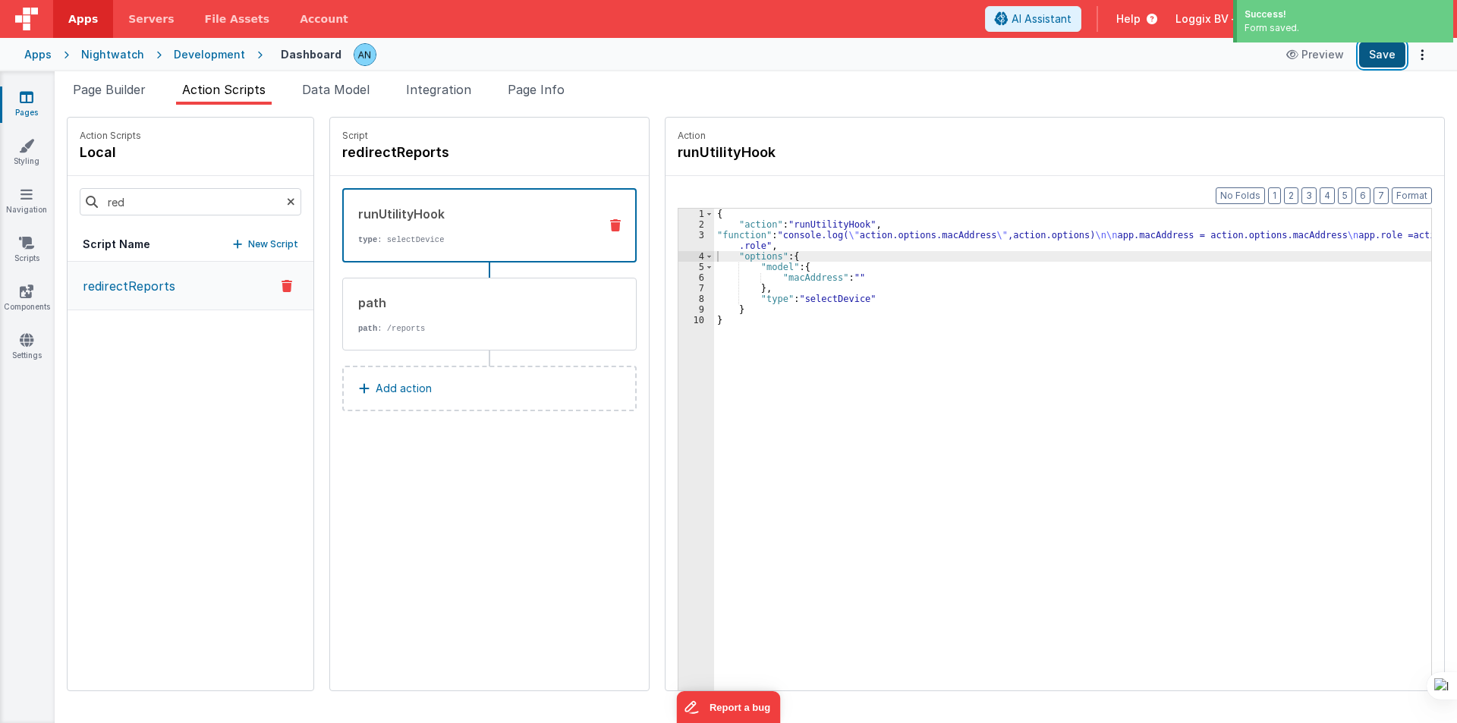
click at [1377, 55] on button "Save" at bounding box center [1382, 55] width 46 height 26
click at [1407, 196] on button "Format" at bounding box center [1412, 195] width 40 height 17
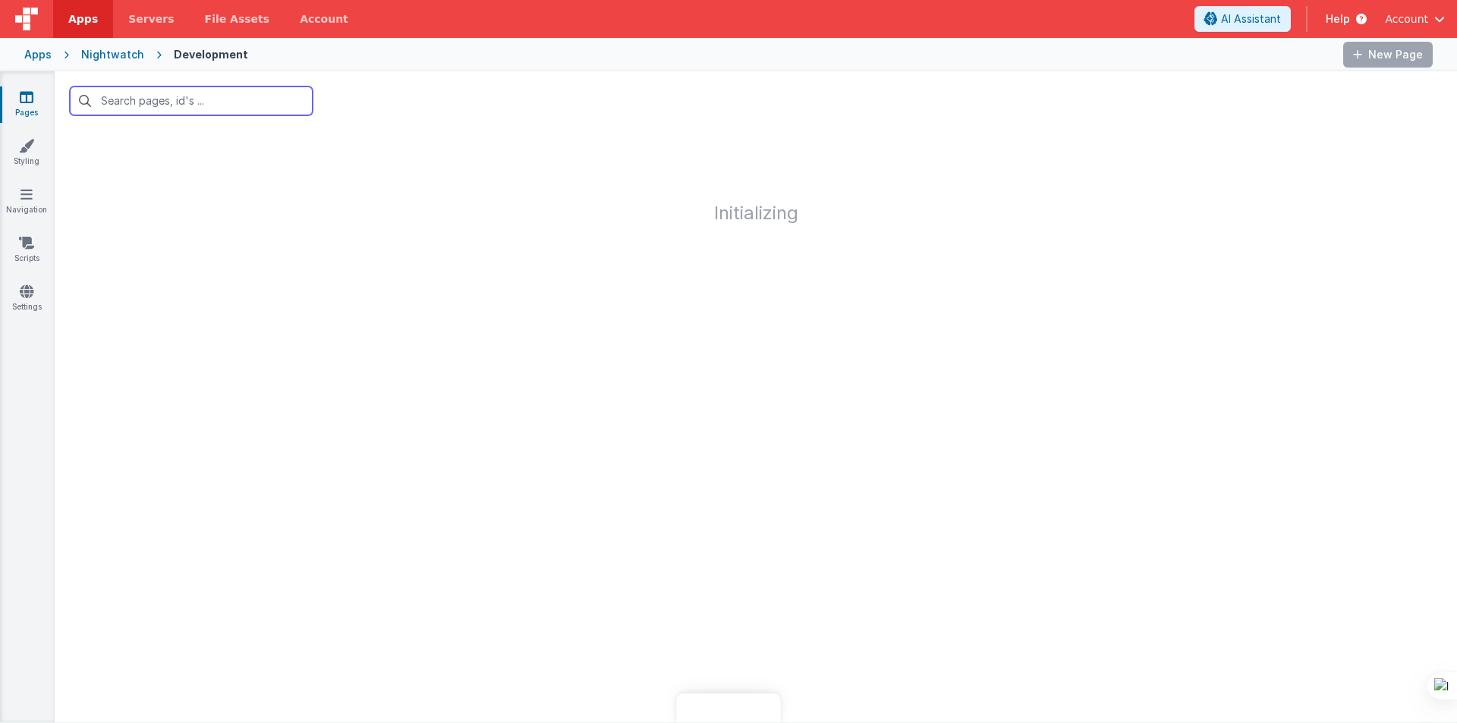
click at [190, 104] on input "text" at bounding box center [191, 100] width 243 height 29
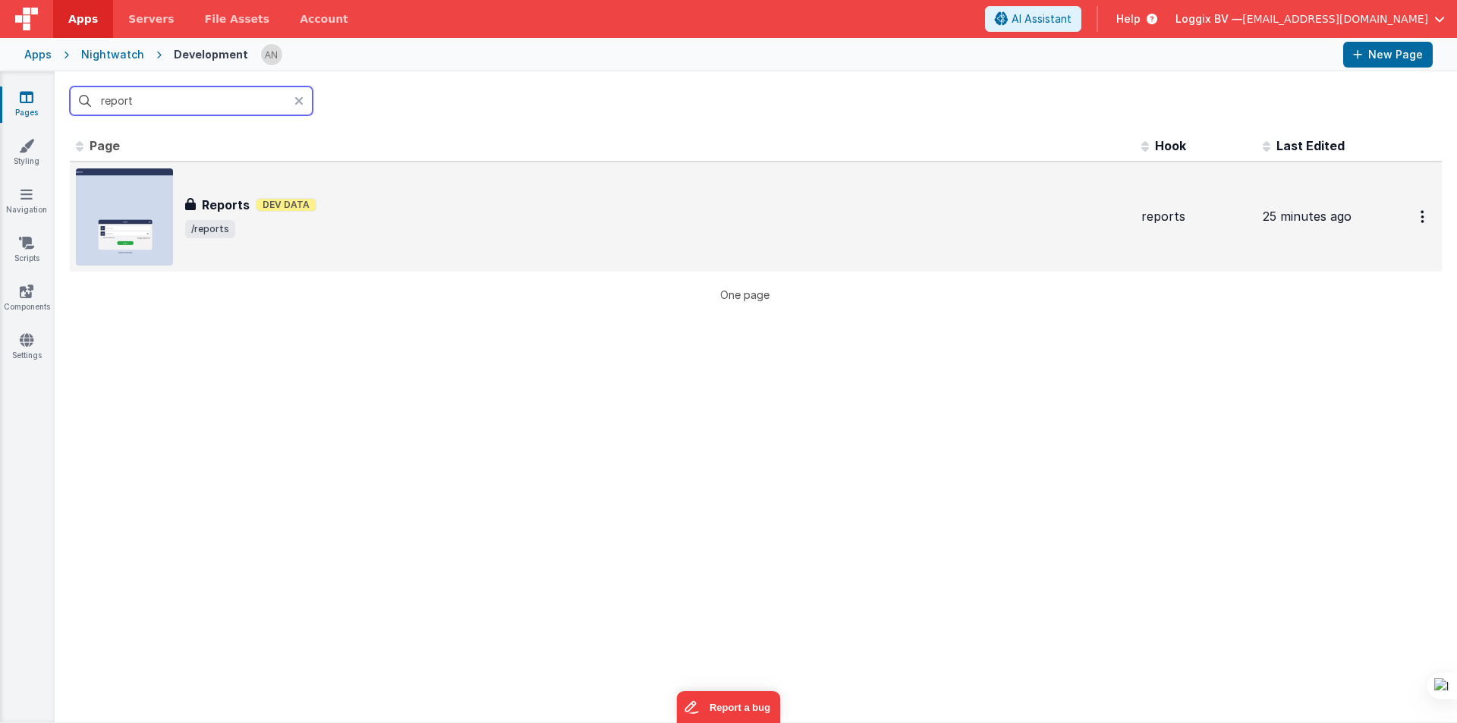
type input "report"
click at [211, 228] on span "/reports" at bounding box center [210, 229] width 50 height 18
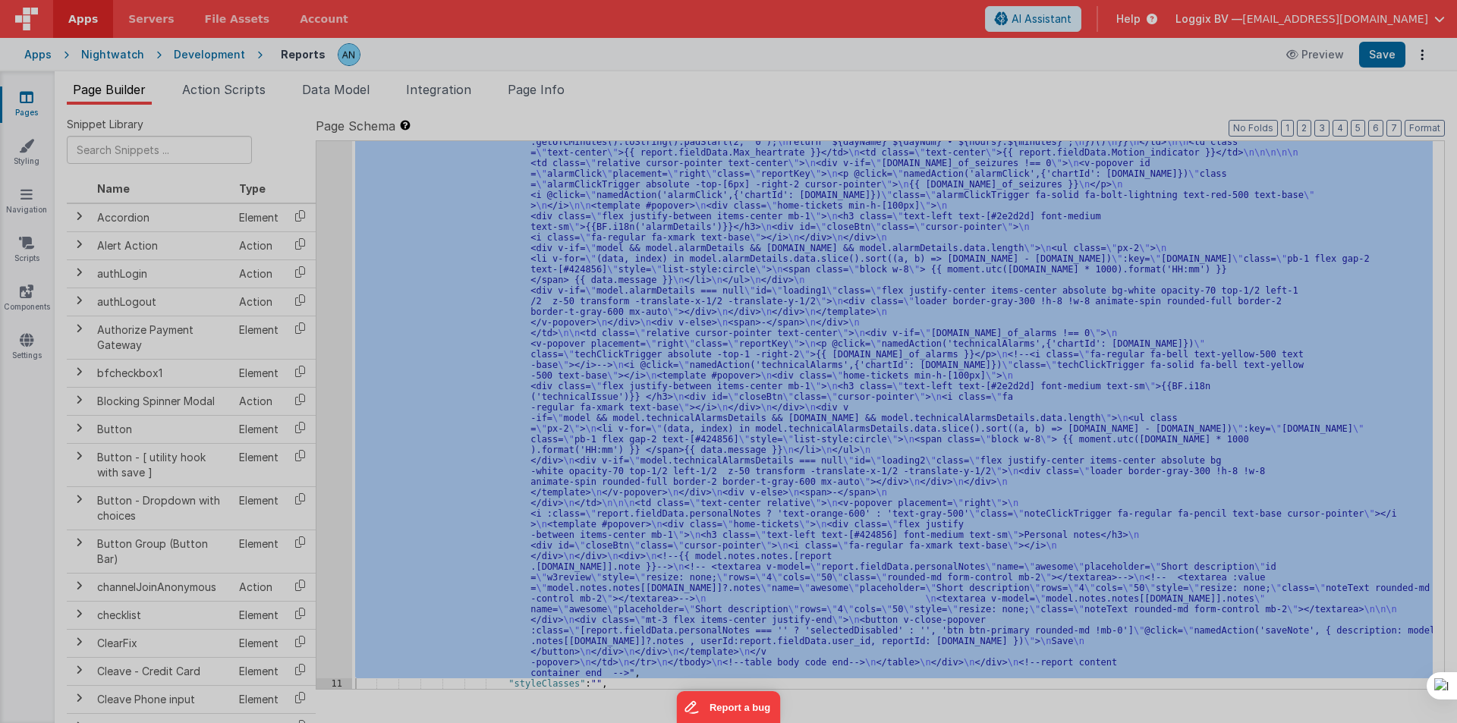
click at [332, 270] on div at bounding box center [728, 361] width 1457 height 723
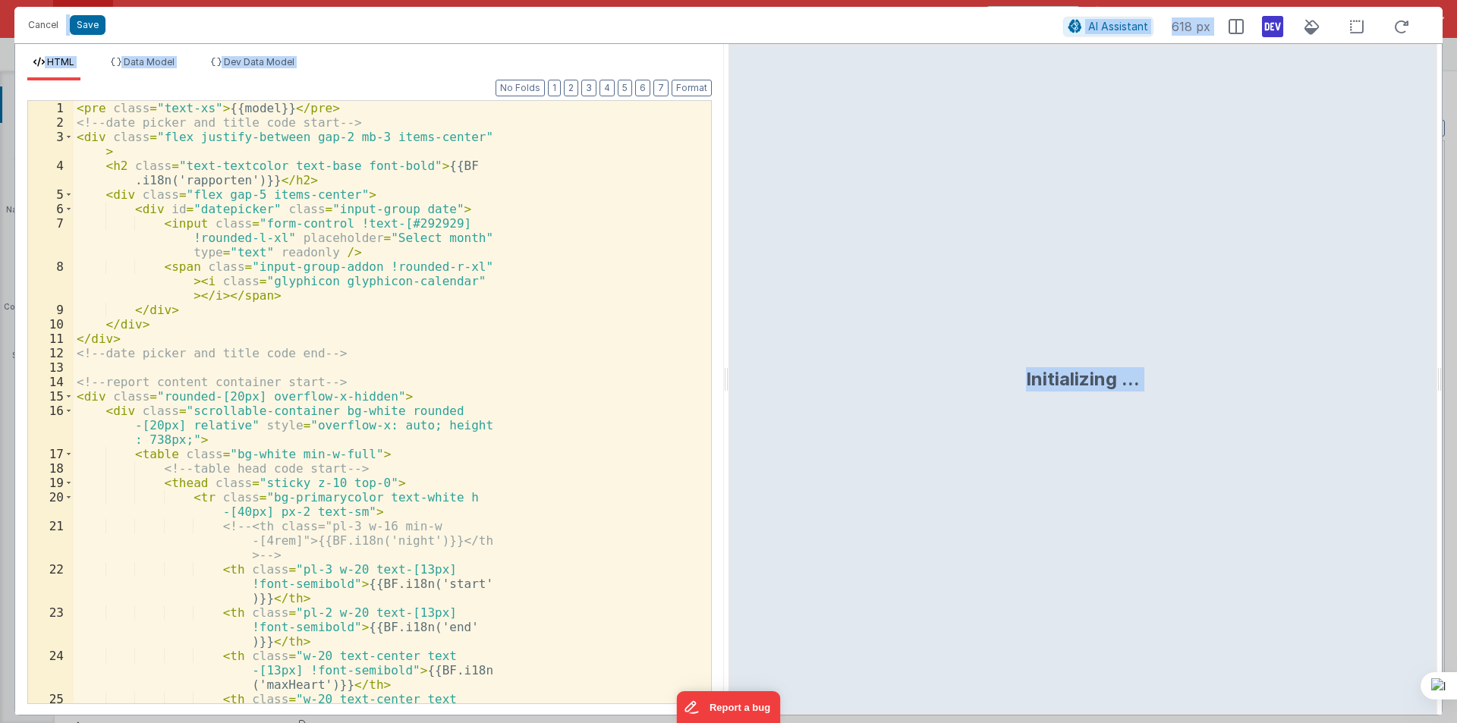
scroll to position [355, 0]
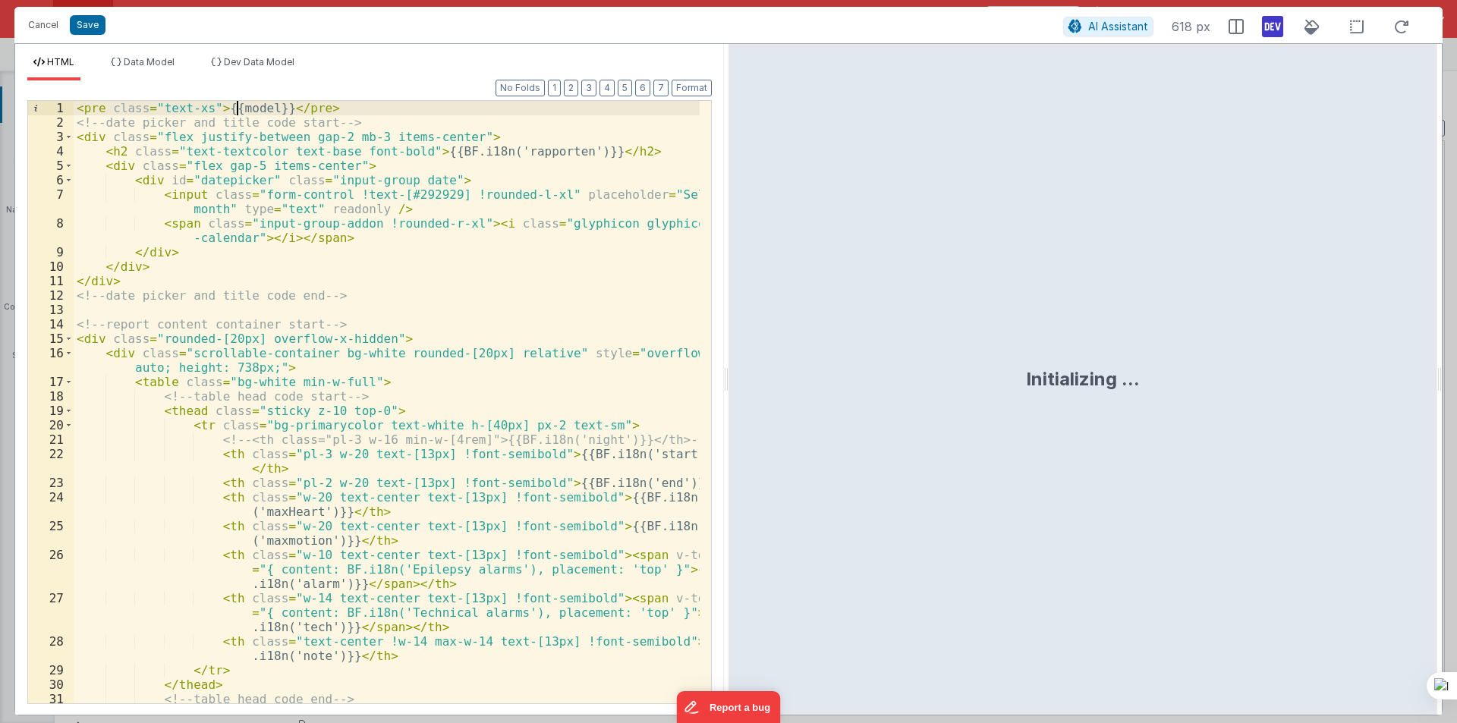
click at [236, 108] on div "< pre class = "text-xs" > {{model}} </ pre > <!-- date picker and title code st…" at bounding box center [387, 416] width 626 height 631
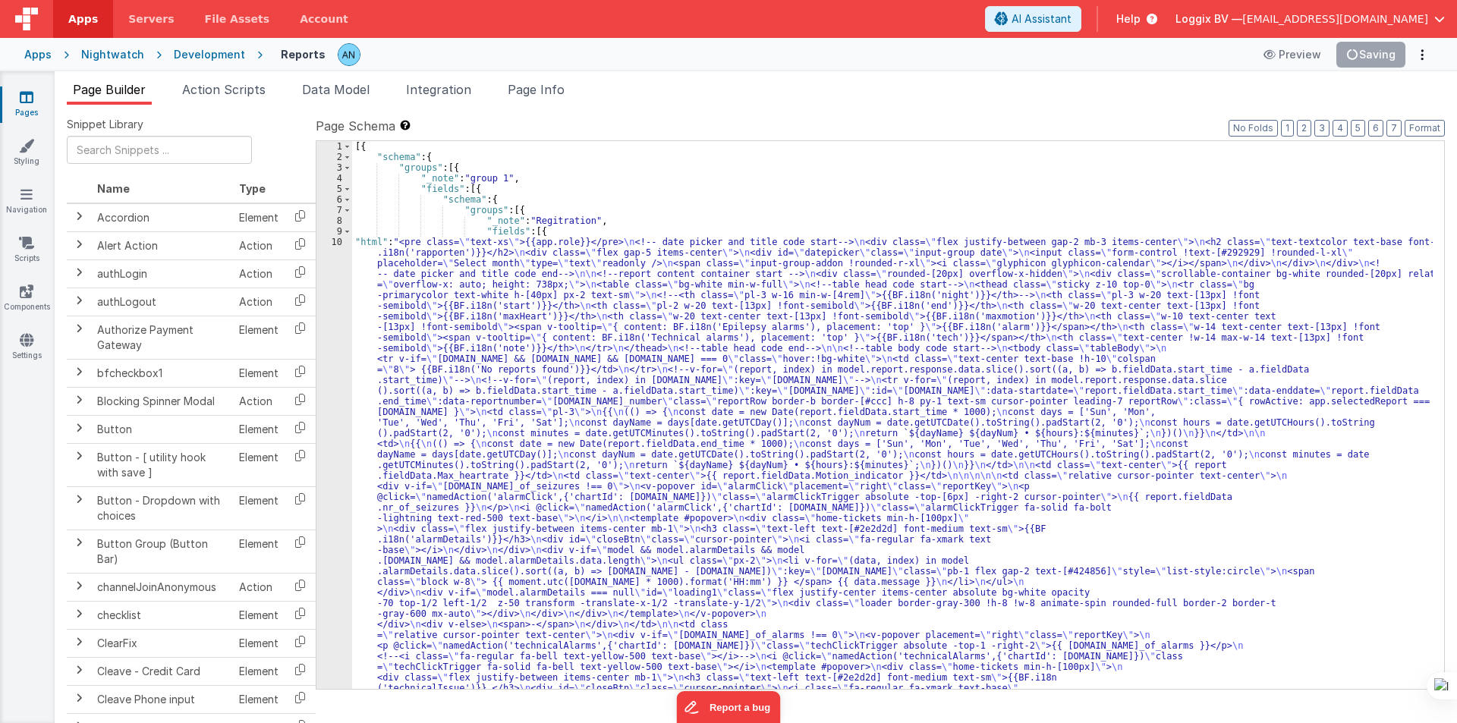
scroll to position [0, 0]
click at [329, 273] on div "10" at bounding box center [334, 582] width 36 height 690
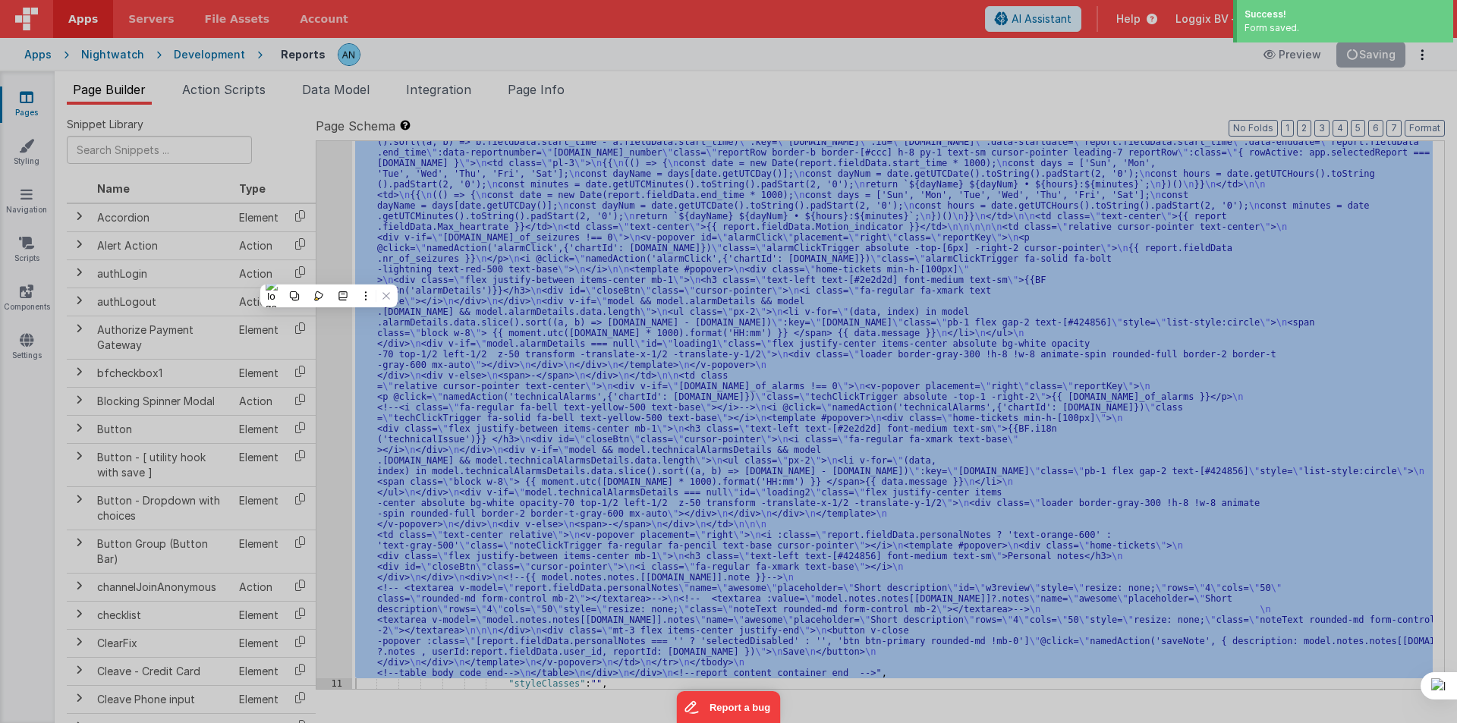
scroll to position [249, 0]
click at [197, 110] on div "Format 7 6 5 4 3 2 1 No Folds" at bounding box center [369, 385] width 684 height 604
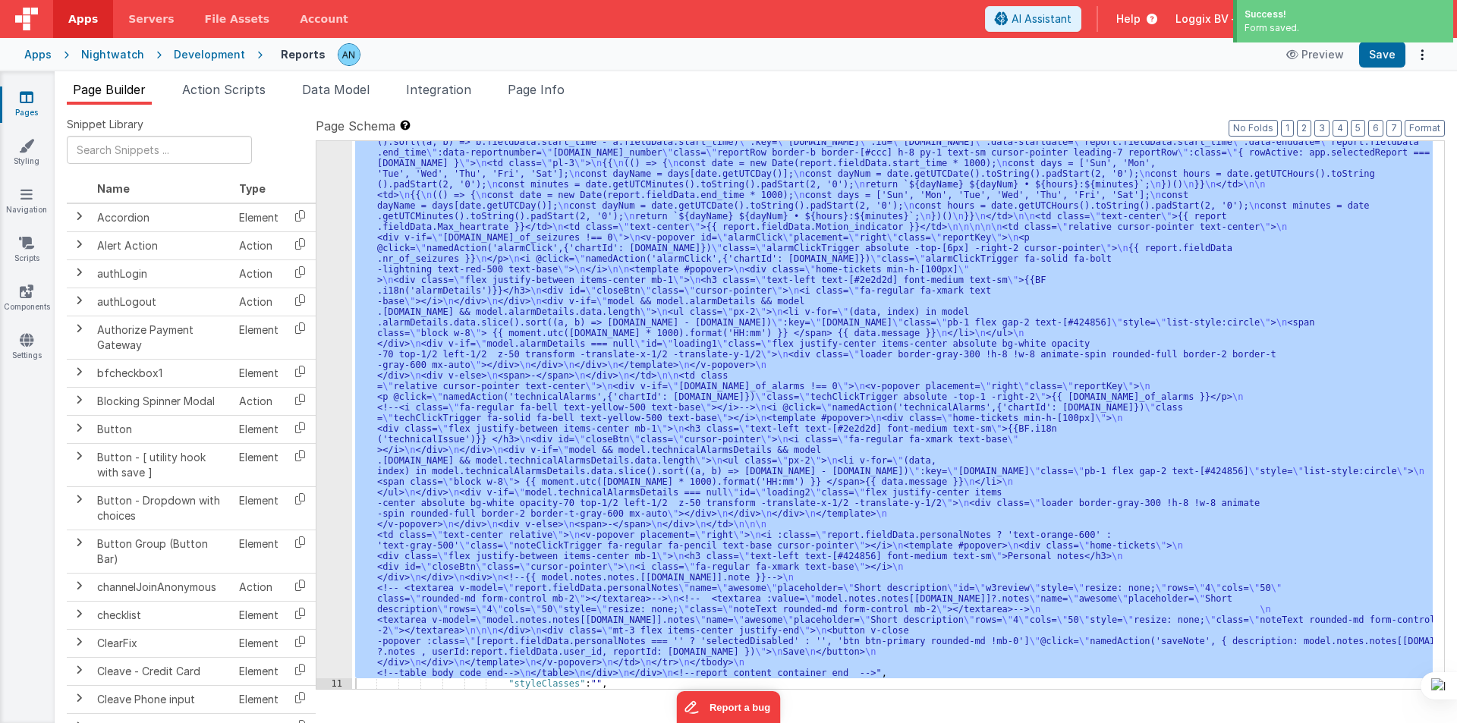
click at [197, 110] on div "Format 7 6 5 4 3 2 1 No Folds" at bounding box center [369, 385] width 684 height 604
click at [321, 160] on div "10" at bounding box center [334, 333] width 36 height 690
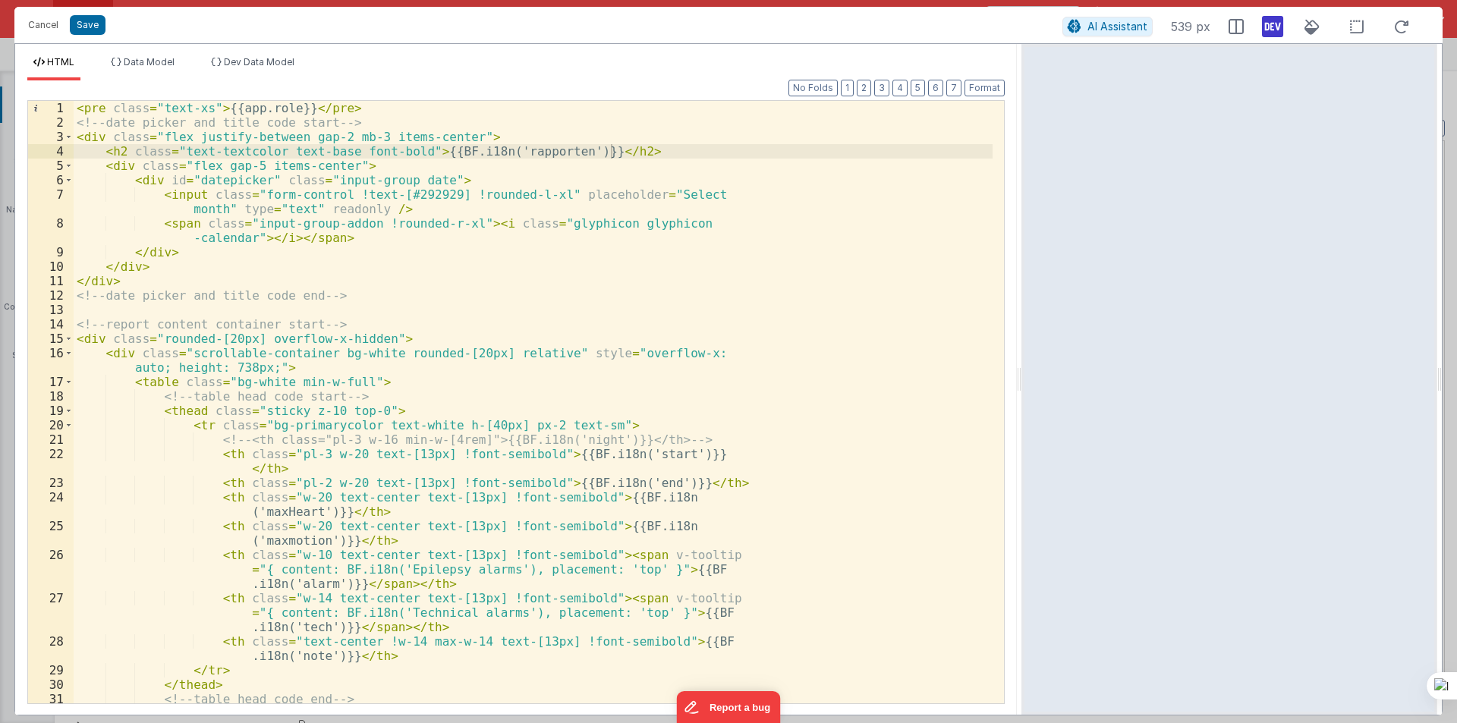
drag, startPoint x: 725, startPoint y: 380, endPoint x: 1023, endPoint y: 375, distance: 298.2
click at [1023, 375] on html "Cancel Save AI Assistant 539 px HTML Data Model Dev Data Model Format 7 6 5 4 3…" at bounding box center [728, 361] width 1457 height 723
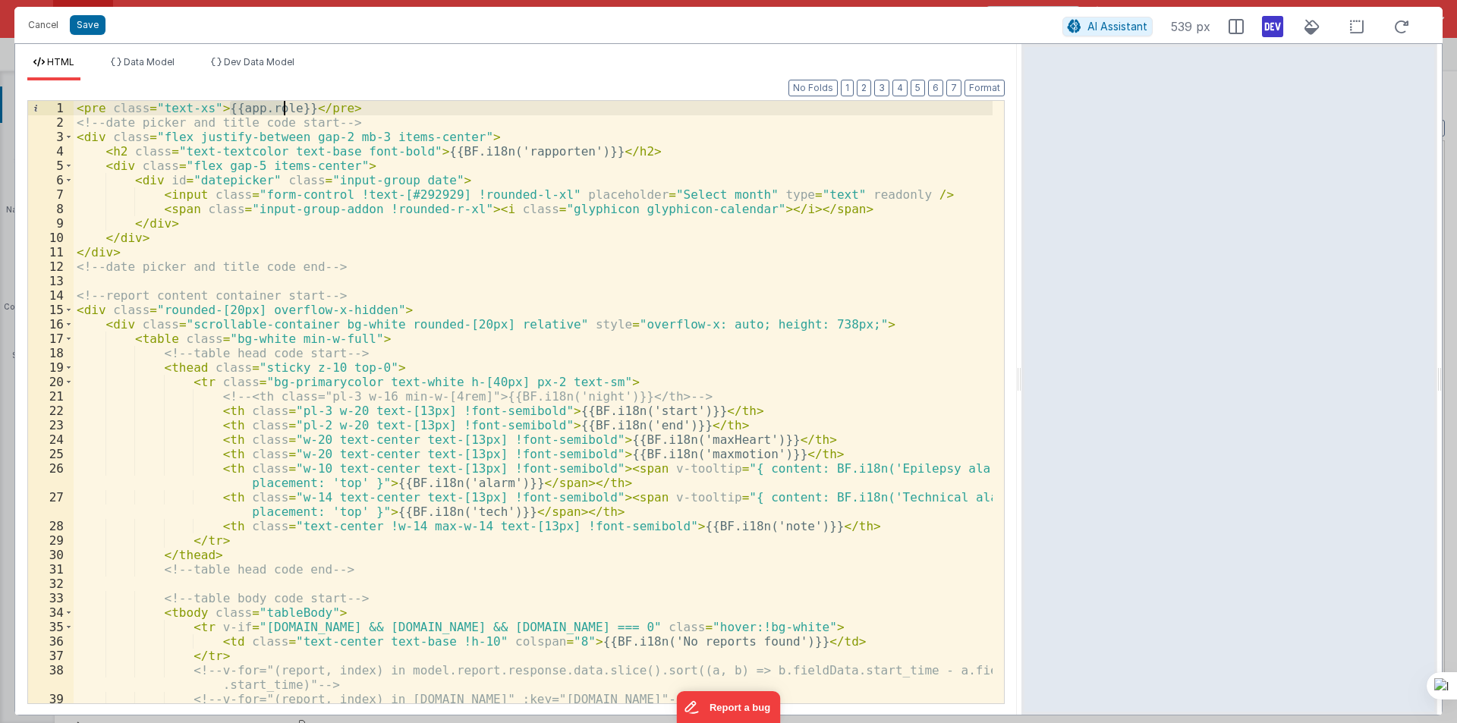
drag, startPoint x: 229, startPoint y: 112, endPoint x: 285, endPoint y: 106, distance: 55.7
click at [285, 106] on div "< pre class = "text-xs" > {{app.role}} </ pre > <!-- date picker and title code…" at bounding box center [533, 445] width 919 height 689
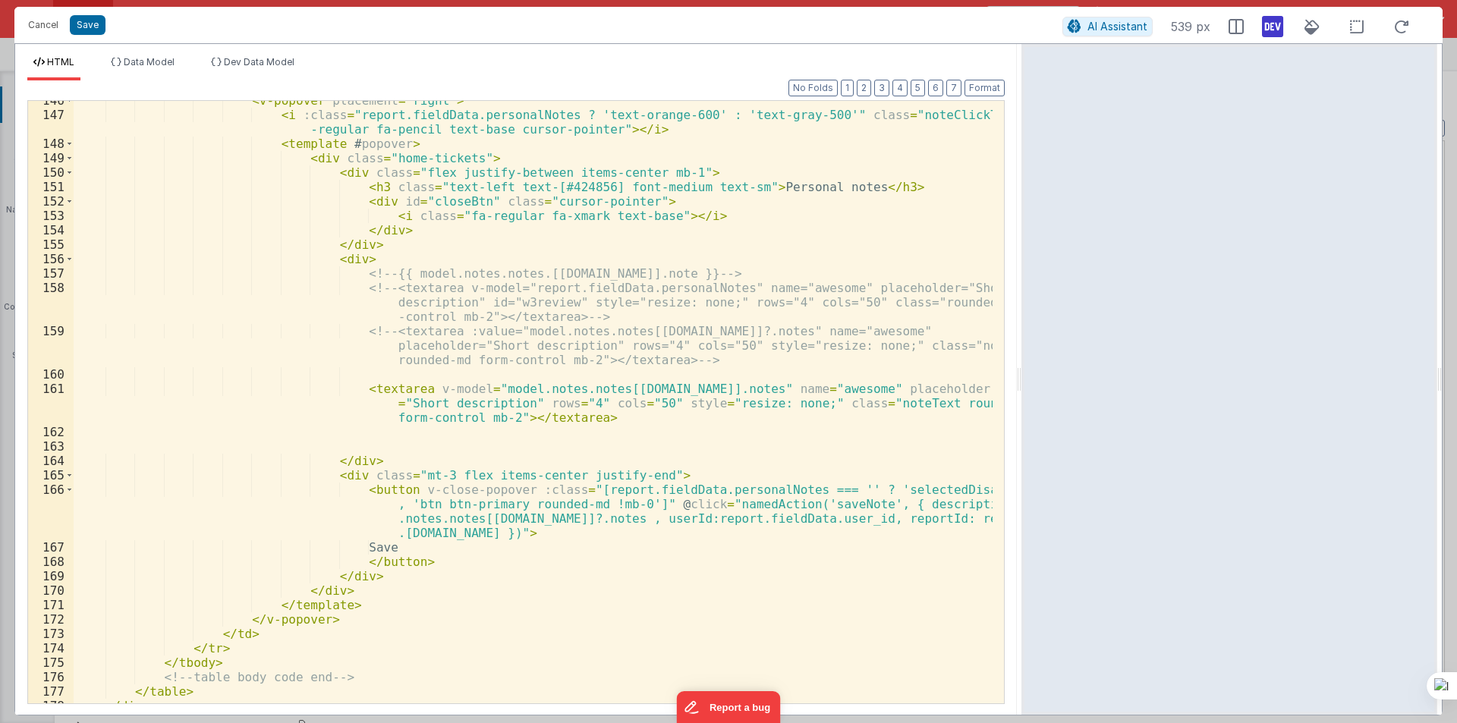
scroll to position [2497, 0]
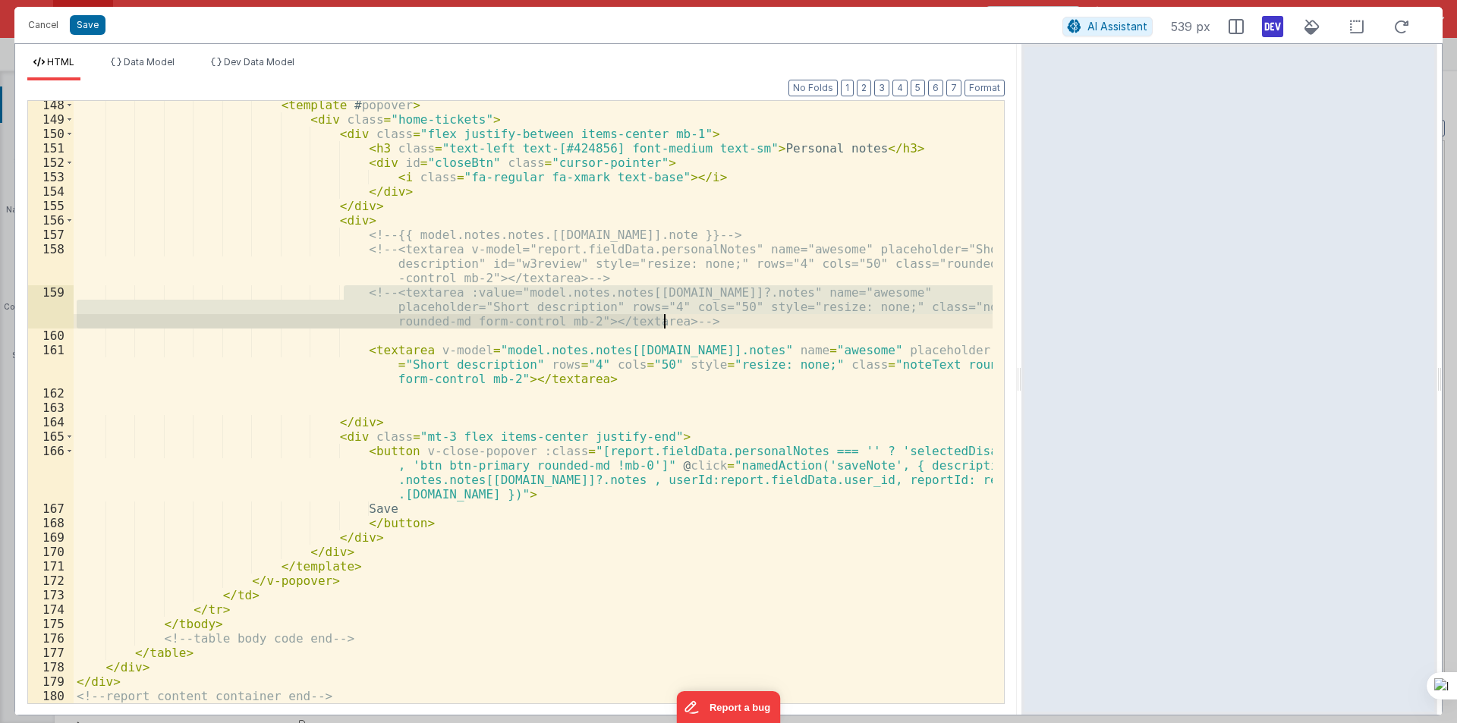
drag, startPoint x: 345, startPoint y: 294, endPoint x: 684, endPoint y: 316, distance: 339.1
click at [684, 316] on div "< template # popover > < div class = "home-tickets" > < div class = "flex justi…" at bounding box center [533, 413] width 919 height 631
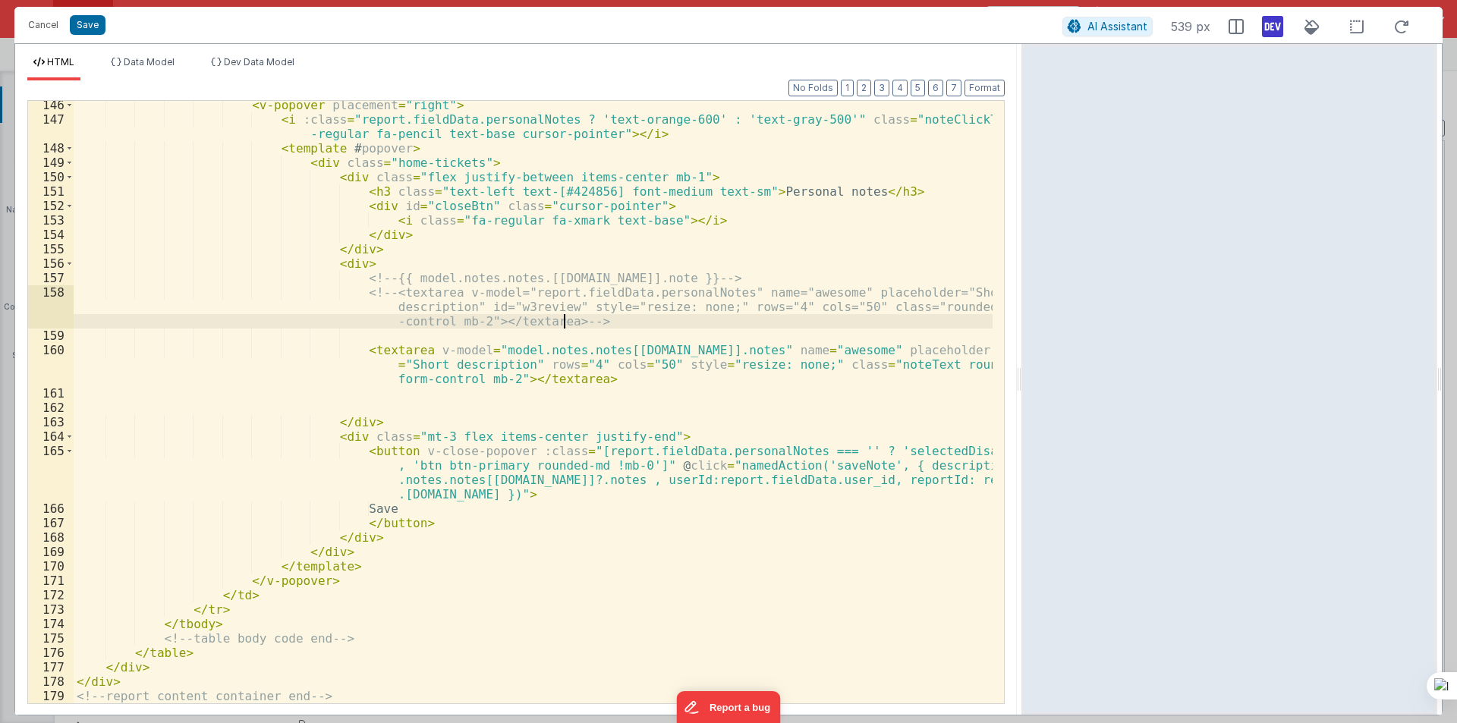
scroll to position [2454, 0]
click at [345, 439] on div "< v-popover placement = "right" > < i :class = "report.fieldData.personalNotes …" at bounding box center [533, 413] width 919 height 631
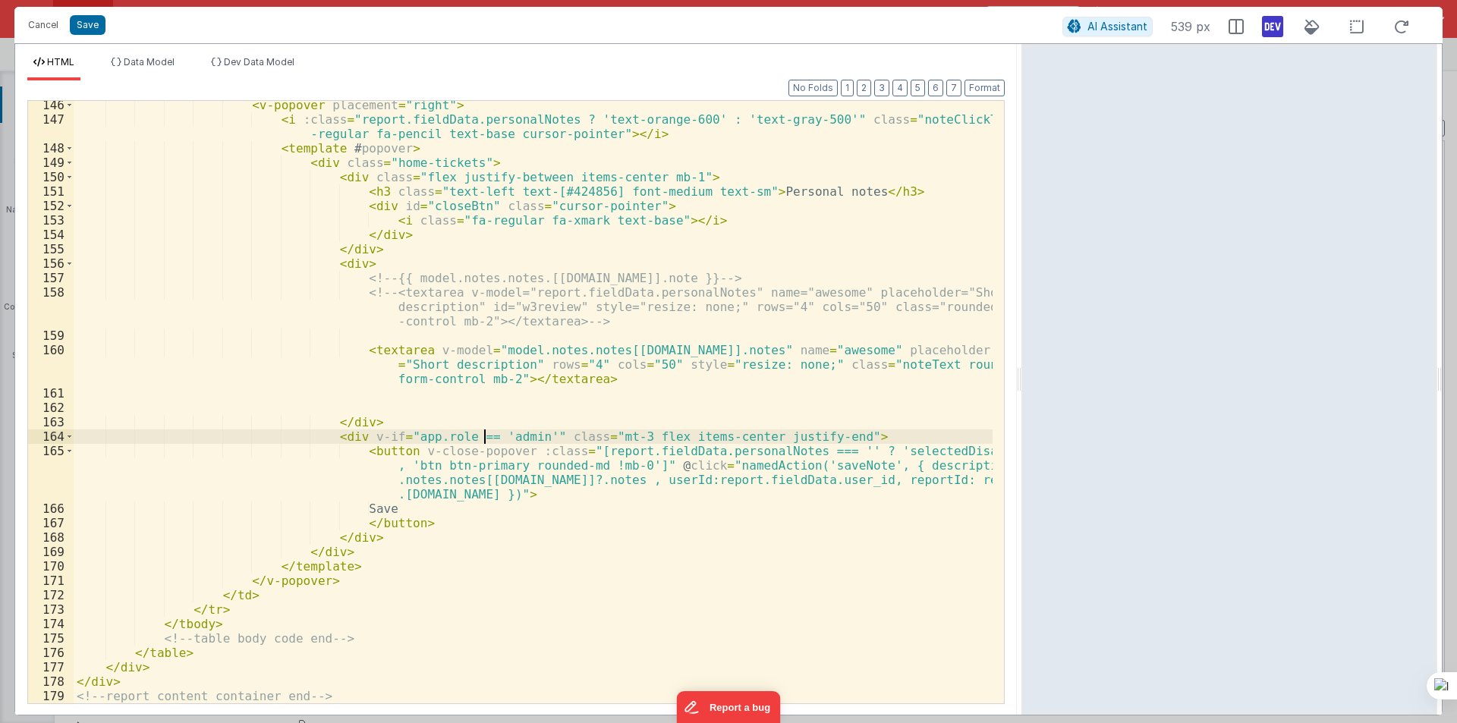
click at [486, 437] on div "< v-popover placement = "right" > < i :class = "report.fieldData.personalNotes …" at bounding box center [533, 413] width 919 height 631
drag, startPoint x: 350, startPoint y: 437, endPoint x: 526, endPoint y: 430, distance: 176.2
click at [526, 430] on div "< v-popover placement = "right" > < i :class = "report.fieldData.personalNotes …" at bounding box center [533, 413] width 919 height 631
click at [410, 348] on div "< v-popover placement = "right" > < i :class = "report.fieldData.personalNotes …" at bounding box center [533, 413] width 919 height 631
paste textarea
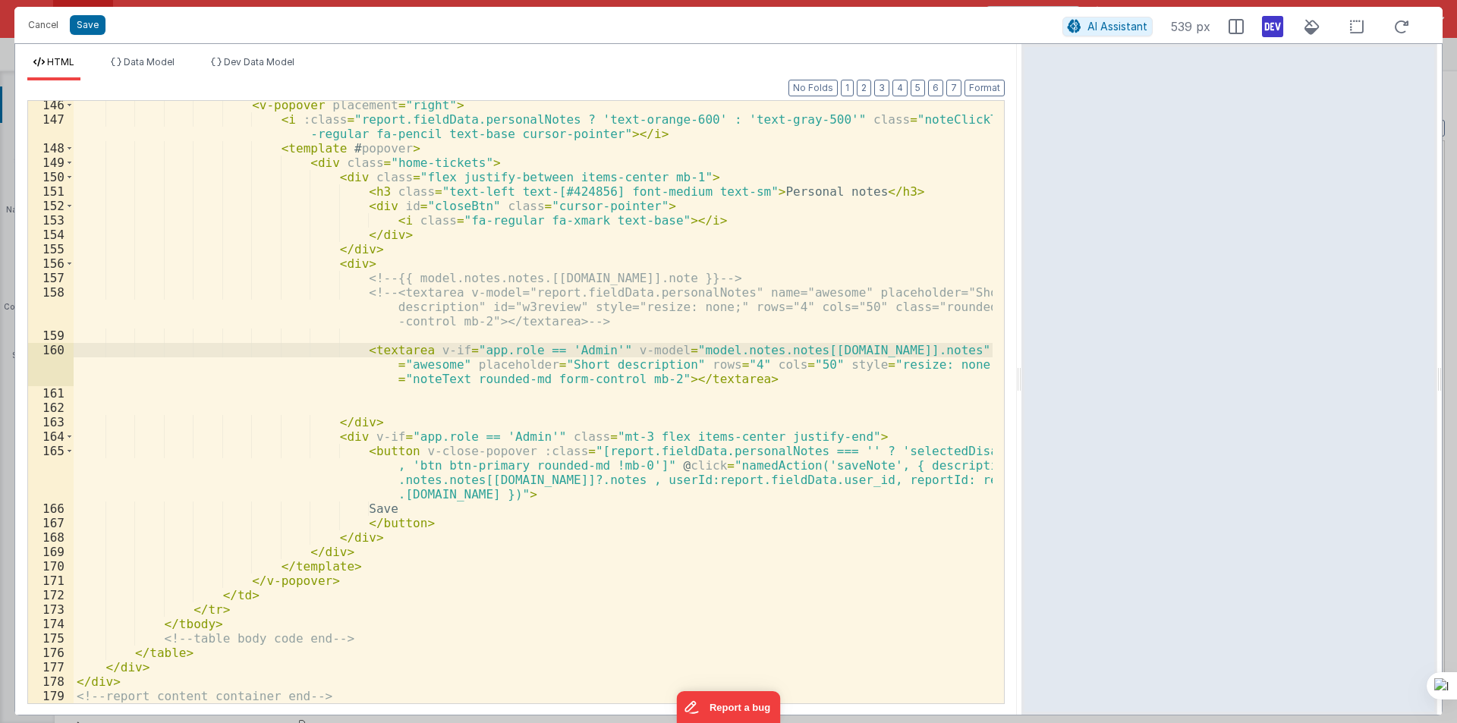
click at [737, 376] on div "< v-popover placement = "right" > < i :class = "report.fieldData.personalNotes …" at bounding box center [533, 413] width 919 height 631
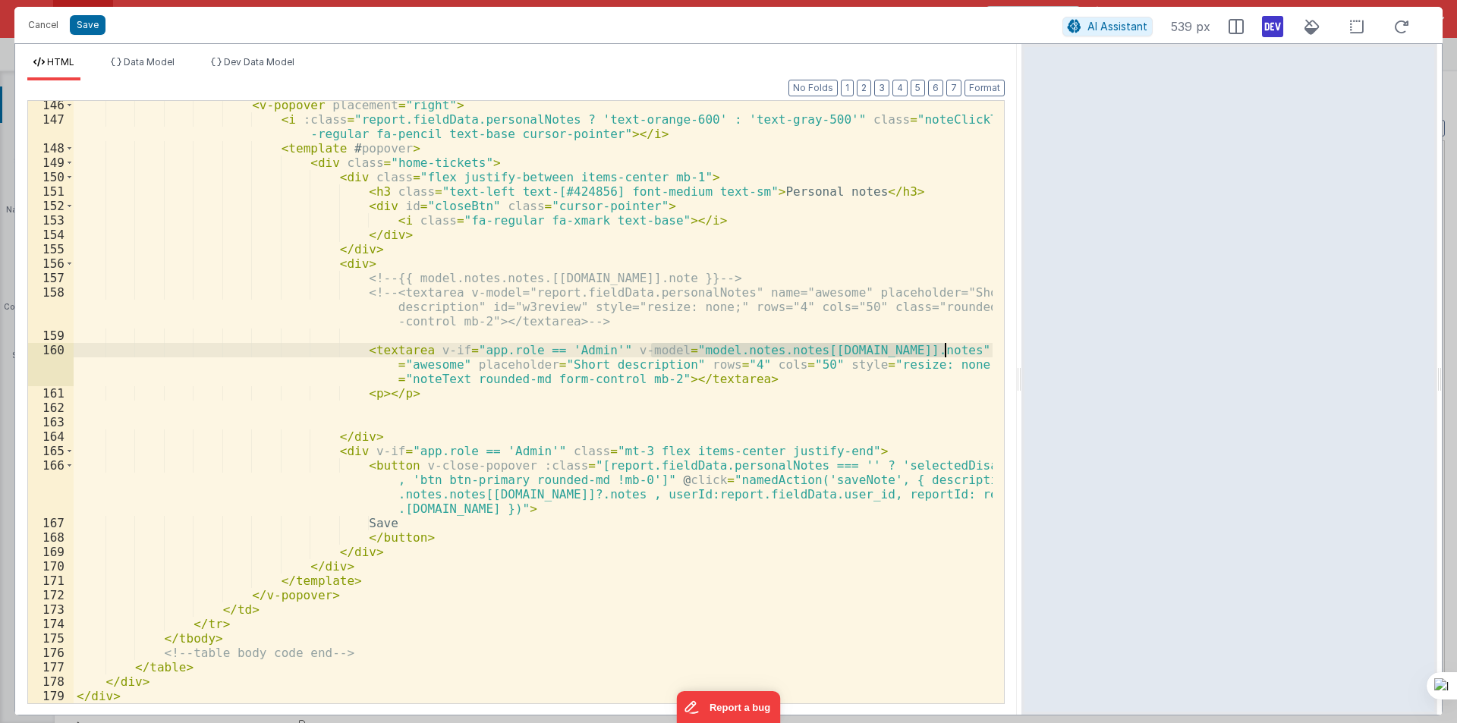
drag, startPoint x: 653, startPoint y: 349, endPoint x: 943, endPoint y: 351, distance: 290.6
click at [943, 351] on div "< v-popover placement = "right" > < i :class = "report.fieldData.personalNotes …" at bounding box center [533, 413] width 919 height 631
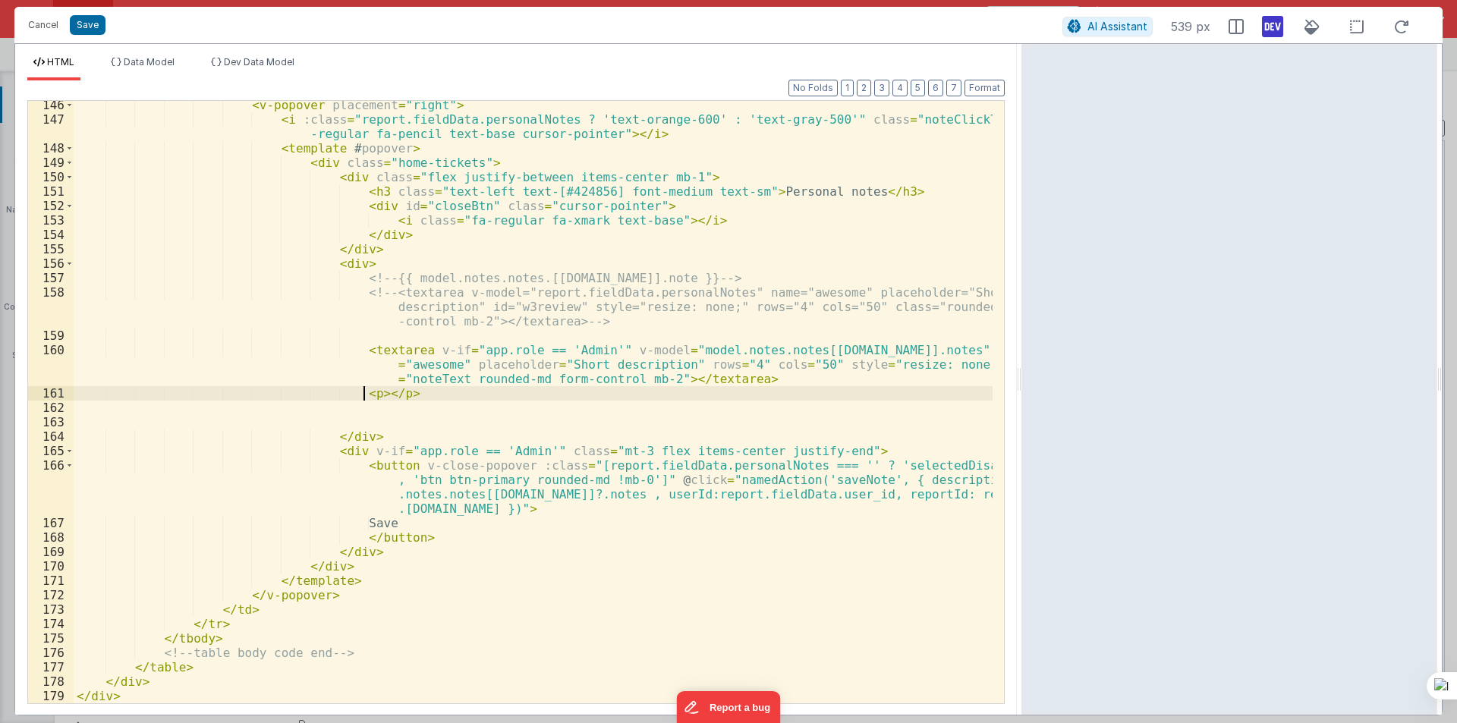
click at [365, 395] on div "< v-popover placement = "right" > < i :class = "report.fieldData.personalNotes …" at bounding box center [533, 413] width 919 height 631
click at [984, 91] on button "Format" at bounding box center [984, 88] width 40 height 17
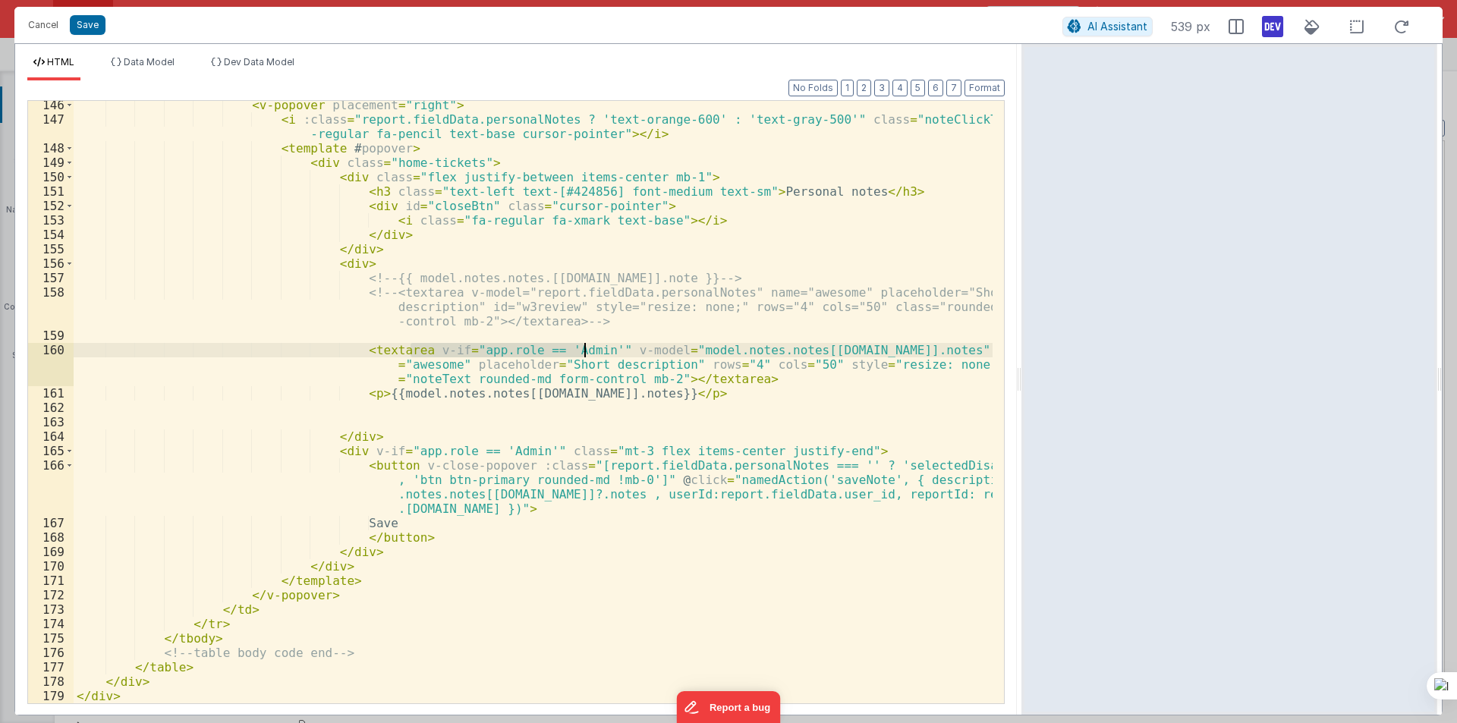
drag, startPoint x: 408, startPoint y: 347, endPoint x: 581, endPoint y: 347, distance: 173.0
click at [581, 347] on div "< v-popover placement = "right" > < i :class = "report.fieldData.personalNotes …" at bounding box center [533, 413] width 919 height 631
click at [359, 394] on div "< v-popover placement = "right" > < i :class = "report.fieldData.personalNotes …" at bounding box center [533, 413] width 919 height 631
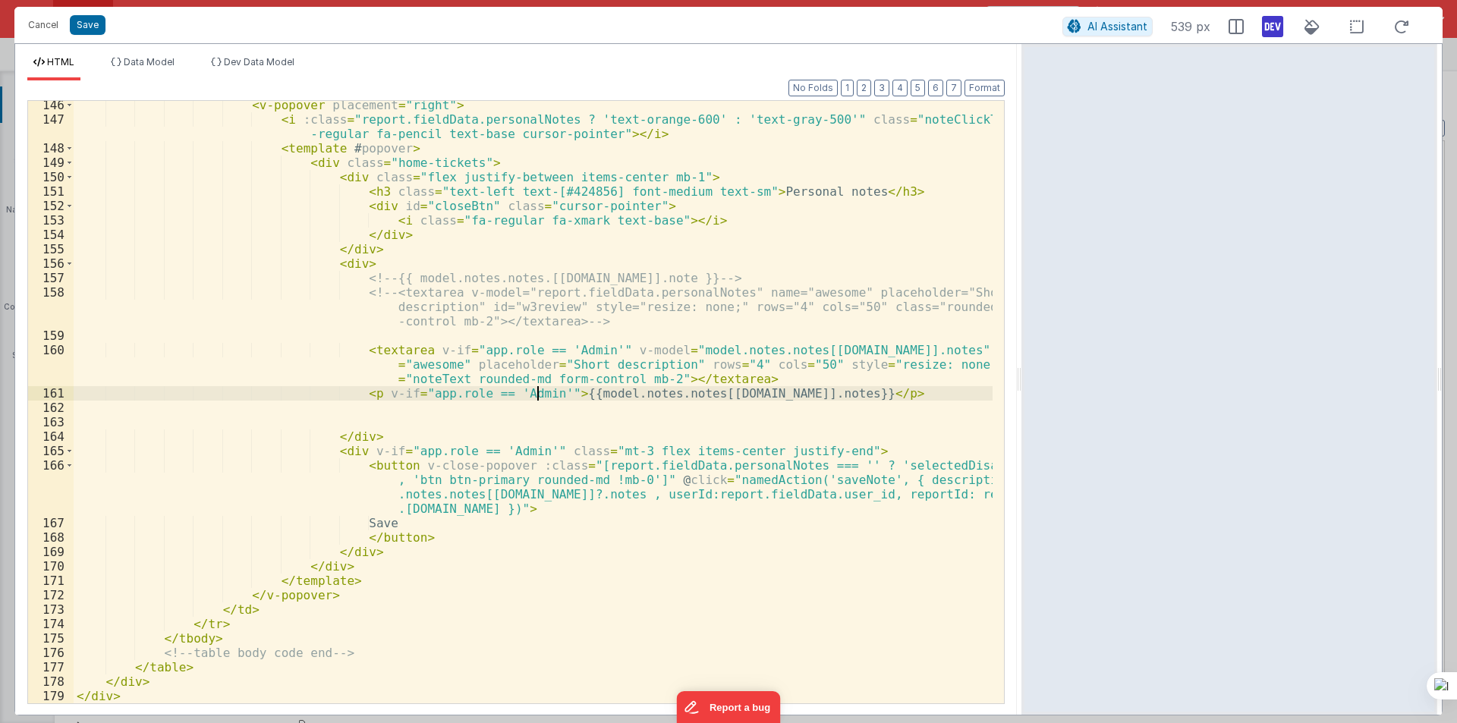
click at [504, 392] on div "< v-popover placement = "right" > < i :class = "report.fieldData.personalNotes …" at bounding box center [533, 413] width 919 height 631
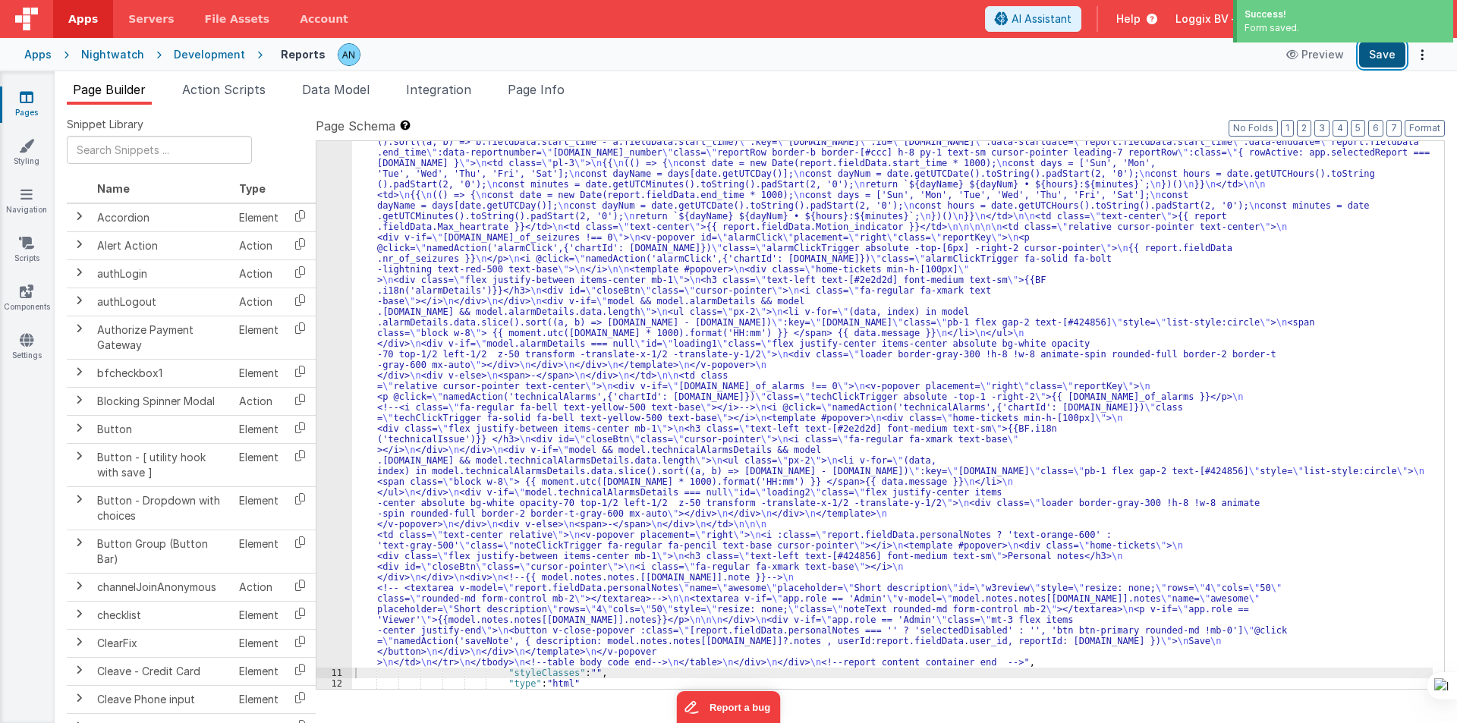
click at [1396, 58] on button "Save" at bounding box center [1382, 55] width 46 height 26
click at [1435, 129] on button "Format" at bounding box center [1424, 128] width 40 height 17
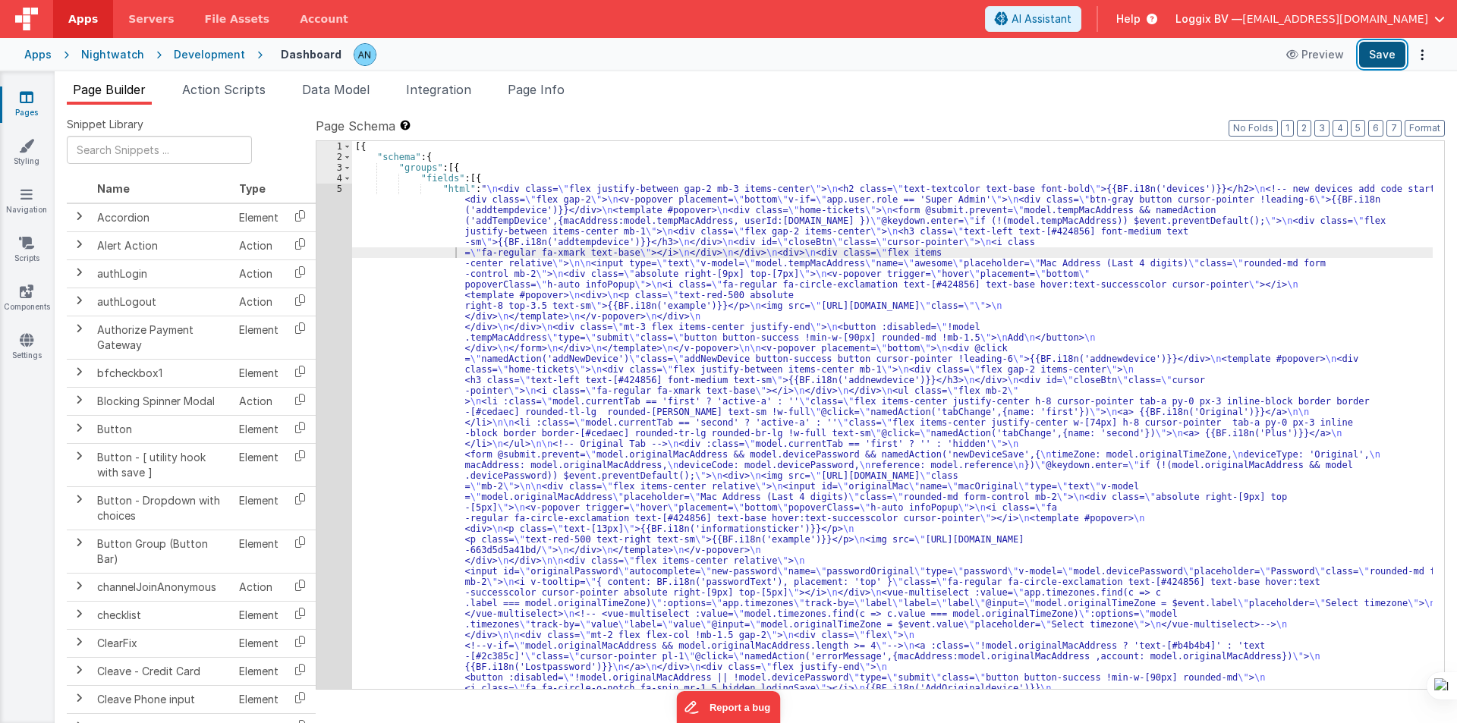
click at [1393, 55] on button "Save" at bounding box center [1382, 55] width 46 height 26
click at [1423, 128] on button "Format" at bounding box center [1424, 128] width 40 height 17
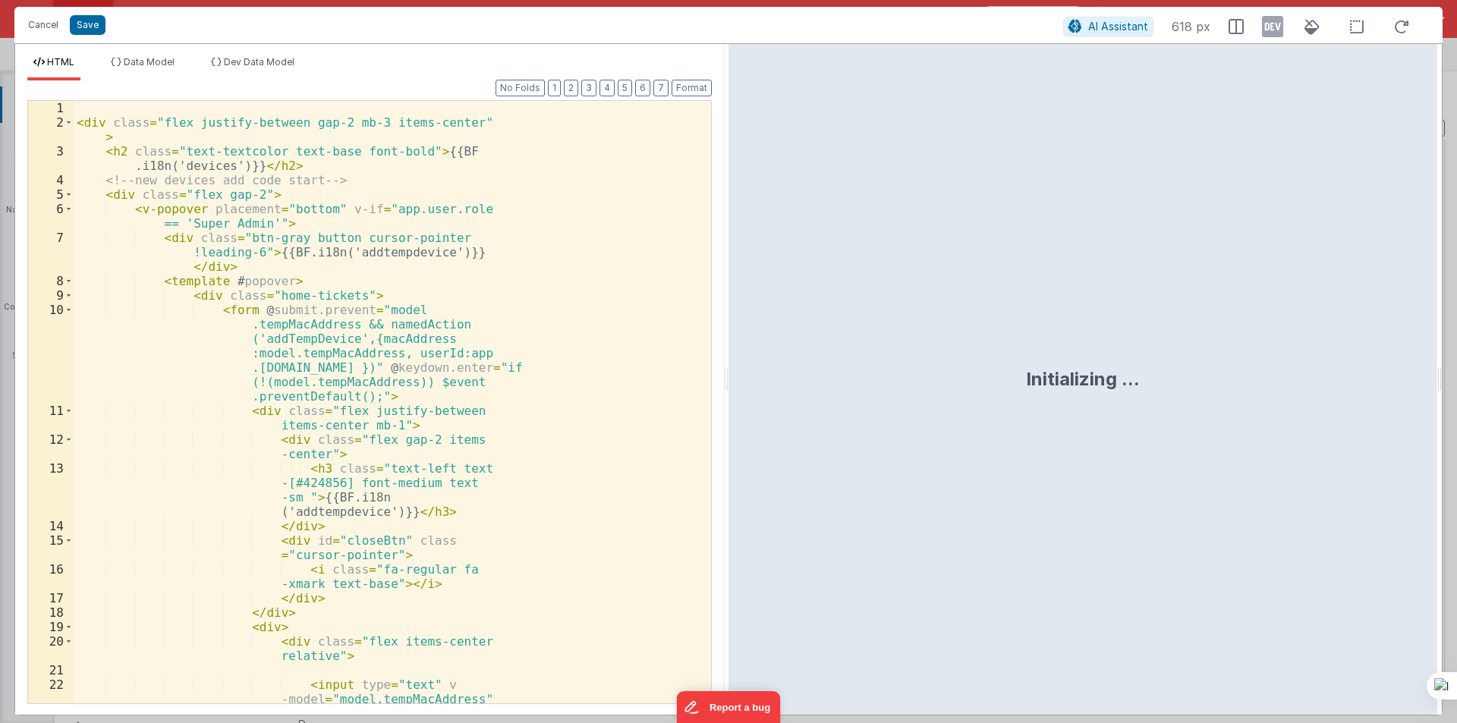
scroll to position [568, 0]
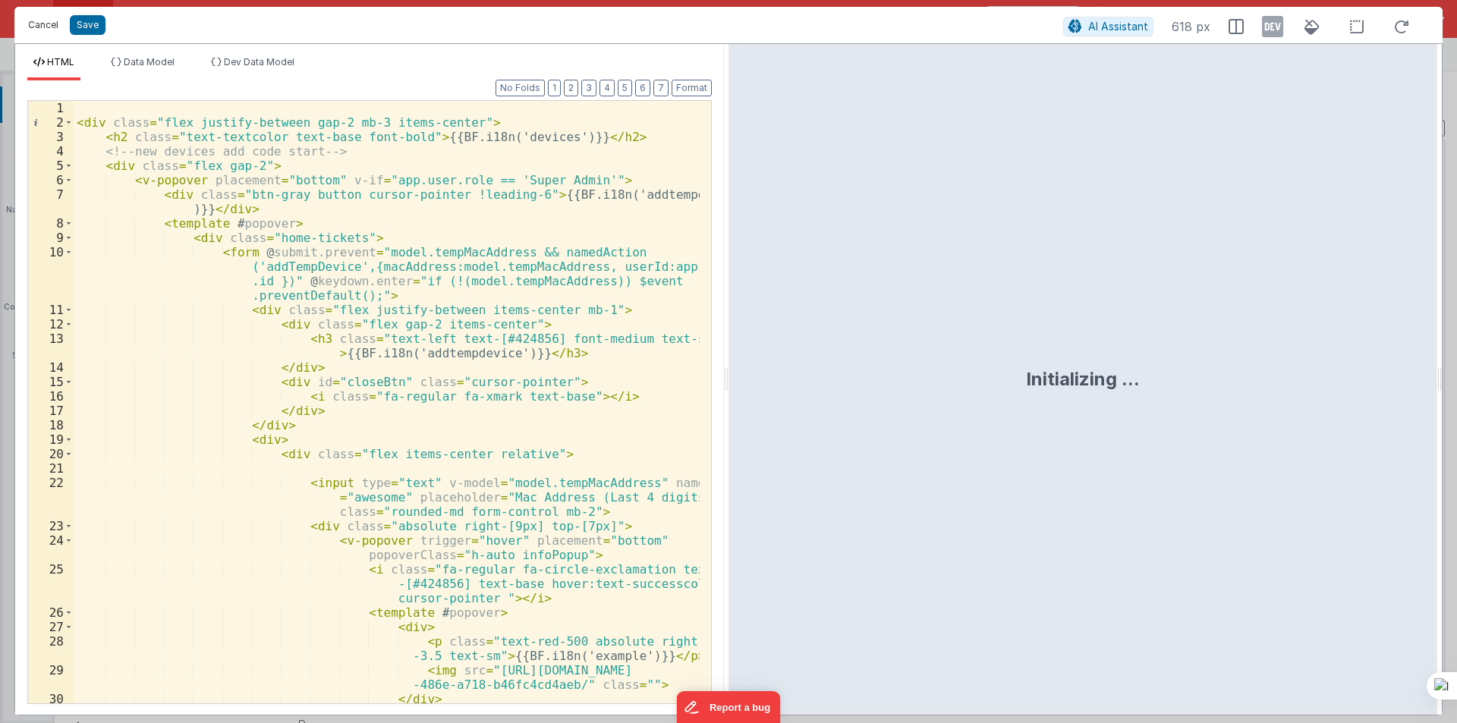
click at [42, 24] on button "Cancel" at bounding box center [43, 24] width 46 height 21
